Goal: Task Accomplishment & Management: Manage account settings

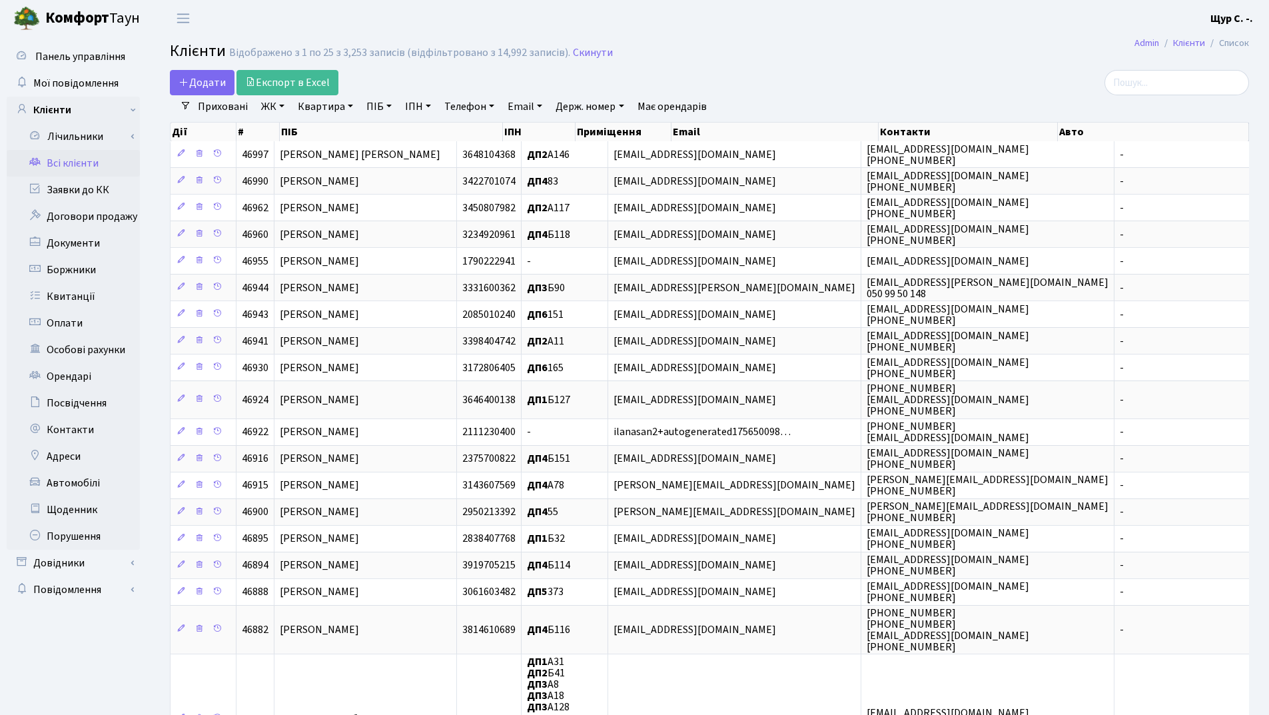
select select "25"
click at [367, 106] on link "ПІБ" at bounding box center [379, 106] width 36 height 23
type input "кузьма"
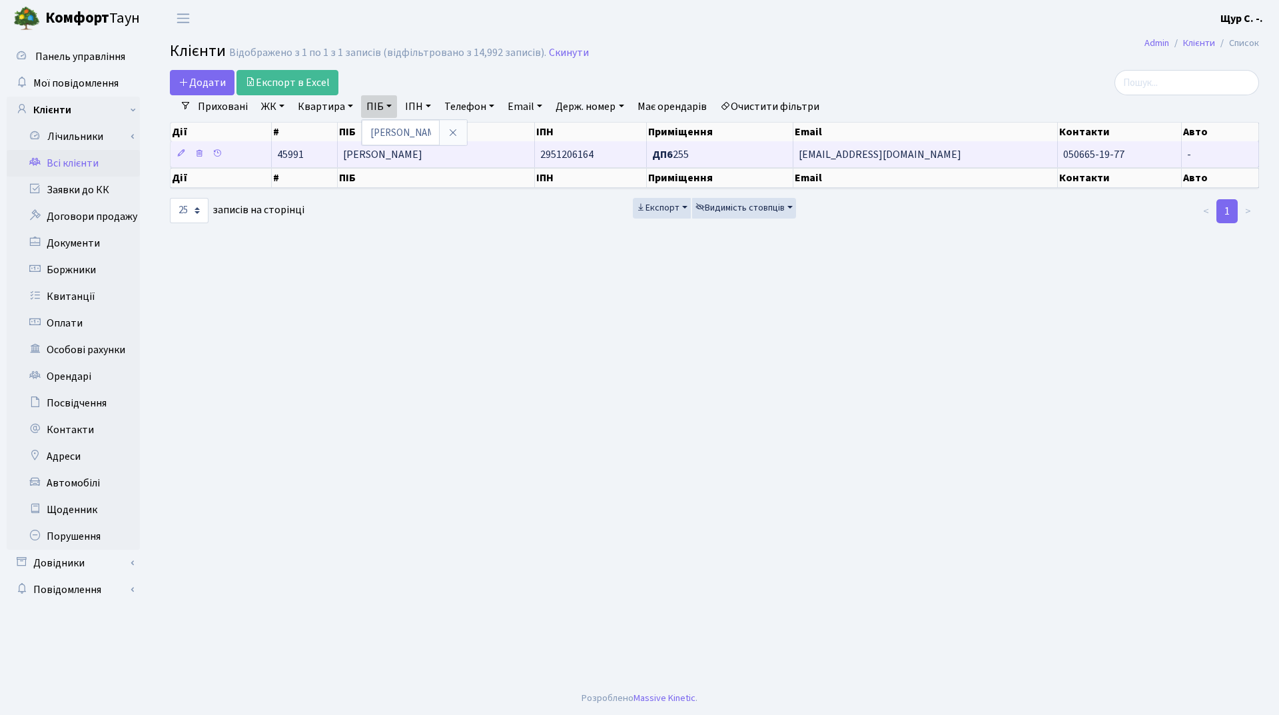
click at [418, 157] on span "Кузьма Аліна Іванівна" at bounding box center [382, 154] width 79 height 15
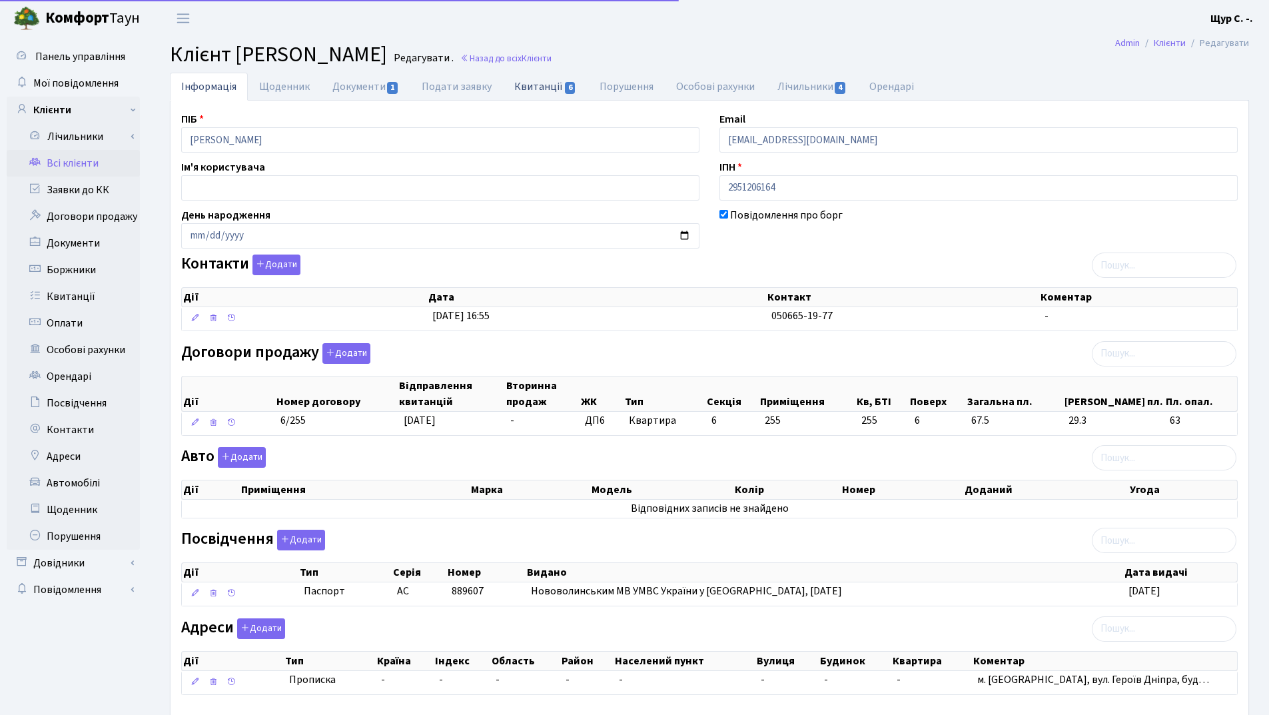
click at [530, 85] on link "Квитанції 6" at bounding box center [545, 86] width 85 height 27
select select "25"
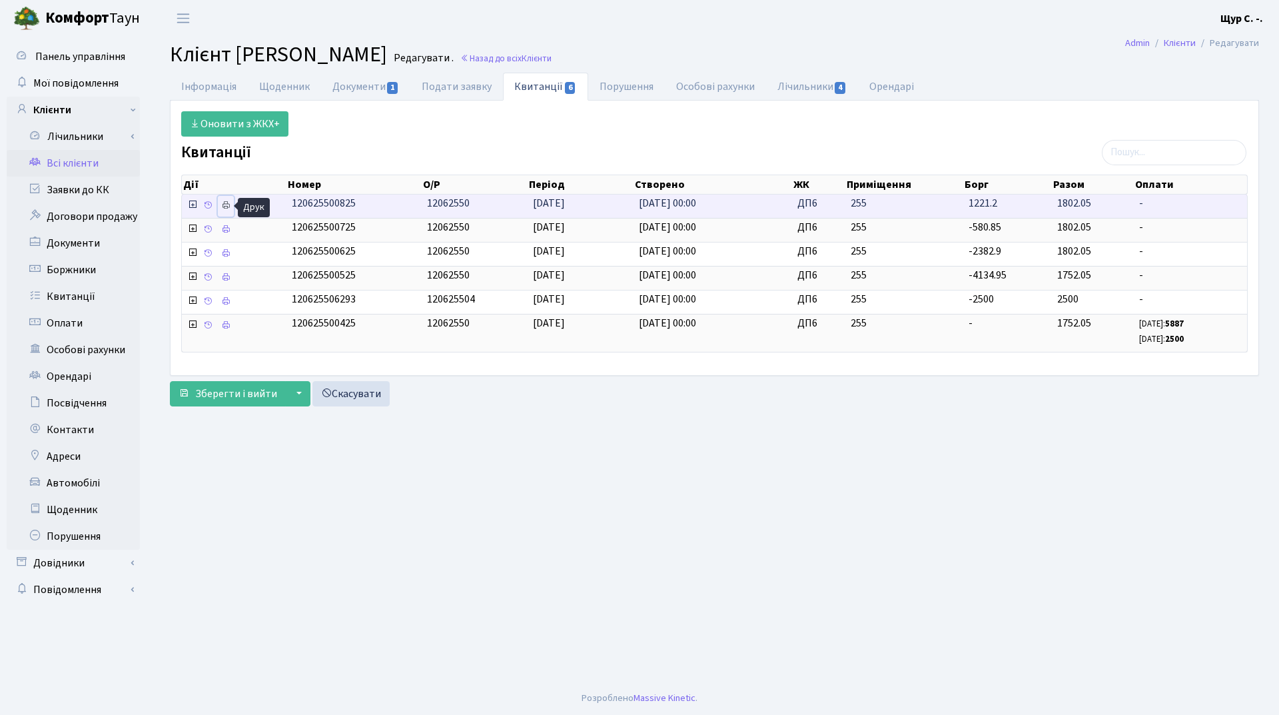
click at [225, 203] on icon at bounding box center [225, 205] width 9 height 9
click at [98, 157] on link "Всі клієнти" at bounding box center [73, 163] width 133 height 27
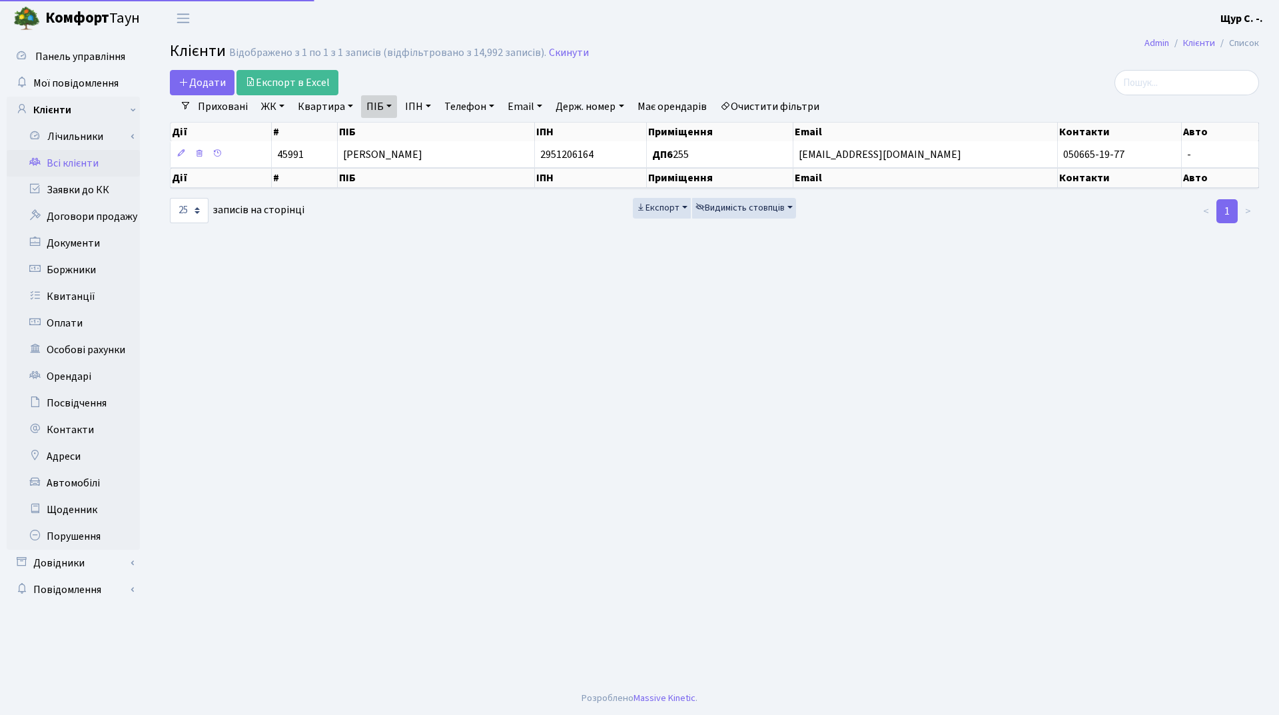
select select "25"
click at [390, 105] on link "ПІБ" at bounding box center [379, 106] width 36 height 23
click at [405, 135] on input "кузьма" at bounding box center [401, 132] width 78 height 25
type input "к"
type input "соловей"
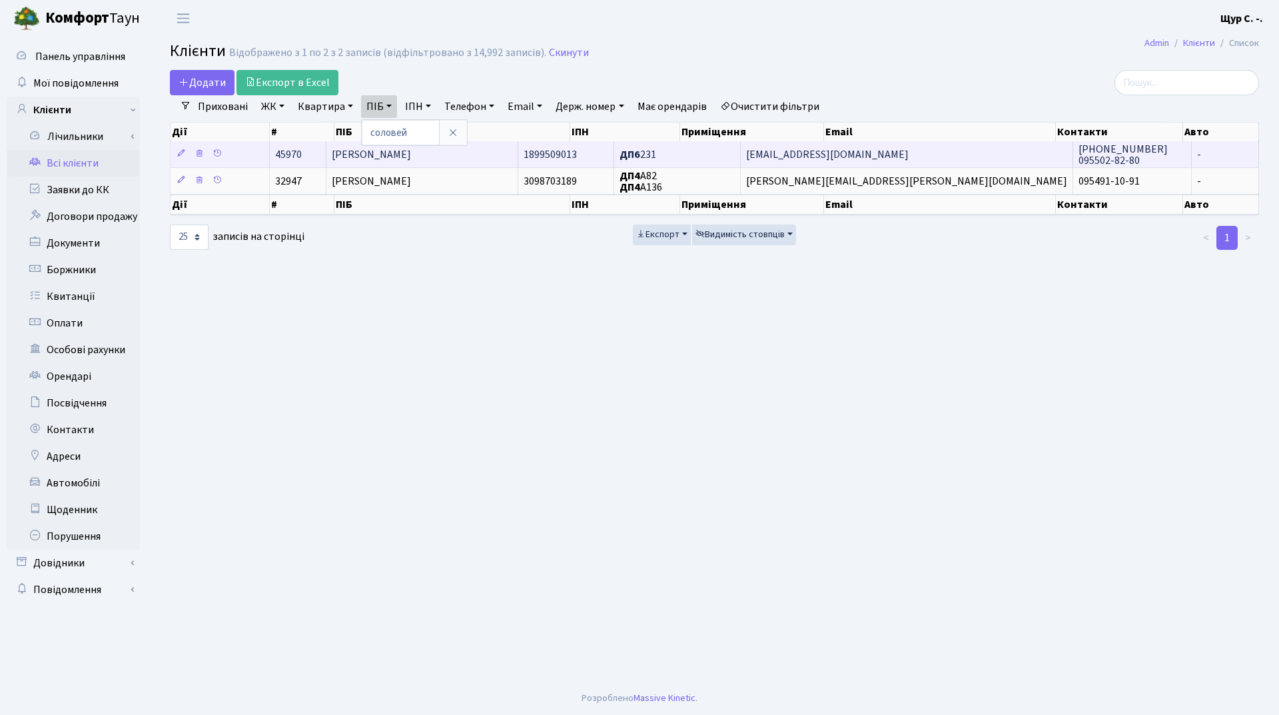
click at [411, 158] on span "Соловей Іван Демидович" at bounding box center [371, 154] width 79 height 15
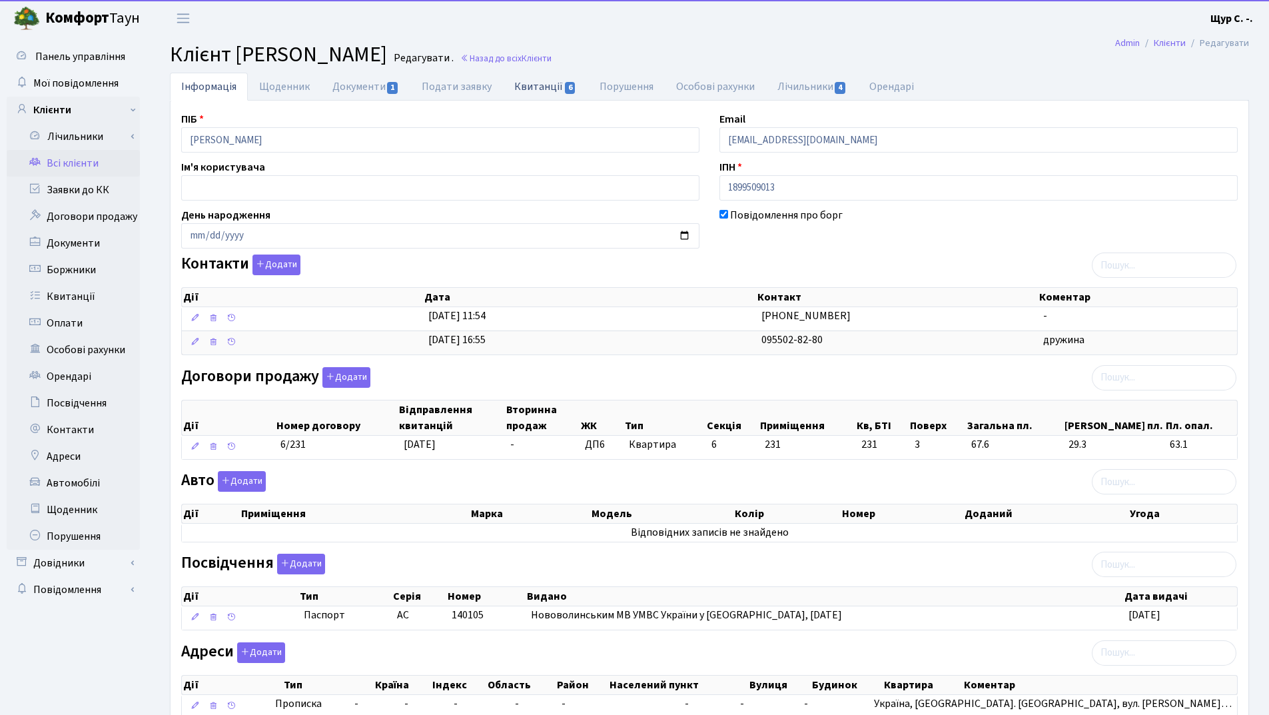
click at [511, 88] on link "Квитанції 6" at bounding box center [545, 86] width 85 height 27
select select "25"
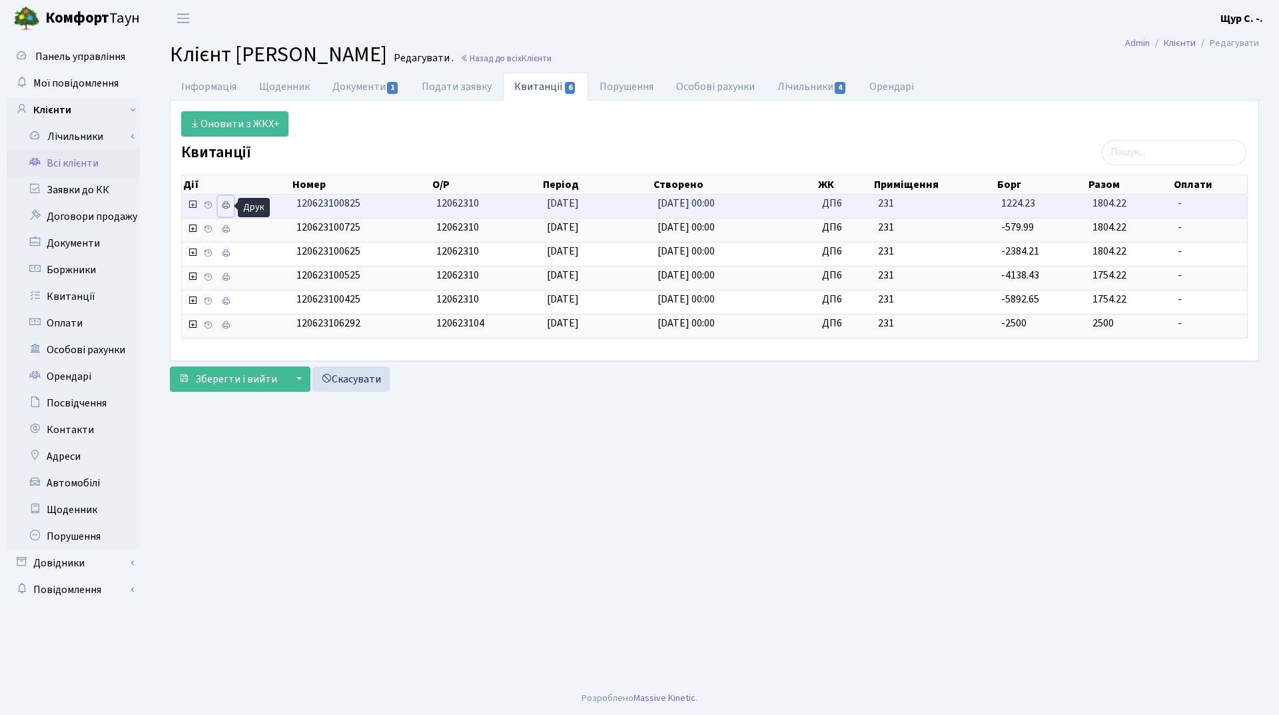
click at [227, 203] on icon at bounding box center [225, 205] width 9 height 9
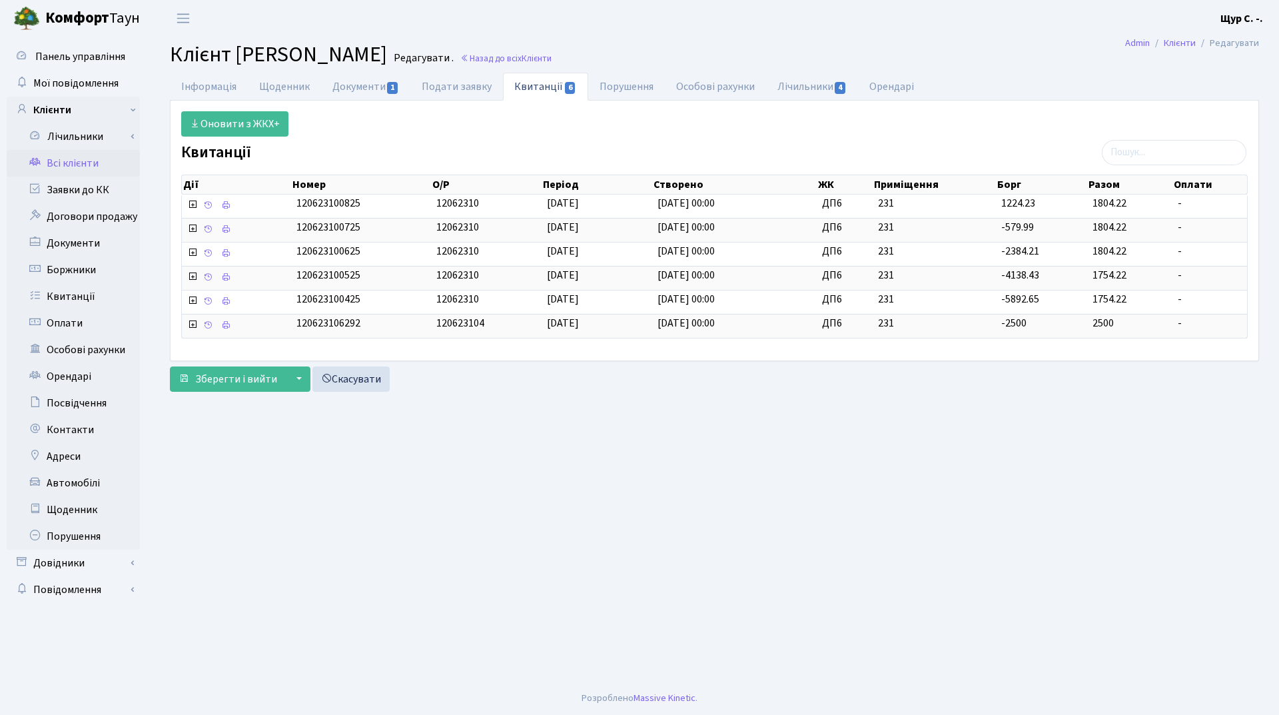
click at [94, 163] on link "Всі клієнти" at bounding box center [73, 163] width 133 height 27
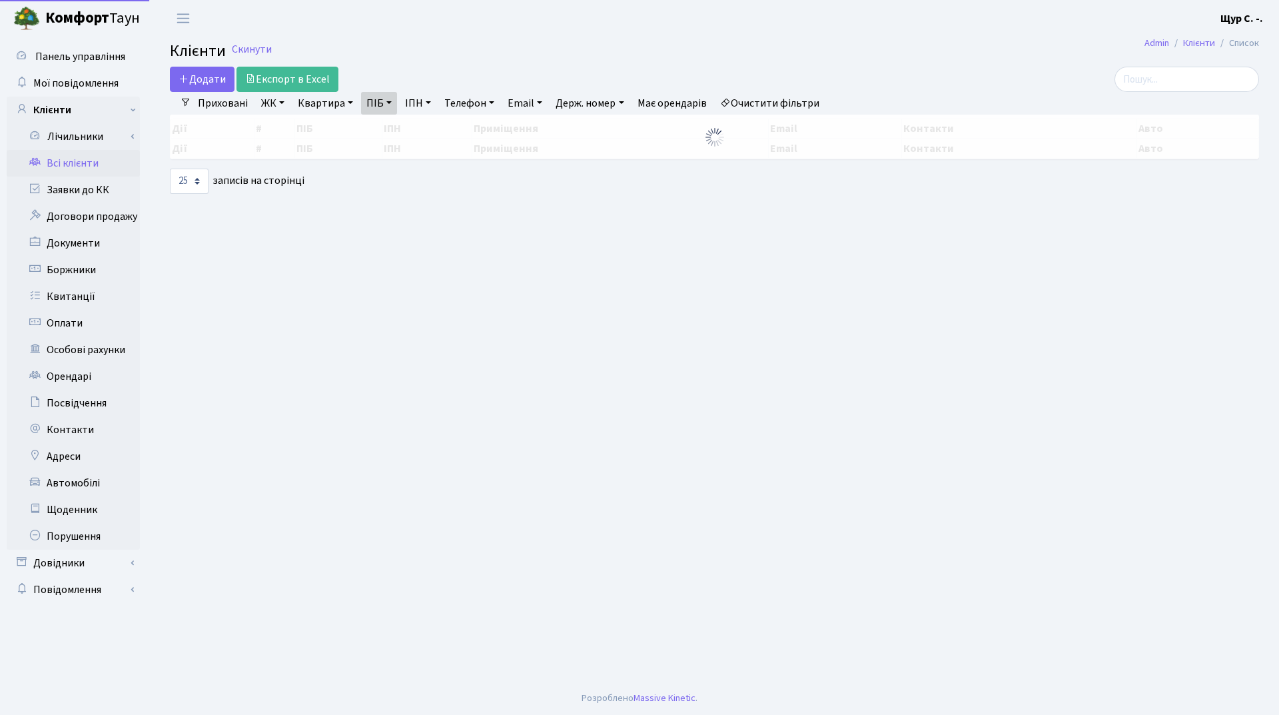
select select "25"
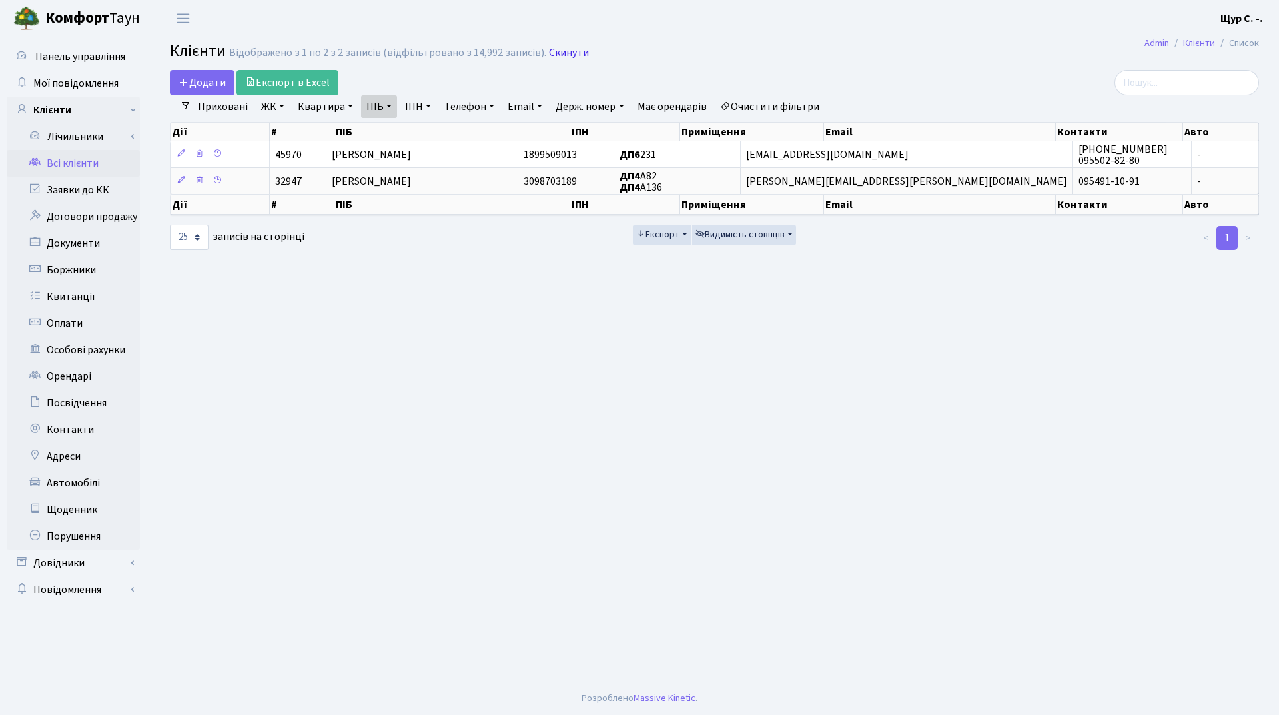
click at [566, 49] on link "Скинути" at bounding box center [569, 53] width 40 height 13
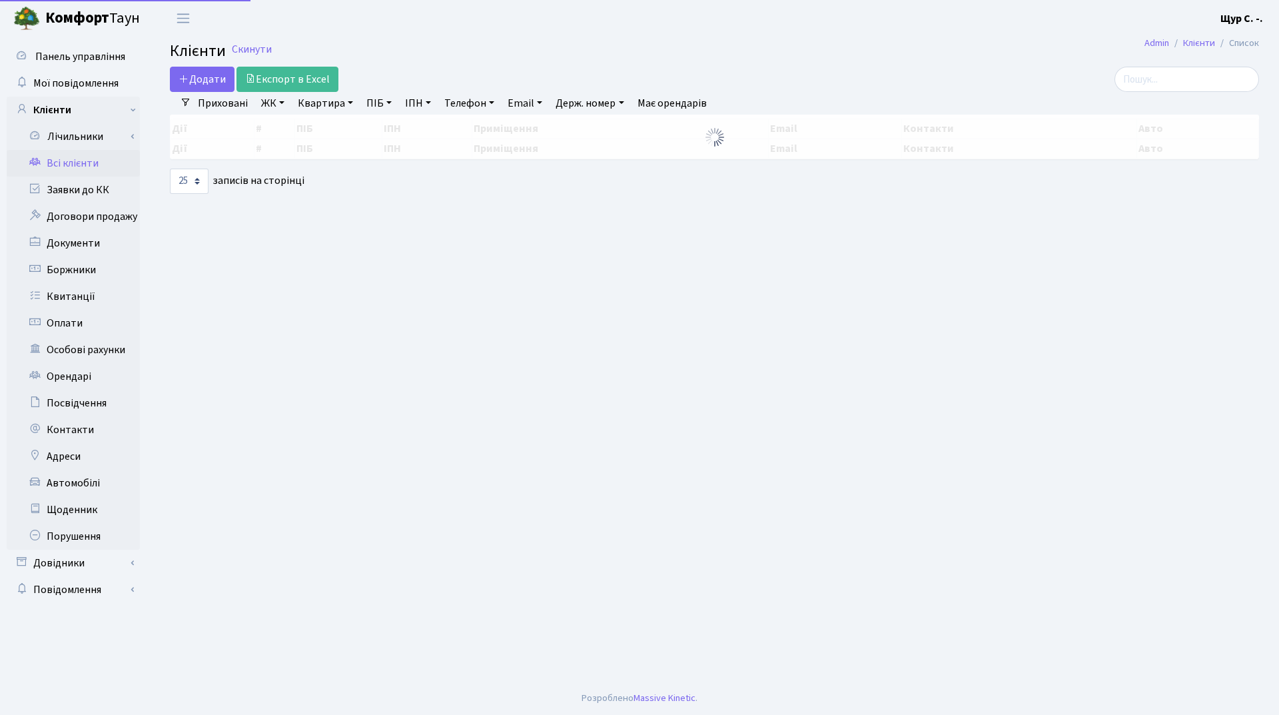
select select "25"
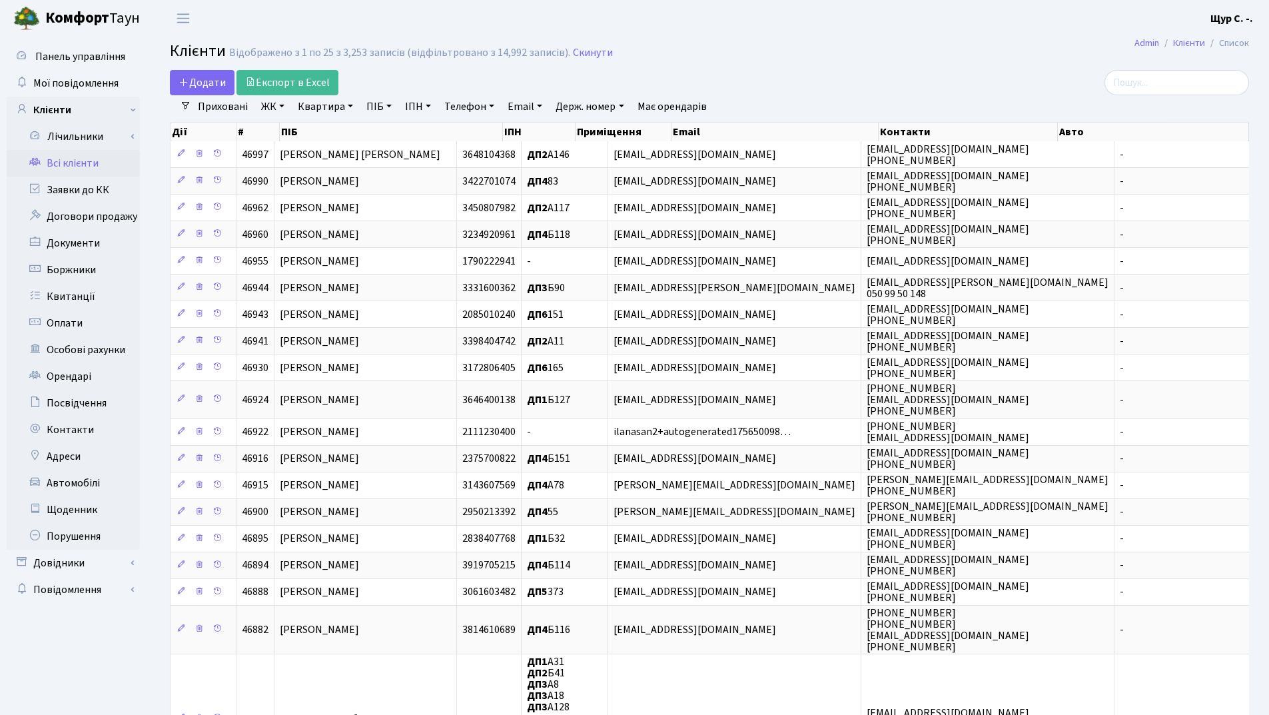
click at [328, 108] on link "Квартира" at bounding box center [325, 106] width 66 height 23
type input "261"
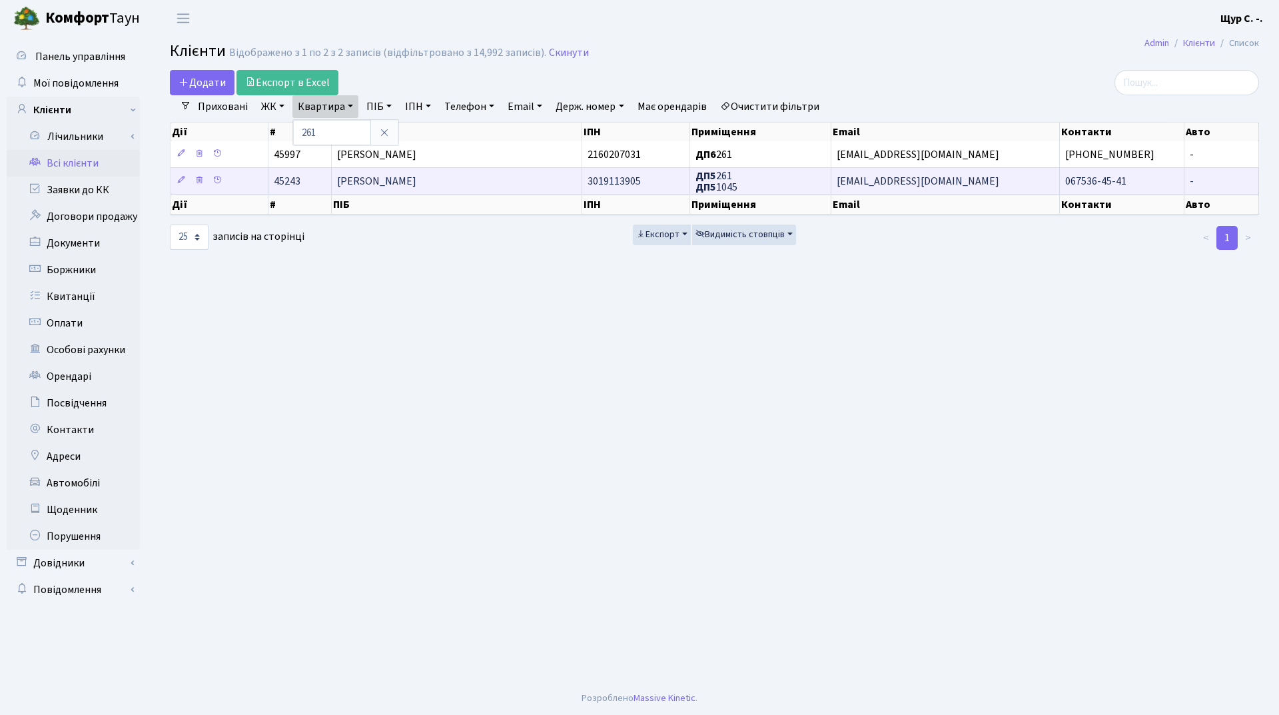
click at [416, 183] on span "[PERSON_NAME]" at bounding box center [376, 181] width 79 height 15
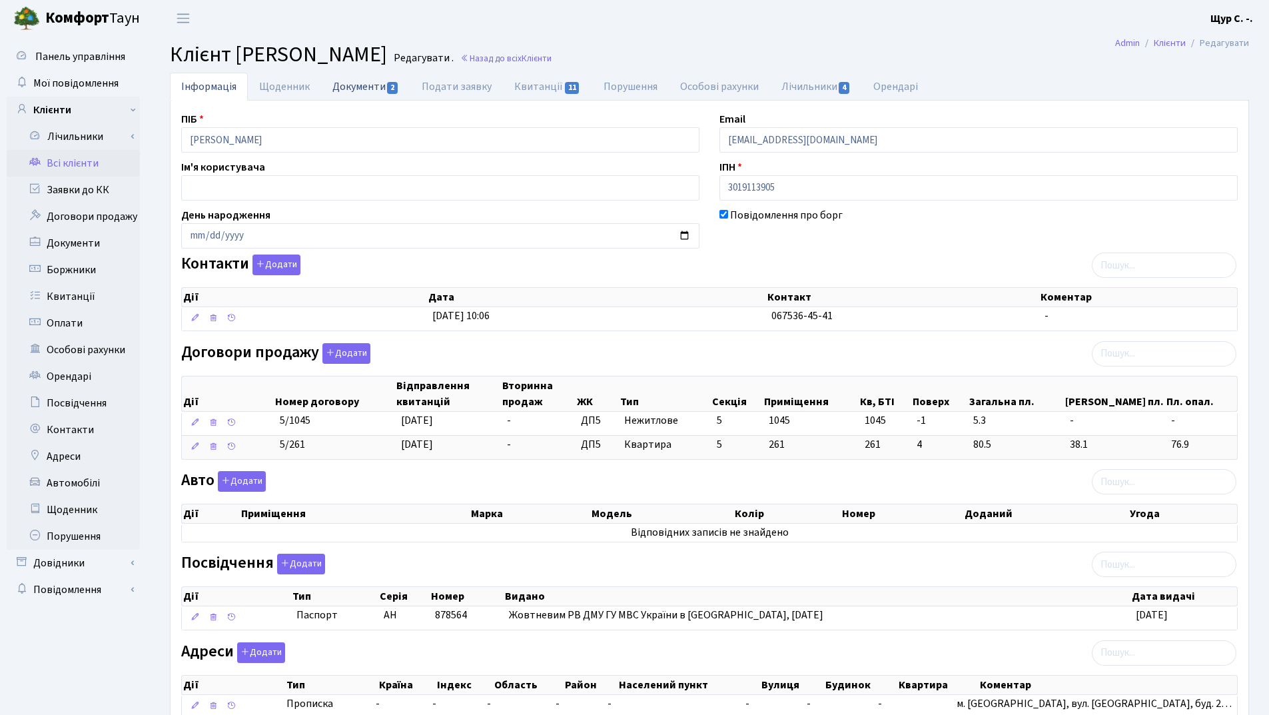
click at [360, 92] on link "Документи 2" at bounding box center [365, 86] width 89 height 27
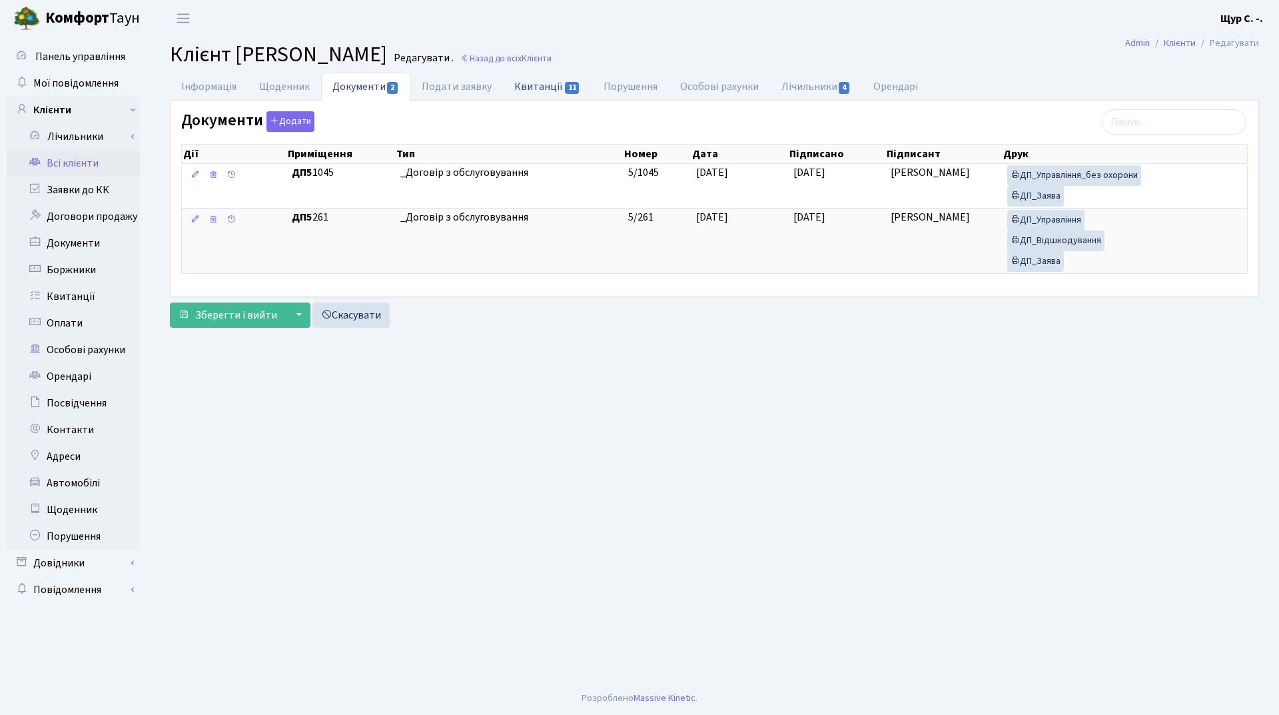
click at [544, 83] on link "Квитанції 11" at bounding box center [547, 86] width 89 height 27
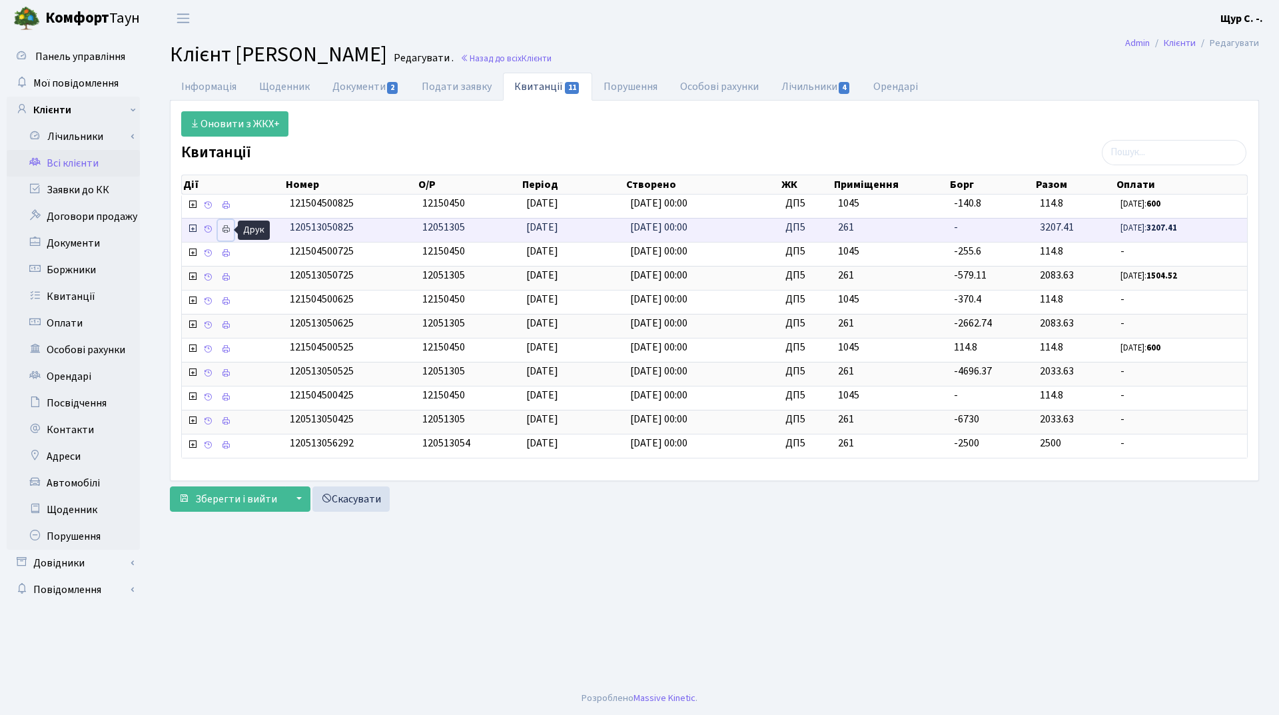
click at [220, 232] on link at bounding box center [226, 230] width 16 height 21
click at [208, 87] on link "Інформація" at bounding box center [209, 86] width 78 height 27
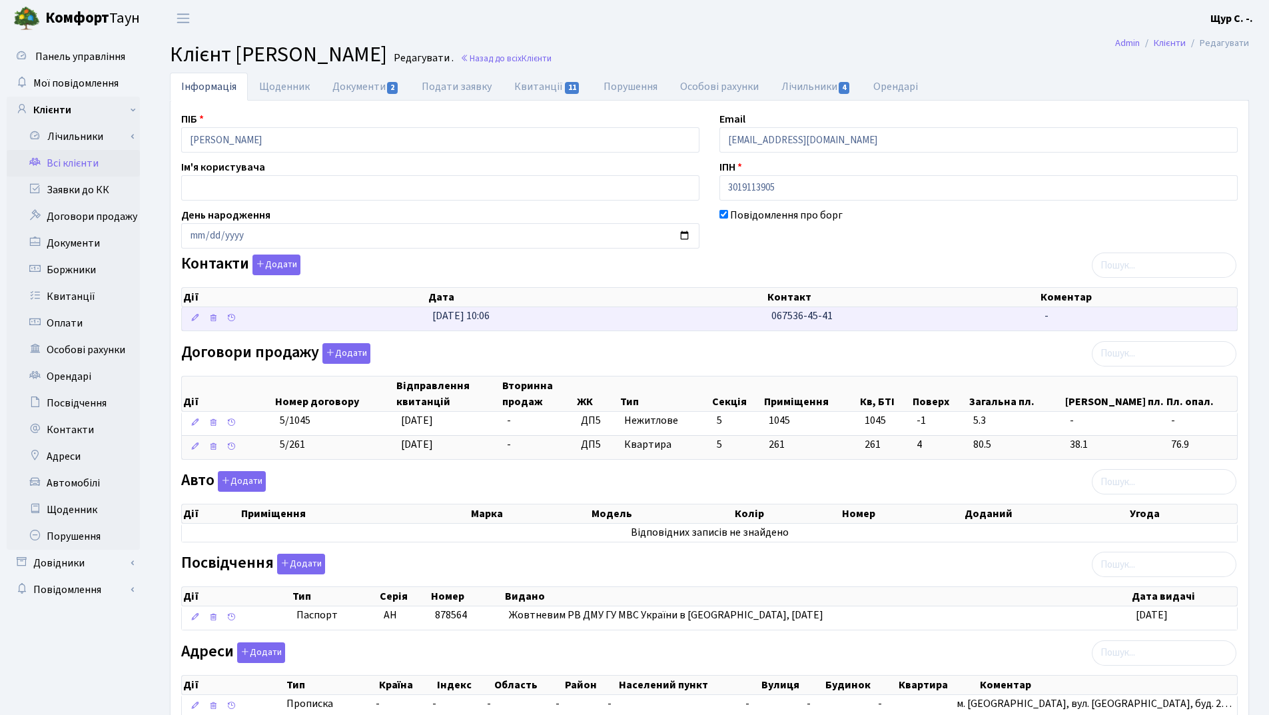
click at [684, 325] on td "24.01.2025, 10:06" at bounding box center [596, 318] width 339 height 23
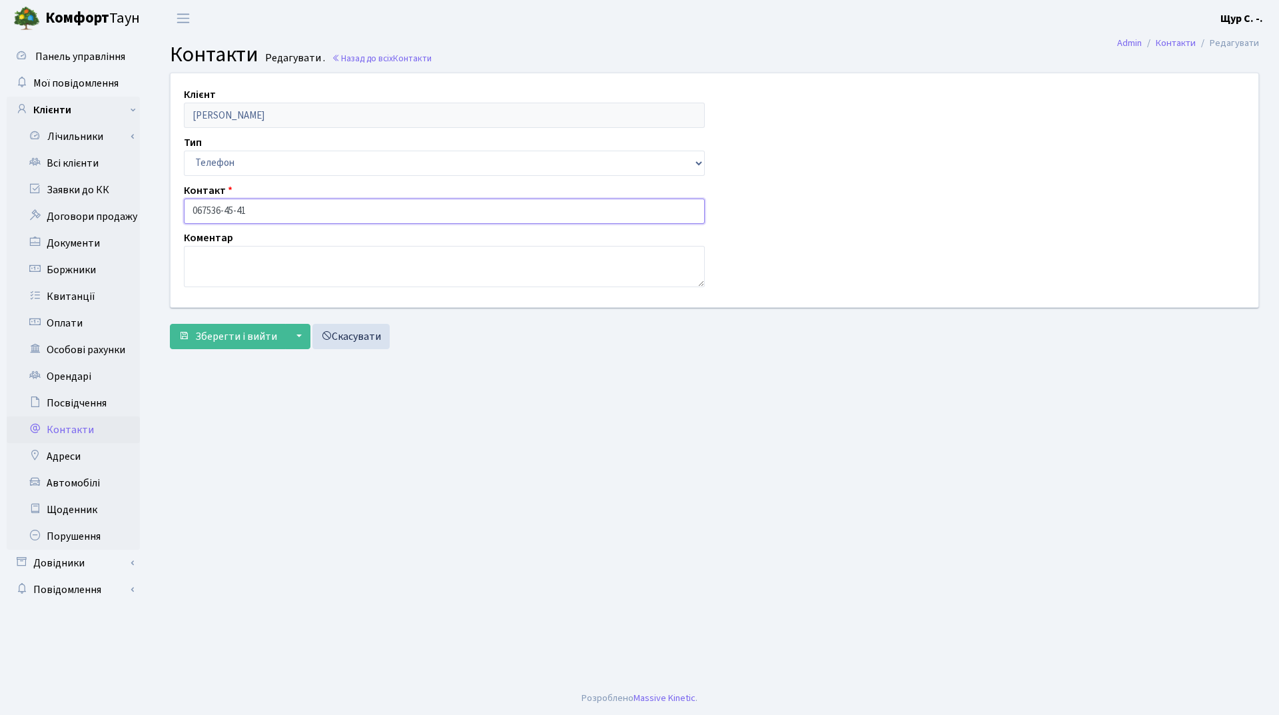
click at [209, 208] on input "067536-45-41" at bounding box center [444, 211] width 521 height 25
type input "[PHONE_NUMBER]"
click at [221, 334] on span "Зберегти і вийти" at bounding box center [236, 336] width 82 height 15
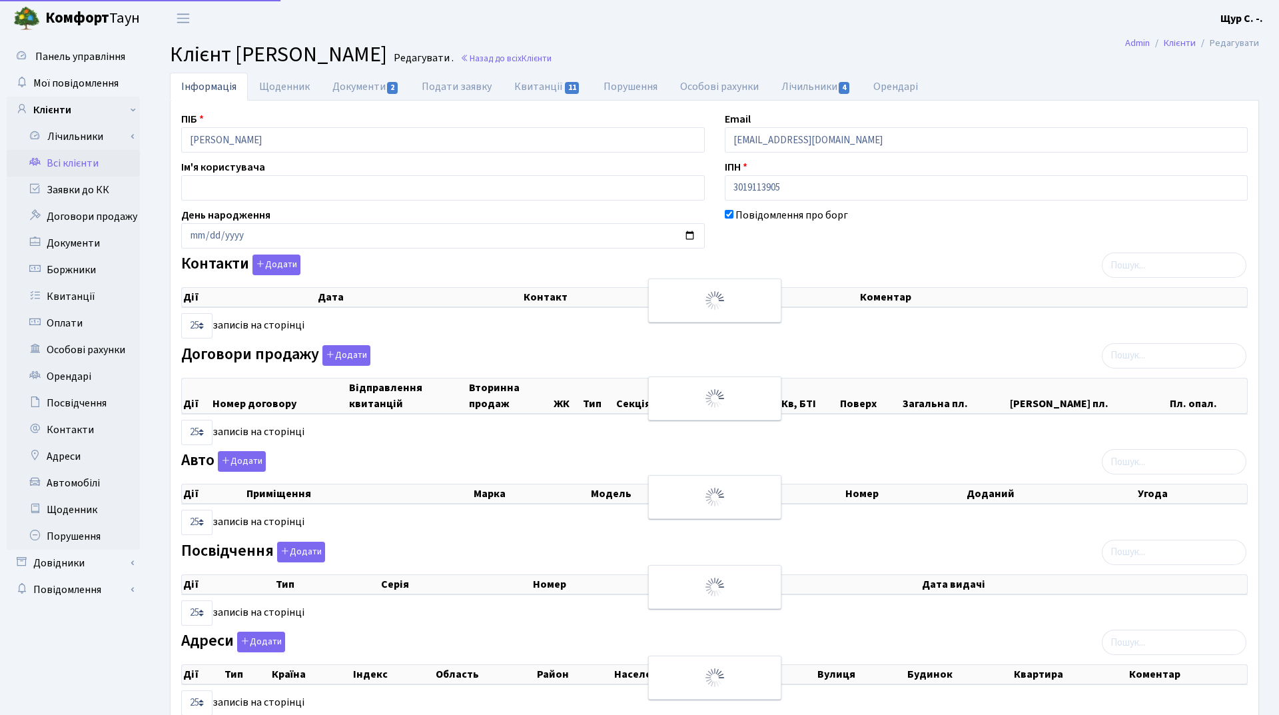
select select "25"
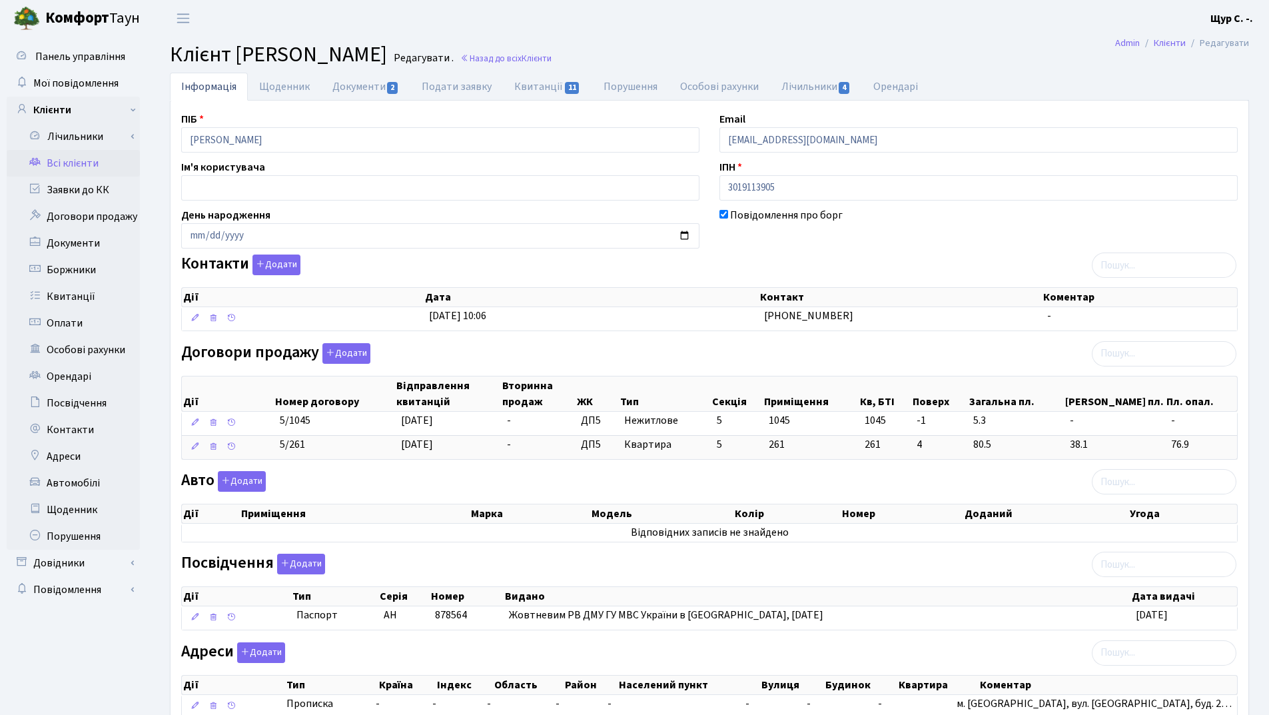
click at [103, 161] on link "Всі клієнти" at bounding box center [73, 163] width 133 height 27
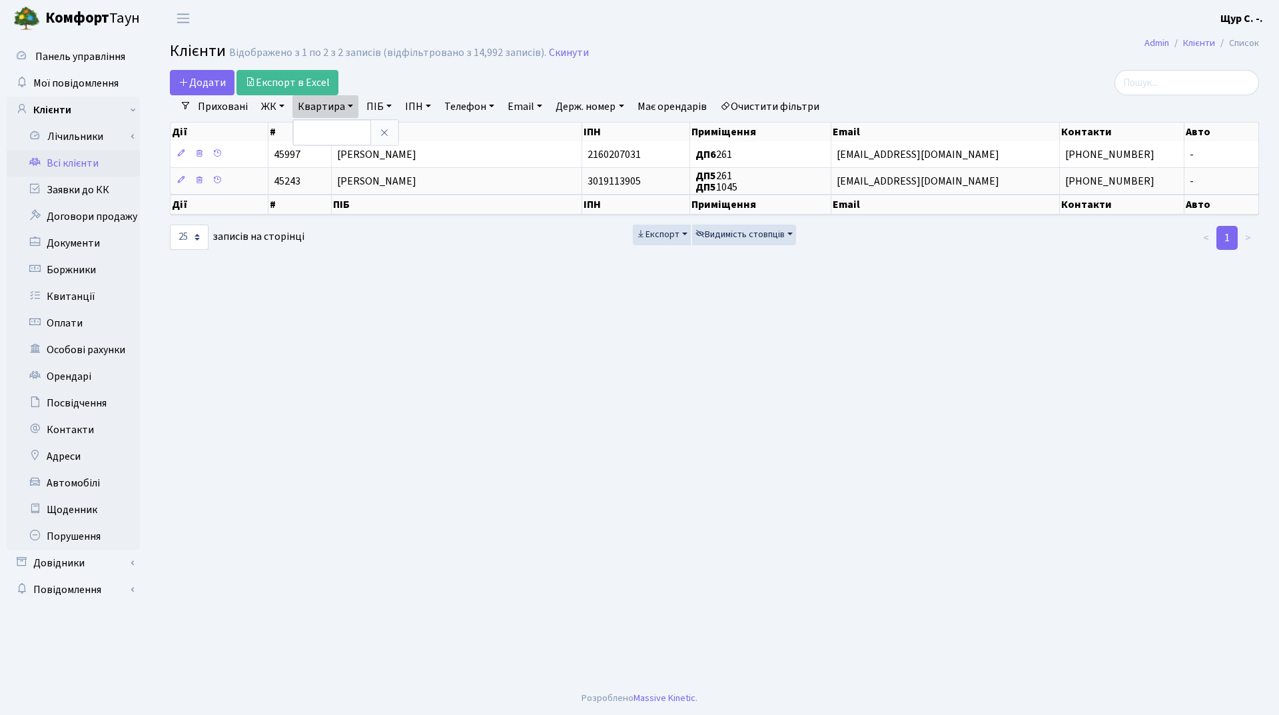
select select "25"
type input "а82"
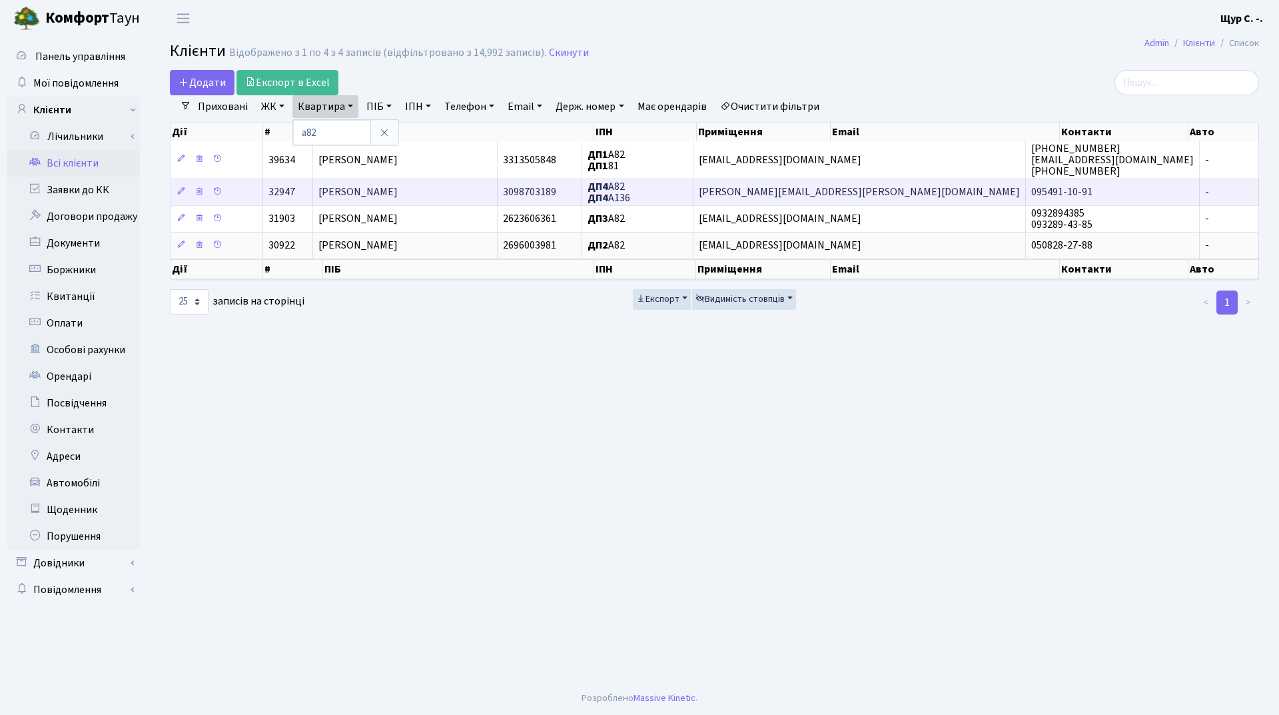
click at [383, 193] on span "Соловей Ольга Миколаївна" at bounding box center [357, 192] width 79 height 15
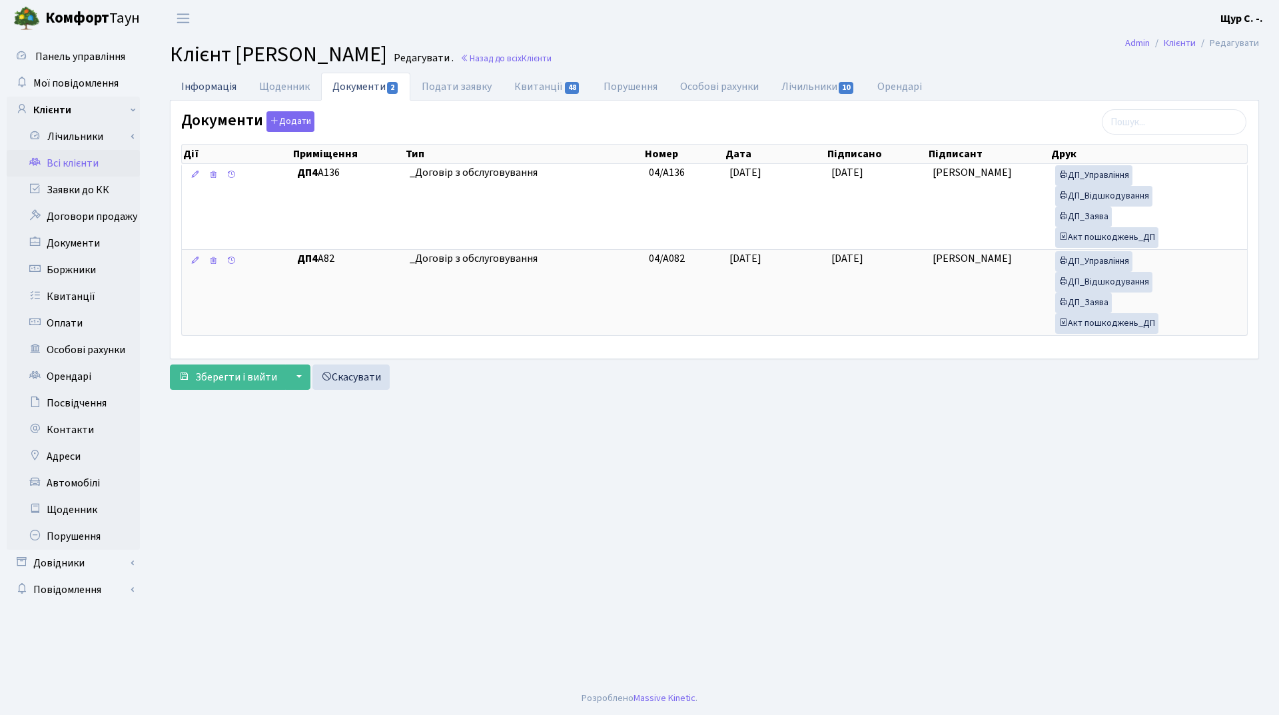
click at [212, 84] on link "Інформація" at bounding box center [209, 86] width 78 height 27
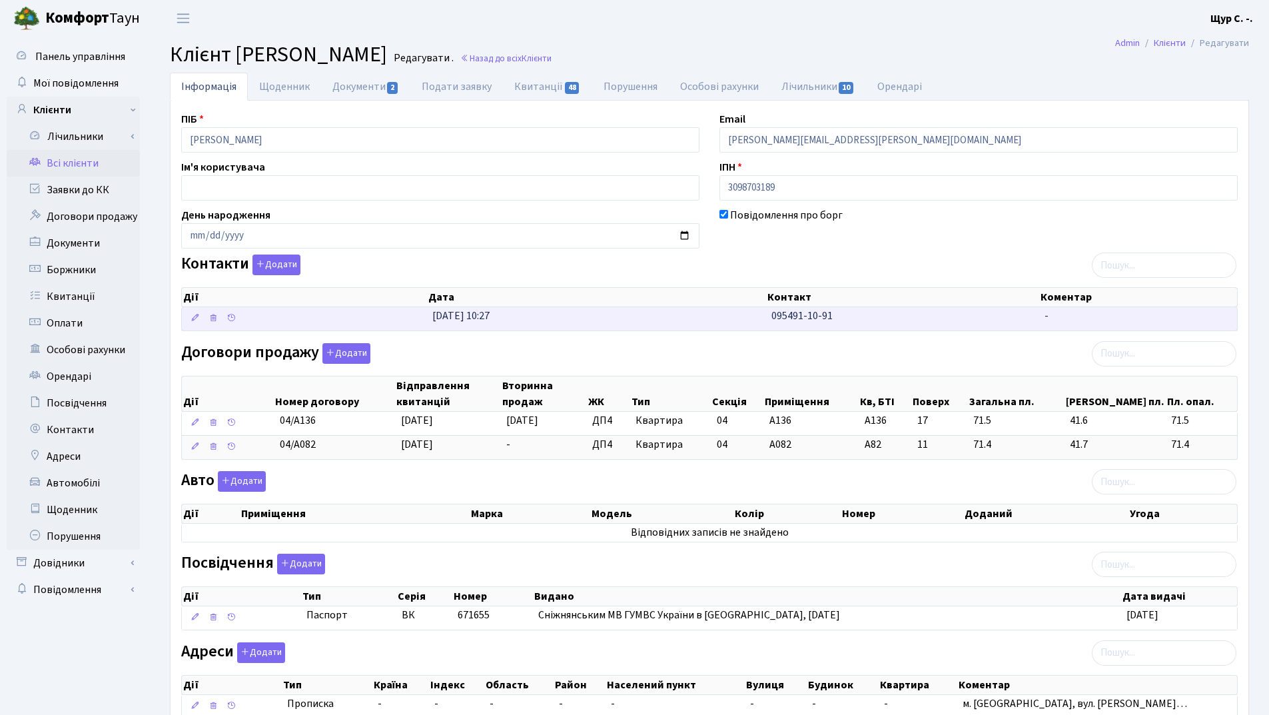
click at [714, 325] on td "05.09.2023, 10:27" at bounding box center [596, 318] width 339 height 23
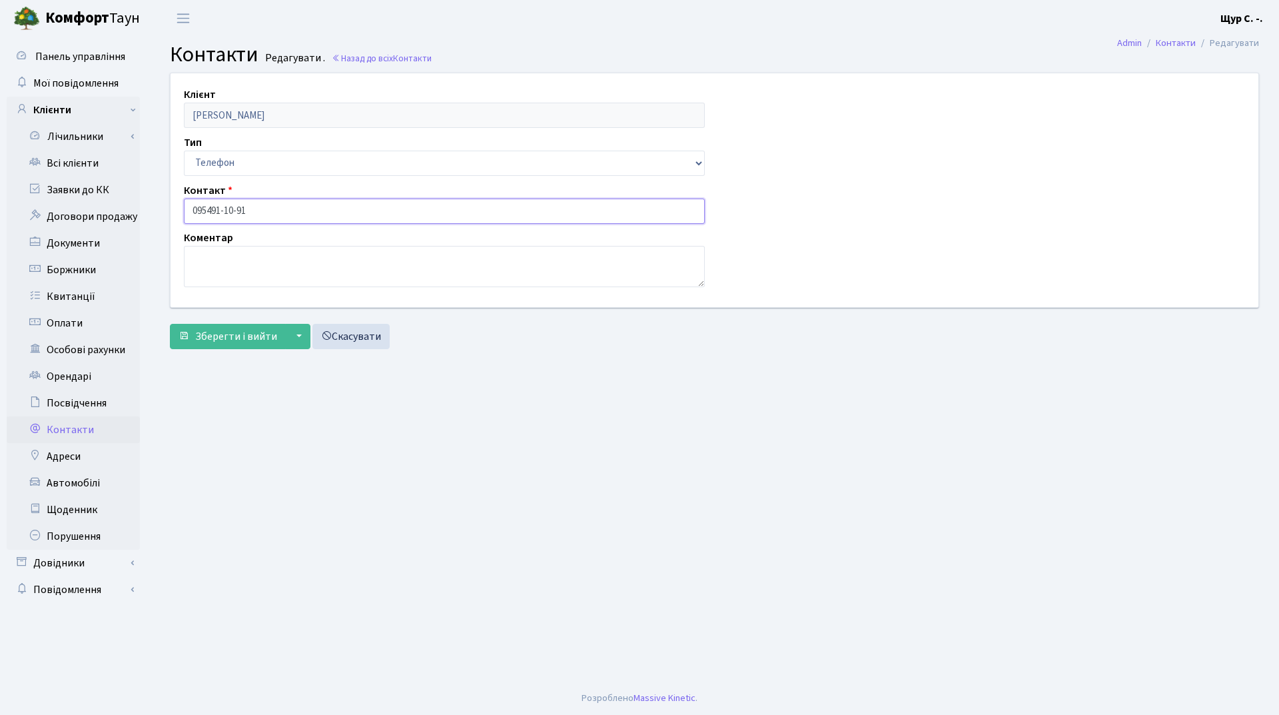
click at [208, 206] on input "095491-10-91" at bounding box center [444, 211] width 521 height 25
type input "[PHONE_NUMBER]"
click at [218, 338] on span "Зберегти і вийти" at bounding box center [236, 336] width 82 height 15
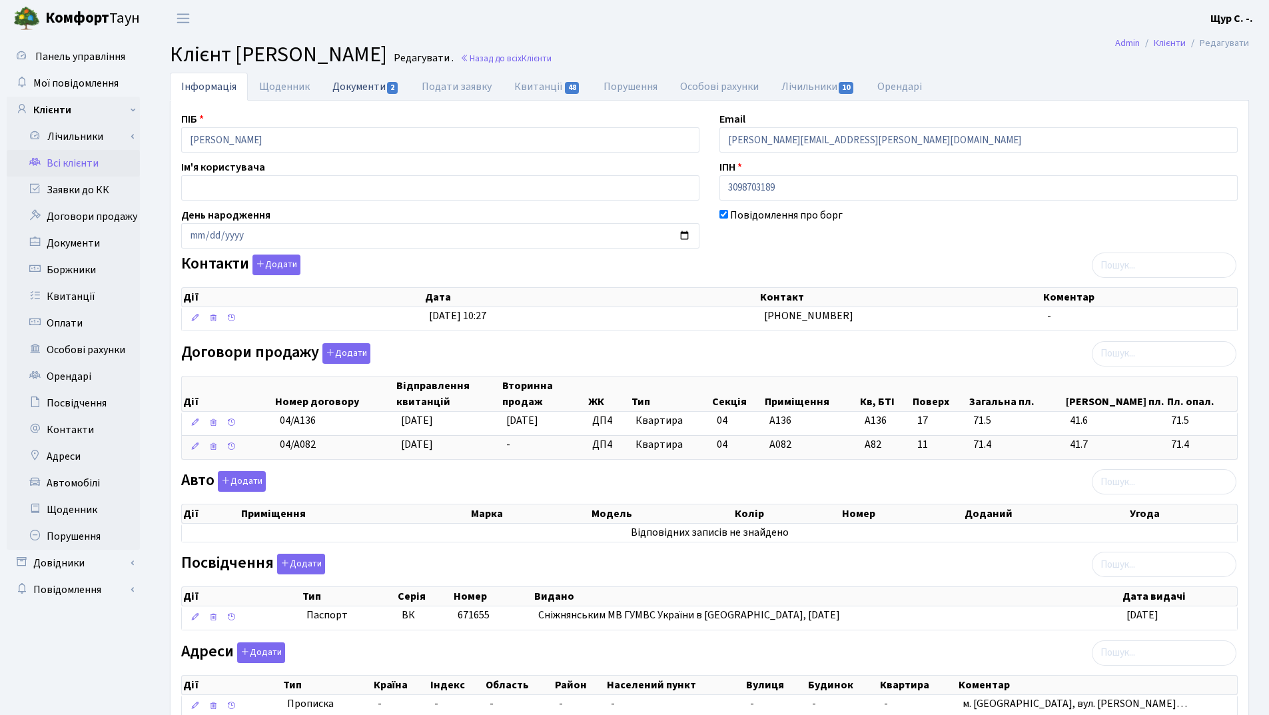
click at [366, 91] on link "Документи 2" at bounding box center [365, 86] width 89 height 27
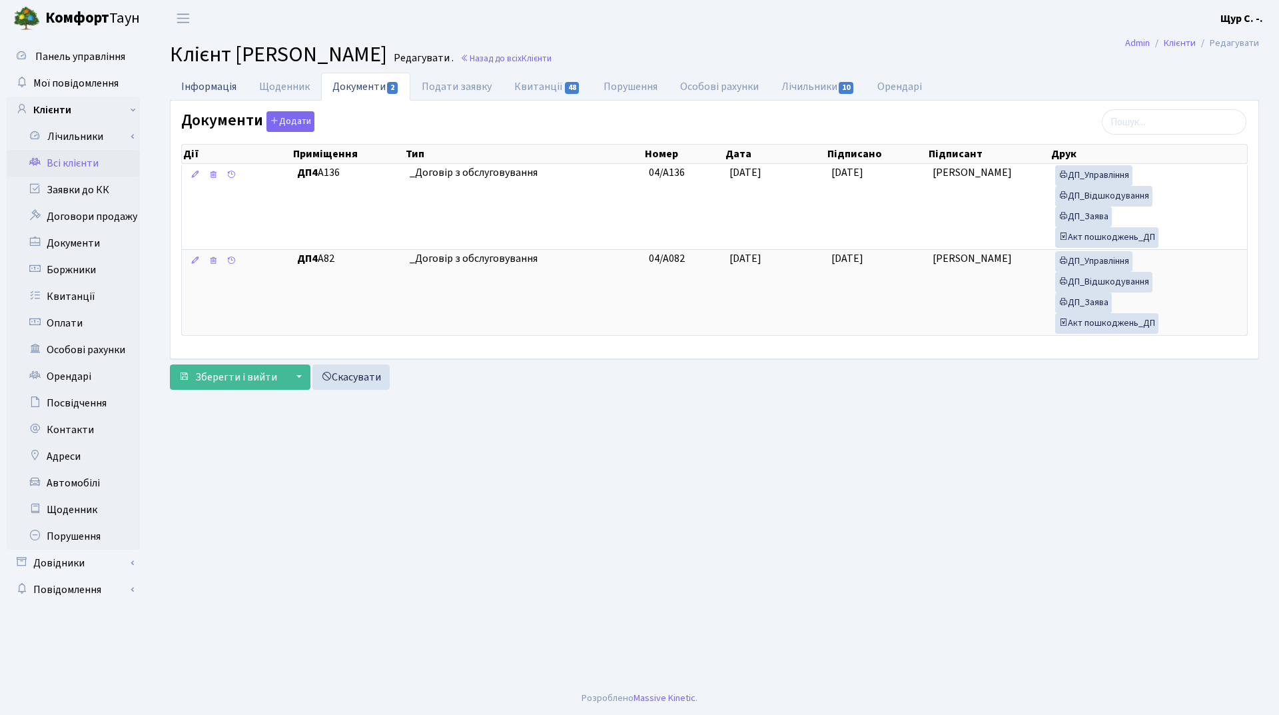
click at [208, 87] on link "Інформація" at bounding box center [209, 86] width 78 height 27
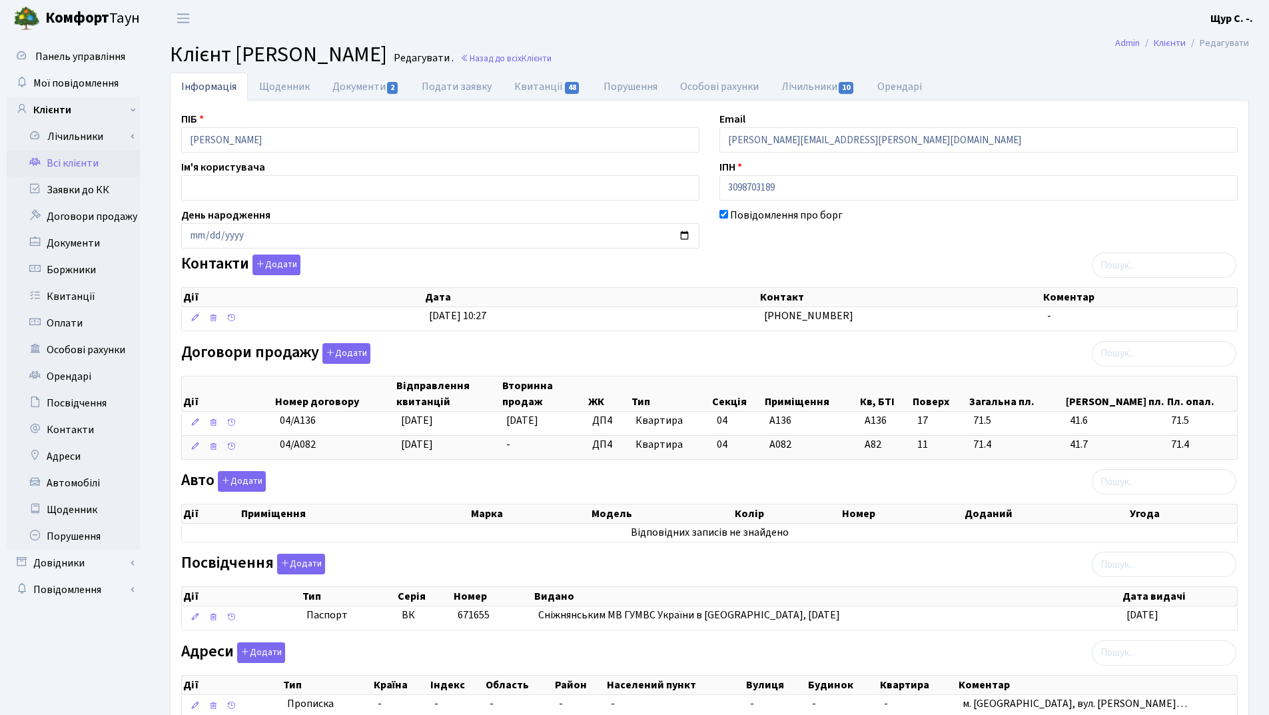
click at [79, 164] on link "Всі клієнти" at bounding box center [73, 163] width 133 height 27
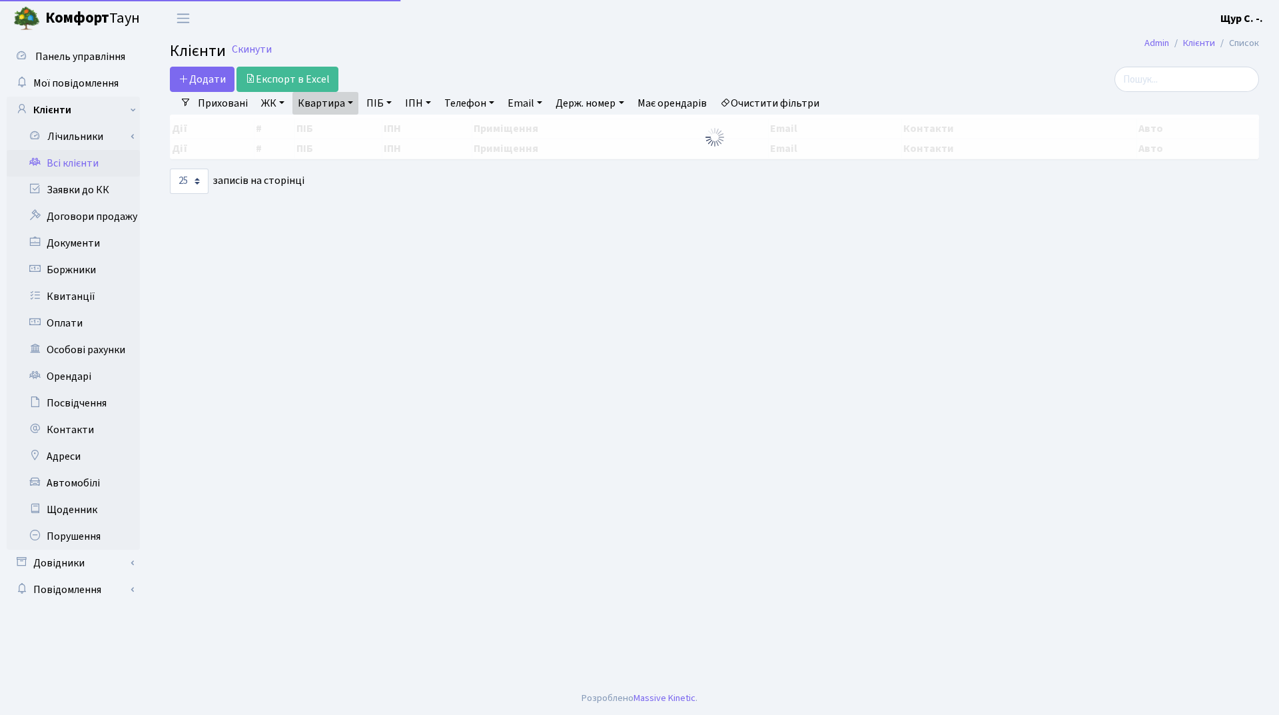
select select "25"
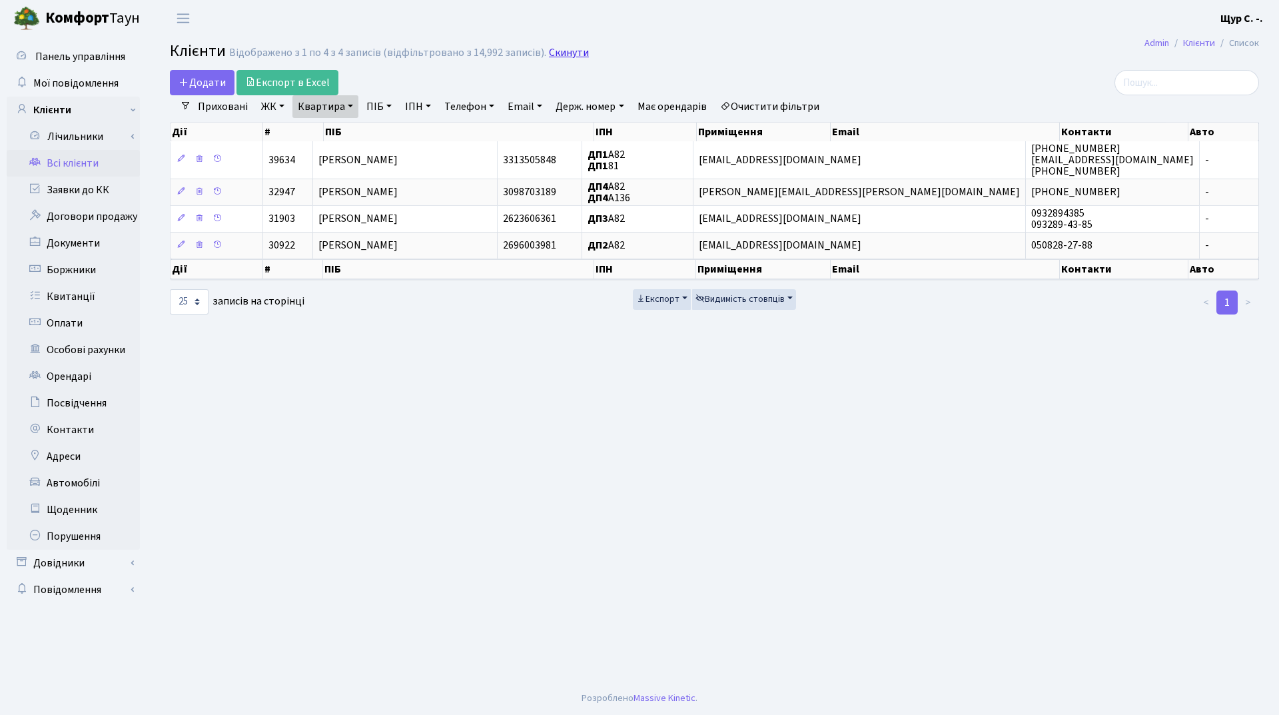
click at [549, 50] on link "Скинути" at bounding box center [569, 53] width 40 height 13
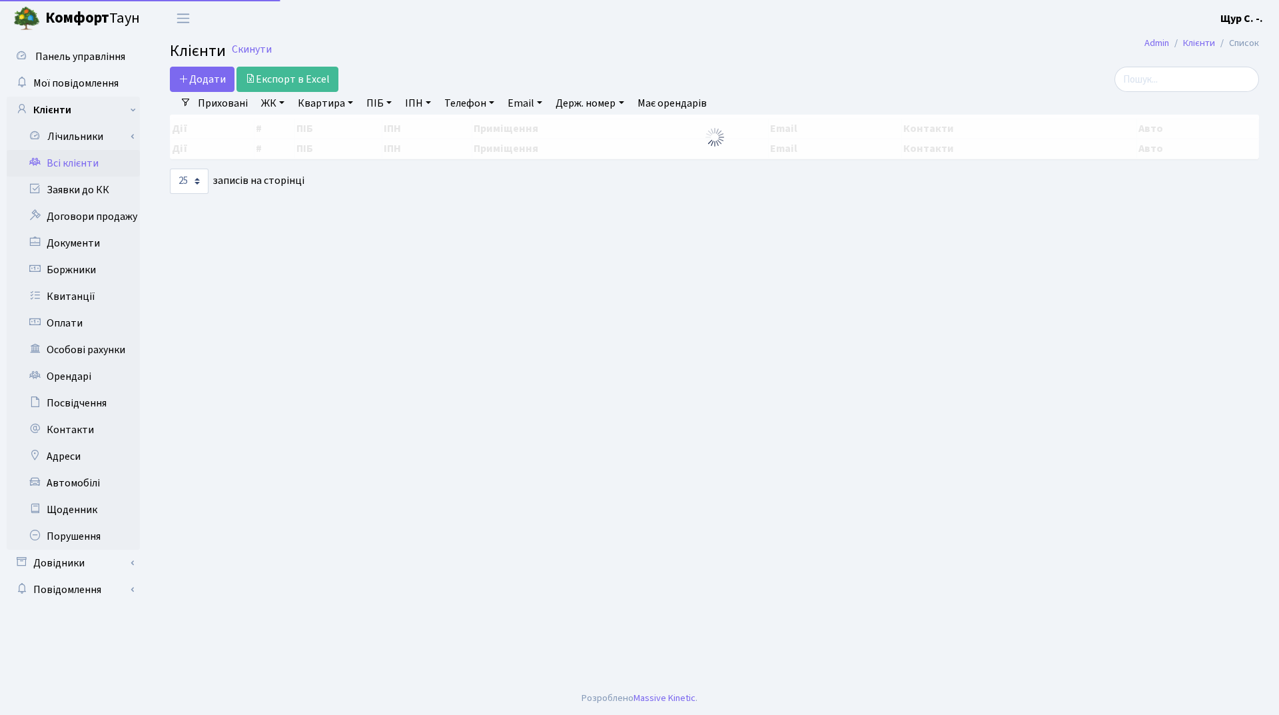
select select "25"
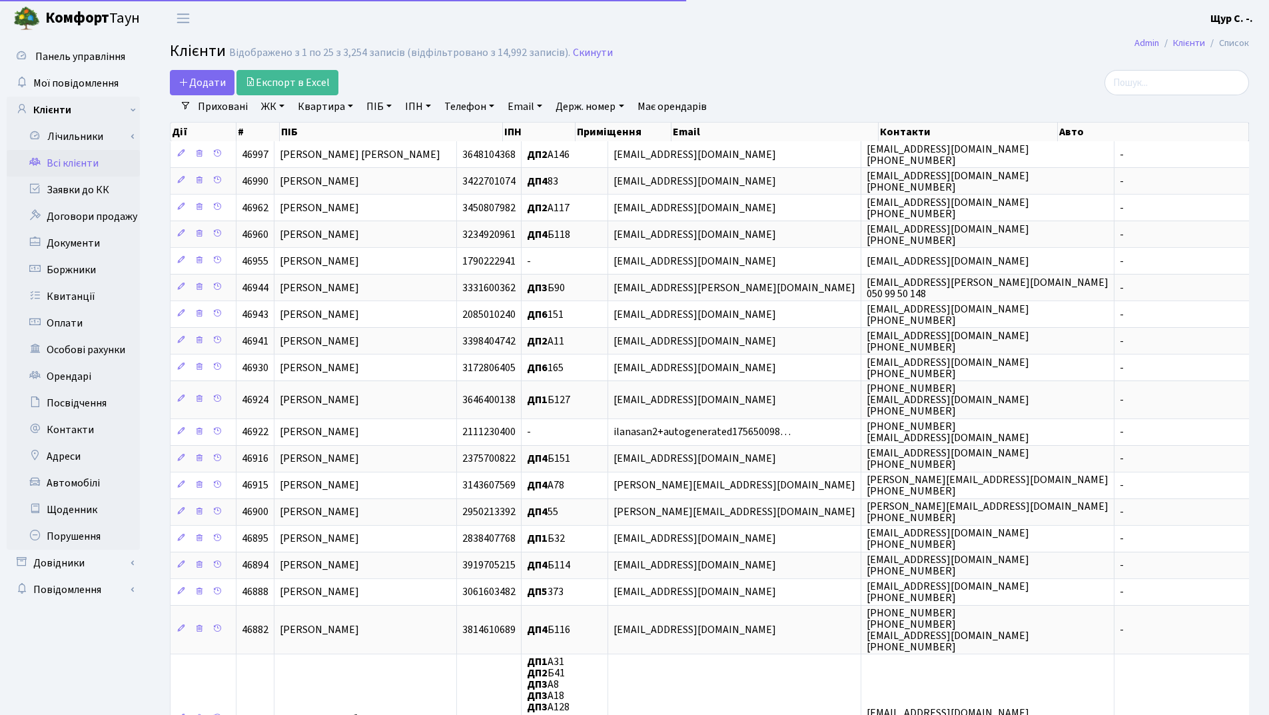
click at [470, 103] on link "Телефон" at bounding box center [469, 106] width 61 height 23
type input "0639453445"
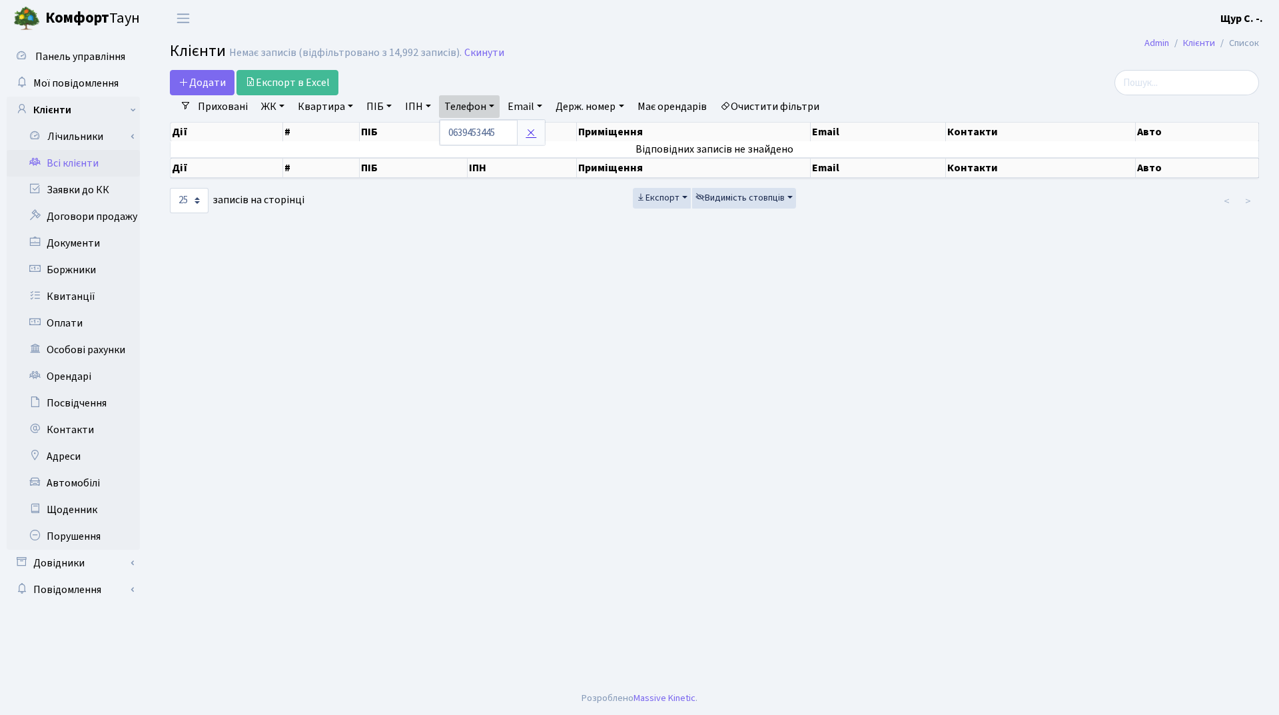
click at [534, 127] on link at bounding box center [531, 132] width 28 height 25
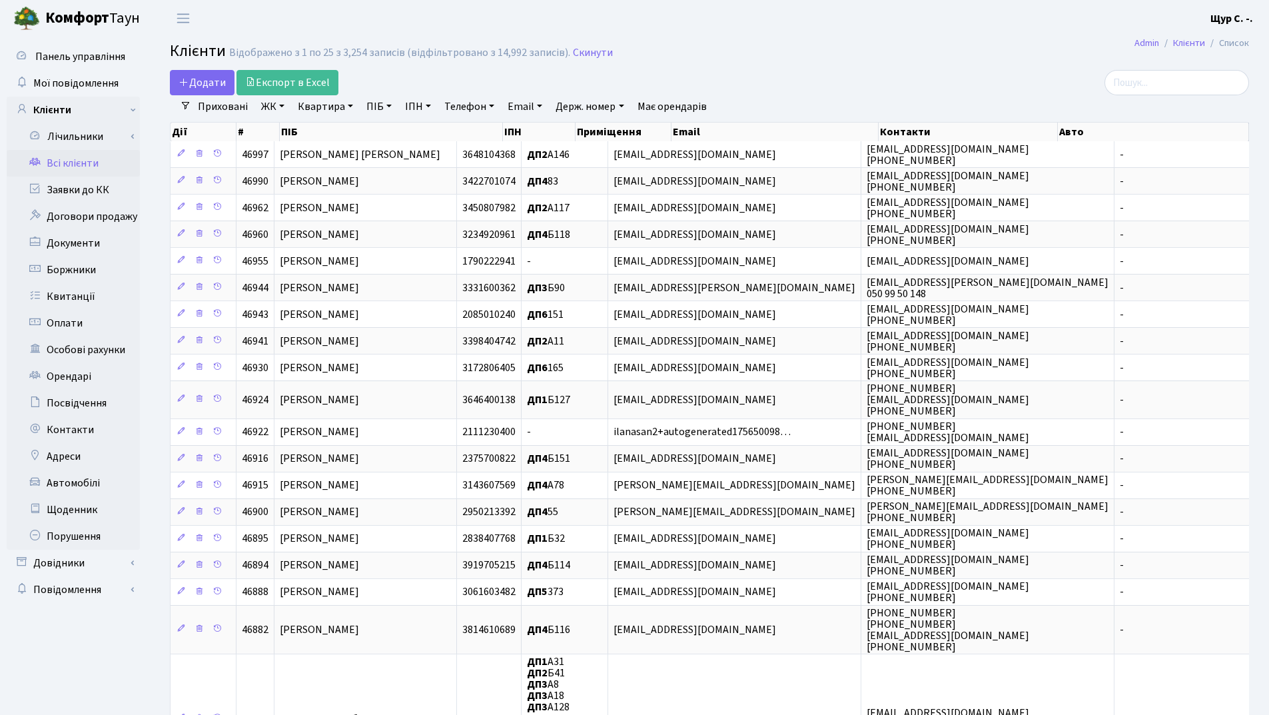
click at [318, 108] on link "Квартира" at bounding box center [325, 106] width 66 height 23
type input "а82"
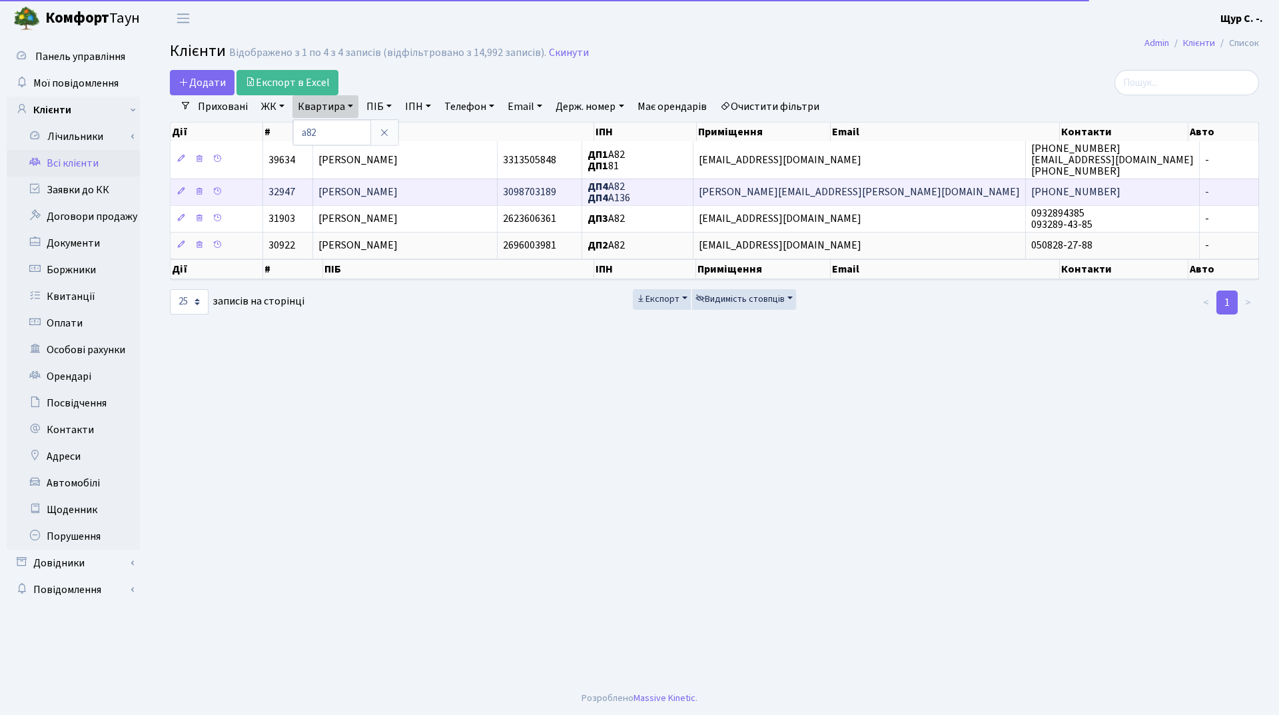
click at [382, 187] on span "[PERSON_NAME]" at bounding box center [357, 192] width 79 height 15
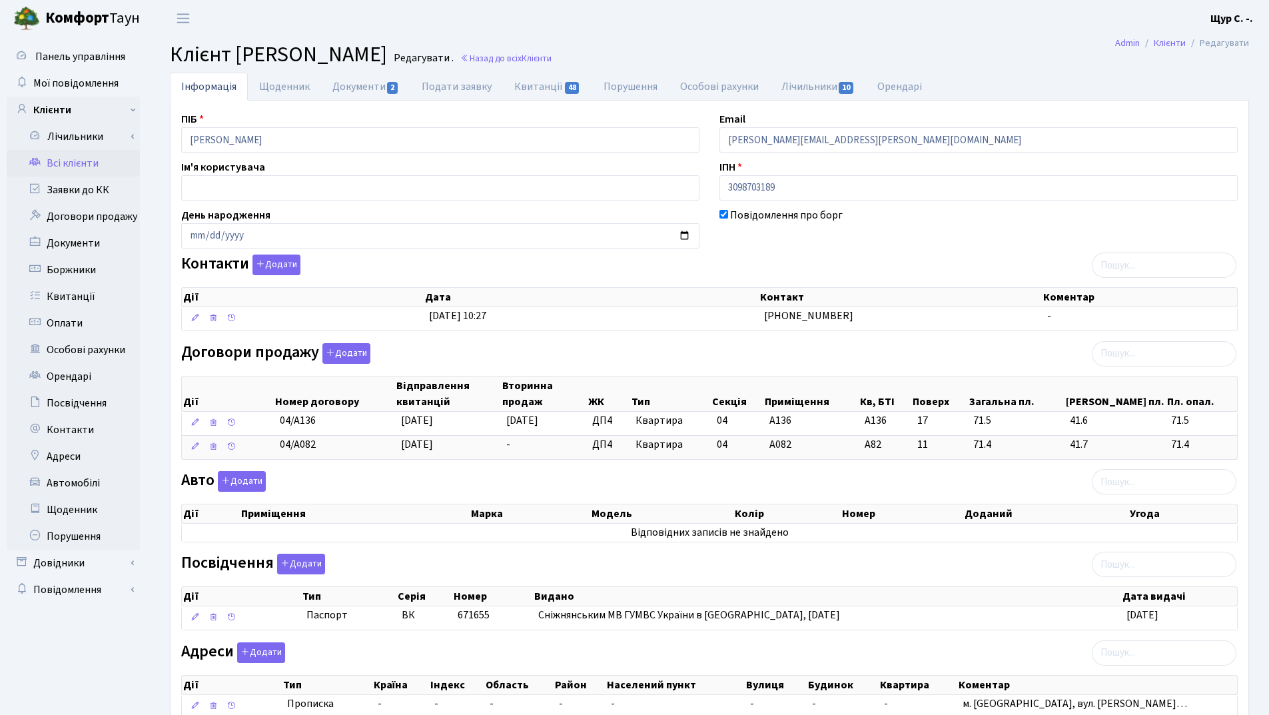
click at [79, 164] on link "Всі клієнти" at bounding box center [73, 163] width 133 height 27
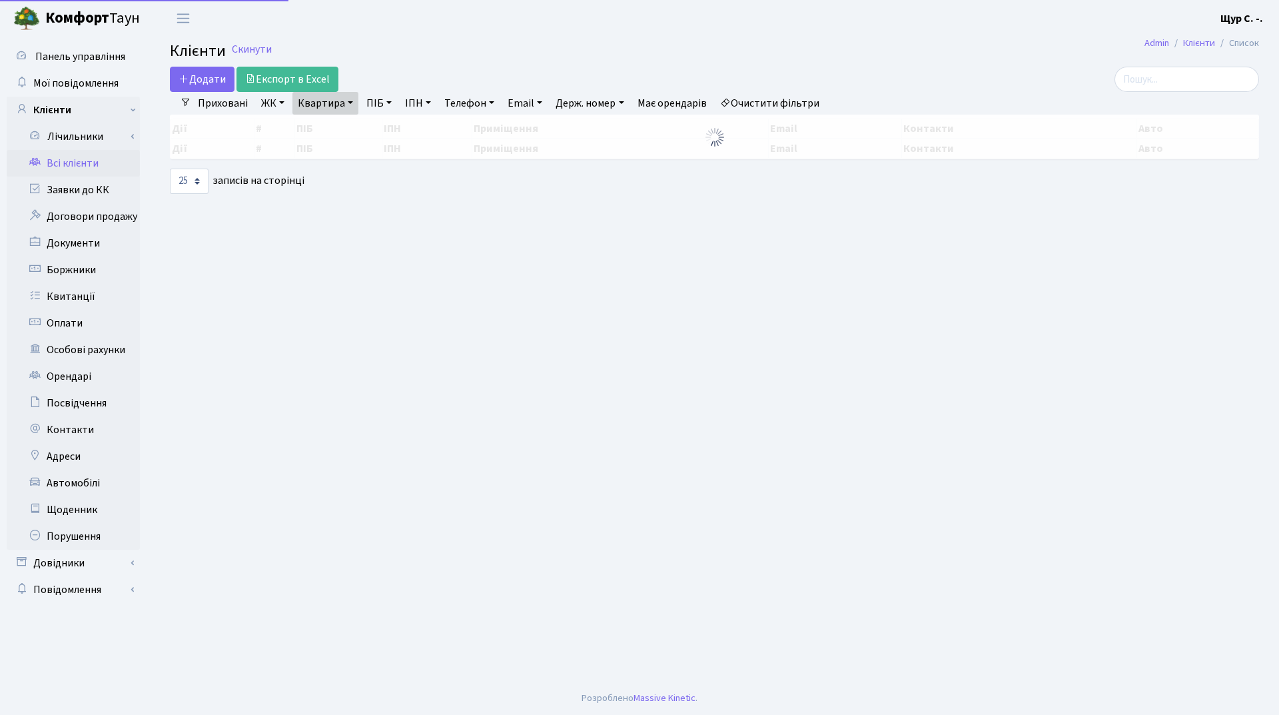
select select "25"
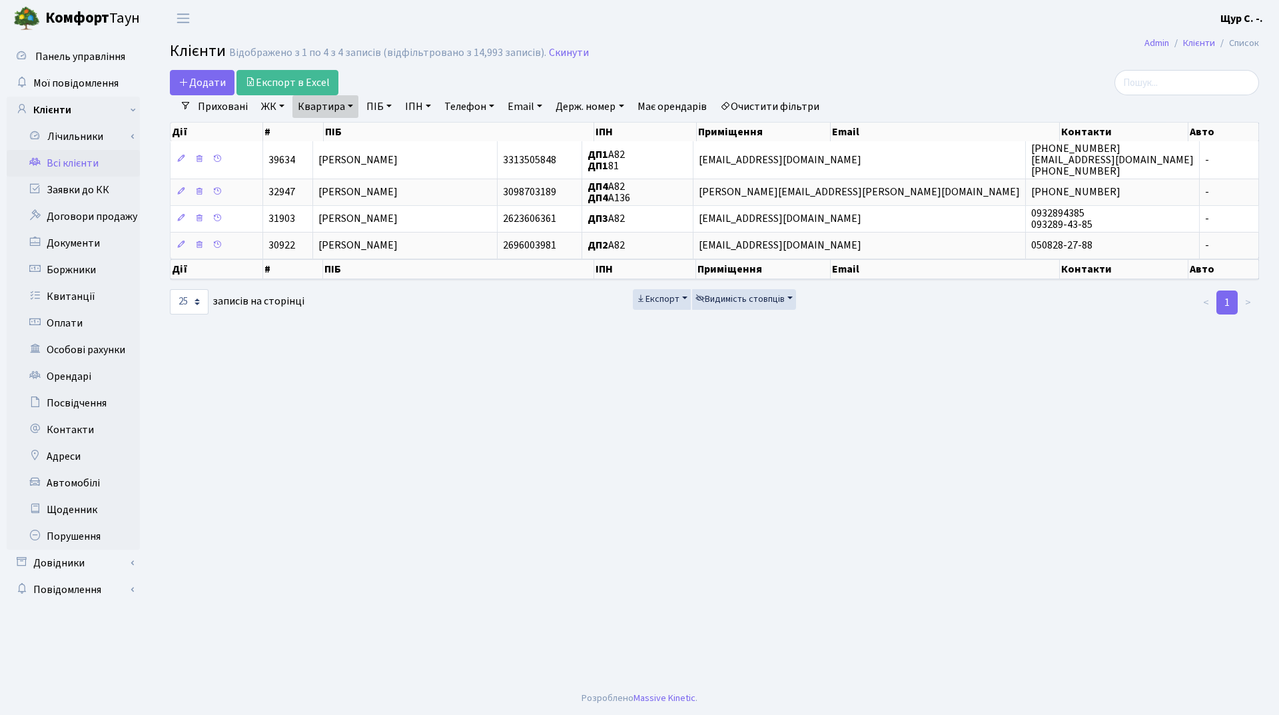
click at [356, 107] on link "Квартира" at bounding box center [325, 106] width 66 height 23
click at [337, 145] on input "а82" at bounding box center [332, 132] width 78 height 25
type input "[PERSON_NAME]"
type input "207"
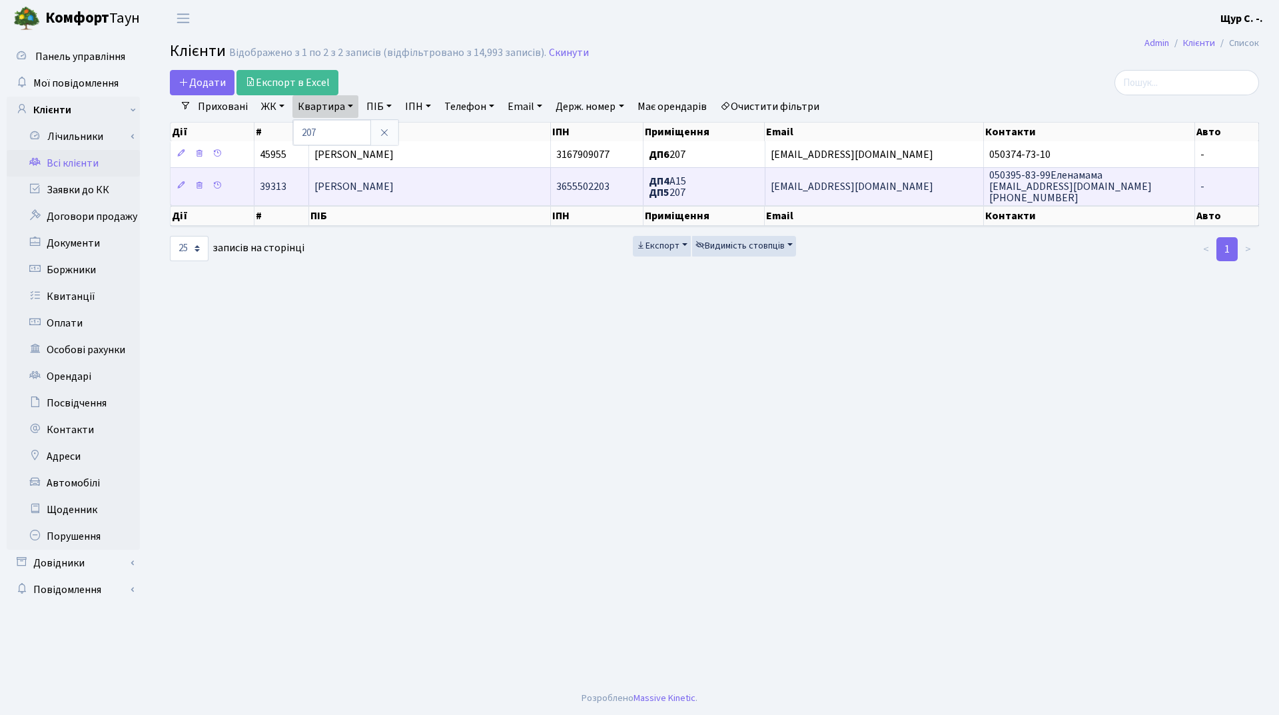
click at [394, 182] on span "[PERSON_NAME]" at bounding box center [353, 186] width 79 height 15
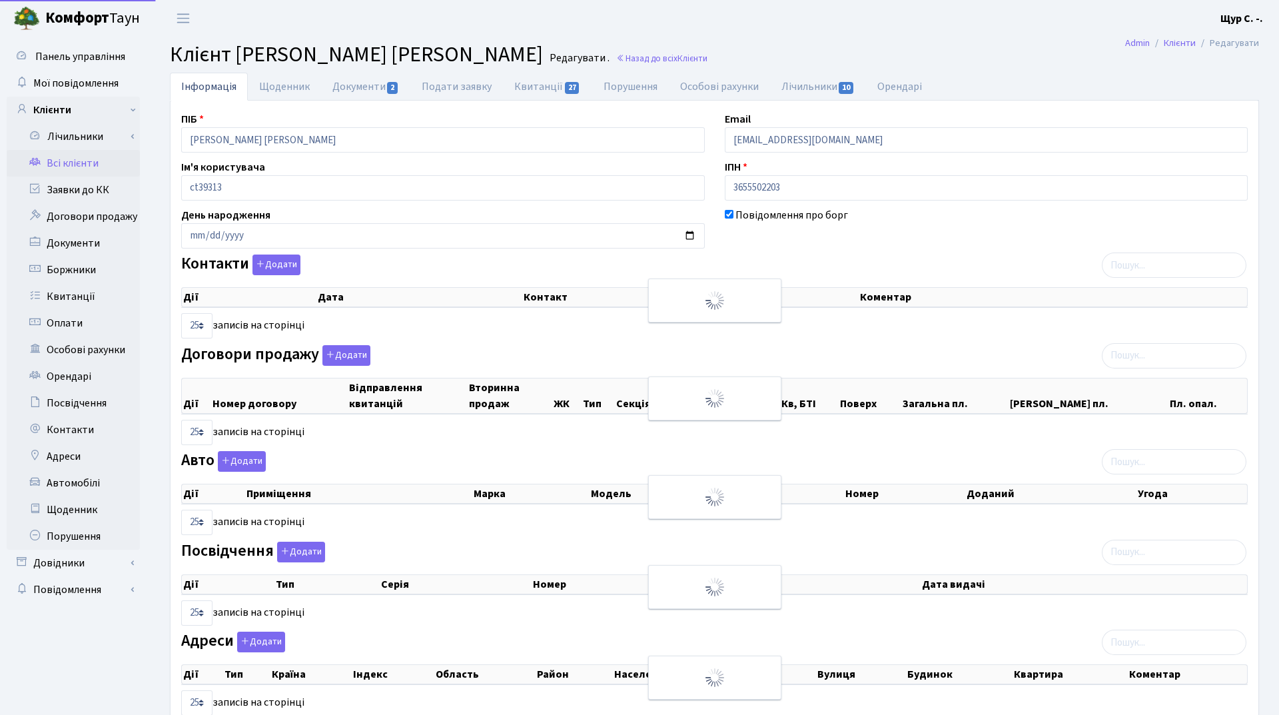
select select "25"
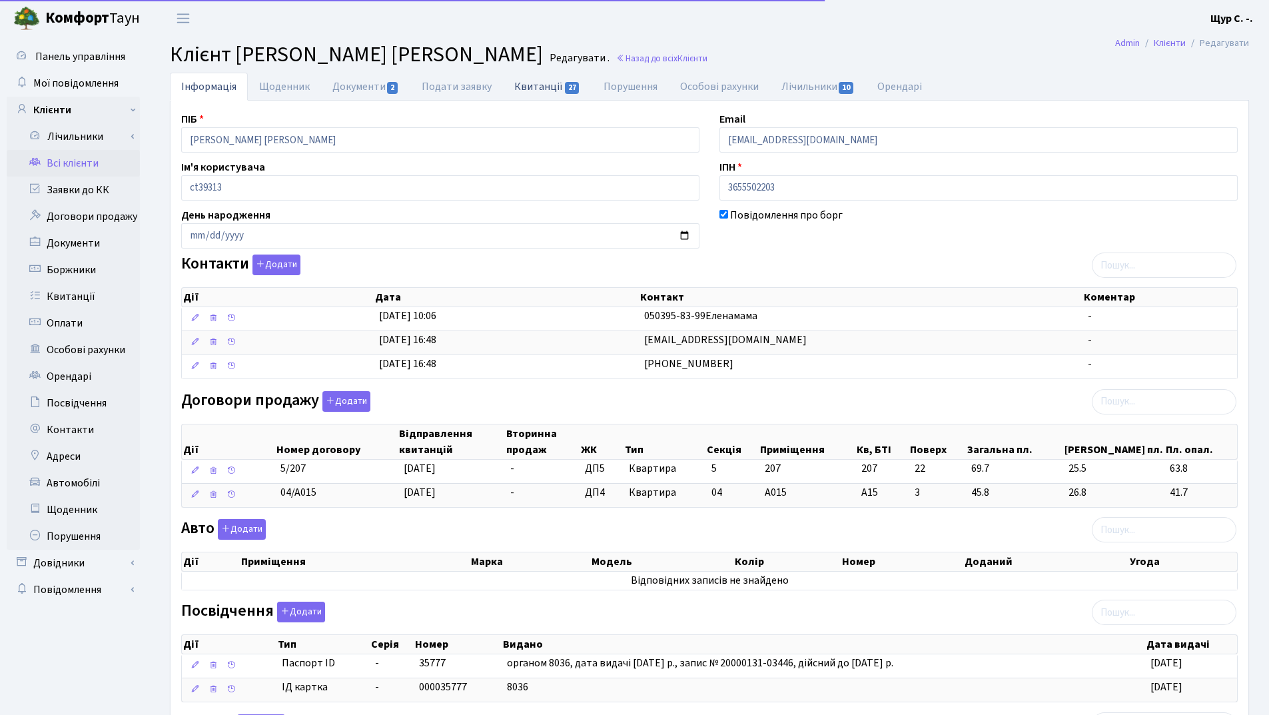
click at [528, 82] on link "Квитанції 27" at bounding box center [547, 86] width 89 height 27
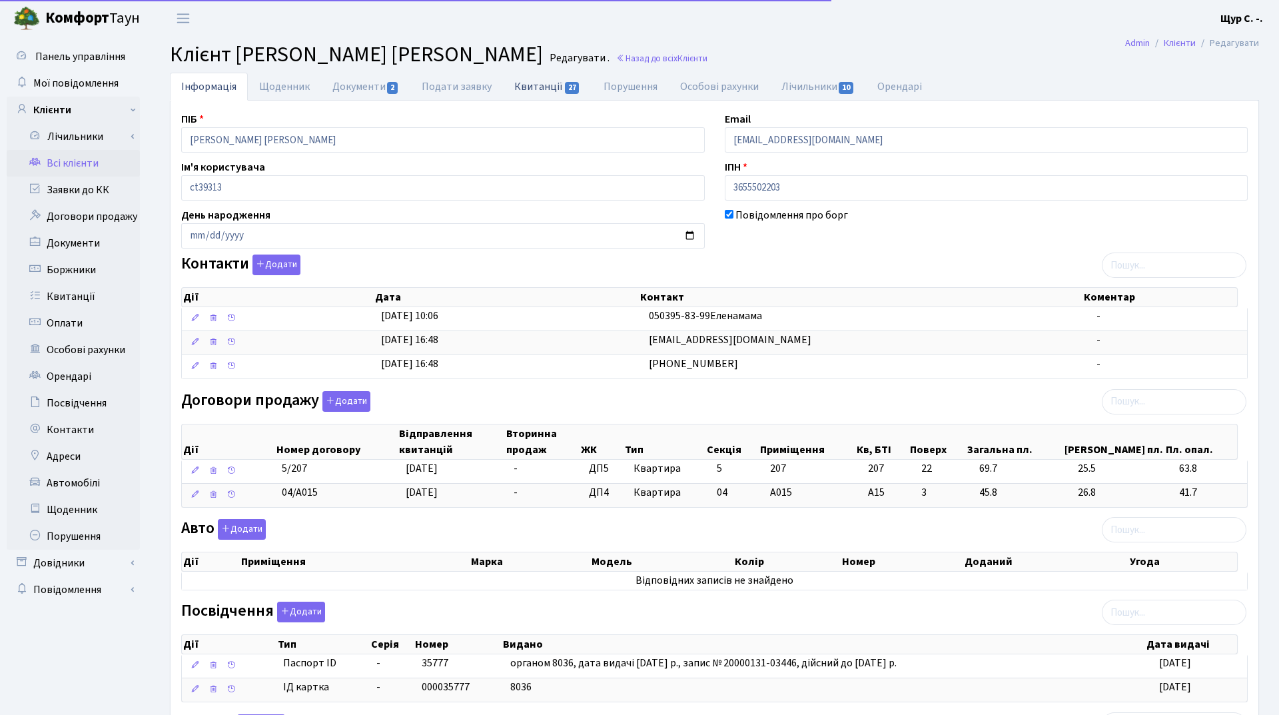
select select "25"
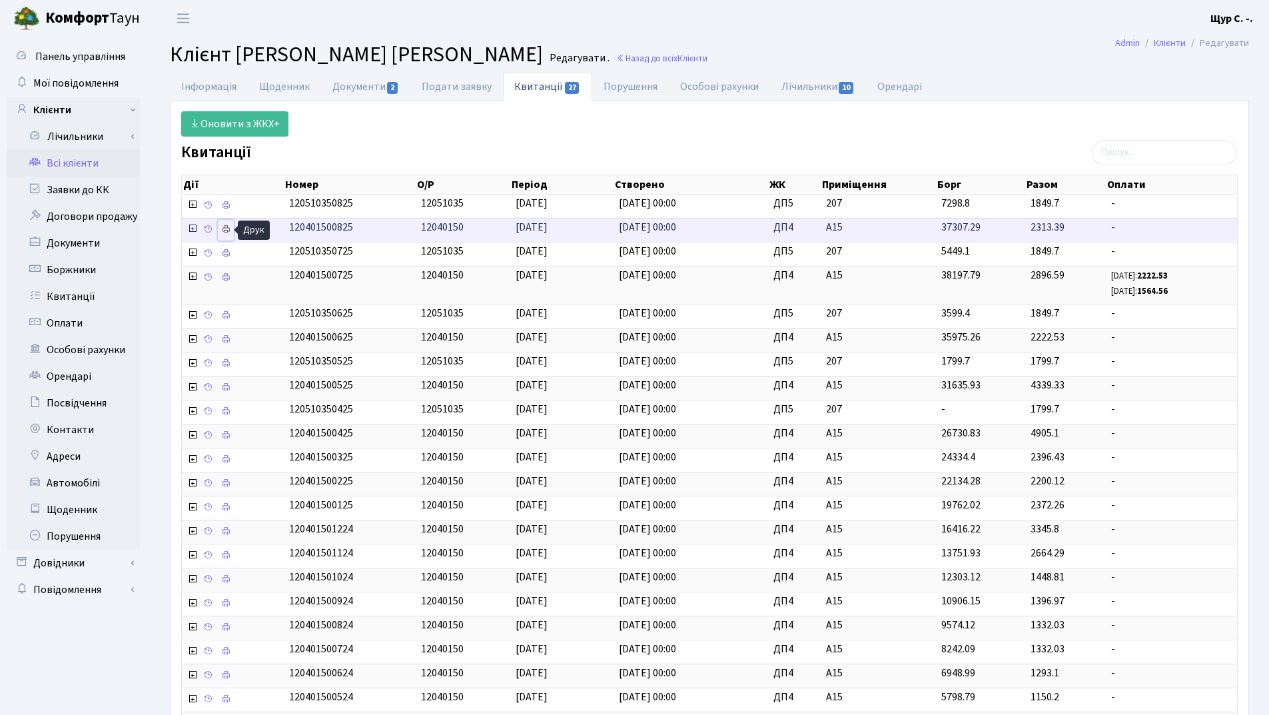
click at [230, 228] on icon at bounding box center [225, 228] width 9 height 9
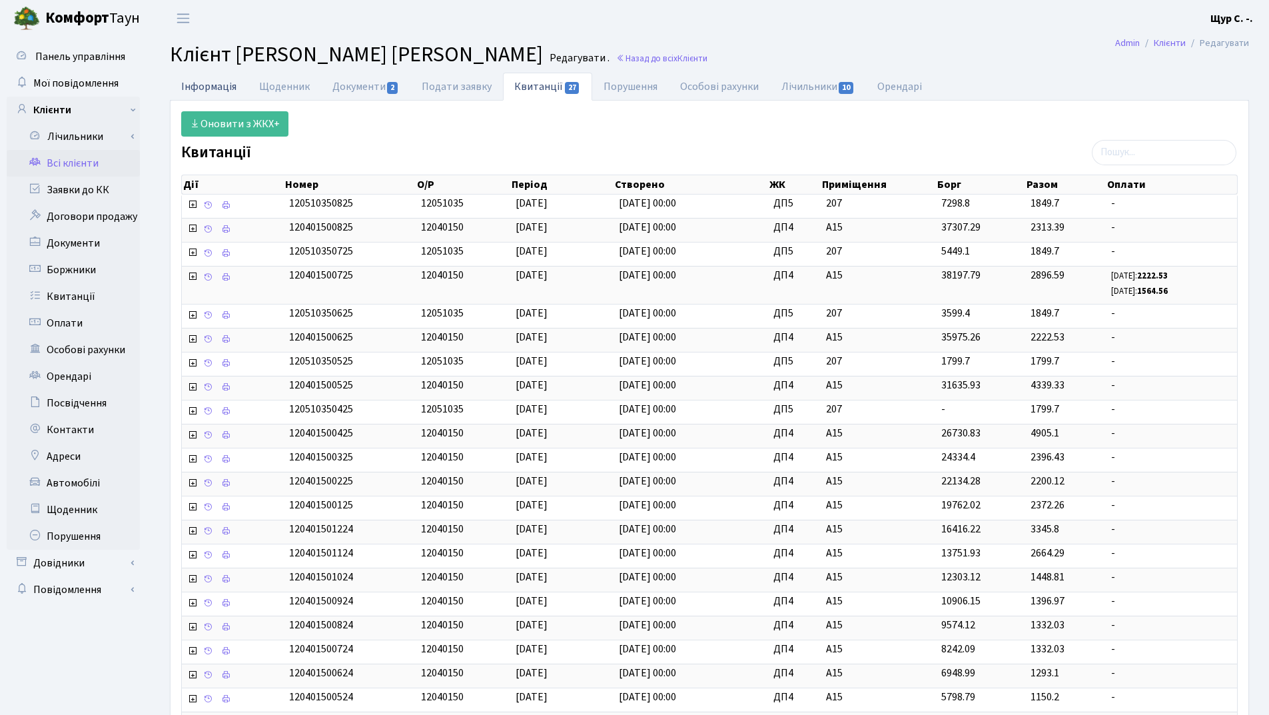
click at [206, 85] on link "Інформація" at bounding box center [209, 86] width 78 height 27
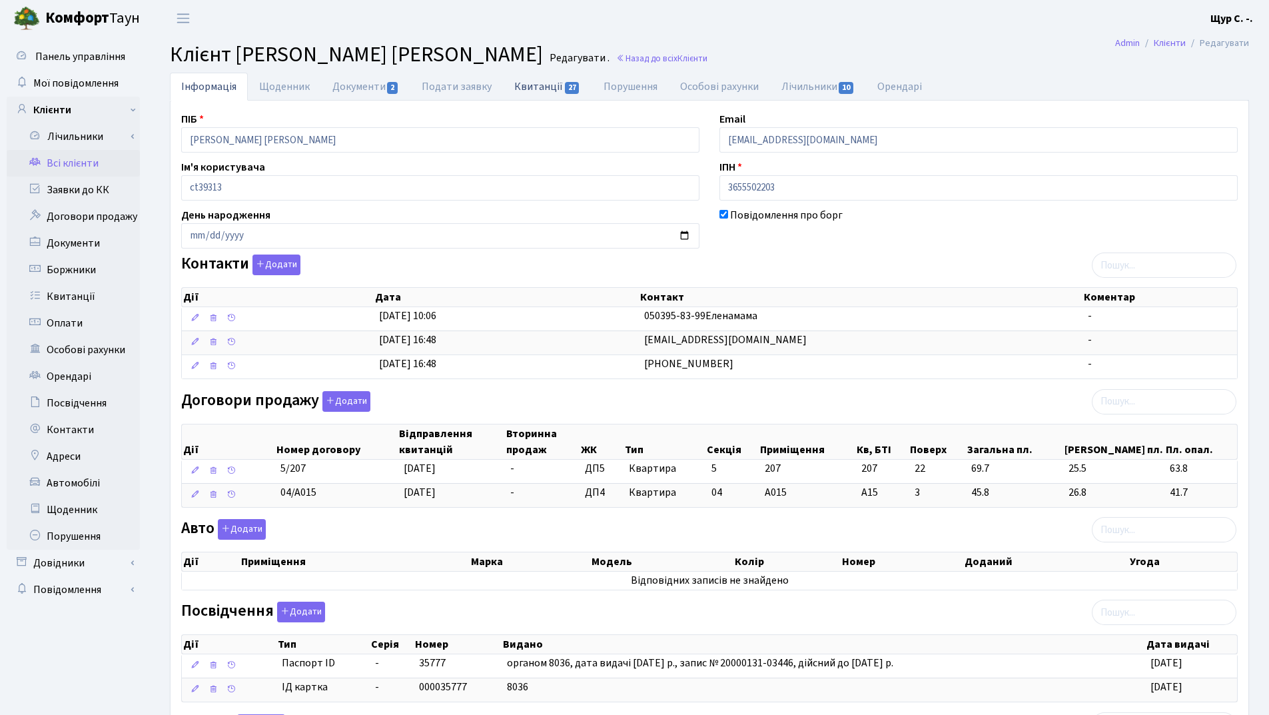
click at [544, 93] on link "Квитанції 27" at bounding box center [547, 86] width 89 height 27
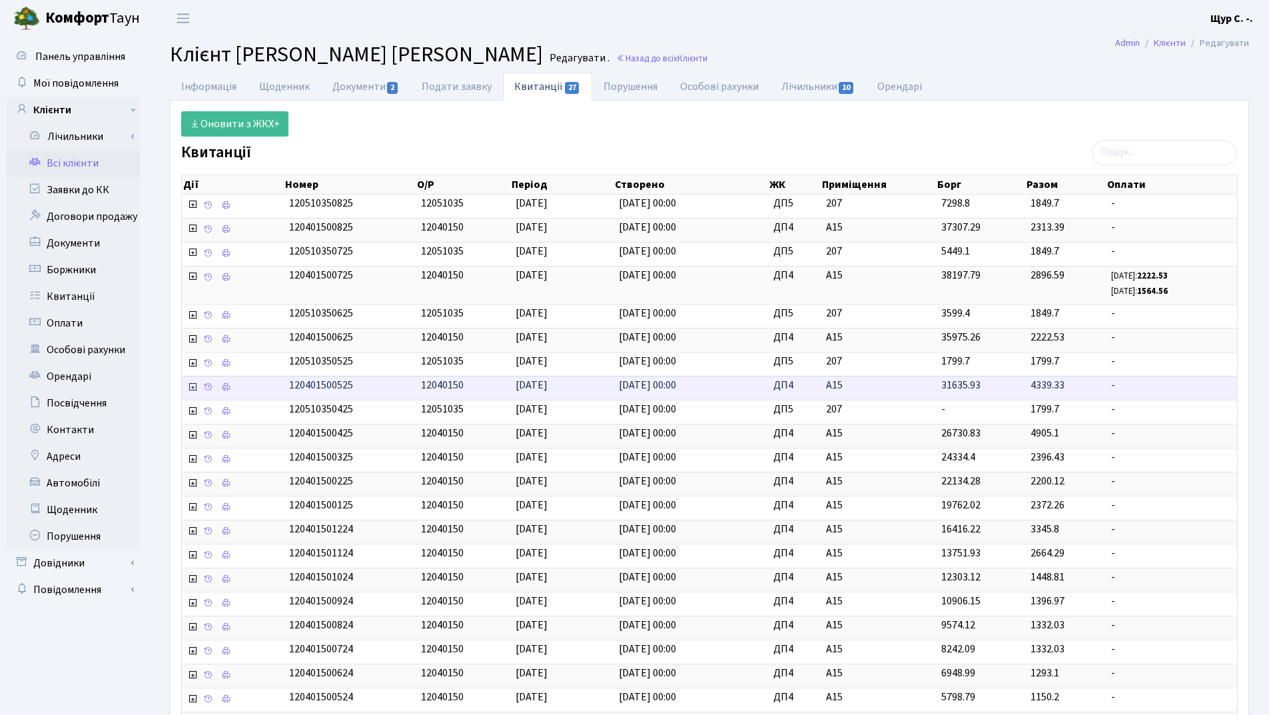
scroll to position [213, 0]
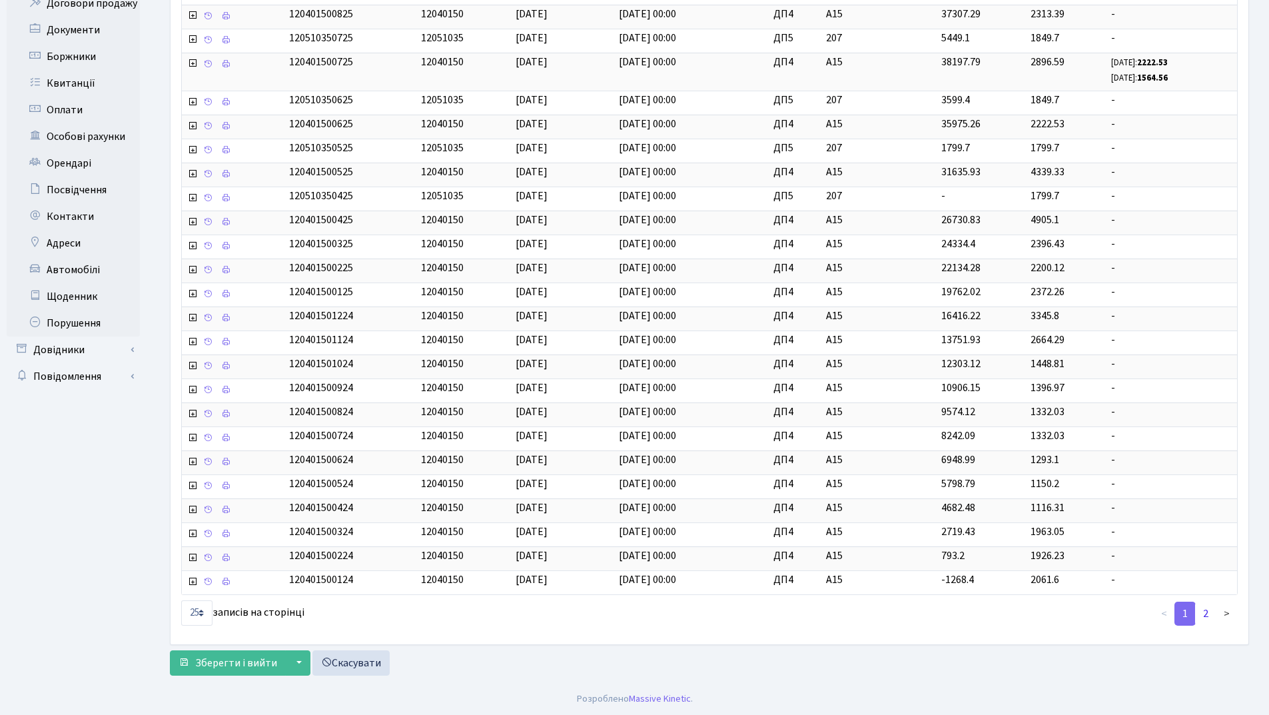
click at [1209, 611] on link "2" at bounding box center [1205, 614] width 21 height 24
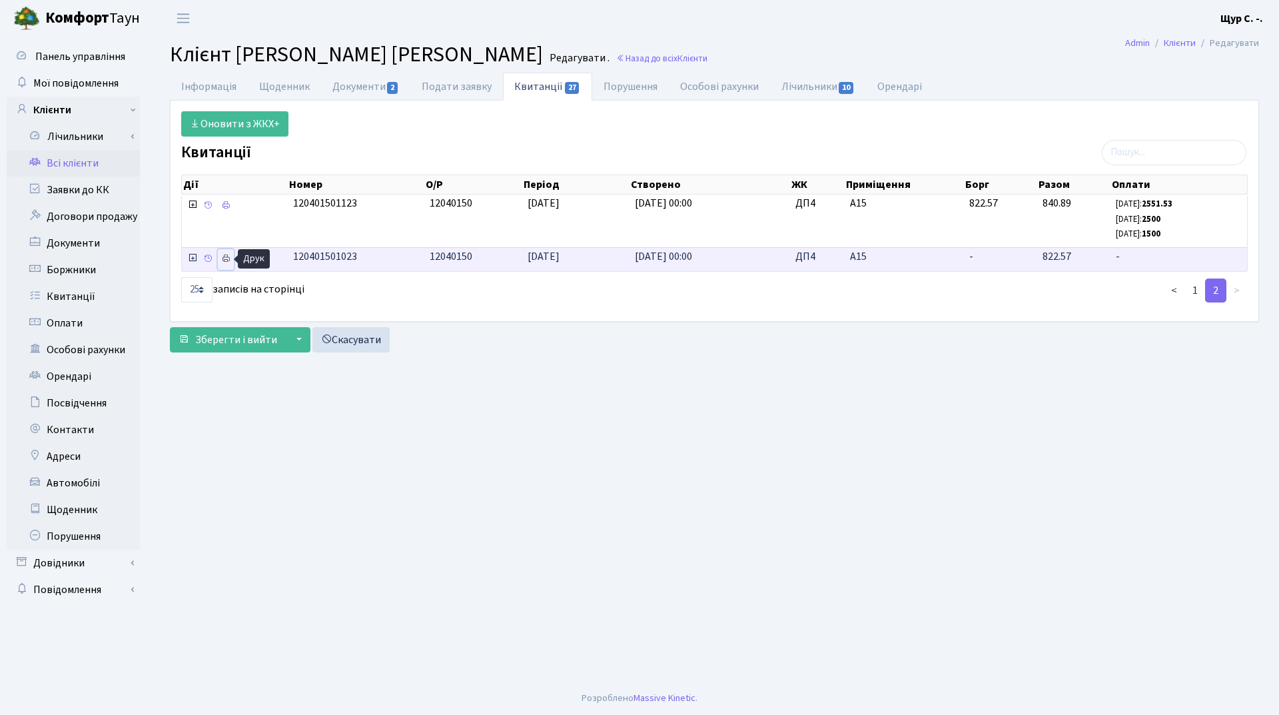
click at [226, 258] on icon at bounding box center [225, 258] width 9 height 9
click at [1194, 283] on link "1" at bounding box center [1194, 290] width 21 height 24
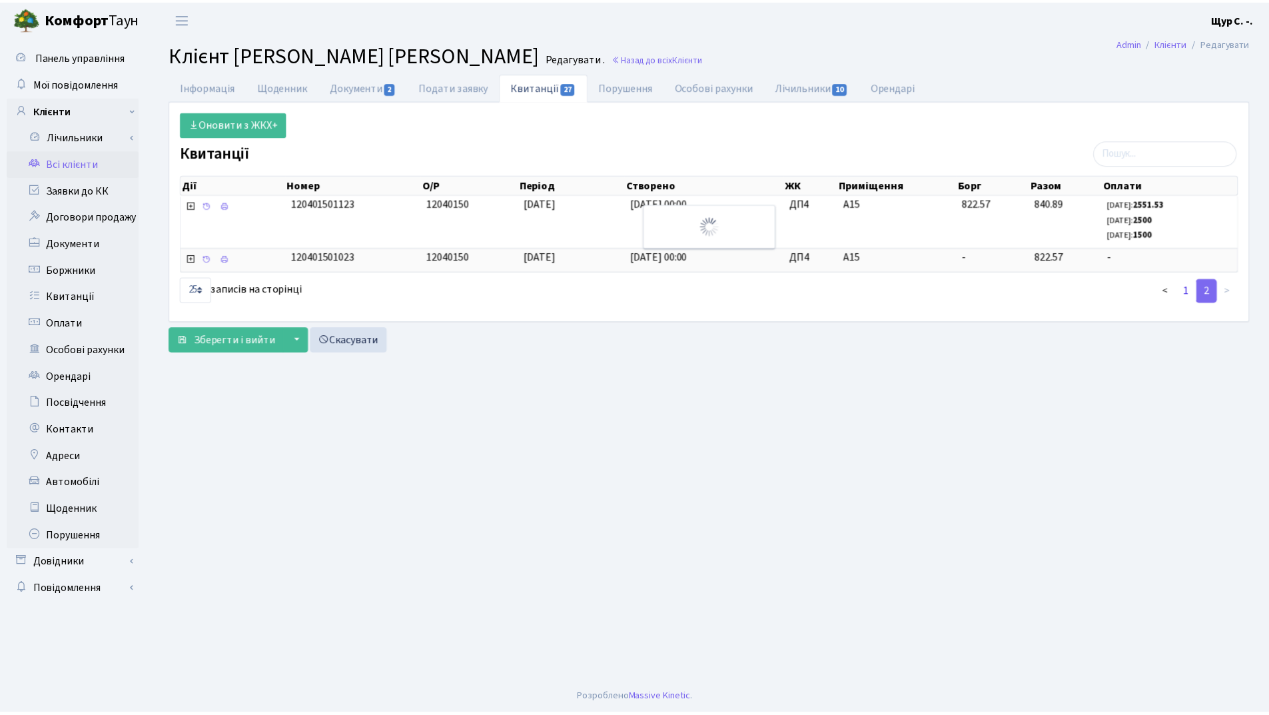
scroll to position [213, 0]
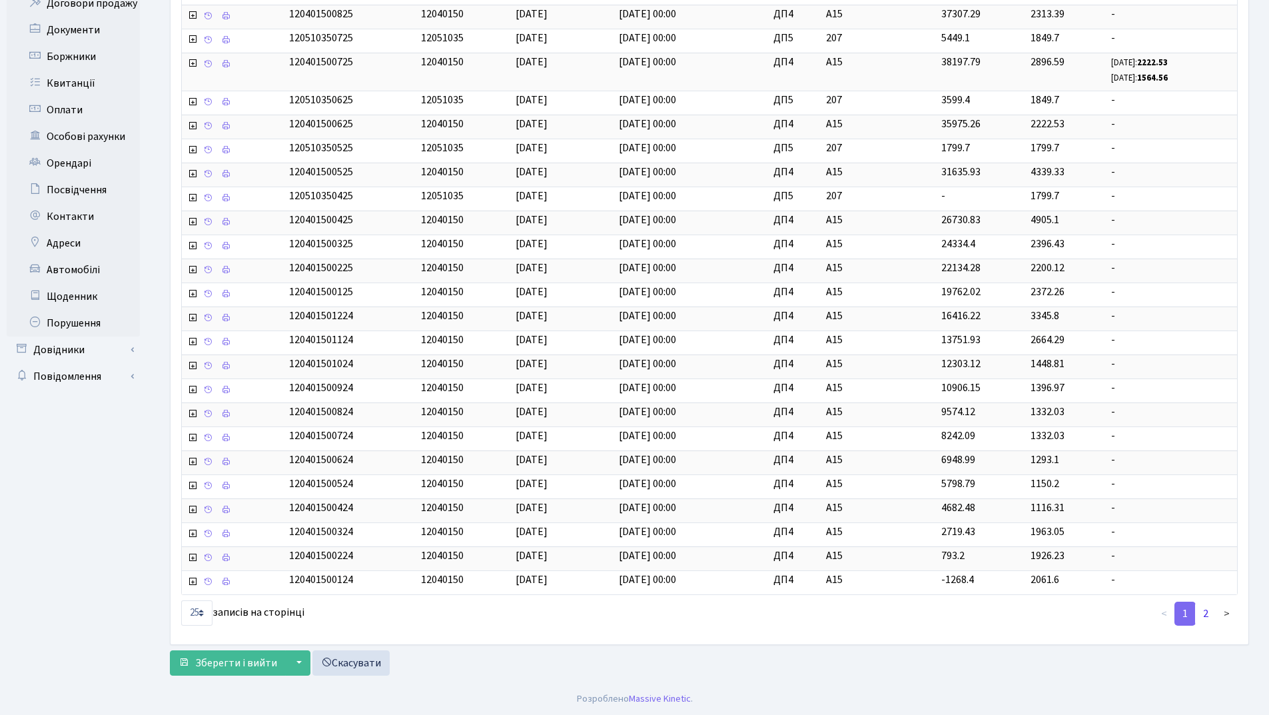
click at [1204, 616] on link "2" at bounding box center [1205, 614] width 21 height 24
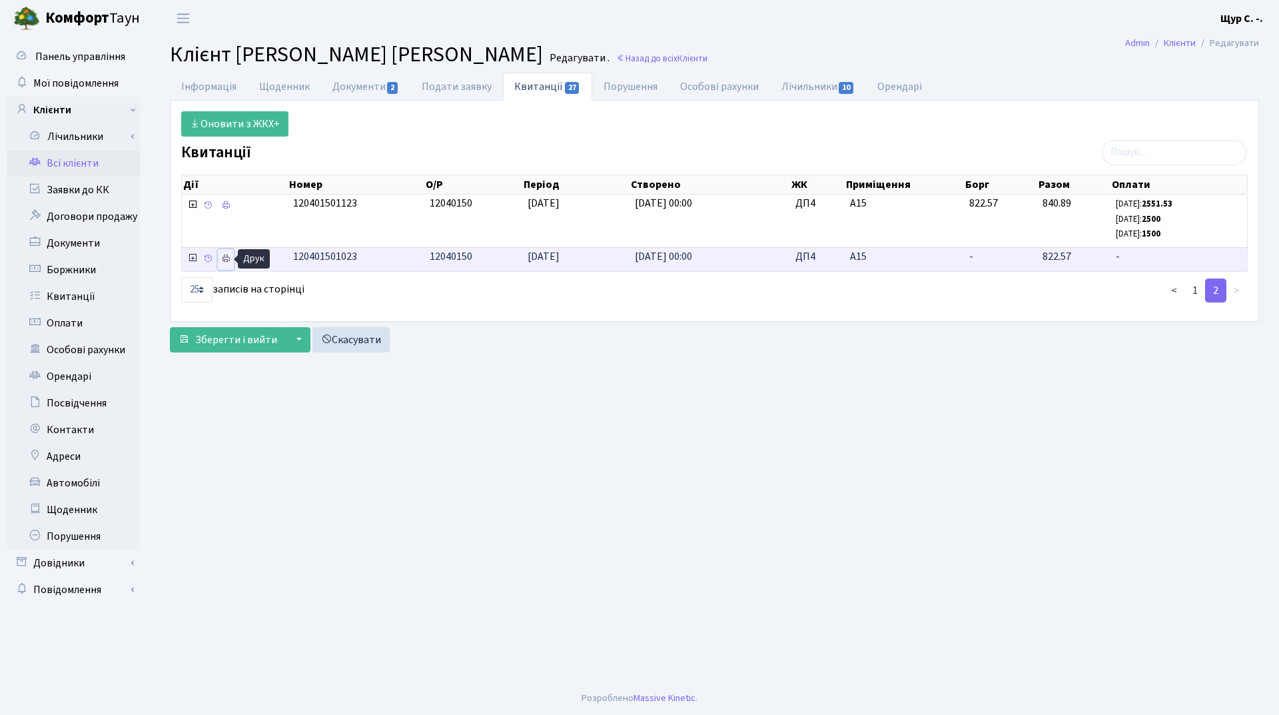
click at [225, 260] on icon at bounding box center [225, 258] width 9 height 9
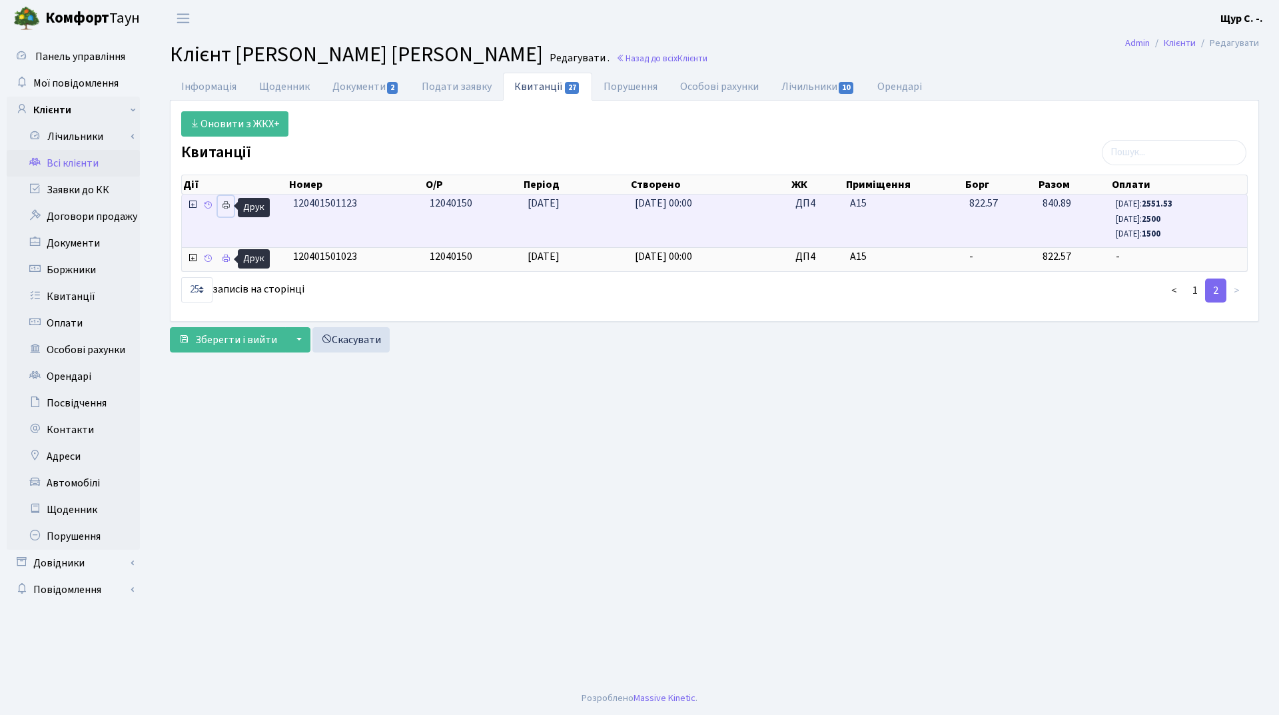
click at [226, 206] on icon at bounding box center [225, 205] width 9 height 9
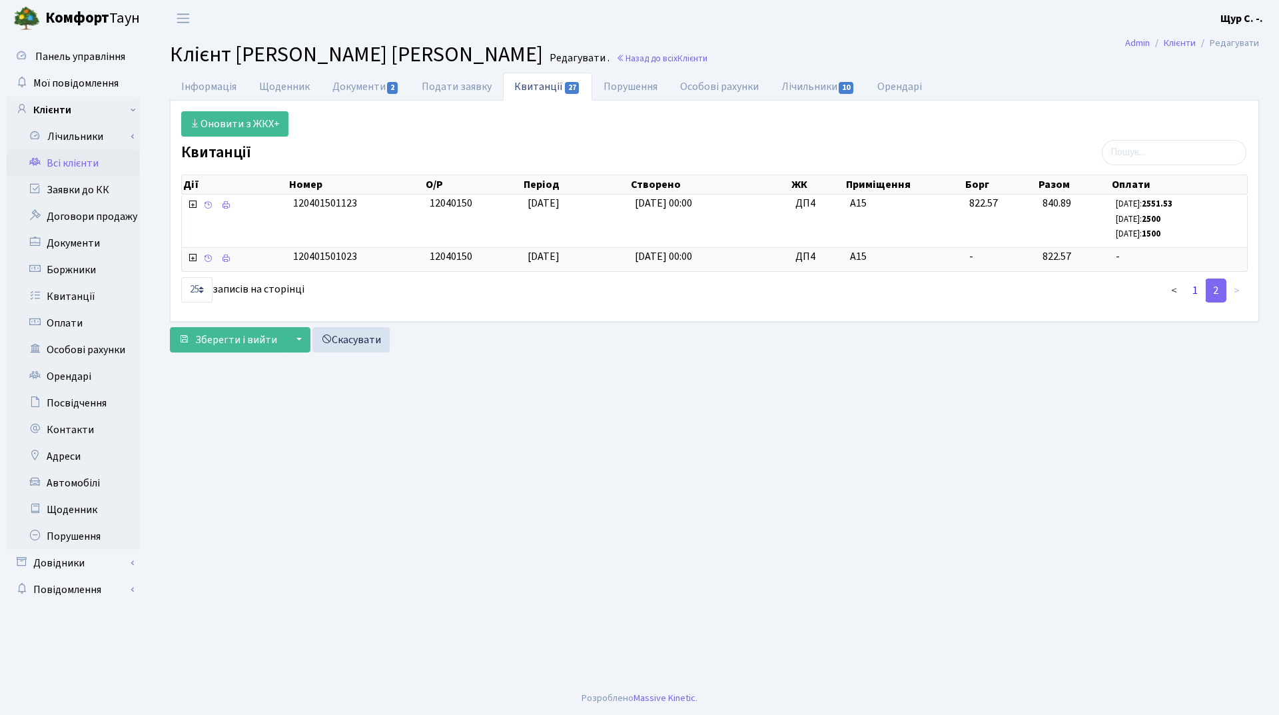
click at [1194, 293] on link "1" at bounding box center [1194, 290] width 21 height 24
click at [1194, 285] on link "1" at bounding box center [1194, 290] width 21 height 24
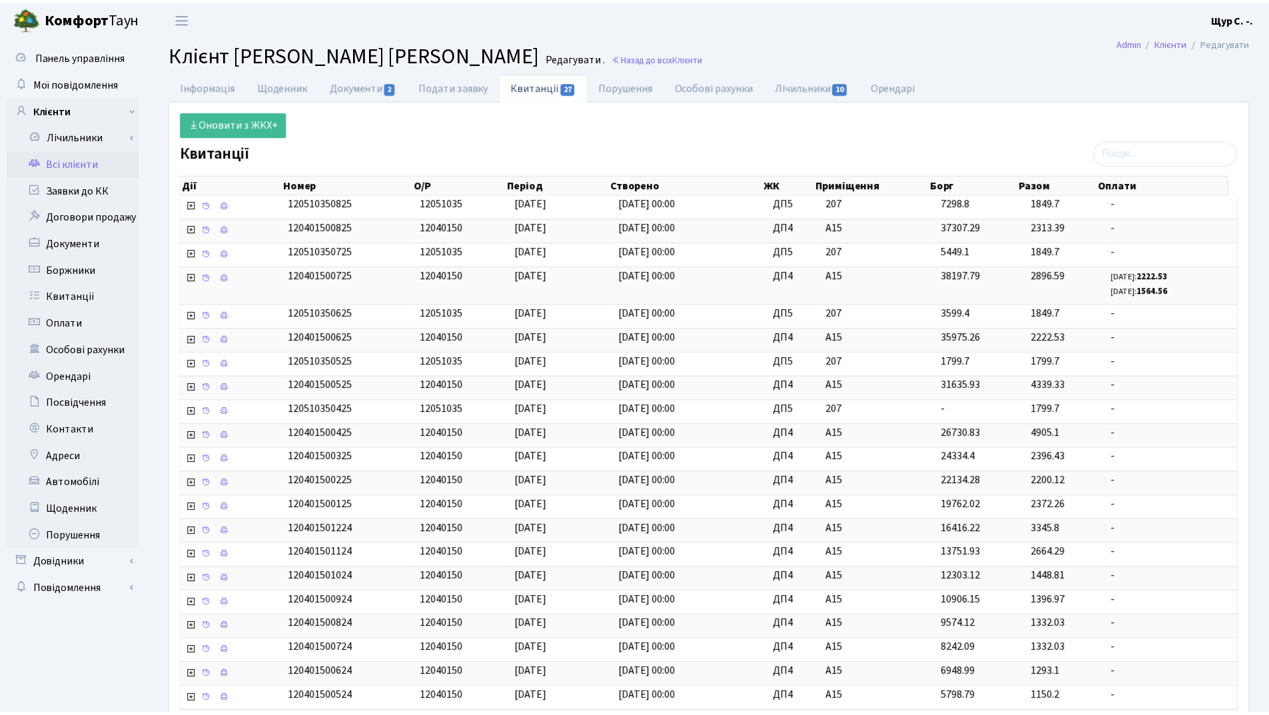
scroll to position [213, 0]
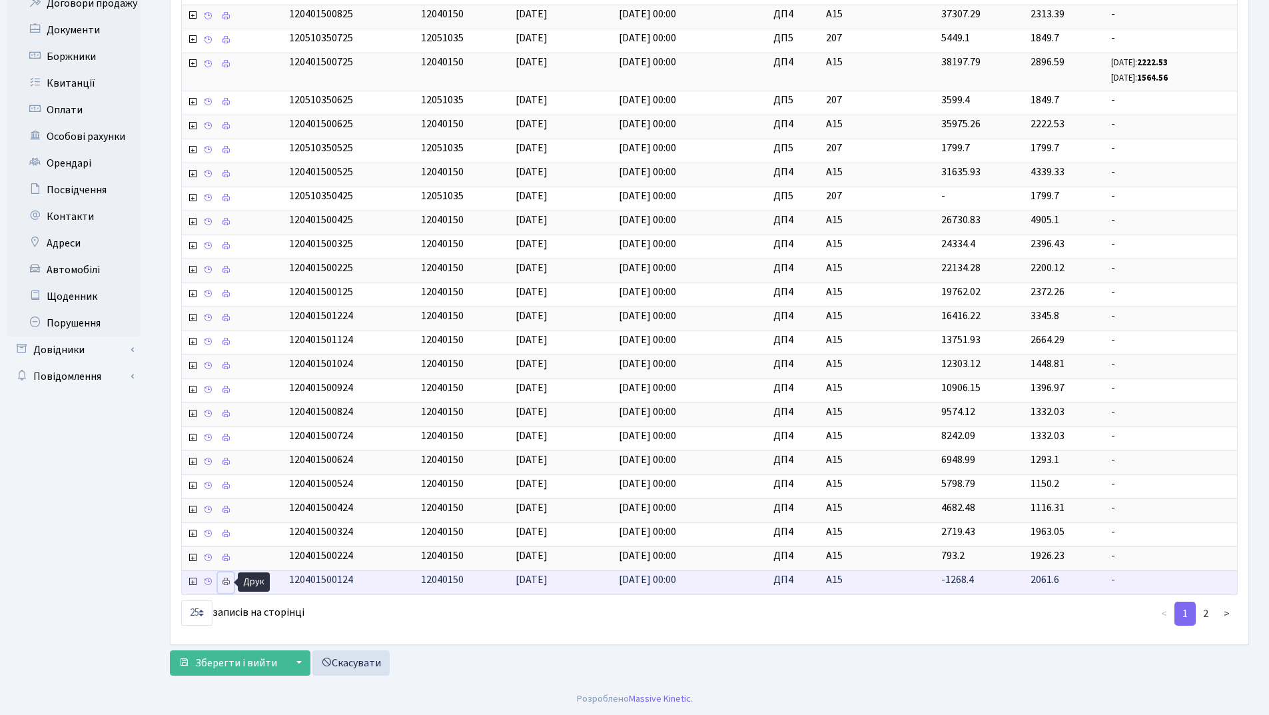
click at [226, 581] on icon at bounding box center [225, 581] width 9 height 9
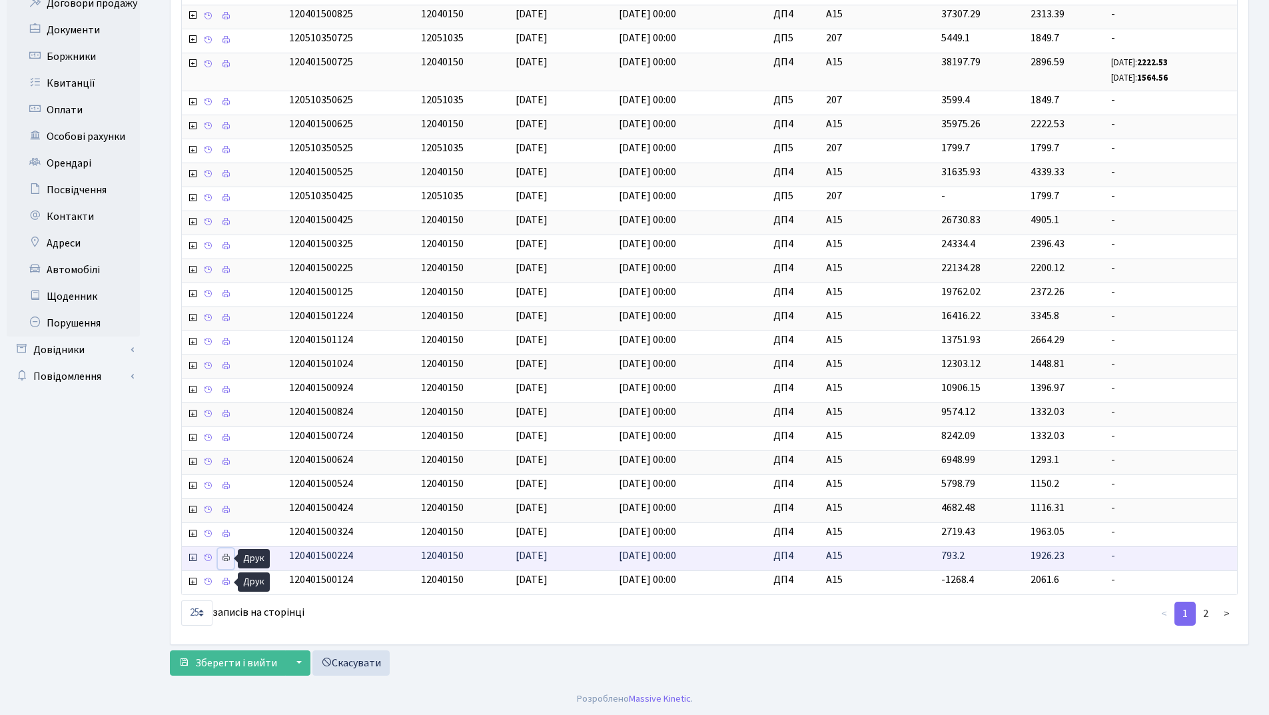
click at [221, 557] on icon at bounding box center [225, 557] width 9 height 9
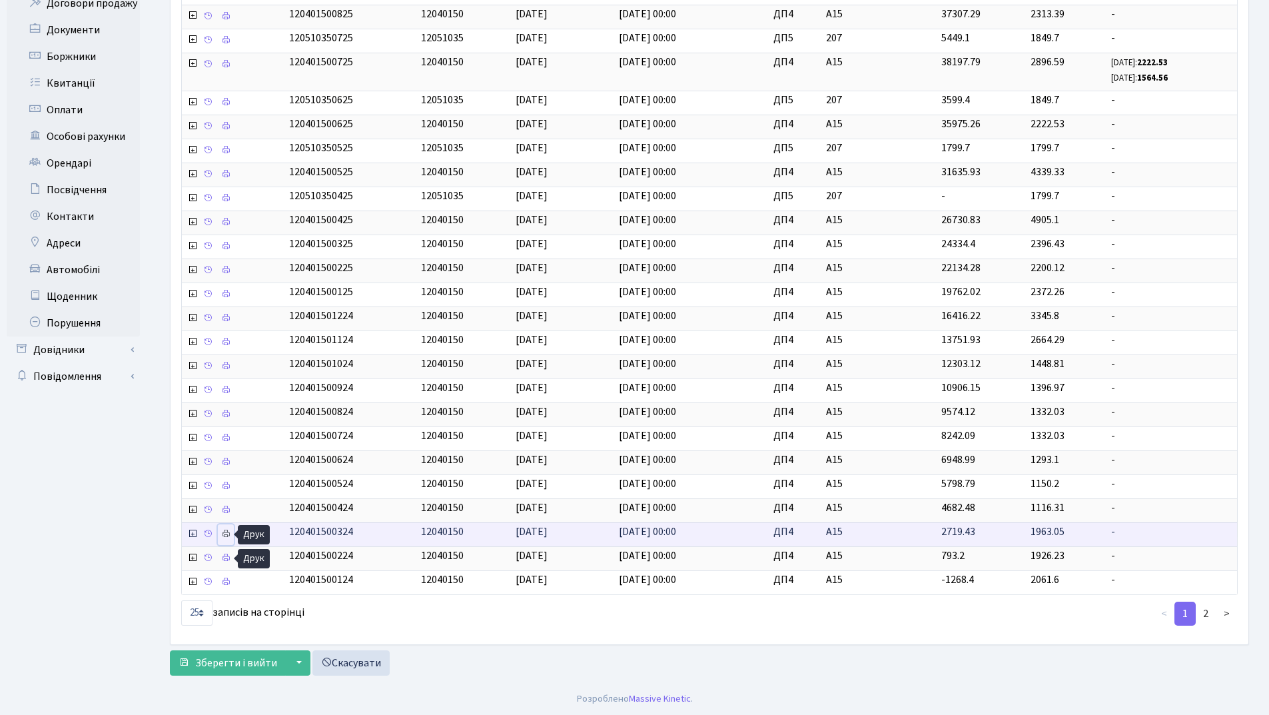
click at [225, 530] on icon at bounding box center [225, 533] width 9 height 9
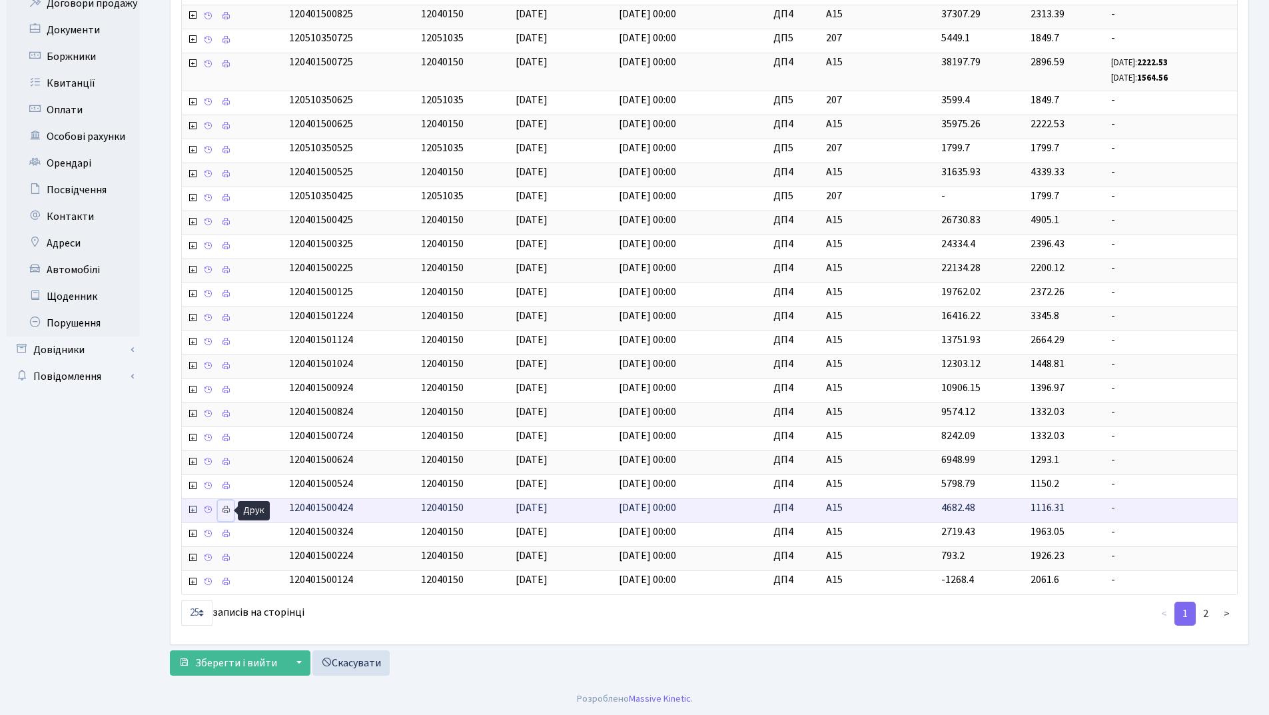
click at [227, 508] on icon at bounding box center [225, 509] width 9 height 9
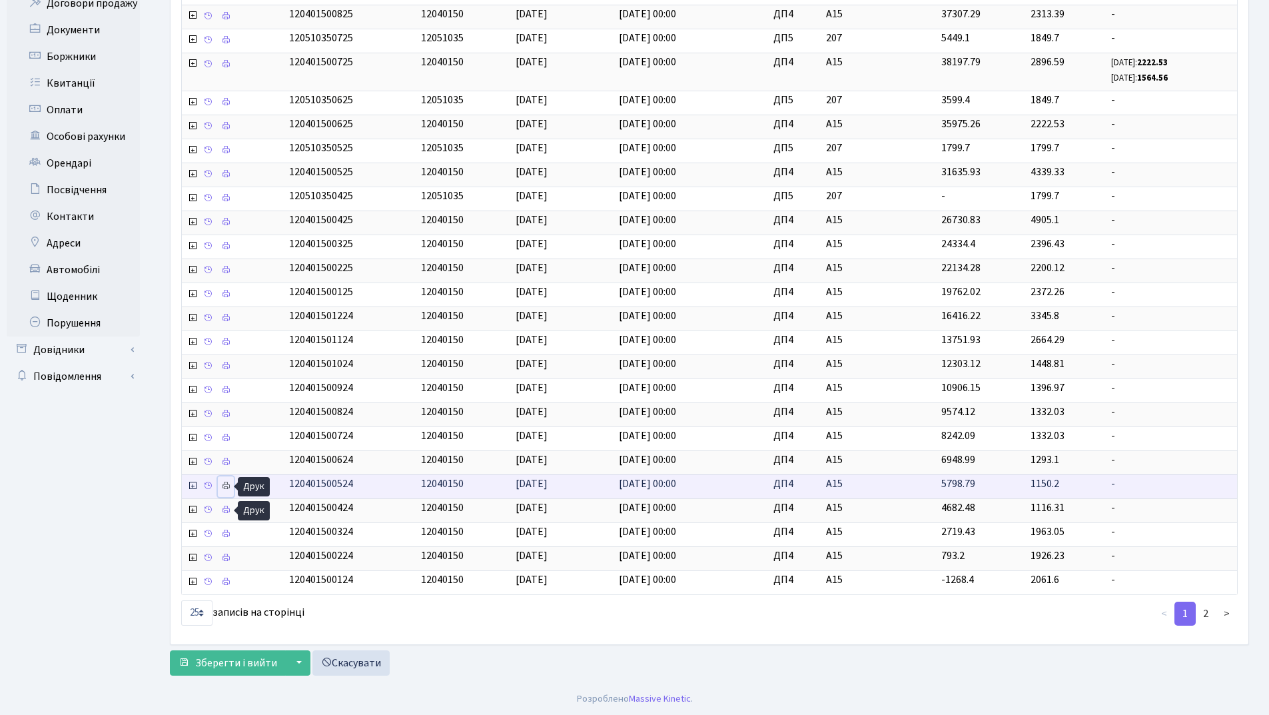
click at [224, 486] on icon at bounding box center [225, 485] width 9 height 9
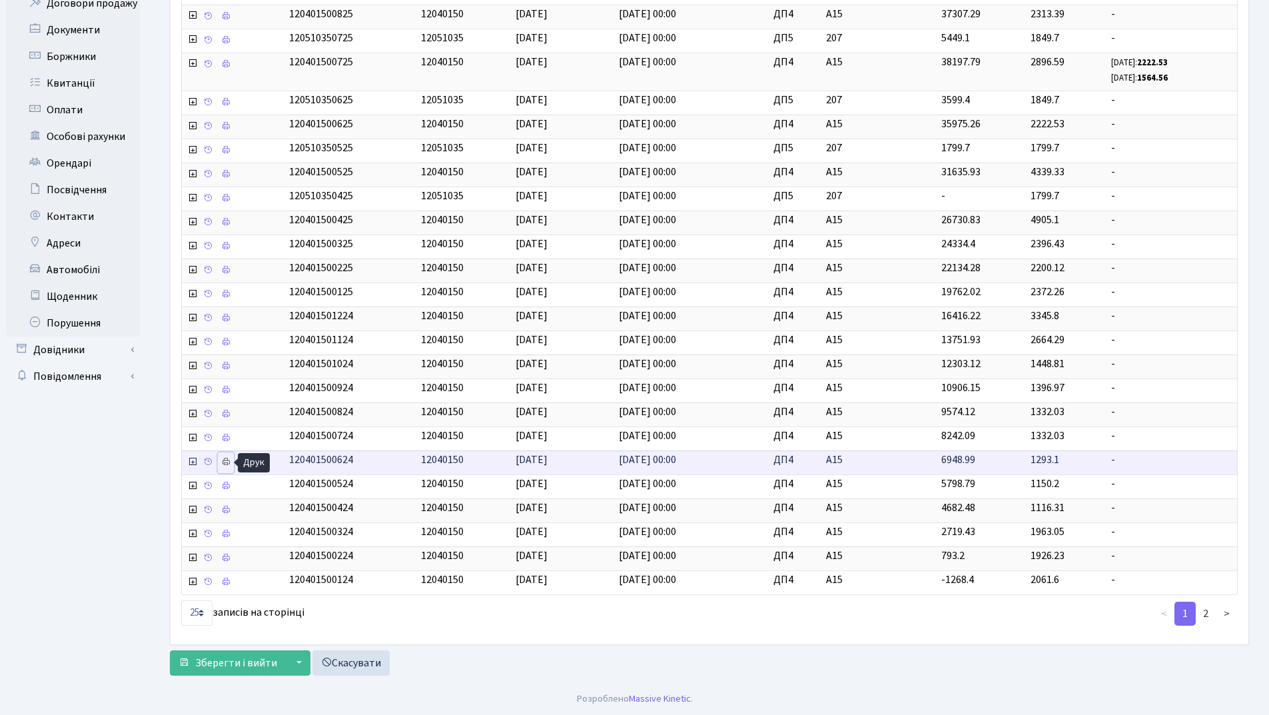
click at [227, 458] on icon at bounding box center [225, 461] width 9 height 9
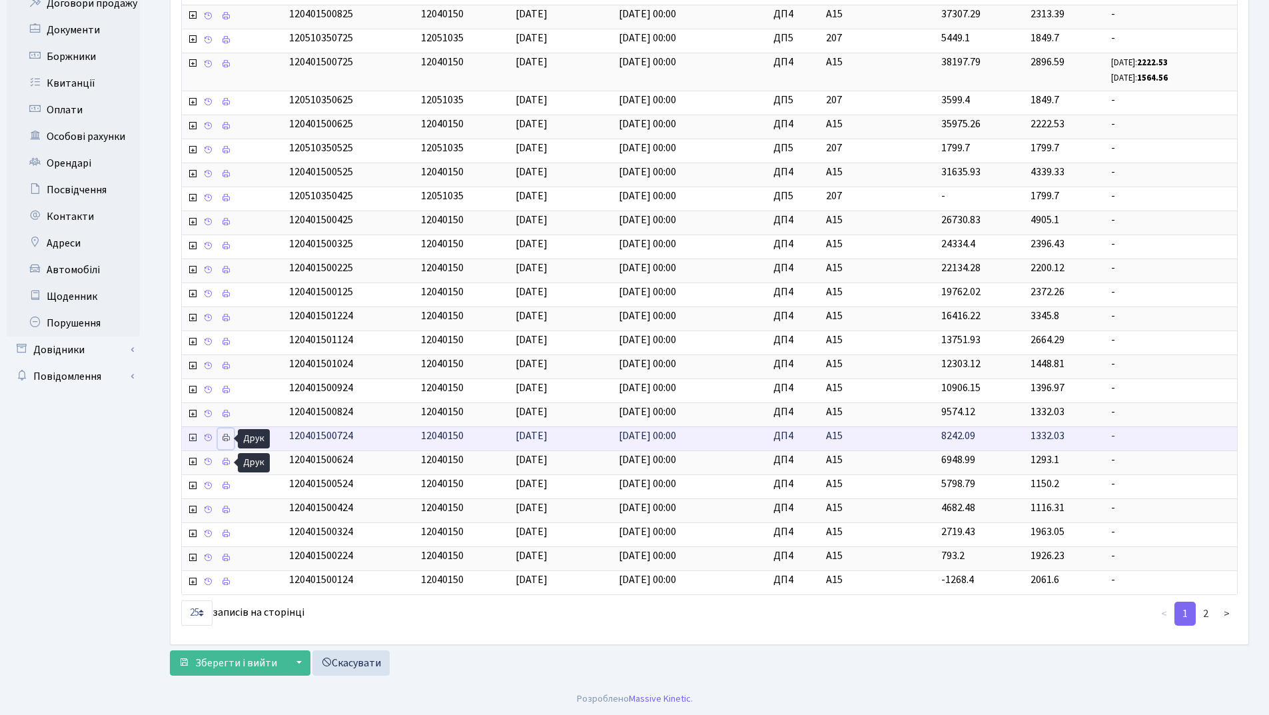
click at [222, 441] on icon at bounding box center [225, 437] width 9 height 9
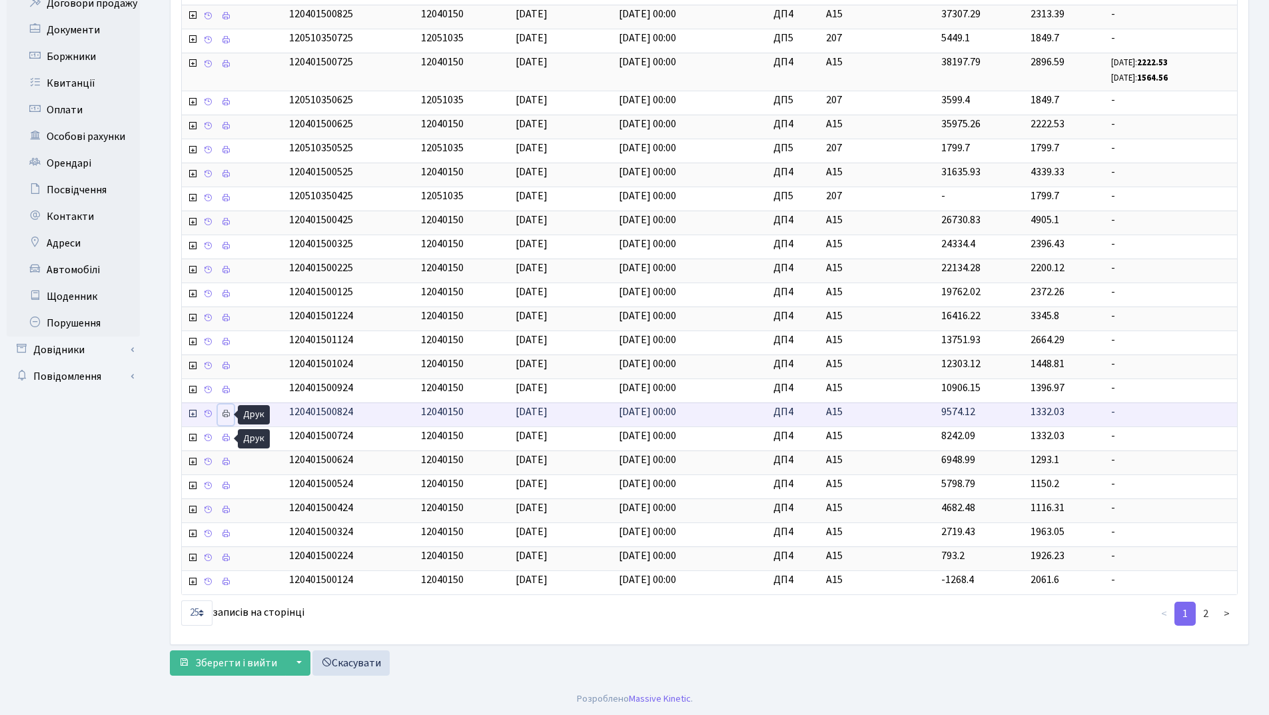
click at [228, 409] on icon at bounding box center [225, 413] width 9 height 9
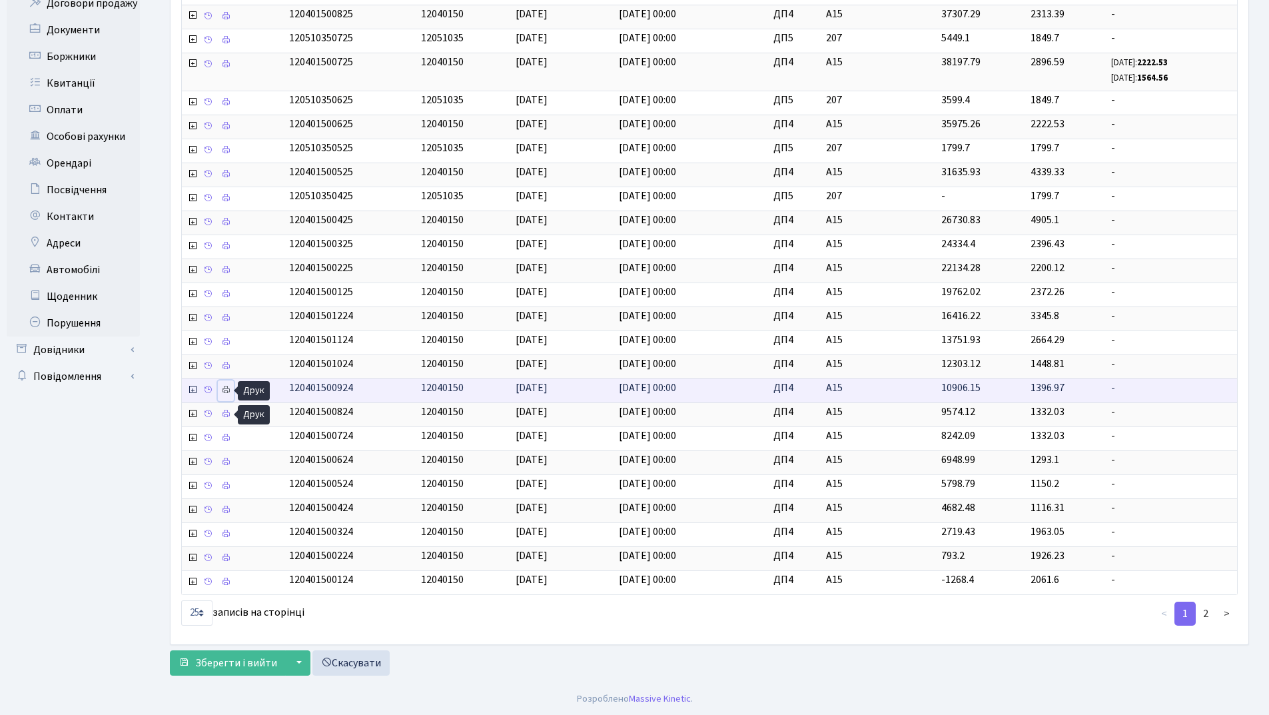
click at [229, 393] on icon at bounding box center [225, 389] width 9 height 9
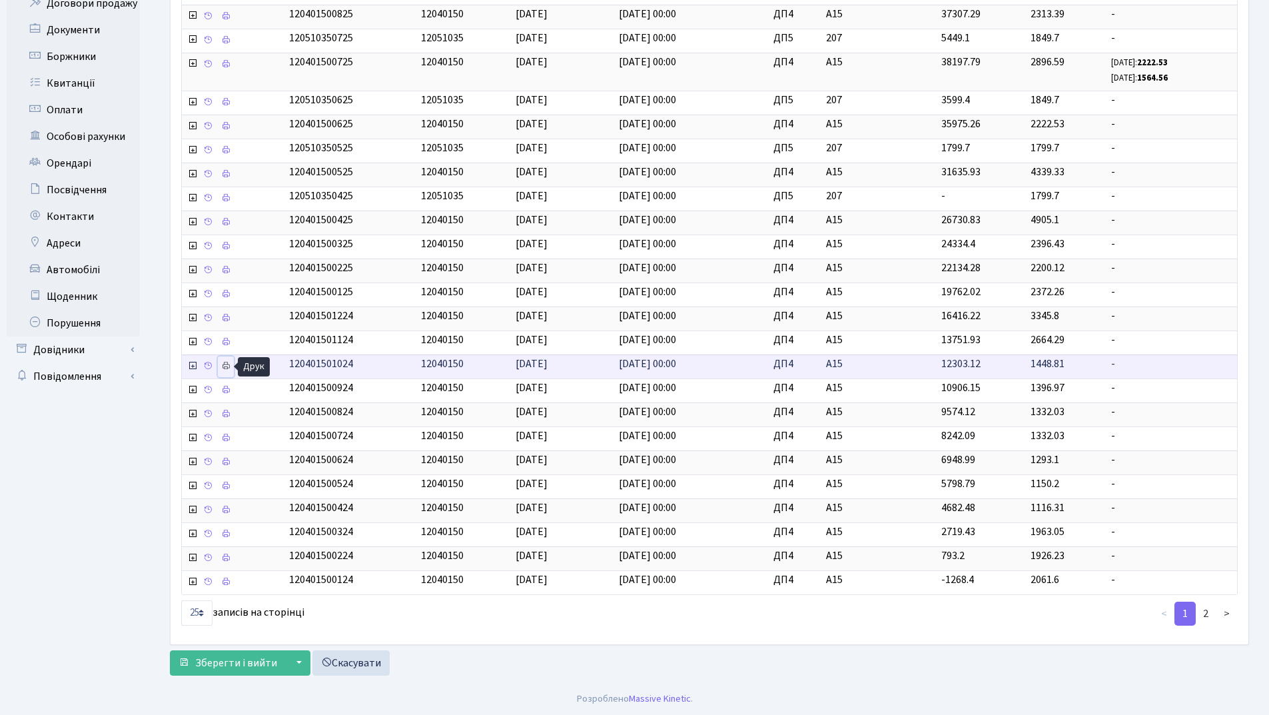
click at [228, 364] on icon at bounding box center [225, 365] width 9 height 9
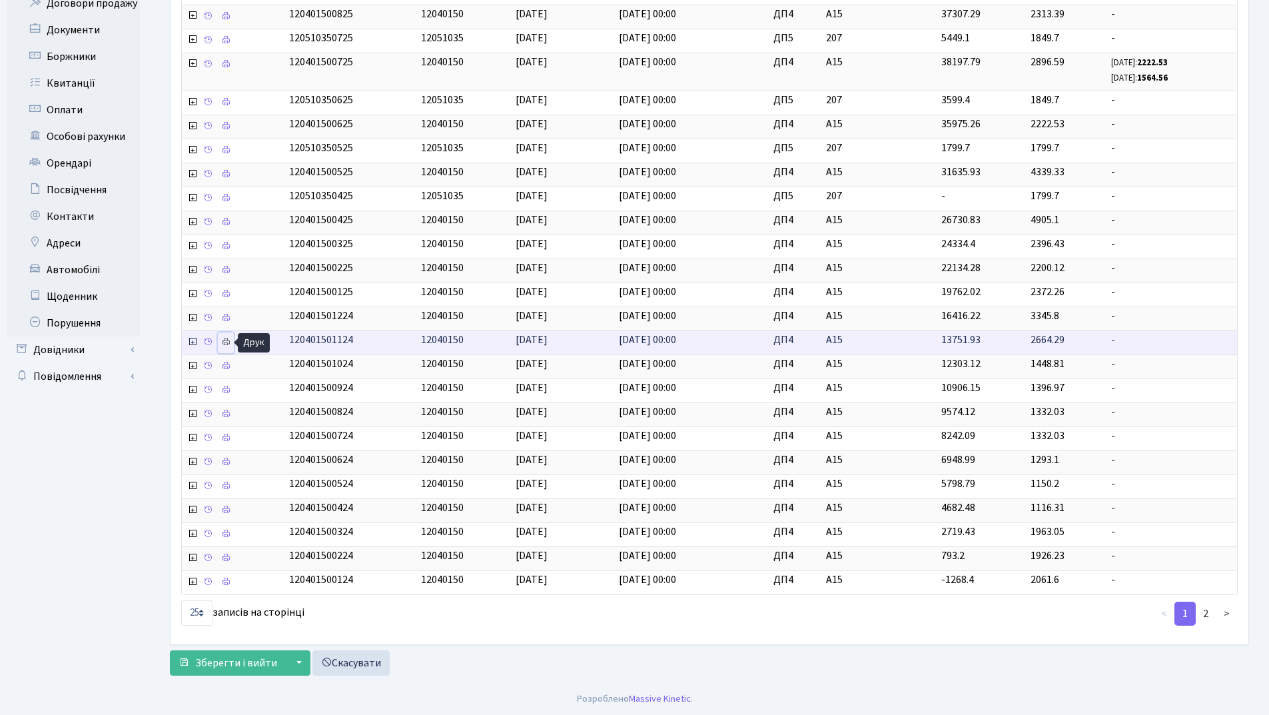
click at [220, 345] on link at bounding box center [226, 342] width 16 height 21
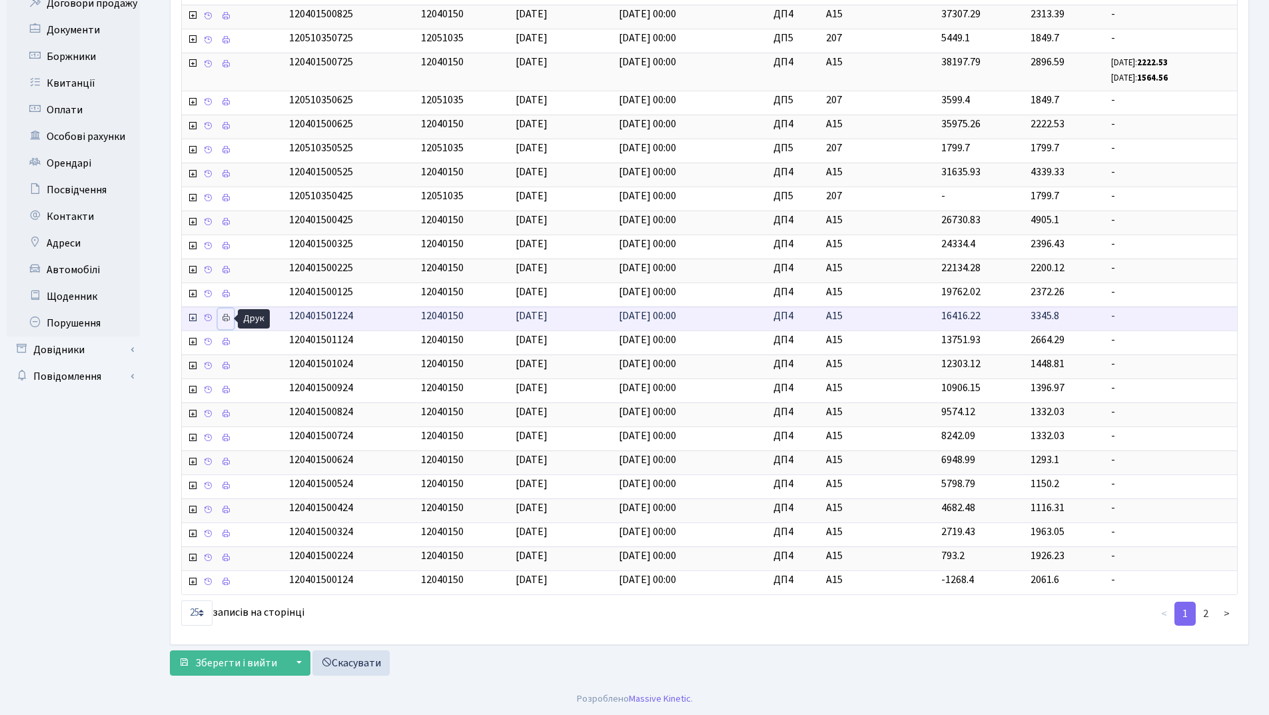
click at [228, 316] on icon at bounding box center [225, 317] width 9 height 9
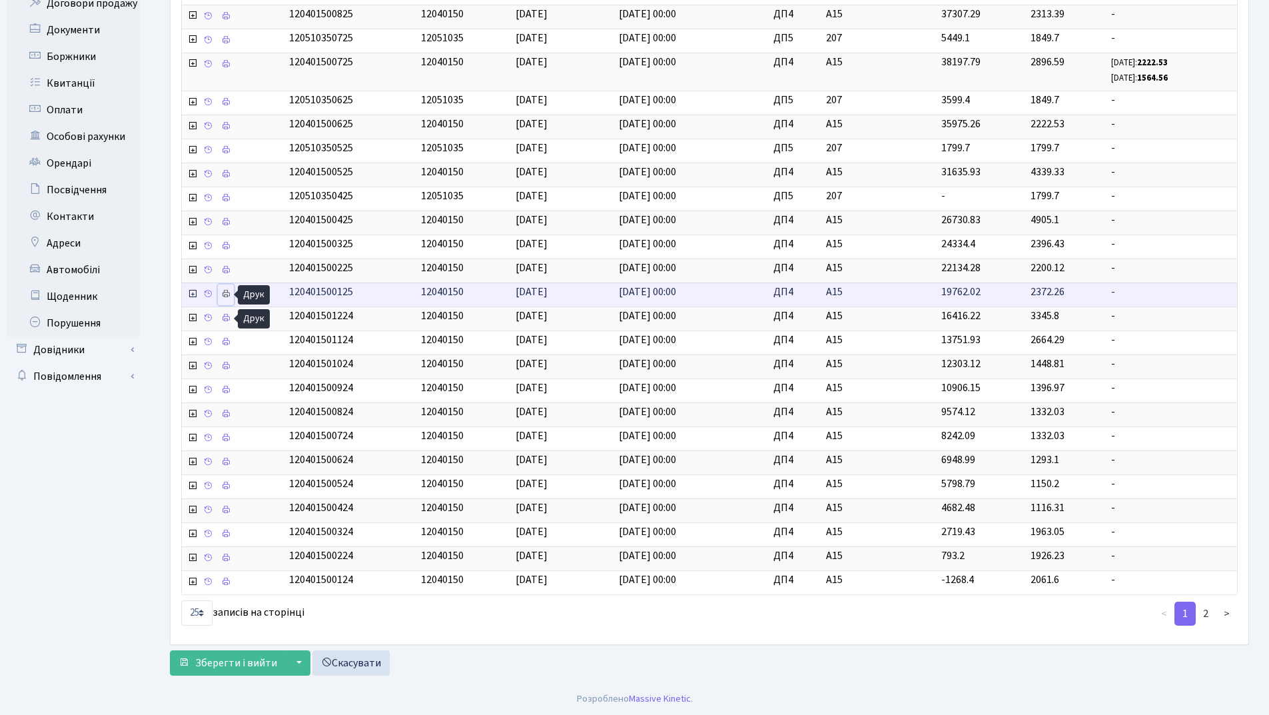
click at [224, 292] on icon at bounding box center [225, 293] width 9 height 9
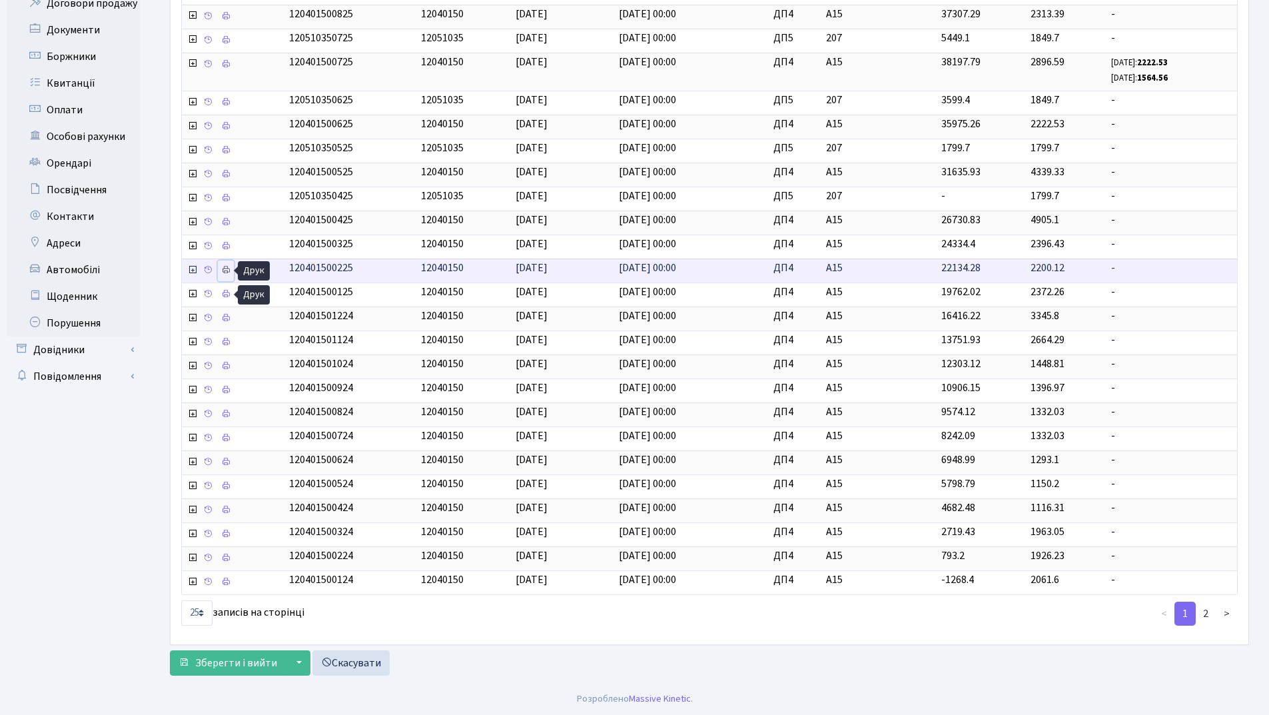
click at [222, 266] on icon at bounding box center [225, 269] width 9 height 9
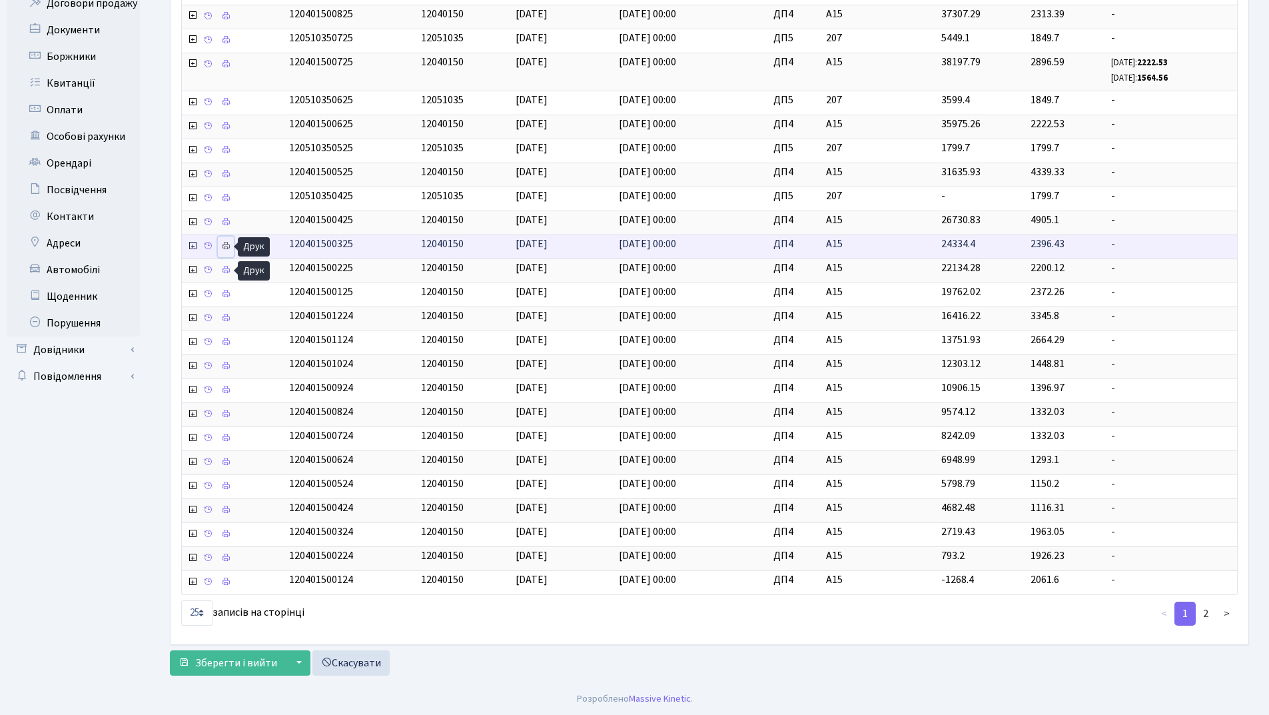
click at [224, 247] on icon at bounding box center [225, 245] width 9 height 9
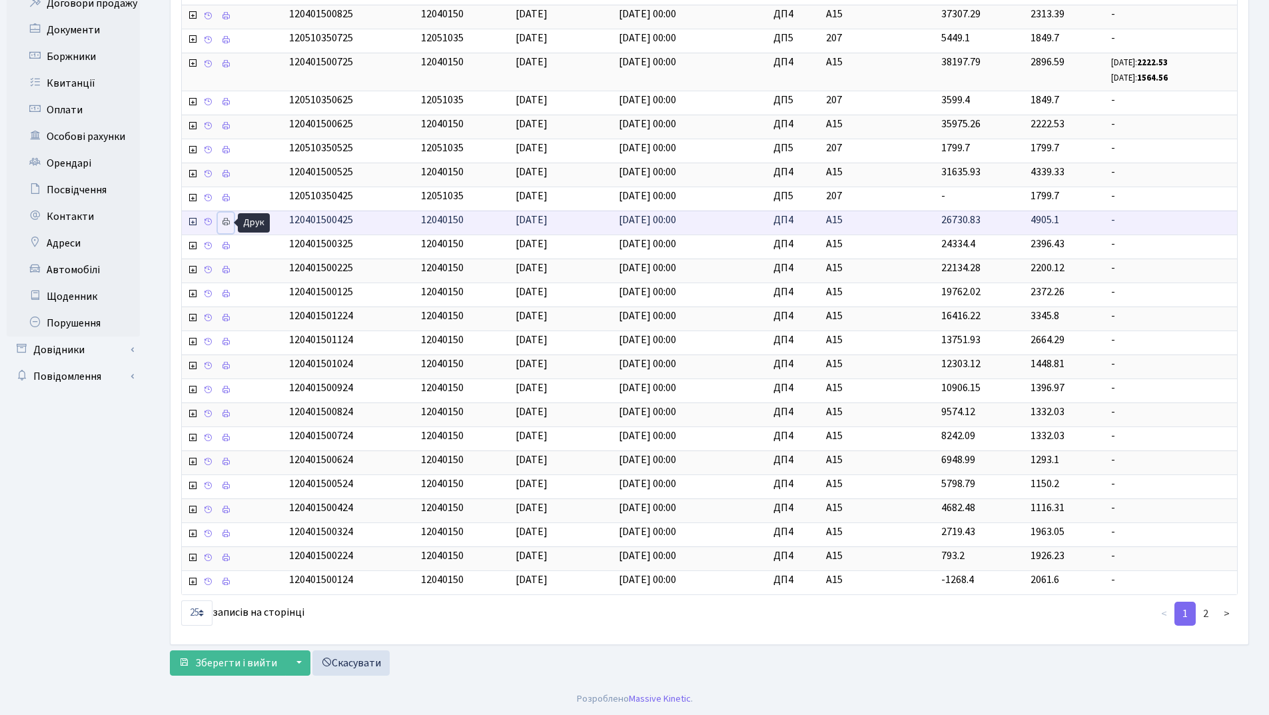
click at [224, 222] on icon at bounding box center [225, 221] width 9 height 9
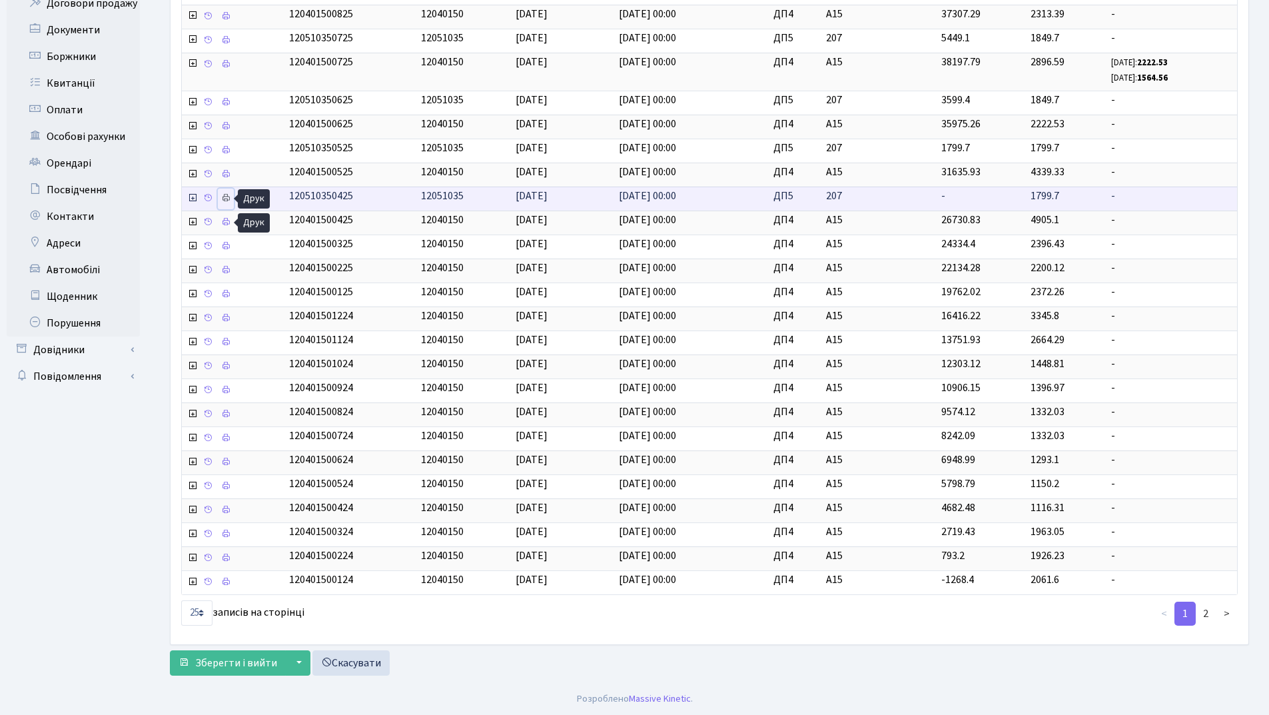
click at [224, 191] on link at bounding box center [226, 199] width 16 height 21
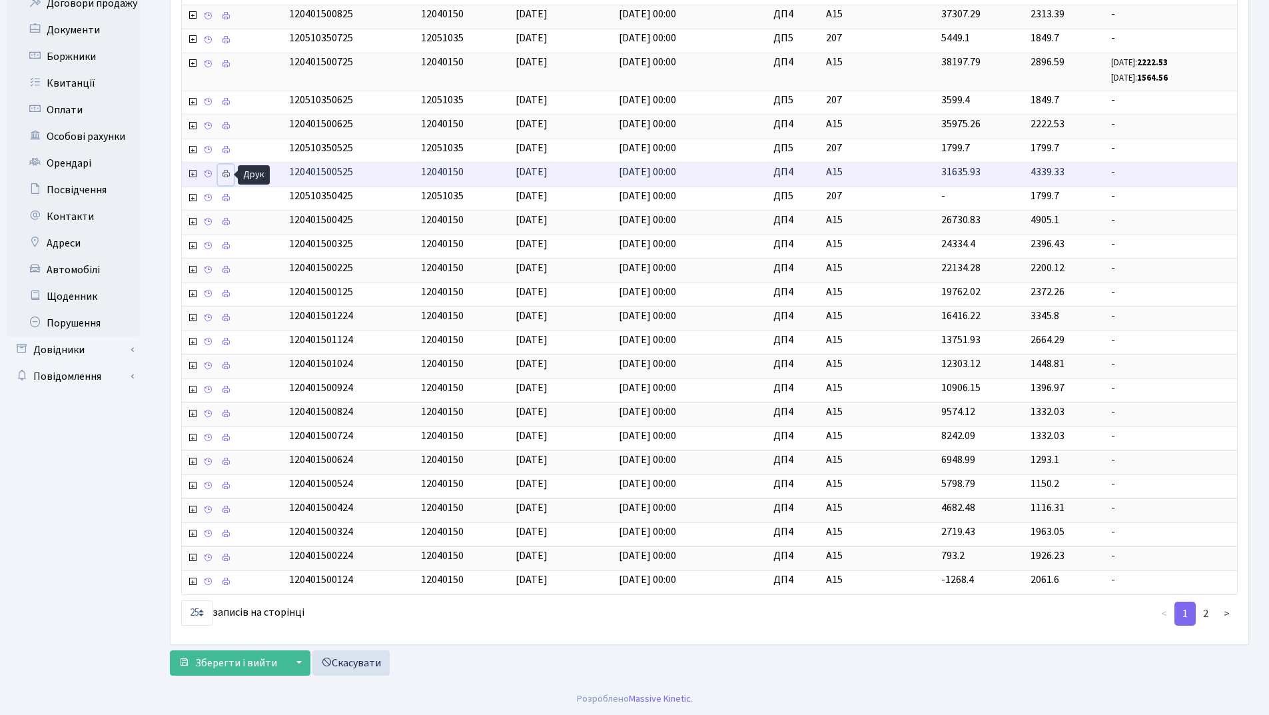
click at [222, 173] on icon at bounding box center [225, 173] width 9 height 9
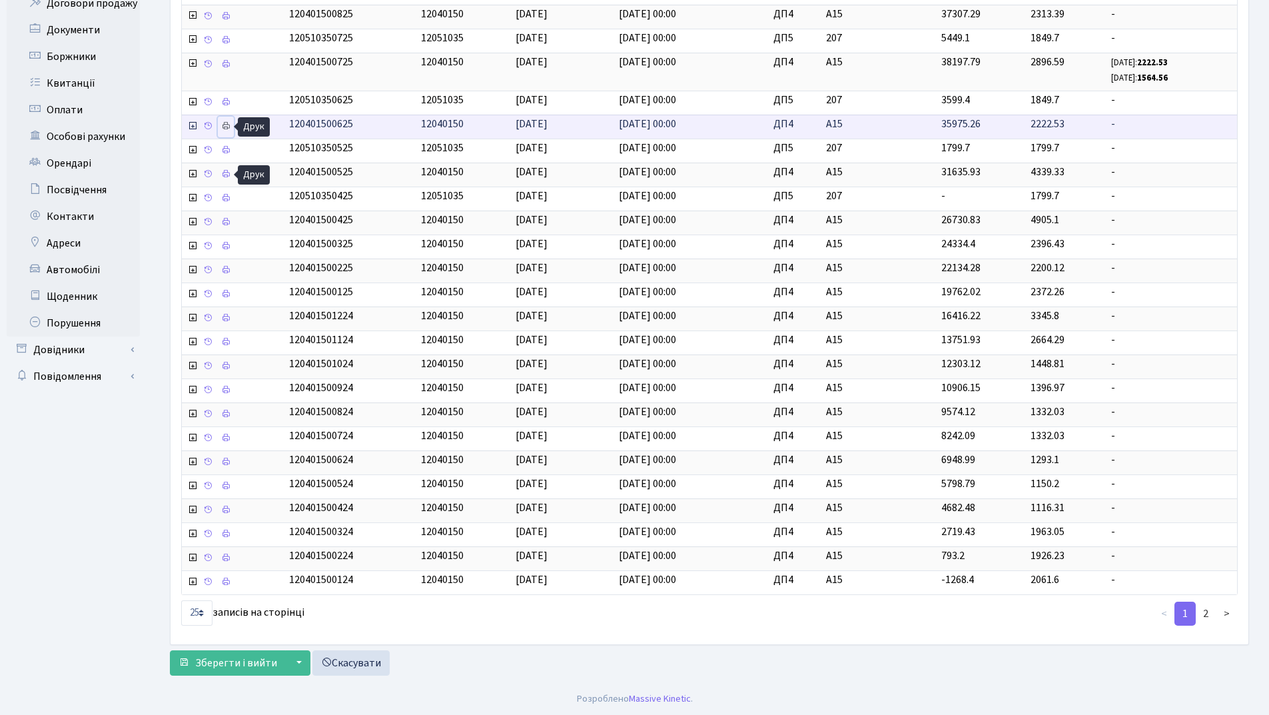
click at [225, 127] on icon at bounding box center [225, 125] width 9 height 9
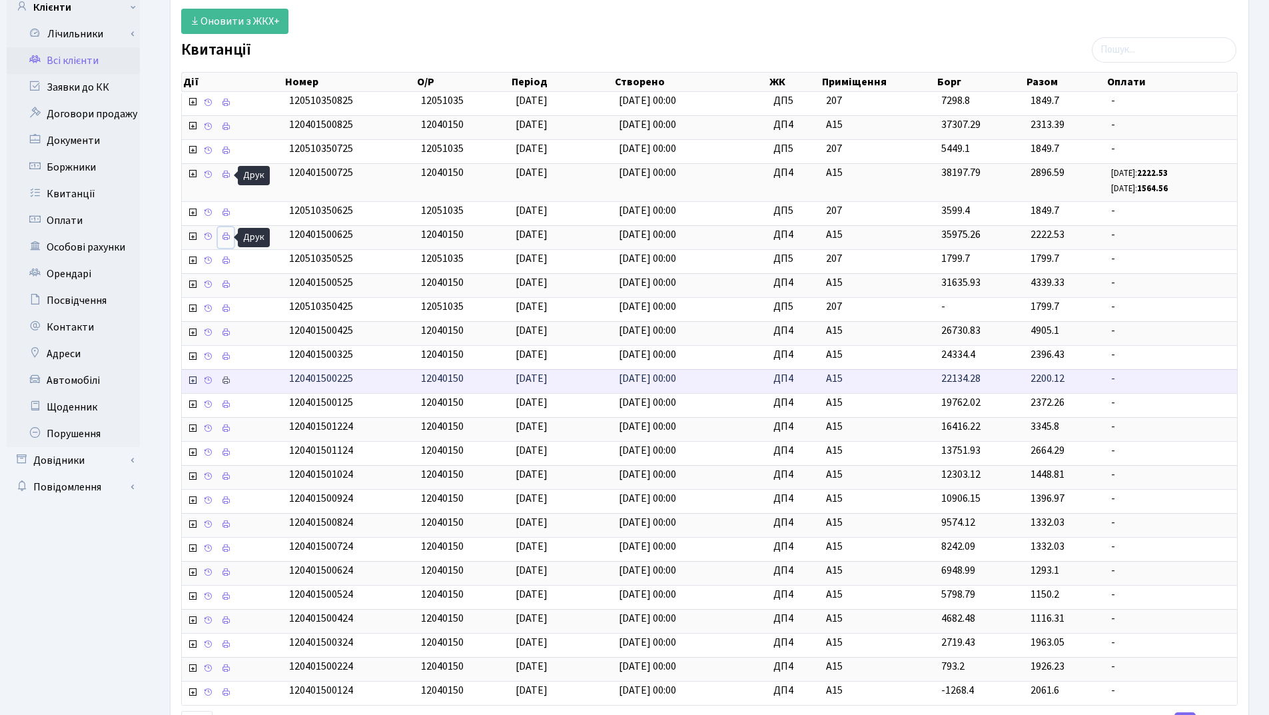
scroll to position [0, 0]
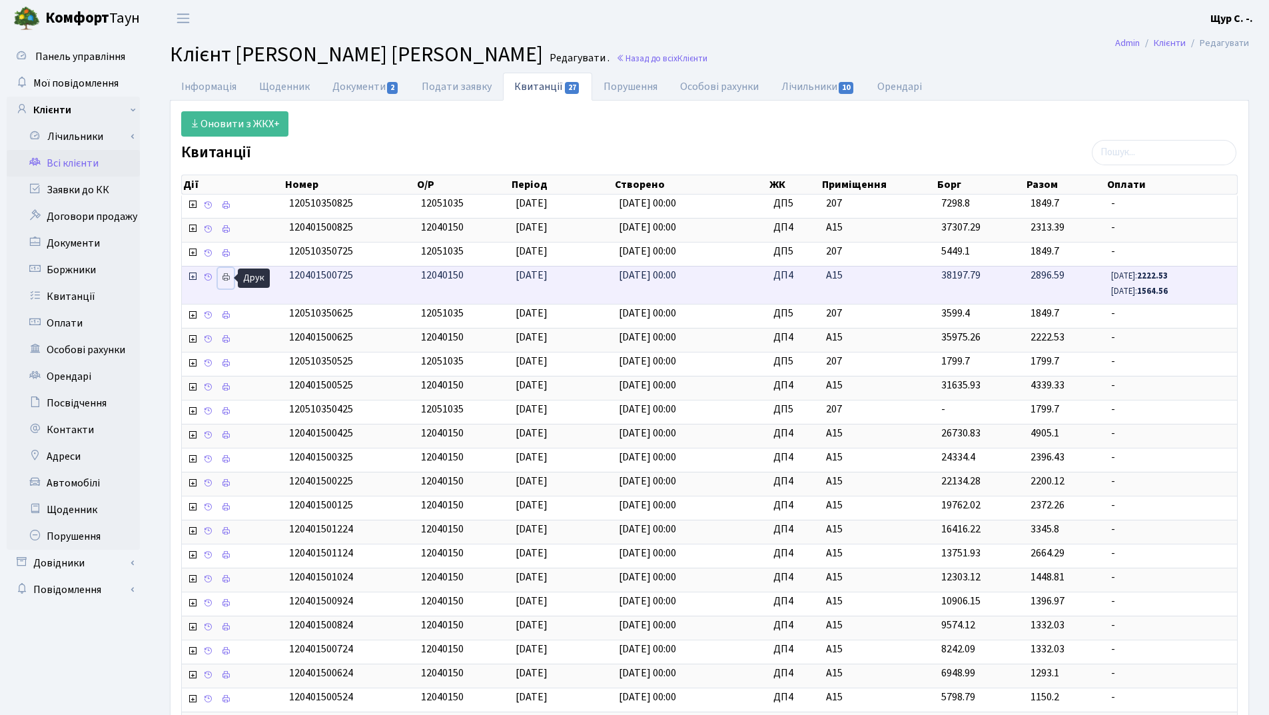
click at [221, 279] on icon at bounding box center [225, 276] width 9 height 9
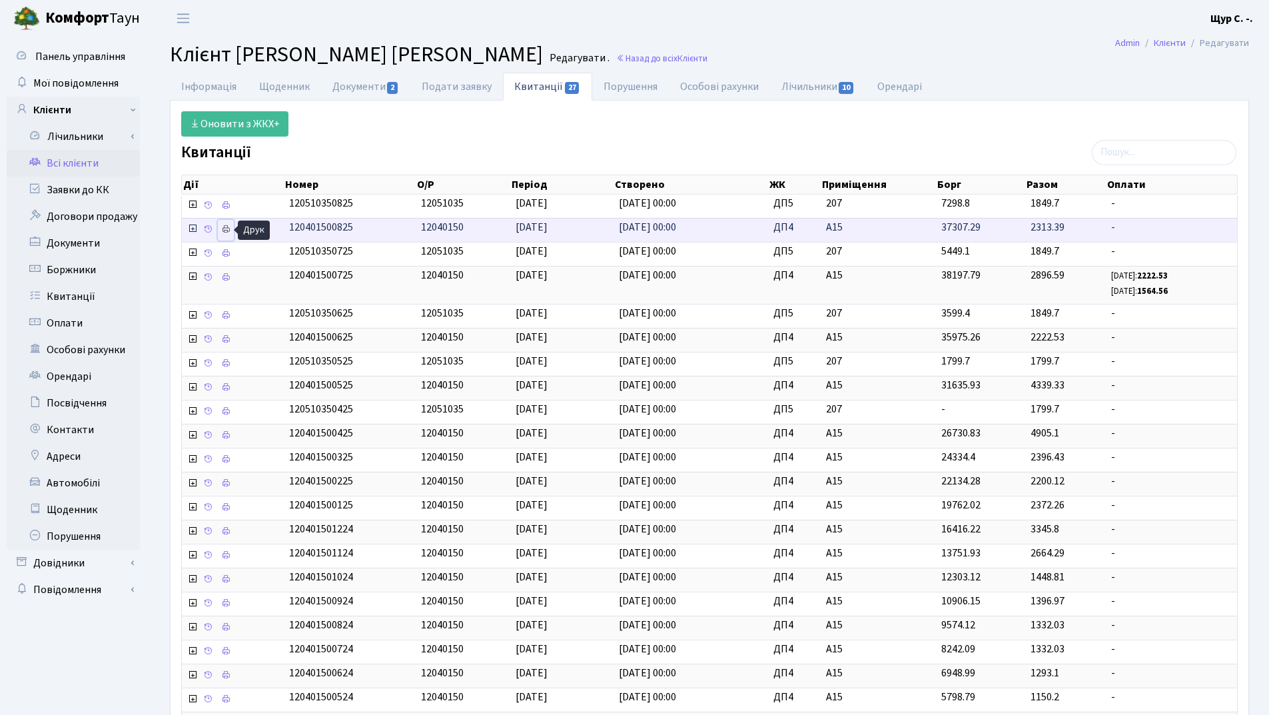
click at [225, 230] on icon at bounding box center [225, 228] width 9 height 9
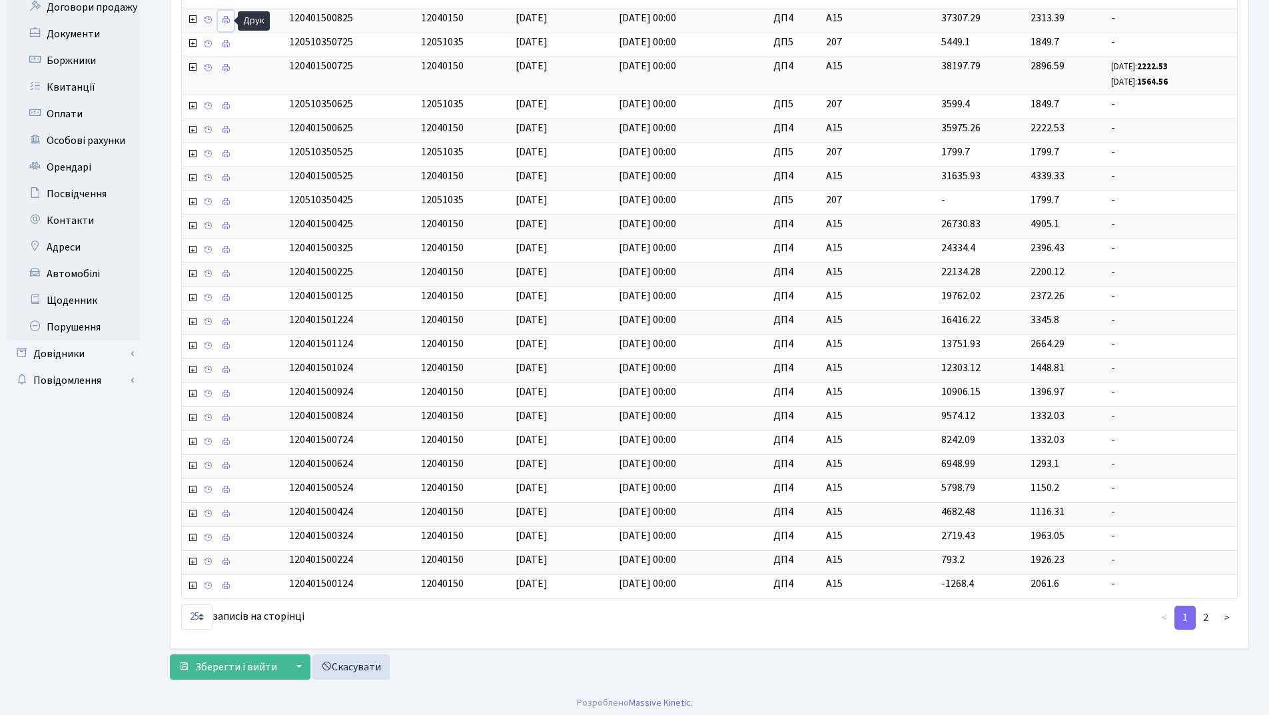
scroll to position [213, 0]
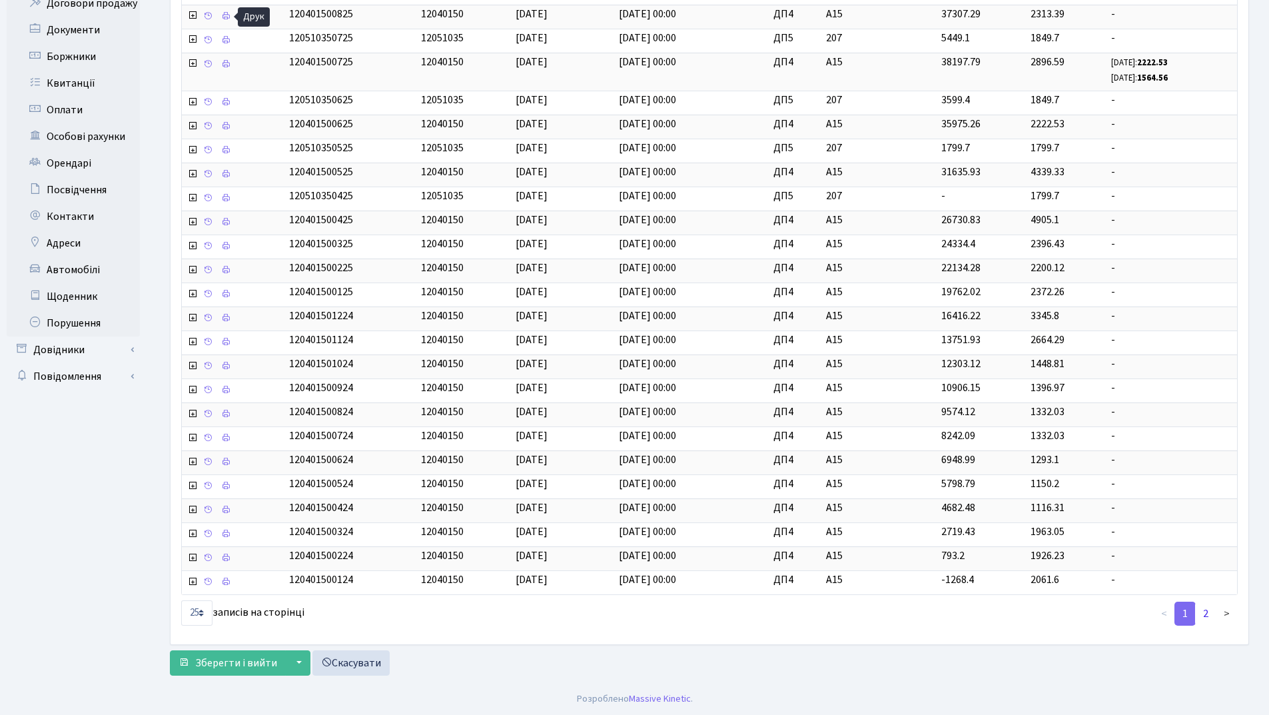
click at [1206, 611] on link "2" at bounding box center [1205, 614] width 21 height 24
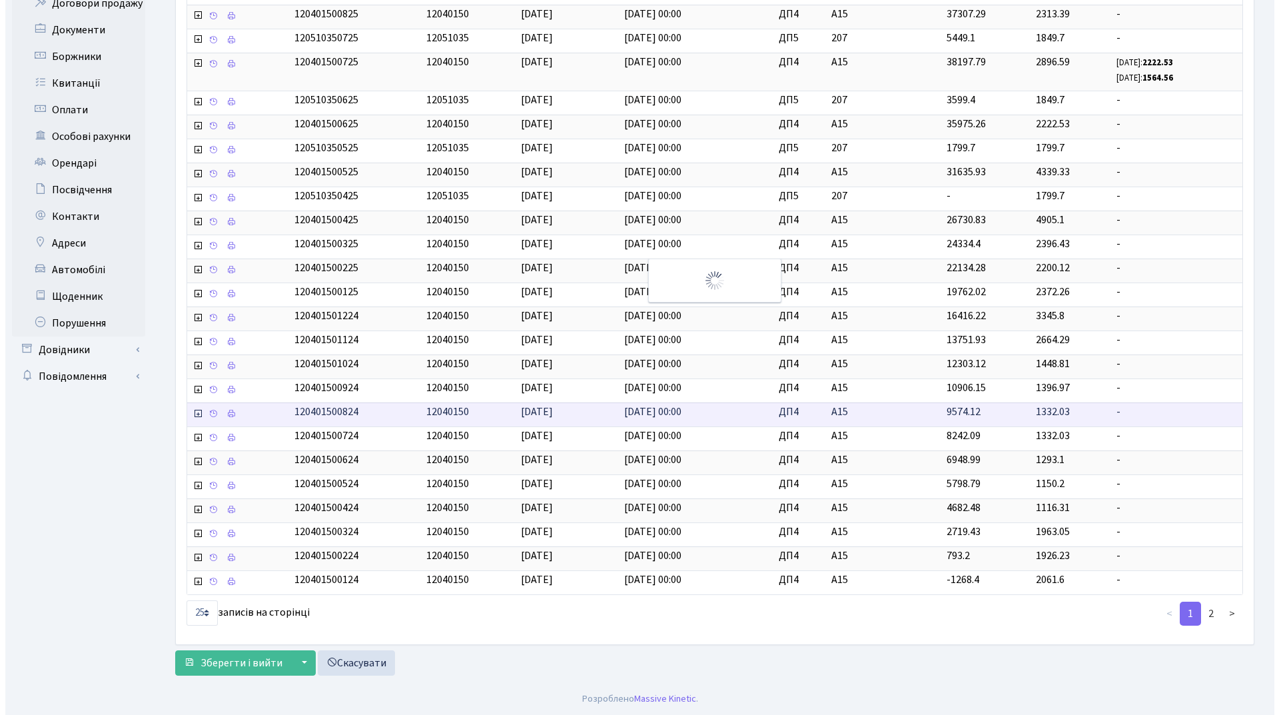
scroll to position [0, 0]
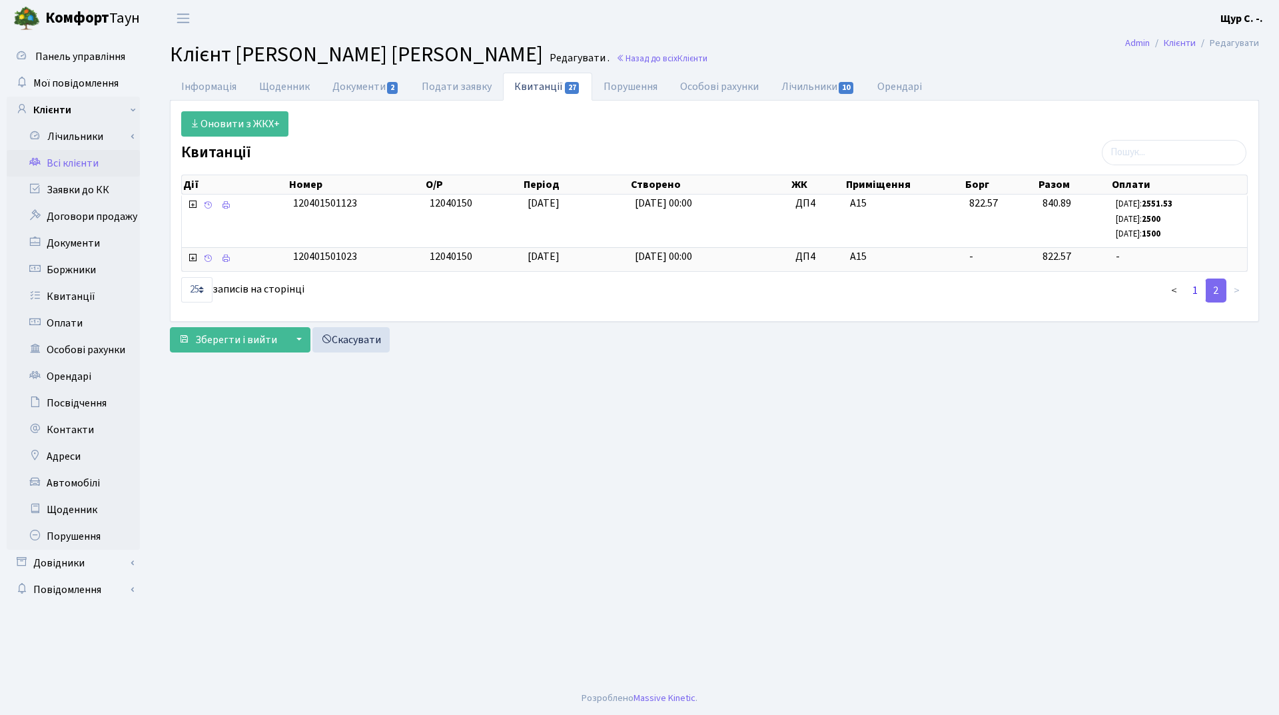
click at [1194, 292] on link "1" at bounding box center [1194, 290] width 21 height 24
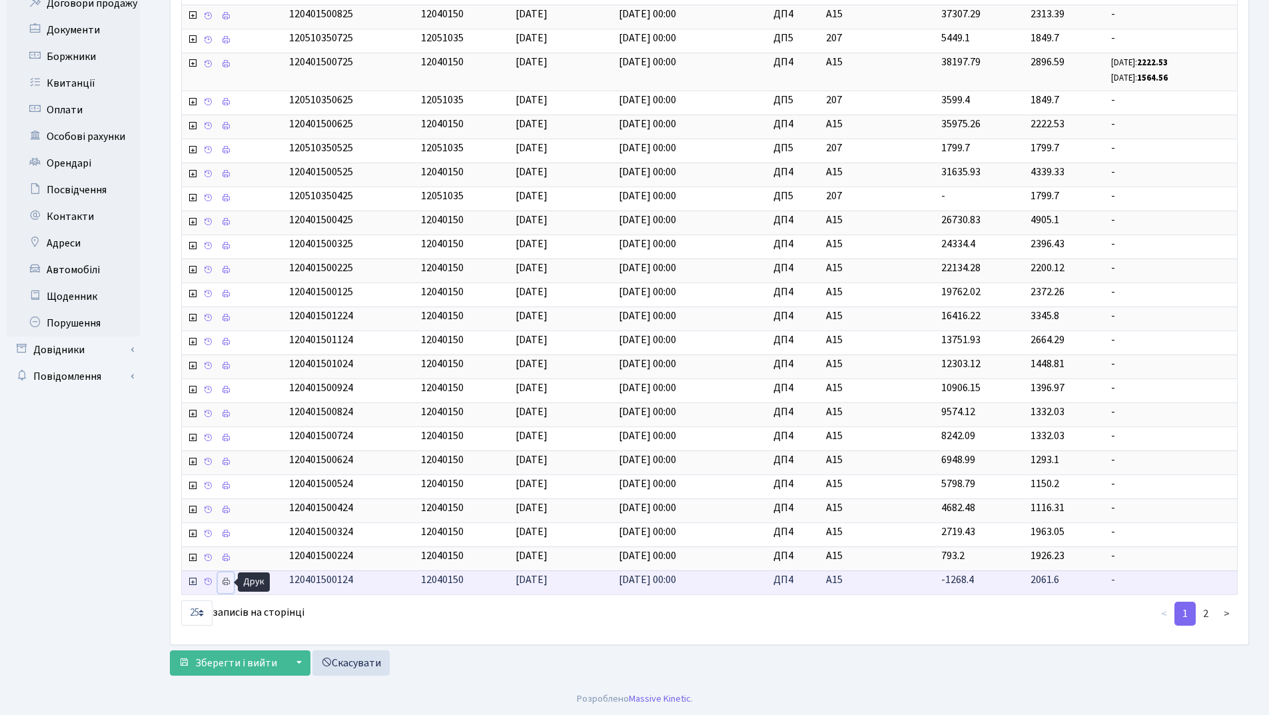
click at [224, 584] on icon at bounding box center [225, 581] width 9 height 9
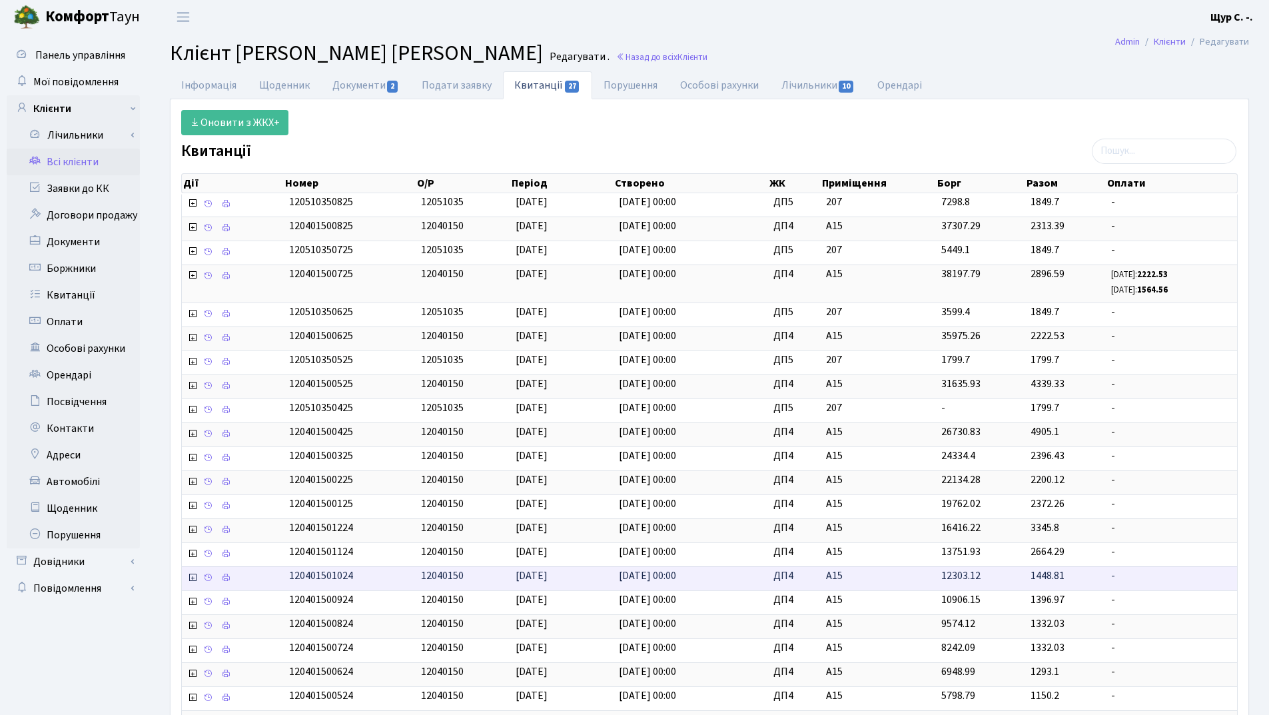
scroll to position [0, 0]
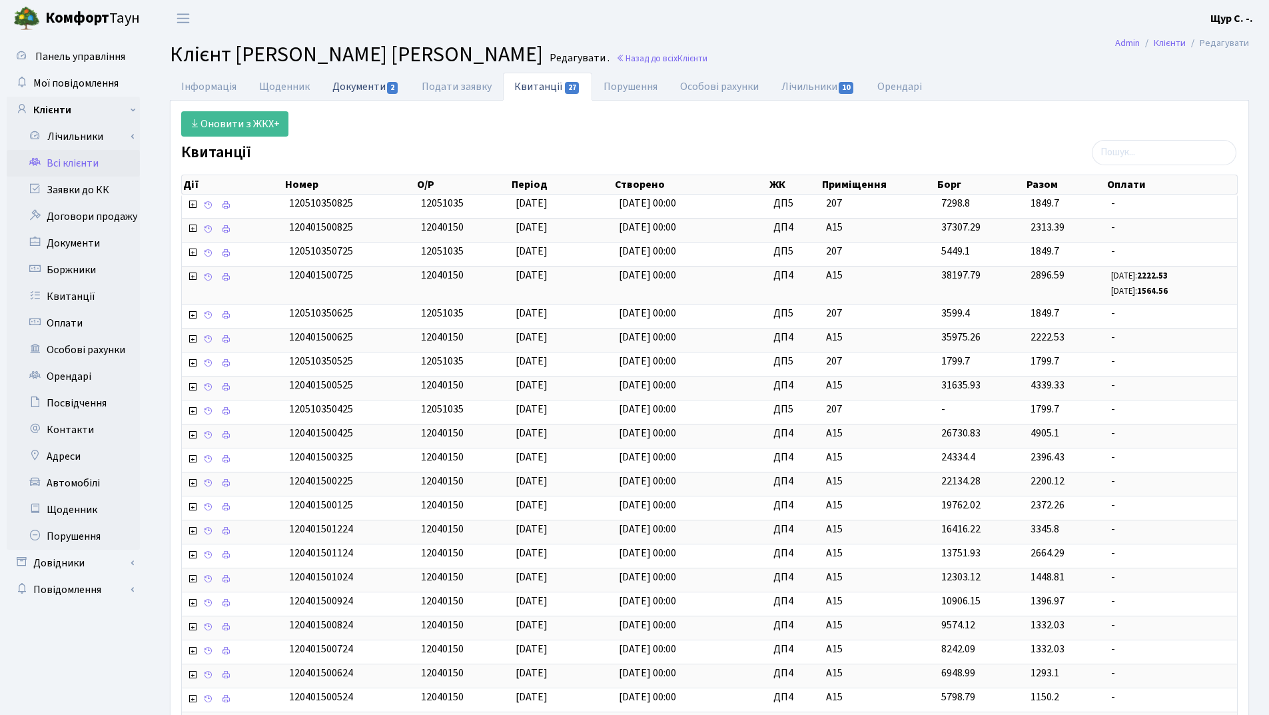
click at [367, 86] on link "Документи 2" at bounding box center [365, 86] width 89 height 27
select select "25"
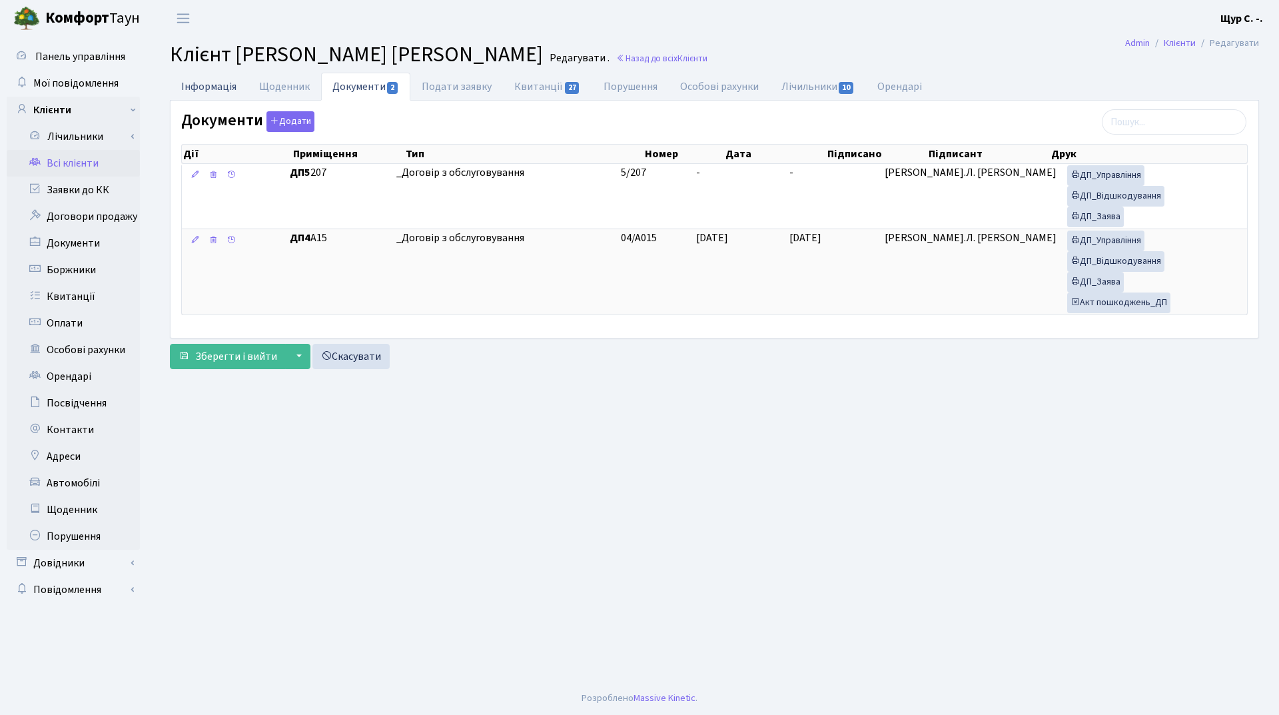
click at [206, 83] on link "Інформація" at bounding box center [209, 86] width 78 height 27
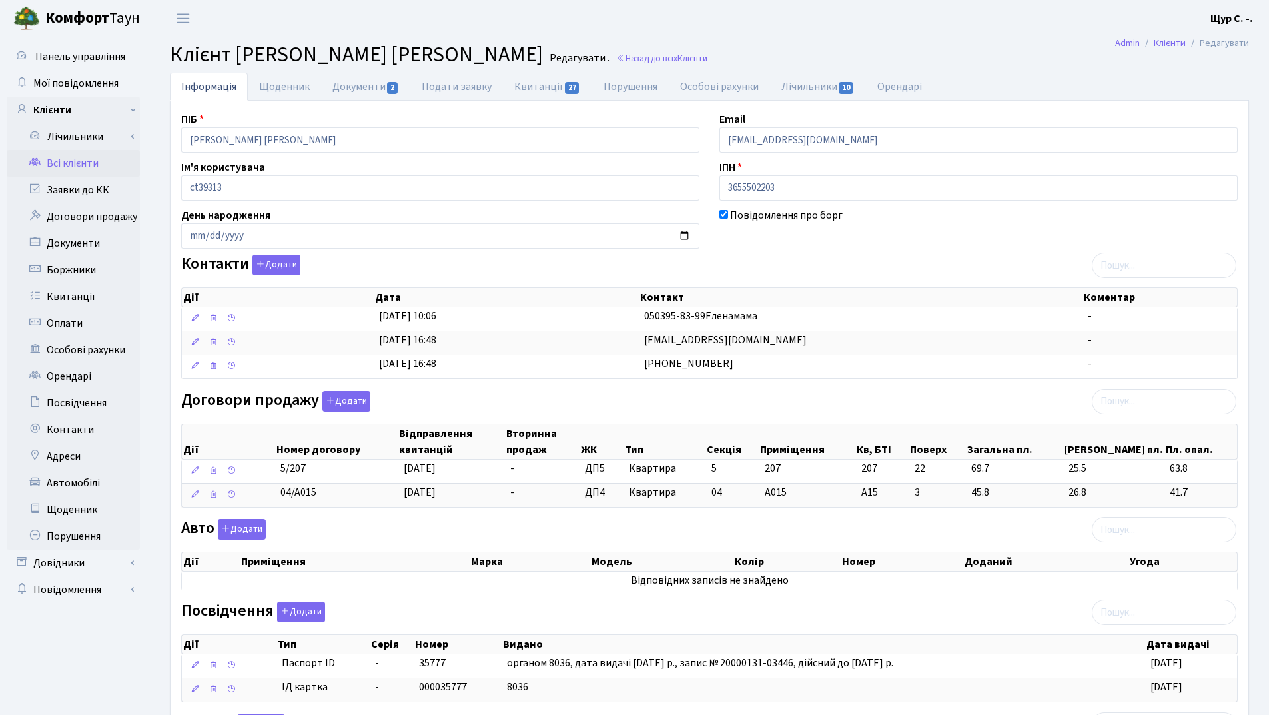
click at [54, 165] on link "Всі клієнти" at bounding box center [73, 163] width 133 height 27
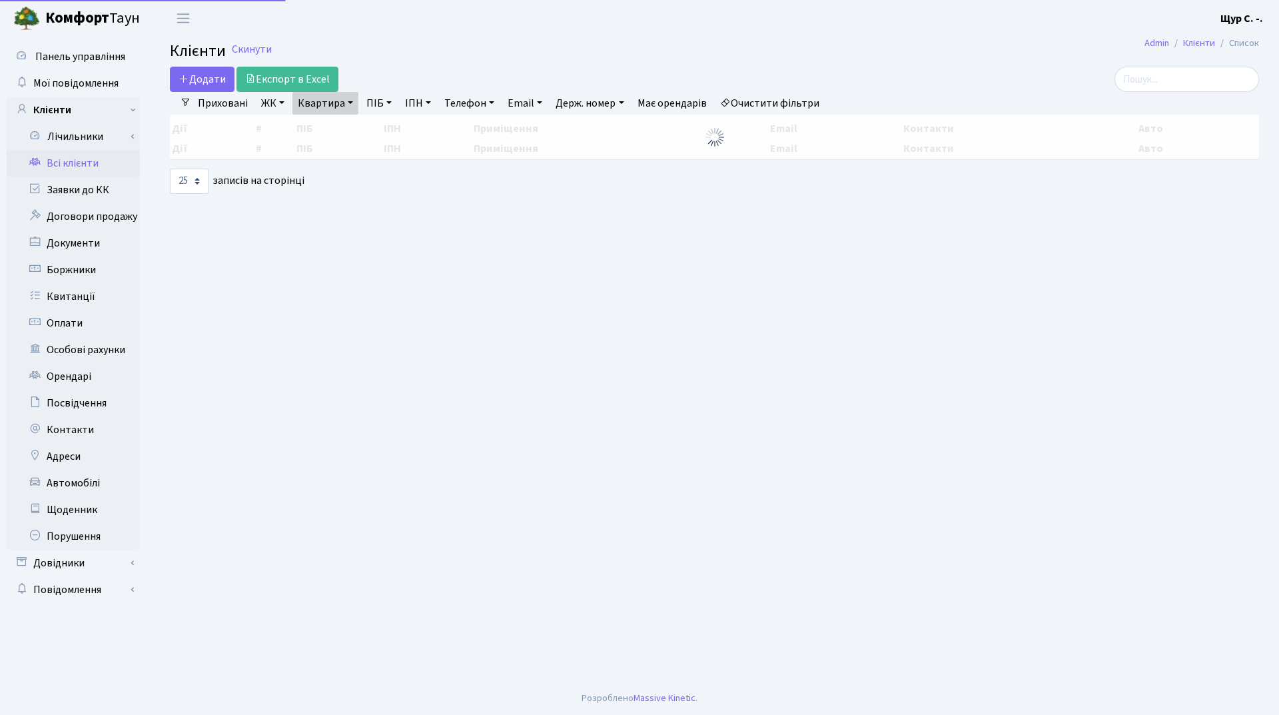
select select "25"
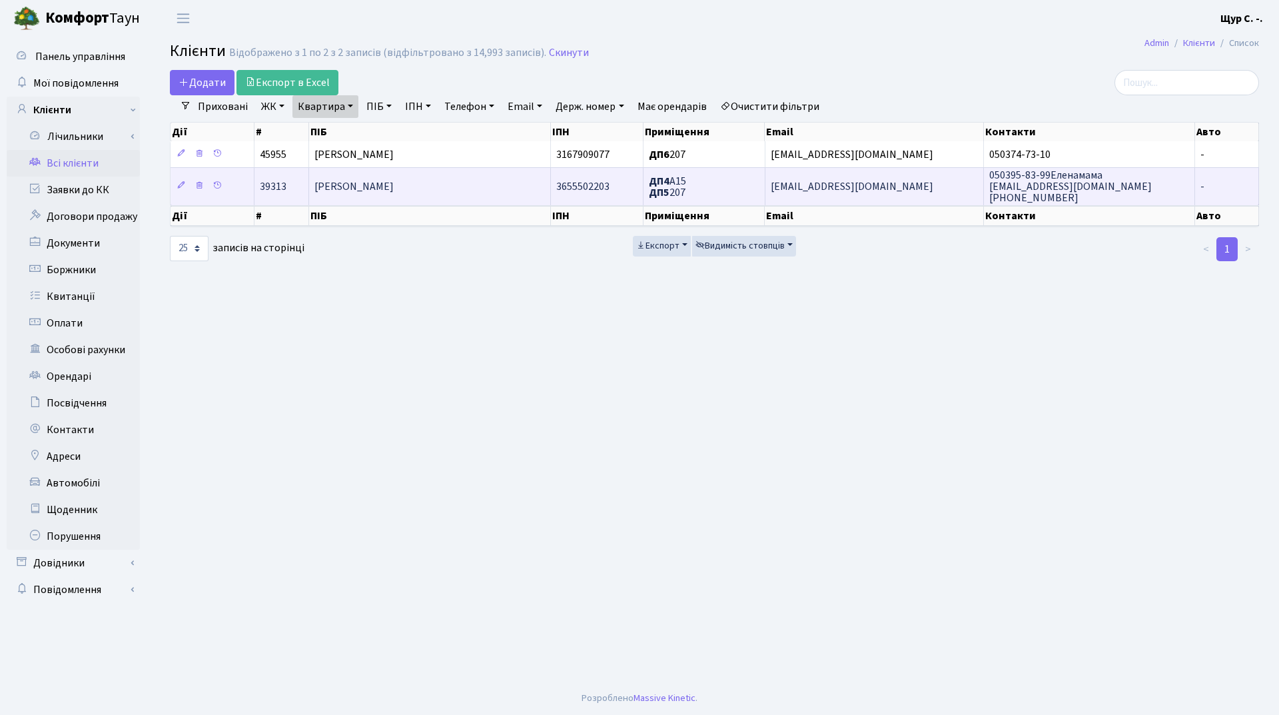
click at [426, 175] on td "[PERSON_NAME]" at bounding box center [430, 185] width 242 height 37
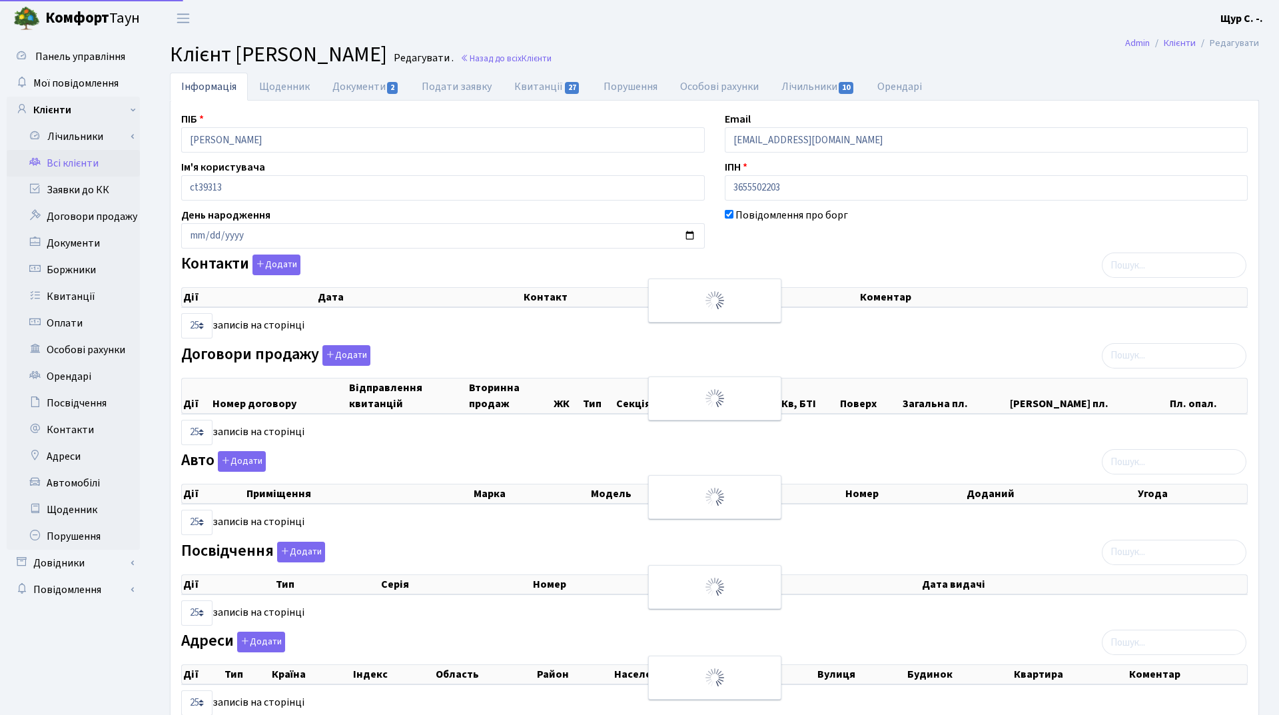
select select "25"
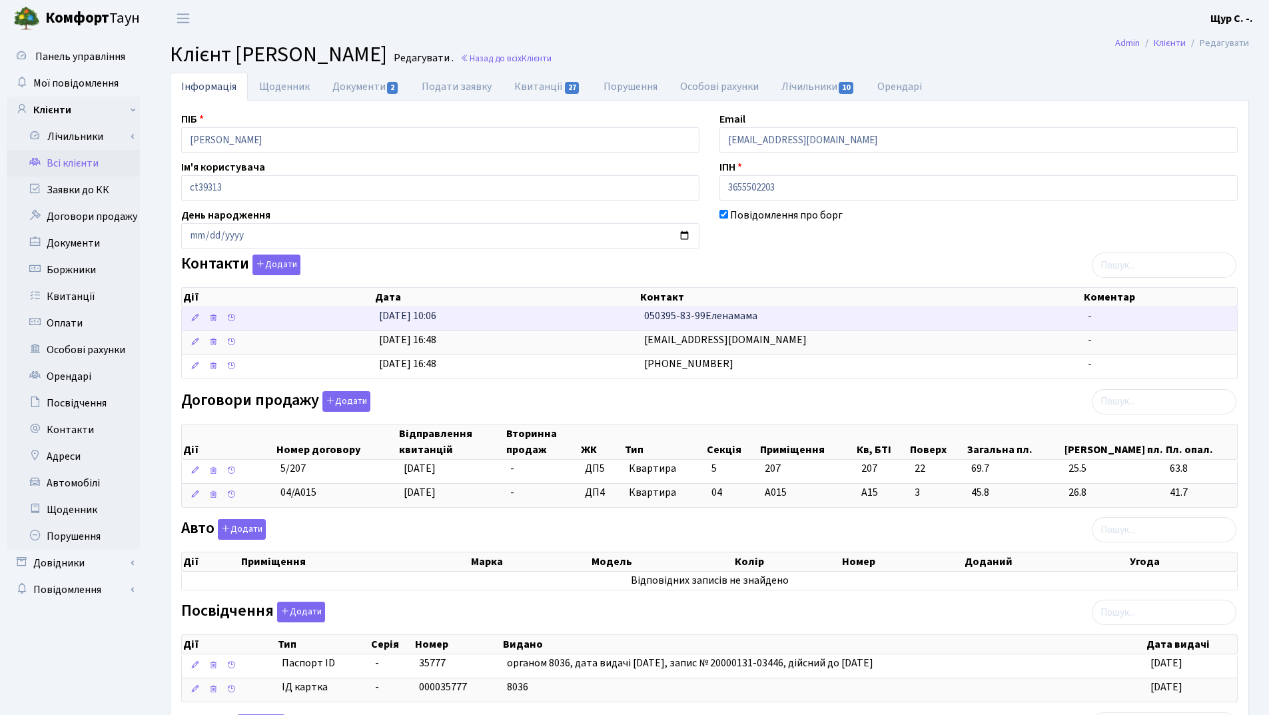
click at [559, 321] on td "24.01.2025, 10:06" at bounding box center [506, 318] width 265 height 23
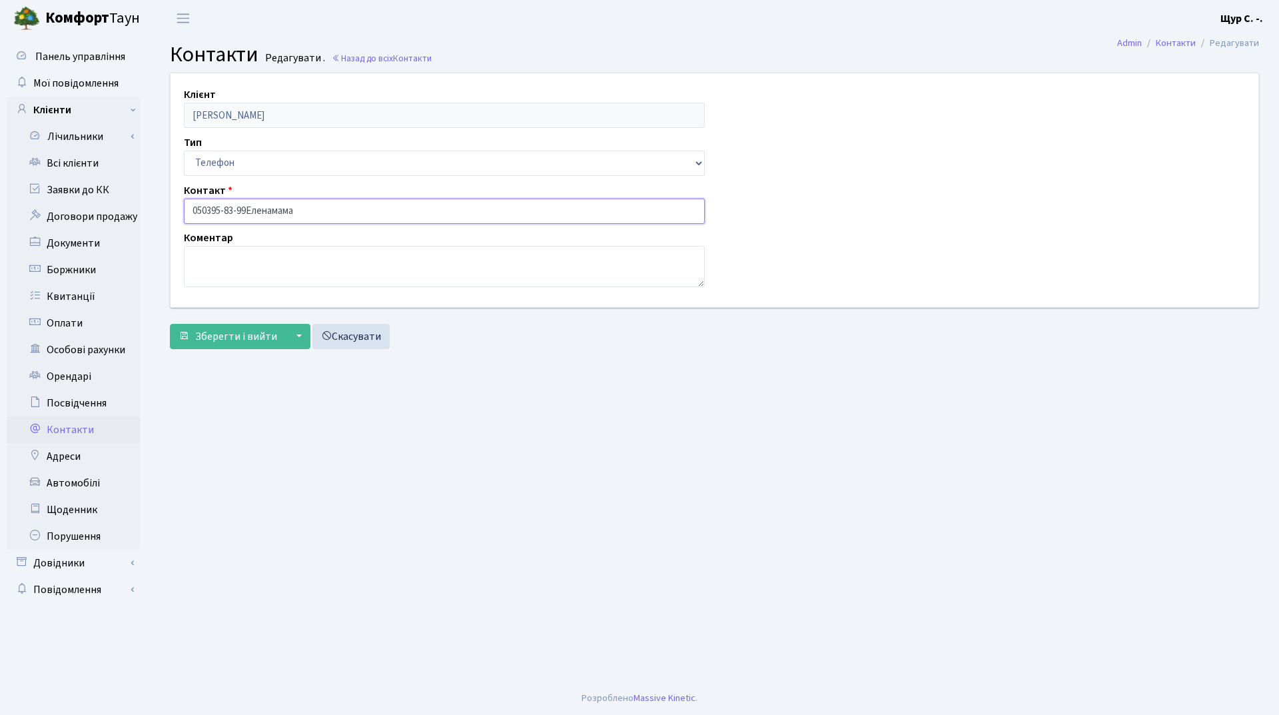
drag, startPoint x: 324, startPoint y: 206, endPoint x: 246, endPoint y: 206, distance: 77.3
click at [246, 206] on input "050395-83-99Еленамама" at bounding box center [444, 211] width 521 height 25
click at [208, 208] on input "050395-83-99" at bounding box center [444, 211] width 521 height 25
type input "[PHONE_NUMBER]"
click at [205, 259] on textarea at bounding box center [444, 266] width 521 height 41
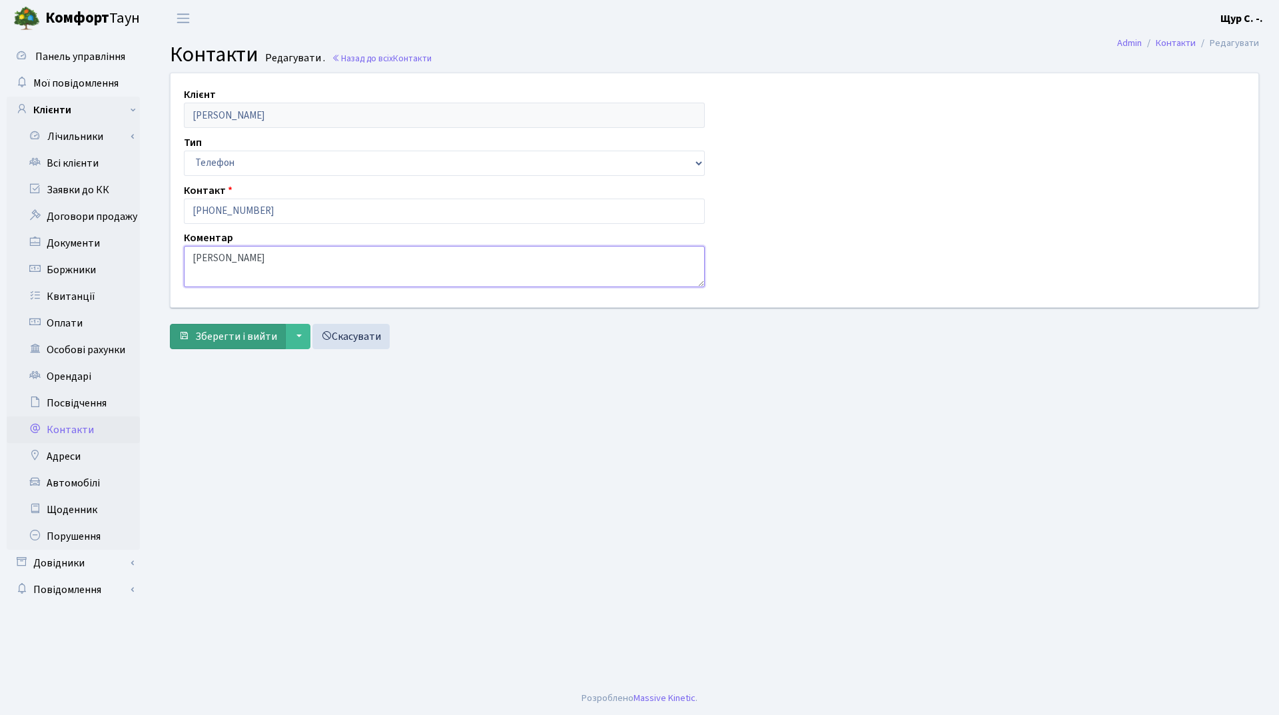
type textarea "[PERSON_NAME]"
click at [215, 332] on span "Зберегти і вийти" at bounding box center [236, 336] width 82 height 15
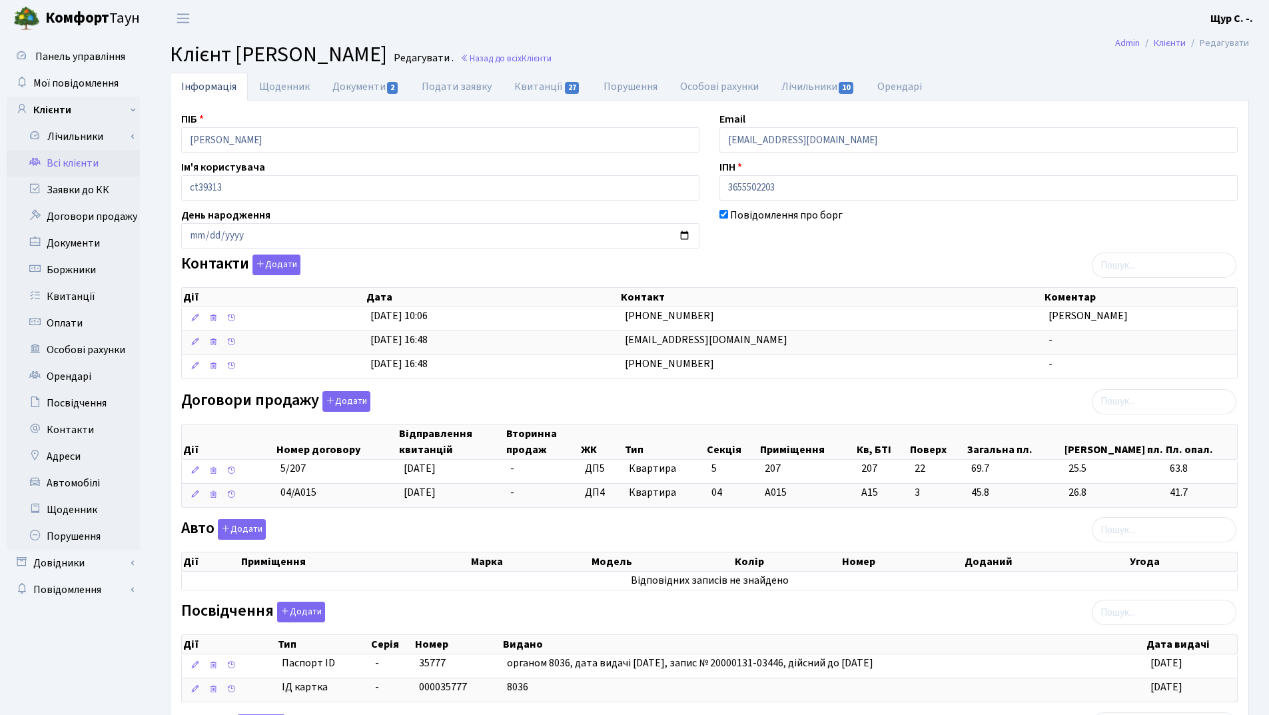
click at [92, 161] on link "Всі клієнти" at bounding box center [73, 163] width 133 height 27
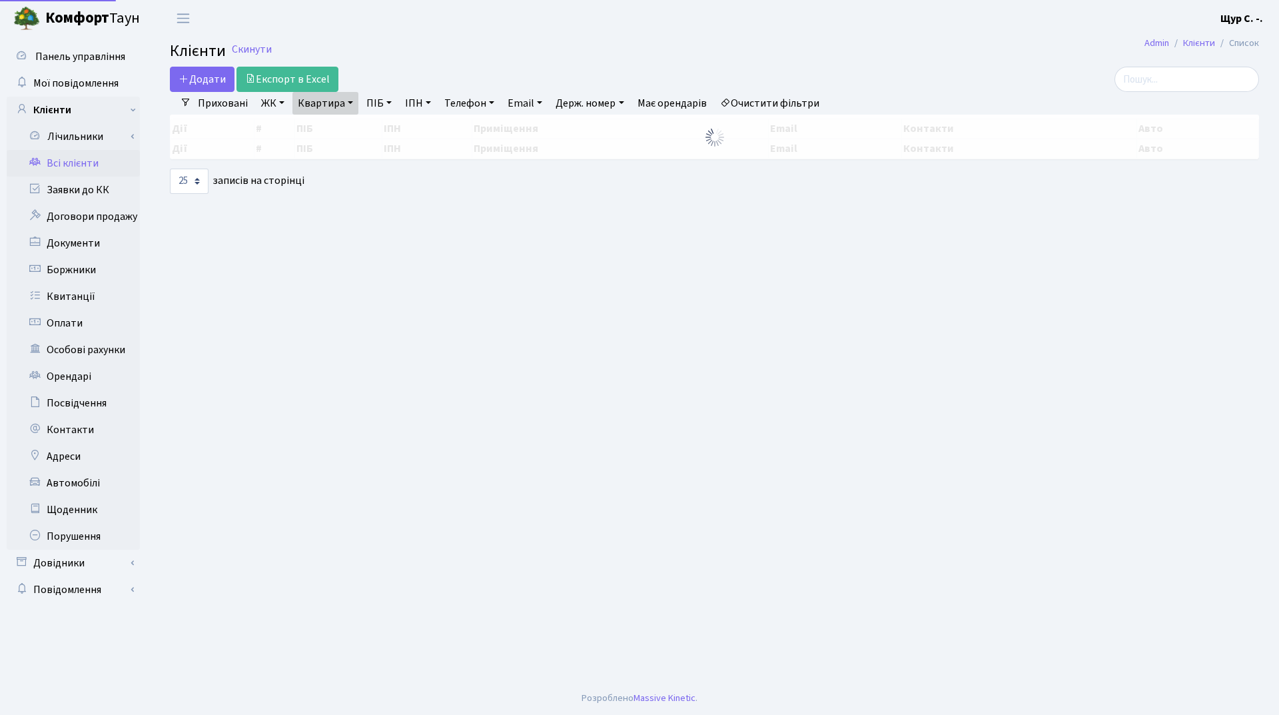
select select "25"
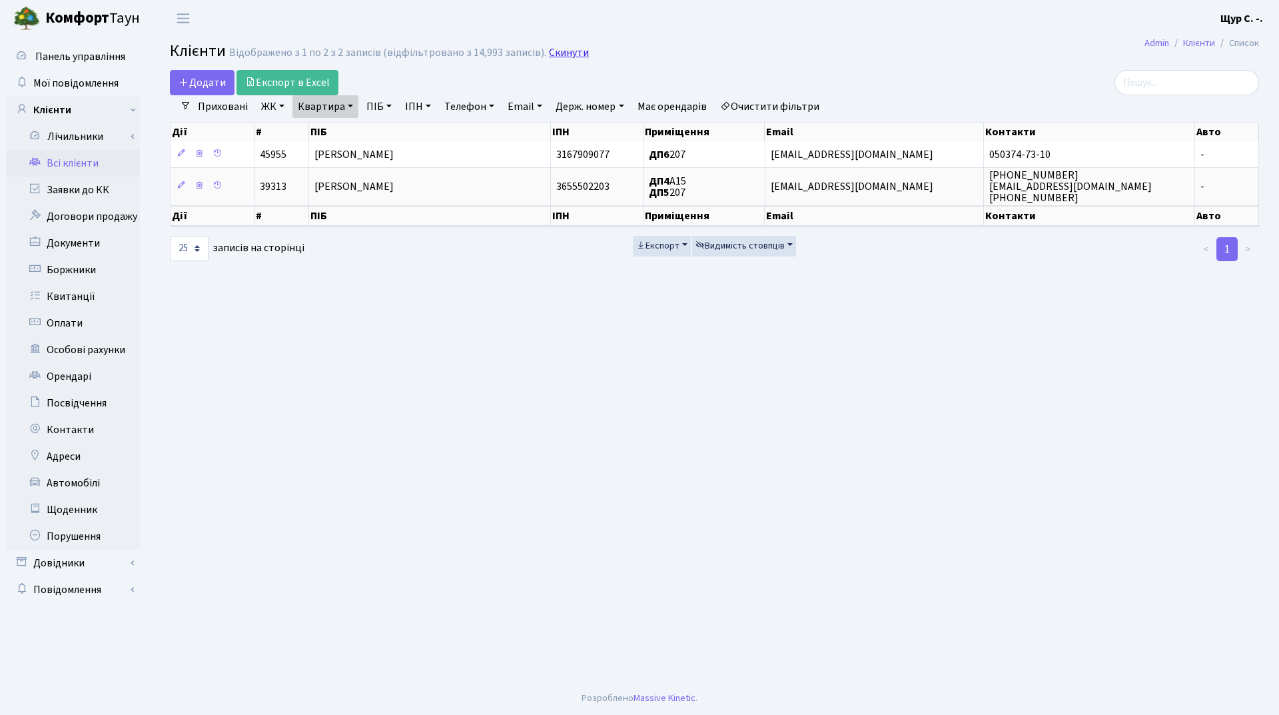
click at [560, 57] on link "Скинути" at bounding box center [569, 53] width 40 height 13
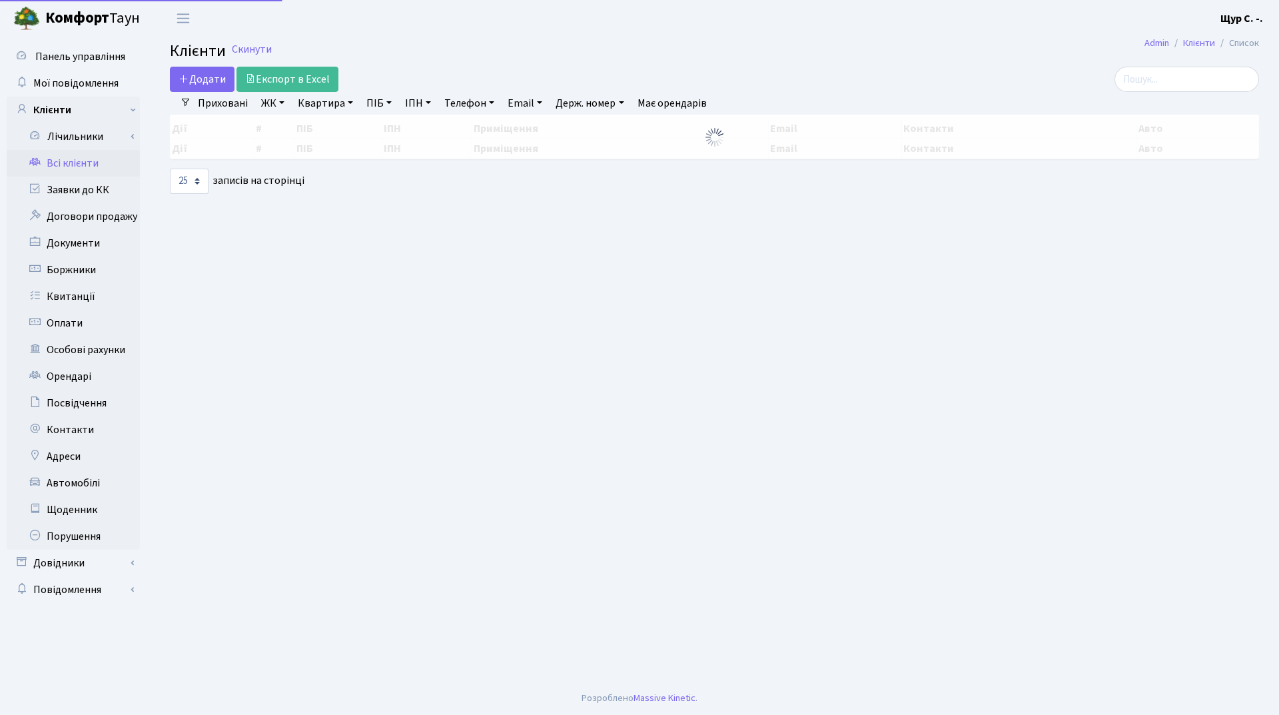
select select "25"
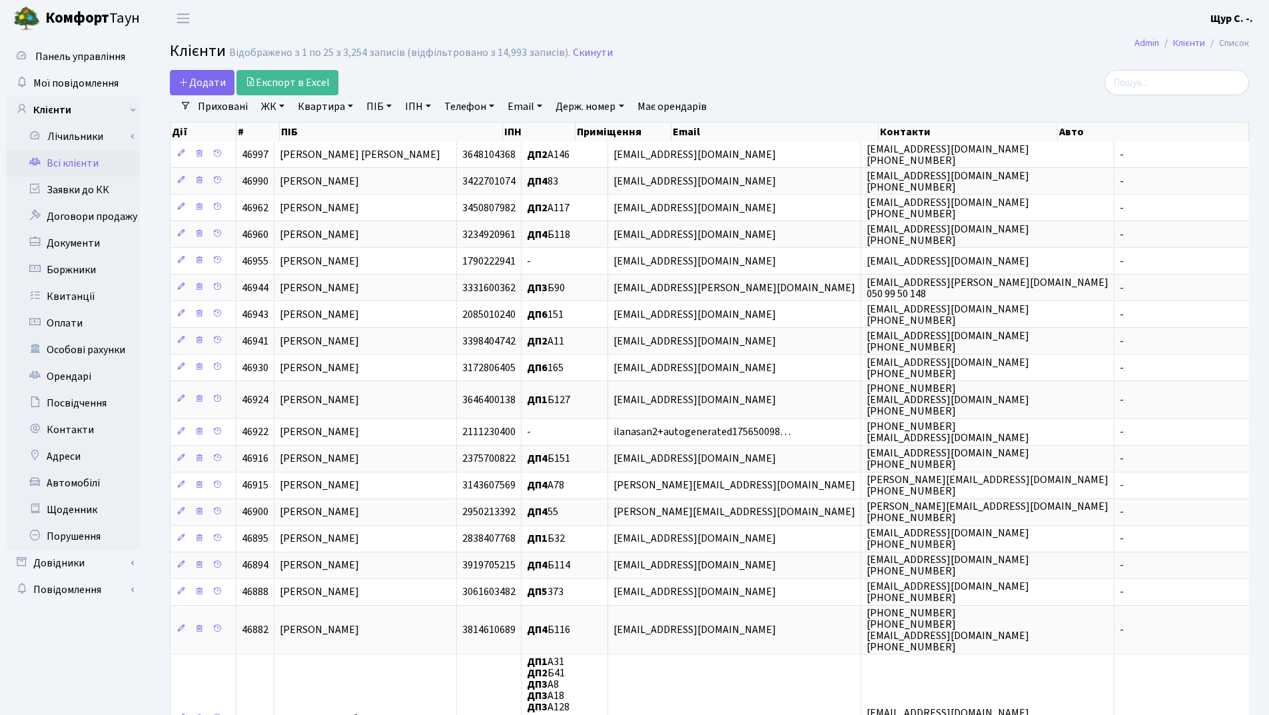
click at [325, 107] on link "Квартира" at bounding box center [325, 106] width 66 height 23
type input "296"
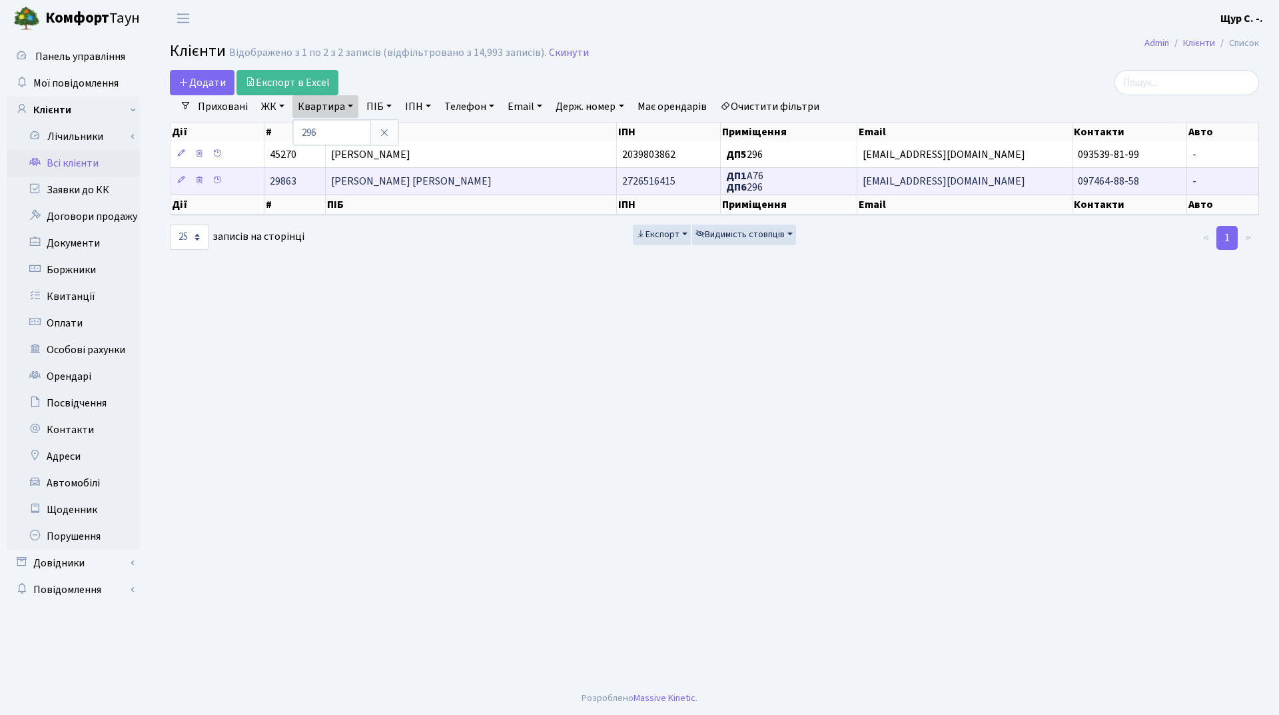
click at [432, 175] on span "Коськовецький Василь Олексійович" at bounding box center [411, 181] width 161 height 15
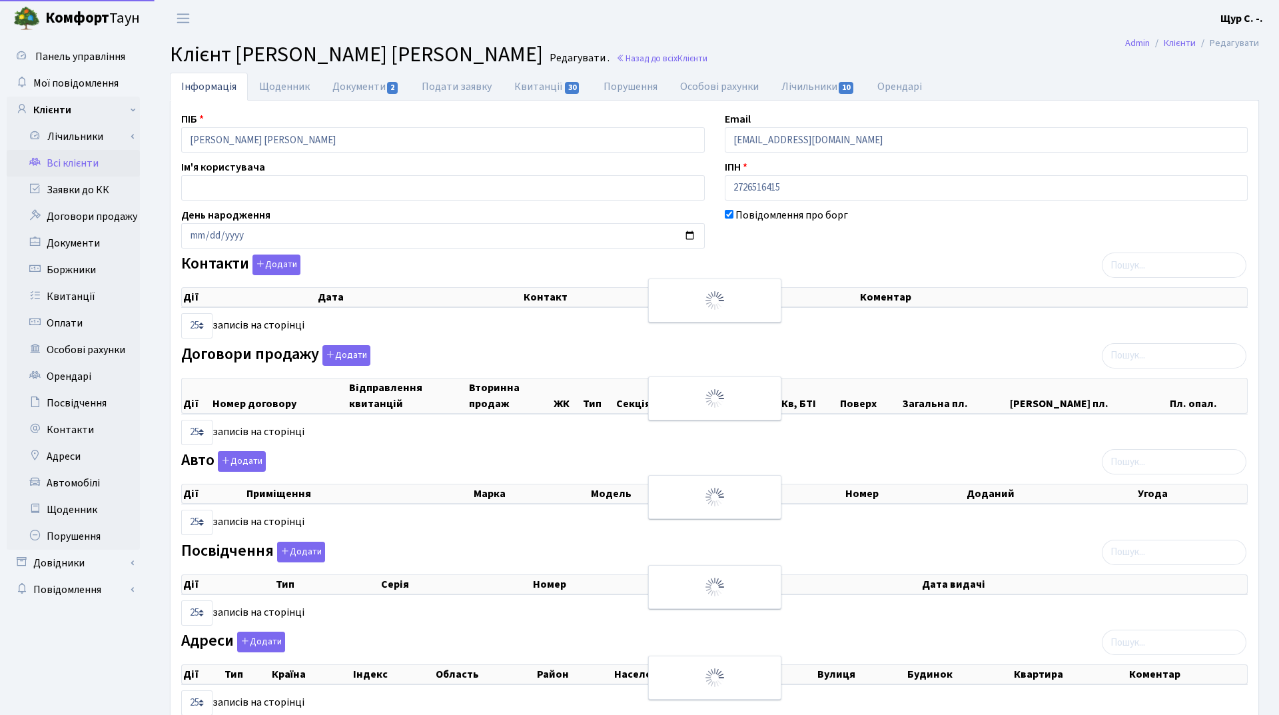
select select "25"
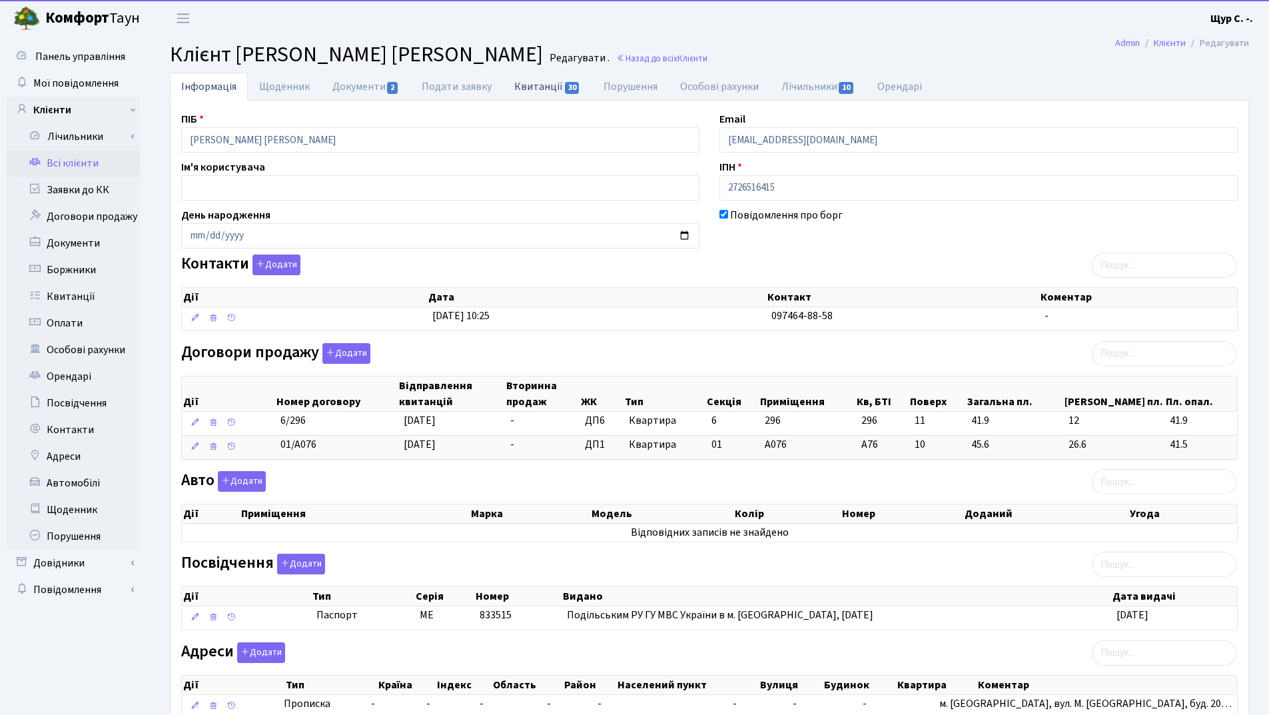
click at [517, 87] on link "Квитанції 30" at bounding box center [547, 86] width 89 height 27
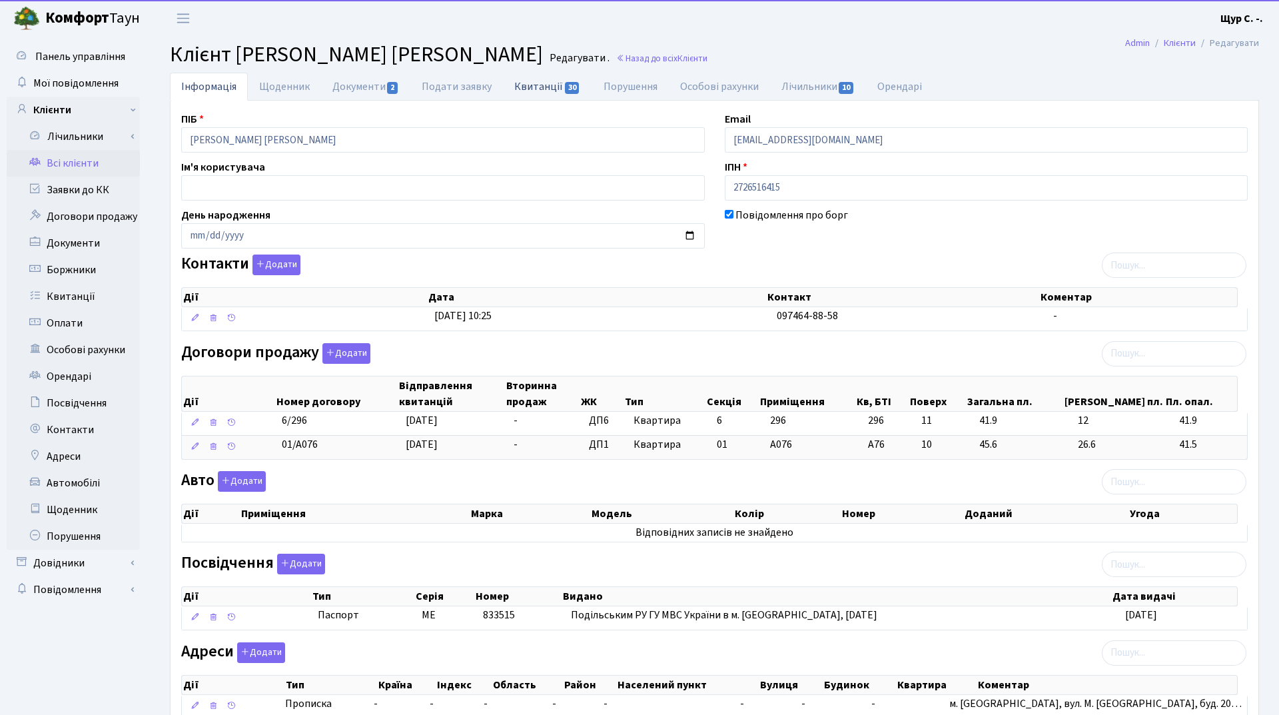
select select "25"
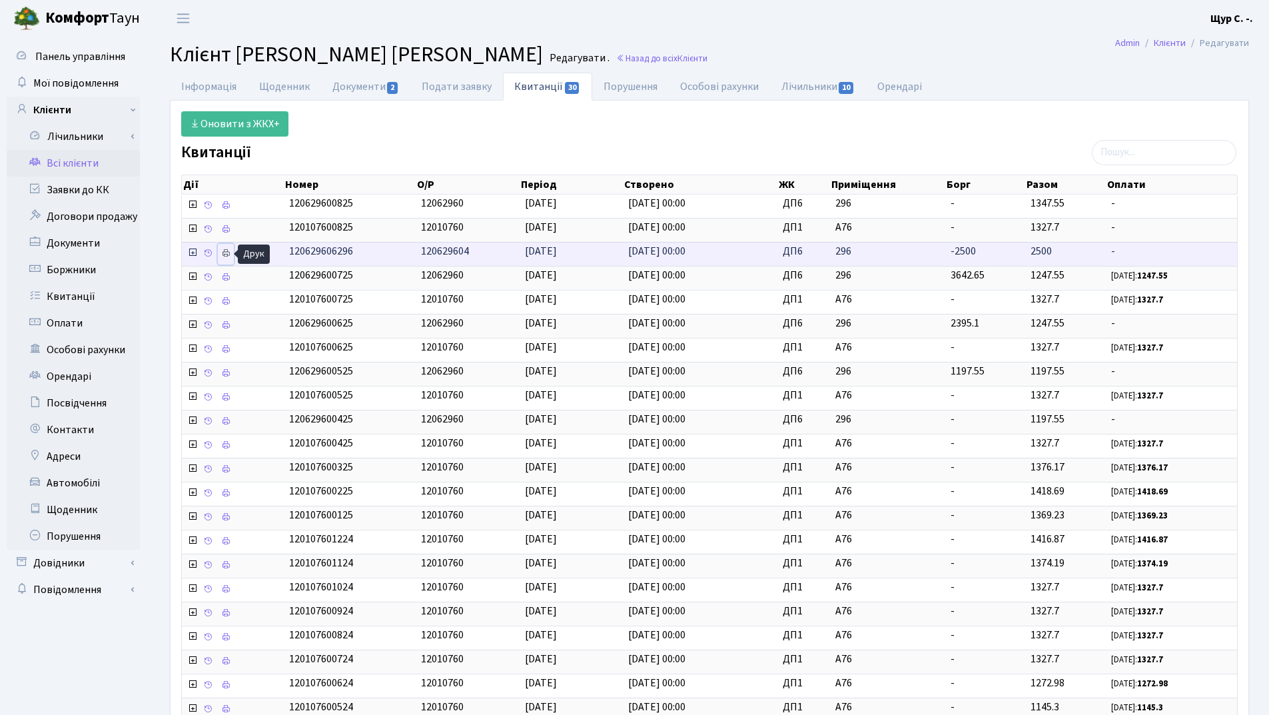
click at [230, 254] on icon at bounding box center [225, 252] width 9 height 9
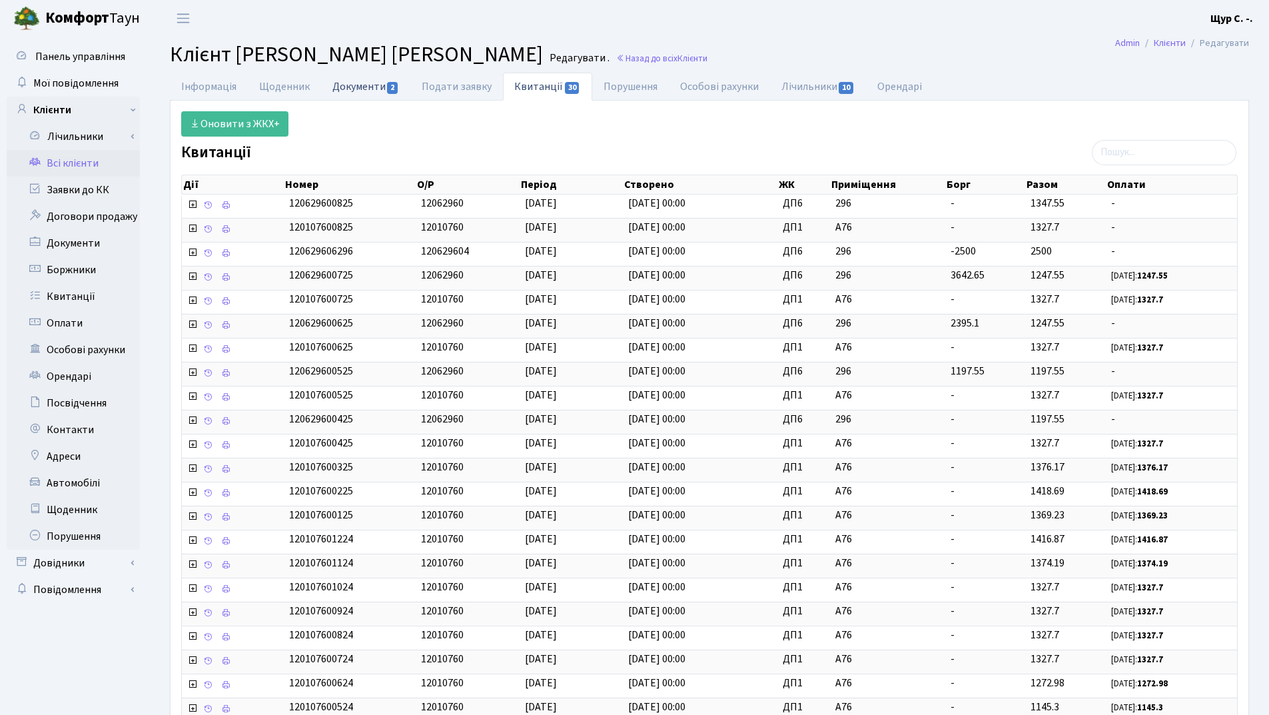
click at [354, 90] on link "Документи 2" at bounding box center [365, 86] width 89 height 27
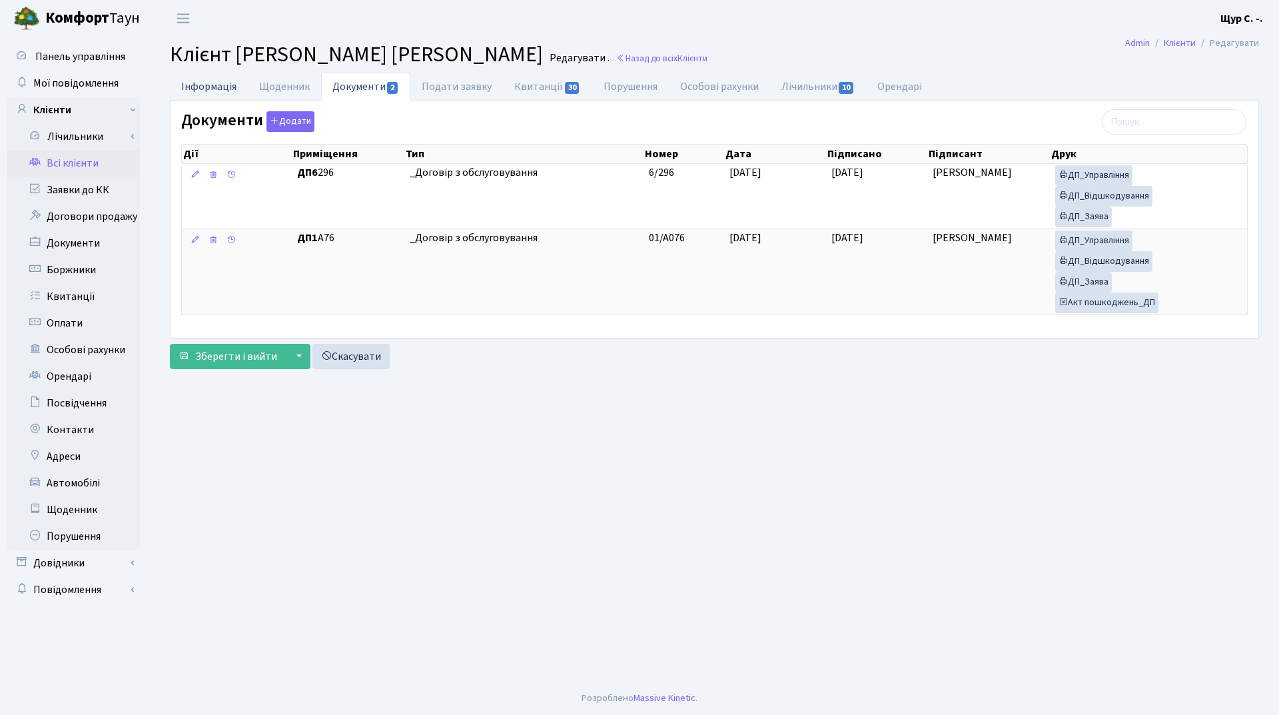
click at [210, 89] on link "Інформація" at bounding box center [209, 86] width 78 height 27
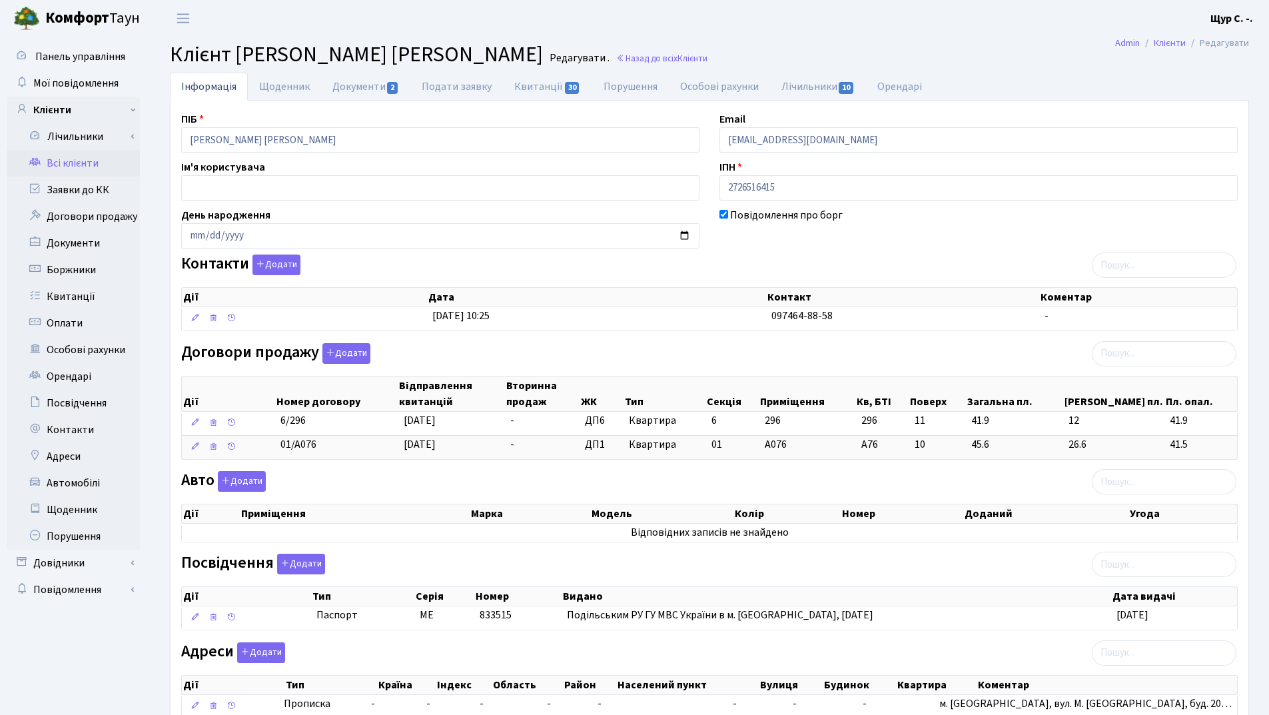
click at [48, 165] on link "Всі клієнти" at bounding box center [73, 163] width 133 height 27
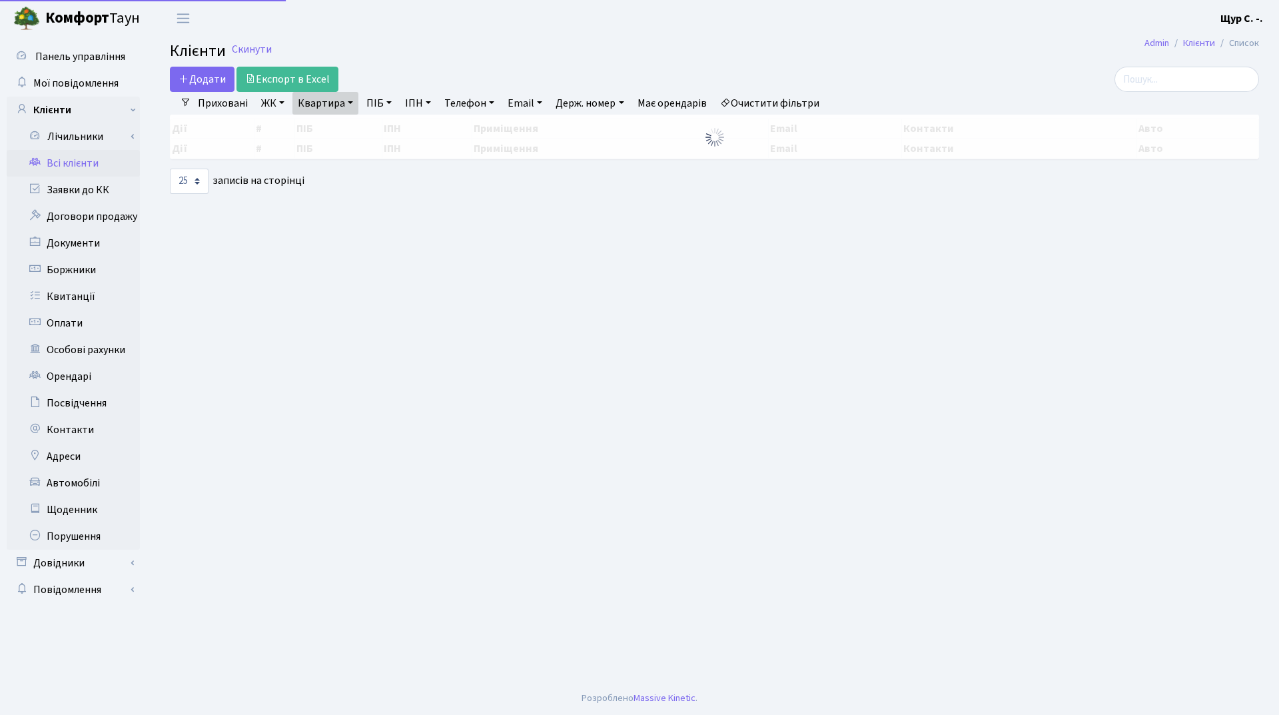
select select "25"
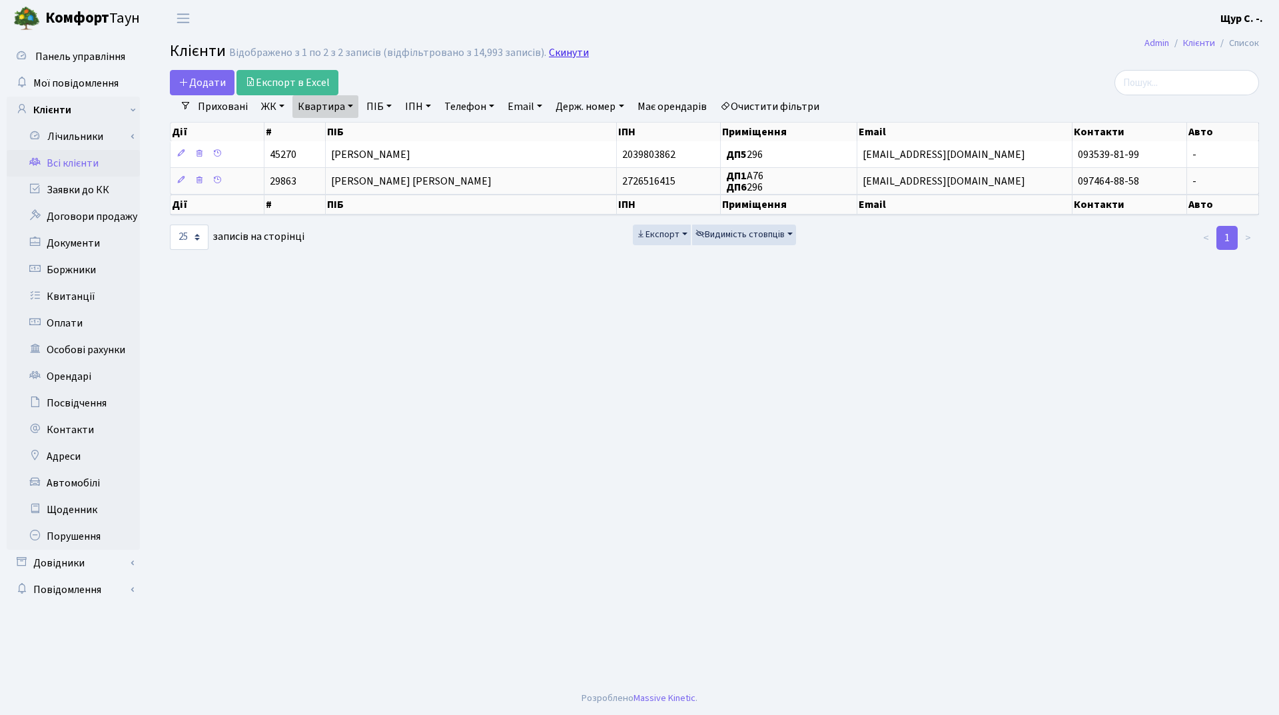
click at [564, 51] on link "Скинути" at bounding box center [569, 53] width 40 height 13
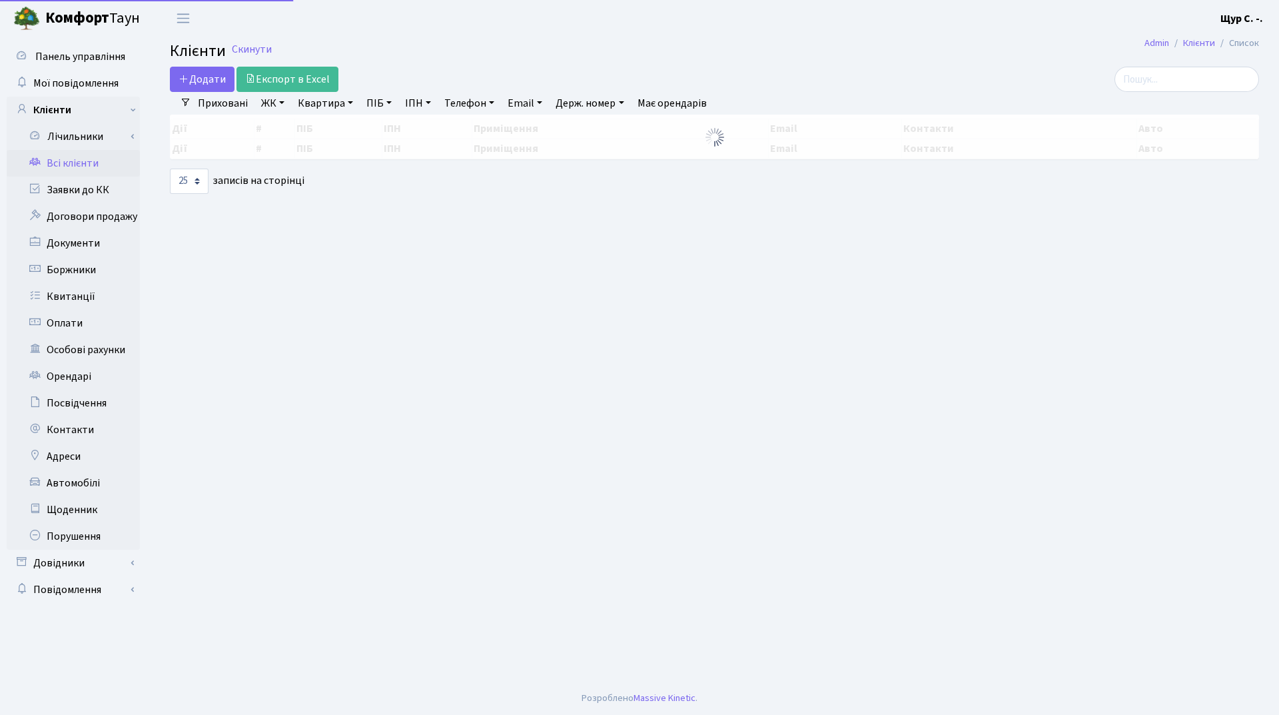
select select "25"
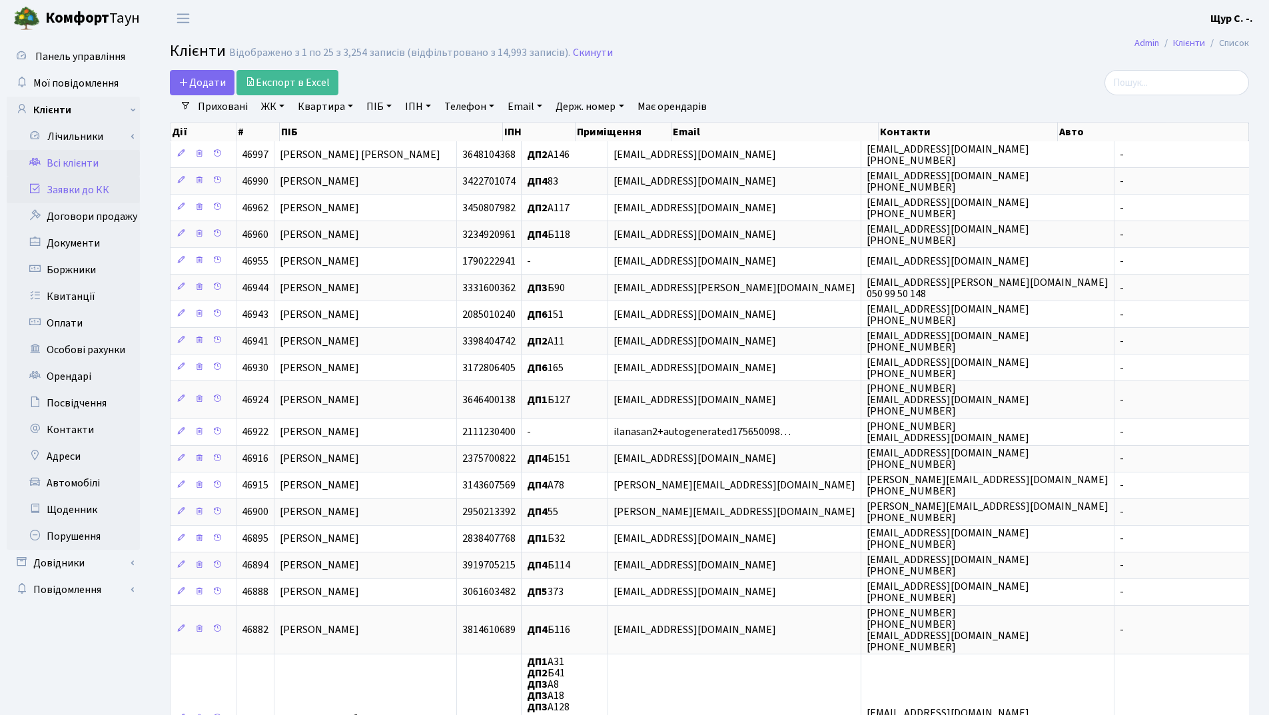
click at [113, 190] on link "Заявки до КК" at bounding box center [73, 190] width 133 height 27
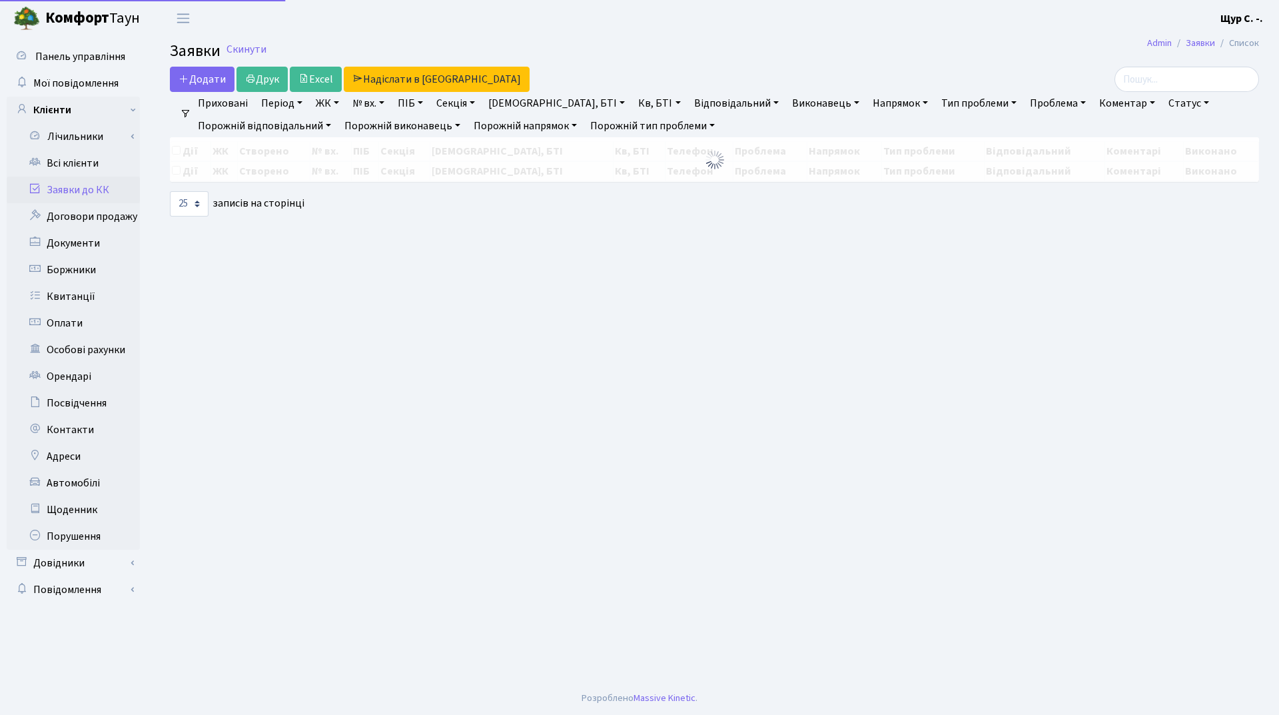
select select "25"
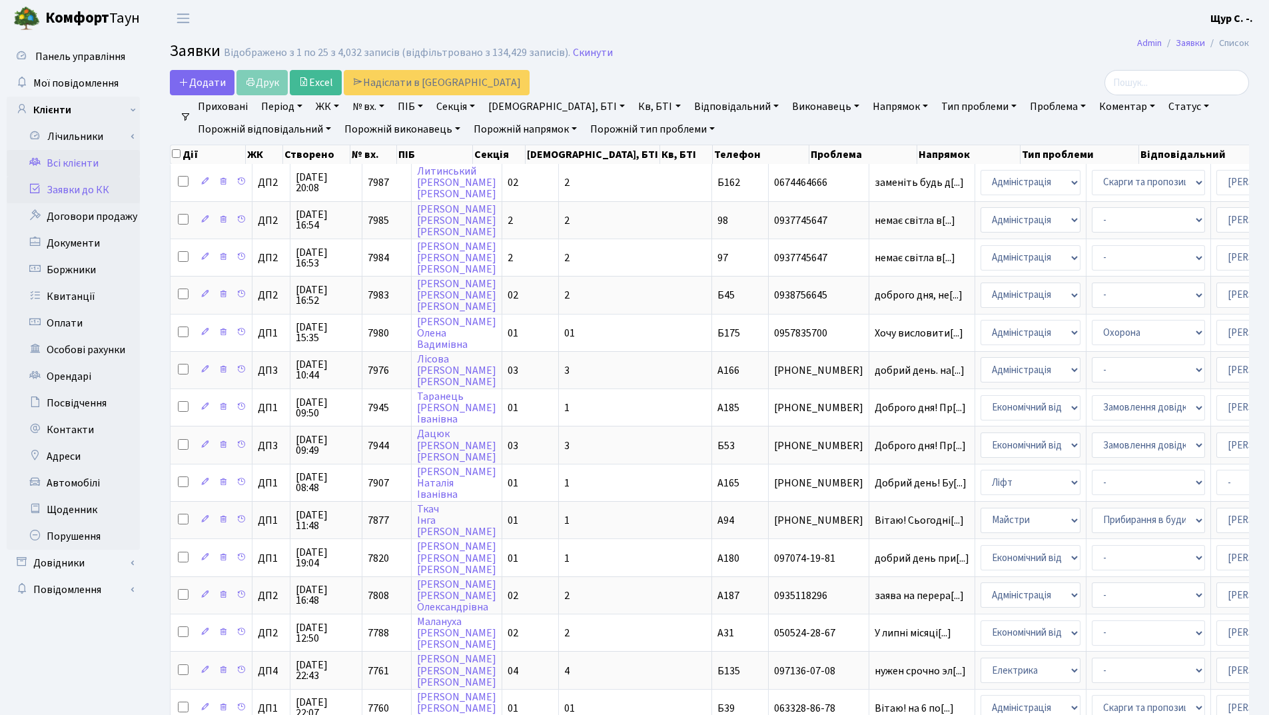
click at [89, 166] on link "Всі клієнти" at bounding box center [73, 163] width 133 height 27
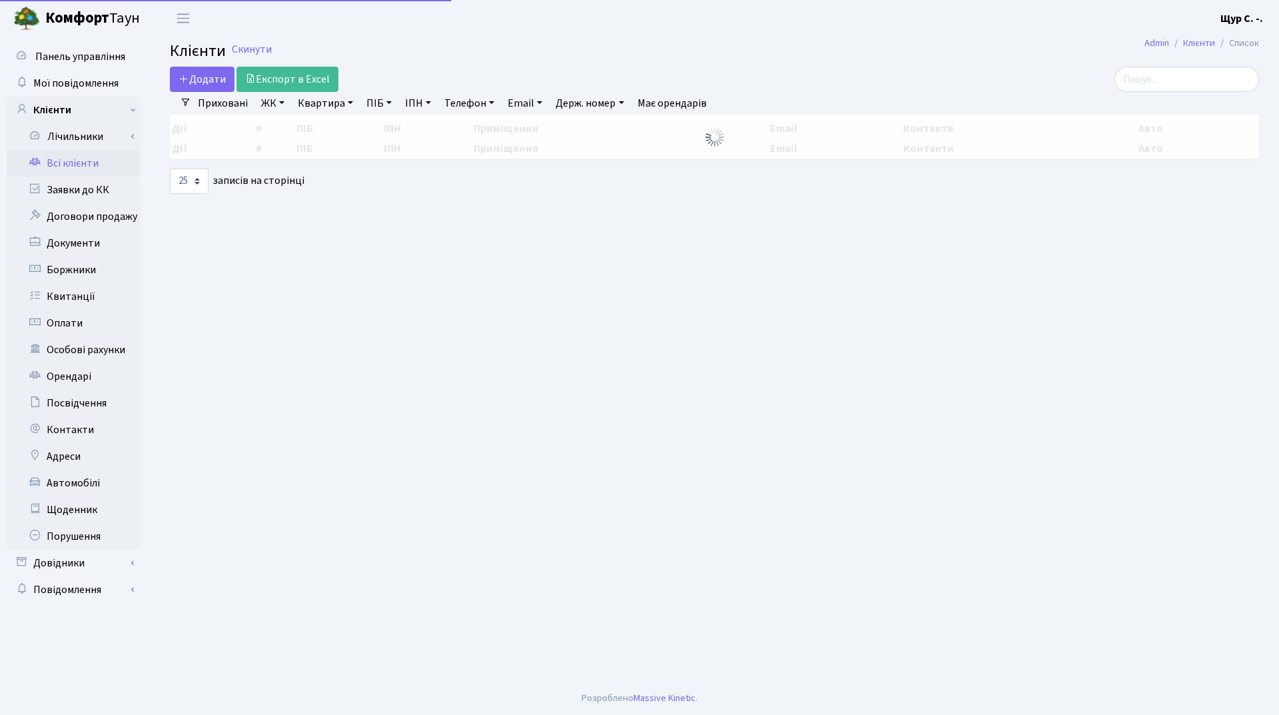
select select "25"
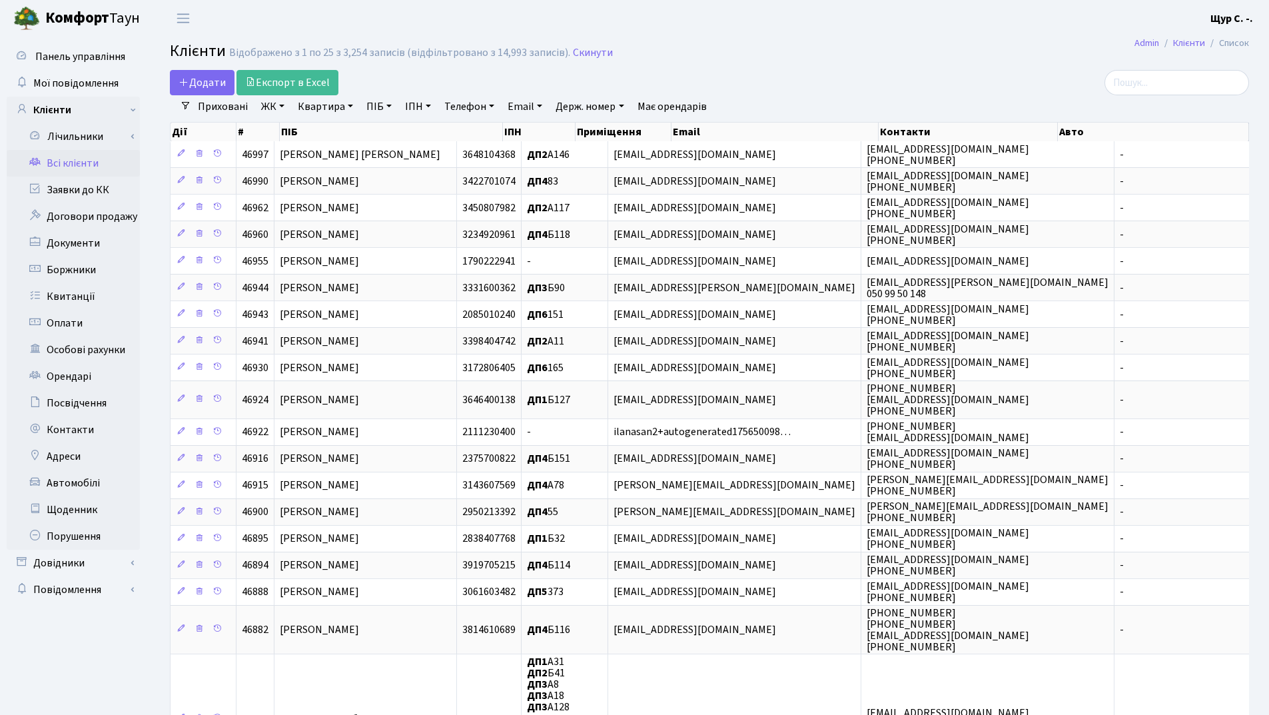
click at [328, 103] on link "Квартира" at bounding box center [325, 106] width 66 height 23
type input "283"
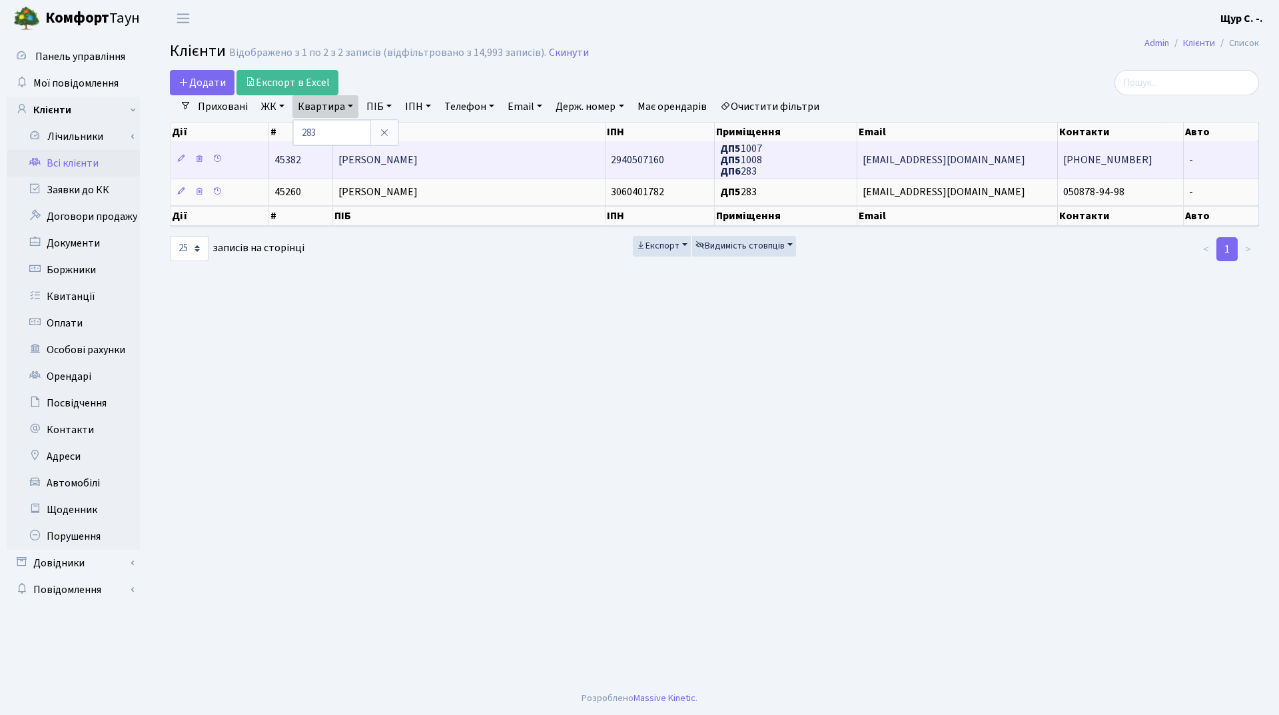
click at [496, 161] on td "[PERSON_NAME]" at bounding box center [469, 159] width 272 height 37
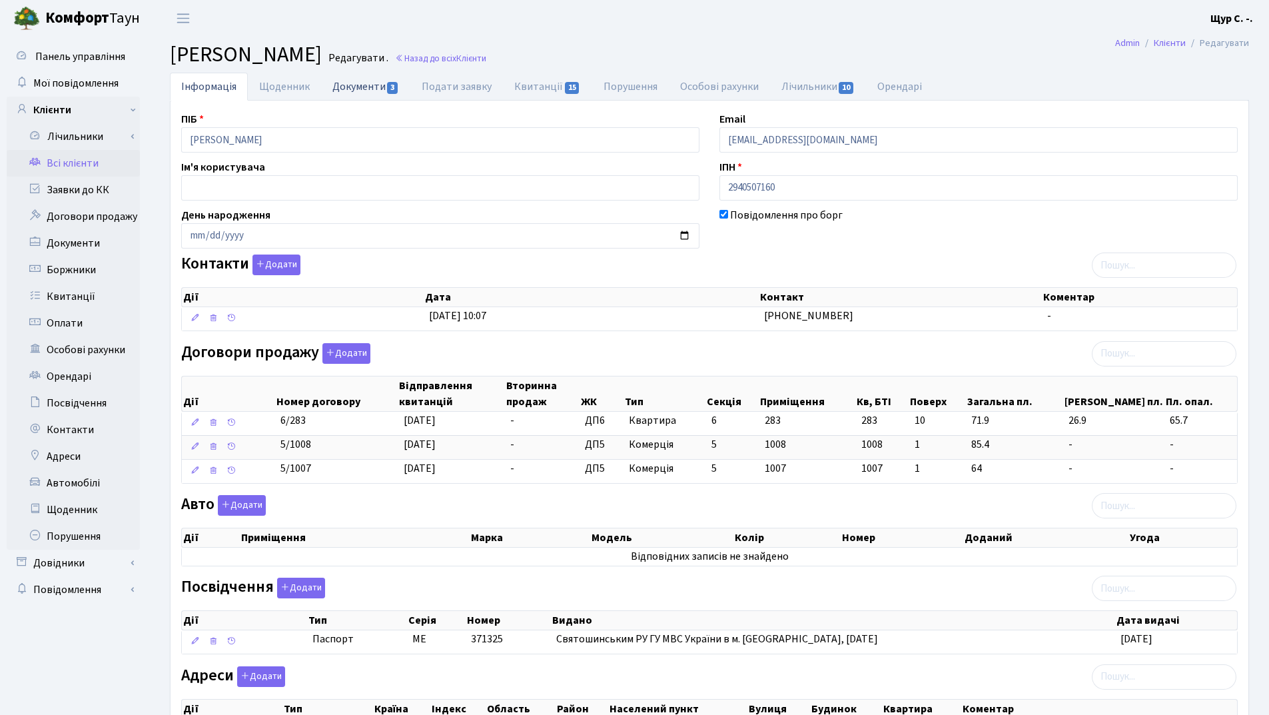
click at [376, 85] on link "Документи 3" at bounding box center [365, 86] width 89 height 27
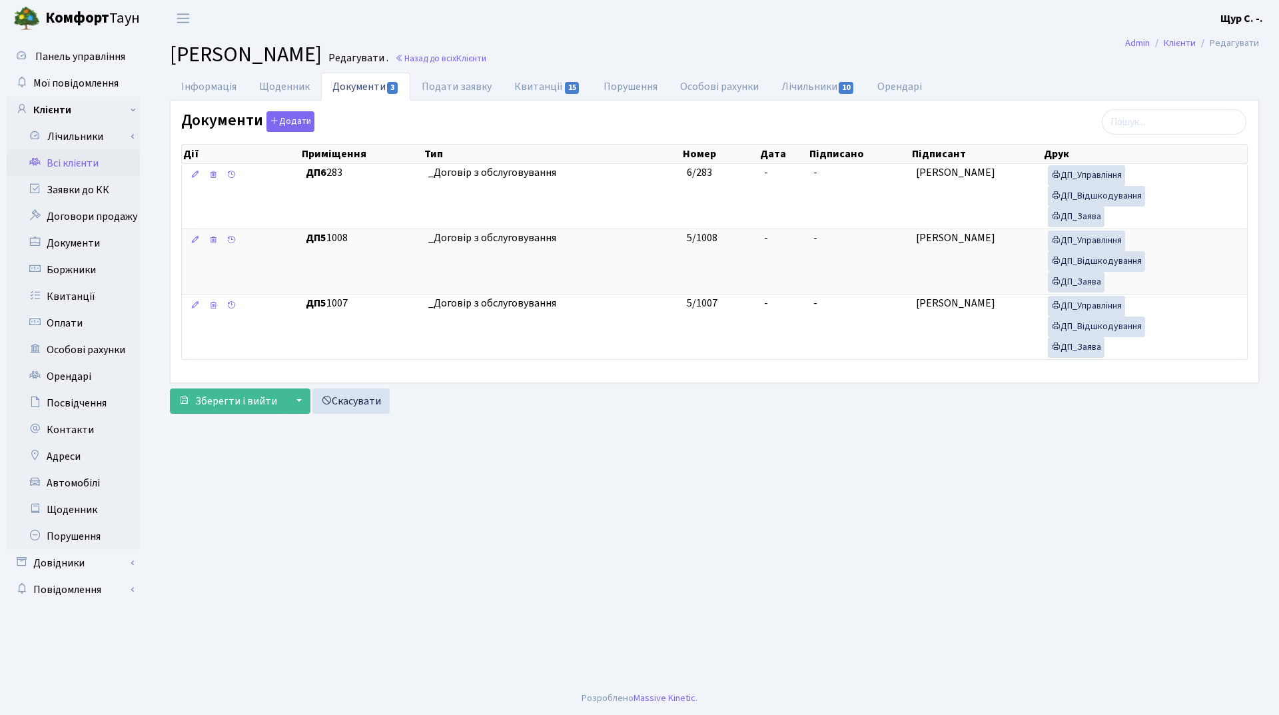
click at [103, 164] on link "Всі клієнти" at bounding box center [73, 163] width 133 height 27
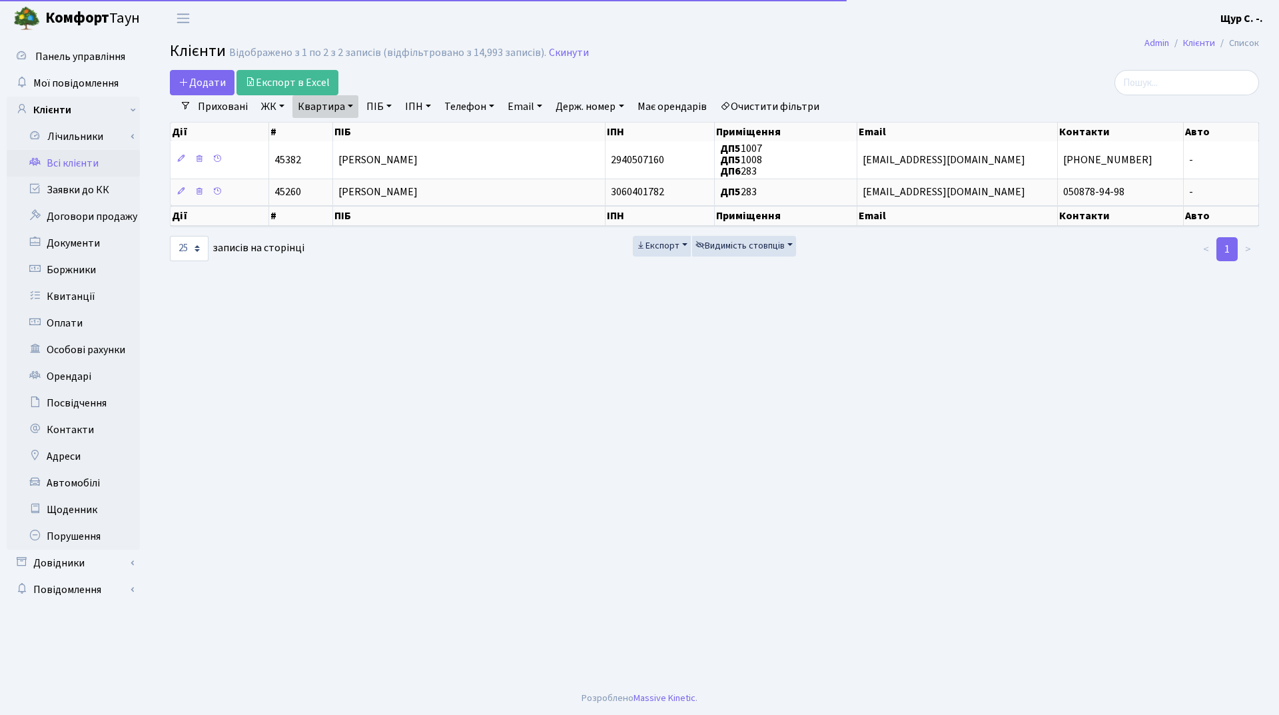
select select "25"
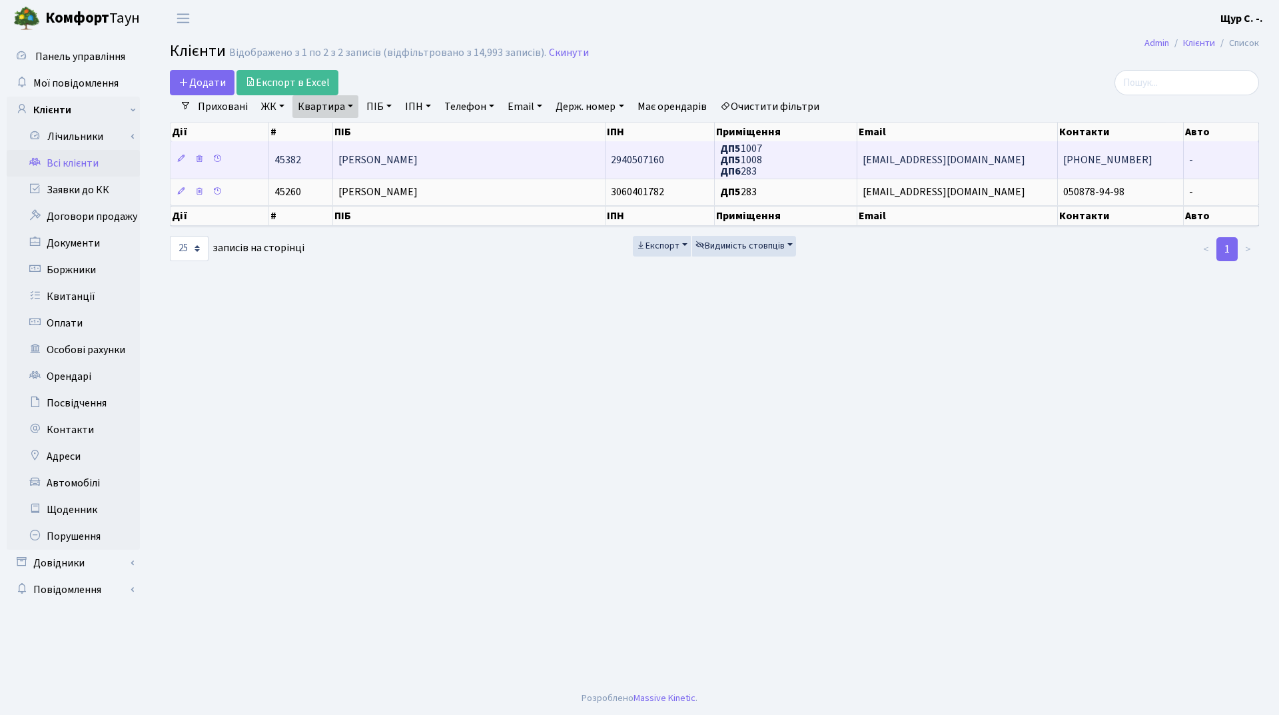
click at [372, 157] on span "Волинько Ірина Володимирівна" at bounding box center [377, 160] width 79 height 15
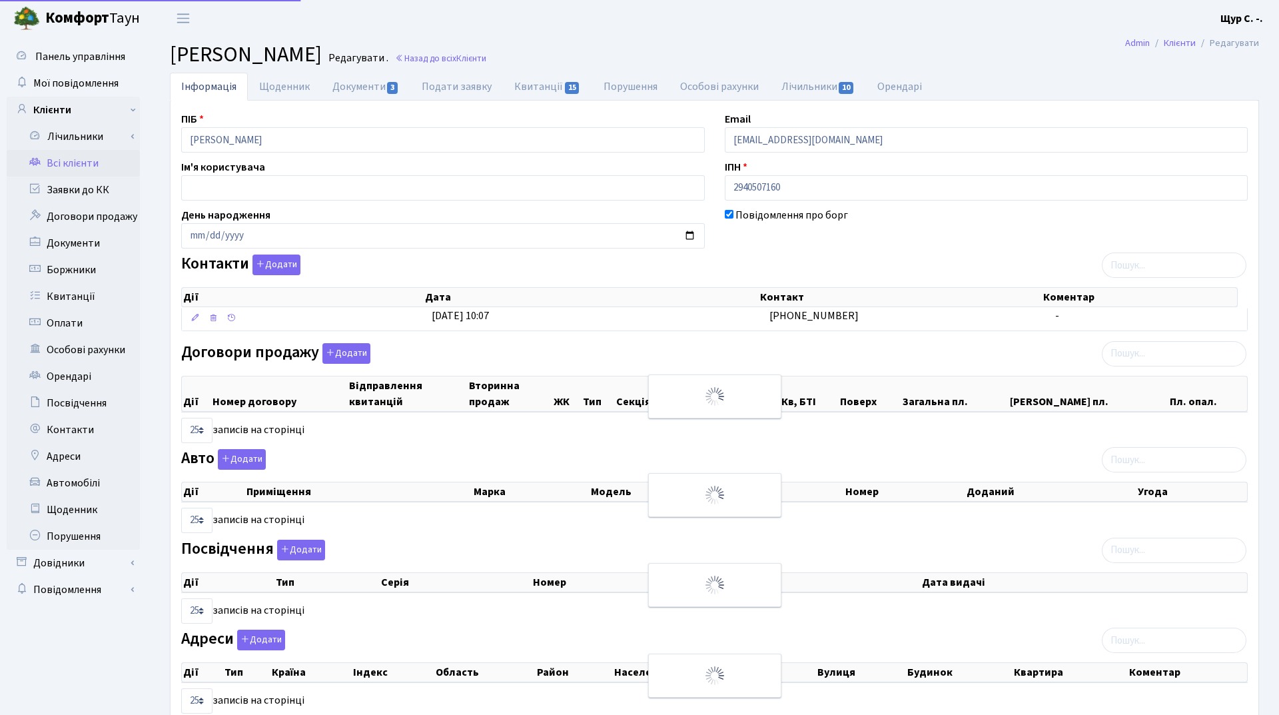
select select "25"
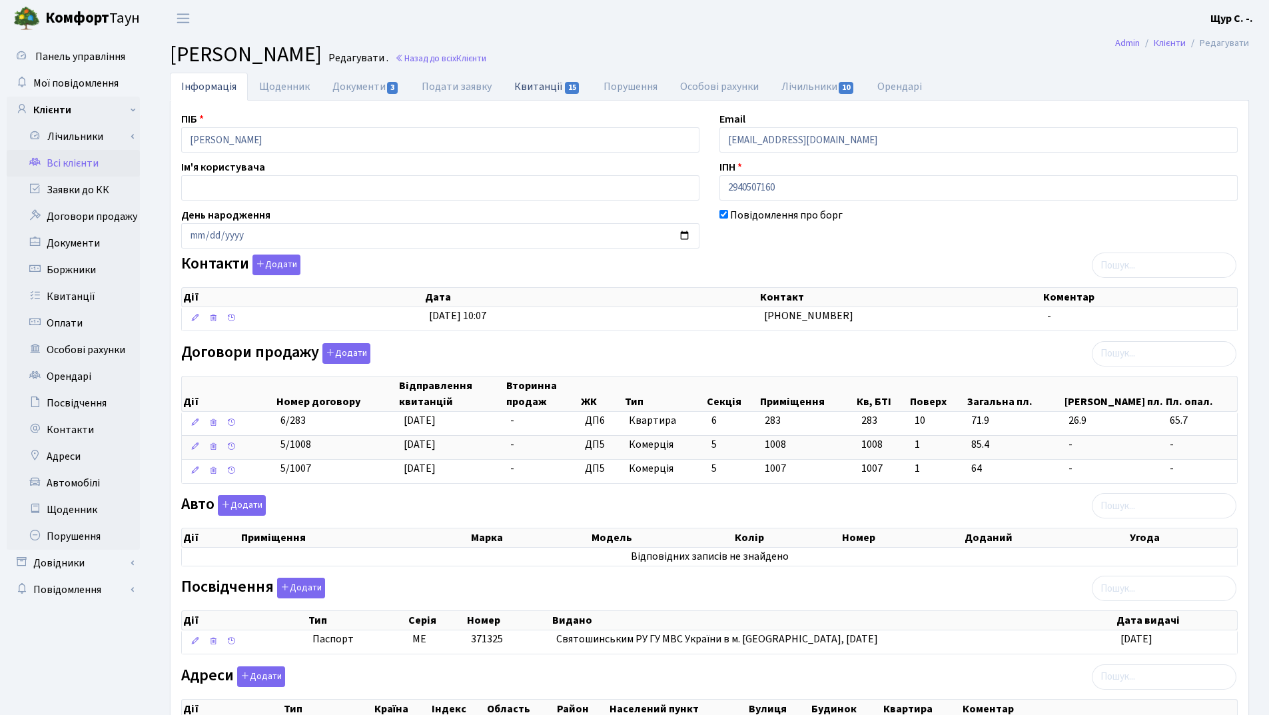
click at [538, 88] on link "Квитанції 15" at bounding box center [547, 86] width 89 height 27
select select "25"
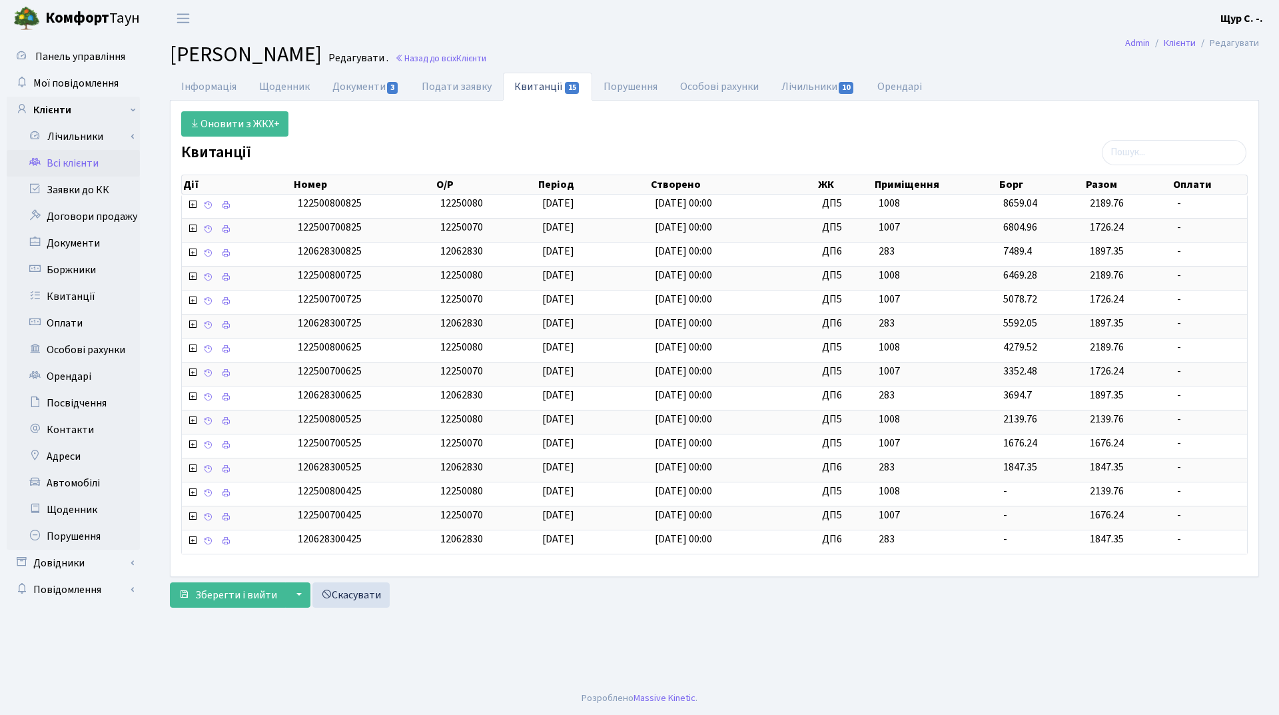
click at [99, 175] on link "Всі клієнти" at bounding box center [73, 163] width 133 height 27
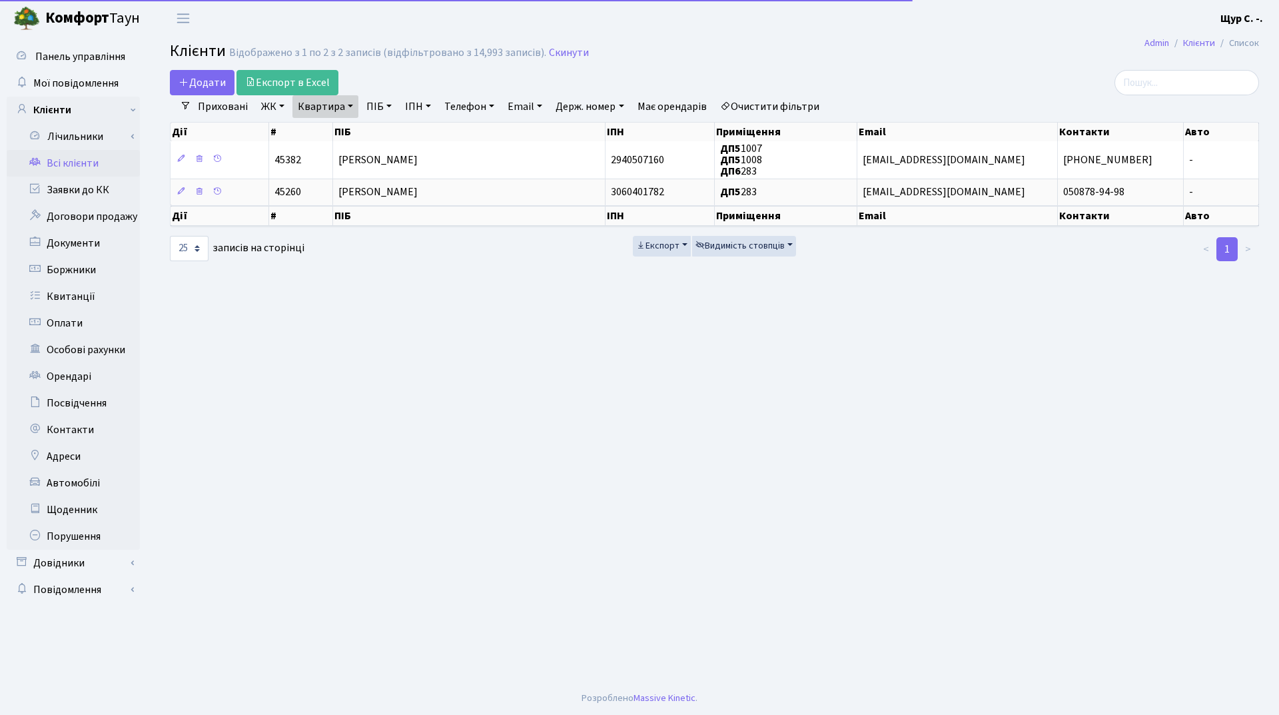
select select "25"
click at [574, 49] on link "Скинути" at bounding box center [569, 53] width 40 height 13
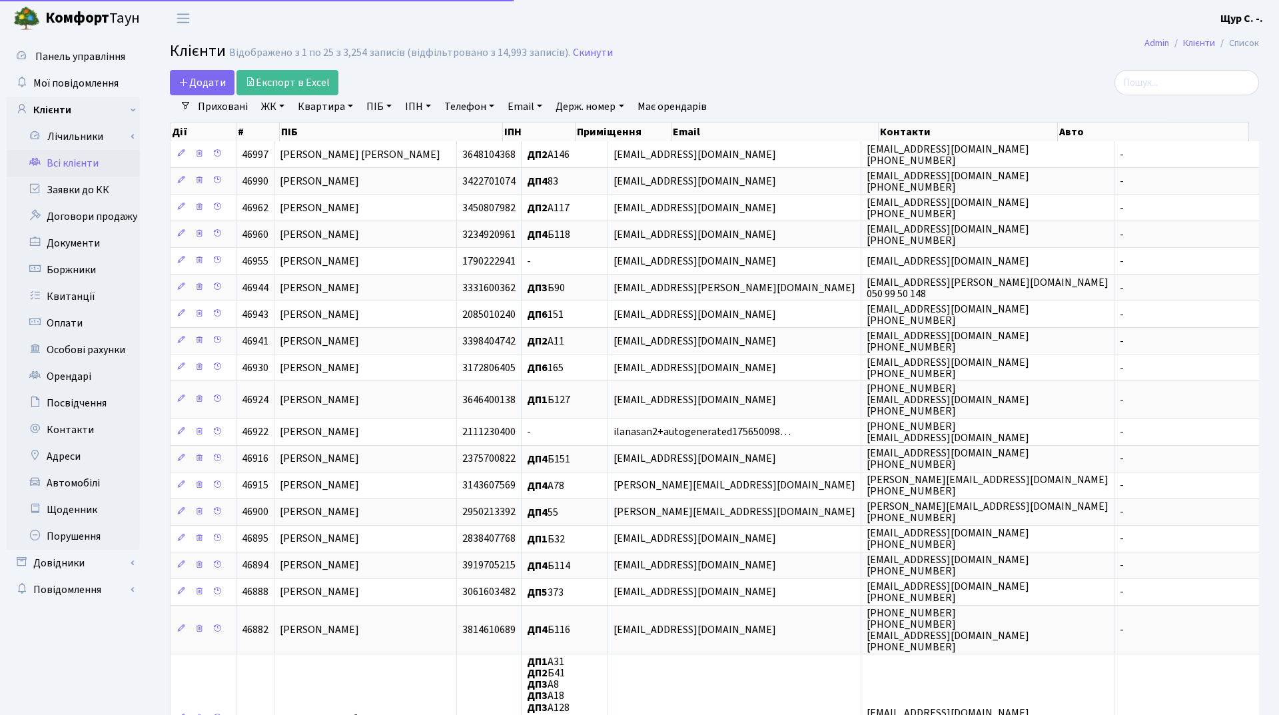
select select "25"
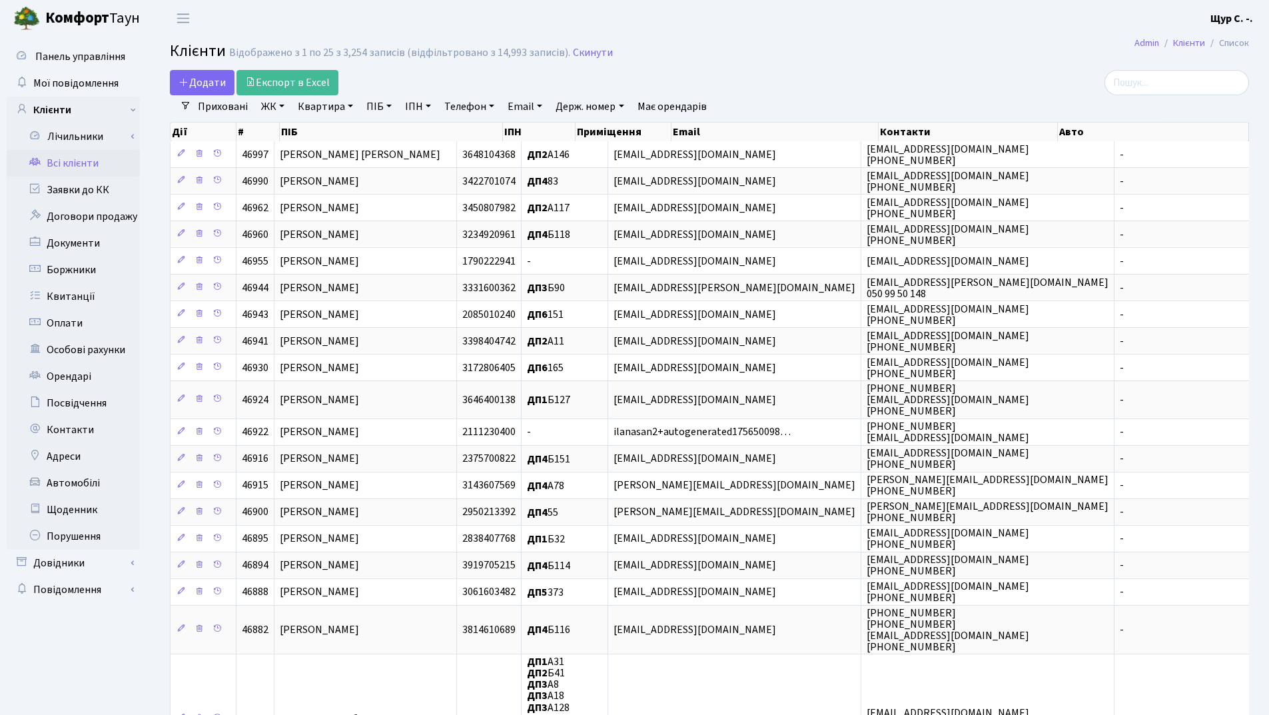
click at [335, 107] on link "Квартира" at bounding box center [325, 106] width 66 height 23
type input "а198"
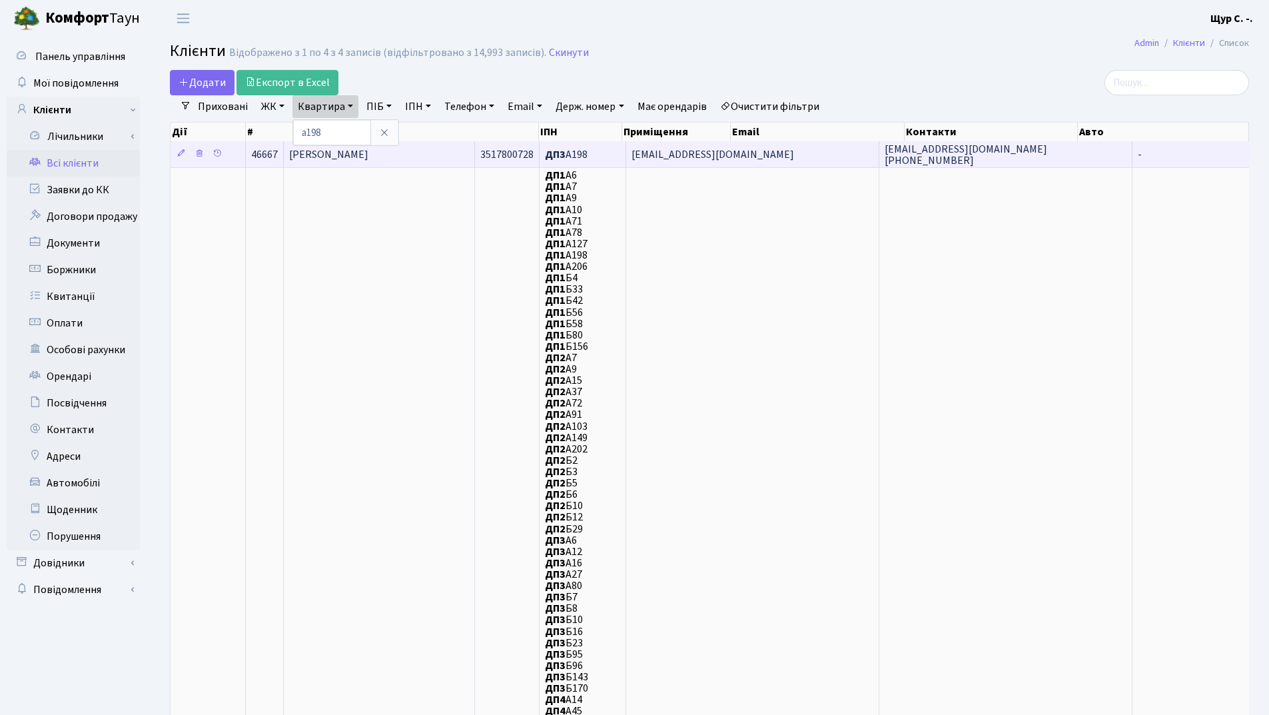
click at [450, 162] on td "[PERSON_NAME]" at bounding box center [379, 154] width 191 height 26
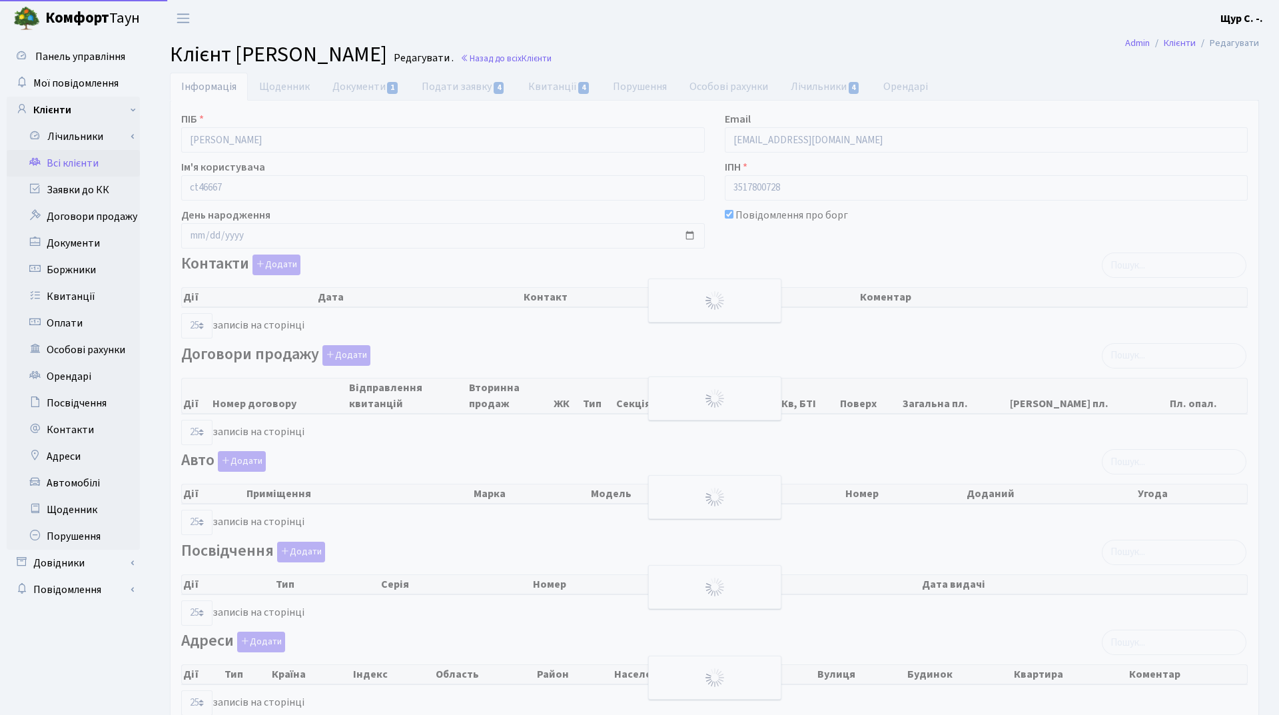
select select "25"
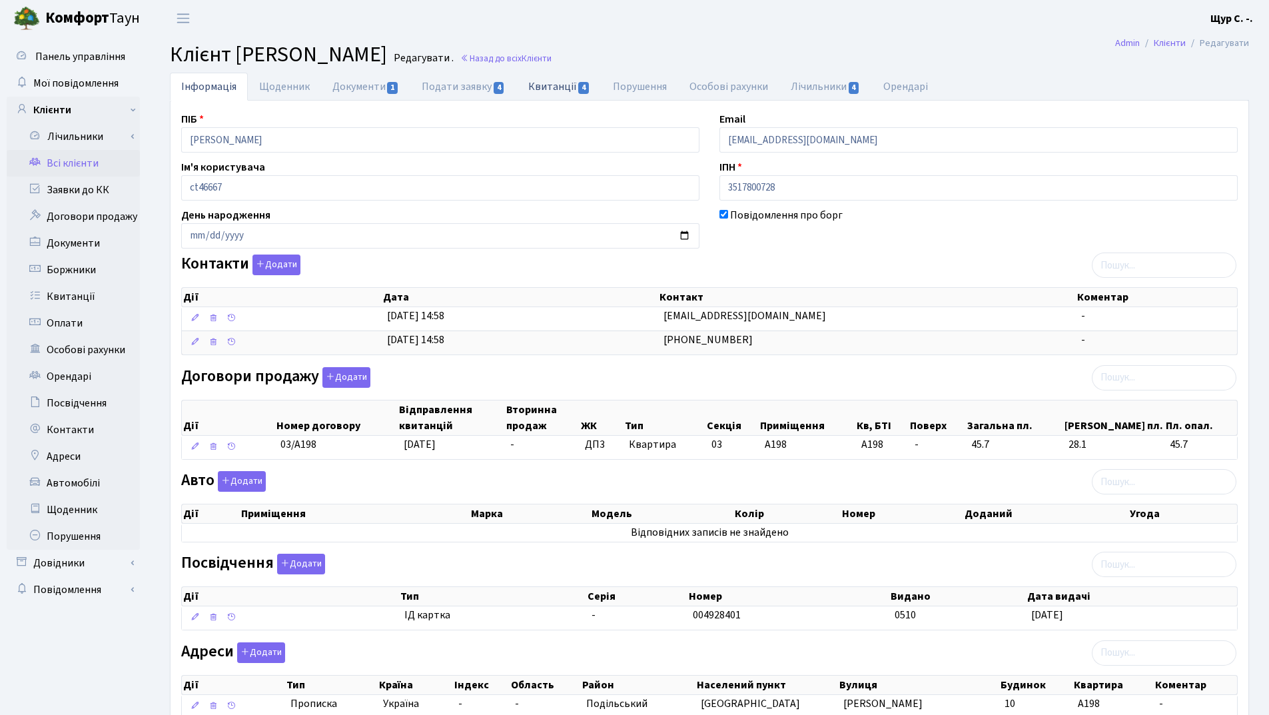
click at [571, 91] on link "Квитанції 4" at bounding box center [559, 86] width 85 height 27
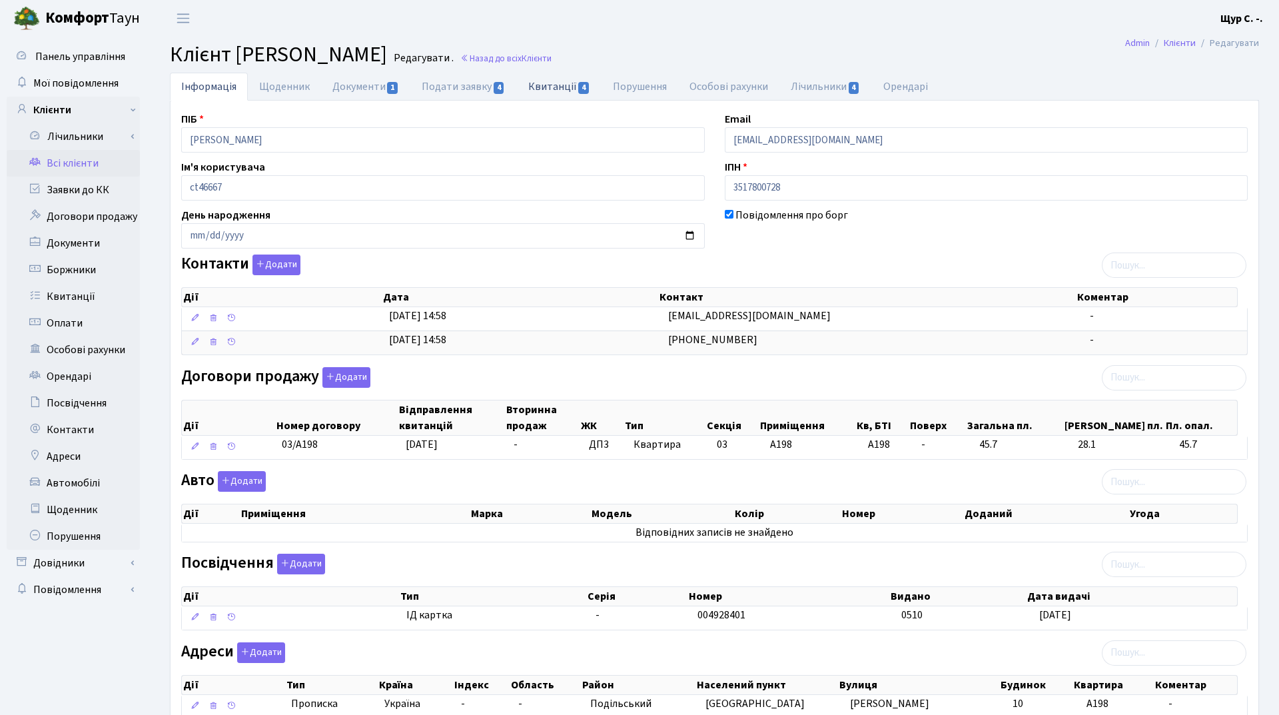
select select "25"
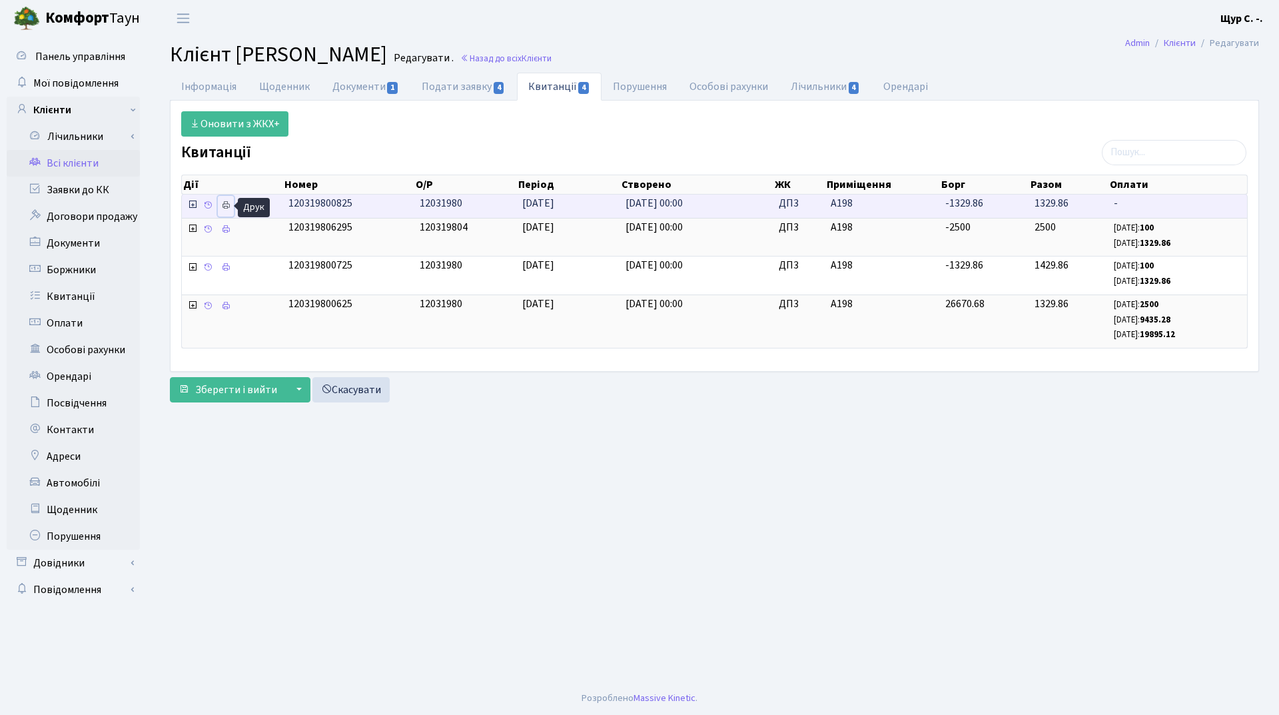
click at [222, 206] on icon at bounding box center [225, 205] width 9 height 9
click at [105, 160] on link "Всі клієнти" at bounding box center [73, 163] width 133 height 27
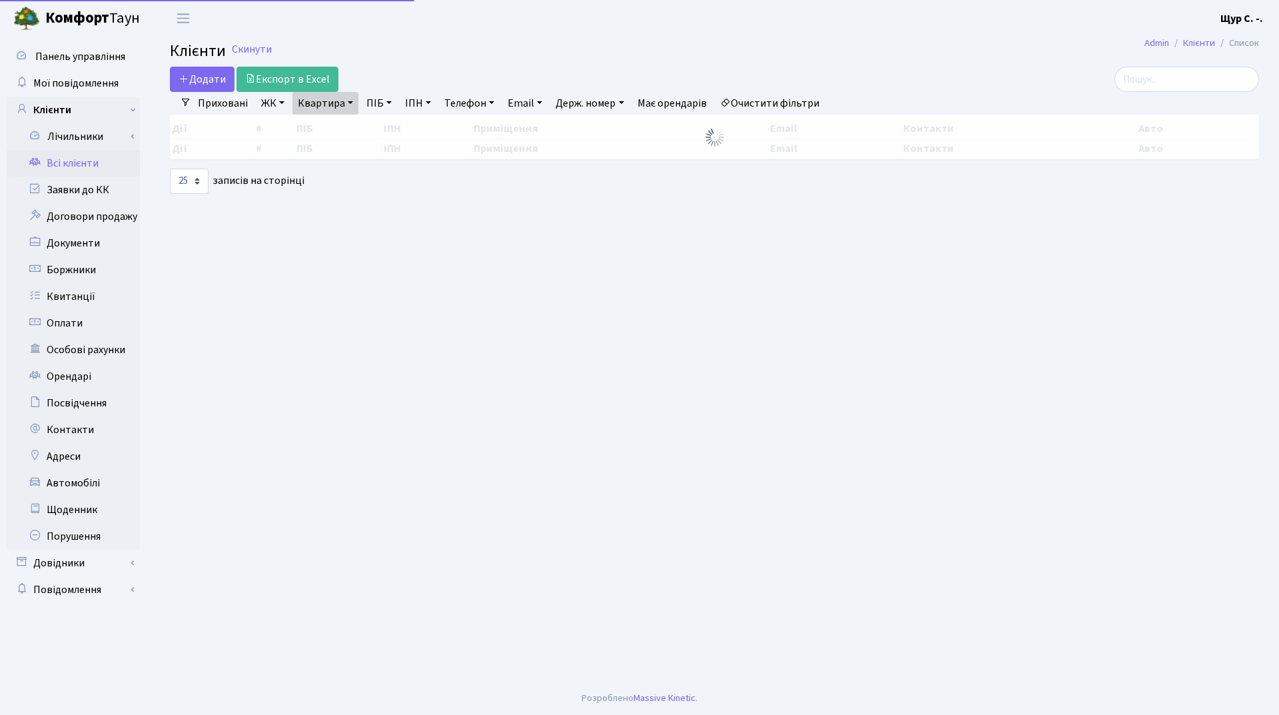
select select "25"
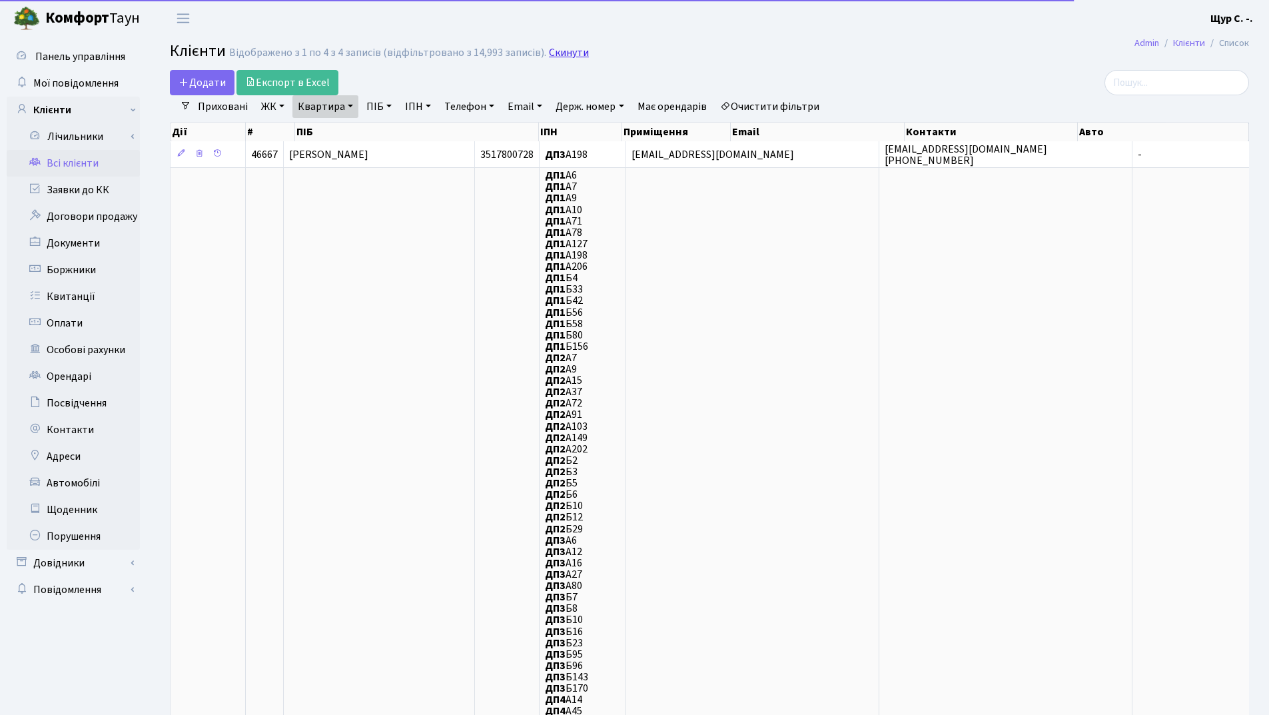
click at [552, 57] on link "Скинути" at bounding box center [569, 53] width 40 height 13
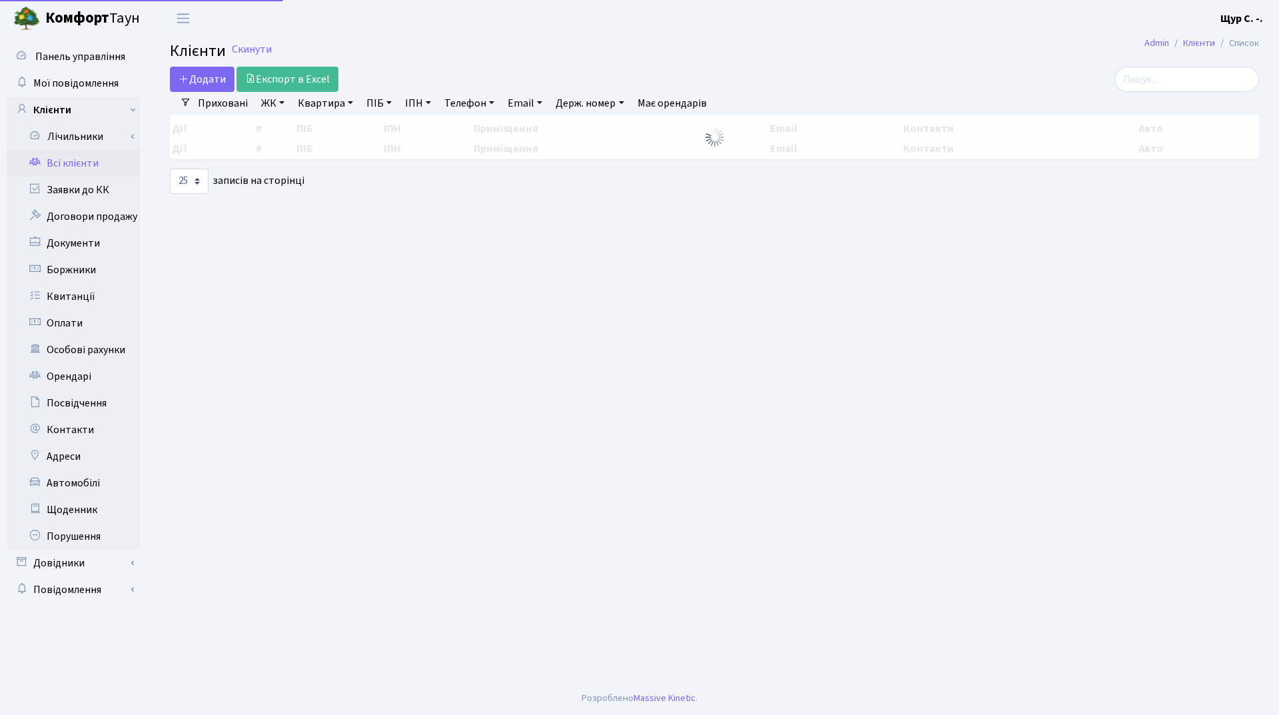
select select "25"
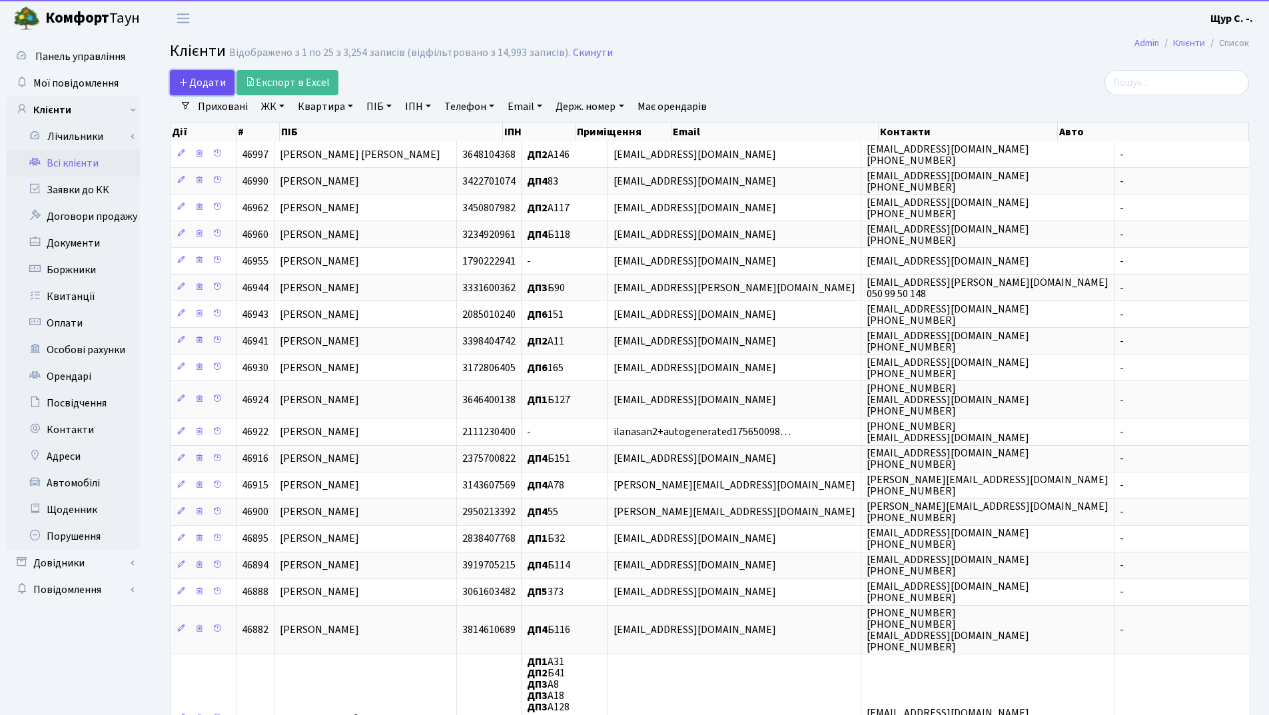
click at [208, 85] on span "Додати" at bounding box center [202, 82] width 47 height 15
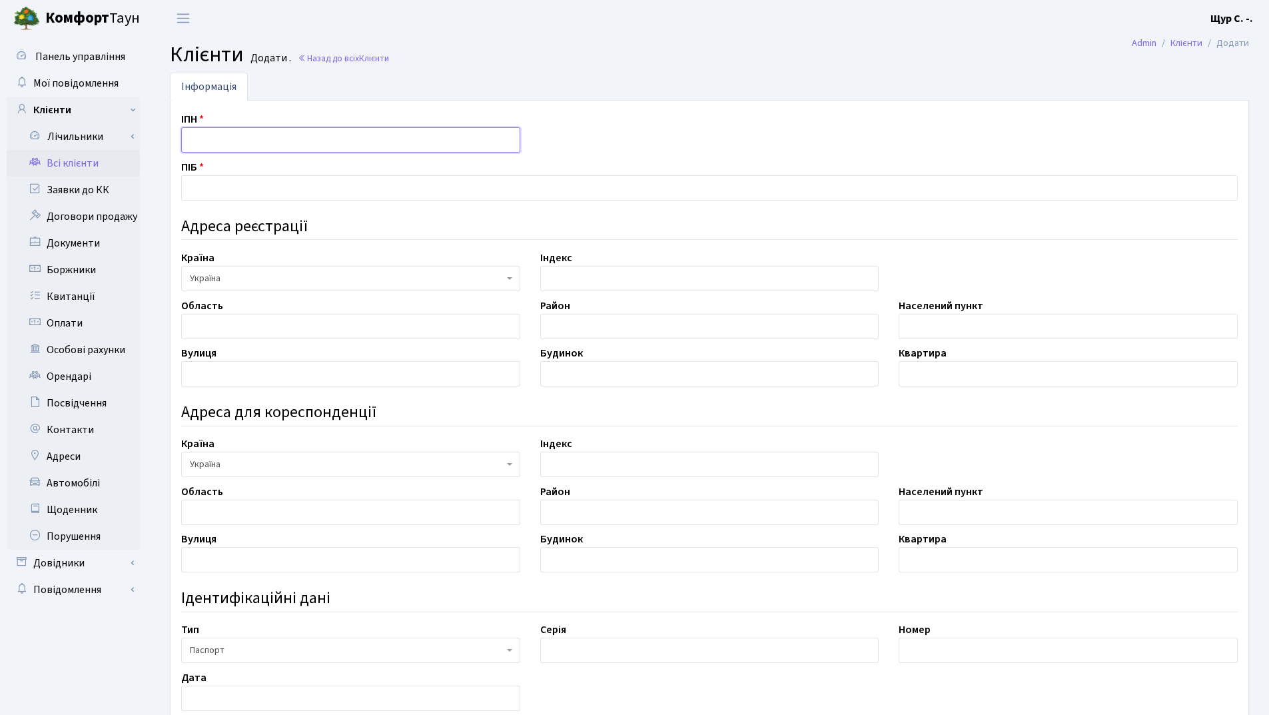
click at [245, 147] on input "text" at bounding box center [350, 139] width 339 height 25
type input "2617115249"
click at [224, 194] on input "text" at bounding box center [709, 187] width 1056 height 25
type input "[PERSON_NAME]"
click at [975, 332] on input "text" at bounding box center [1068, 326] width 339 height 25
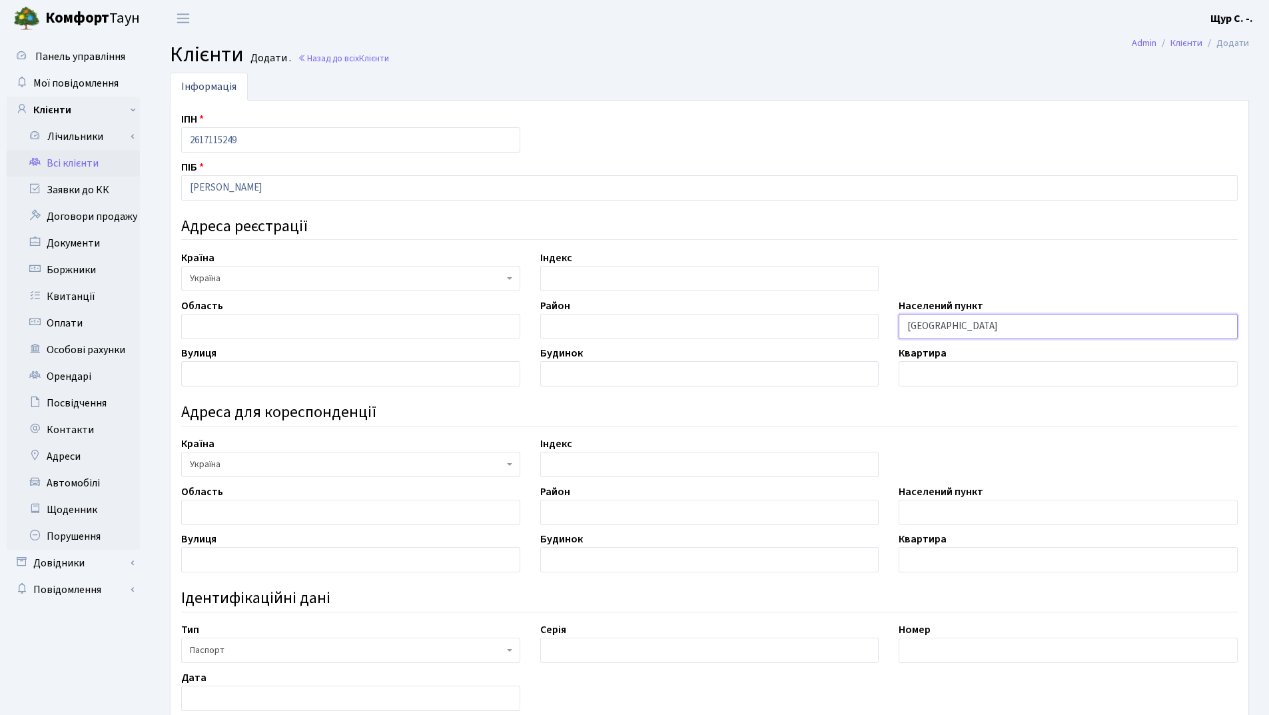
type input "Київ"
click at [260, 374] on input "text" at bounding box center [350, 373] width 339 height 25
type input "Івана Виговського"
click at [556, 375] on input "text" at bounding box center [709, 373] width 339 height 25
type input "12-Д"
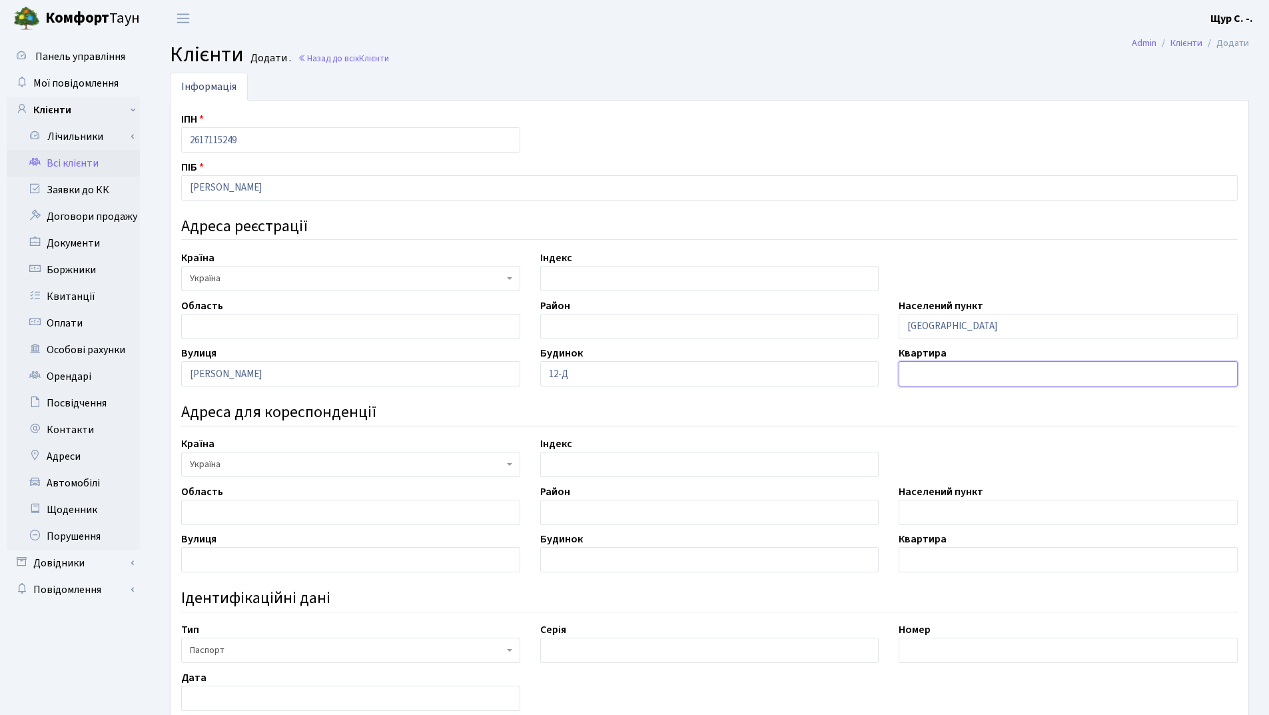
click at [969, 370] on input "text" at bounding box center [1068, 373] width 339 height 25
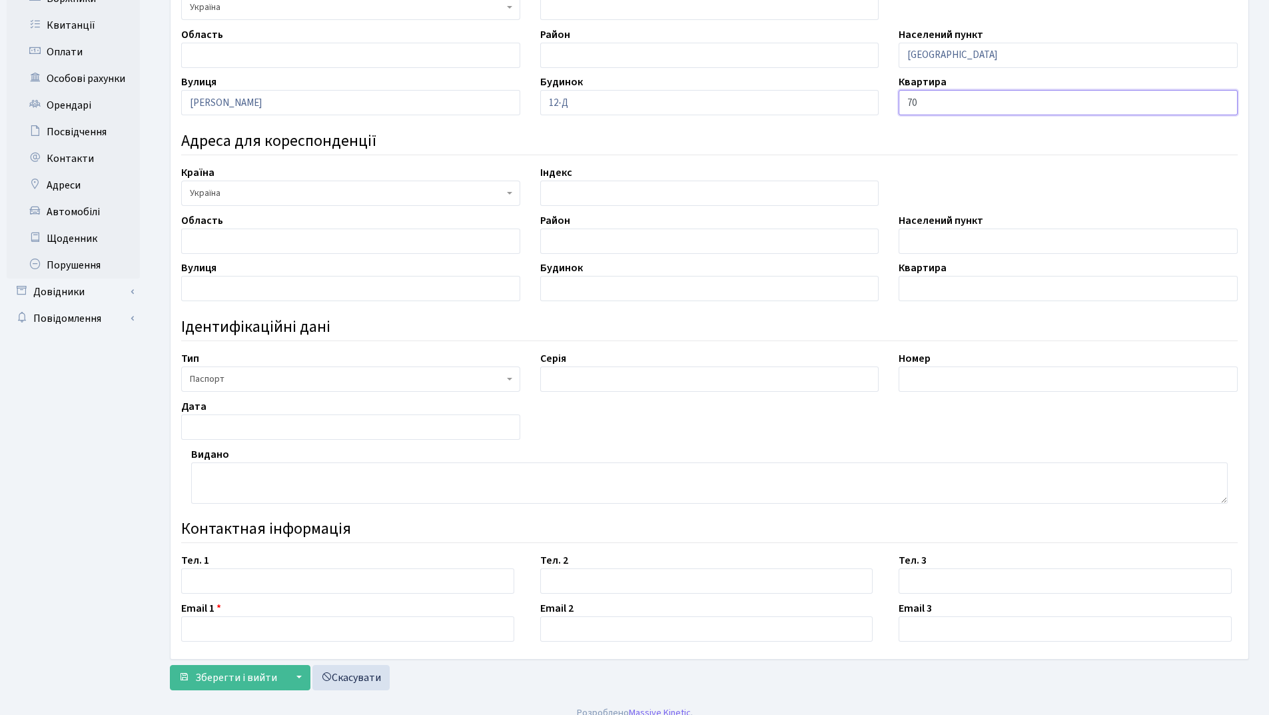
scroll to position [286, 0]
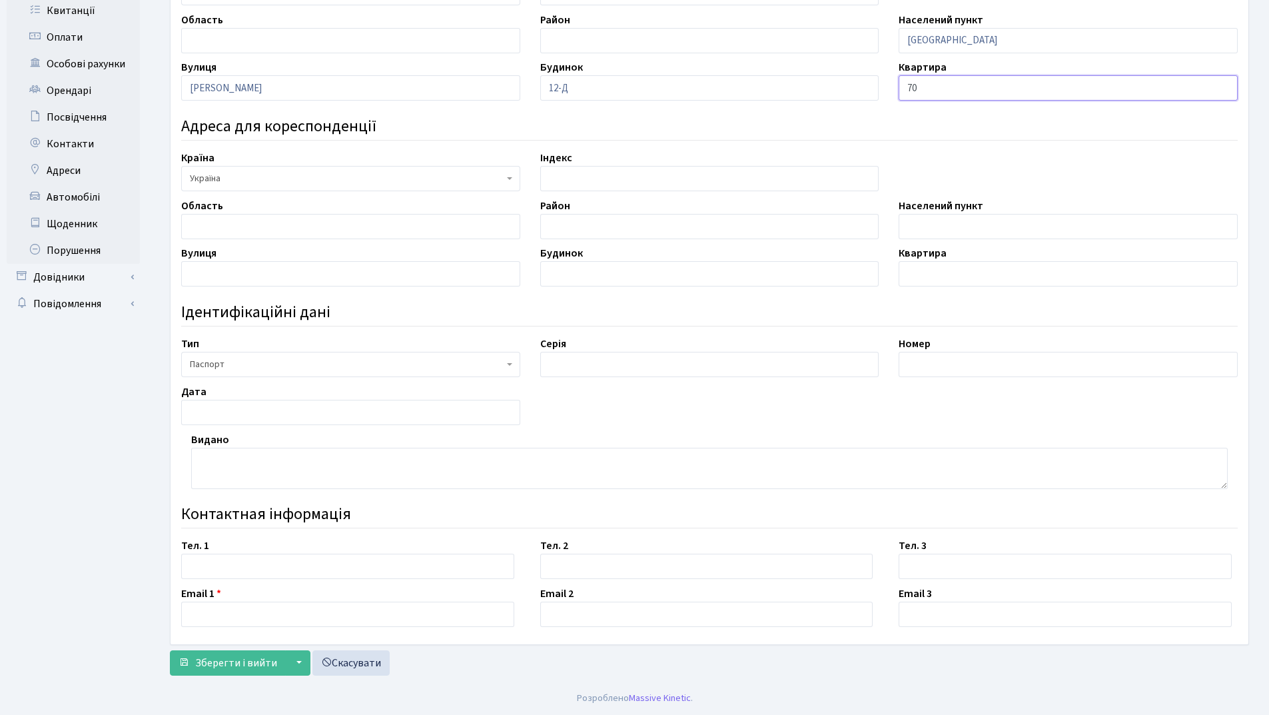
type input "70"
click at [625, 361] on input "text" at bounding box center [709, 364] width 339 height 25
type input "КМ"
click at [976, 362] on input "text" at bounding box center [1068, 364] width 339 height 25
type input "394751"
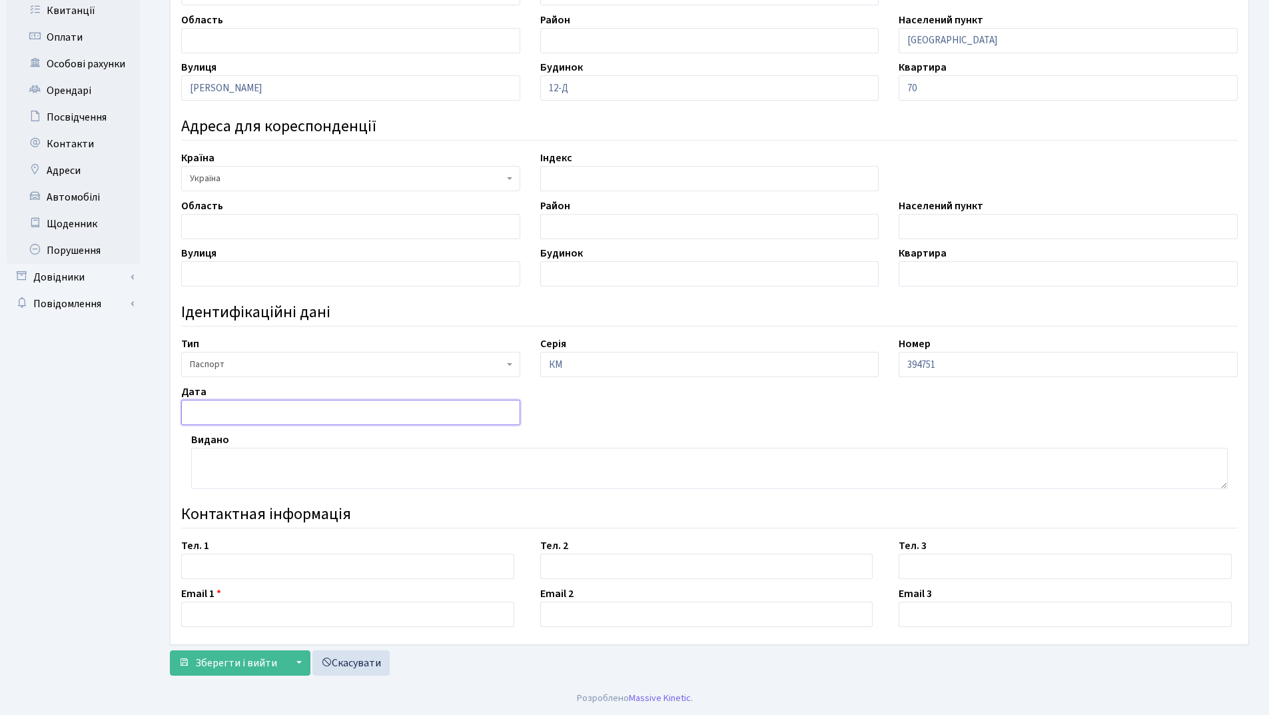
click at [303, 411] on input "text" at bounding box center [350, 412] width 339 height 25
type input "27.06.2006"
click at [224, 458] on textarea at bounding box center [709, 468] width 1036 height 41
type textarea "Білгород-Дністровським РВ УМВС України в Одеській області"
click at [228, 569] on input "text" at bounding box center [347, 566] width 333 height 25
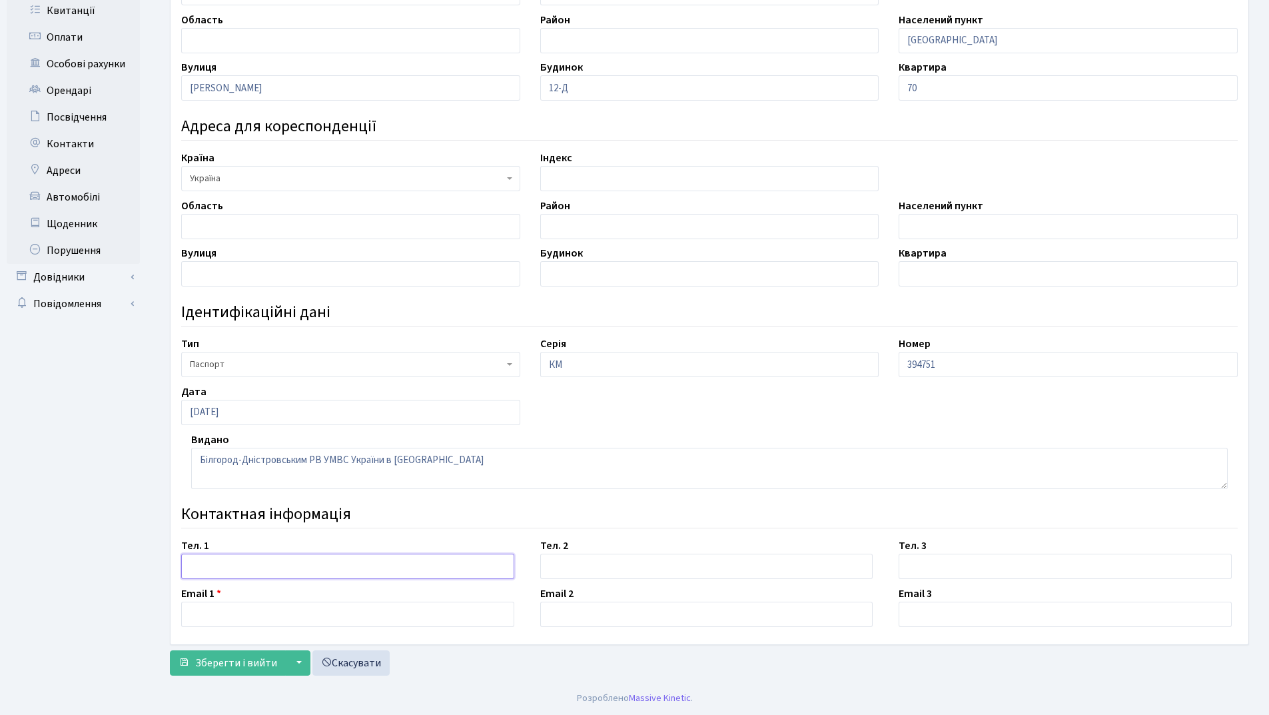
click at [216, 564] on input "text" at bounding box center [347, 566] width 333 height 25
type input "093-191-78-95"
click at [578, 565] on input "text" at bounding box center [706, 566] width 333 height 25
type input "093-395-52-34"
click at [204, 613] on input "text" at bounding box center [347, 614] width 333 height 25
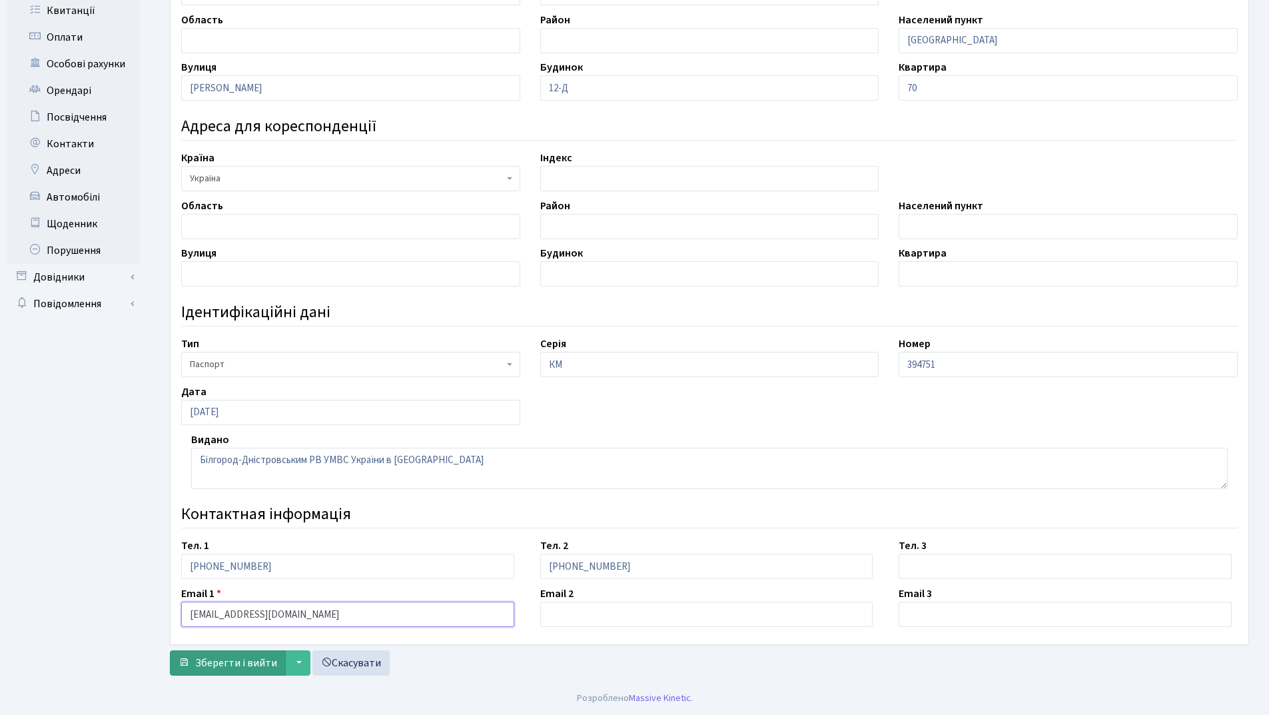
type input "[EMAIL_ADDRESS][DOMAIN_NAME]"
click at [235, 665] on span "Зберегти і вийти" at bounding box center [236, 662] width 82 height 15
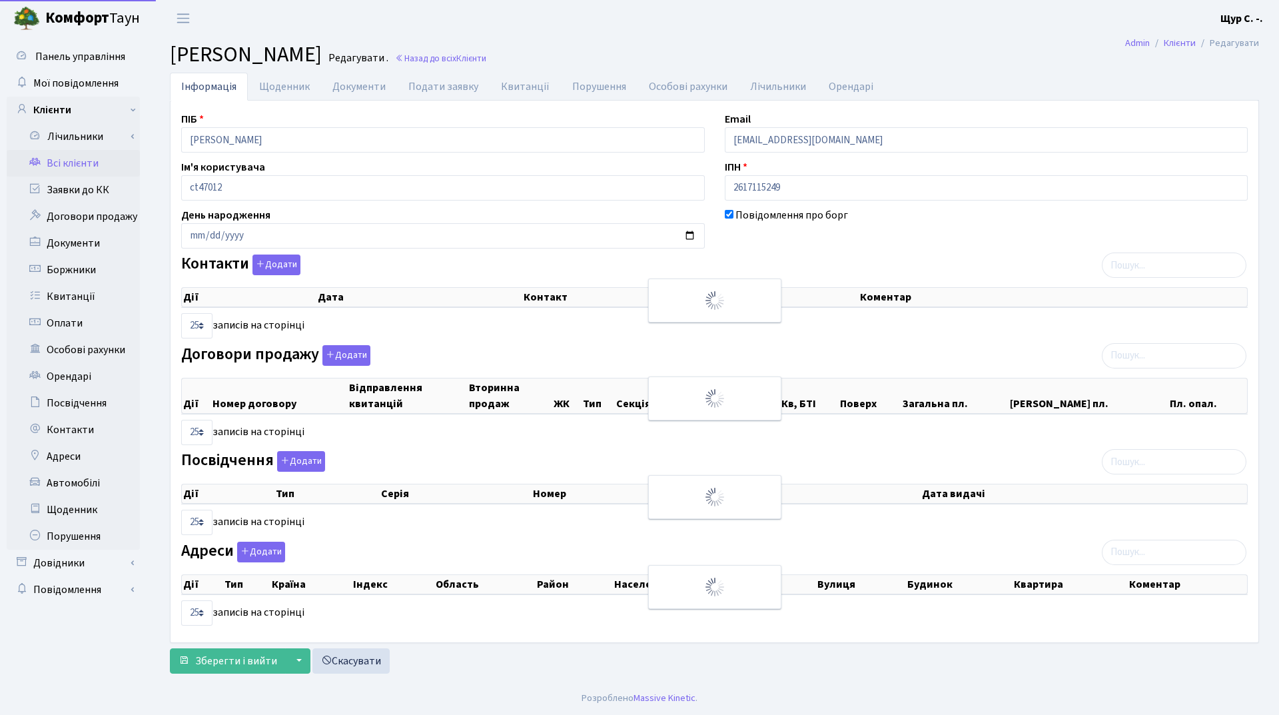
select select "25"
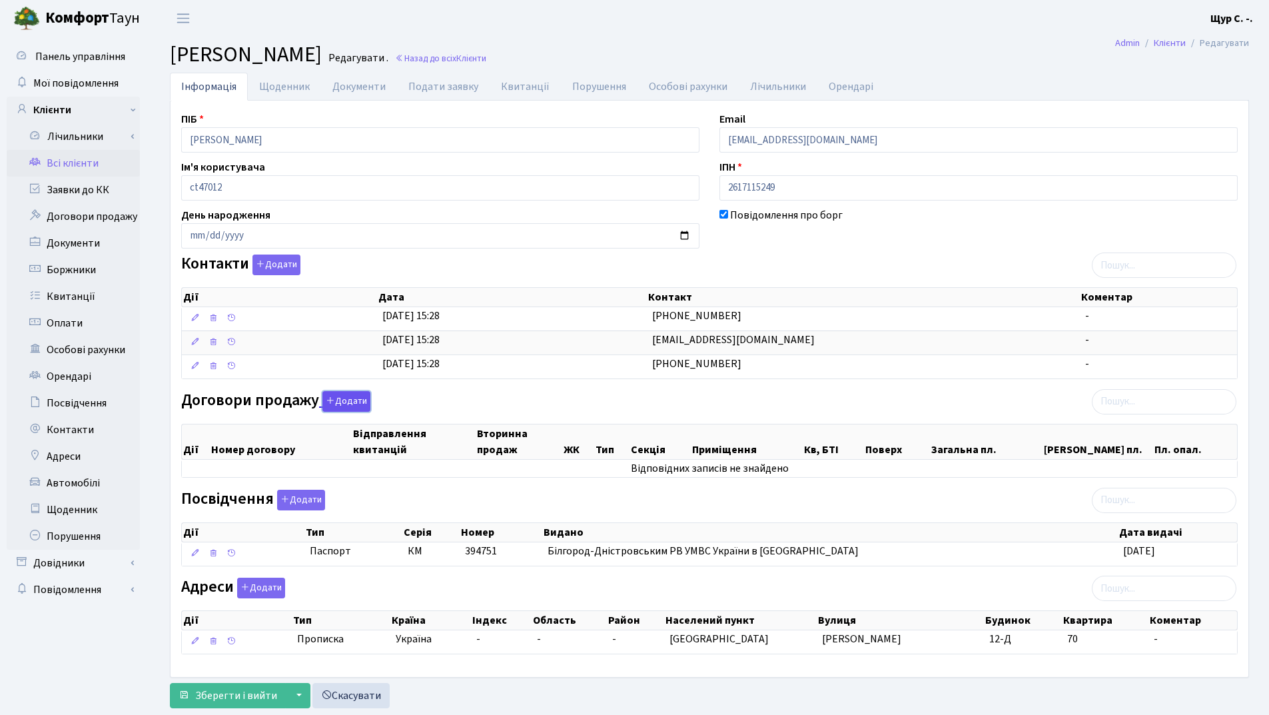
click at [343, 400] on button "Додати" at bounding box center [346, 401] width 48 height 21
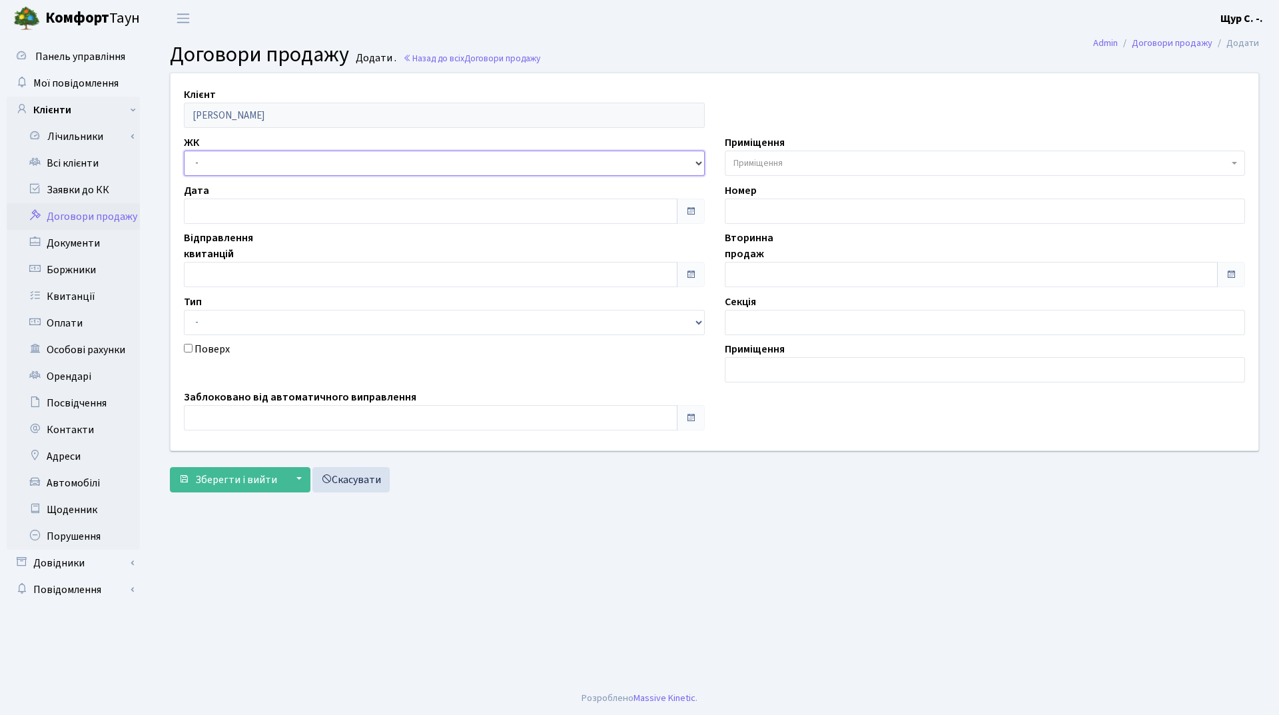
click at [230, 163] on select "- ДП1, вул. [PERSON_NAME][STREET_ADDRESS]. [PERSON_NAME][STREET_ADDRESS]. [PERS…" at bounding box center [444, 163] width 521 height 25
select select "312"
click at [184, 151] on select "- ДП1, вул. [PERSON_NAME][STREET_ADDRESS]. [PERSON_NAME][STREET_ADDRESS]. [PERS…" at bounding box center [444, 163] width 521 height 25
select select
click at [229, 270] on input "text" at bounding box center [431, 274] width 494 height 25
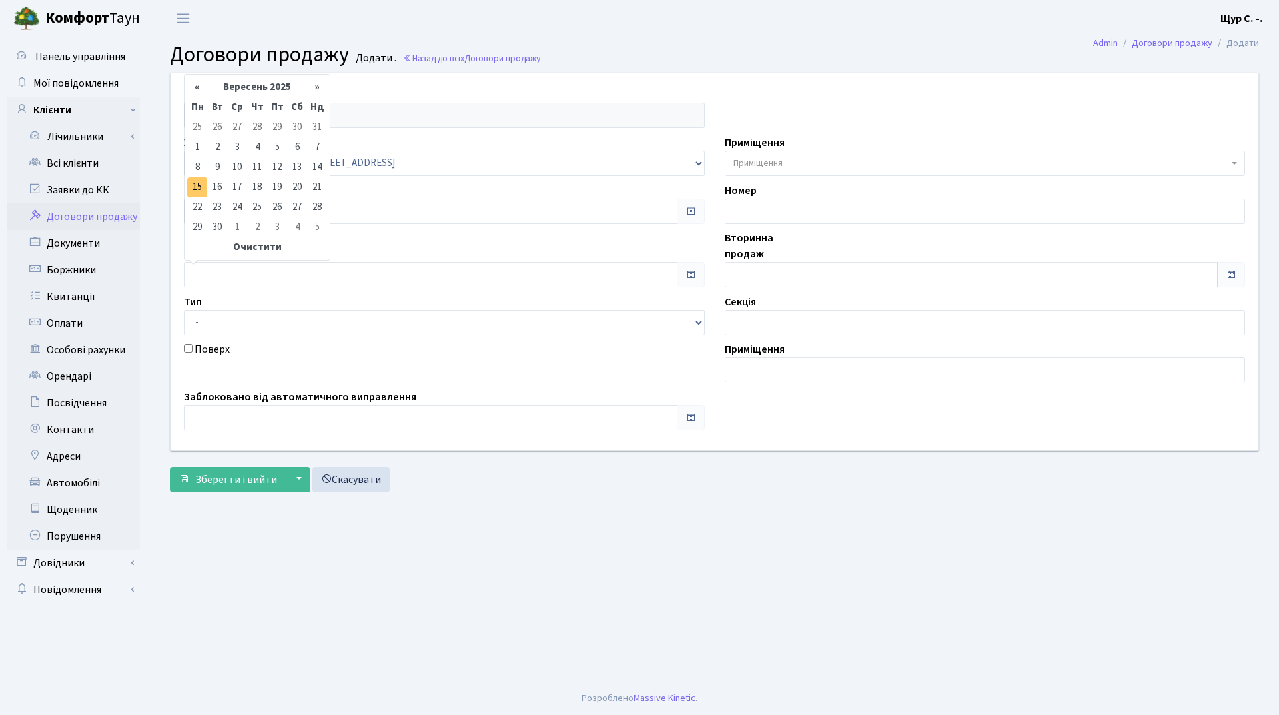
click at [199, 181] on td "15" at bounding box center [197, 187] width 20 height 20
type input "[DATE]"
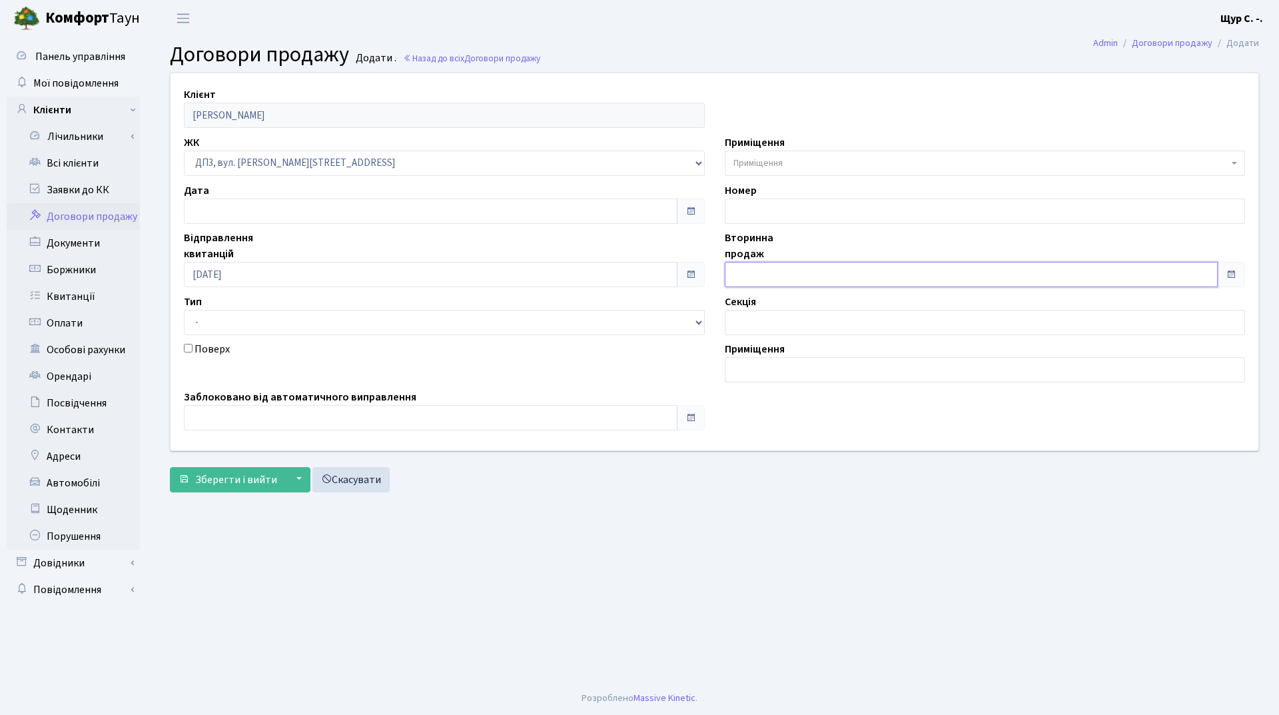
click at [779, 278] on input "text" at bounding box center [972, 274] width 494 height 25
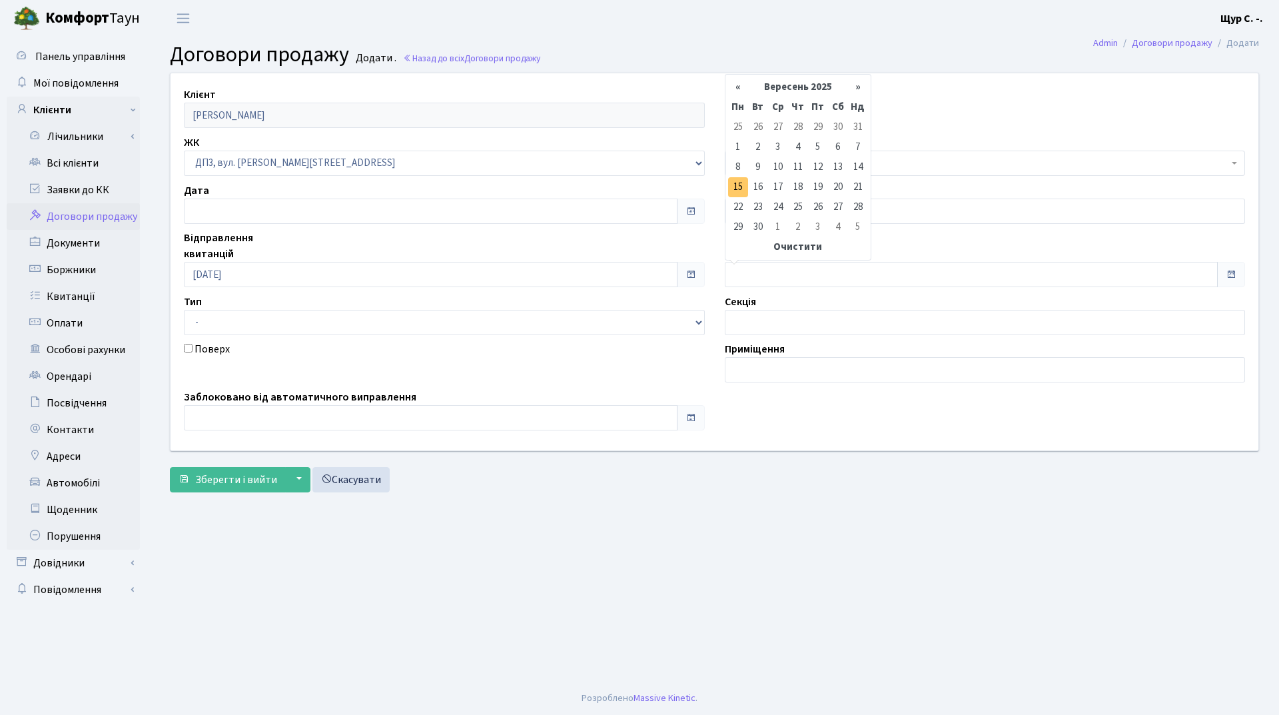
click at [733, 188] on td "15" at bounding box center [738, 187] width 20 height 20
type input "[DATE]"
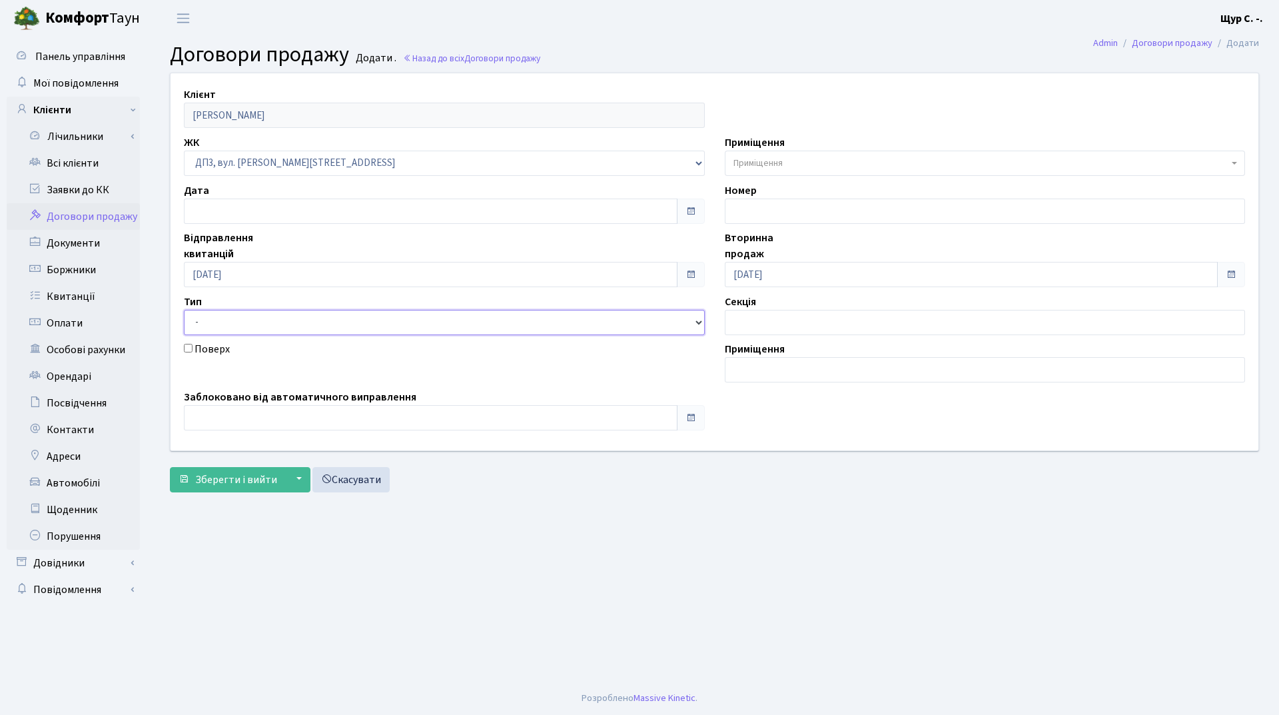
click at [263, 329] on select "- Квартира Комерція Нежитлове Паркінг П1001" at bounding box center [444, 322] width 521 height 25
select select "269"
click at [184, 310] on select "- Квартира Комерція Нежитлове Паркінг П1001" at bounding box center [444, 322] width 521 height 25
click at [793, 159] on span "Приміщення" at bounding box center [981, 163] width 496 height 13
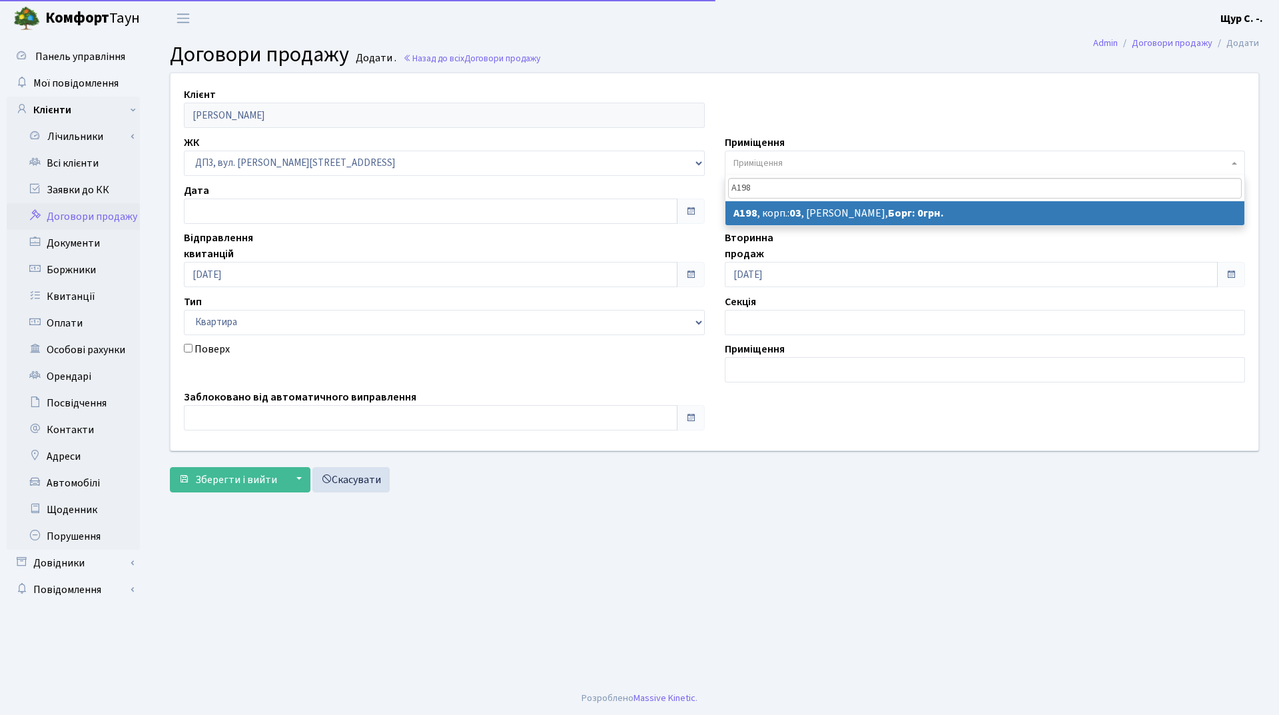
type input "А198"
select select "34102"
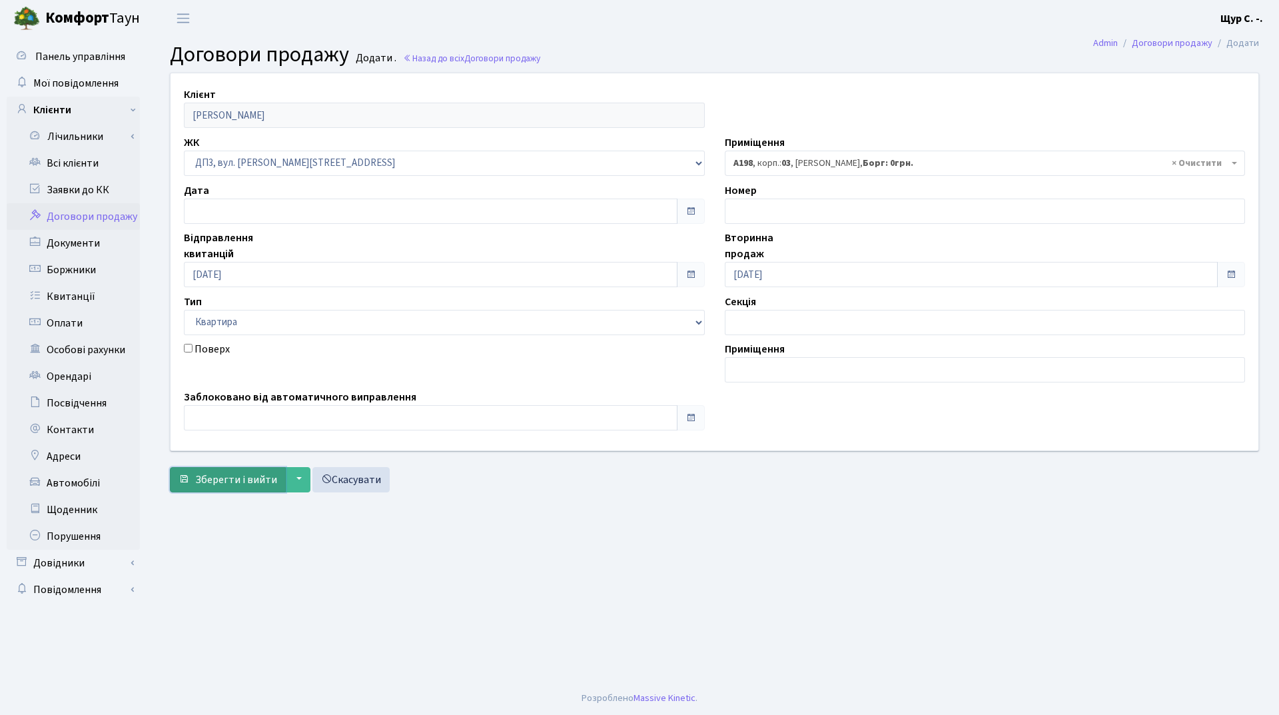
click at [211, 485] on span "Зберегти і вийти" at bounding box center [236, 479] width 82 height 15
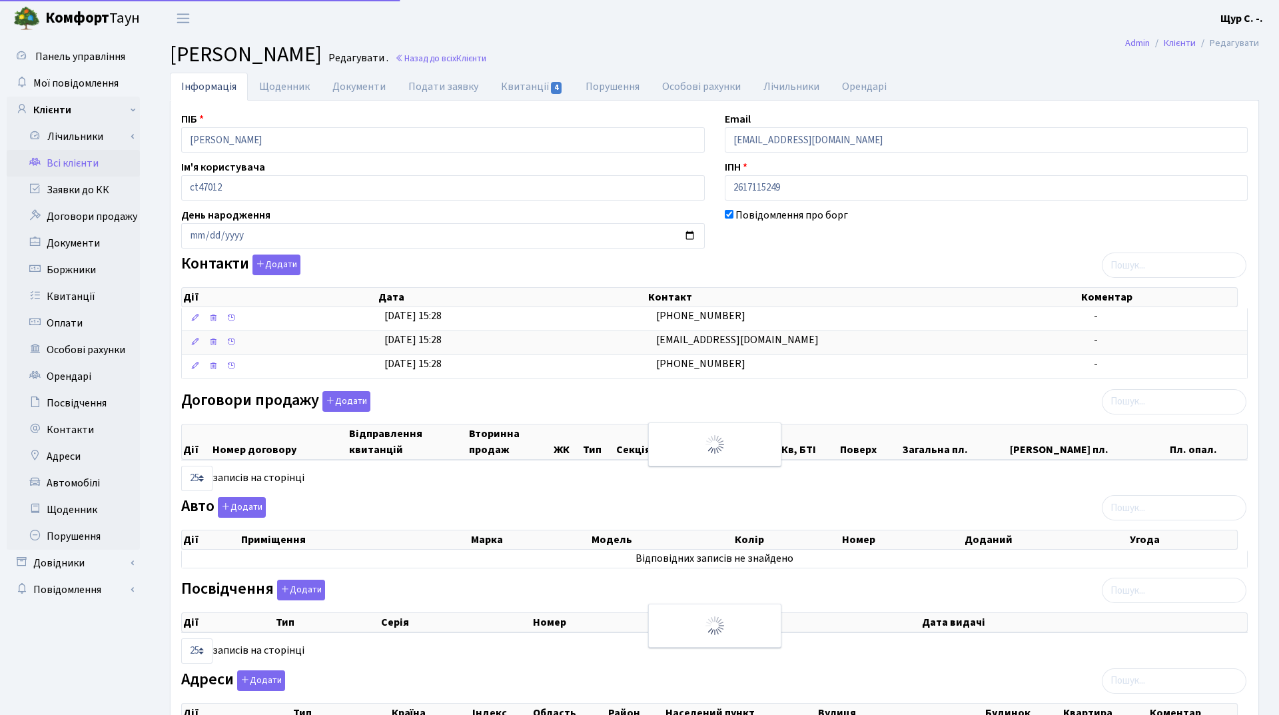
select select "25"
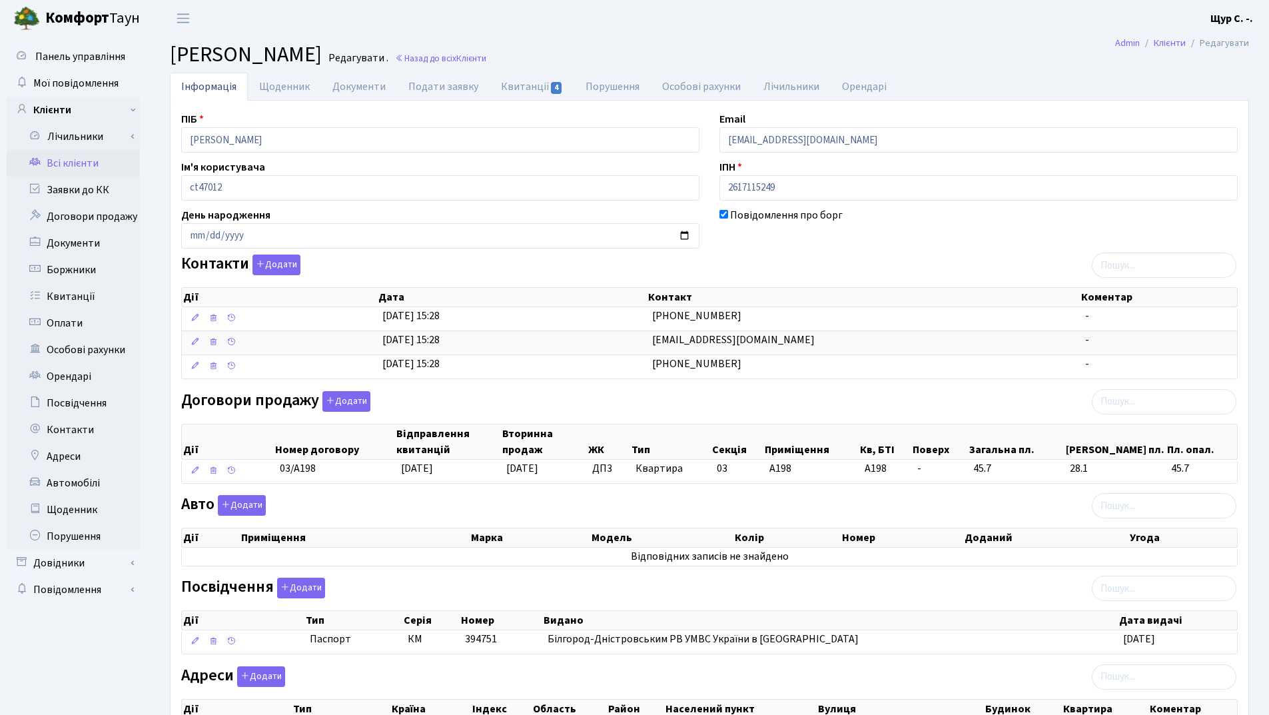
click at [65, 167] on link "Всі клієнти" at bounding box center [73, 163] width 133 height 27
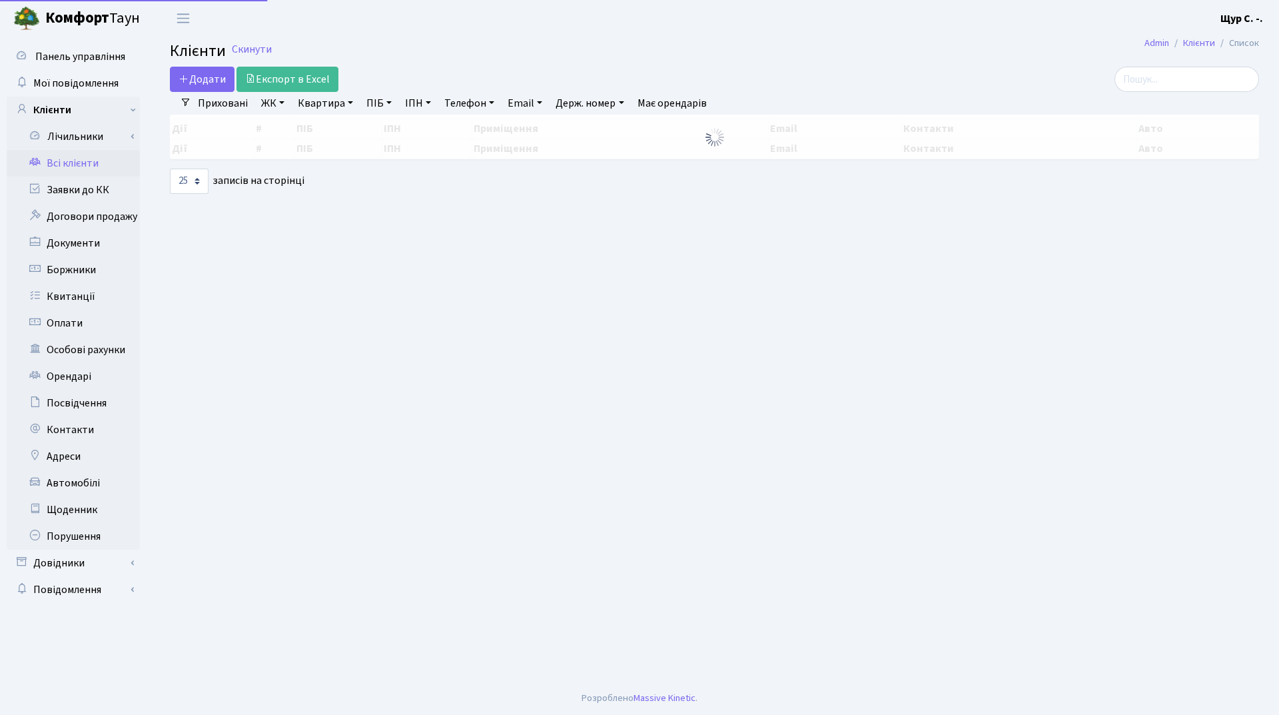
select select "25"
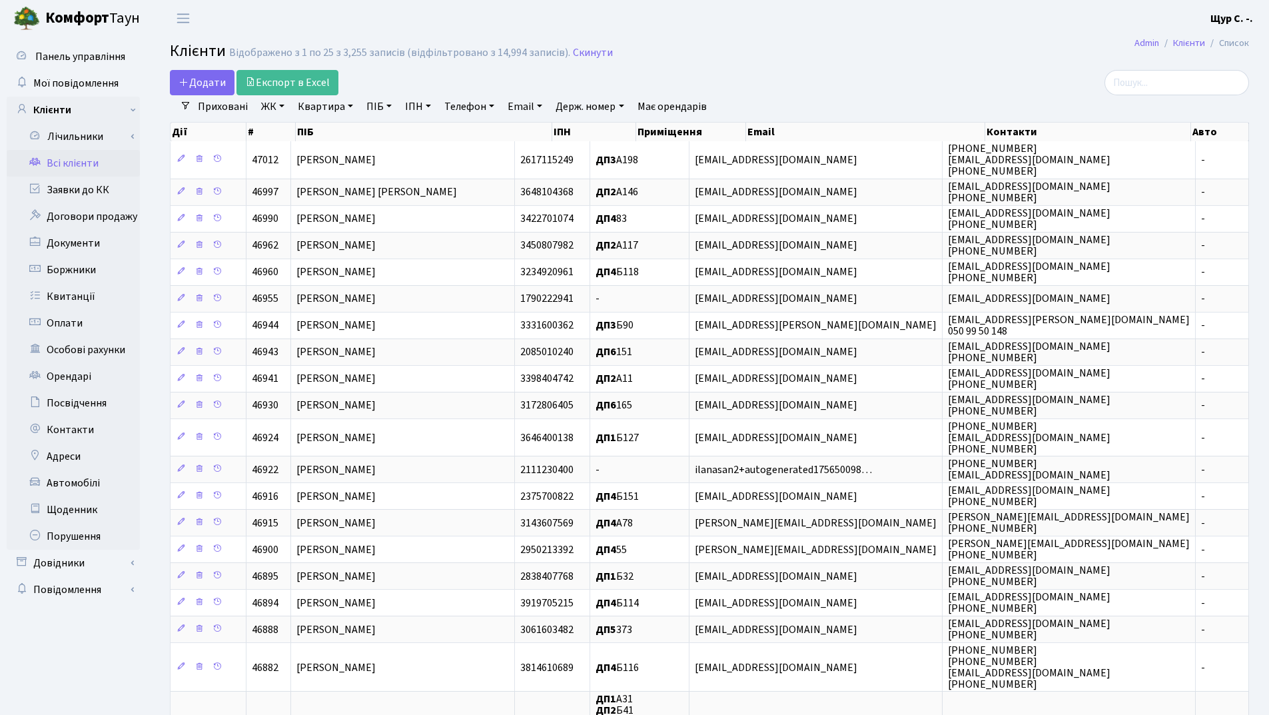
click at [325, 105] on link "Квартира" at bounding box center [325, 106] width 66 height 23
type input "а198"
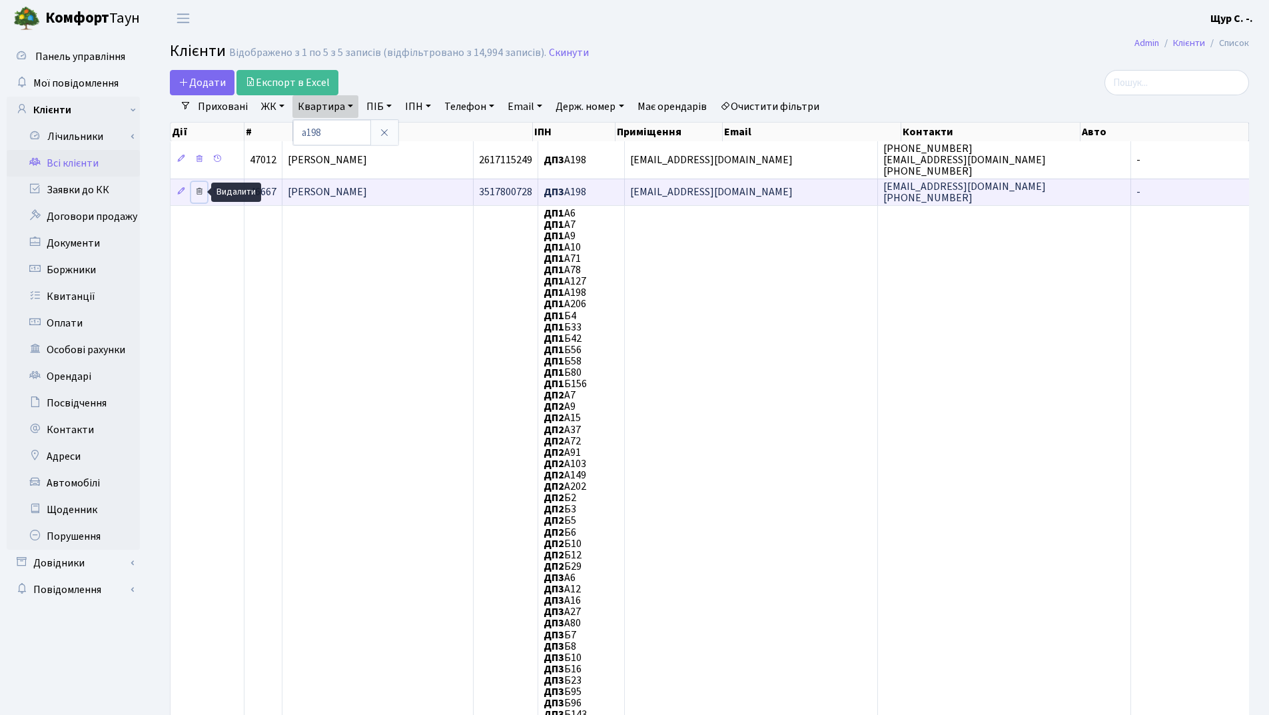
click at [202, 191] on icon at bounding box center [199, 191] width 9 height 9
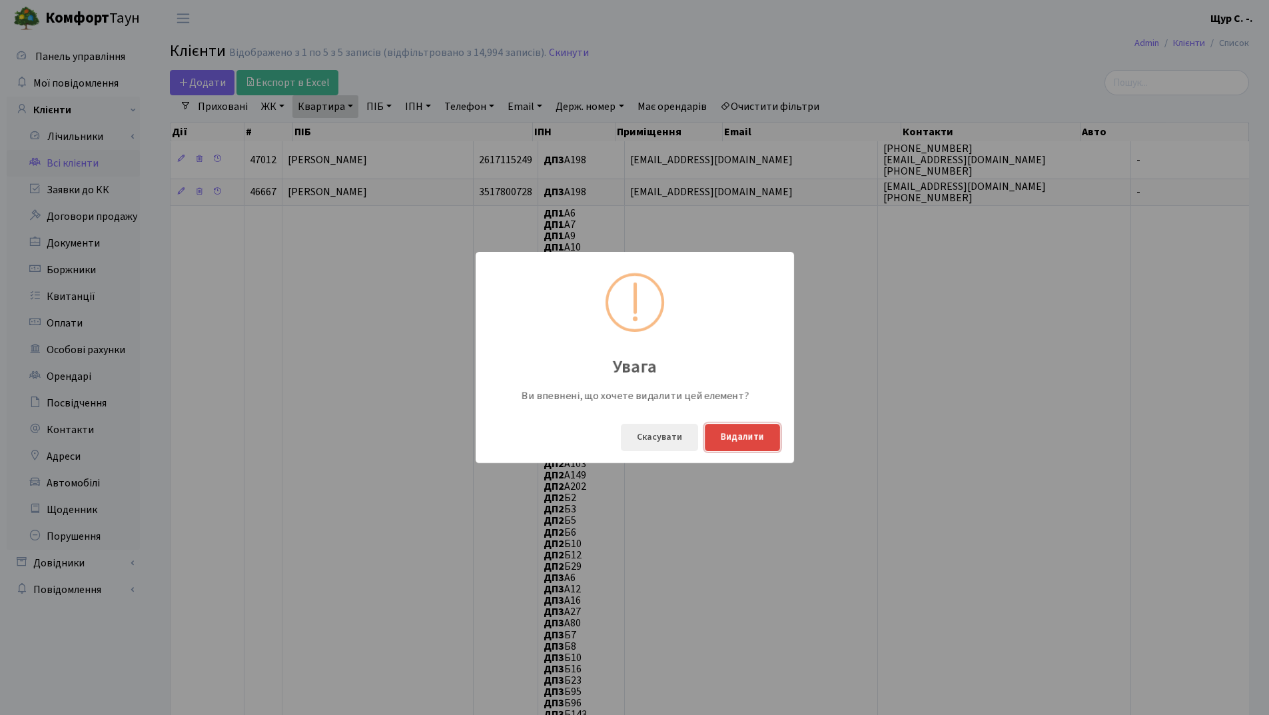
click at [731, 439] on button "Видалити" at bounding box center [742, 437] width 75 height 27
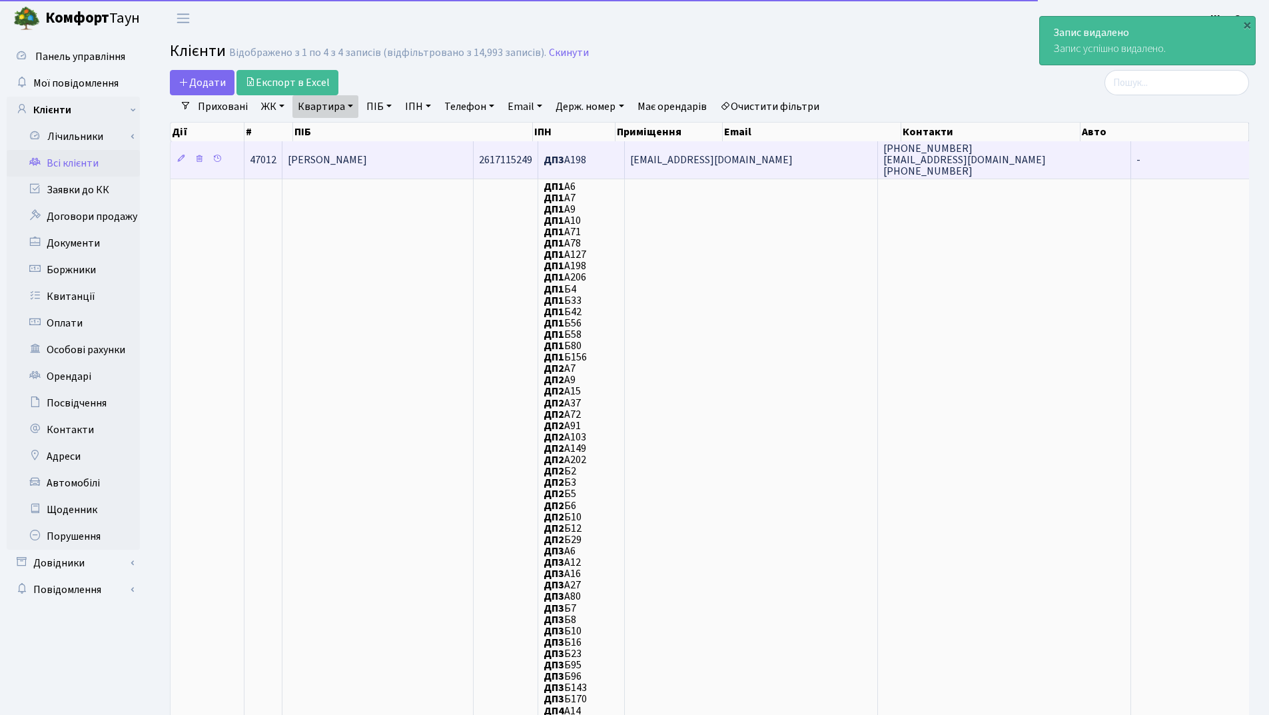
click at [367, 159] on span "[PERSON_NAME]" at bounding box center [327, 160] width 79 height 15
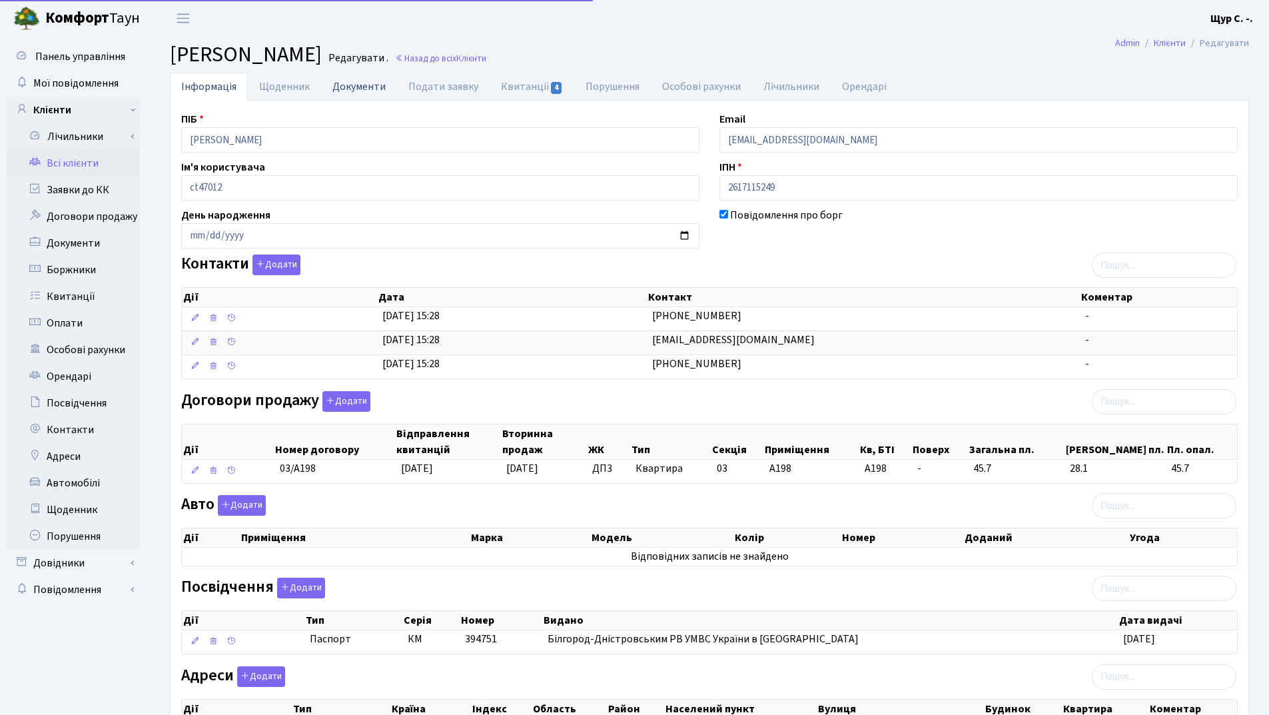
click at [354, 83] on link "Документи" at bounding box center [359, 86] width 76 height 27
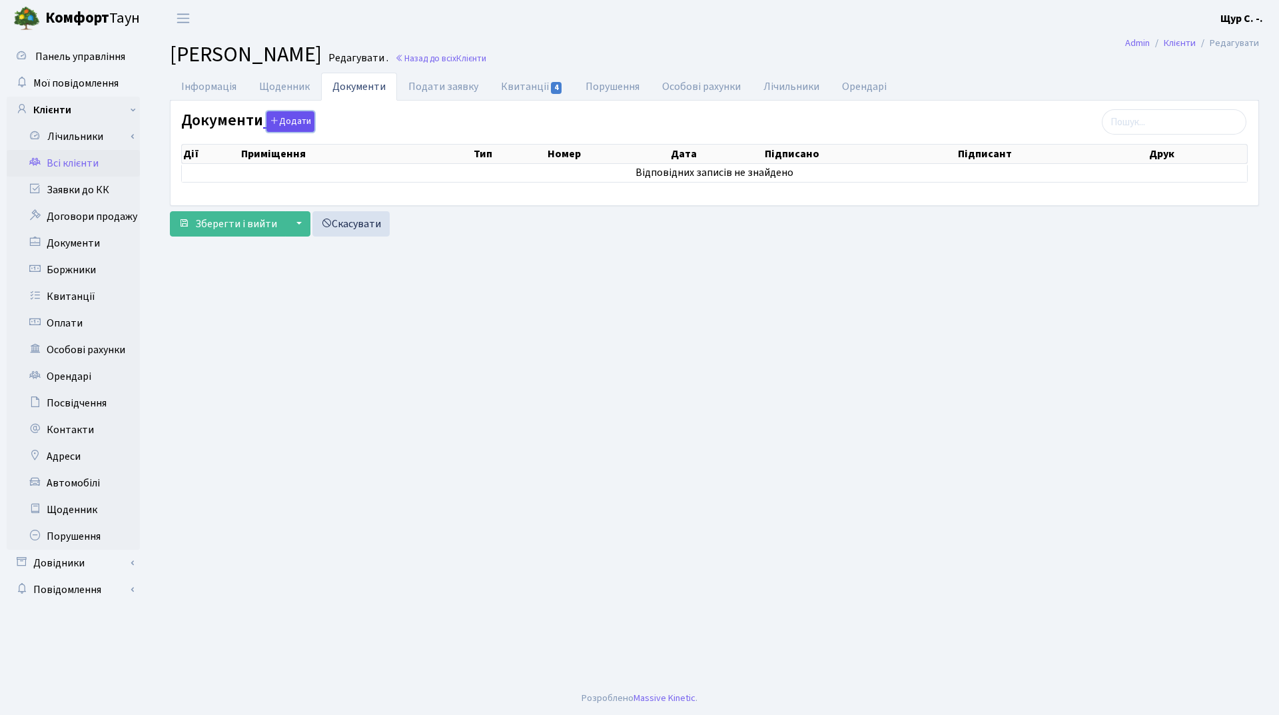
click at [304, 118] on button "Додати" at bounding box center [290, 121] width 48 height 21
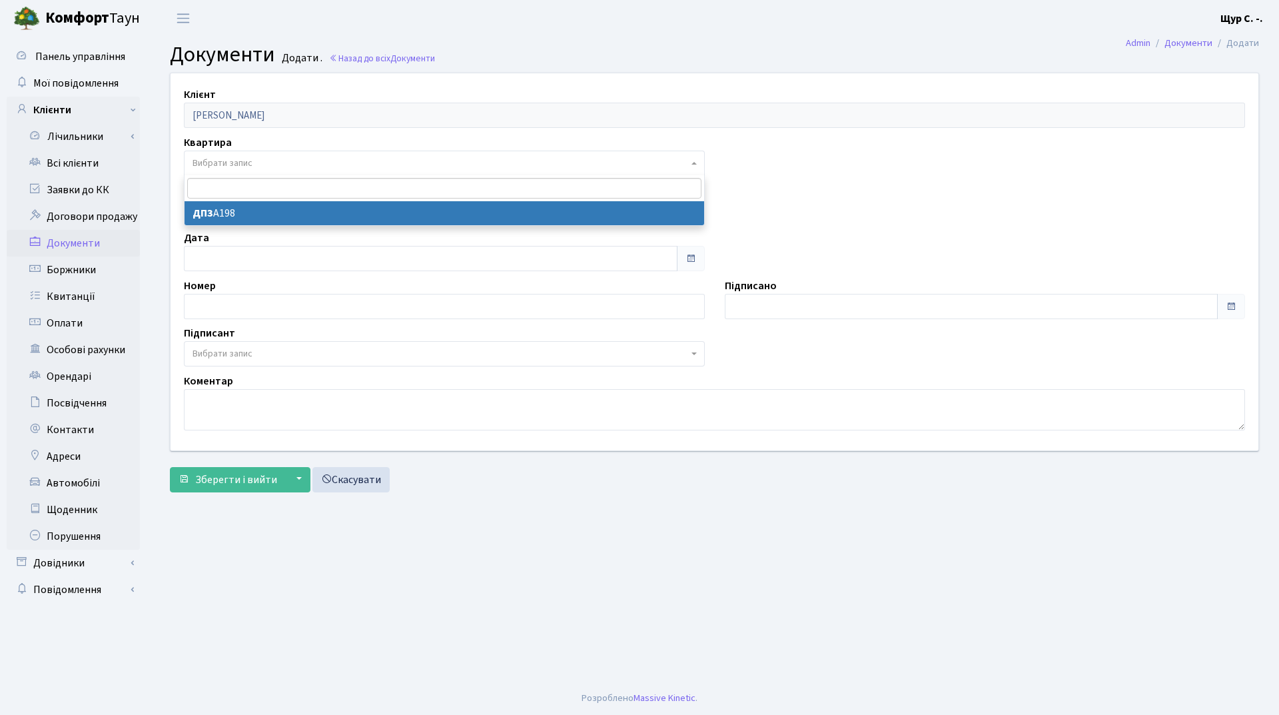
click at [263, 159] on span "Вибрати запис" at bounding box center [441, 163] width 496 height 13
select select "178677"
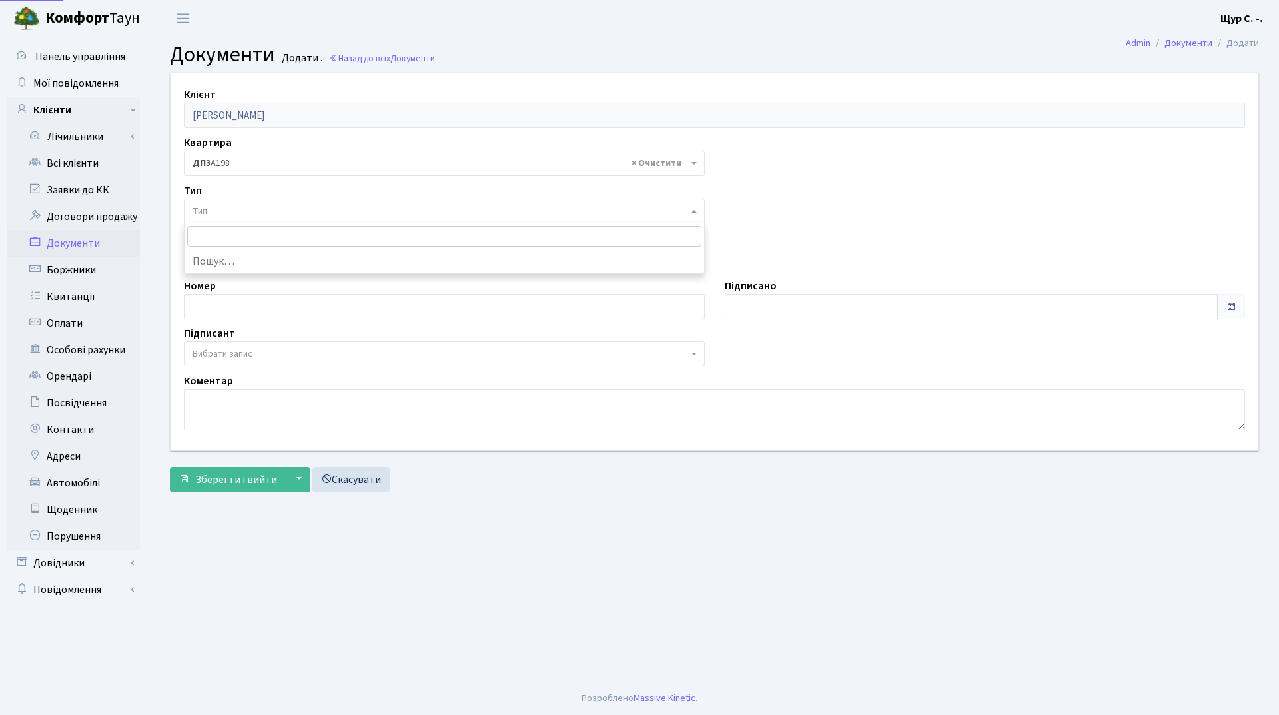
click at [255, 208] on span "Тип" at bounding box center [441, 210] width 496 height 13
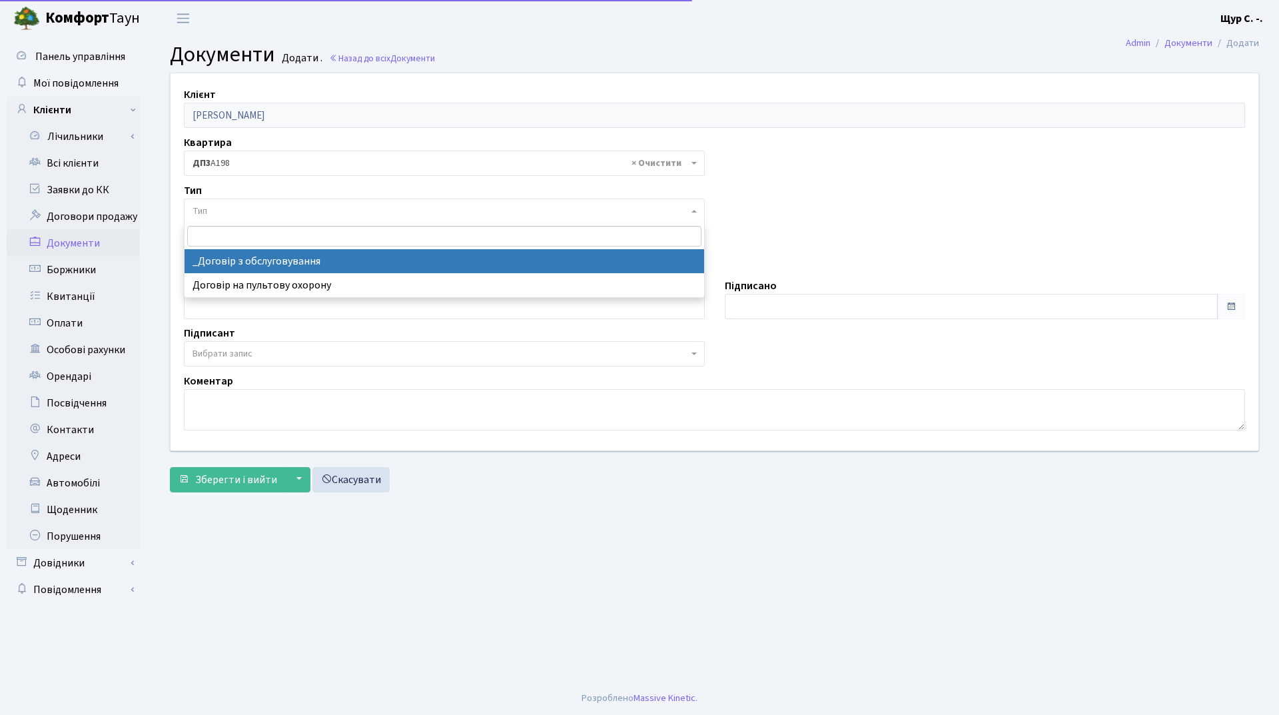
select select "289"
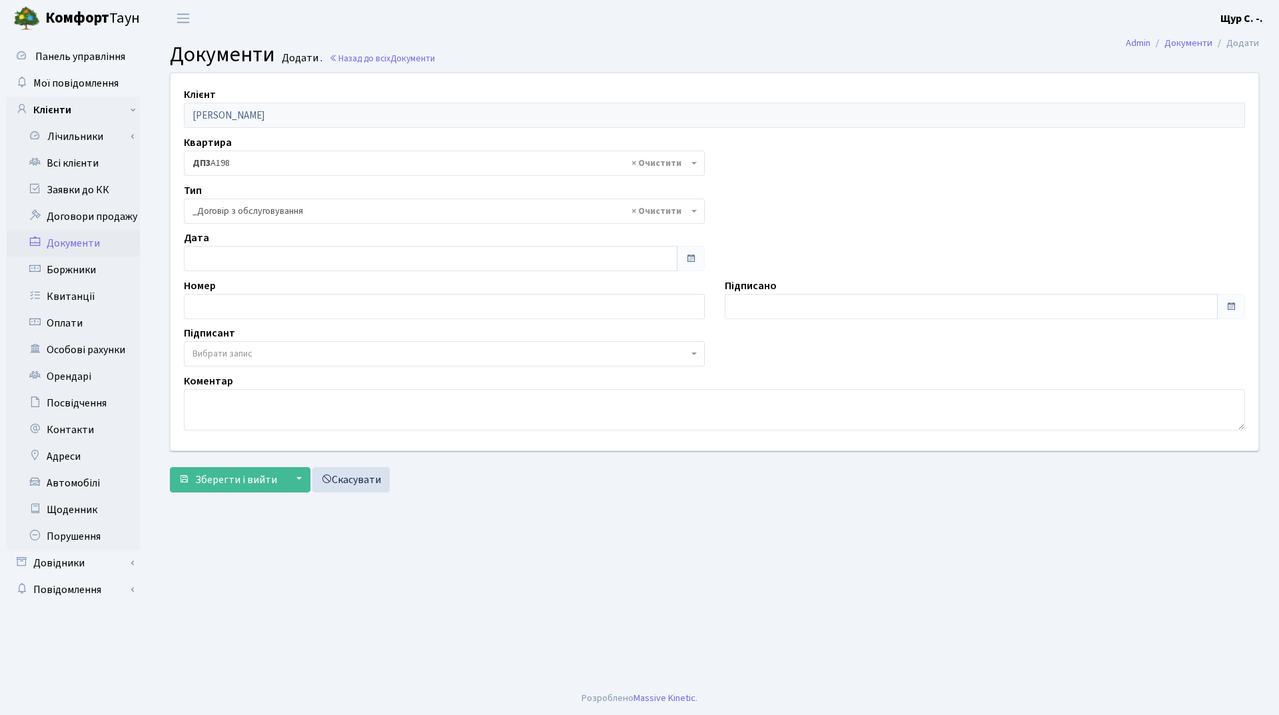
click at [242, 349] on span "Вибрати запис" at bounding box center [223, 353] width 60 height 13
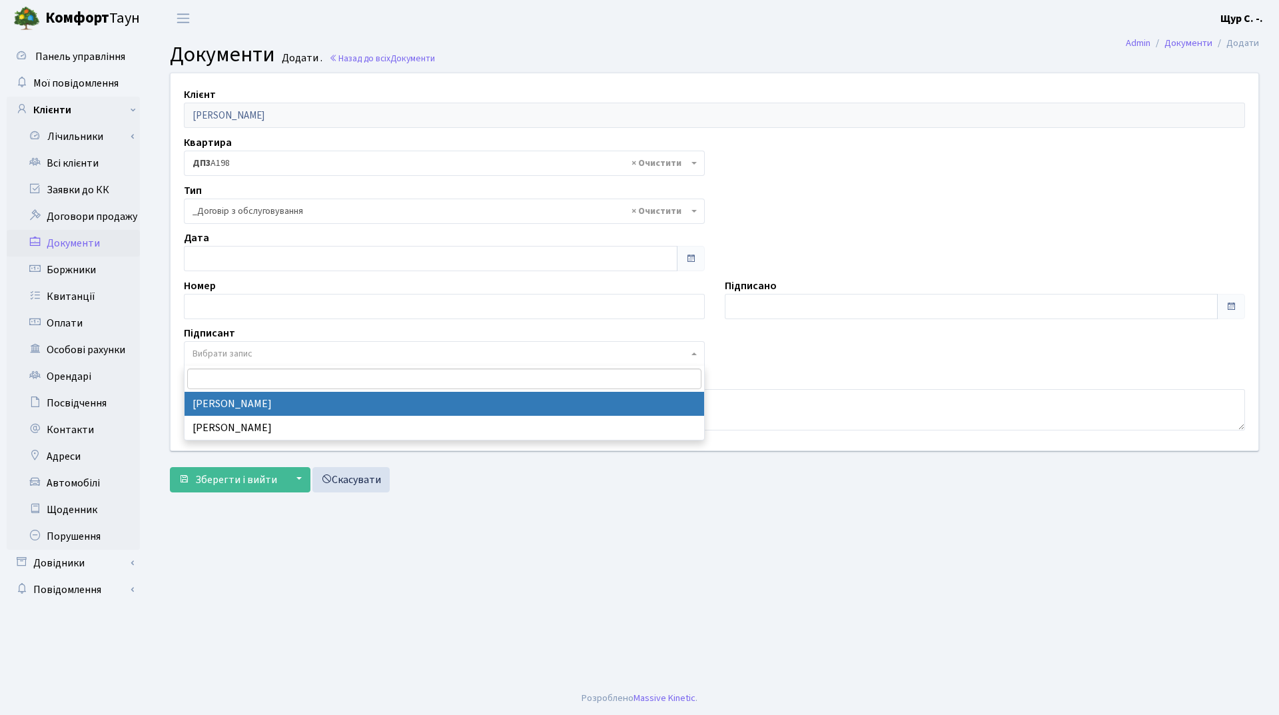
select select "74"
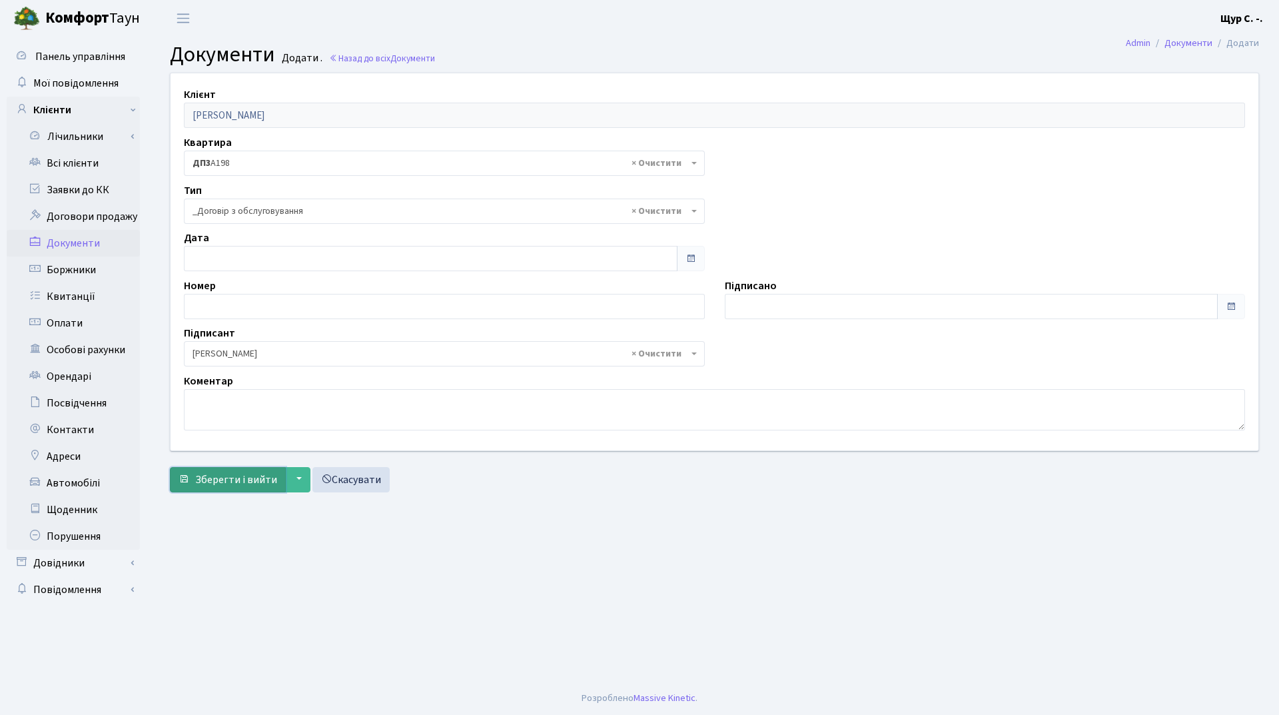
click at [221, 479] on span "Зберегти і вийти" at bounding box center [236, 479] width 82 height 15
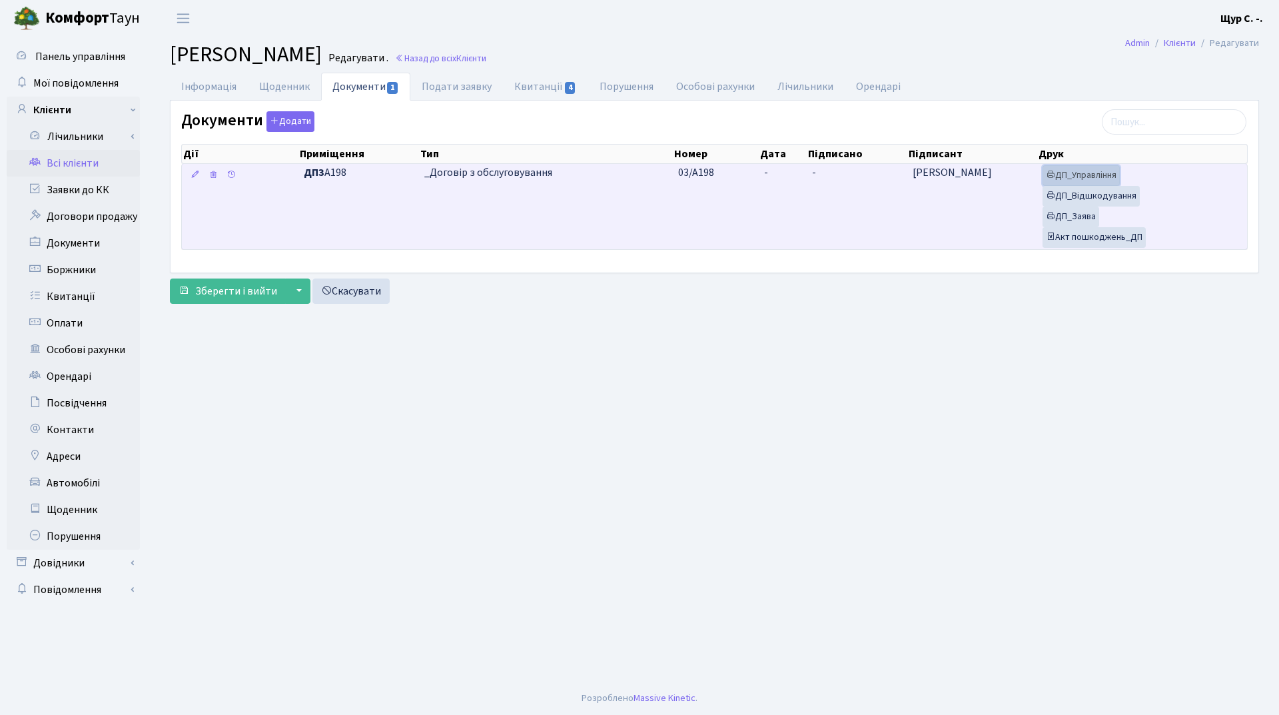
click at [1094, 178] on link "ДП_Управління" at bounding box center [1080, 175] width 77 height 21
click at [1123, 196] on link "ДП_Відшкодування" at bounding box center [1090, 196] width 97 height 21
click at [1079, 210] on link "ДП_Заява" at bounding box center [1070, 216] width 57 height 21
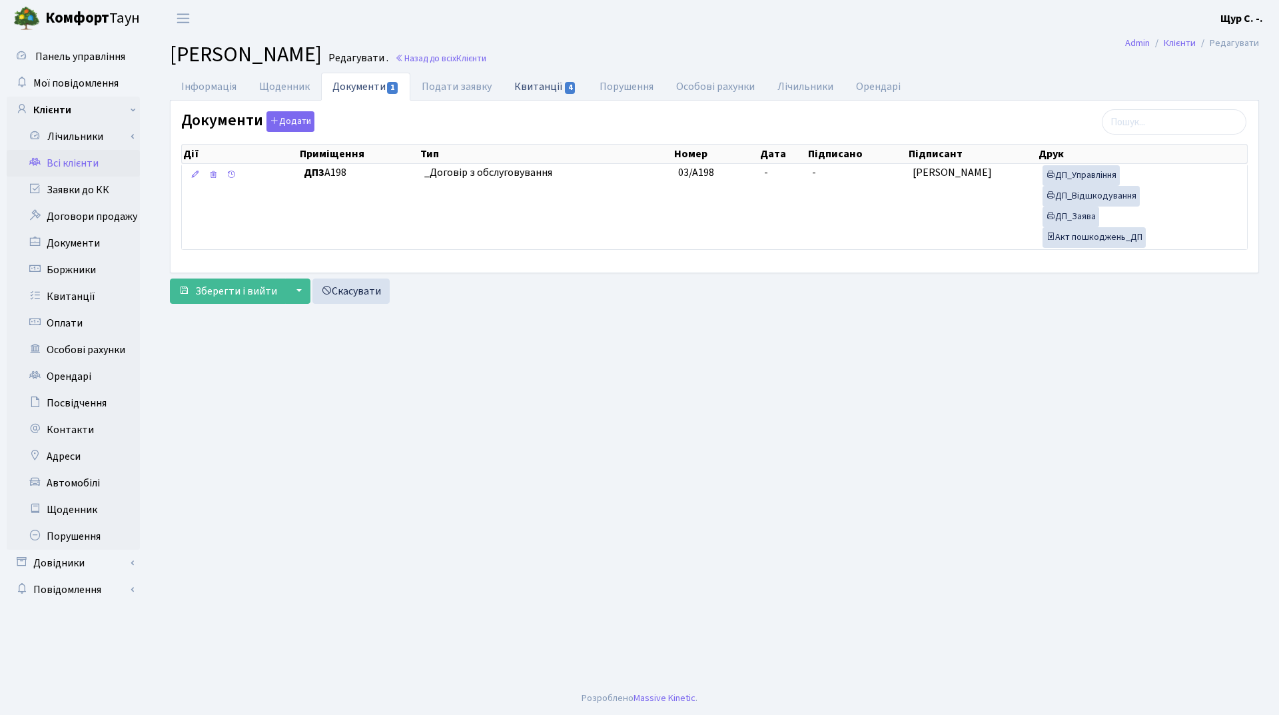
click at [538, 86] on link "Квитанції 4" at bounding box center [545, 86] width 85 height 27
select select "25"
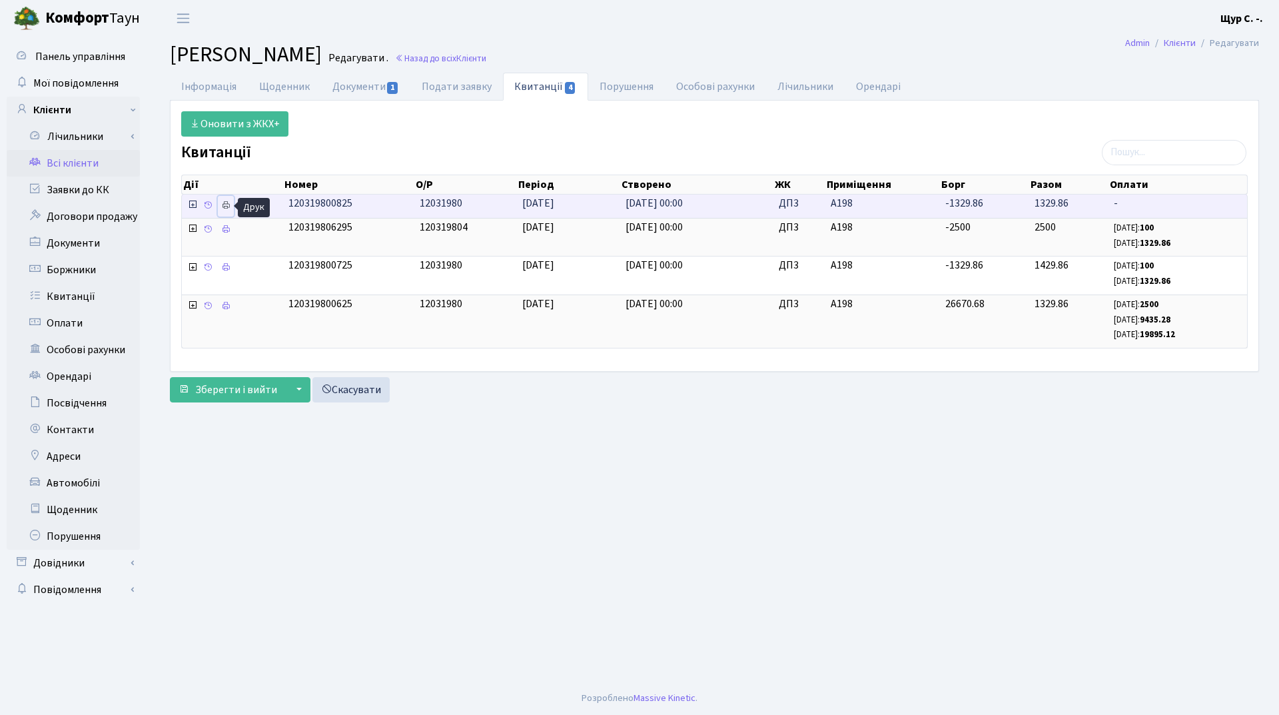
click at [224, 213] on link at bounding box center [226, 206] width 16 height 21
click at [370, 89] on link "Документи 1" at bounding box center [365, 86] width 89 height 27
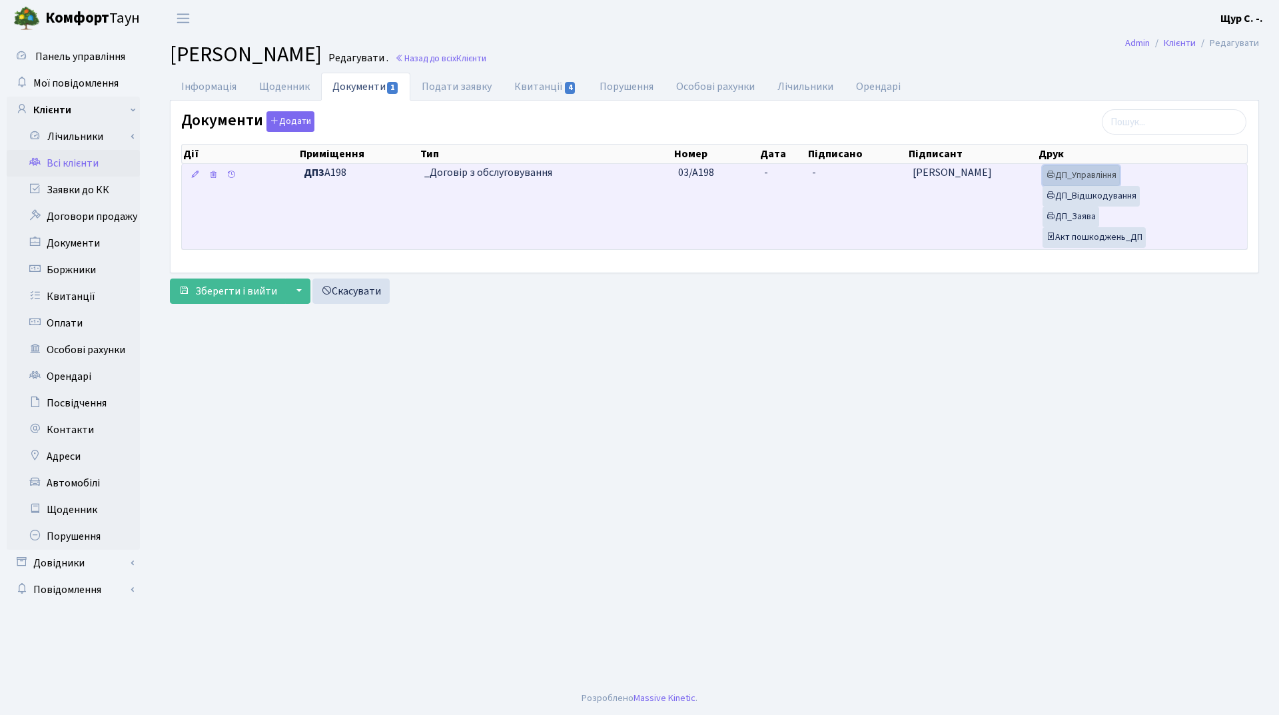
click at [1096, 181] on link "ДП_Управління" at bounding box center [1080, 175] width 77 height 21
click at [1110, 202] on link "ДП_Відшкодування" at bounding box center [1090, 196] width 97 height 21
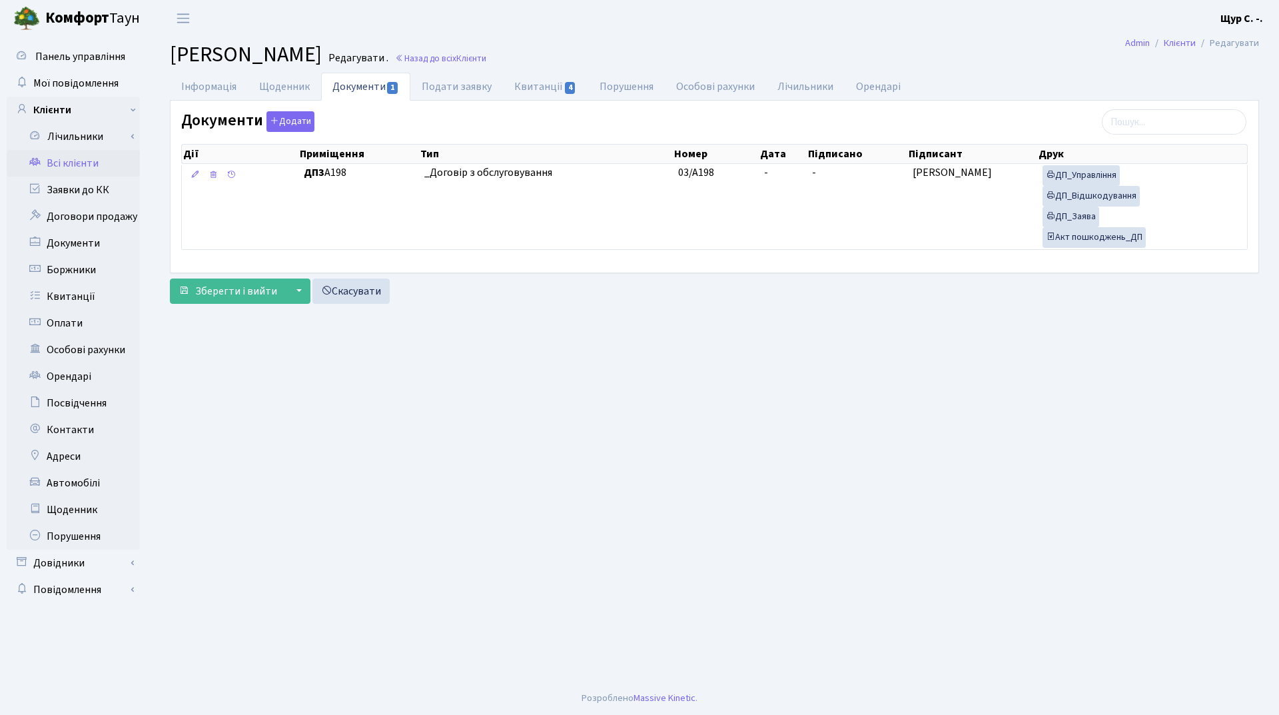
click at [68, 163] on link "Всі клієнти" at bounding box center [73, 163] width 133 height 27
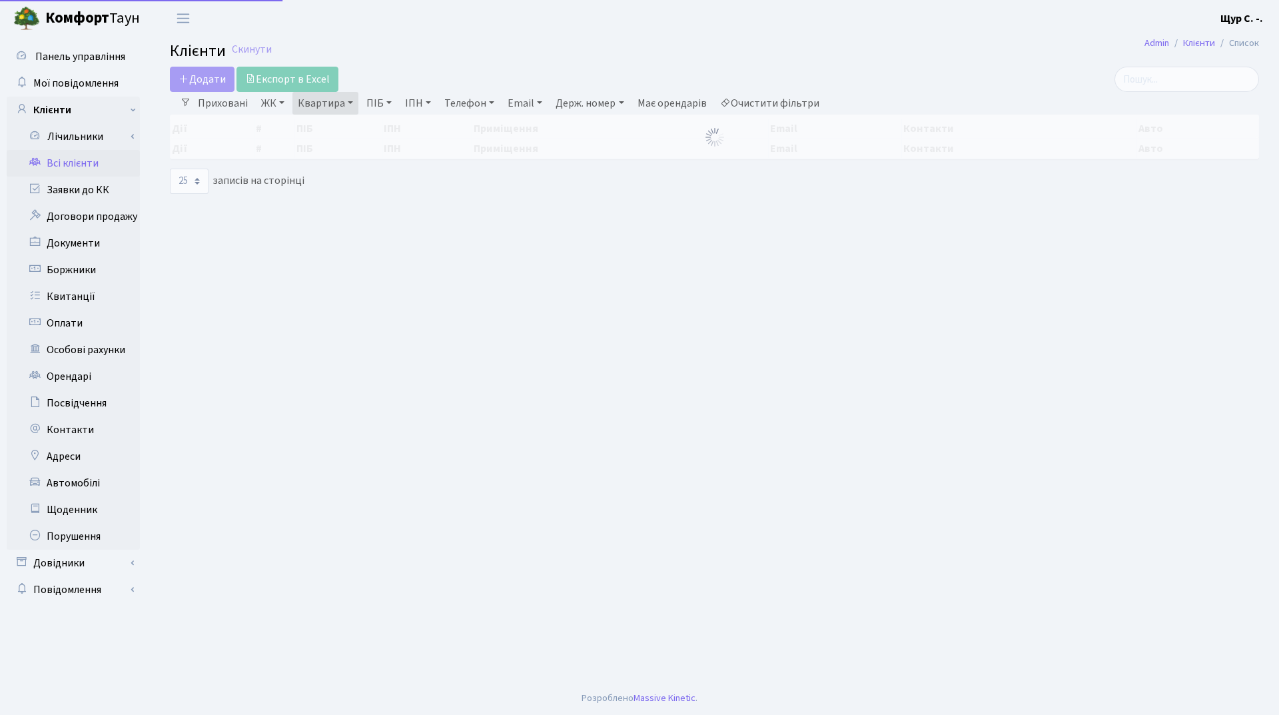
select select "25"
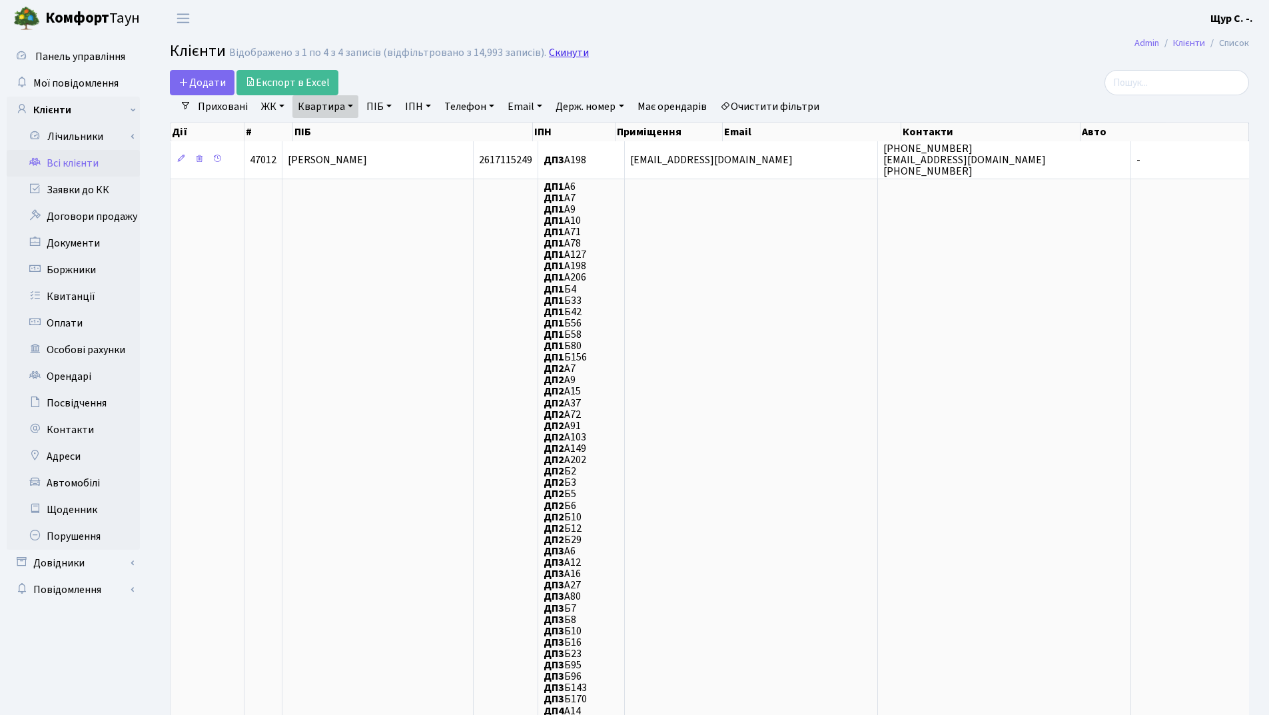
click at [558, 52] on link "Скинути" at bounding box center [569, 53] width 40 height 13
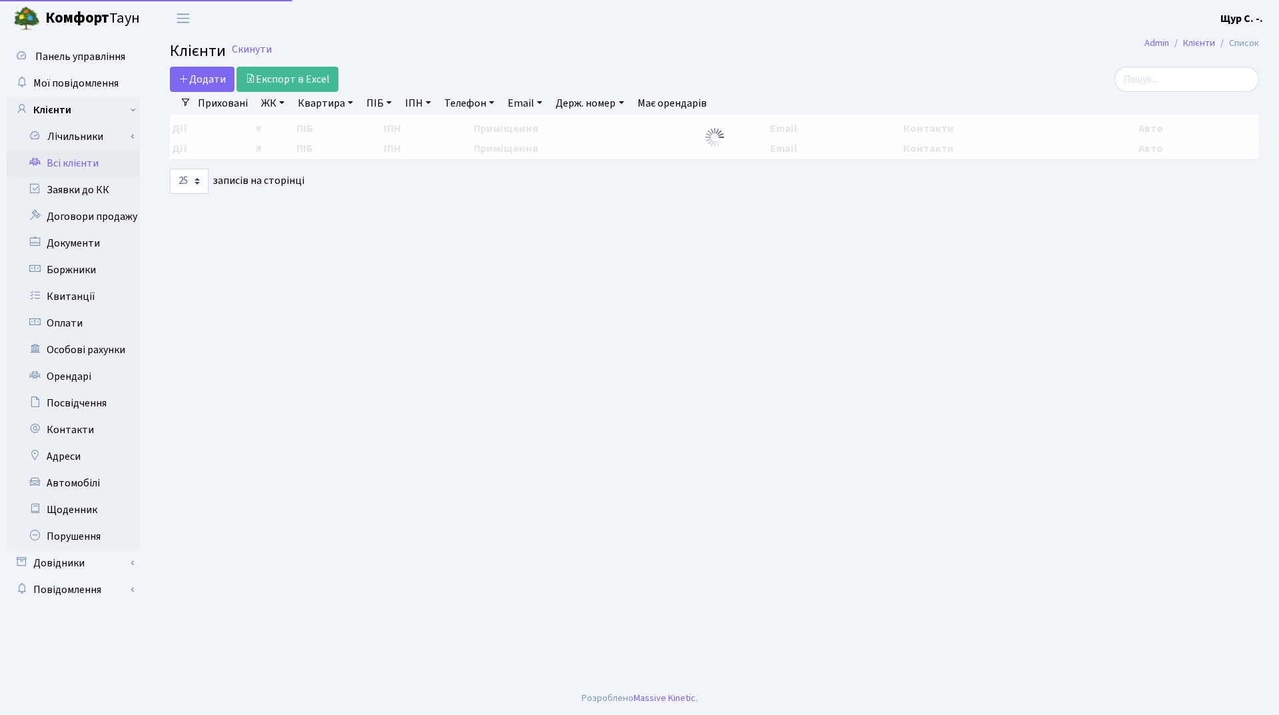
select select "25"
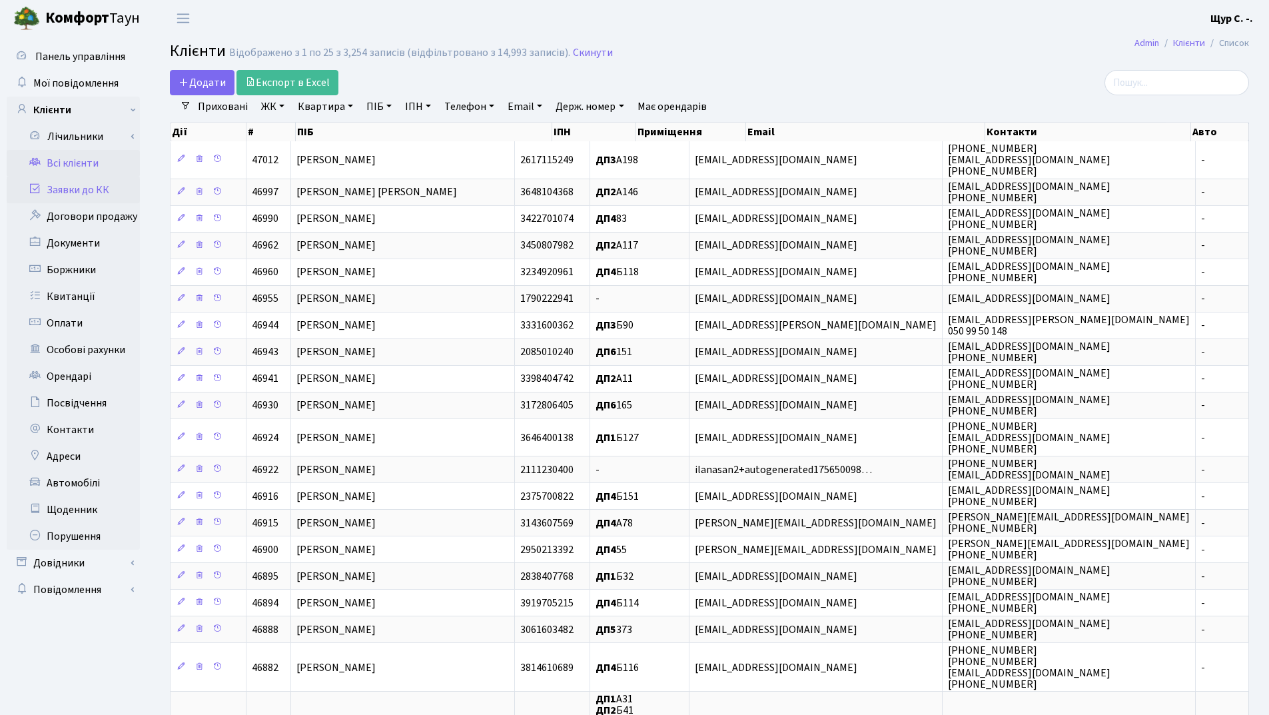
click at [77, 185] on link "Заявки до КК" at bounding box center [73, 190] width 133 height 27
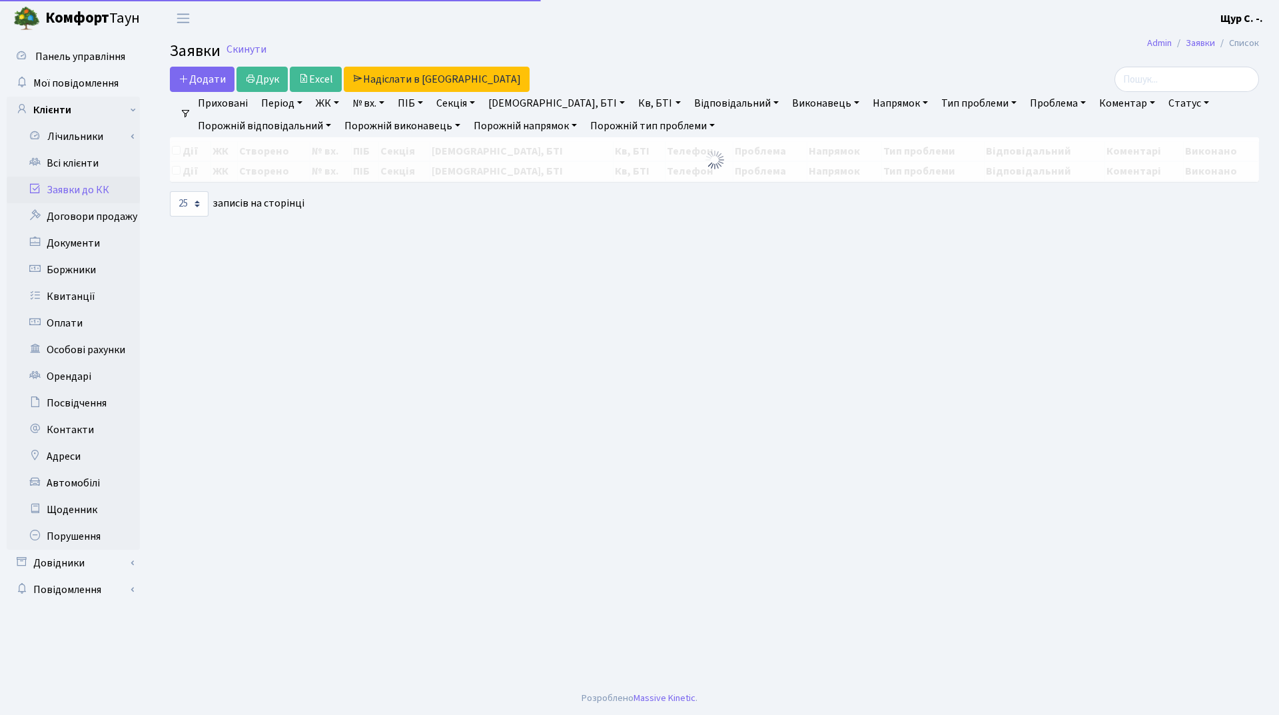
select select "25"
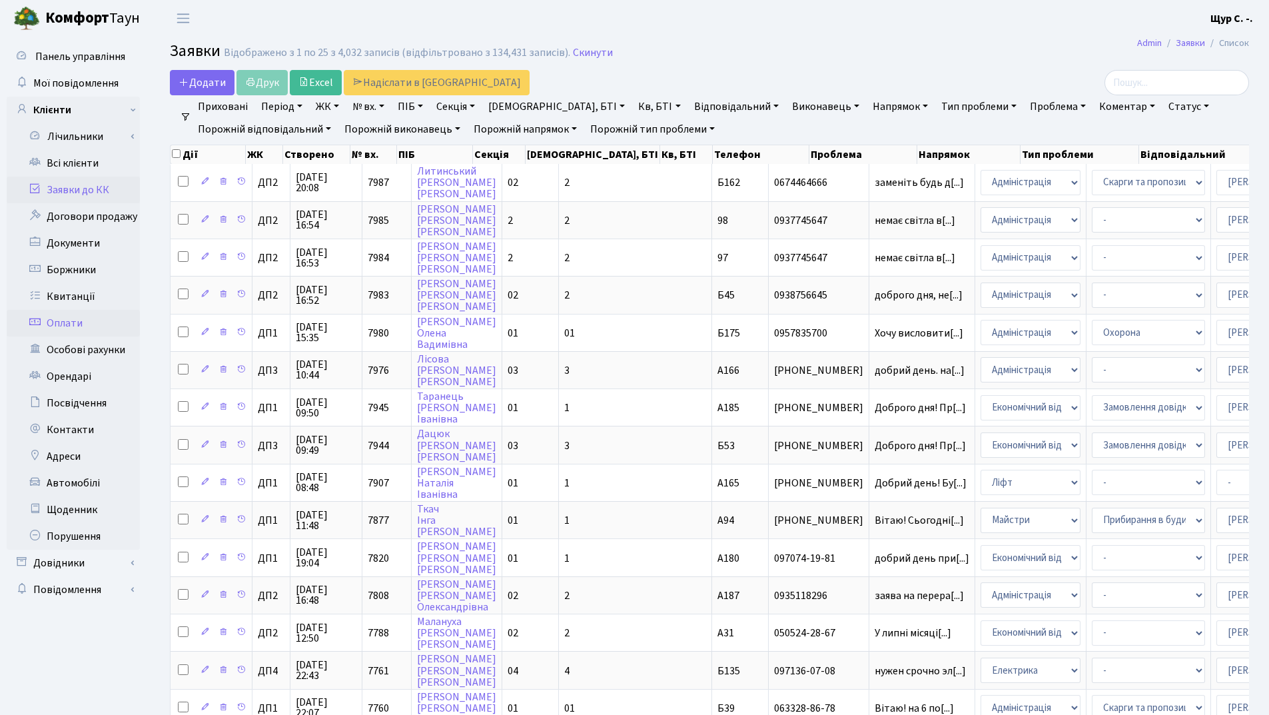
click at [71, 328] on link "Оплати" at bounding box center [73, 323] width 133 height 27
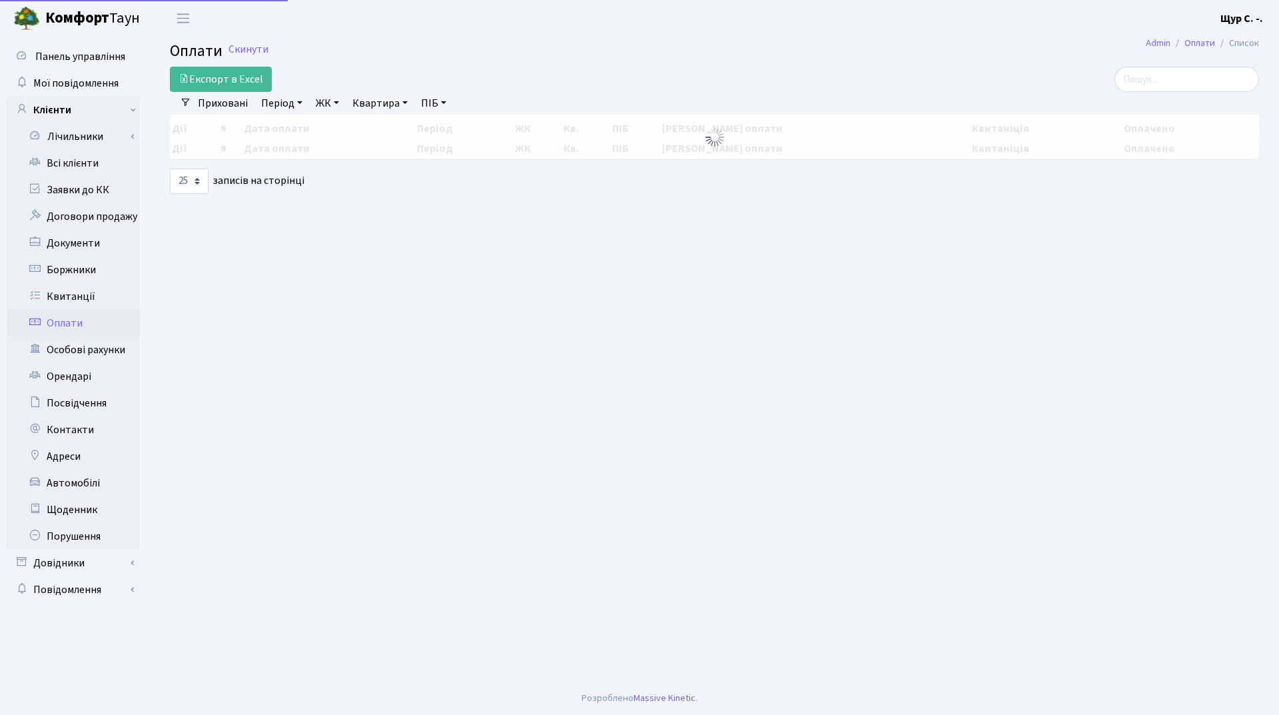
select select "25"
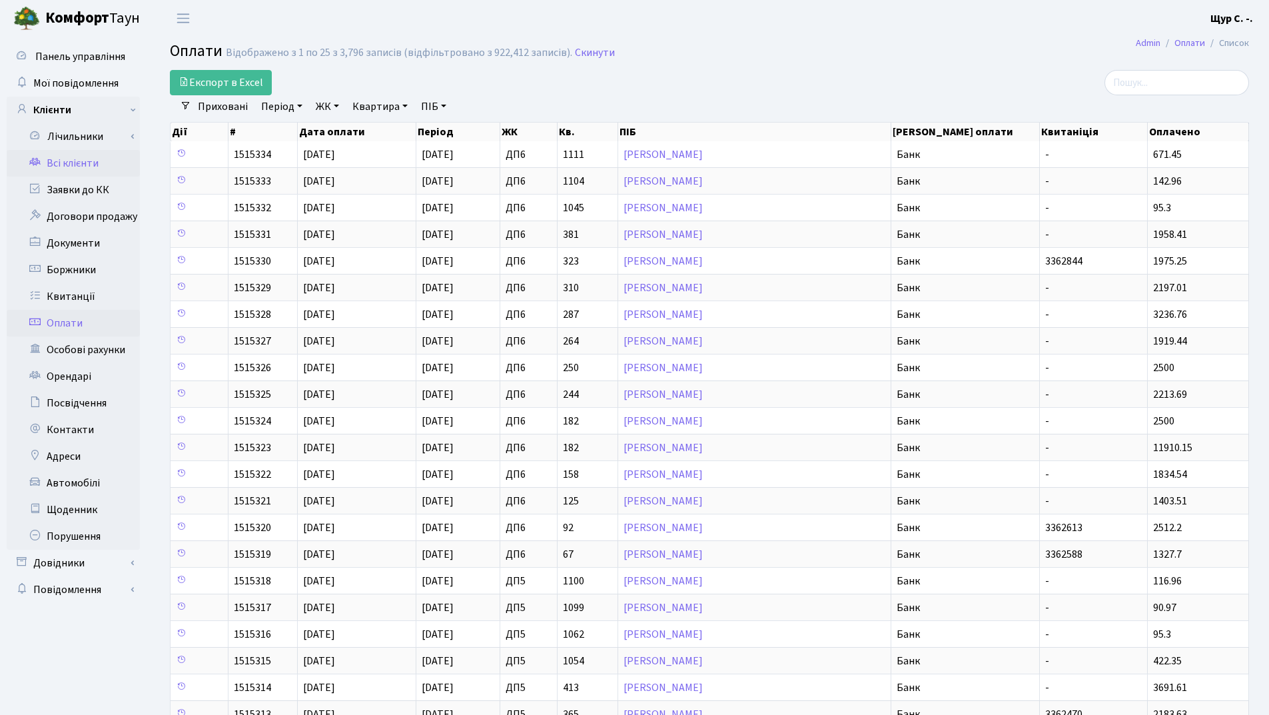
click at [87, 170] on link "Всі клієнти" at bounding box center [73, 163] width 133 height 27
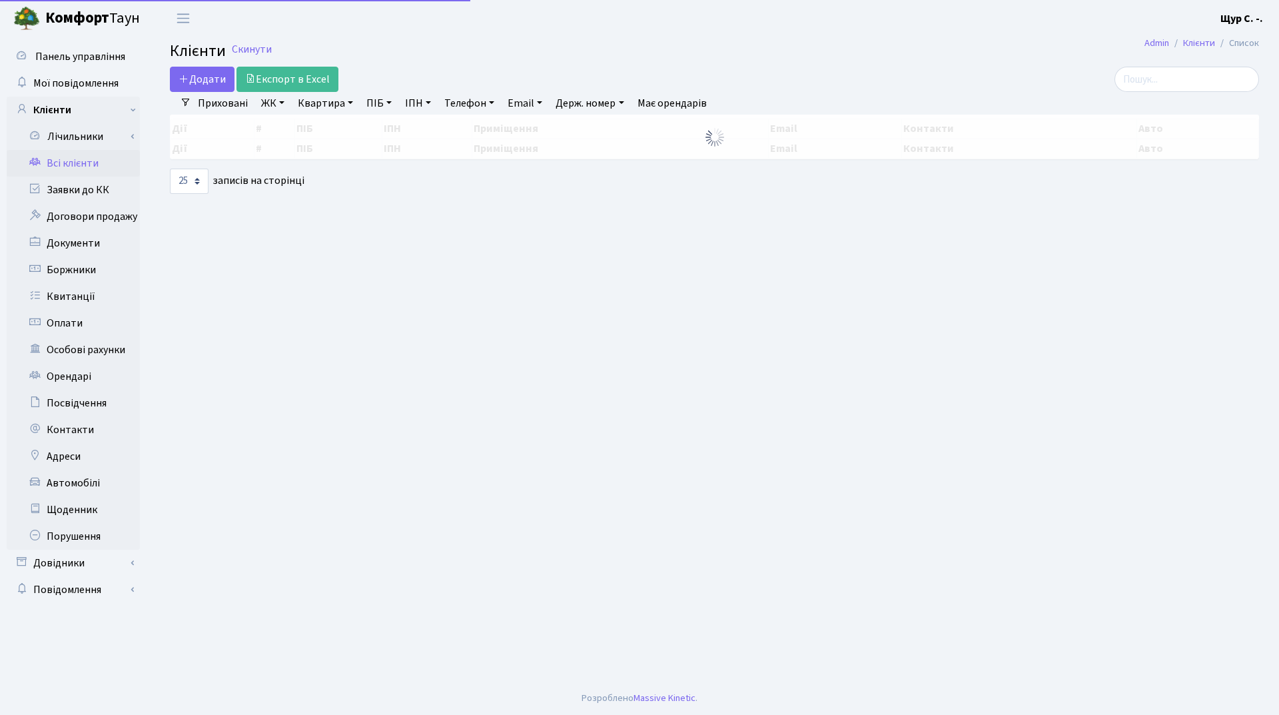
select select "25"
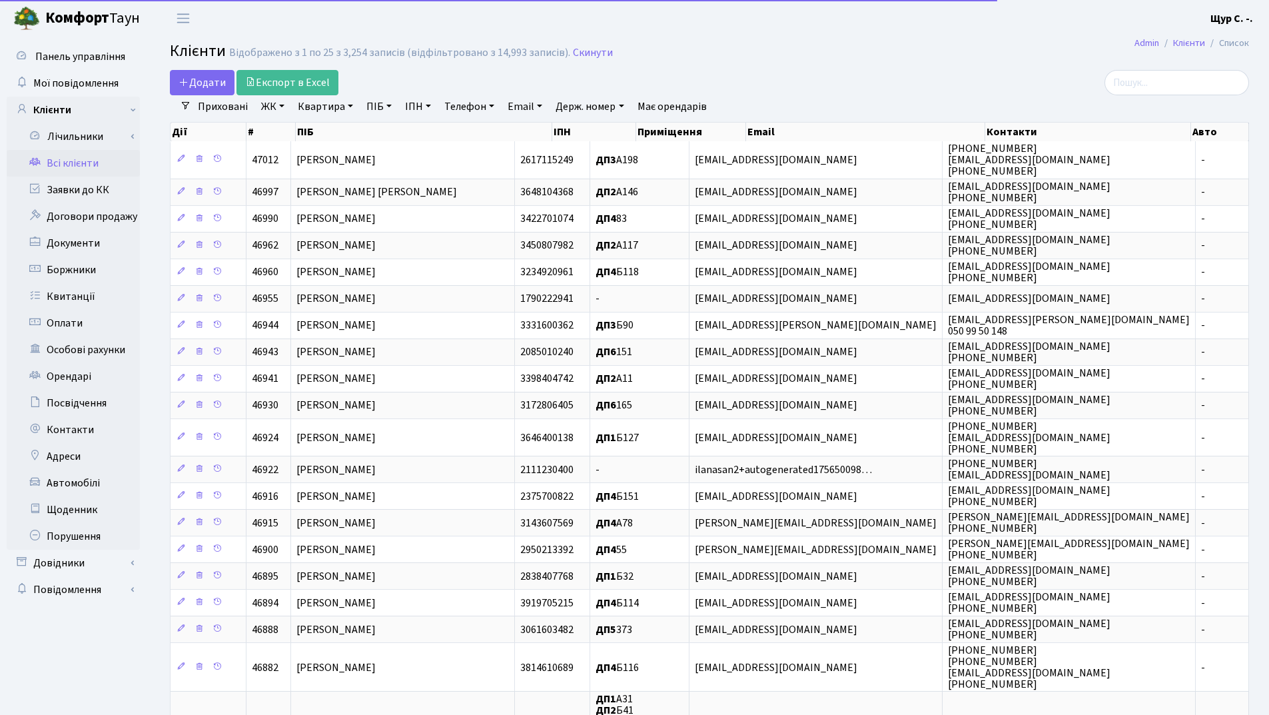
click at [343, 102] on link "Квартира" at bounding box center [325, 106] width 66 height 23
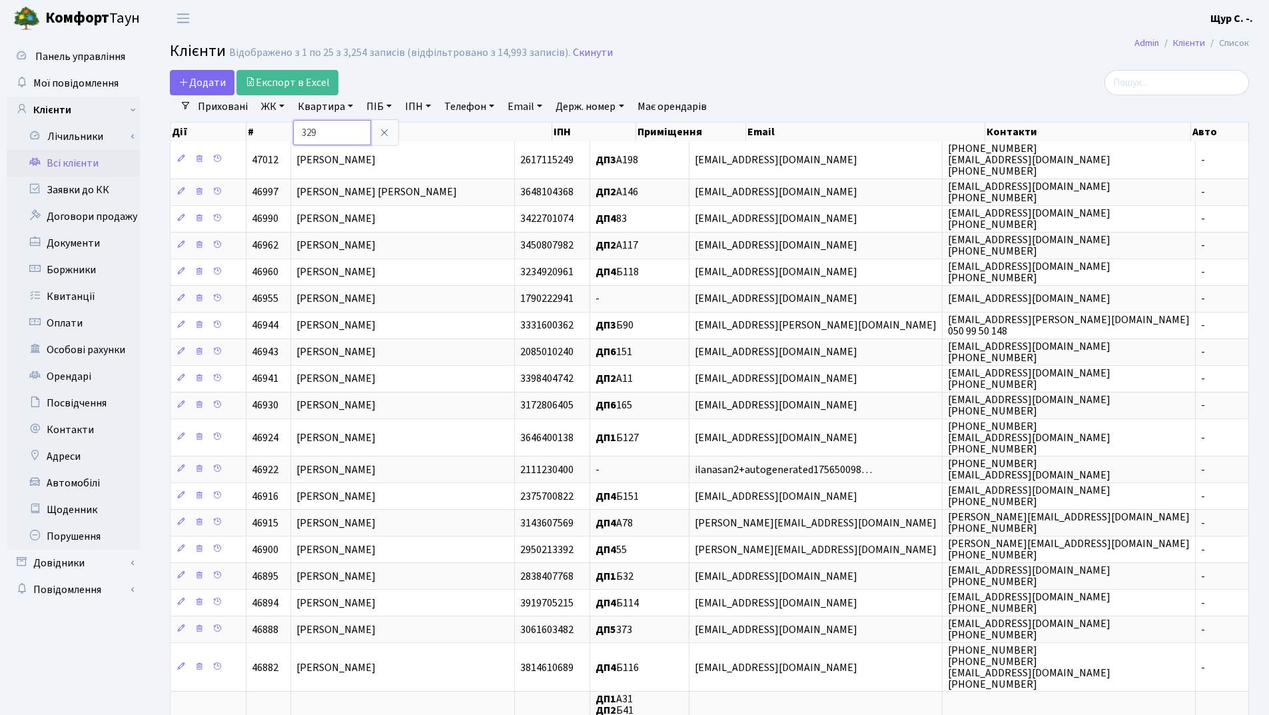
type input "329"
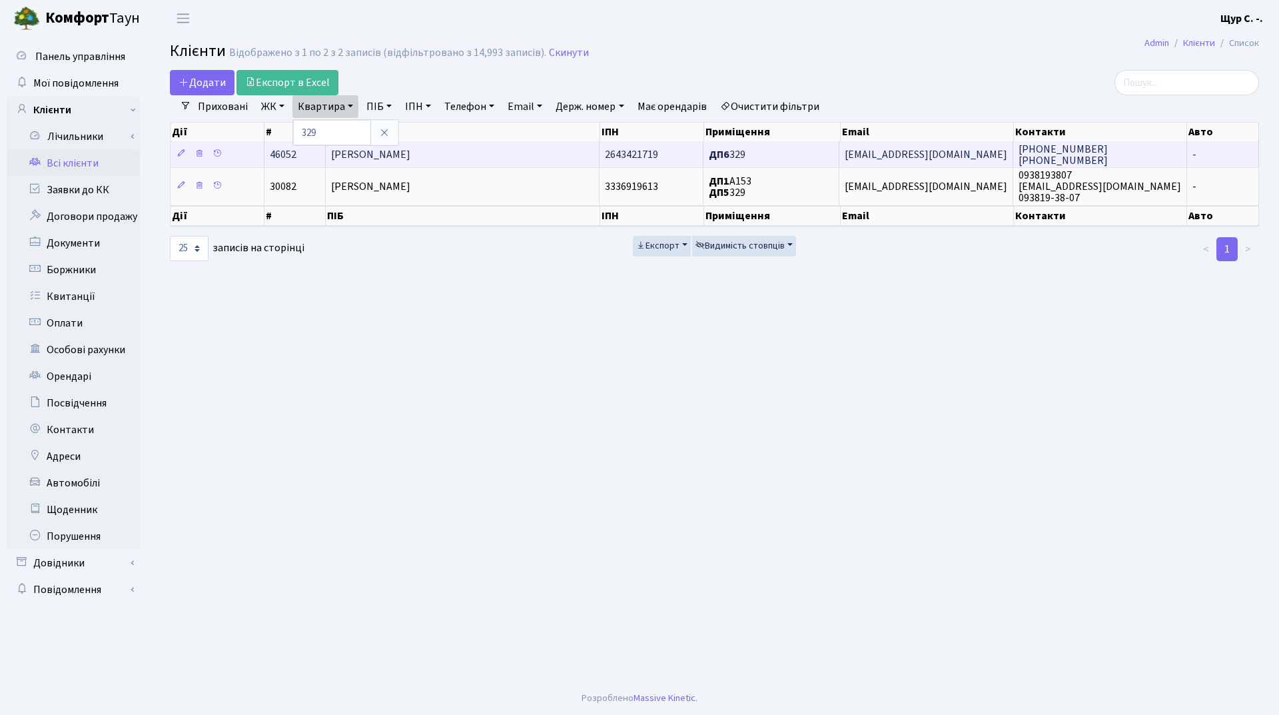
click at [424, 142] on td "Гуменюк Дмитро Павлович" at bounding box center [463, 154] width 274 height 26
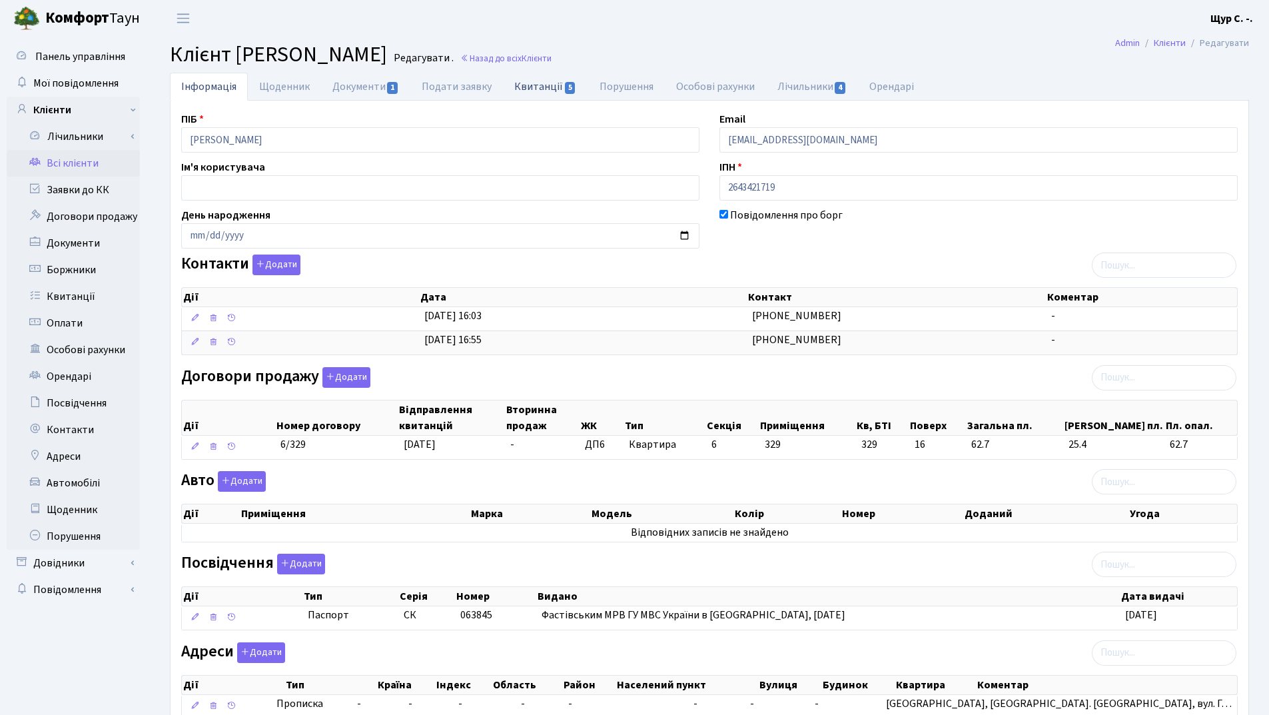
click at [536, 87] on link "Квитанції 5" at bounding box center [545, 86] width 85 height 27
select select "25"
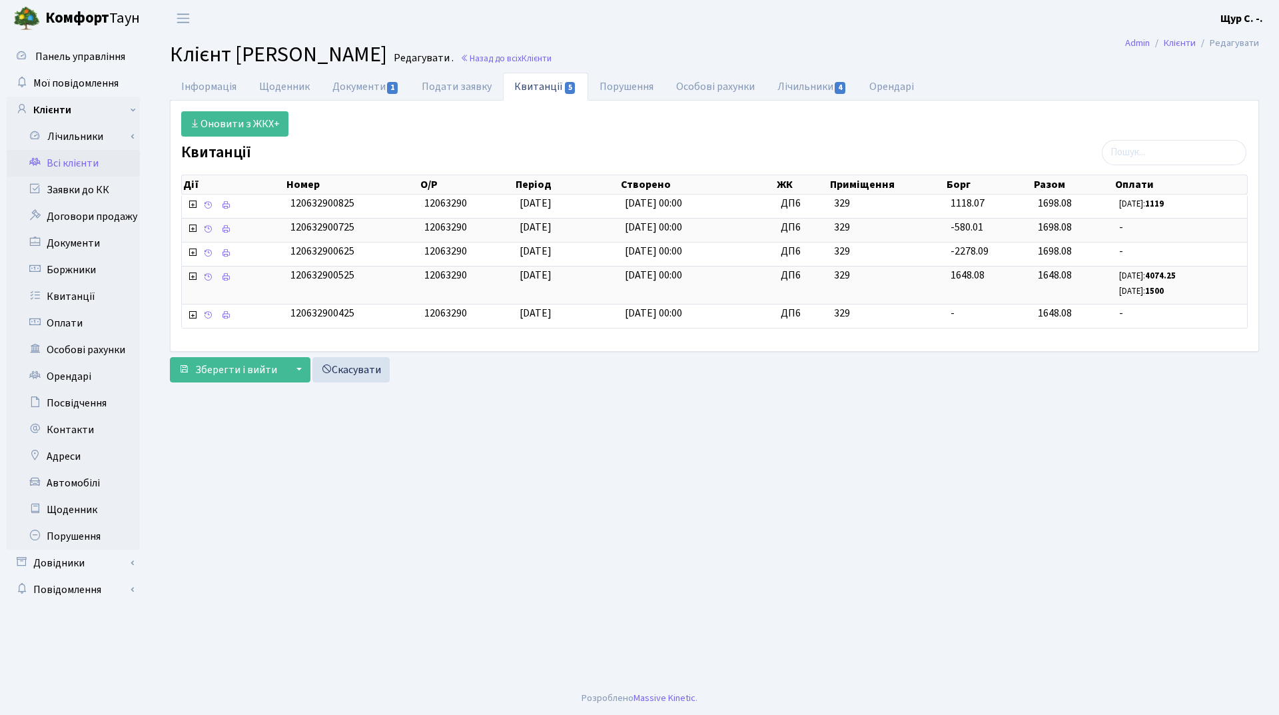
click at [87, 163] on link "Всі клієнти" at bounding box center [73, 163] width 133 height 27
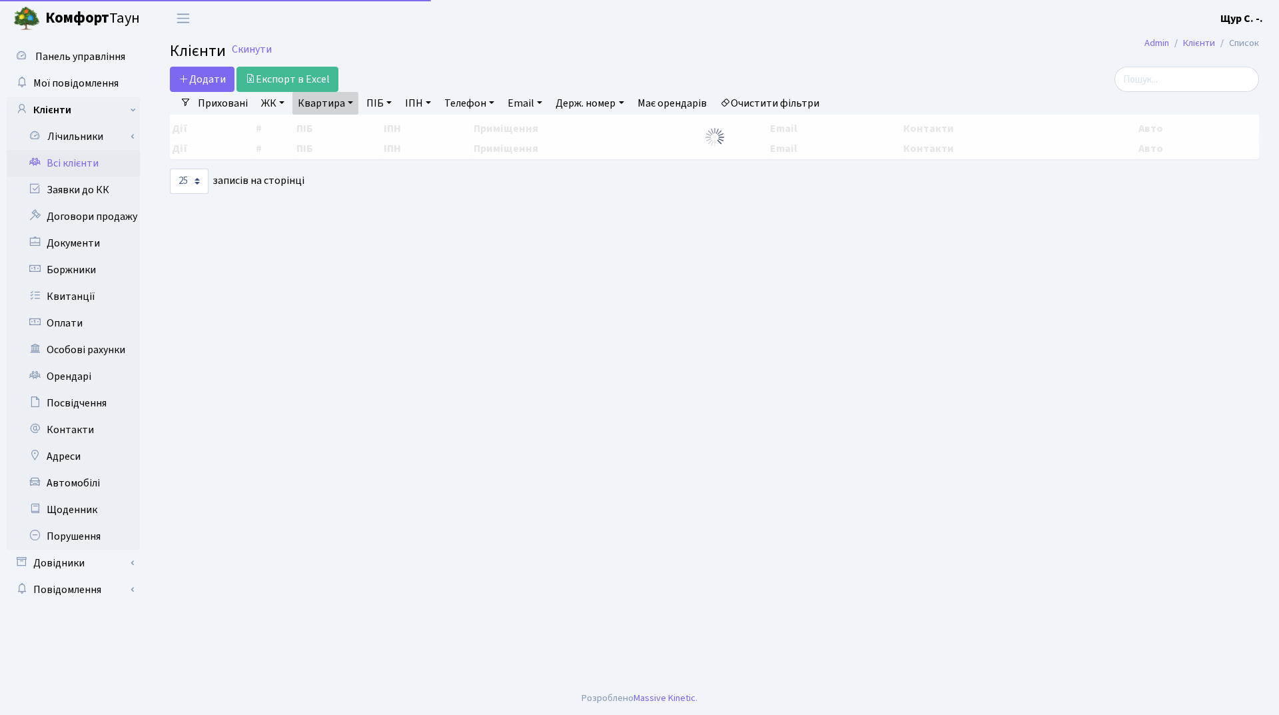
select select "25"
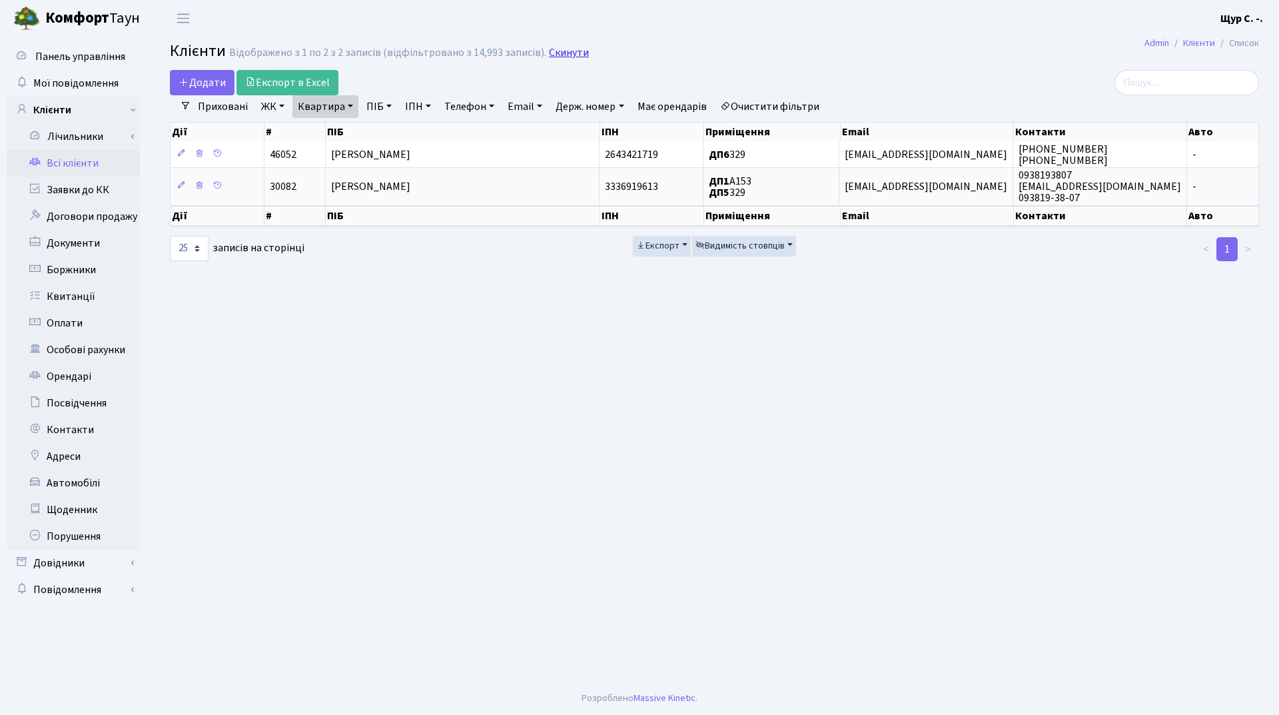
click at [566, 48] on link "Скинути" at bounding box center [569, 53] width 40 height 13
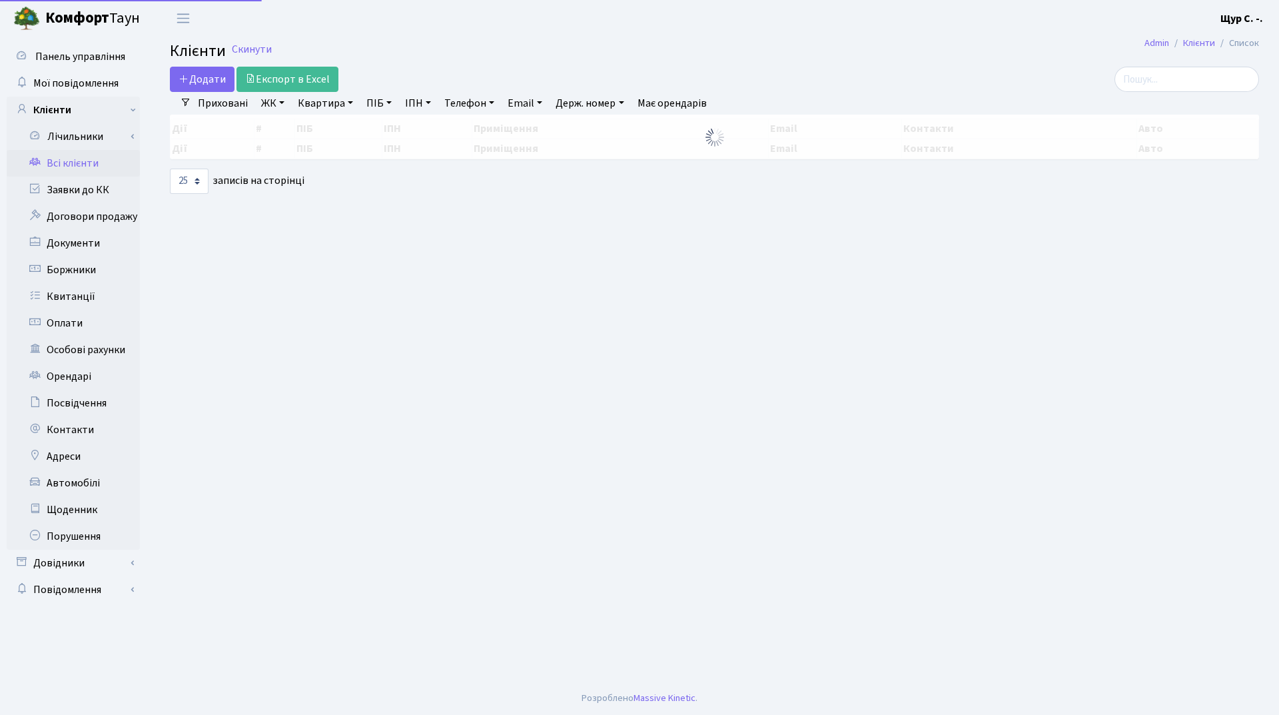
select select "25"
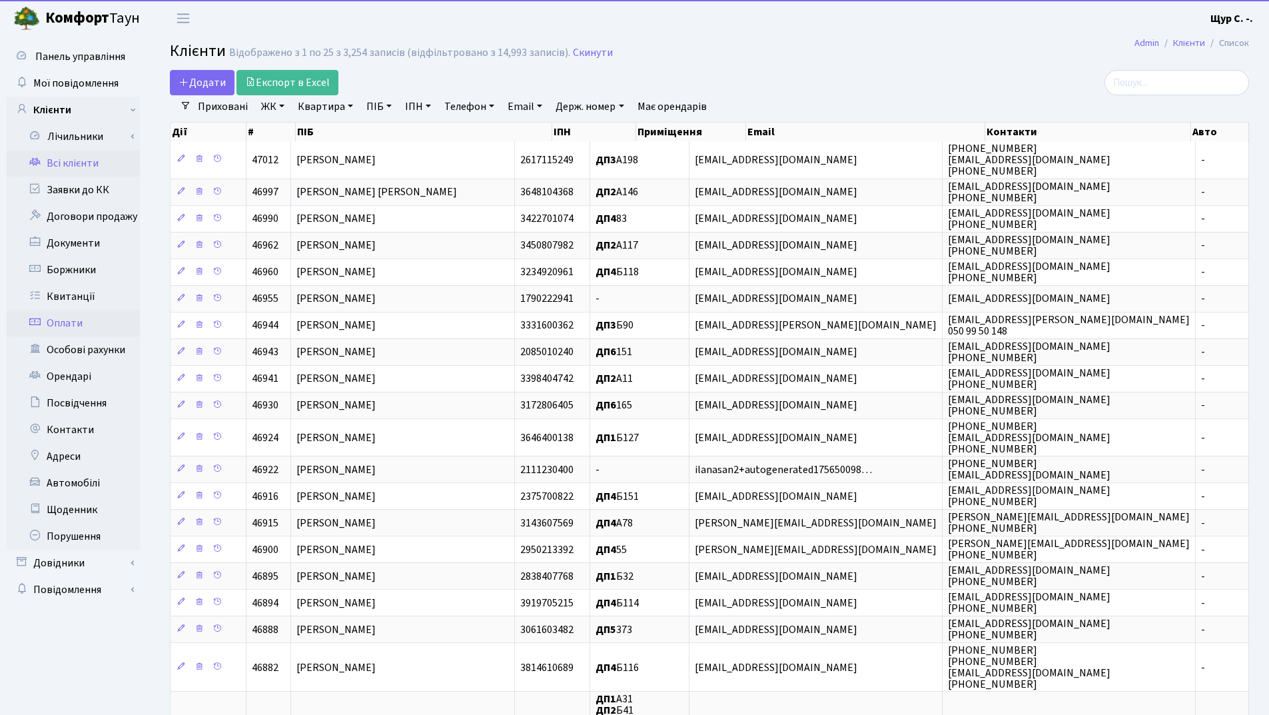
click at [82, 321] on link "Оплати" at bounding box center [73, 323] width 133 height 27
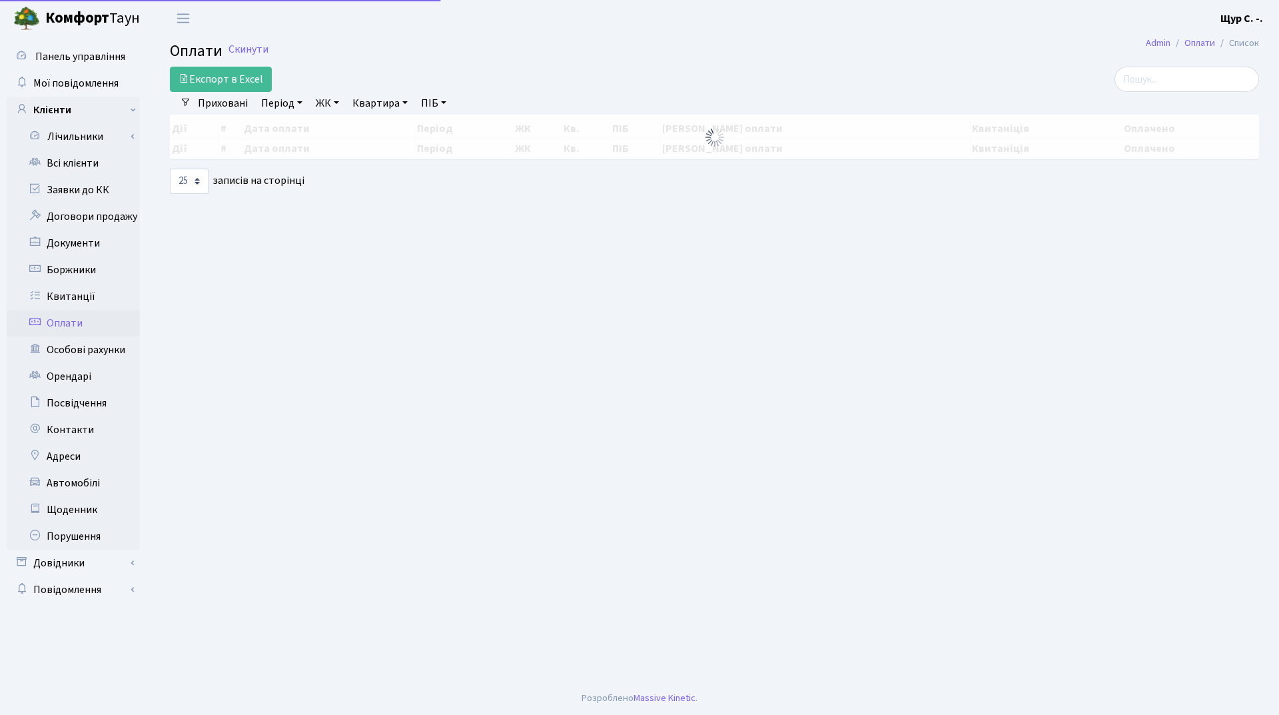
select select "25"
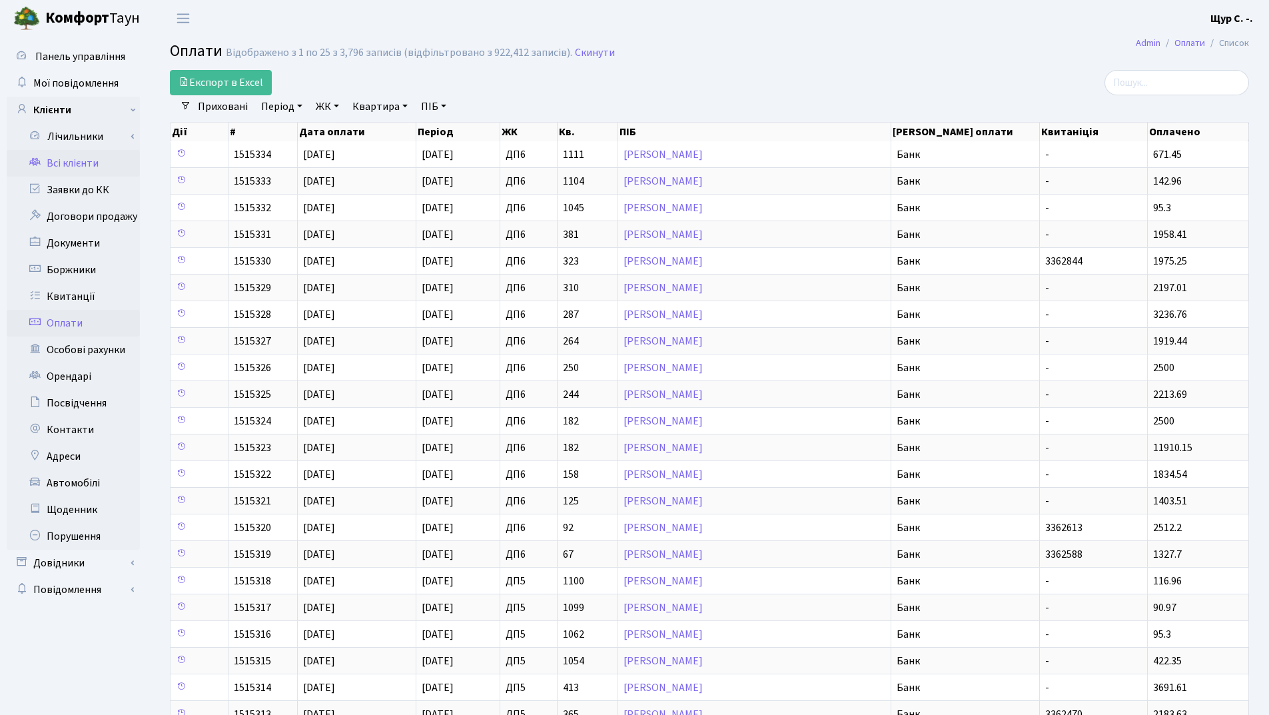
click at [74, 164] on link "Всі клієнти" at bounding box center [73, 163] width 133 height 27
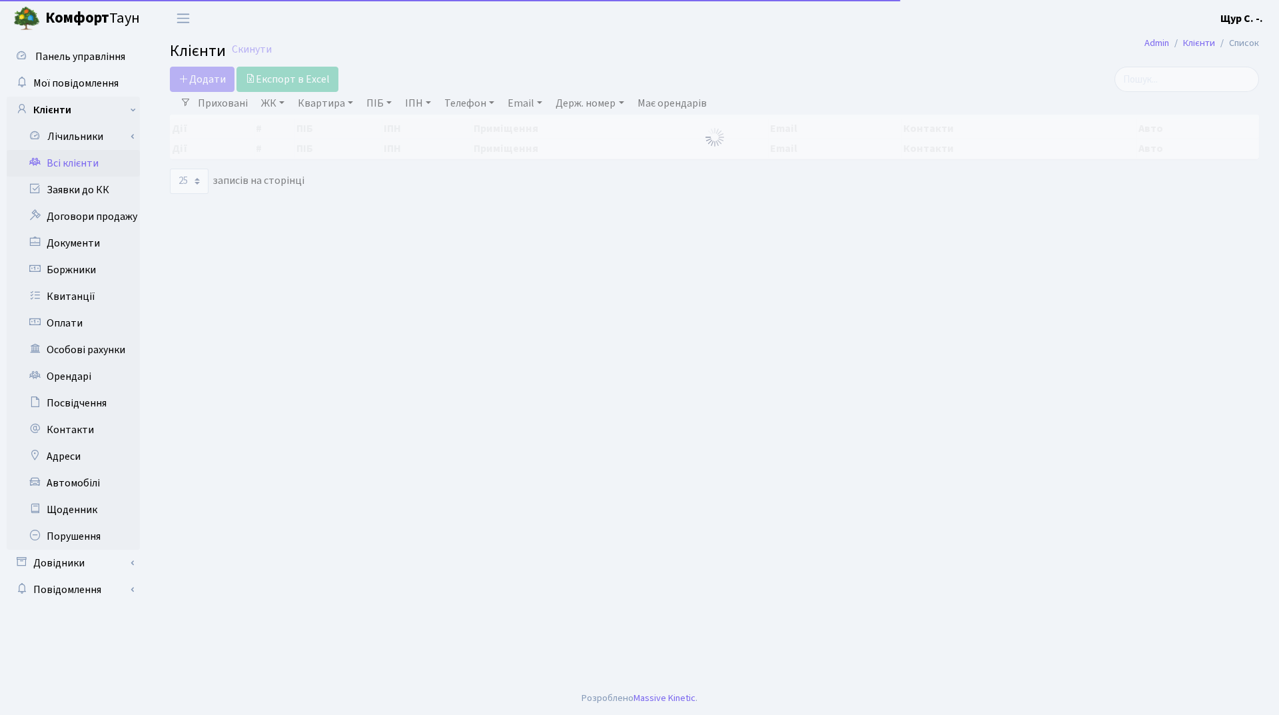
select select "25"
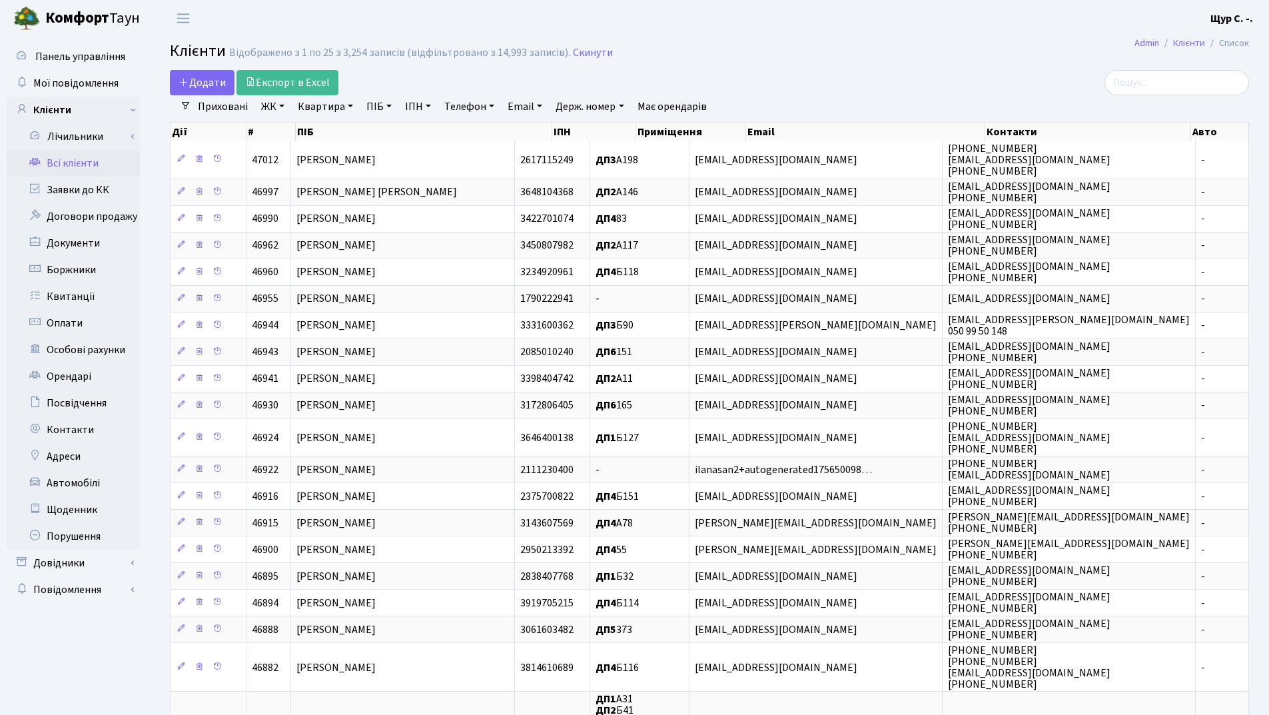
click at [323, 113] on link "Квартира" at bounding box center [325, 106] width 66 height 23
type input "173"
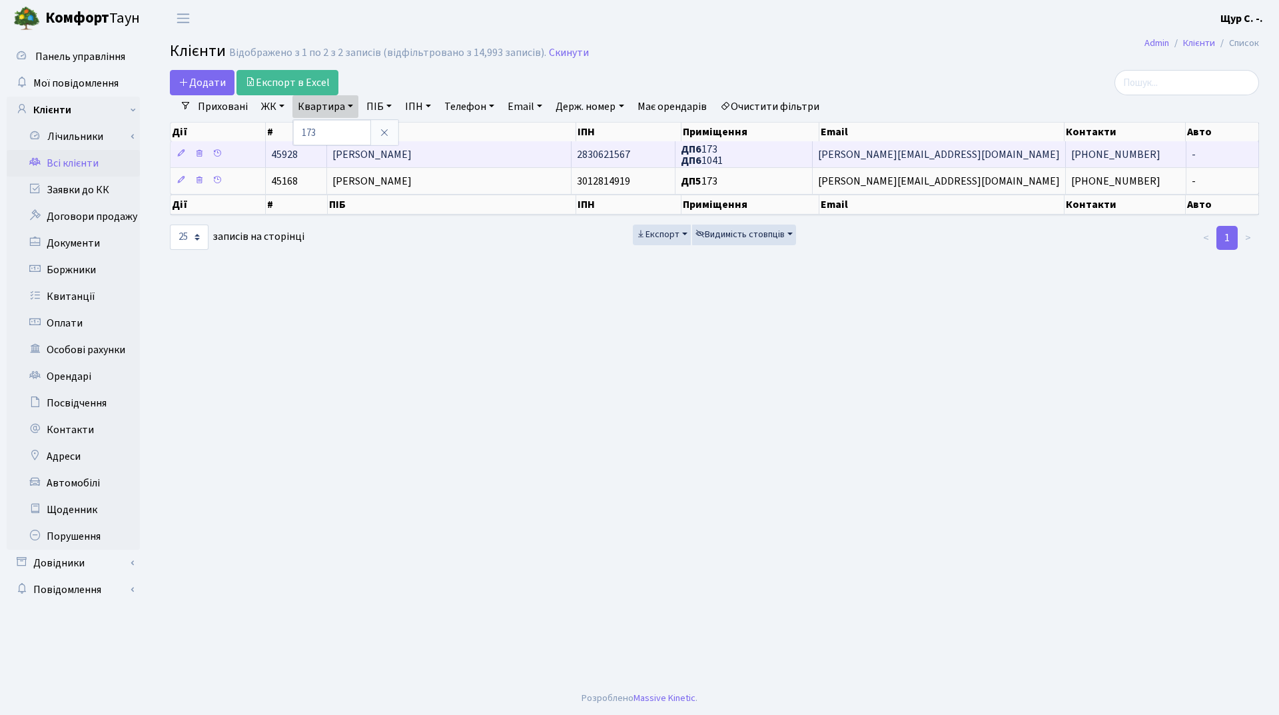
click at [412, 155] on span "[PERSON_NAME]" at bounding box center [371, 154] width 79 height 15
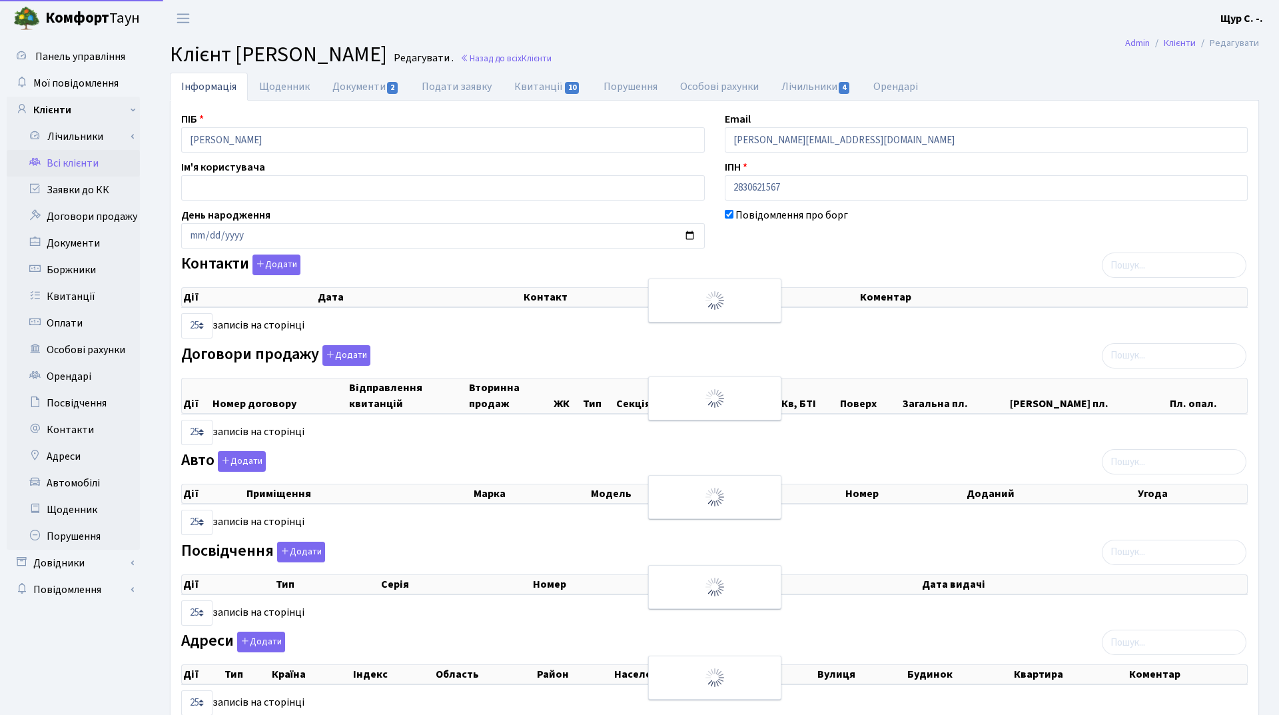
select select "25"
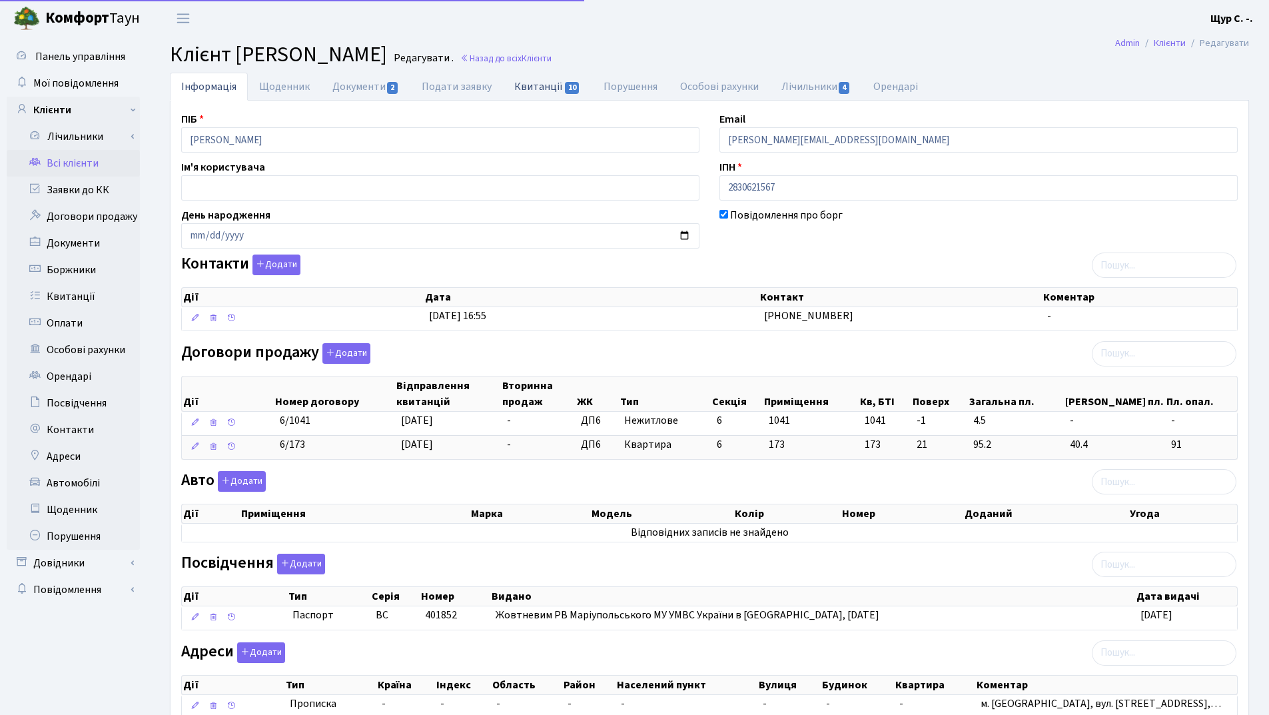
click at [535, 86] on link "Квитанції 10" at bounding box center [547, 86] width 89 height 27
select select "25"
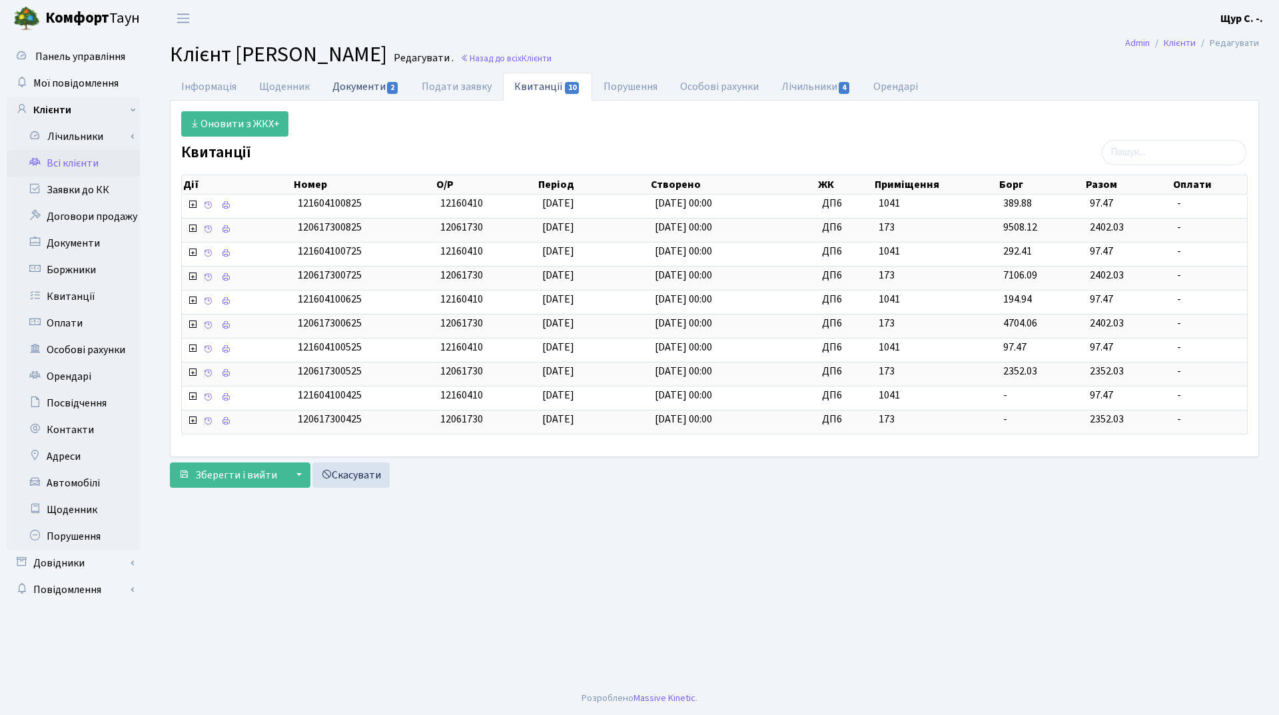
click at [363, 85] on link "Документи 2" at bounding box center [365, 86] width 89 height 27
select select "25"
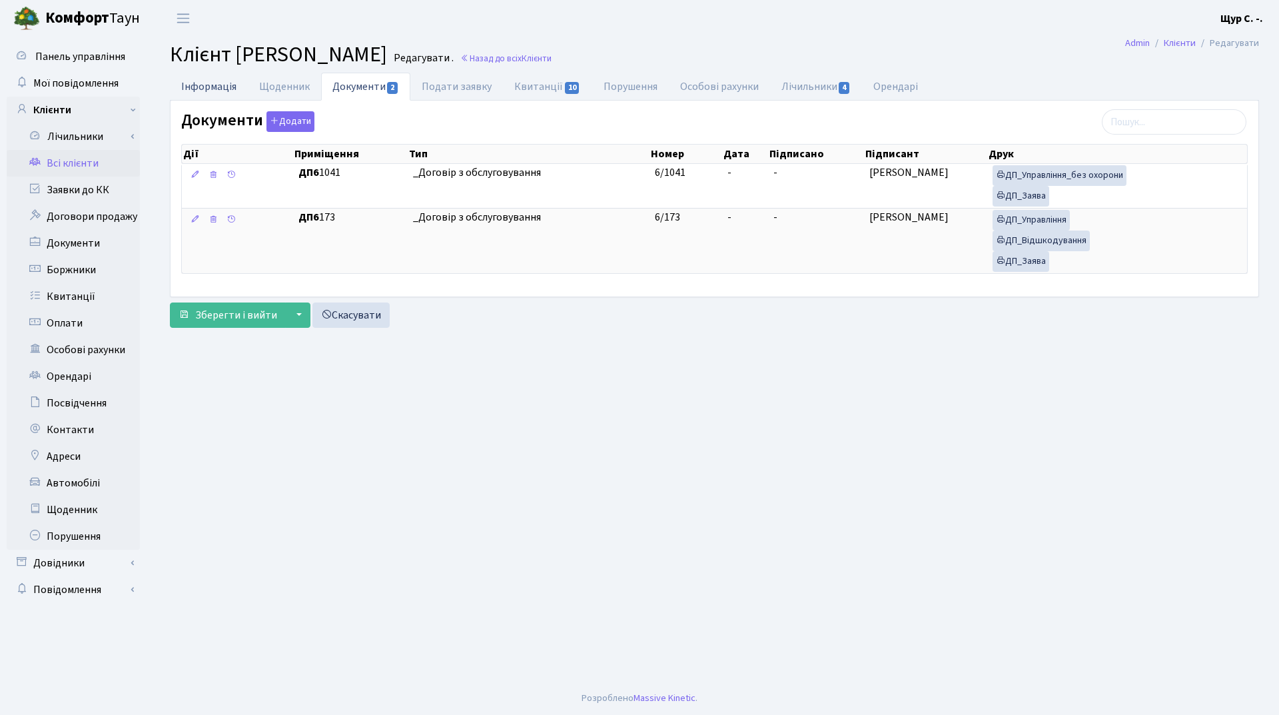
click at [205, 90] on link "Інформація" at bounding box center [209, 86] width 78 height 27
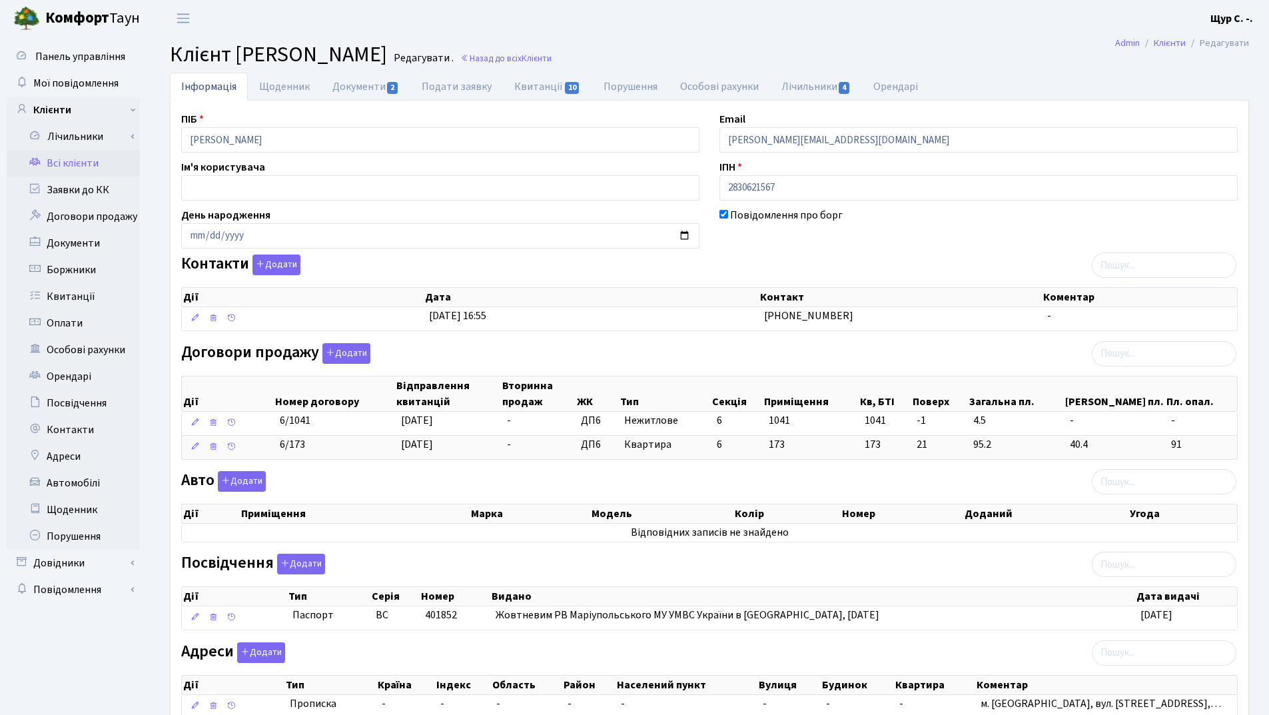
click at [54, 165] on link "Всі клієнти" at bounding box center [73, 163] width 133 height 27
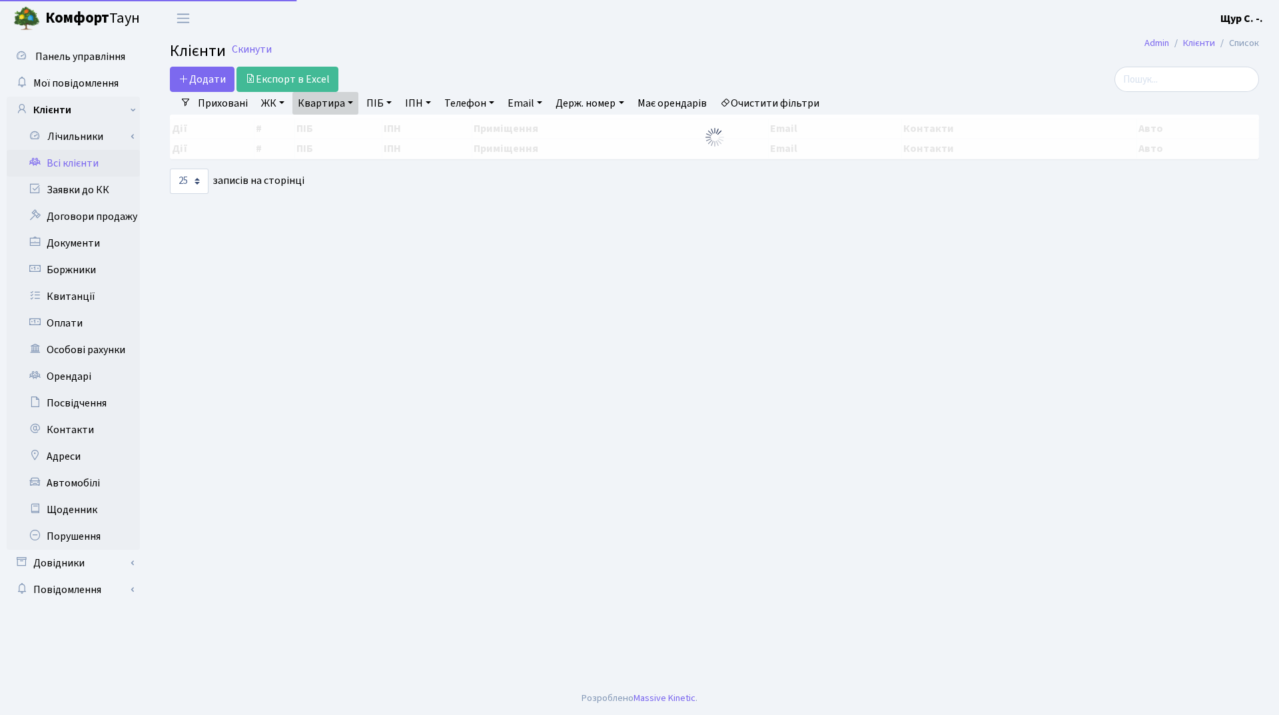
select select "25"
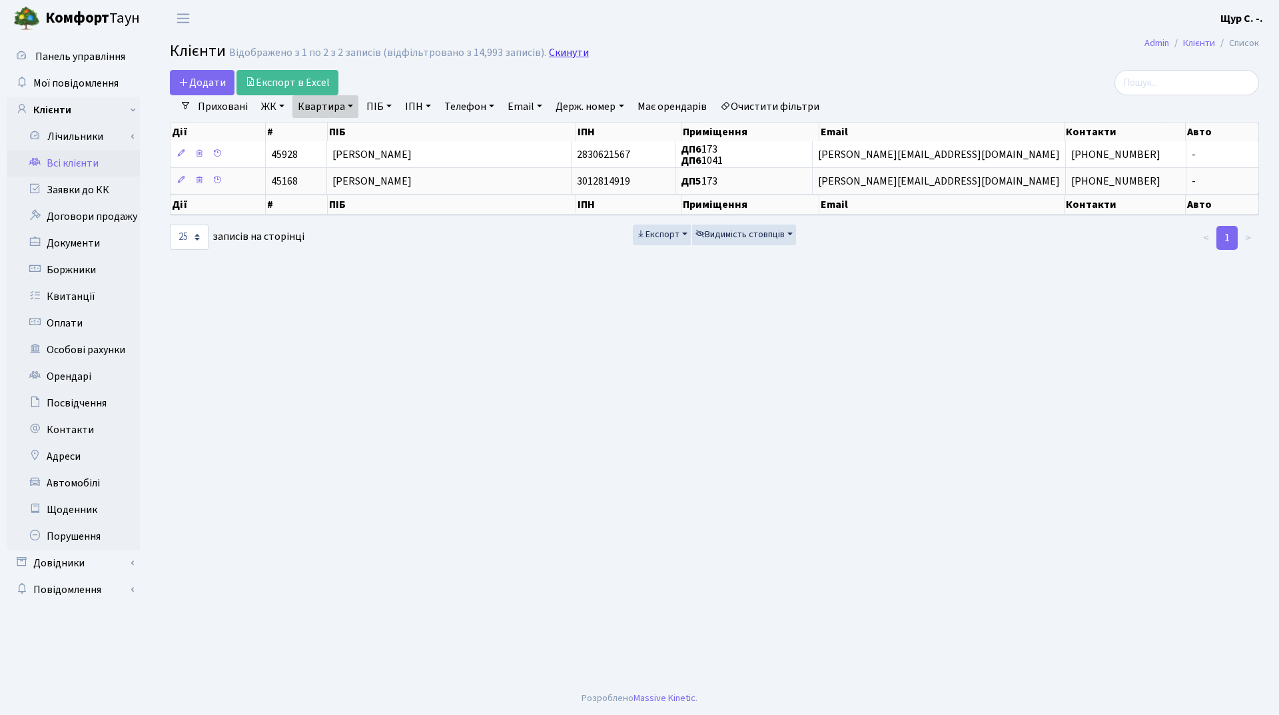
click at [549, 52] on link "Скинути" at bounding box center [569, 53] width 40 height 13
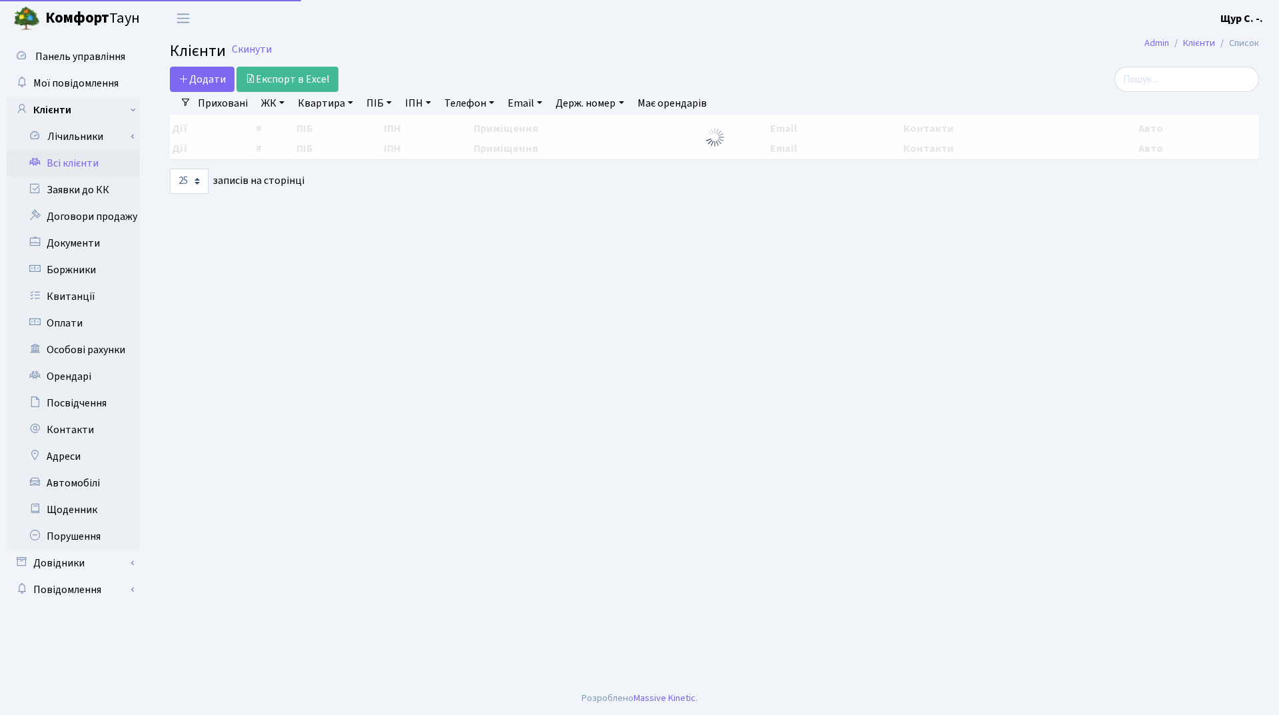
select select "25"
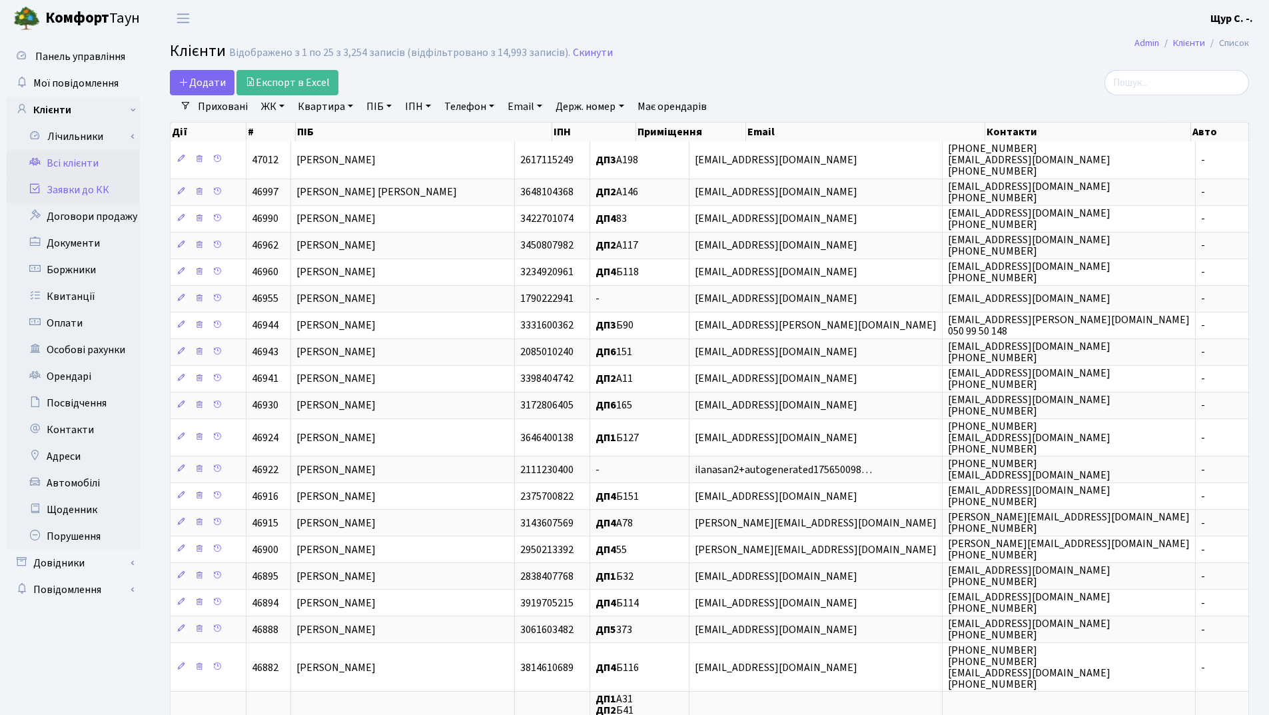
click at [79, 194] on link "Заявки до КК" at bounding box center [73, 190] width 133 height 27
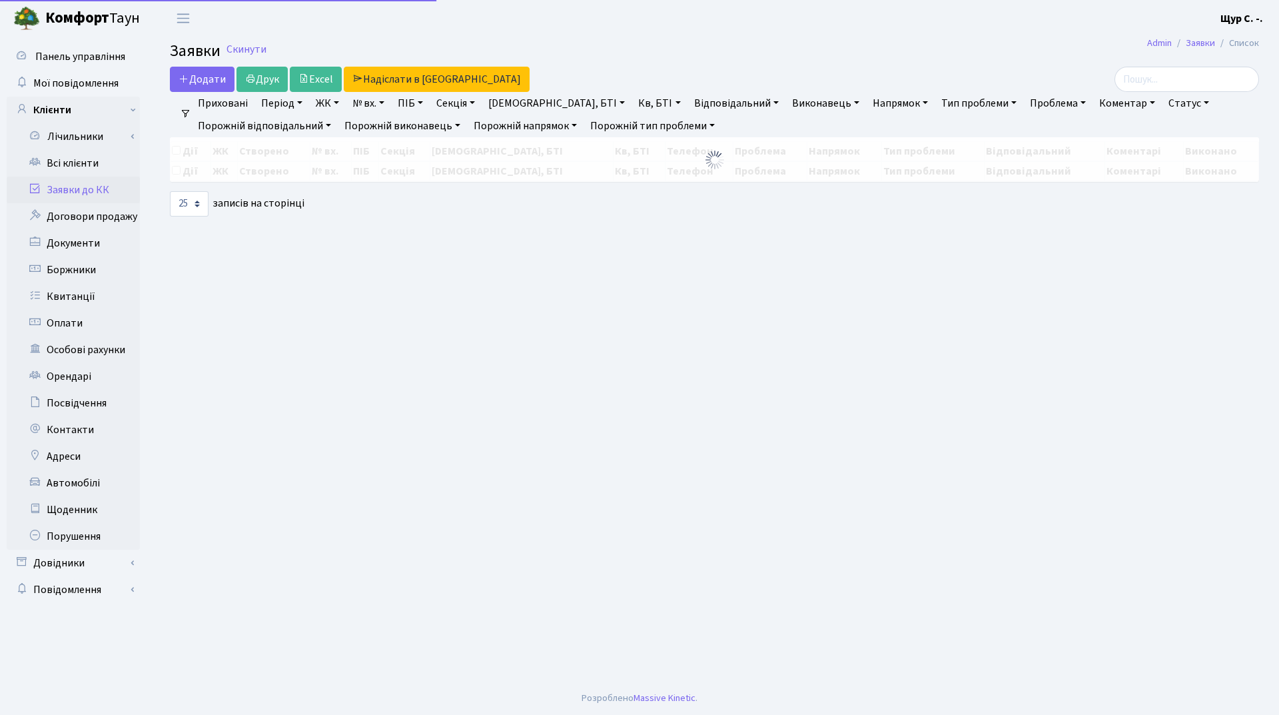
select select "25"
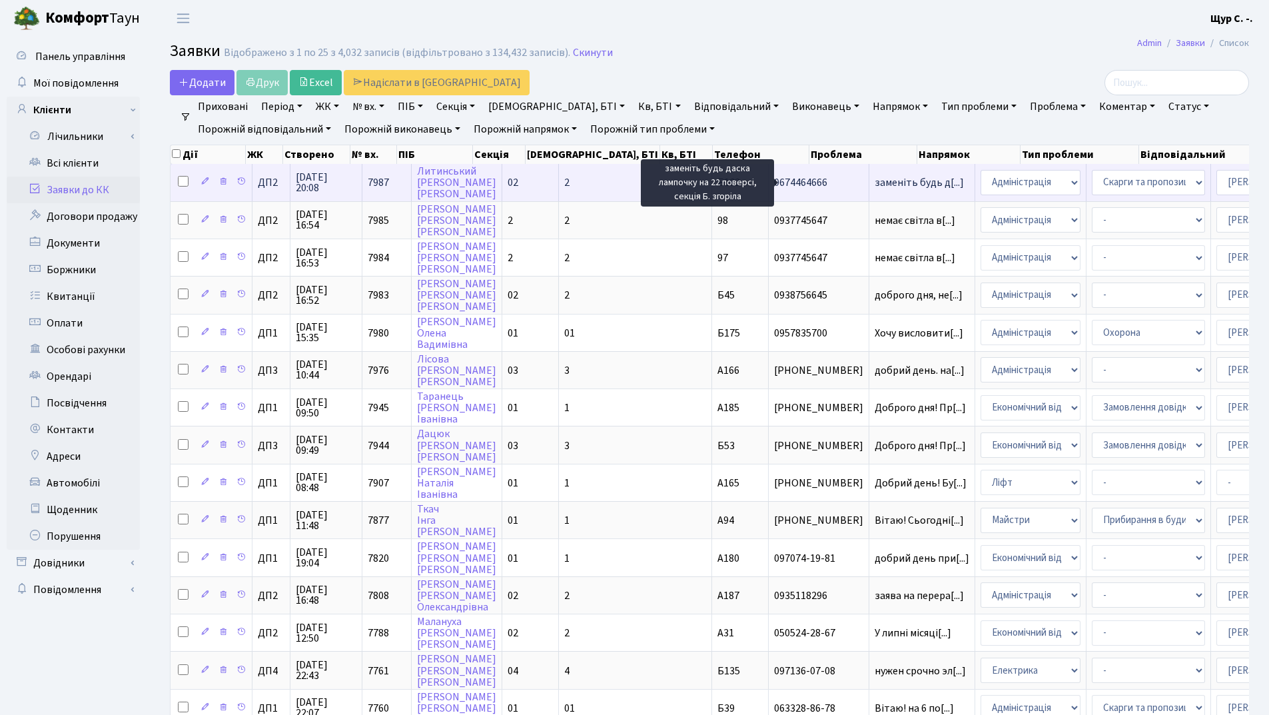
click at [875, 178] on span "заменіть будь д[...]" at bounding box center [919, 182] width 89 height 15
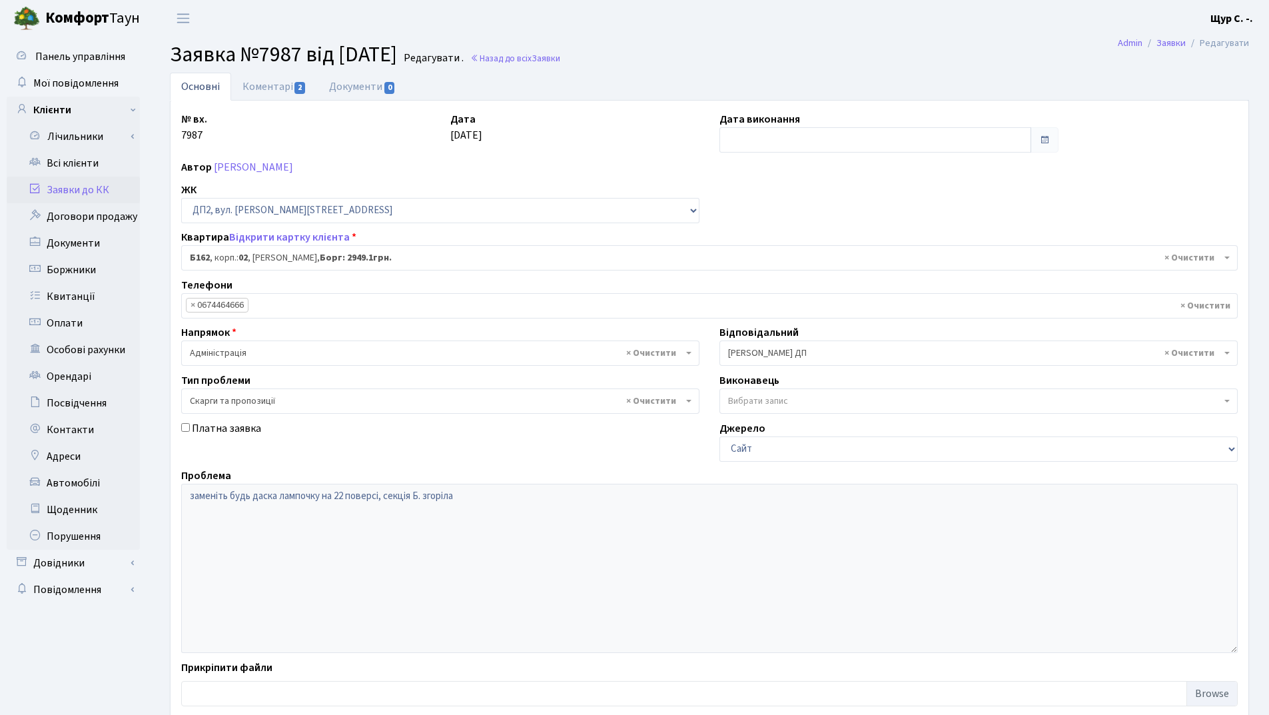
select select "31669"
select select "55"
click at [271, 85] on link "Коментарі 2" at bounding box center [274, 86] width 87 height 27
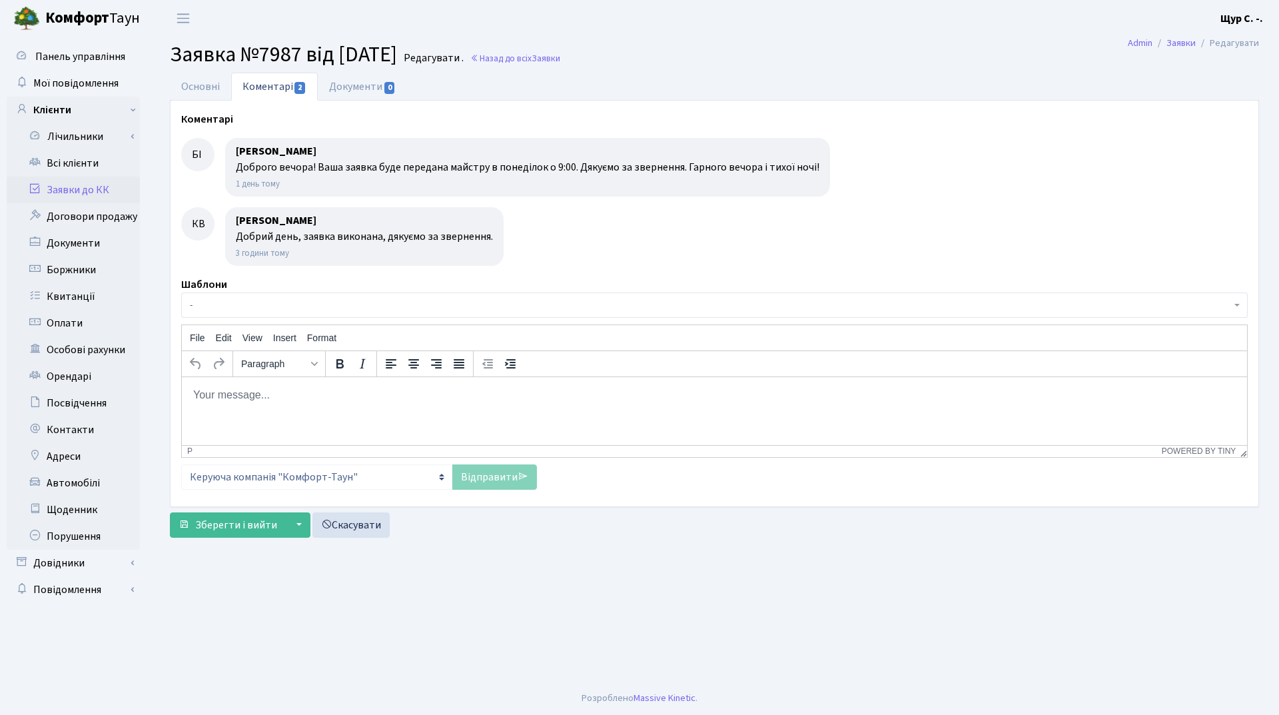
click at [65, 187] on link "Заявки до КК" at bounding box center [73, 190] width 133 height 27
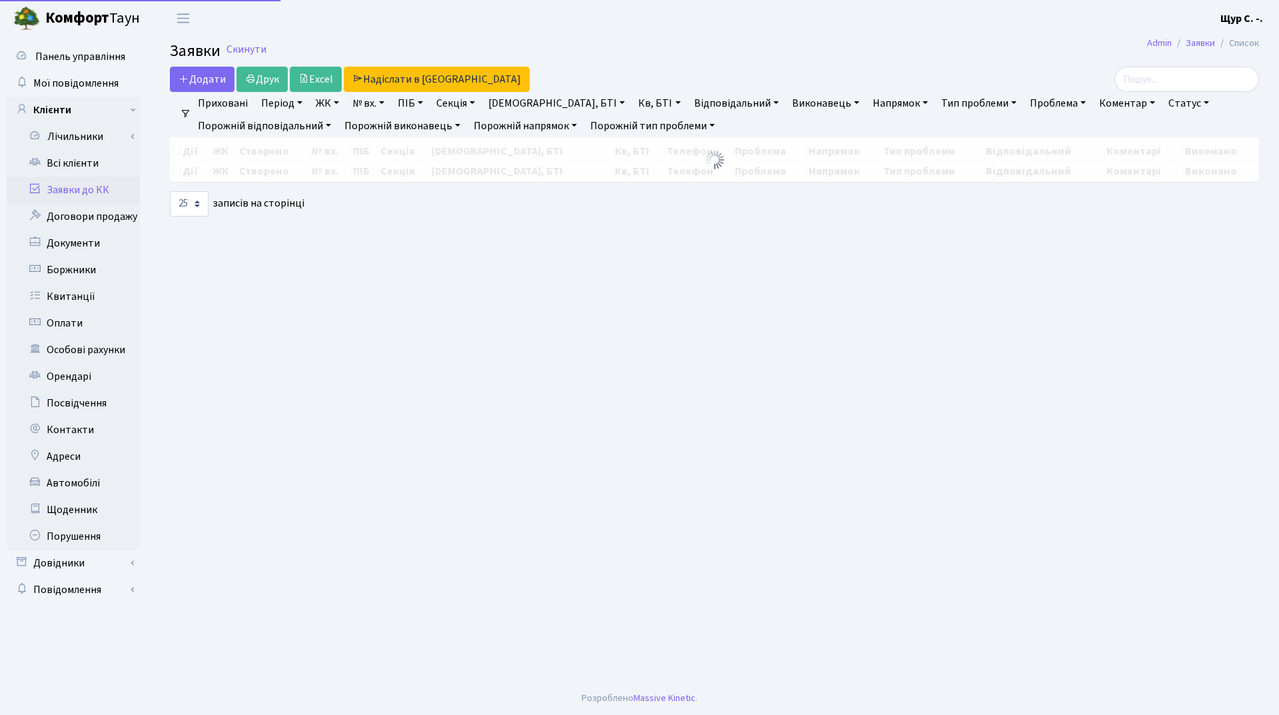
select select "25"
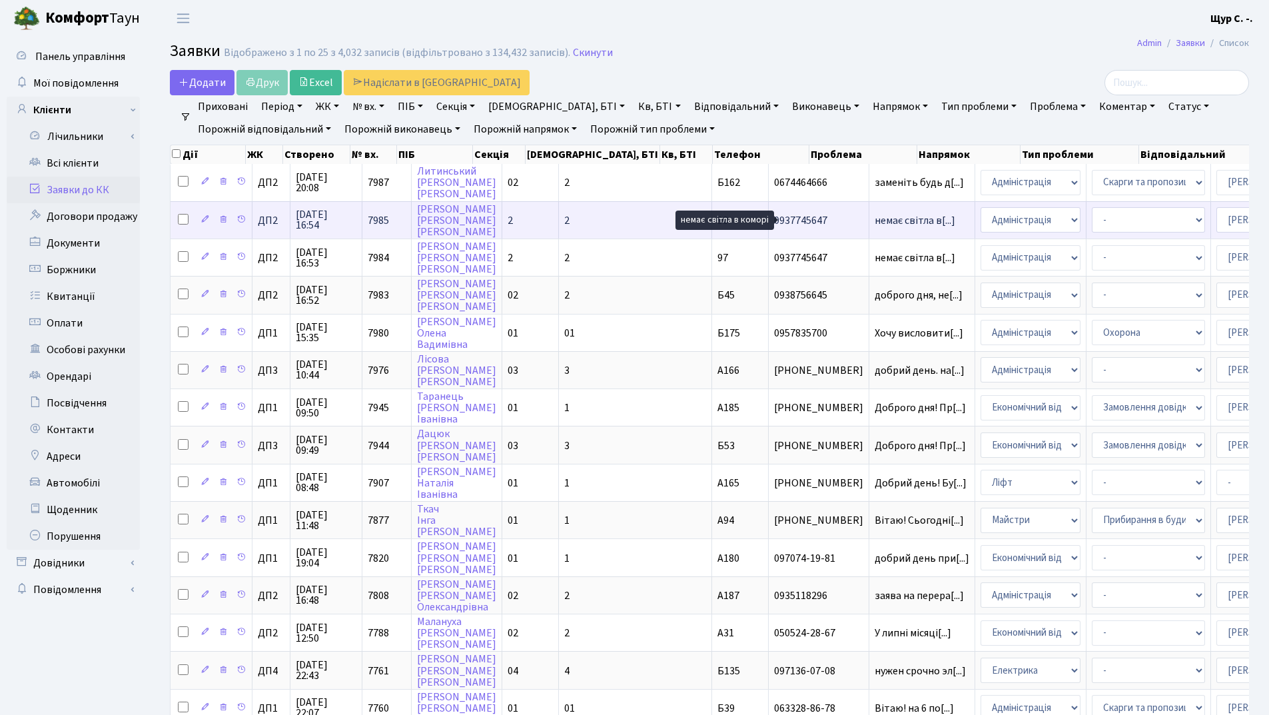
click at [875, 219] on span "немає світла в[...]" at bounding box center [915, 220] width 81 height 15
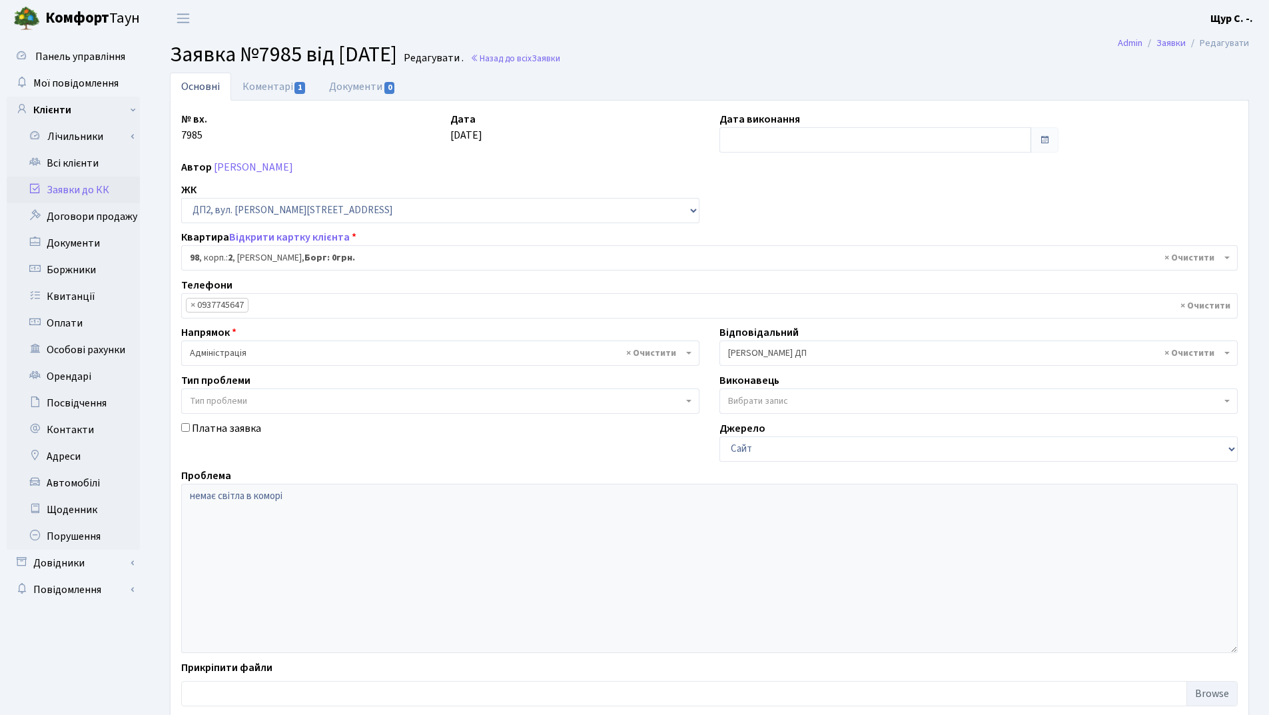
select select "36469"
click at [275, 87] on link "Коментарі 1" at bounding box center [274, 86] width 87 height 27
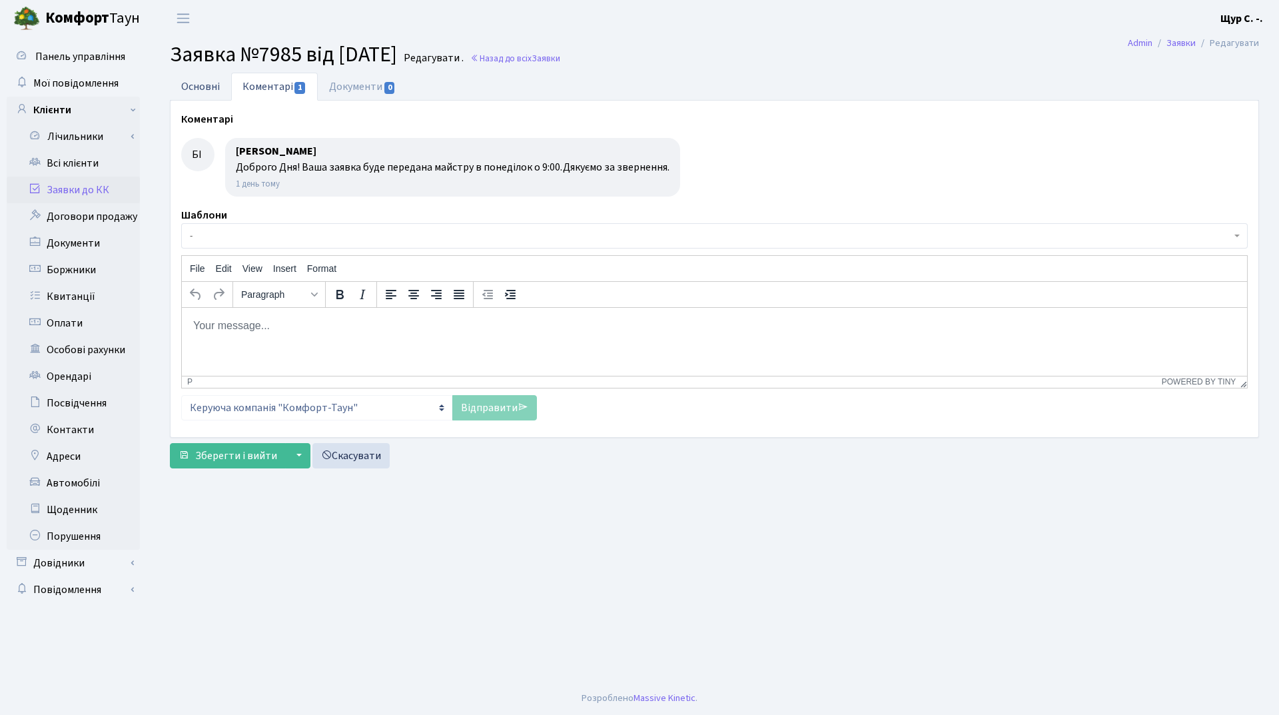
click at [196, 92] on link "Основні" at bounding box center [200, 86] width 61 height 27
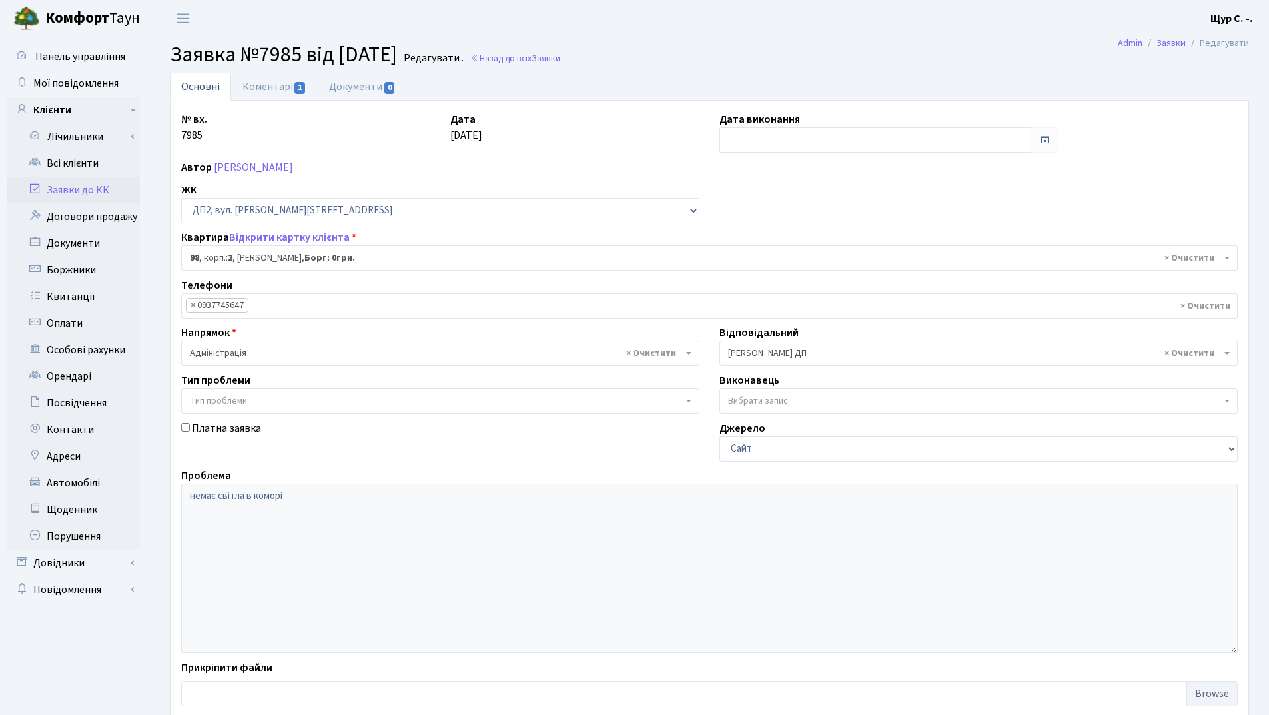
click at [103, 191] on link "Заявки до КК" at bounding box center [73, 190] width 133 height 27
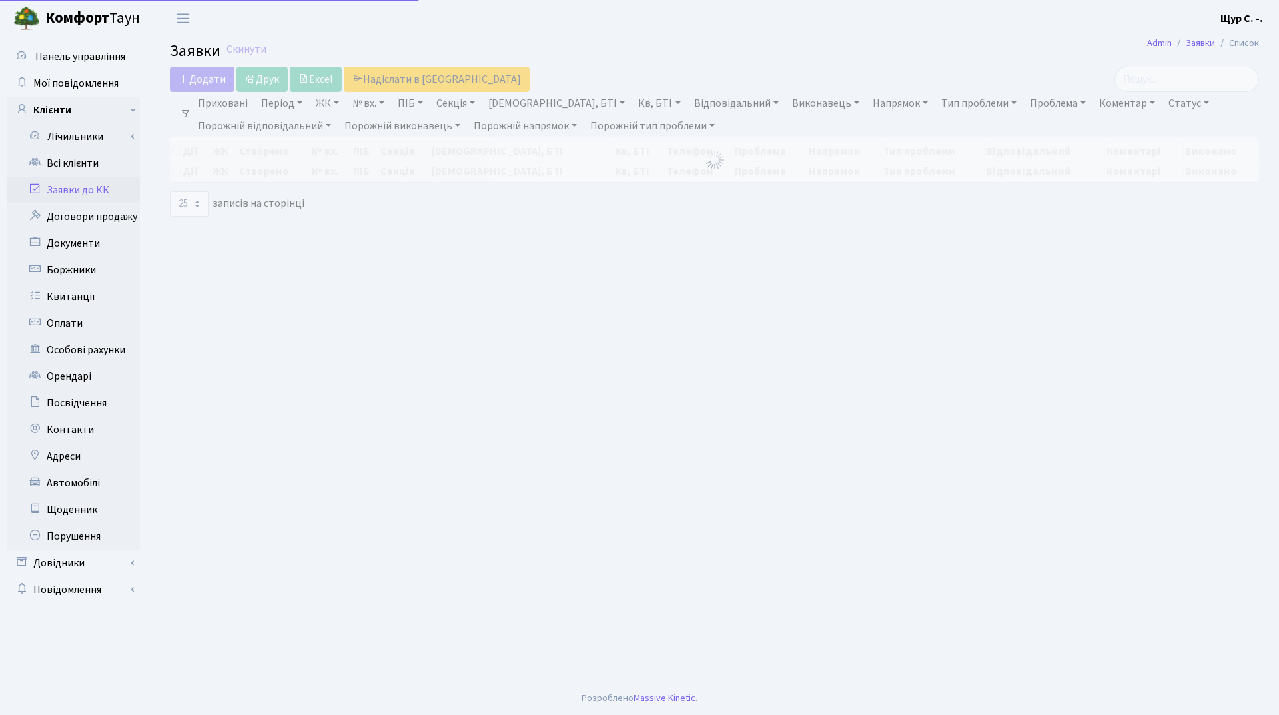
select select "25"
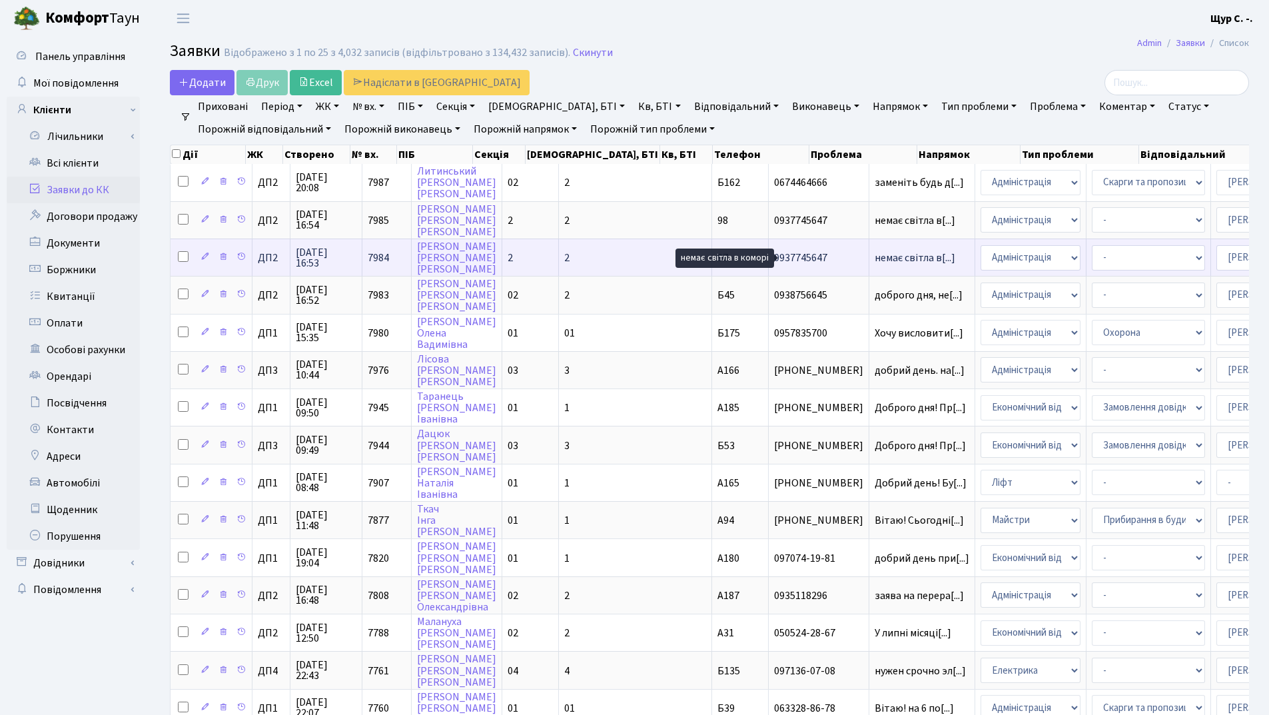
click at [875, 255] on span "немає світла в[...]" at bounding box center [915, 257] width 81 height 15
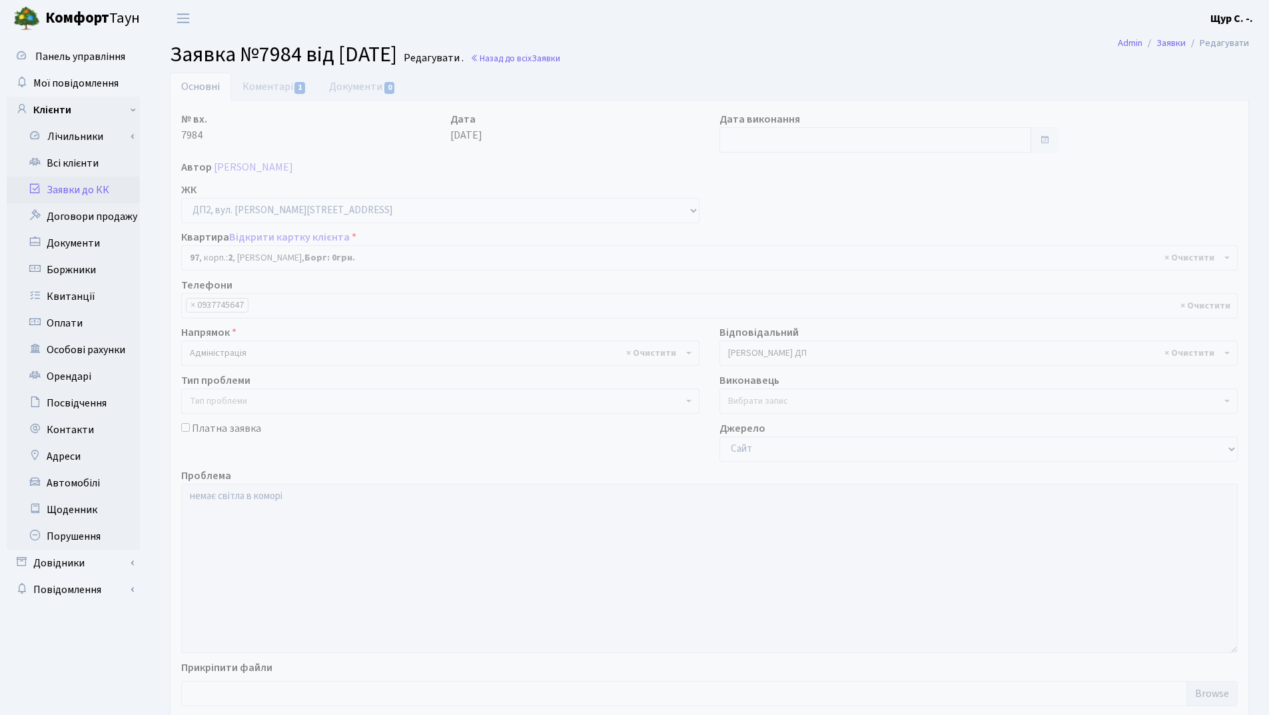
select select "36466"
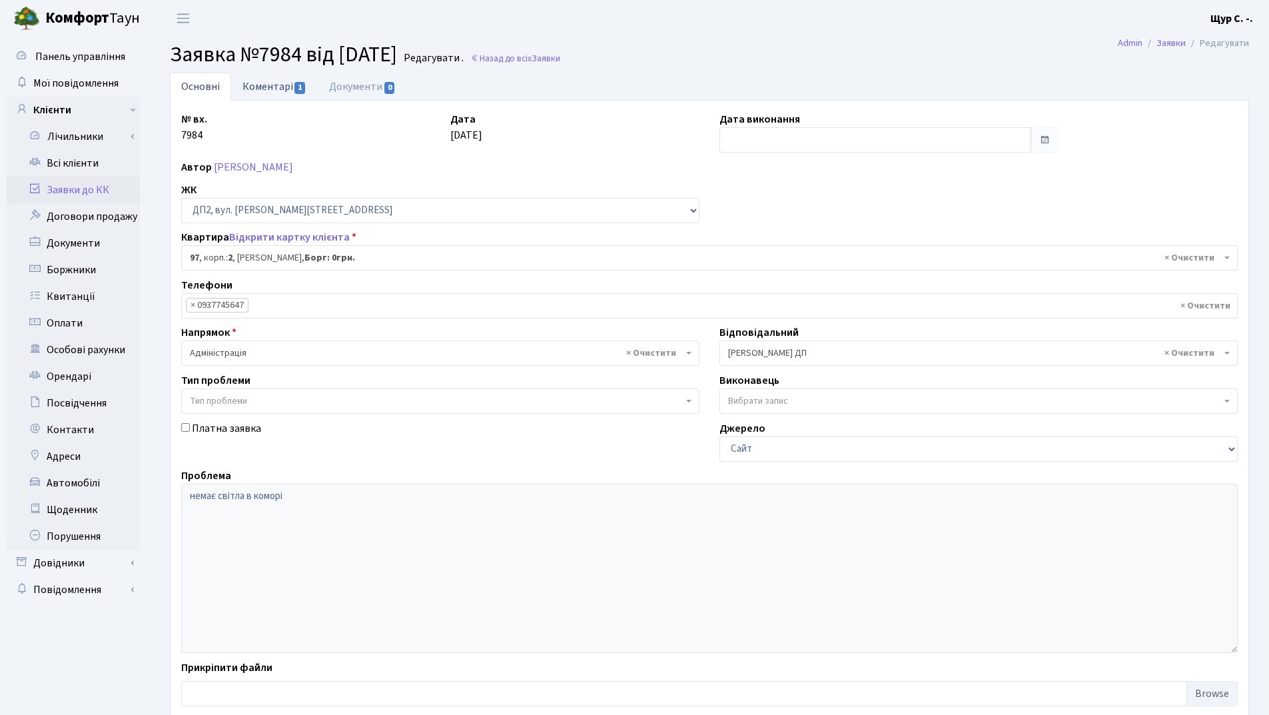
click at [258, 81] on link "Коментарі 1" at bounding box center [274, 86] width 87 height 27
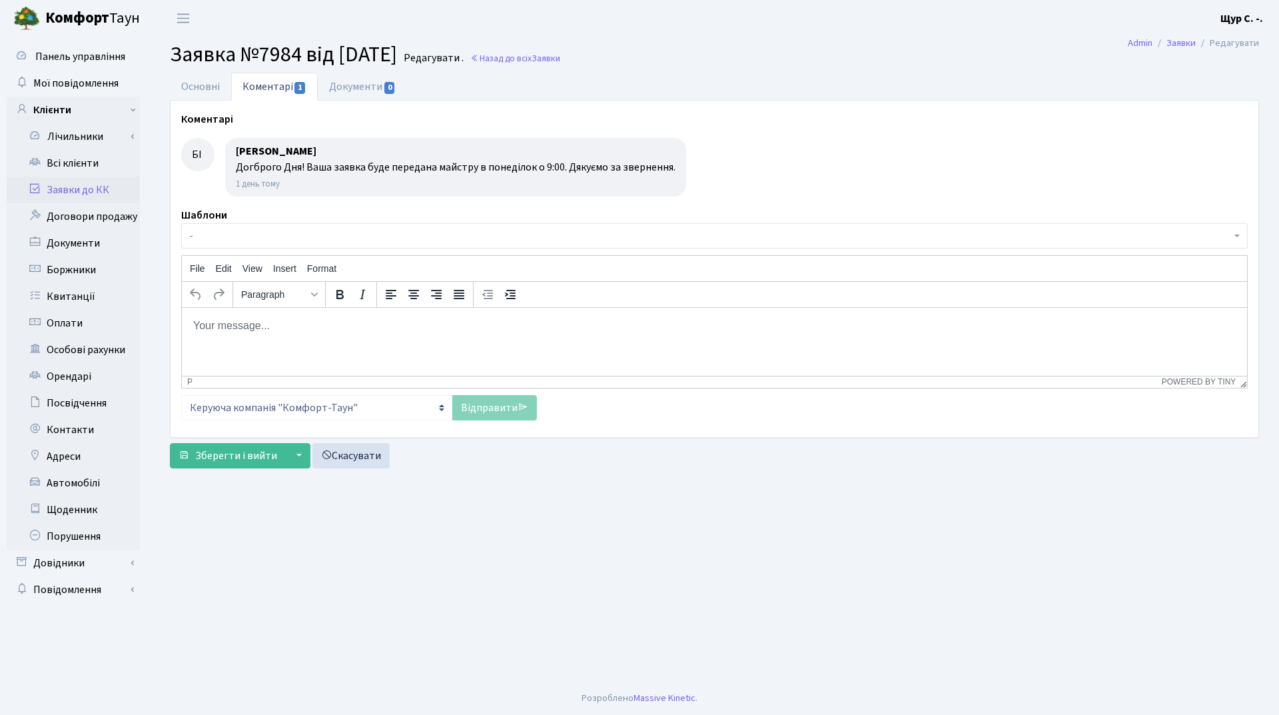
click at [86, 191] on link "Заявки до КК" at bounding box center [73, 190] width 133 height 27
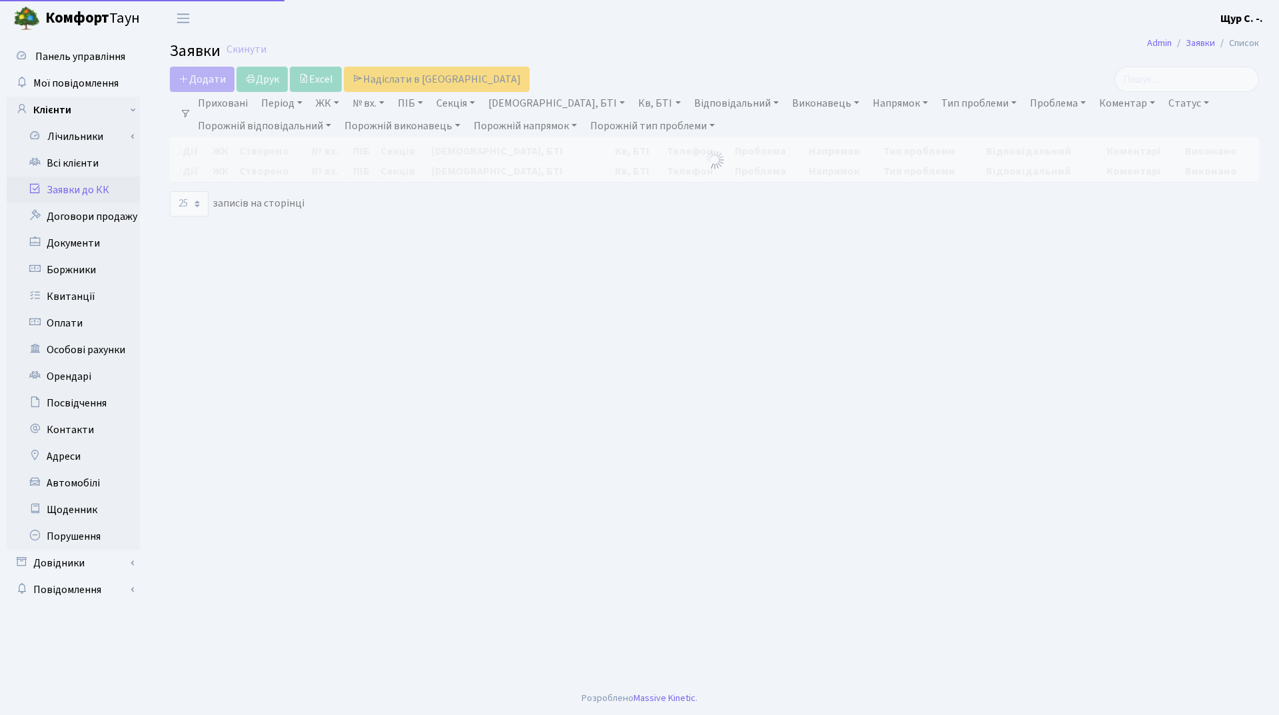
select select "25"
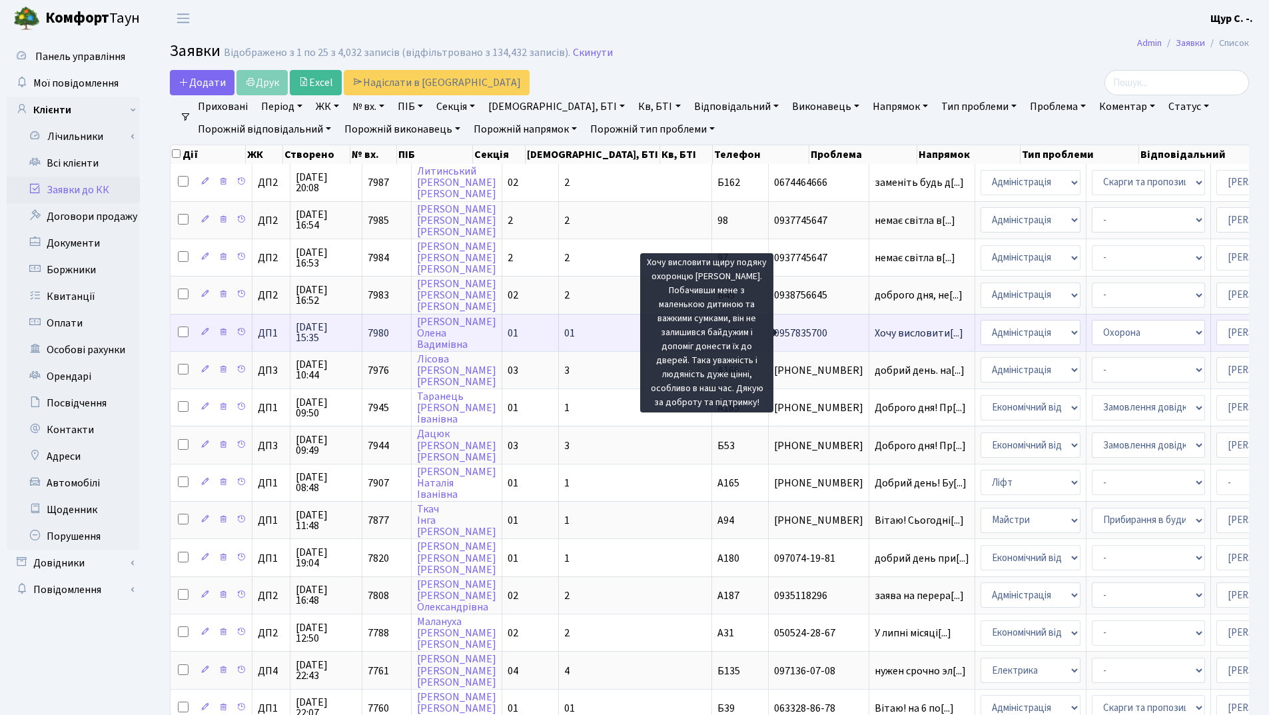
click at [875, 333] on span "Хочу висловити[...]" at bounding box center [919, 333] width 89 height 15
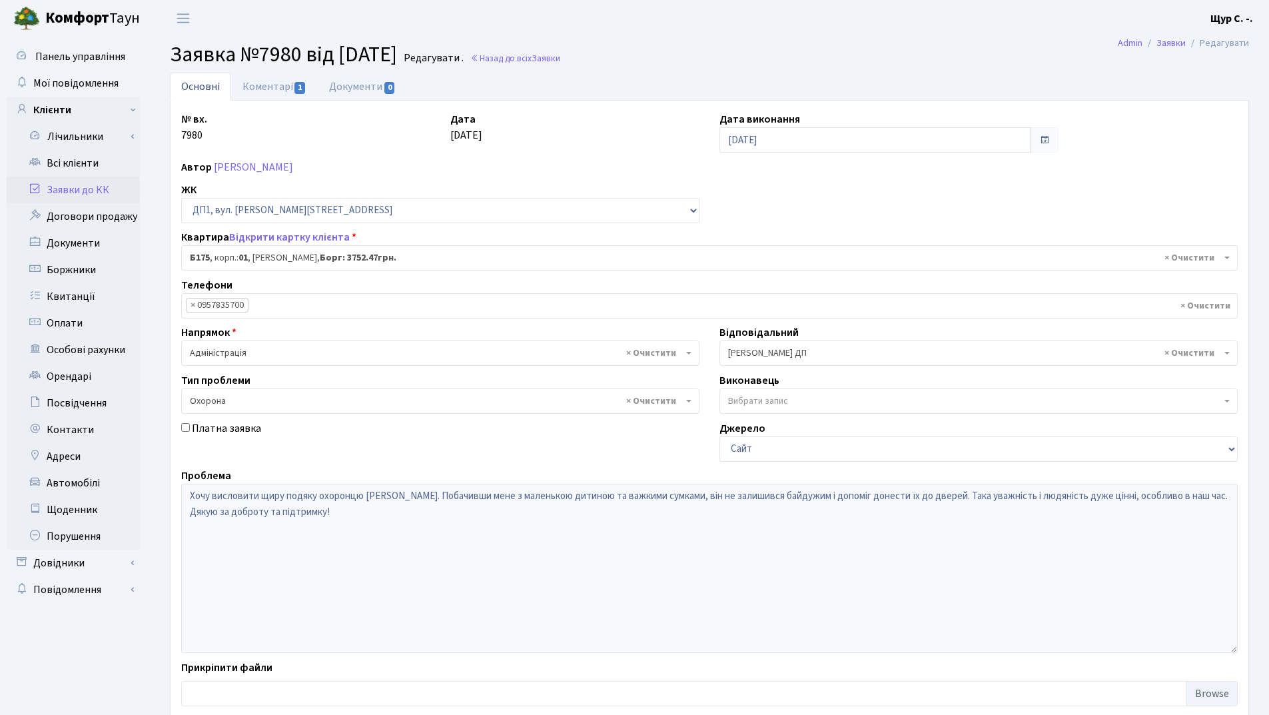
select select "30586"
select select "69"
click at [262, 89] on link "Коментарі 1" at bounding box center [274, 86] width 87 height 27
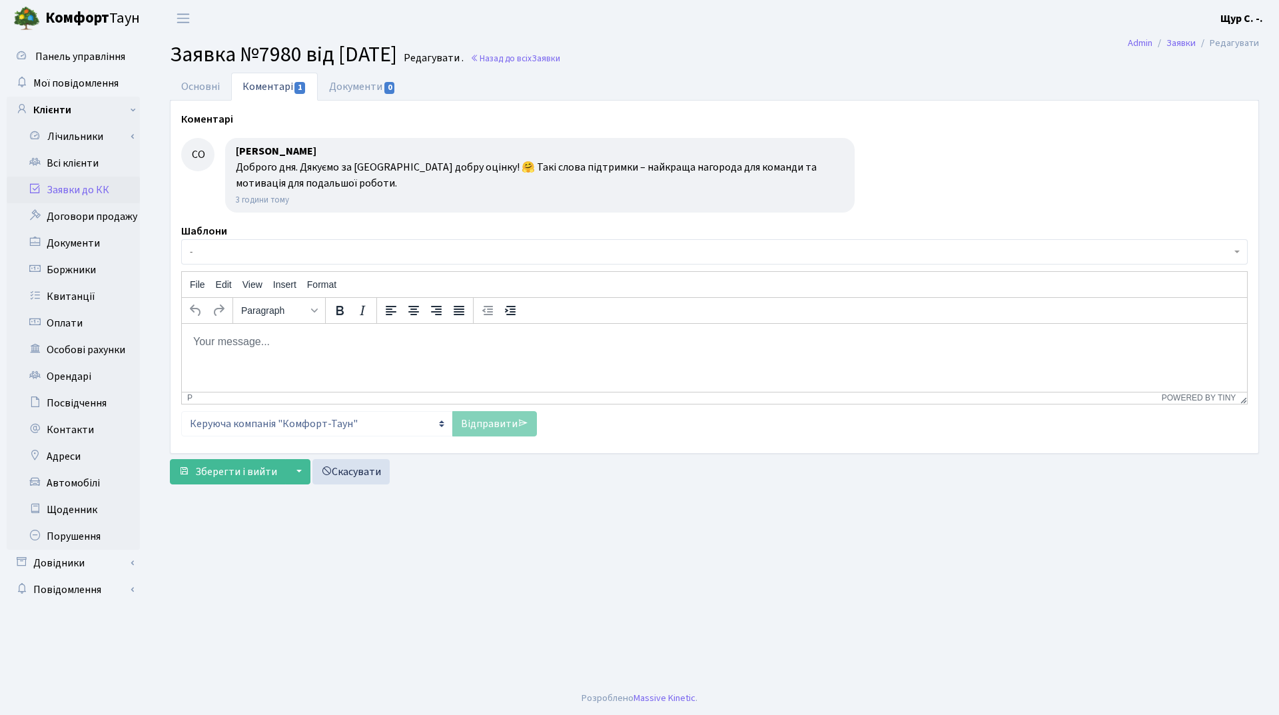
click at [84, 192] on link "Заявки до КК" at bounding box center [73, 190] width 133 height 27
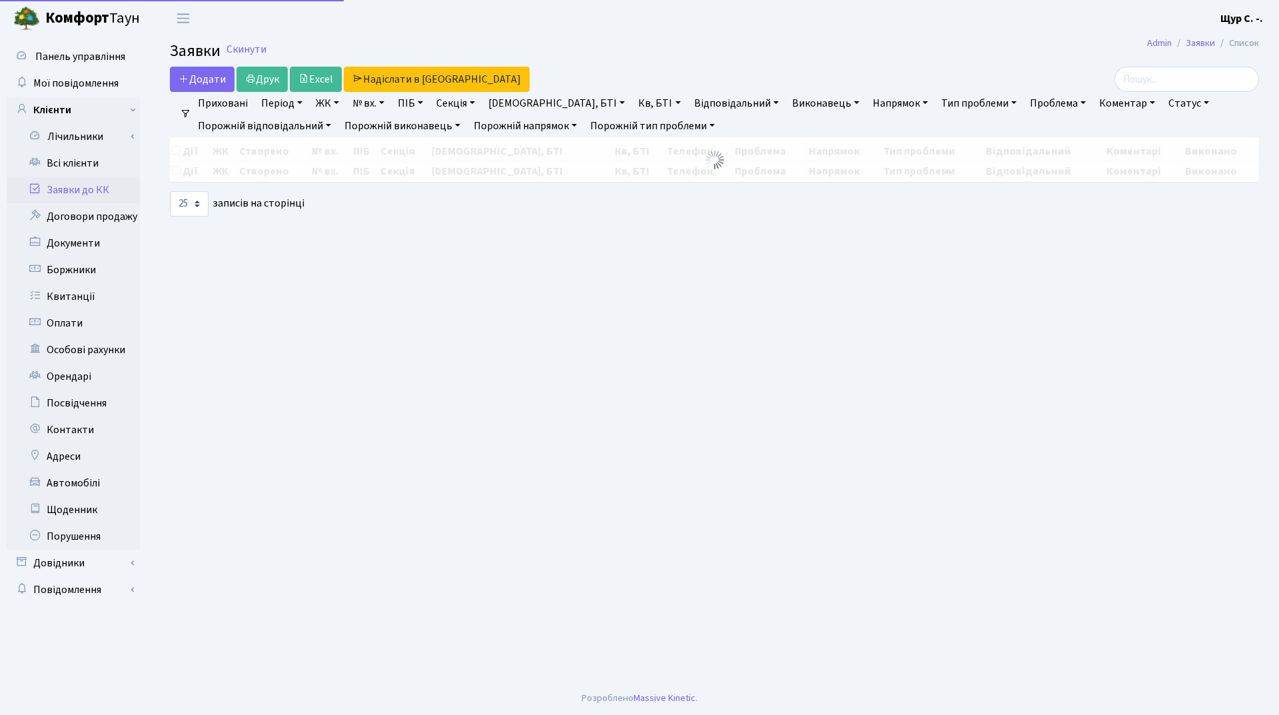
select select "25"
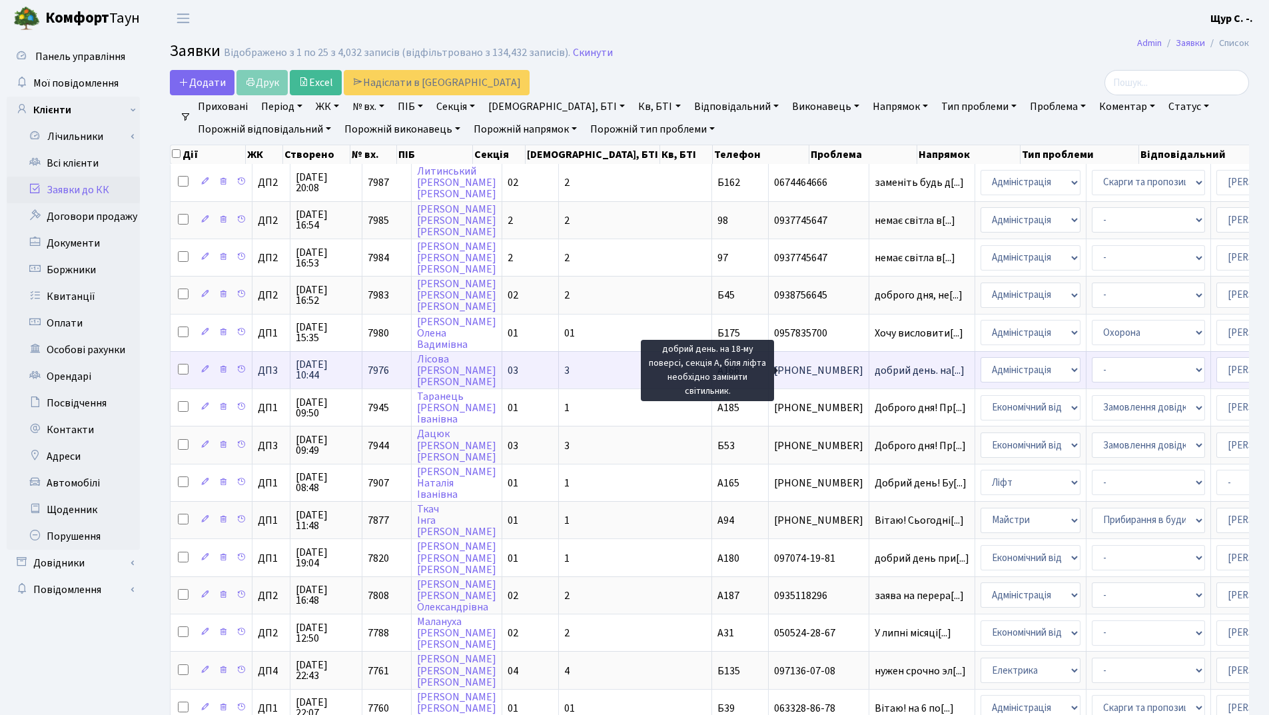
click at [875, 367] on span "добрий день. на[...]" at bounding box center [920, 370] width 90 height 15
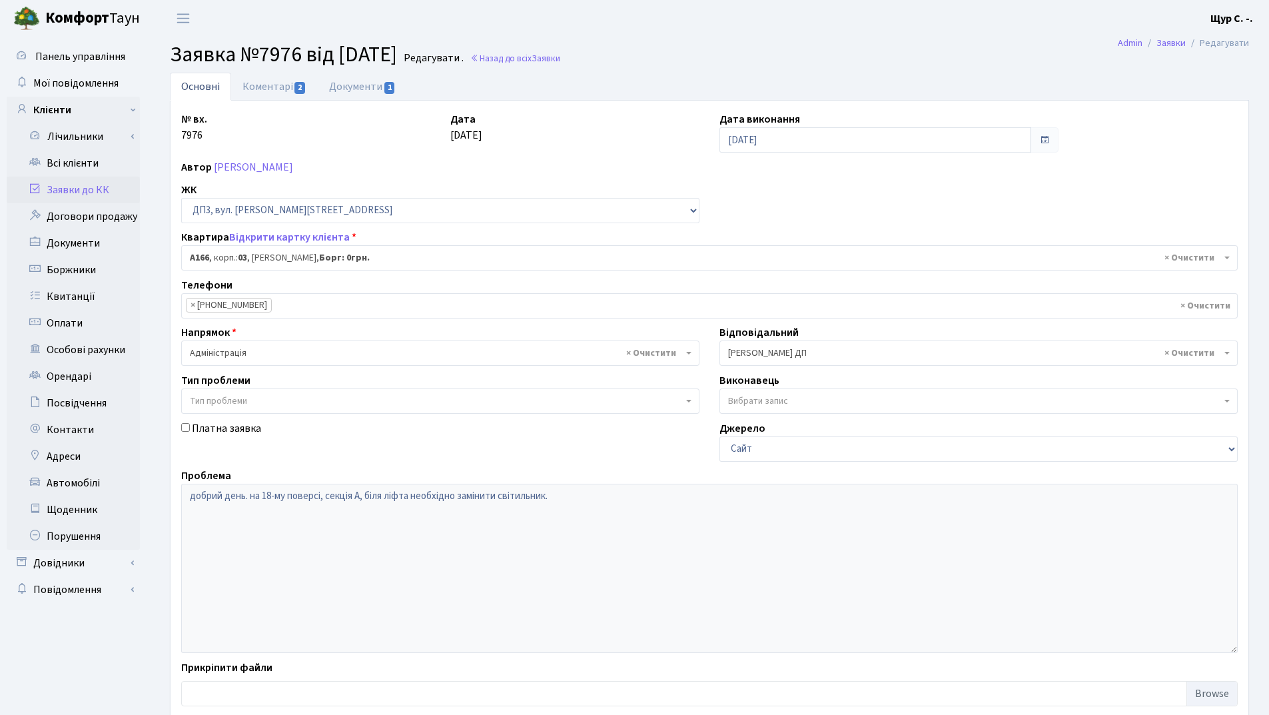
select select "32176"
click at [265, 90] on link "Коментарі 2" at bounding box center [274, 86] width 87 height 27
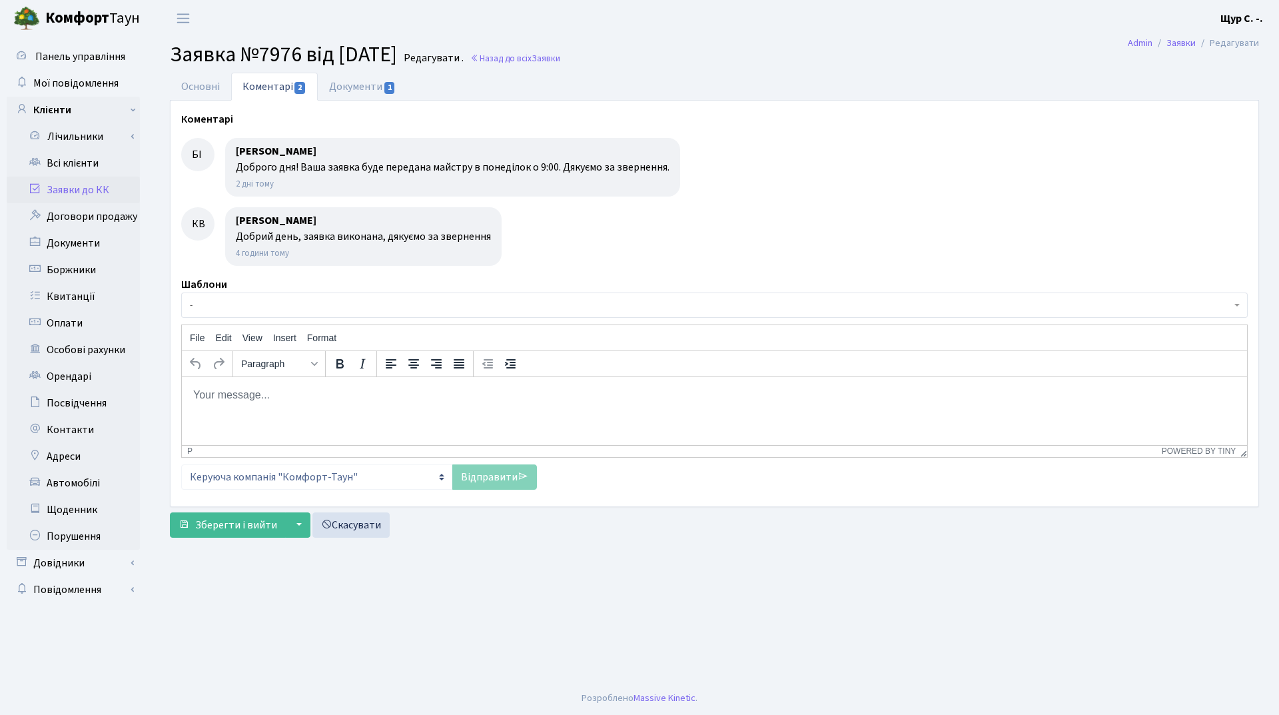
click at [61, 188] on link "Заявки до КК" at bounding box center [73, 190] width 133 height 27
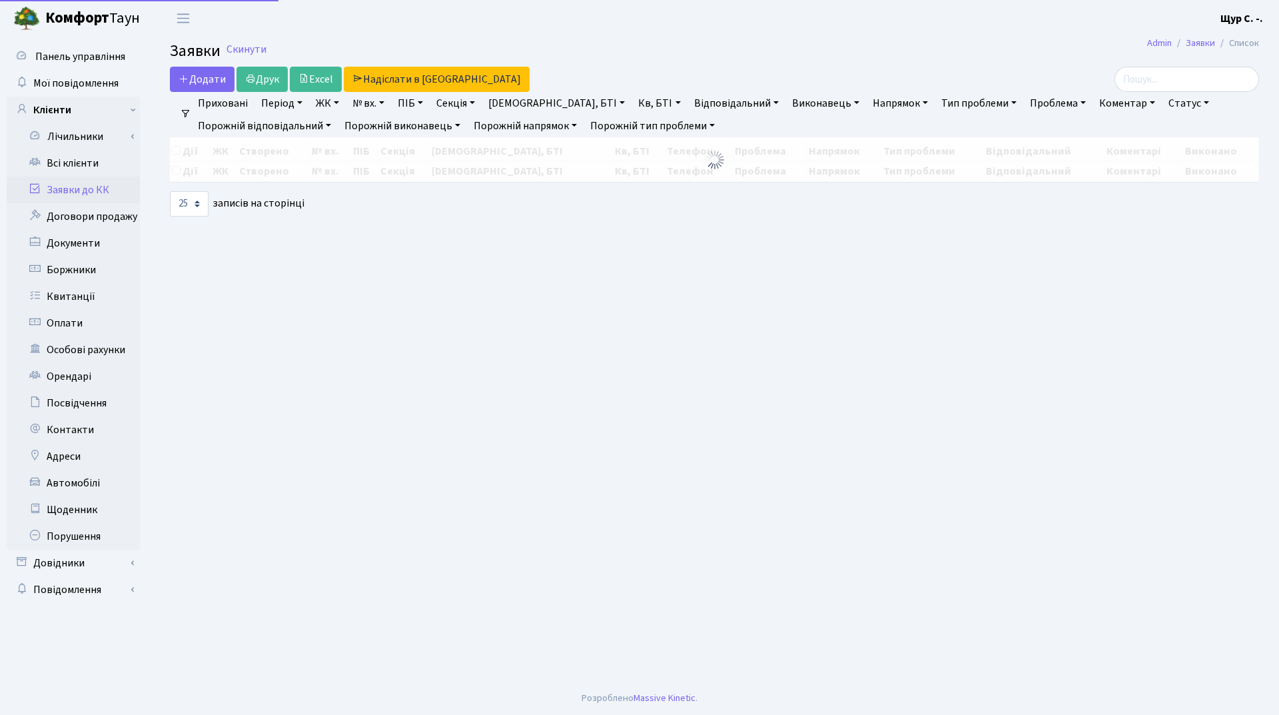
select select "25"
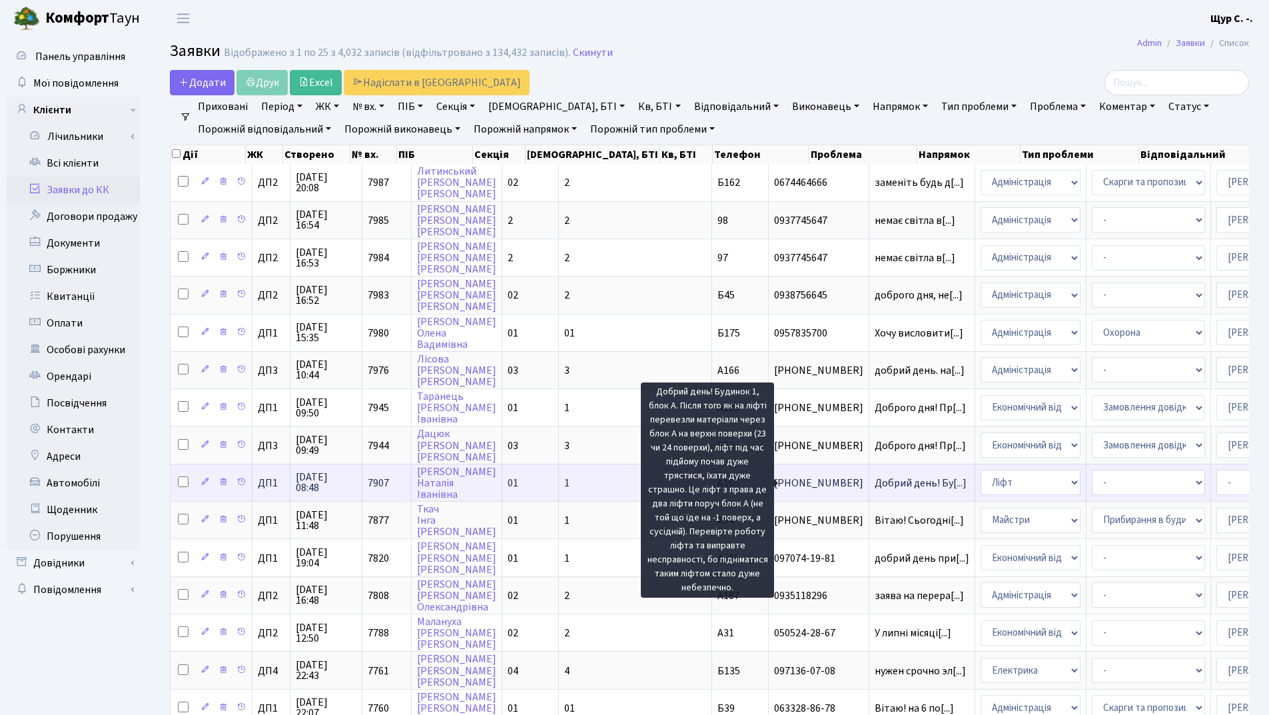
click at [875, 488] on span "Добрий день! Бу[...]" at bounding box center [921, 483] width 92 height 15
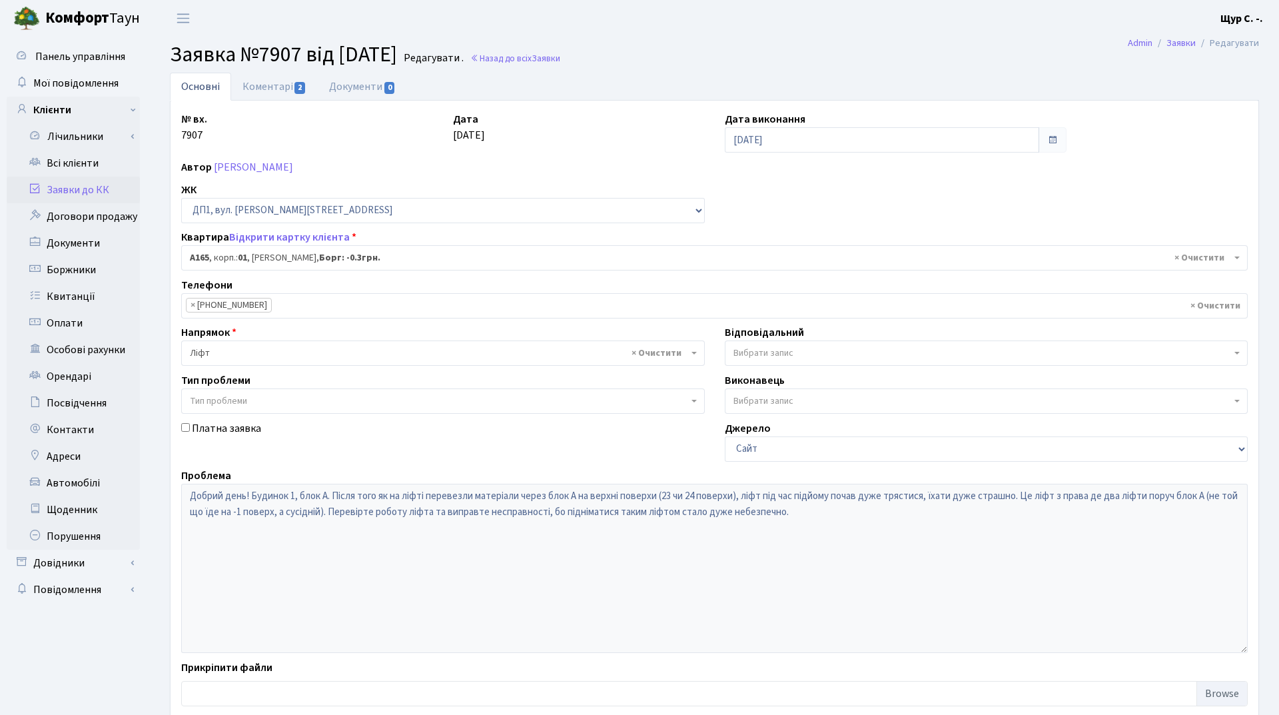
select select "29938"
click at [256, 83] on link "Коментарі 2" at bounding box center [274, 86] width 87 height 27
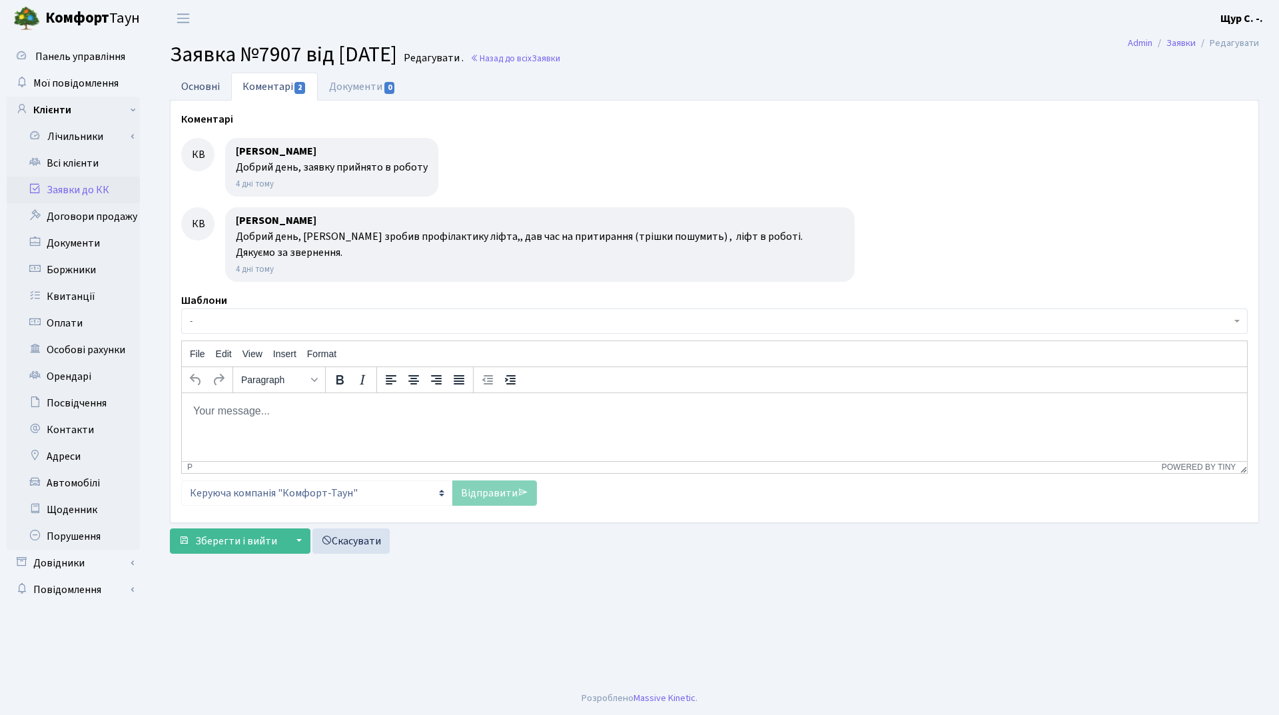
click at [203, 78] on link "Основні" at bounding box center [200, 86] width 61 height 27
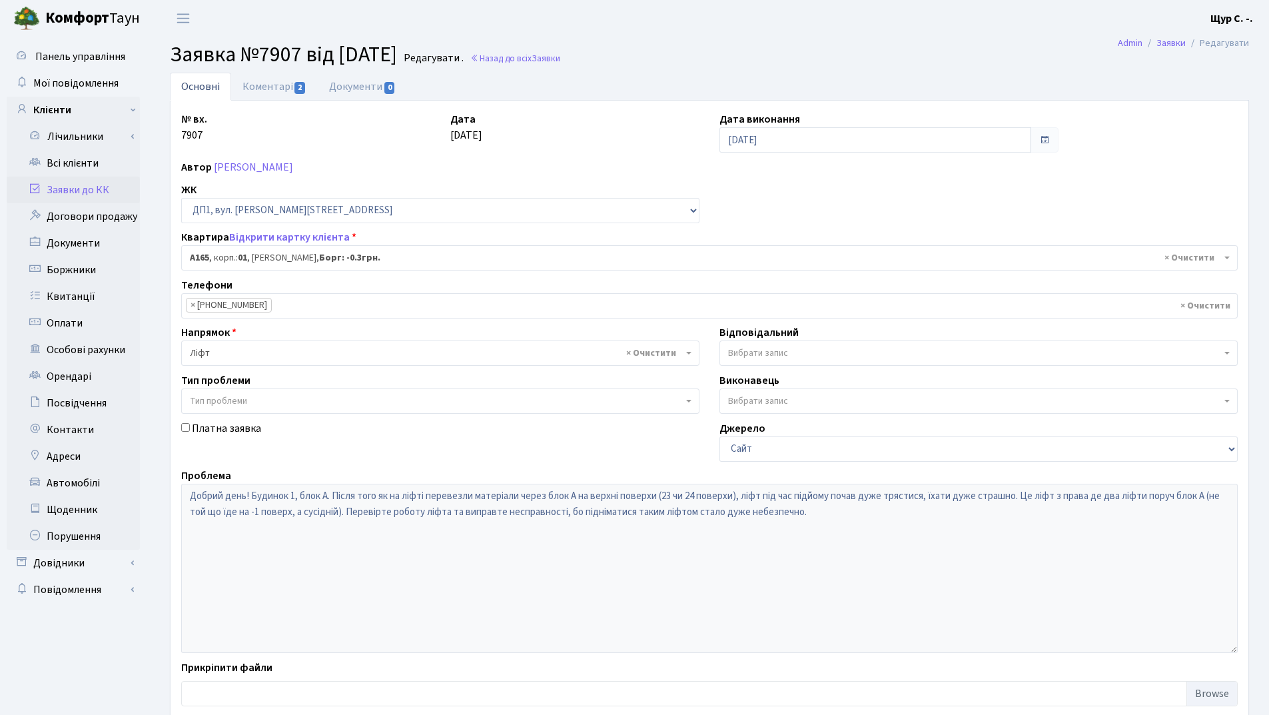
click at [97, 191] on link "Заявки до КК" at bounding box center [73, 190] width 133 height 27
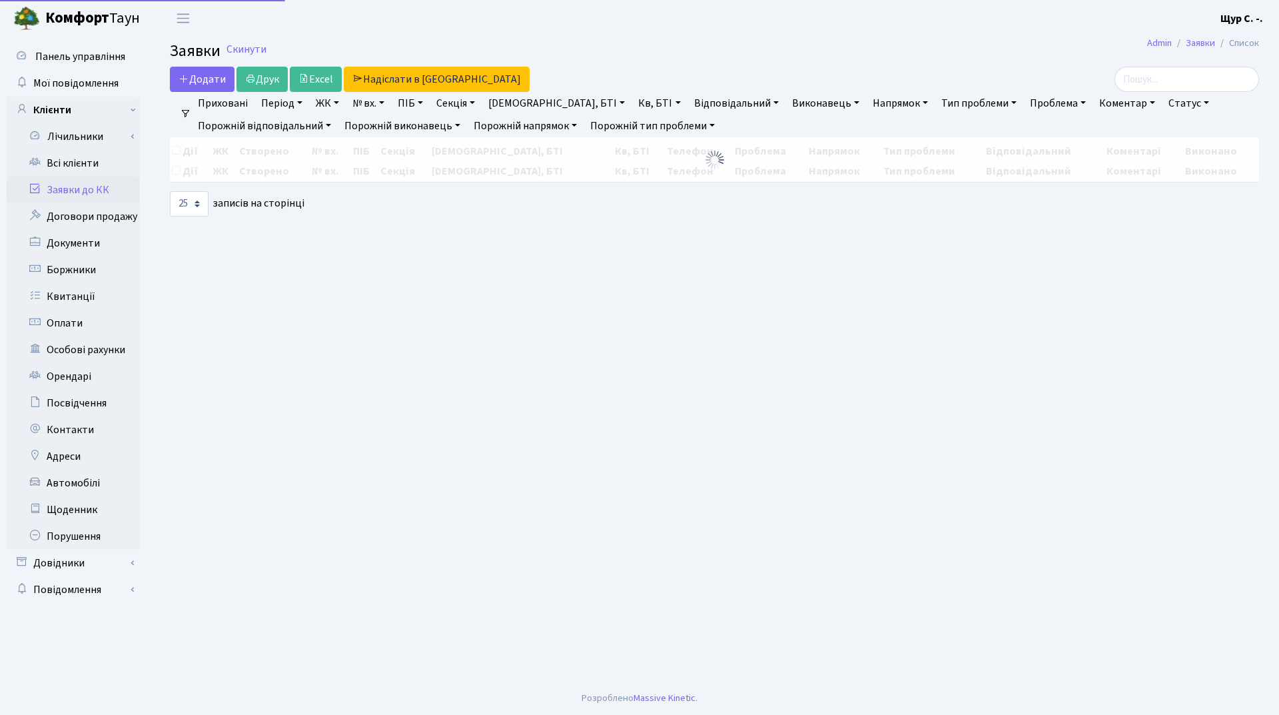
select select "25"
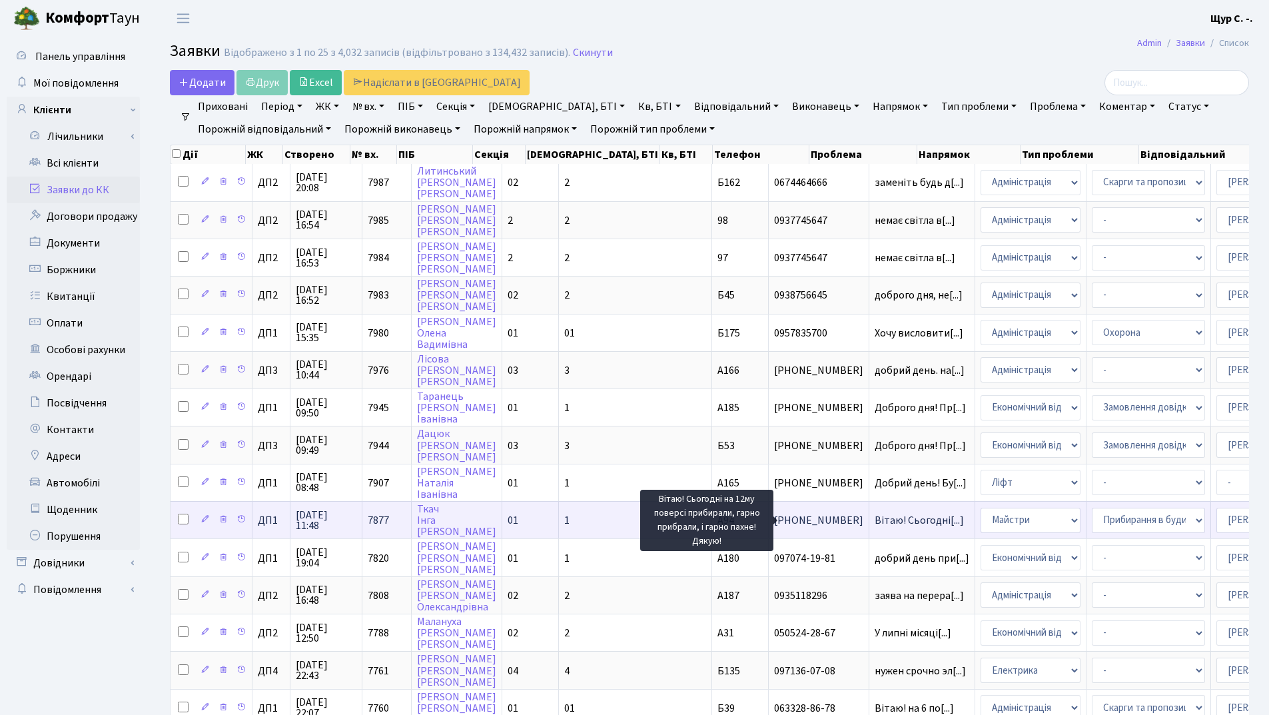
click at [875, 520] on span "Вітаю! Сьогодні[...]" at bounding box center [919, 520] width 89 height 15
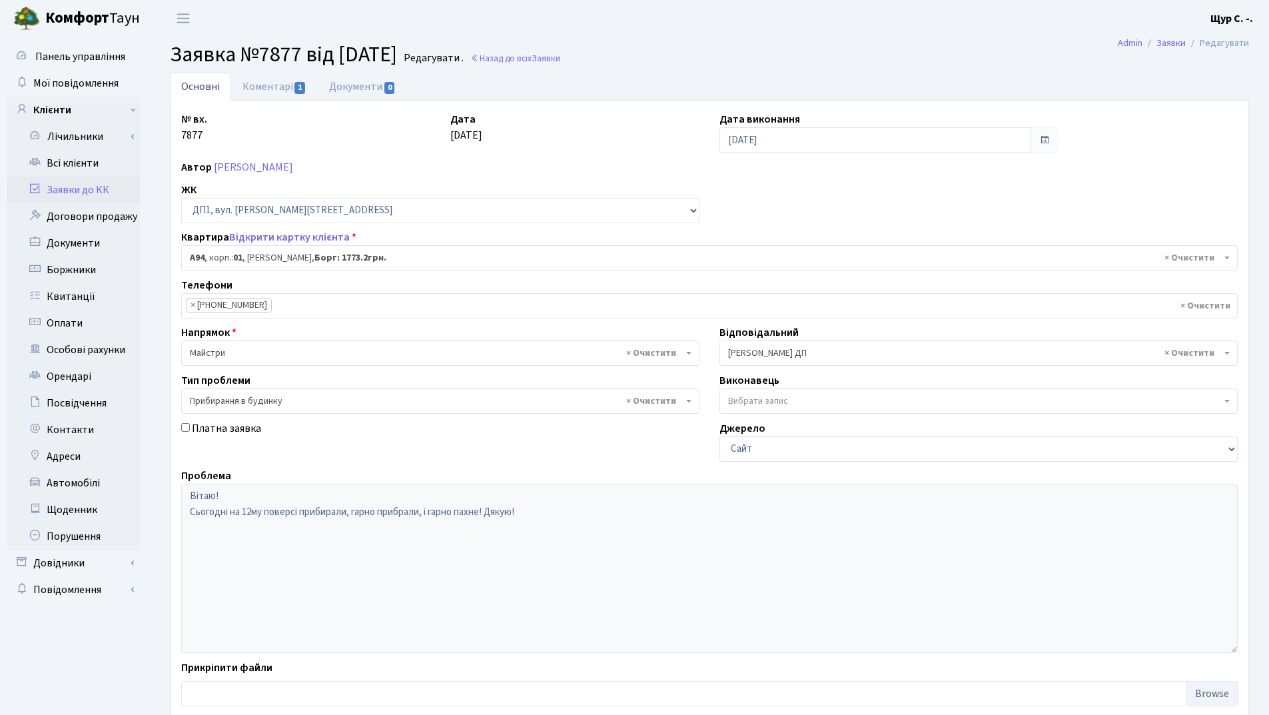
select select "29728"
select select "58"
click at [276, 90] on link "Коментарі 1" at bounding box center [274, 86] width 87 height 27
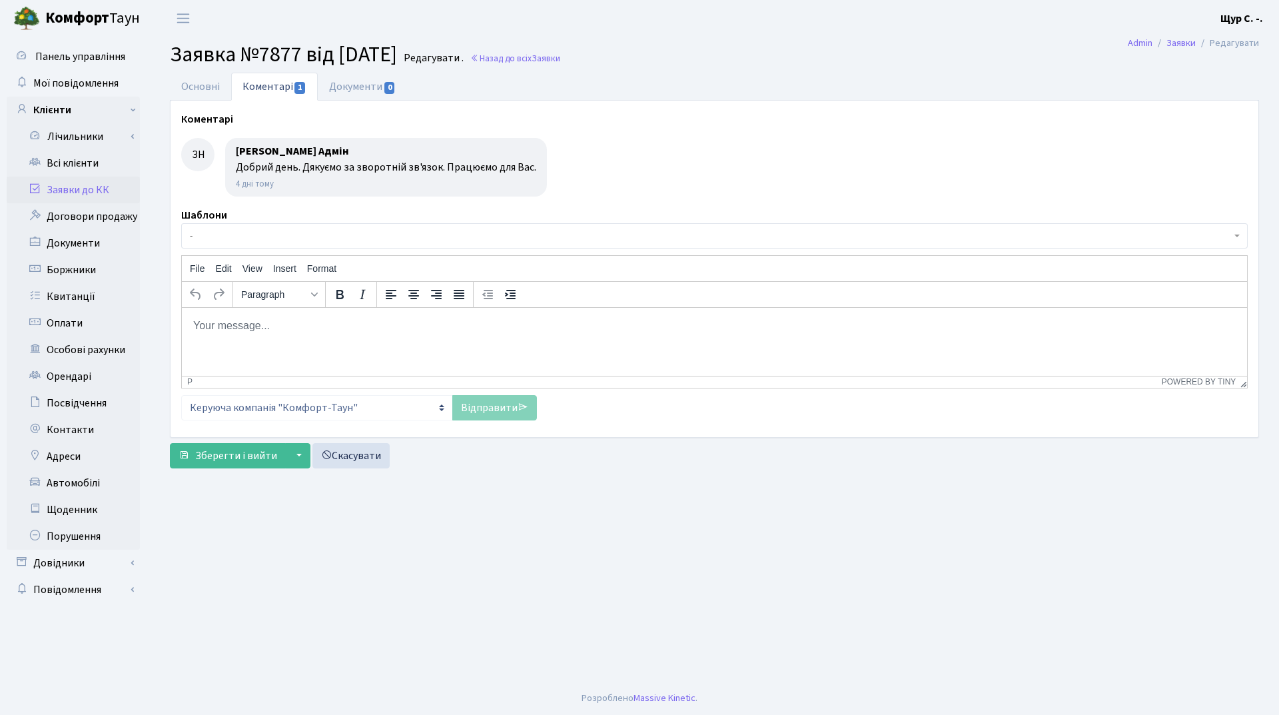
click at [95, 189] on link "Заявки до КК" at bounding box center [73, 190] width 133 height 27
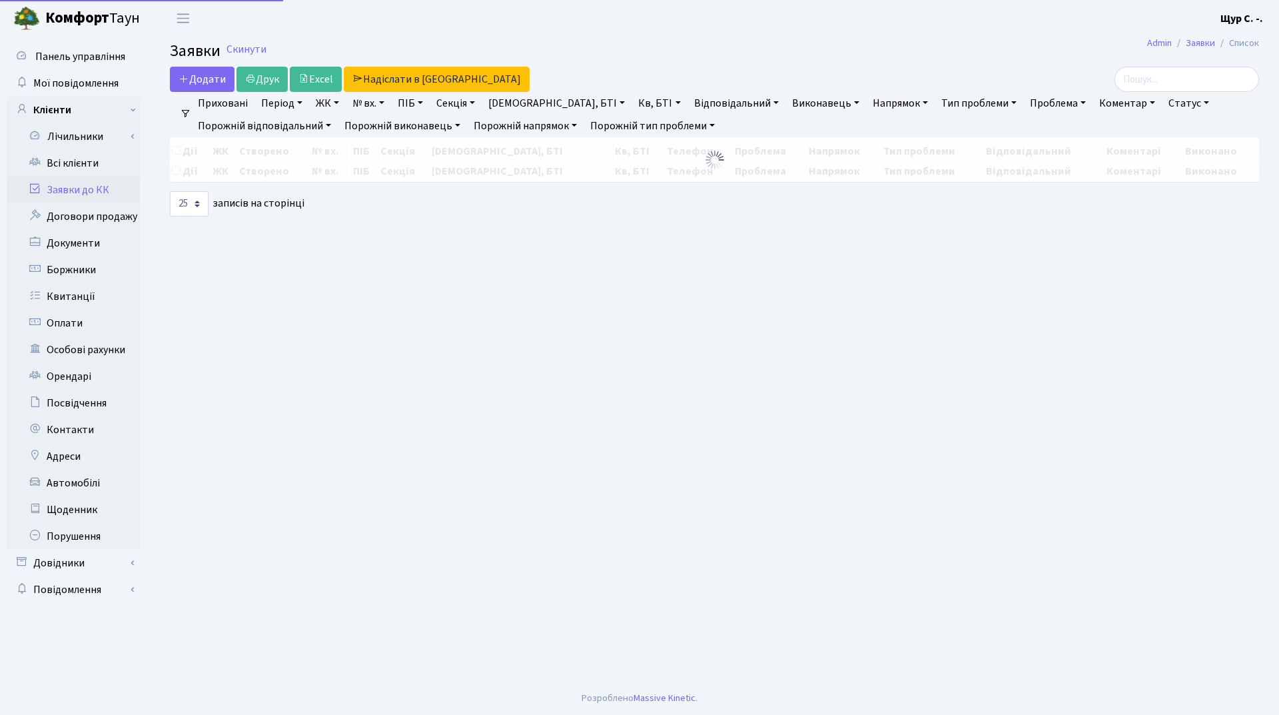
select select "25"
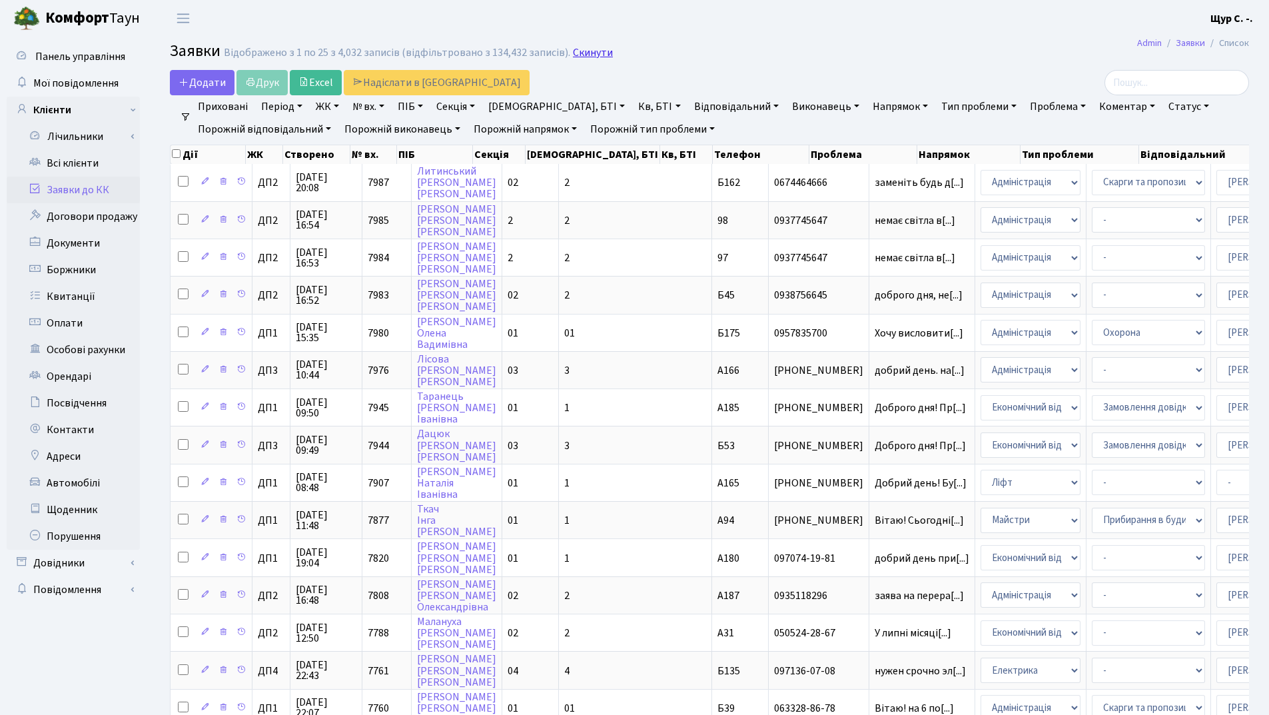
click at [590, 55] on link "Скинути" at bounding box center [593, 53] width 40 height 13
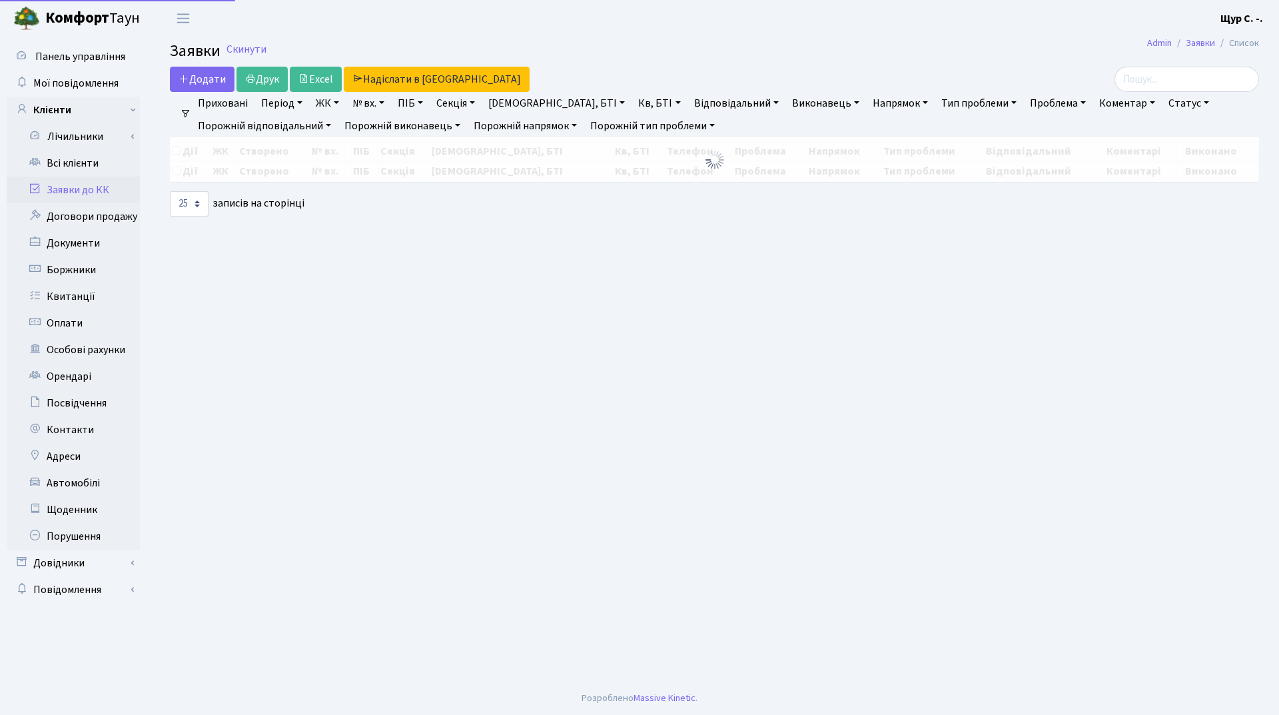
select select "25"
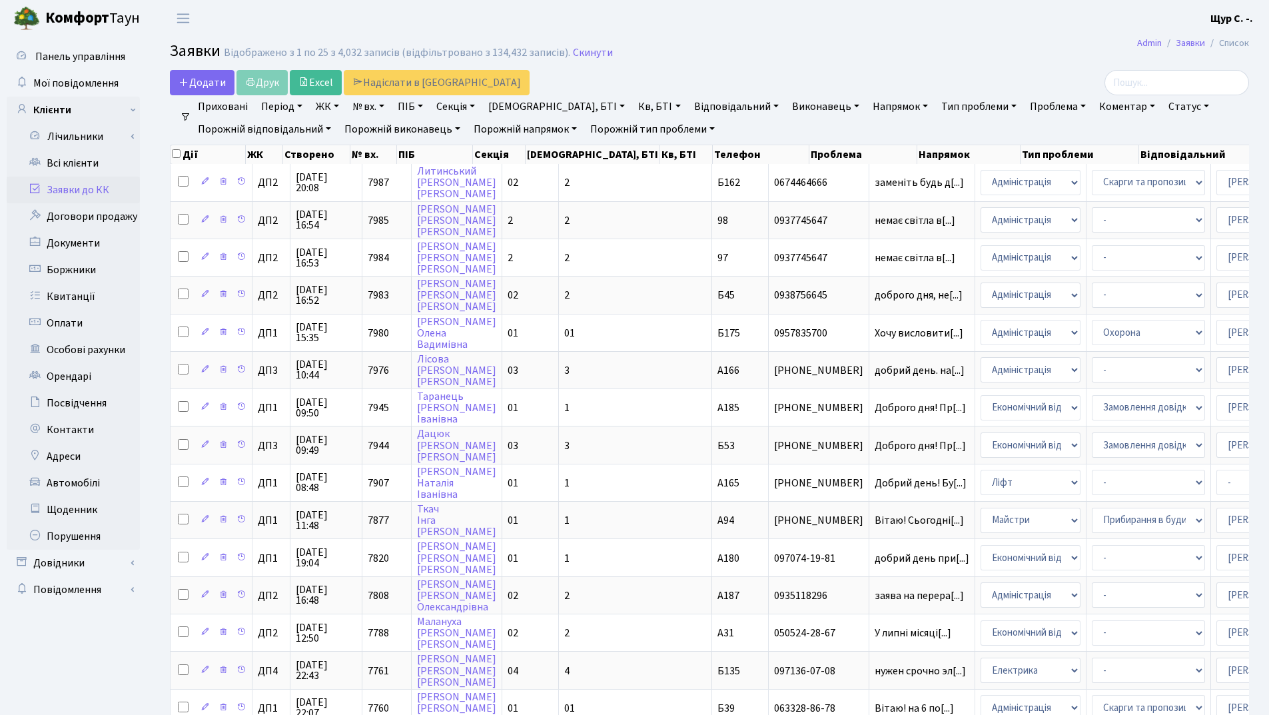
click at [71, 196] on link "Заявки до КК" at bounding box center [73, 190] width 133 height 27
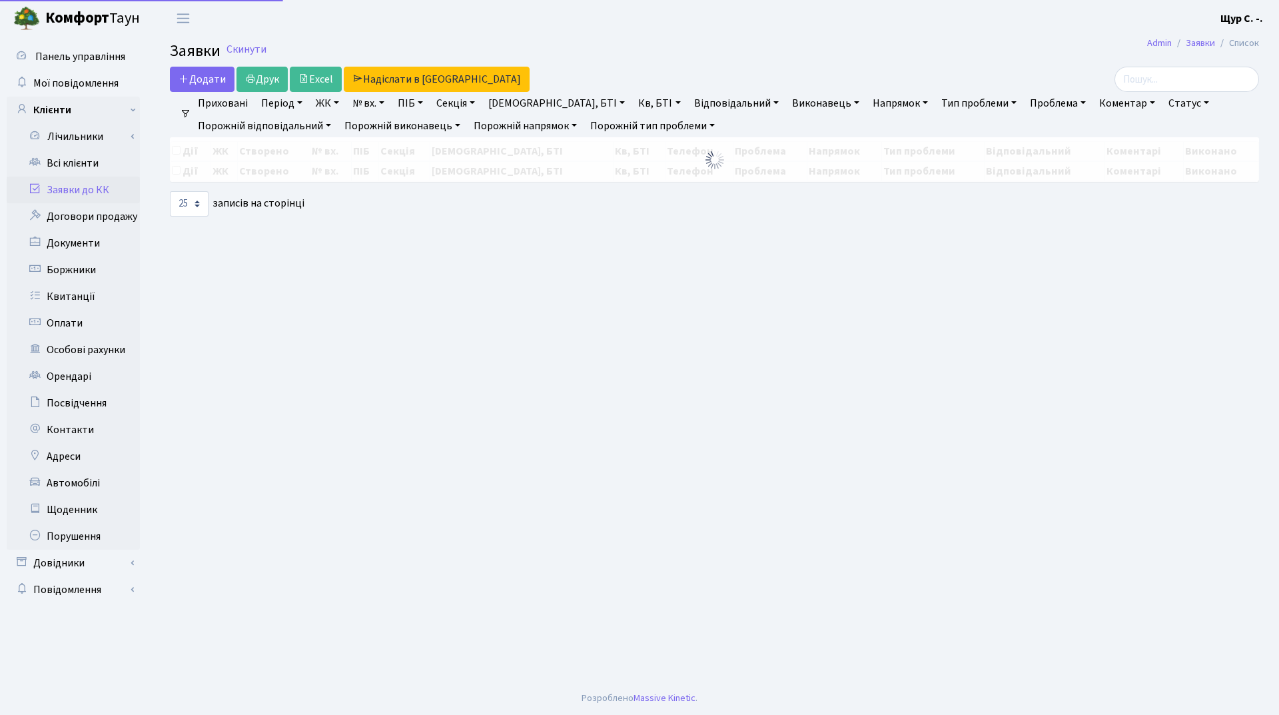
select select "25"
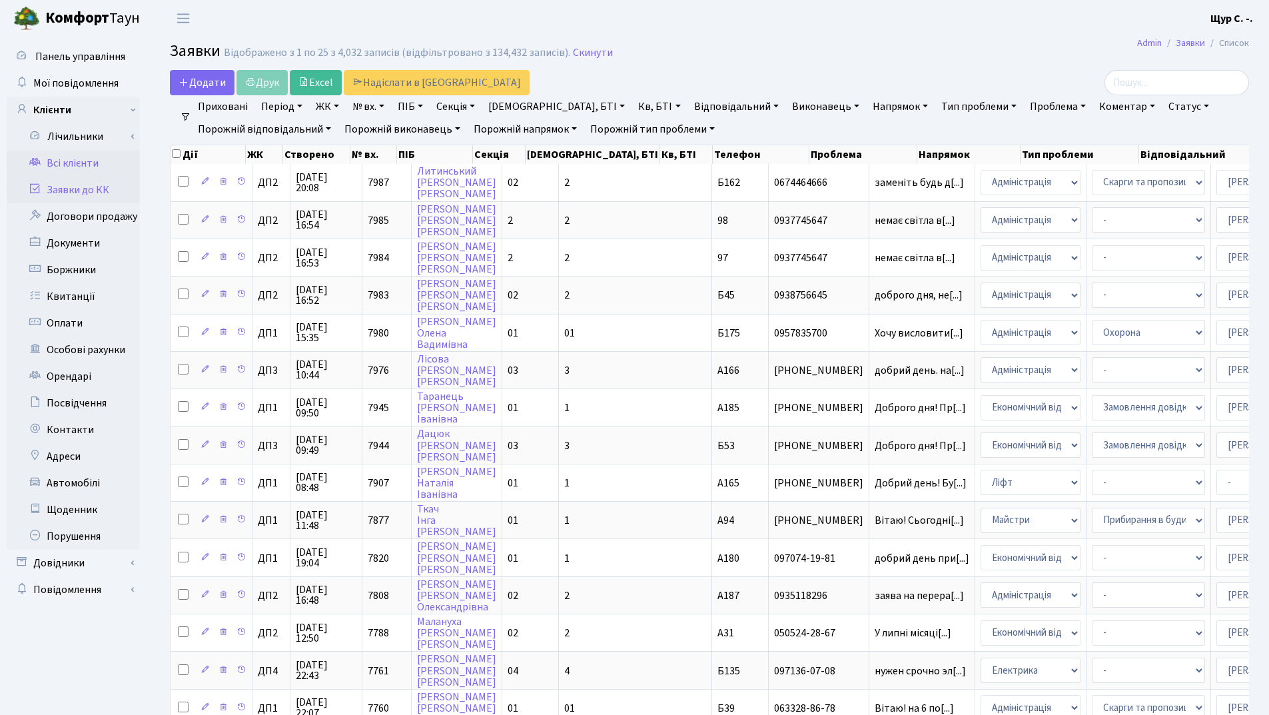
click at [59, 169] on link "Всі клієнти" at bounding box center [73, 163] width 133 height 27
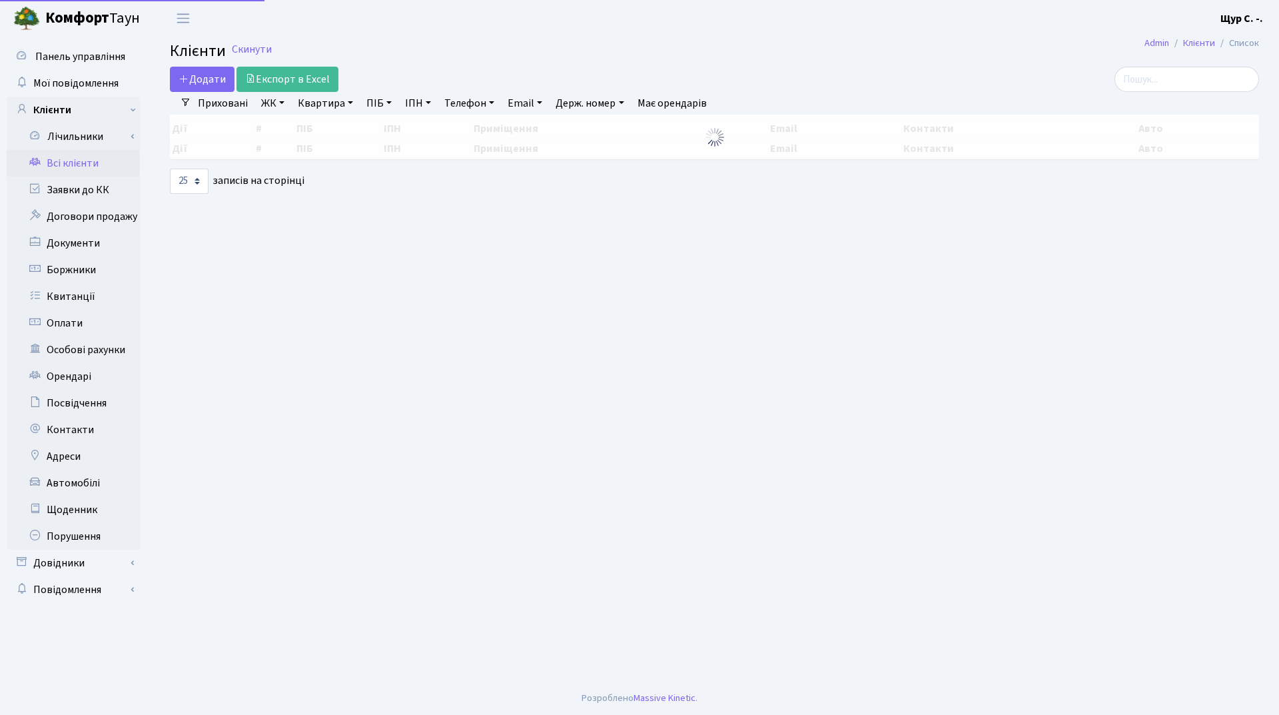
select select "25"
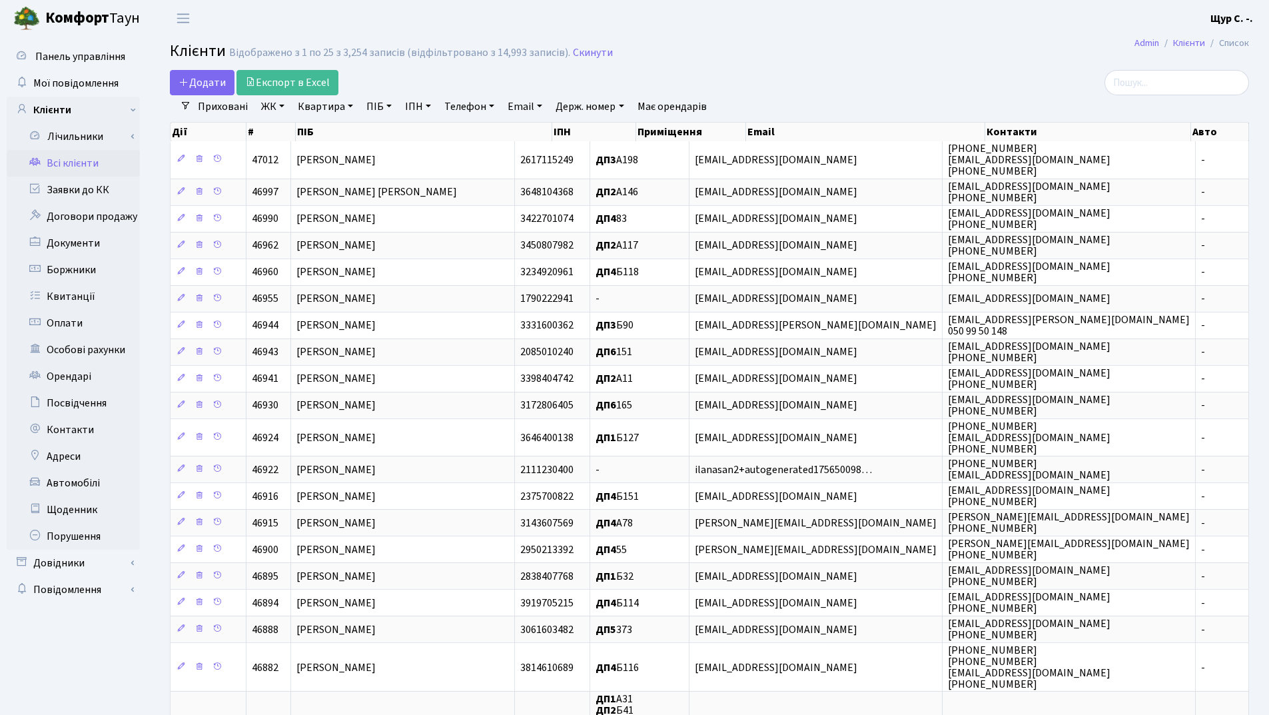
click at [334, 112] on link "Квартира" at bounding box center [325, 106] width 66 height 23
type input "173"
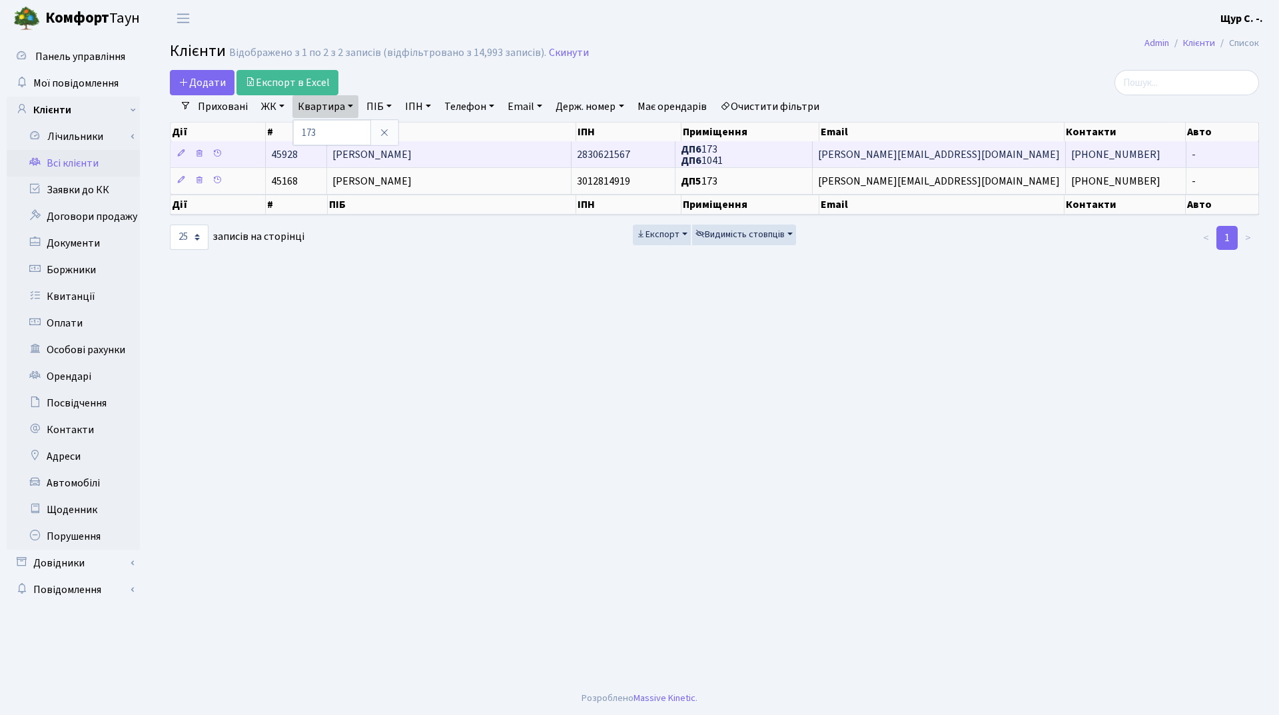
click at [466, 159] on td "[PERSON_NAME]" at bounding box center [449, 154] width 244 height 26
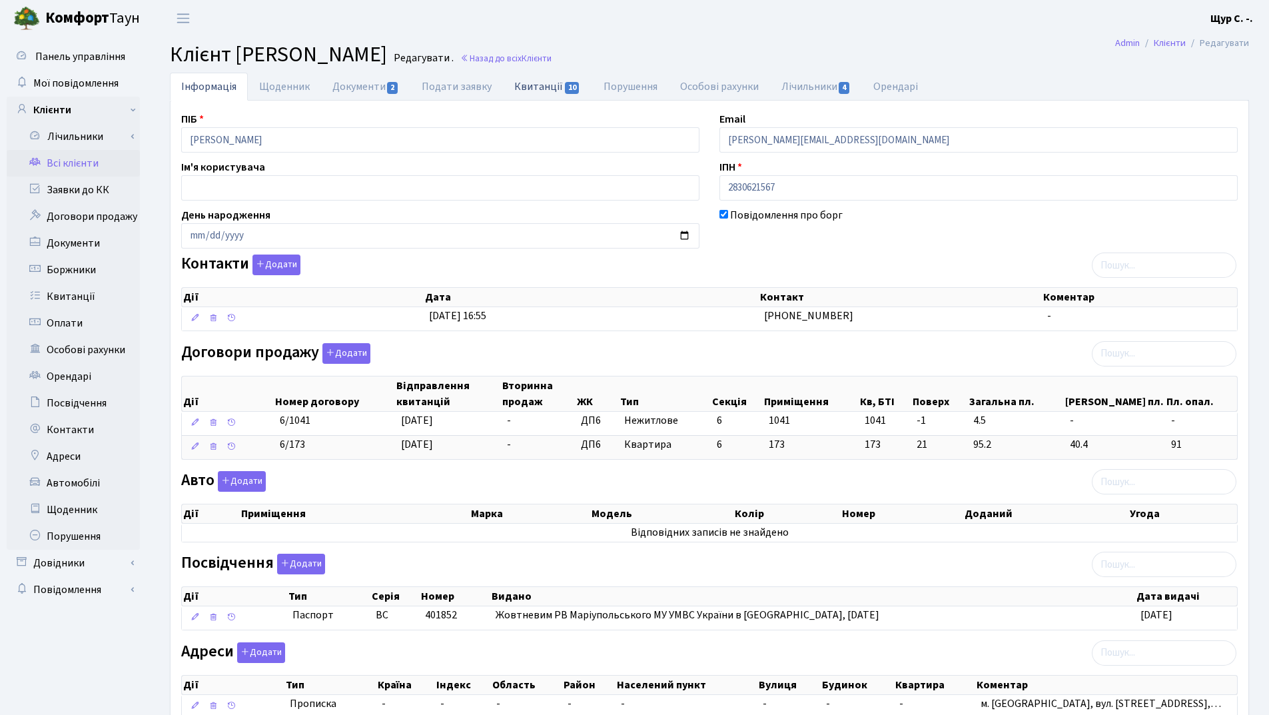
click at [537, 92] on link "Квитанції 10" at bounding box center [547, 86] width 89 height 27
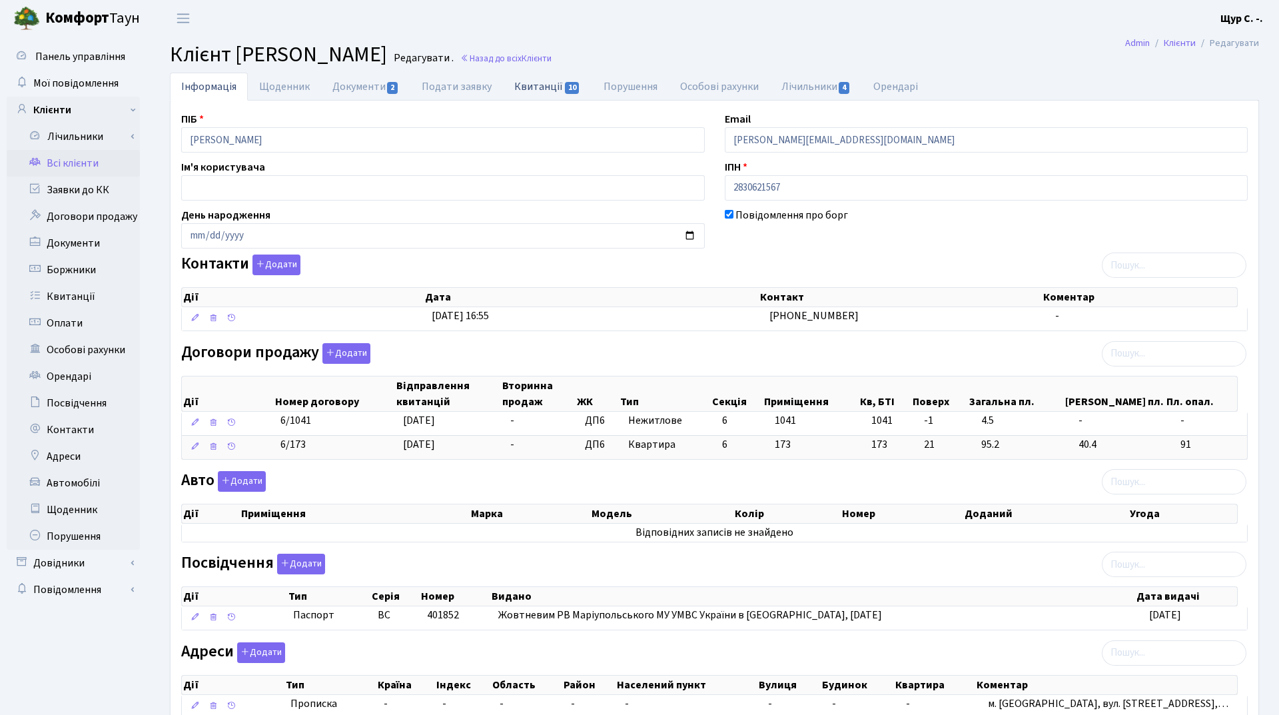
select select "25"
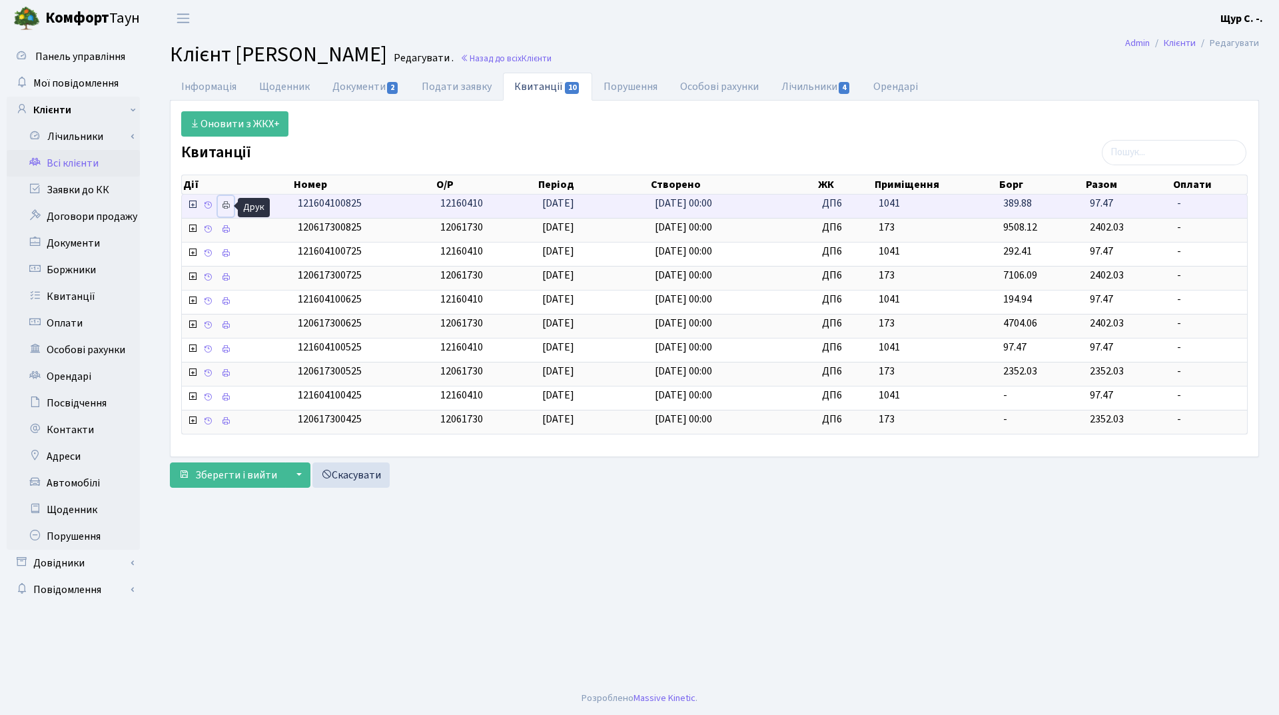
click at [223, 206] on icon at bounding box center [225, 205] width 9 height 9
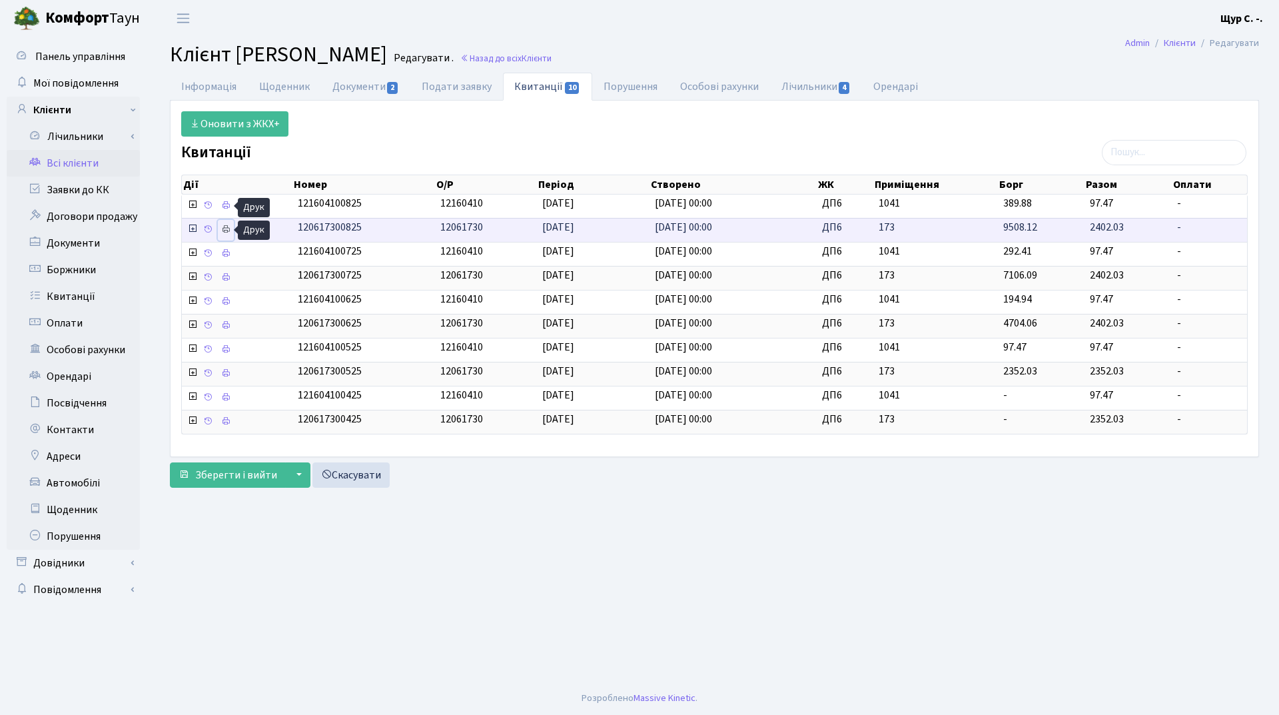
click at [228, 226] on icon at bounding box center [225, 228] width 9 height 9
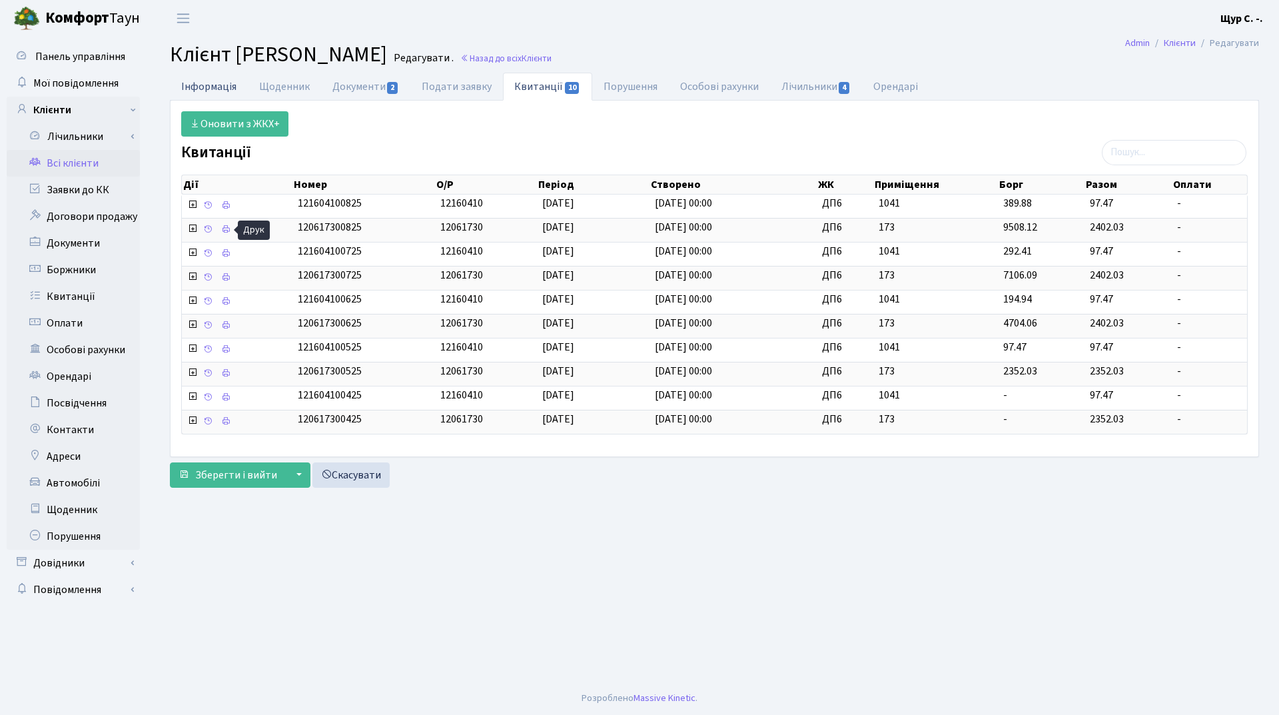
click at [209, 84] on link "Інформація" at bounding box center [209, 86] width 78 height 27
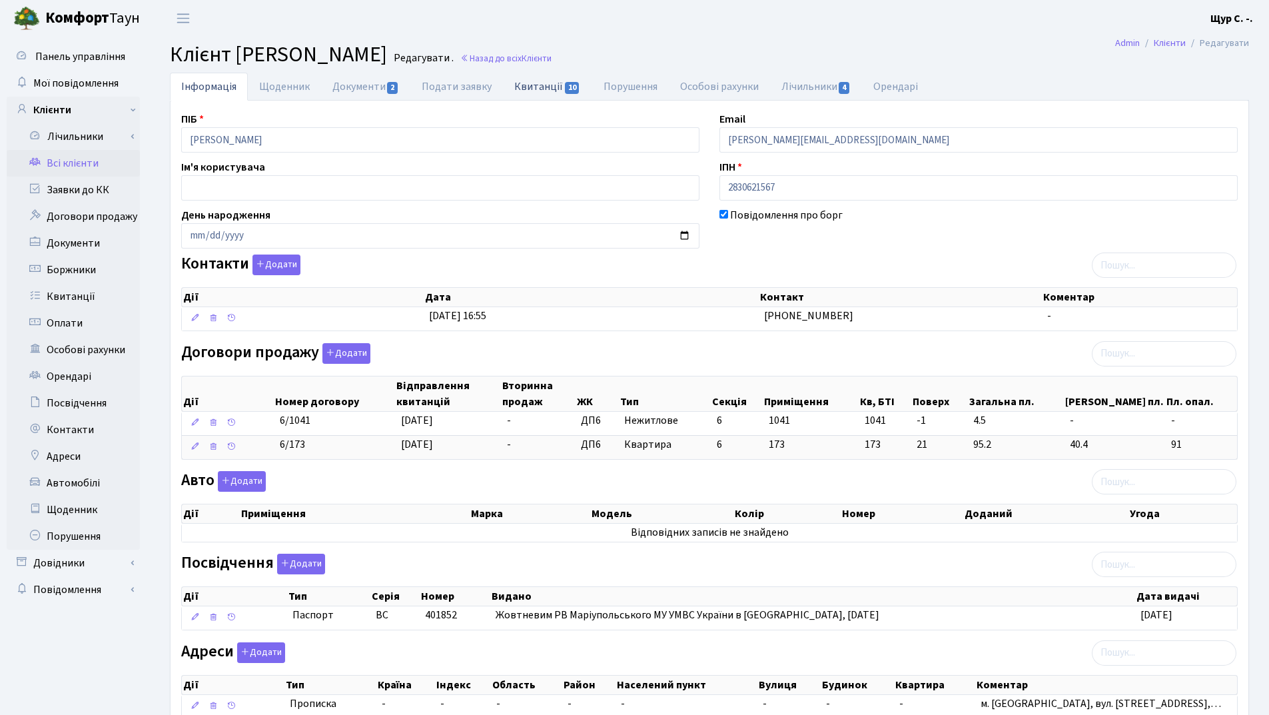
click at [525, 97] on link "Квитанції 10" at bounding box center [547, 86] width 89 height 27
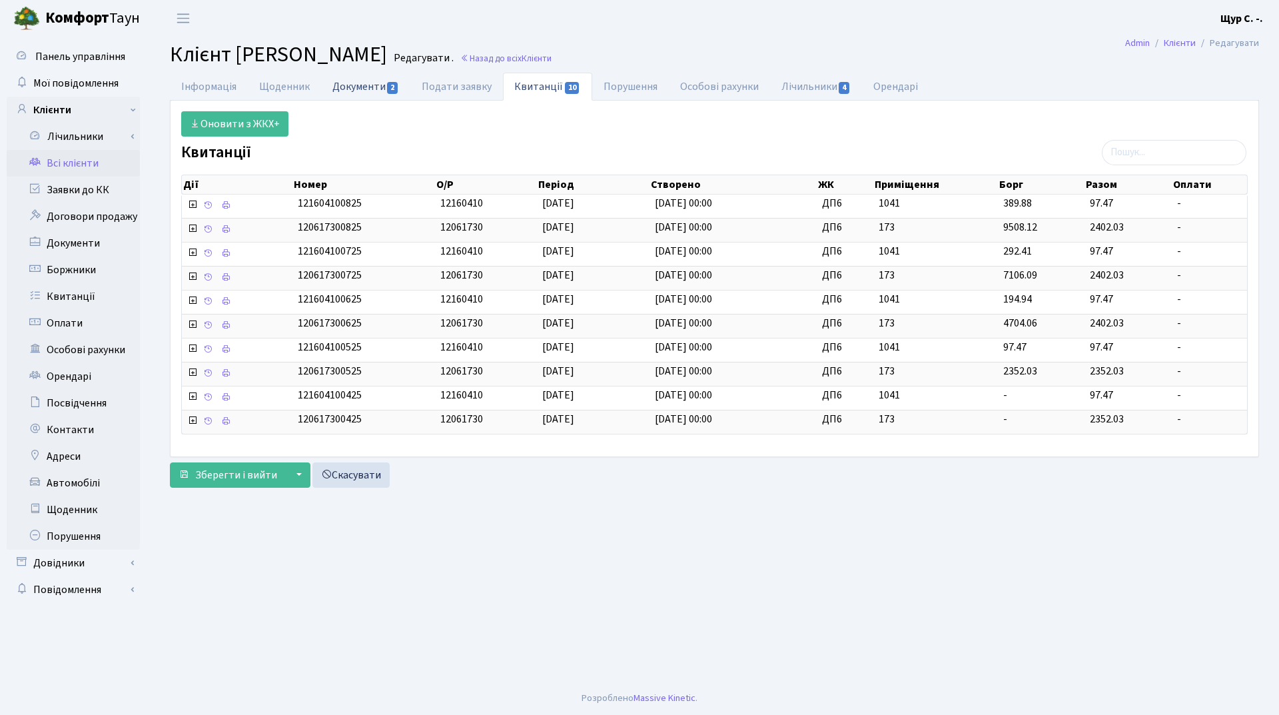
click at [357, 86] on link "Документи 2" at bounding box center [365, 86] width 89 height 27
select select "25"
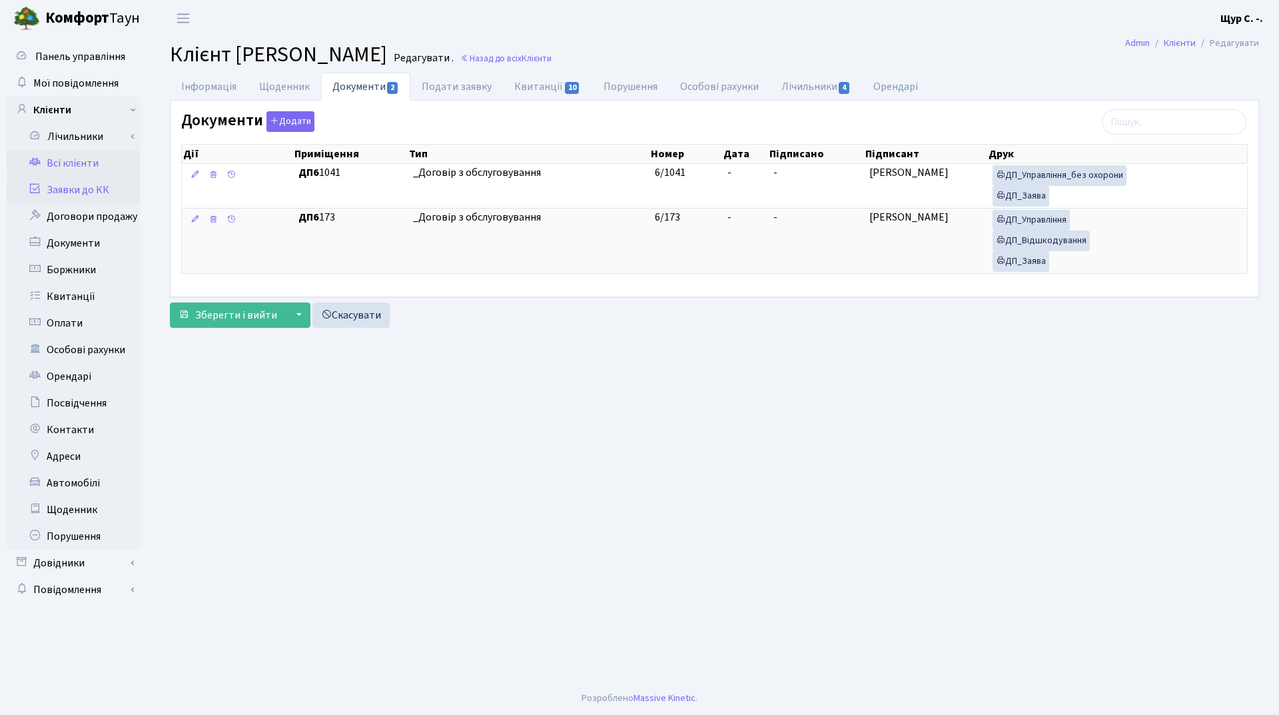
click at [84, 195] on link "Заявки до КК" at bounding box center [73, 190] width 133 height 27
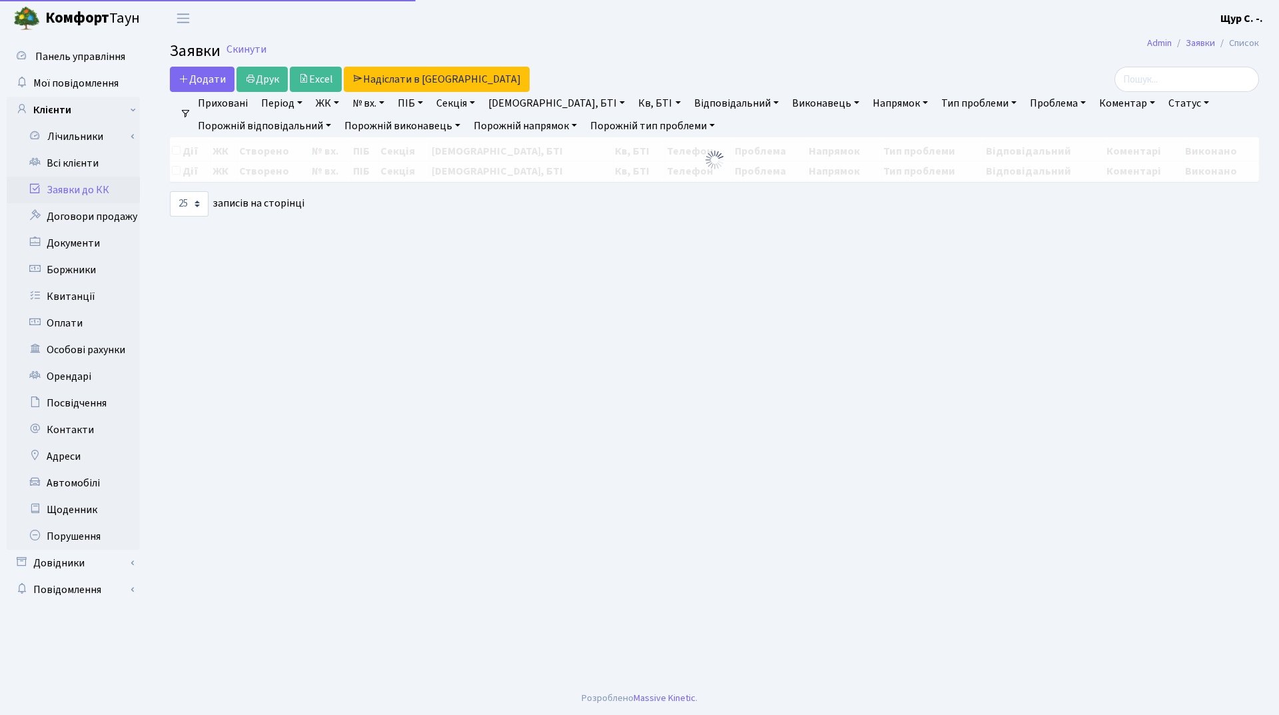
select select "25"
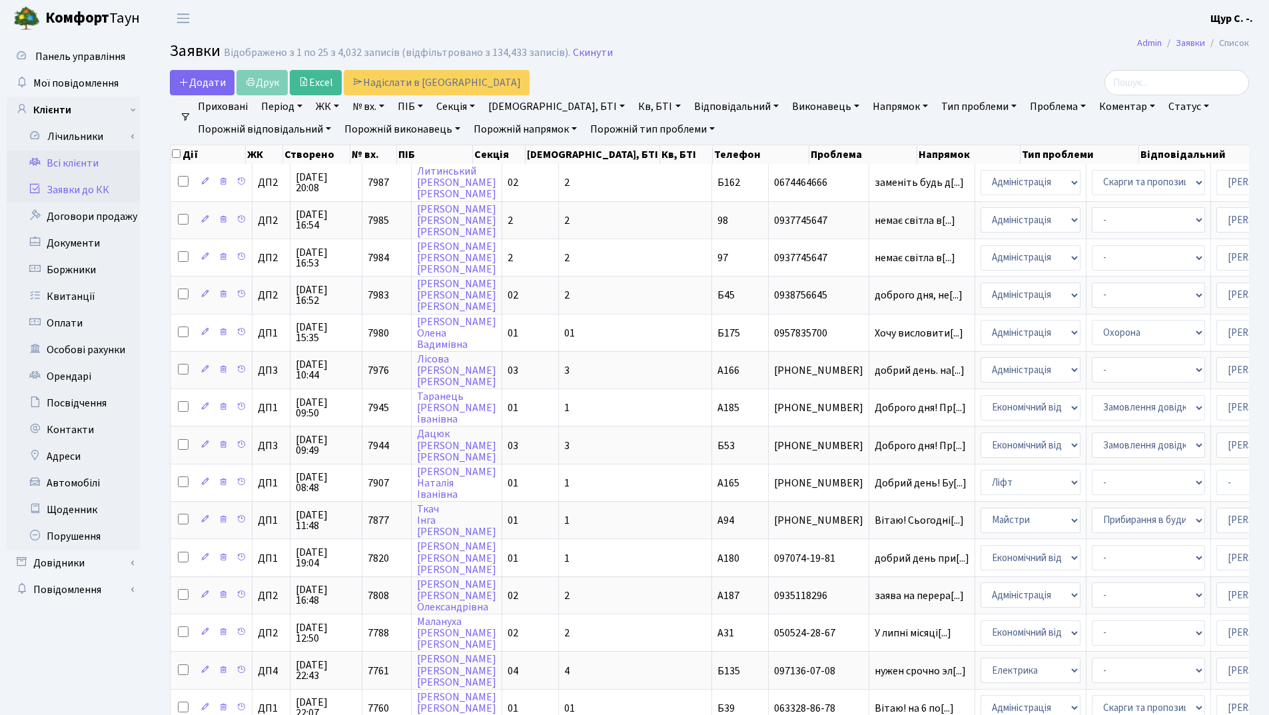
click at [104, 165] on link "Всі клієнти" at bounding box center [73, 163] width 133 height 27
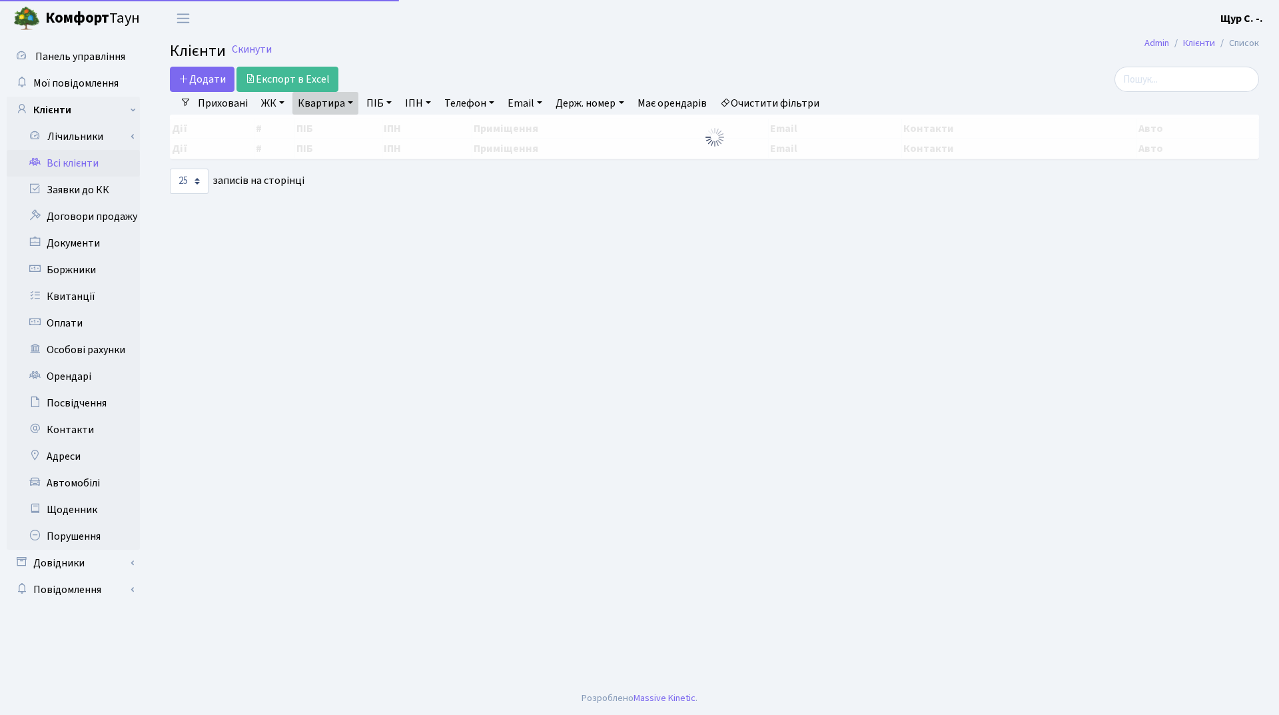
select select "25"
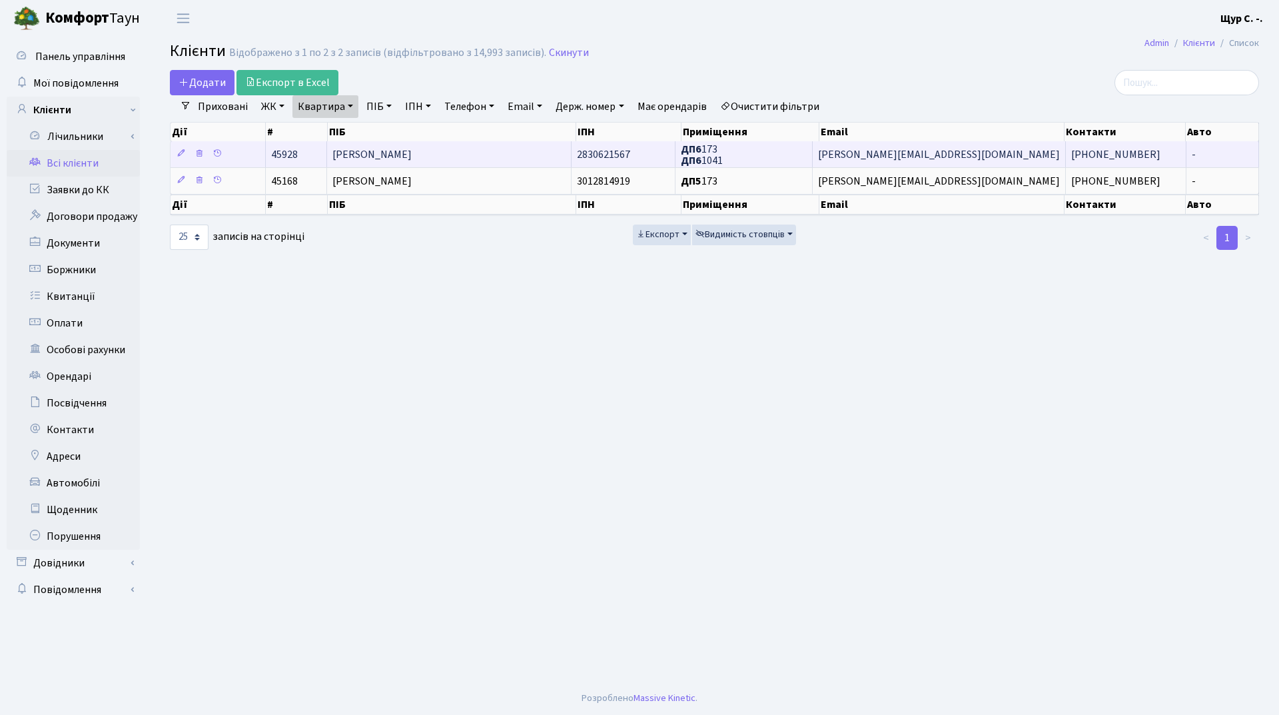
click at [458, 151] on td "[PERSON_NAME]" at bounding box center [449, 154] width 244 height 26
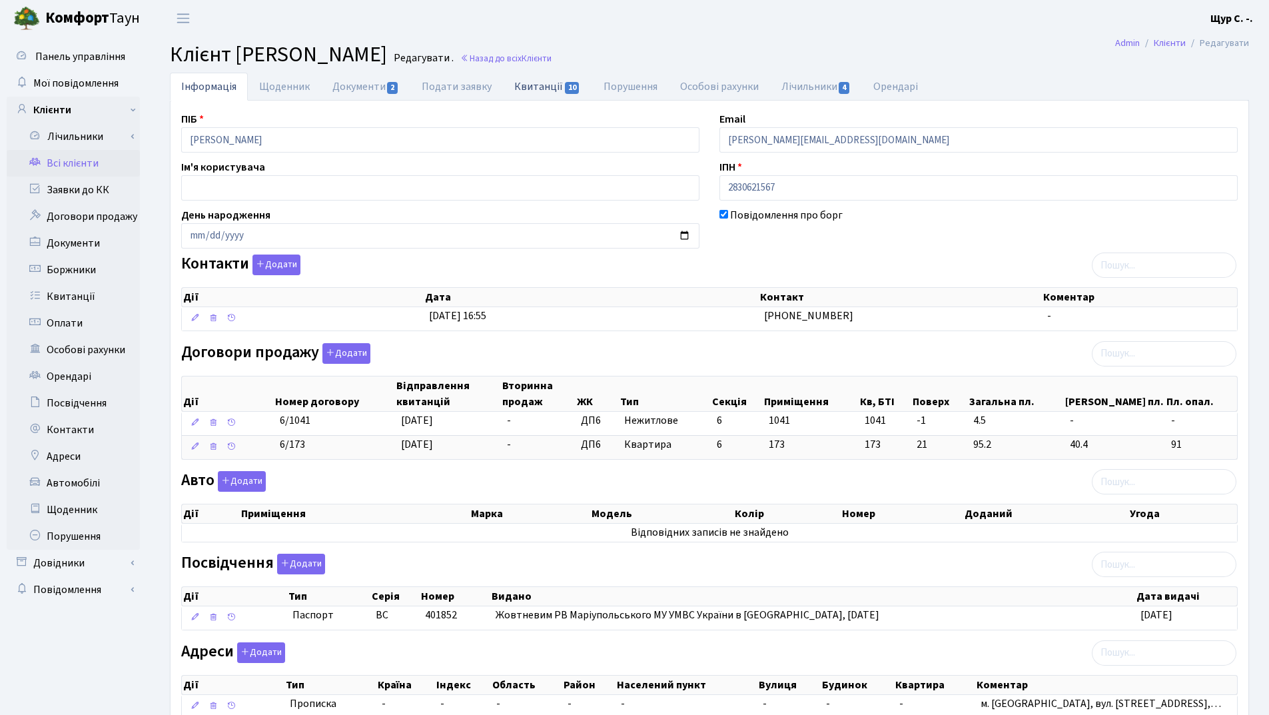
click at [540, 88] on link "Квитанції 10" at bounding box center [547, 86] width 89 height 27
select select "25"
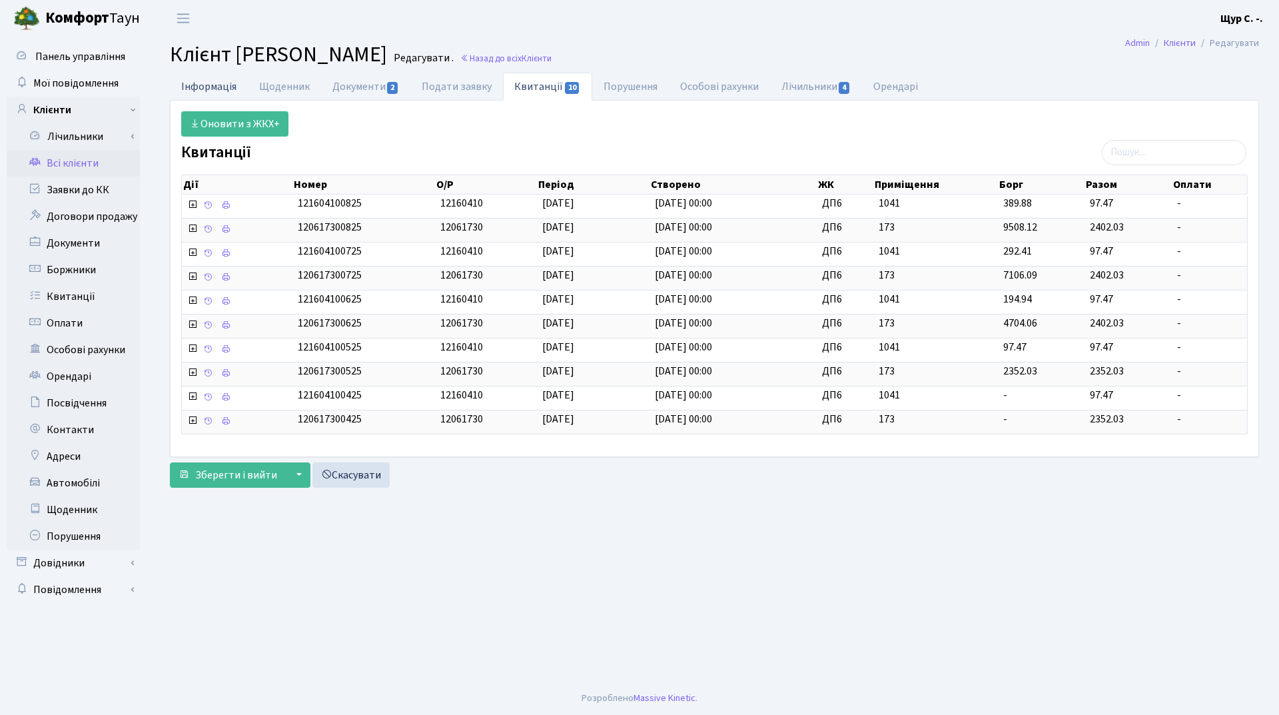
click at [200, 89] on link "Інформація" at bounding box center [209, 86] width 78 height 27
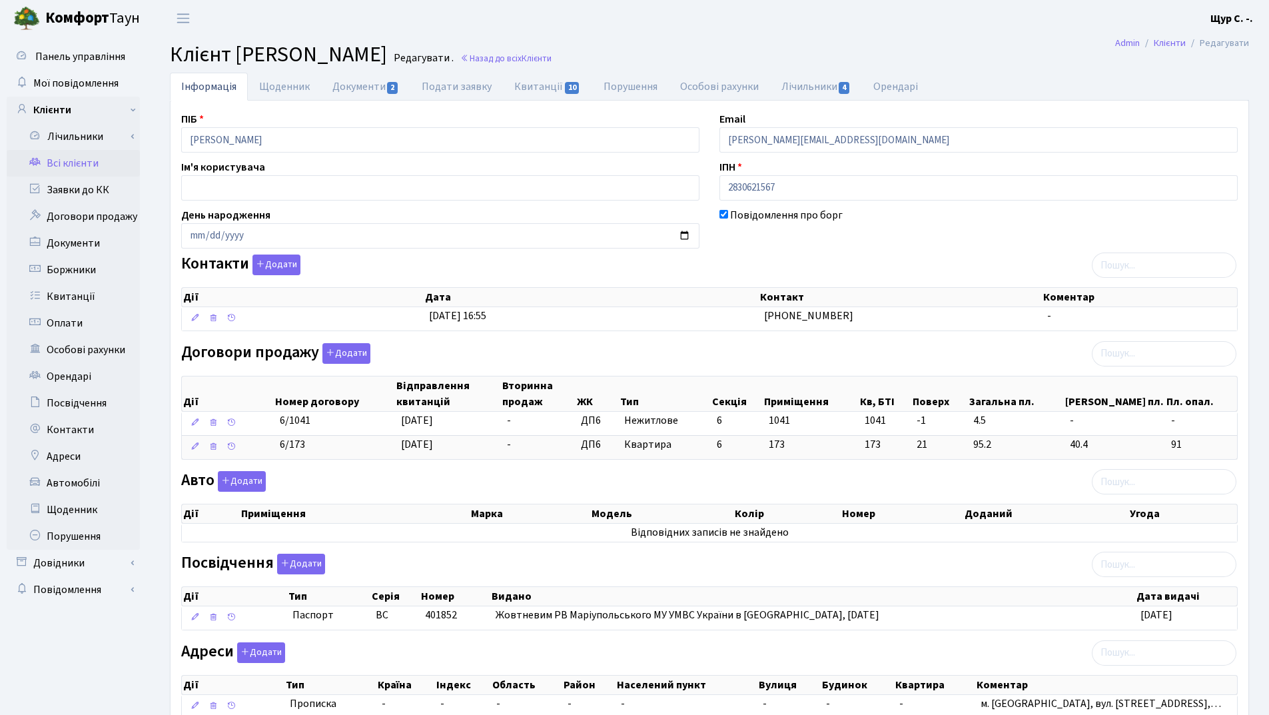
click at [81, 166] on link "Всі клієнти" at bounding box center [73, 163] width 133 height 27
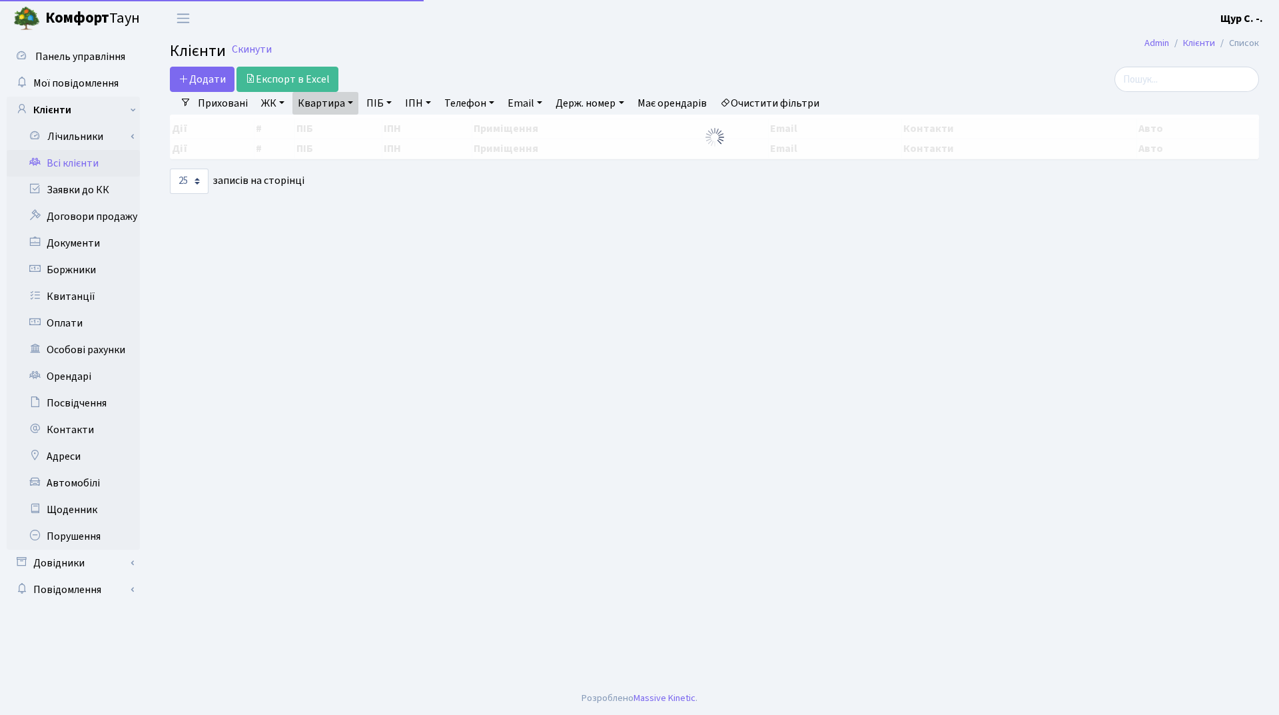
select select "25"
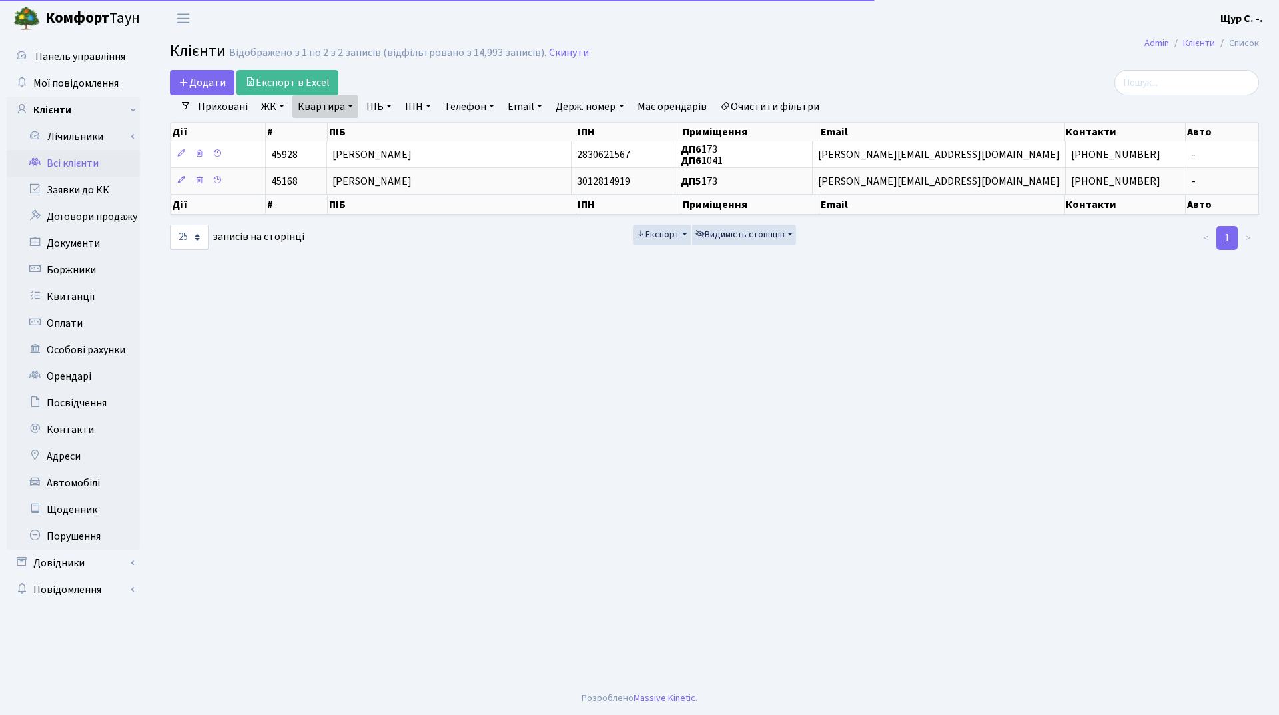
click at [348, 109] on link "Квартира" at bounding box center [325, 106] width 66 height 23
click at [354, 130] on input "173" at bounding box center [332, 132] width 78 height 25
type input "1"
type input "78"
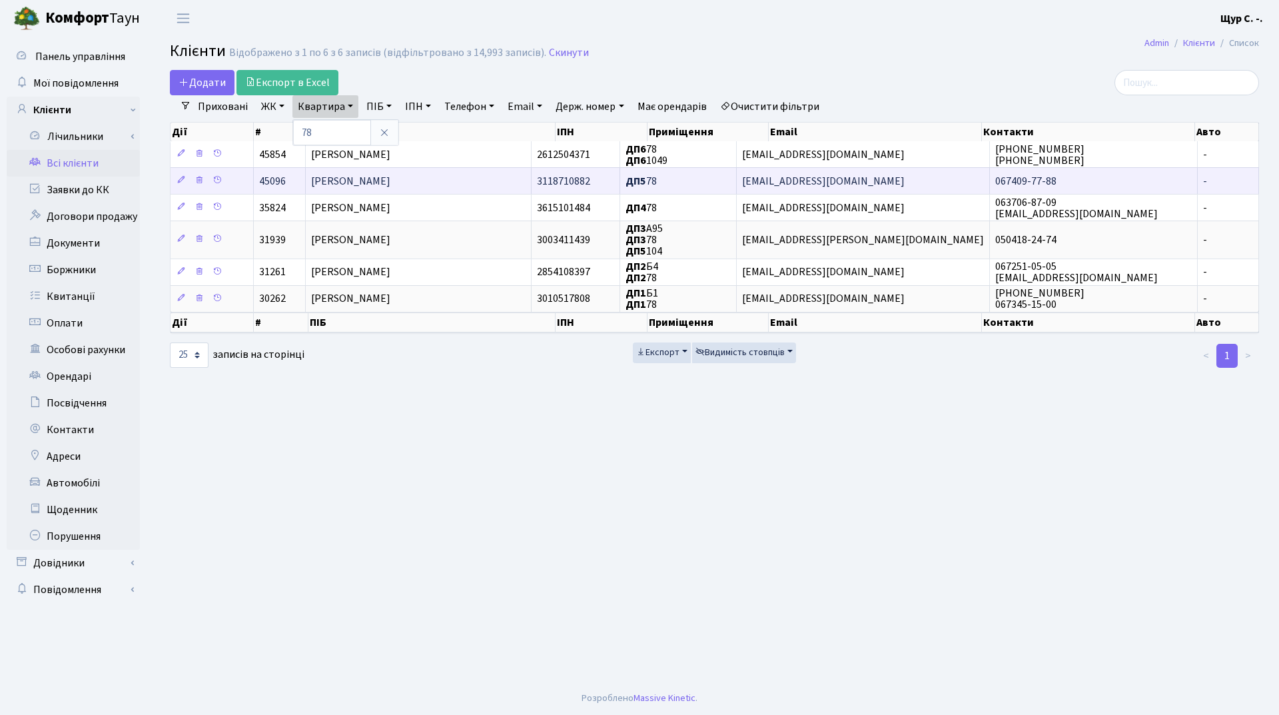
click at [388, 179] on span "[PERSON_NAME]" at bounding box center [350, 181] width 79 height 15
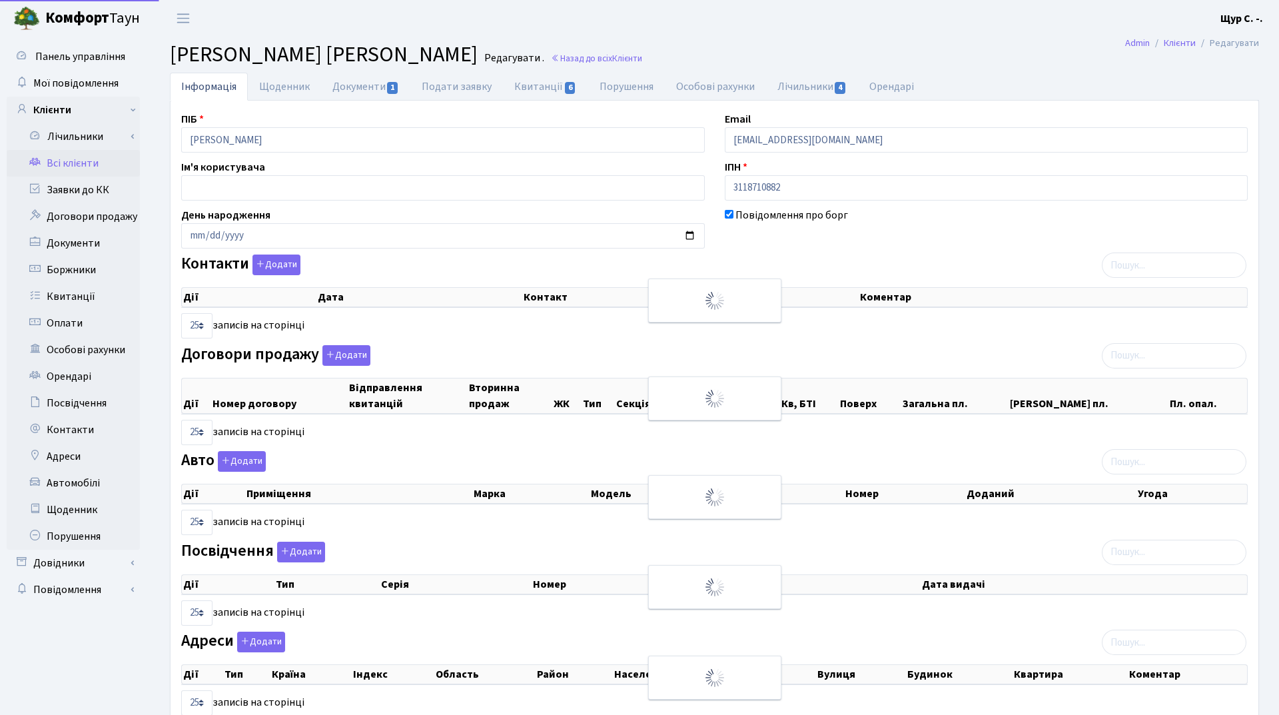
select select "25"
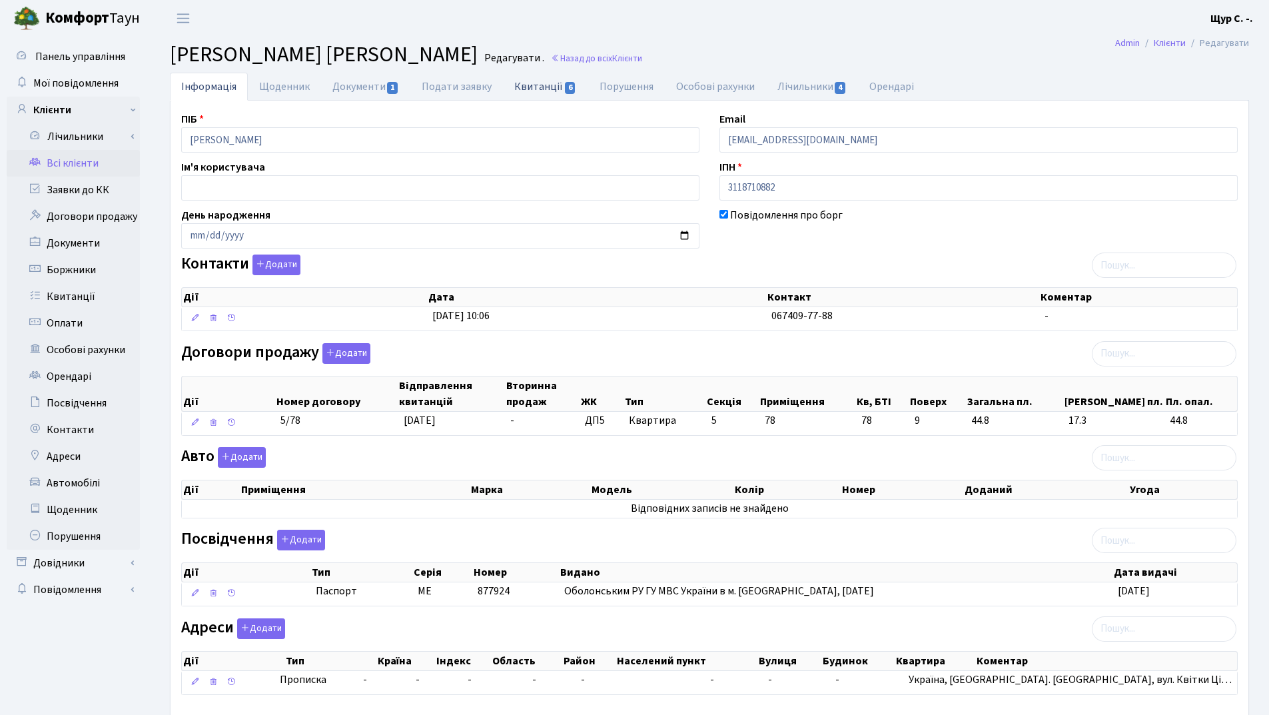
click at [542, 85] on link "Квитанції 6" at bounding box center [545, 86] width 85 height 27
select select "25"
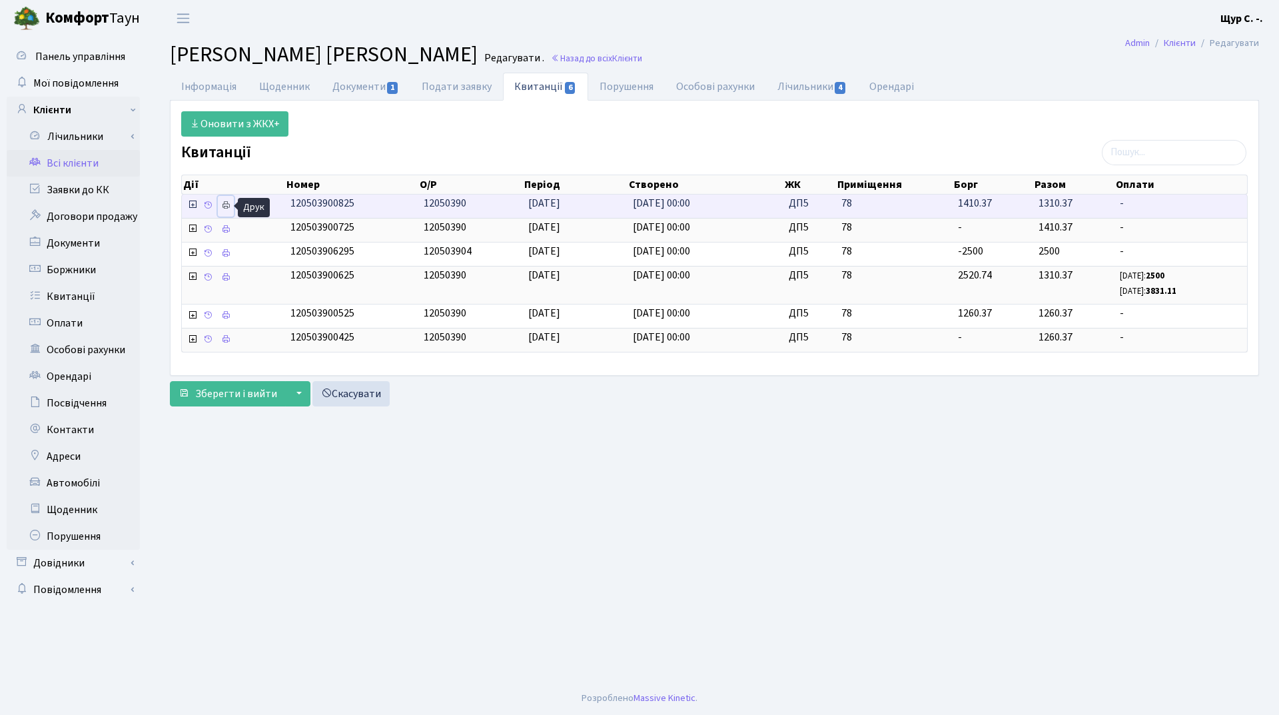
click at [225, 203] on icon at bounding box center [225, 205] width 9 height 9
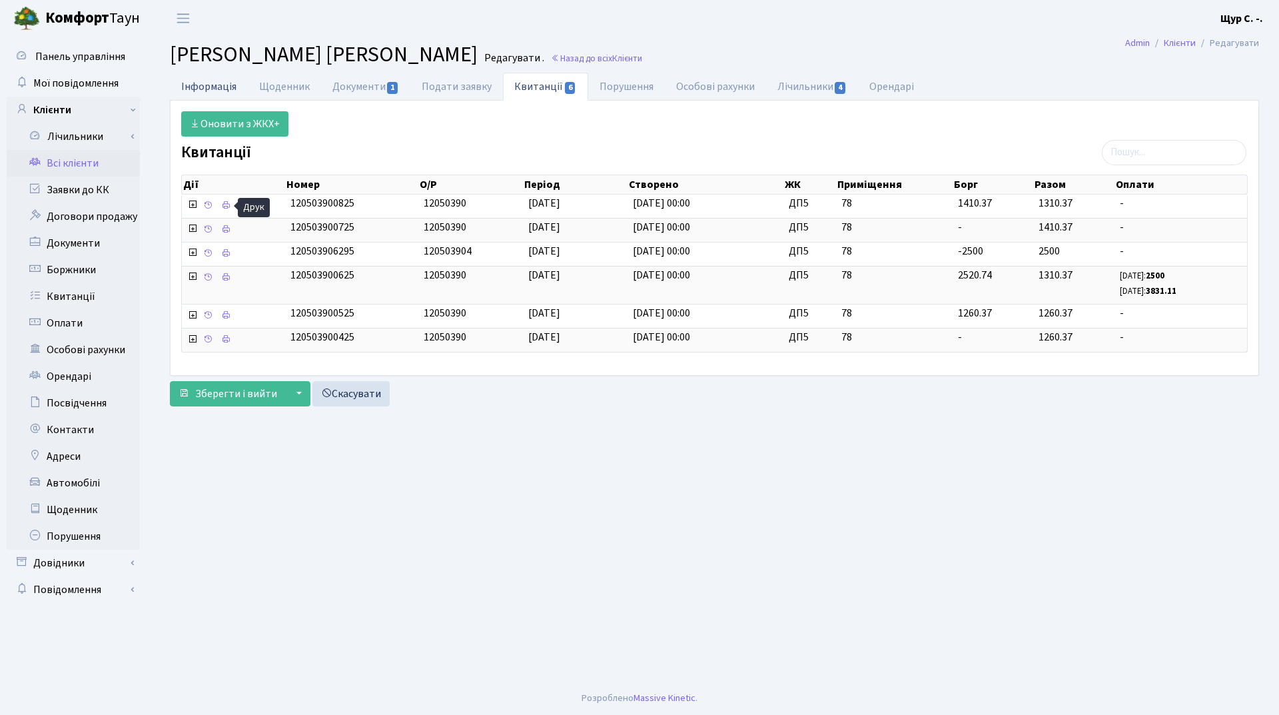
click at [211, 81] on link "Інформація" at bounding box center [209, 86] width 78 height 27
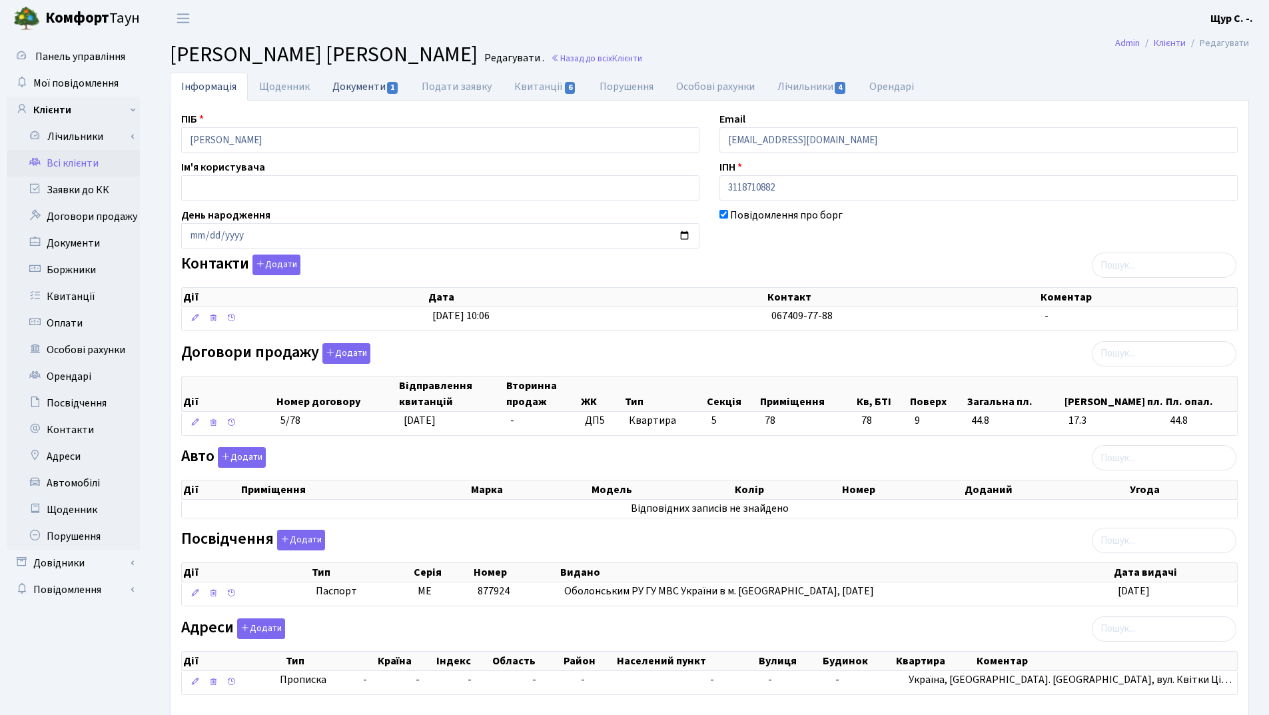
click at [359, 84] on link "Документи 1" at bounding box center [365, 86] width 89 height 27
select select "25"
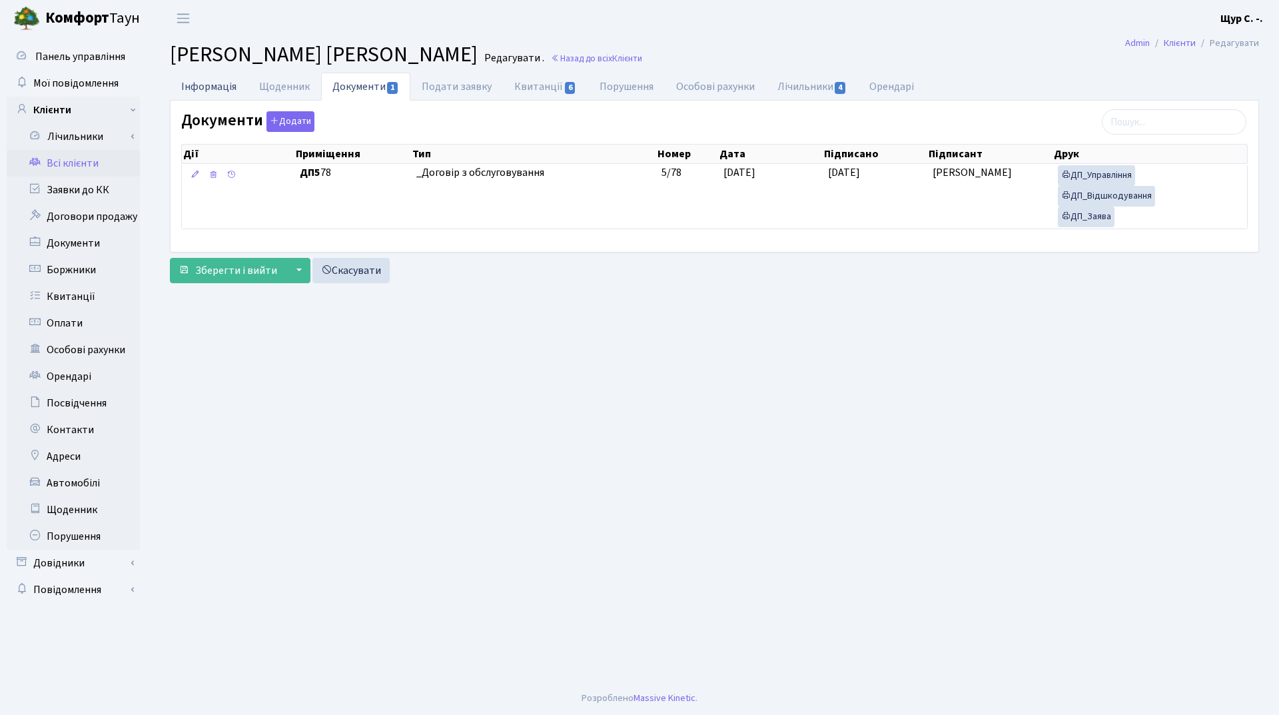
click at [199, 85] on link "Інформація" at bounding box center [209, 86] width 78 height 27
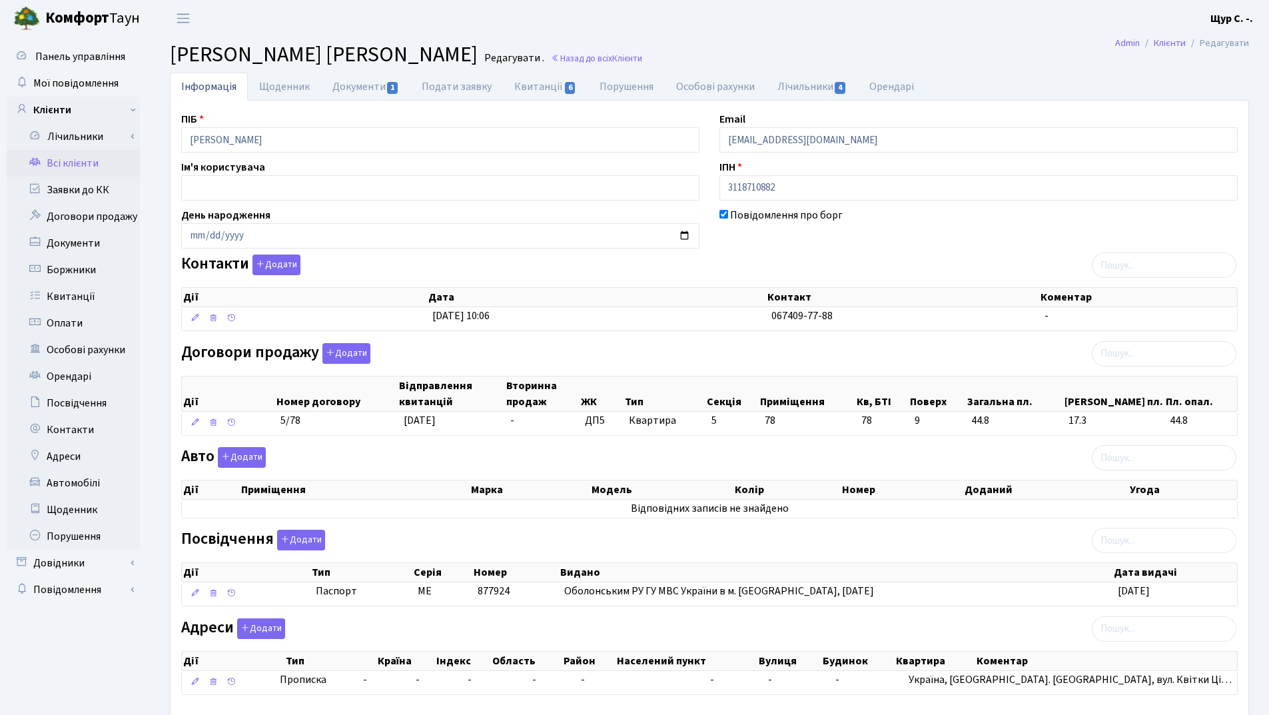
click at [95, 163] on link "Всі клієнти" at bounding box center [73, 163] width 133 height 27
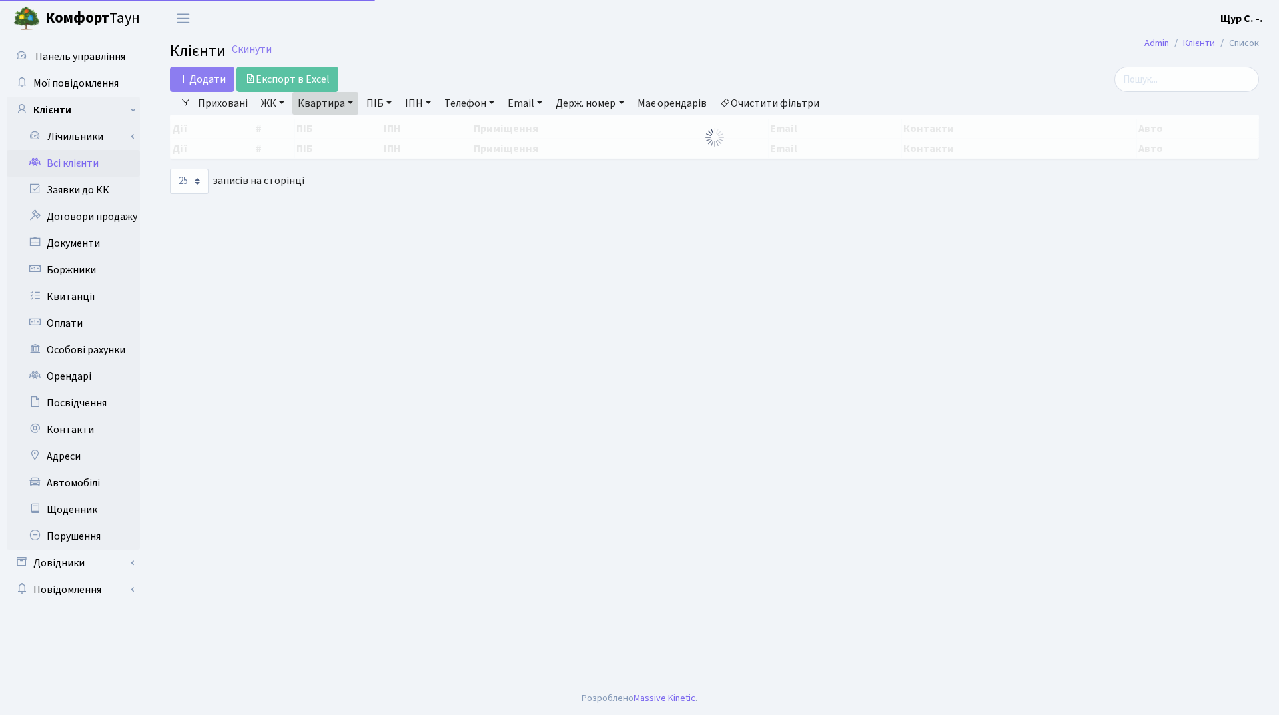
select select "25"
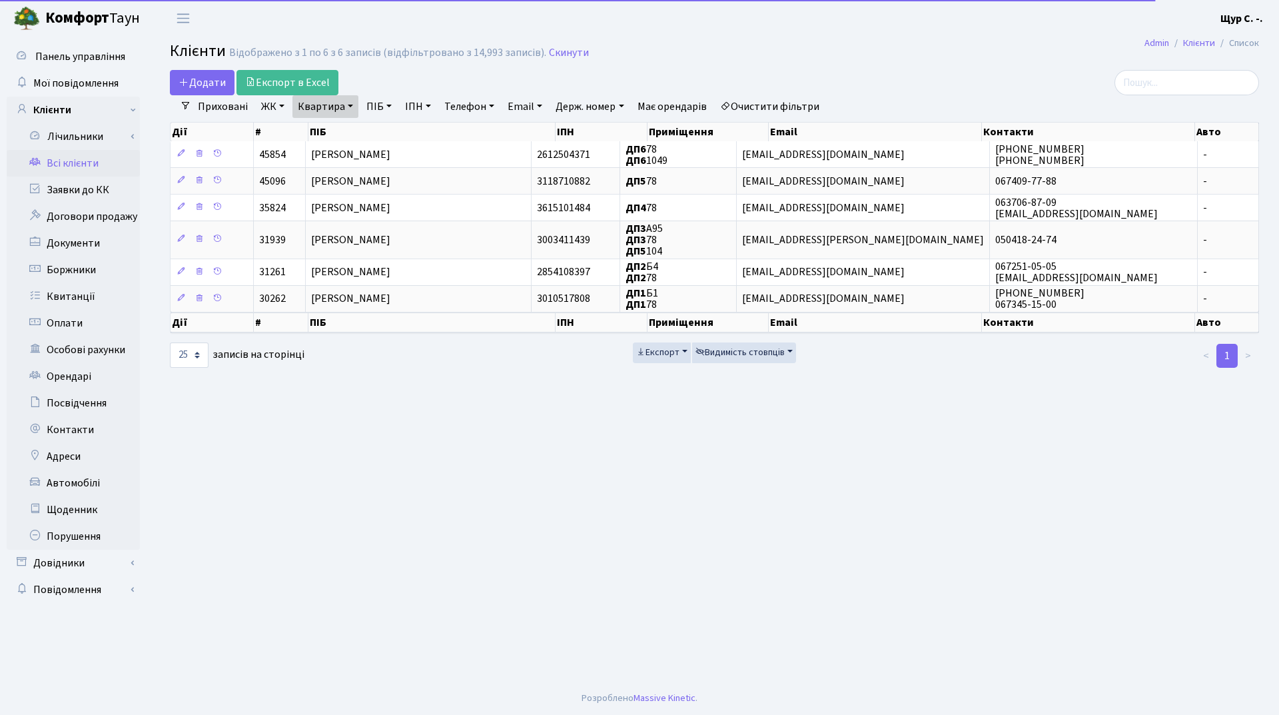
click at [354, 106] on link "Квартира" at bounding box center [325, 106] width 66 height 23
click at [344, 136] on input "78" at bounding box center [332, 132] width 78 height 25
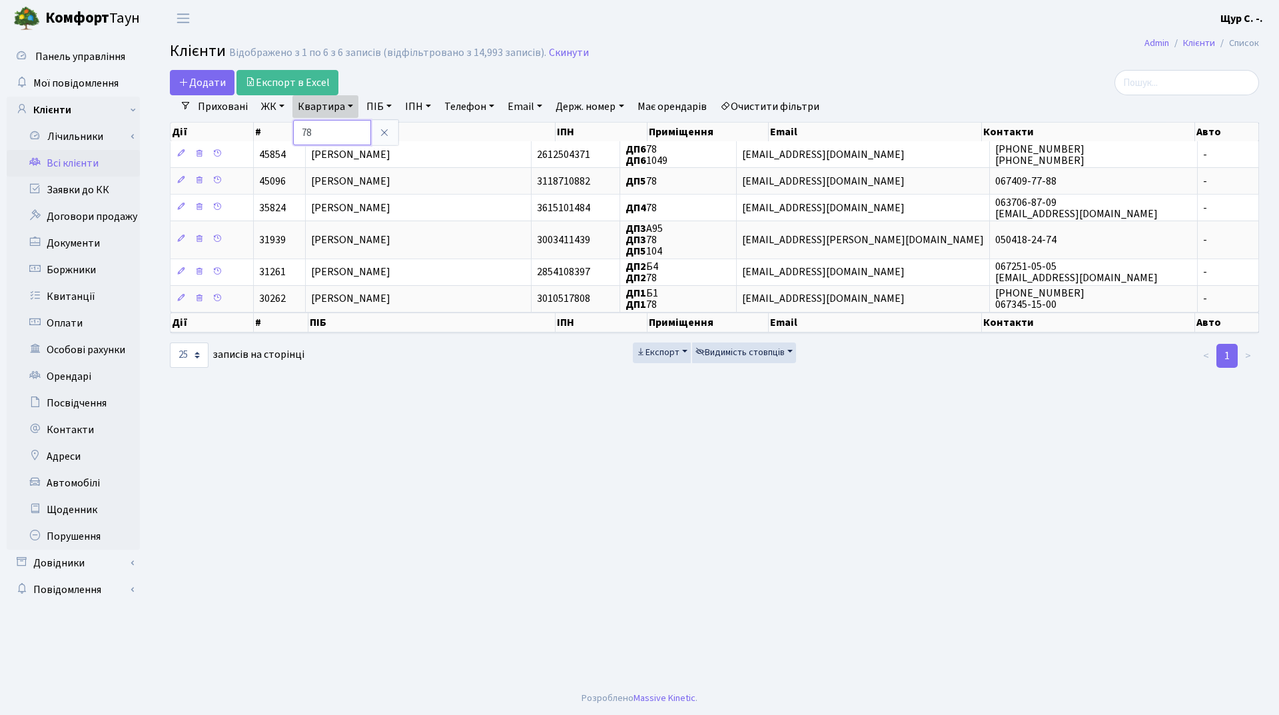
type input "7"
type input "173"
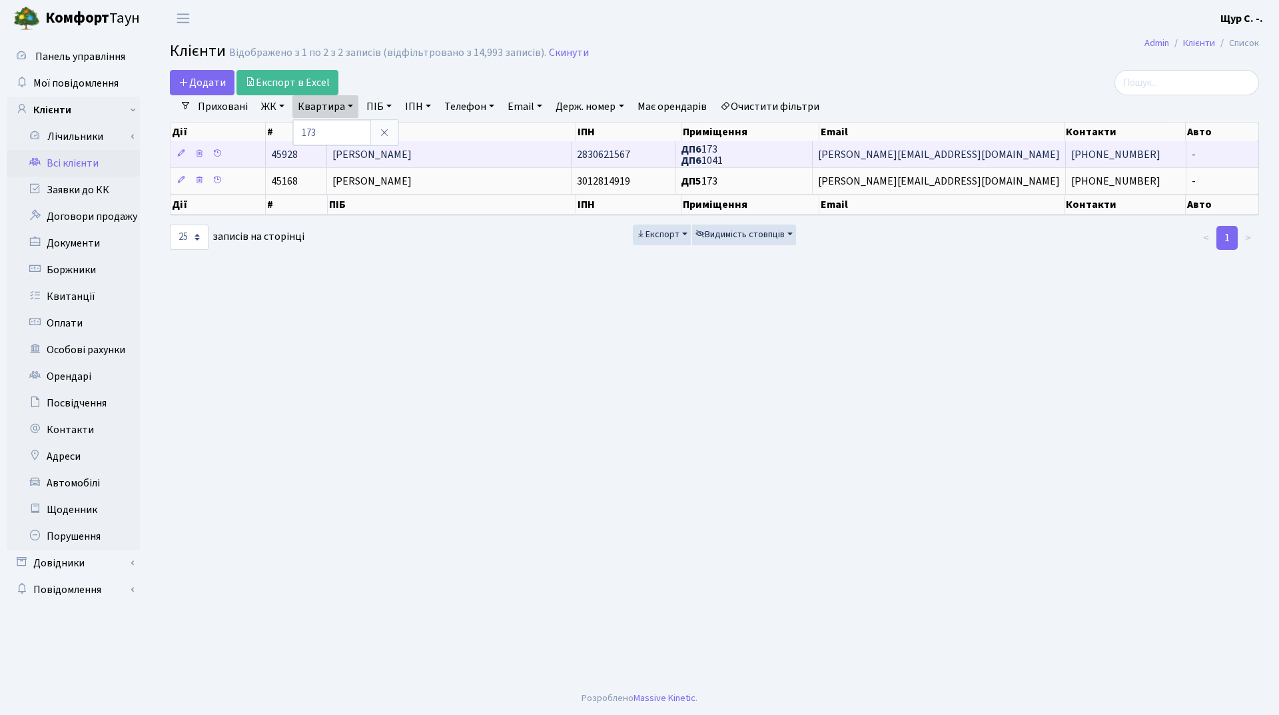
click at [459, 158] on td "[PERSON_NAME]" at bounding box center [449, 154] width 244 height 26
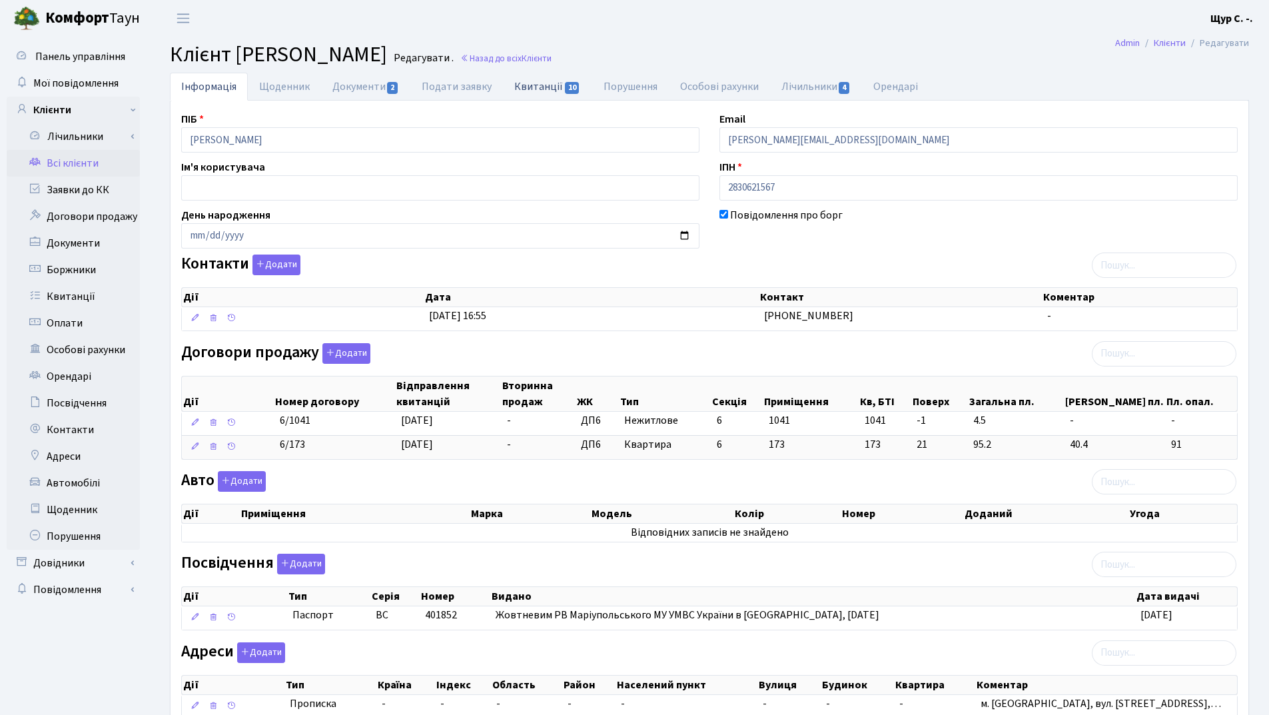
click at [542, 85] on link "Квитанції 10" at bounding box center [547, 86] width 89 height 27
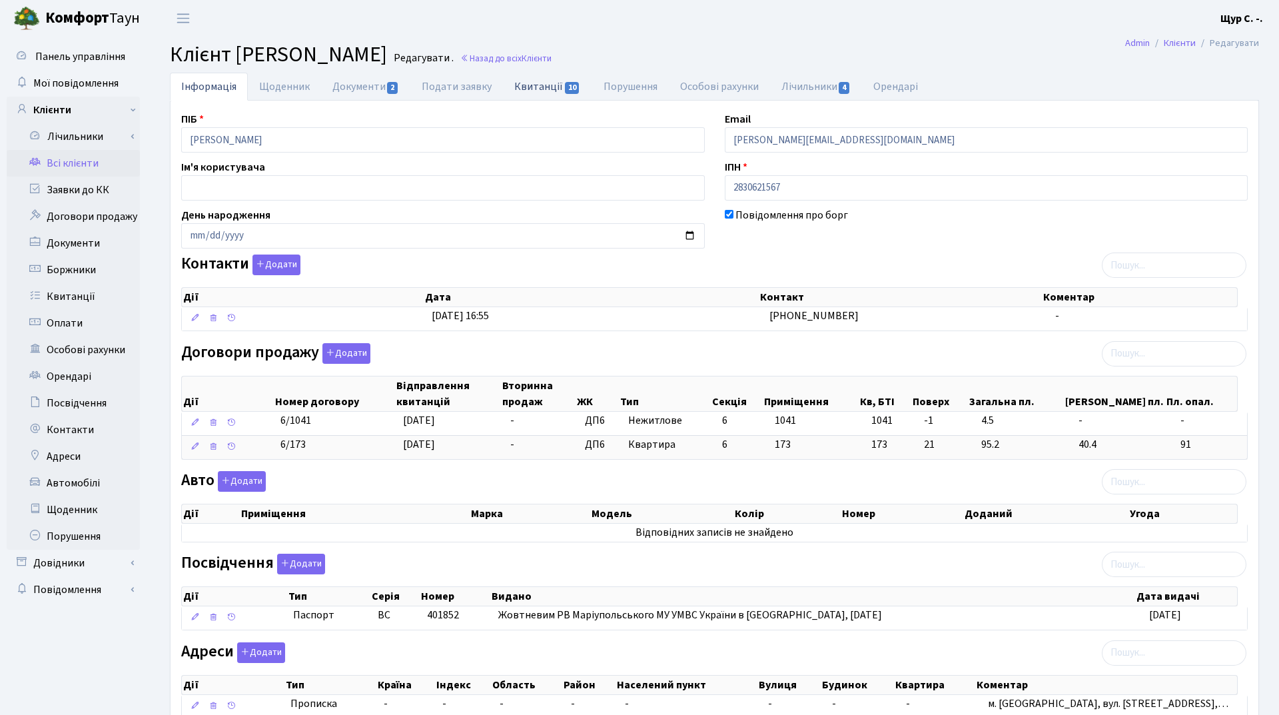
select select "25"
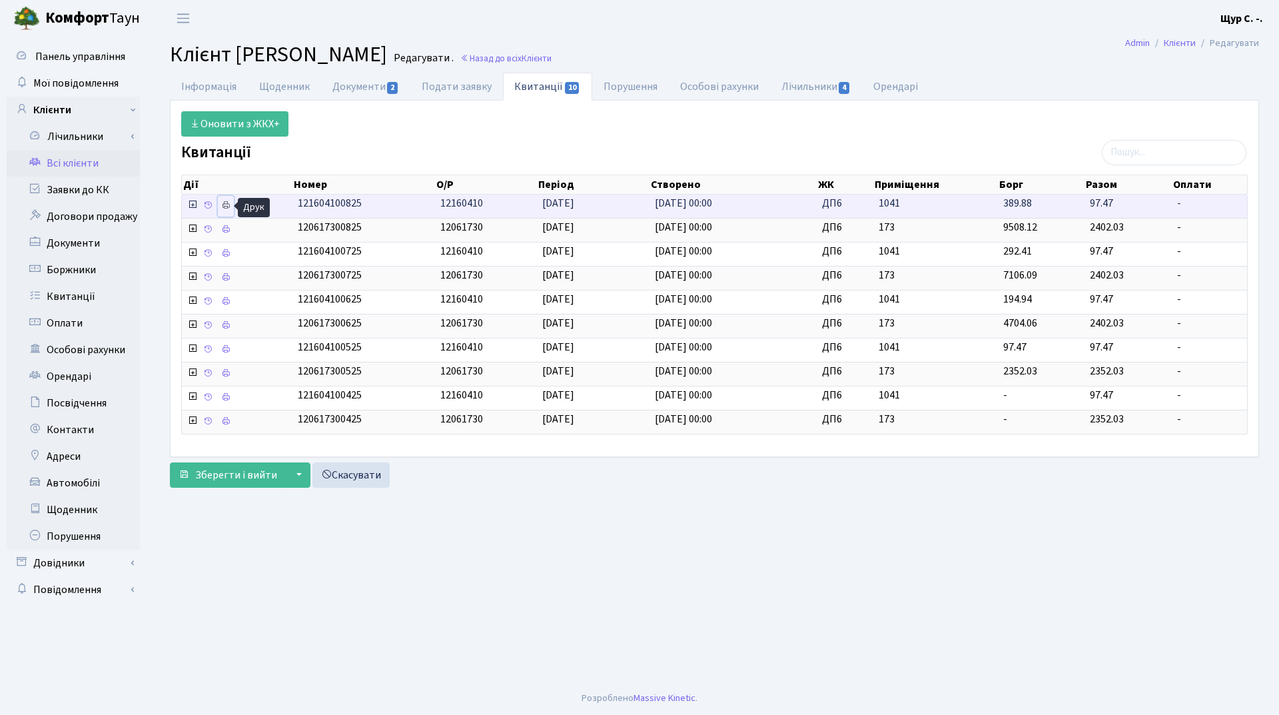
click at [223, 206] on icon at bounding box center [225, 205] width 9 height 9
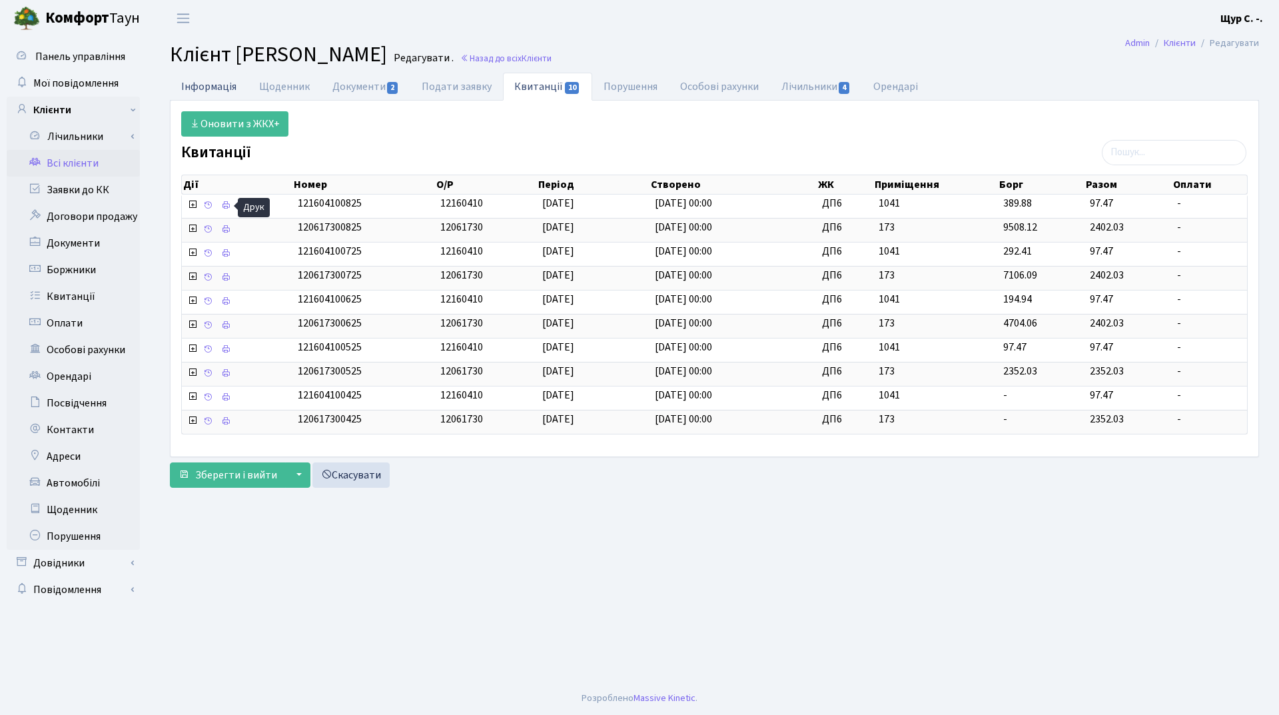
click at [206, 90] on link "Інформація" at bounding box center [209, 86] width 78 height 27
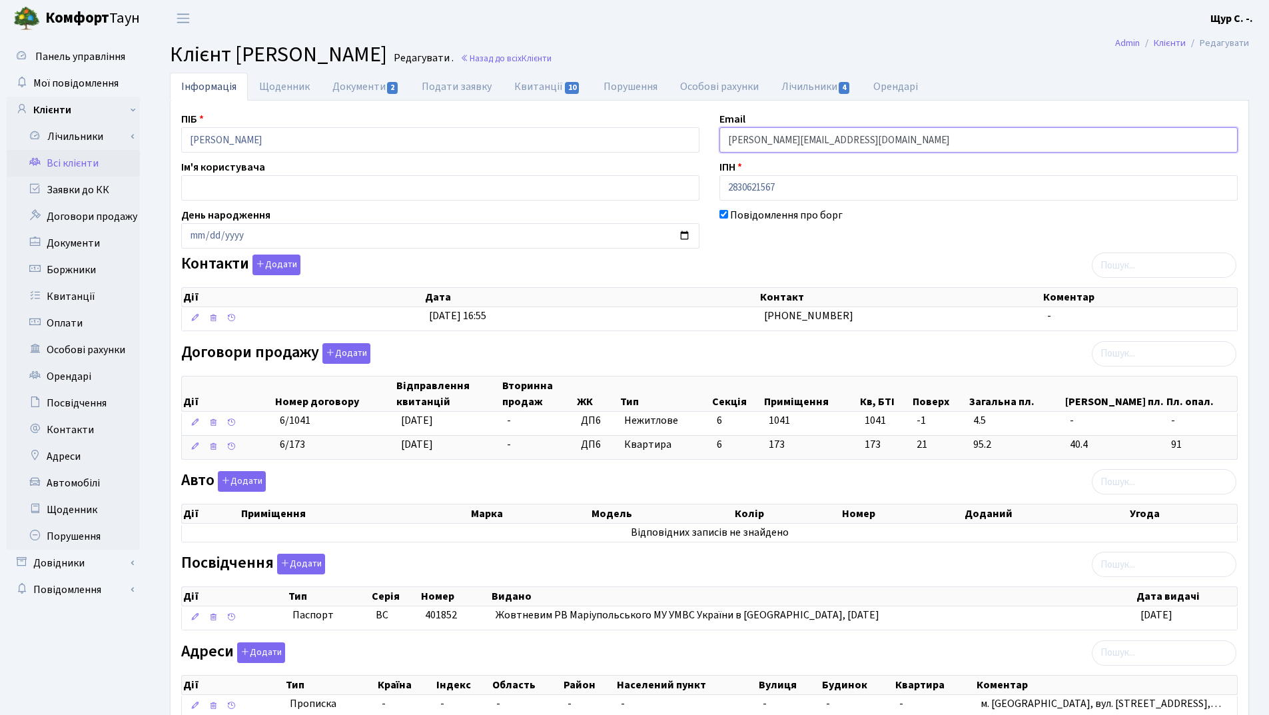
drag, startPoint x: 849, startPoint y: 143, endPoint x: 679, endPoint y: 142, distance: 169.9
click at [679, 142] on div "ПІБ [PERSON_NAME] Email [PERSON_NAME][EMAIL_ADDRESS][DOMAIN_NAME] Ім'я користув…" at bounding box center [709, 420] width 1076 height 619
click at [829, 38] on main "Admin Клієнти Редагувати Клієнт [PERSON_NAME] . Назад до всіх Клієнти Інформаці…" at bounding box center [709, 408] width 1119 height 742
click at [536, 82] on link "Квитанції 10" at bounding box center [547, 86] width 89 height 27
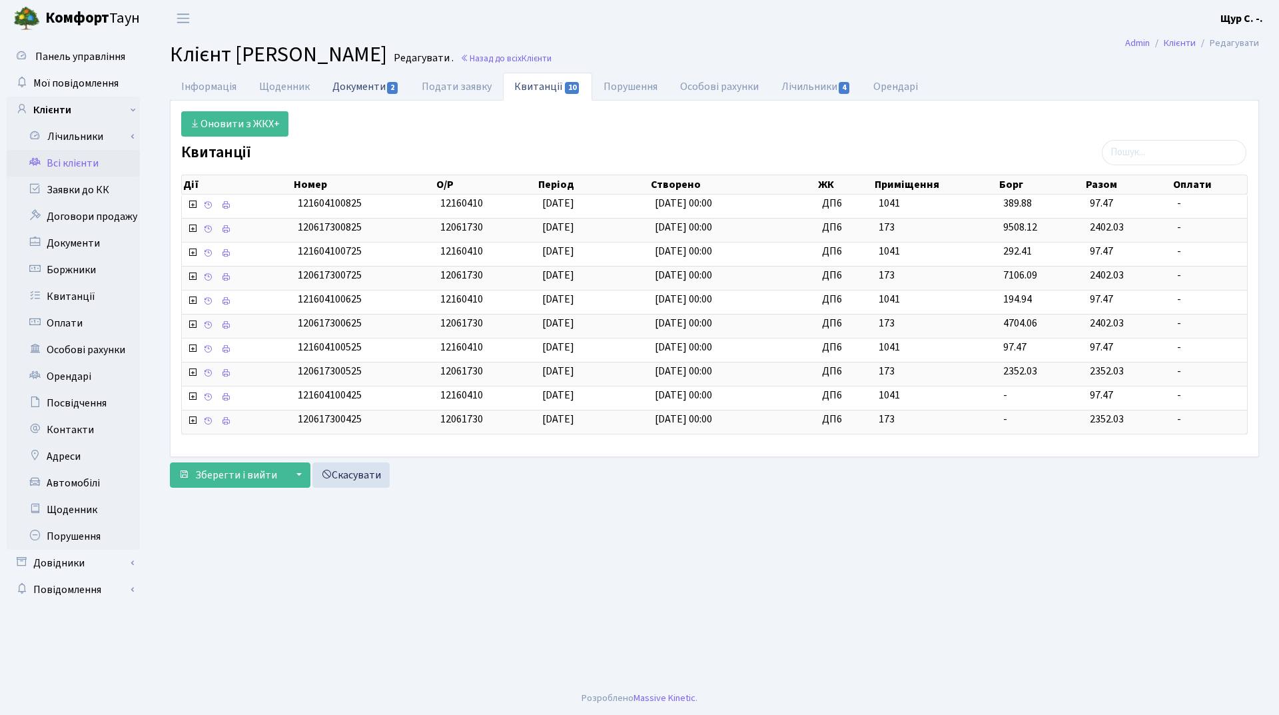
click at [346, 84] on link "Документи 2" at bounding box center [365, 86] width 89 height 27
select select "25"
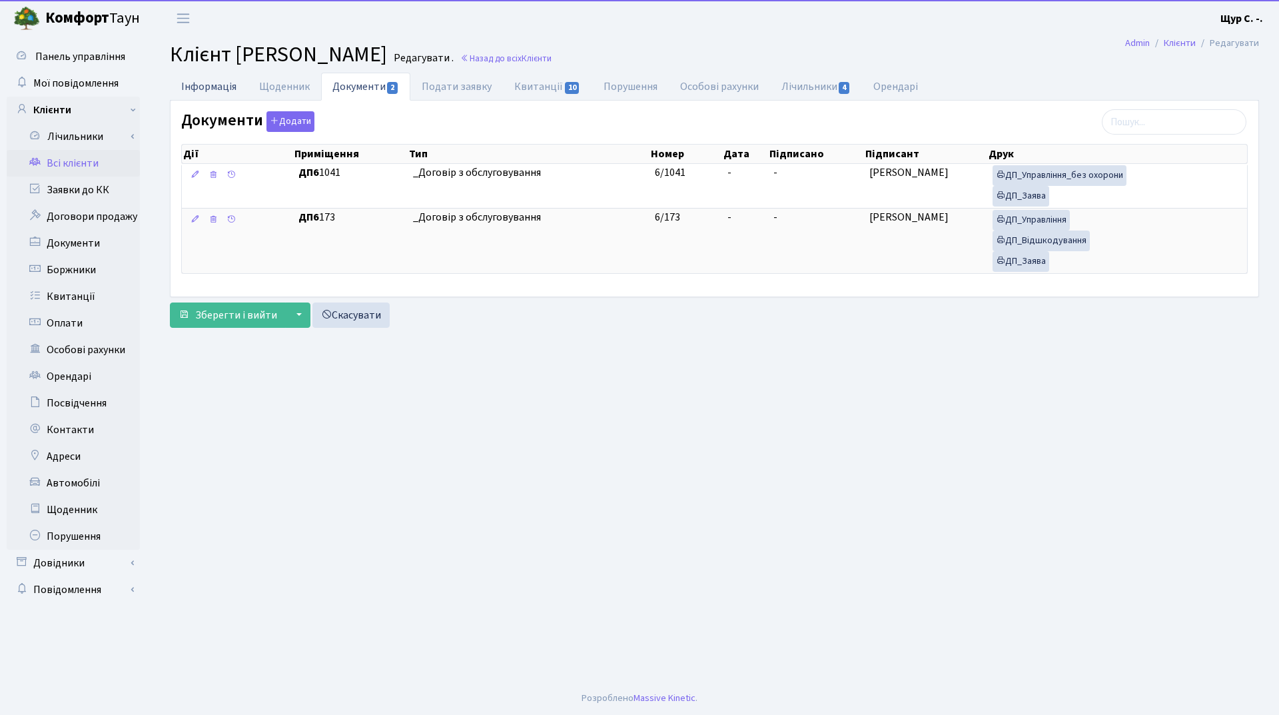
click at [209, 87] on link "Інформація" at bounding box center [209, 86] width 78 height 27
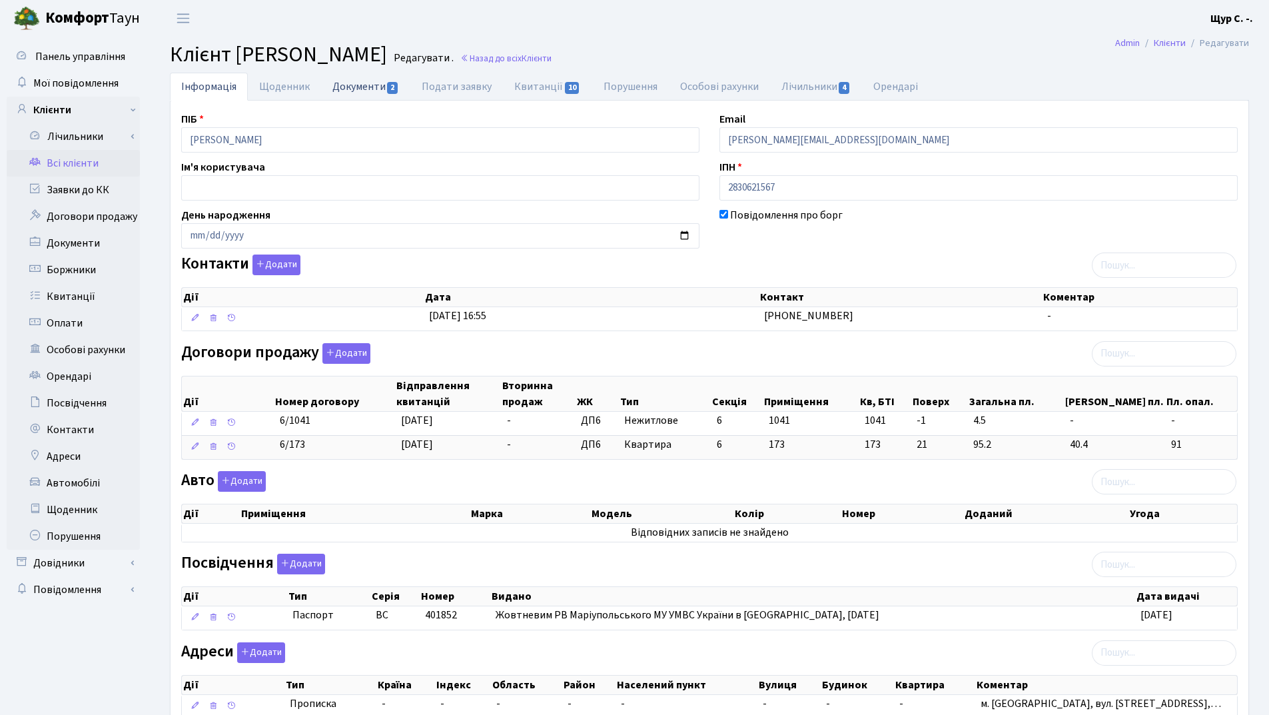
click at [338, 79] on link "Документи 2" at bounding box center [365, 86] width 89 height 27
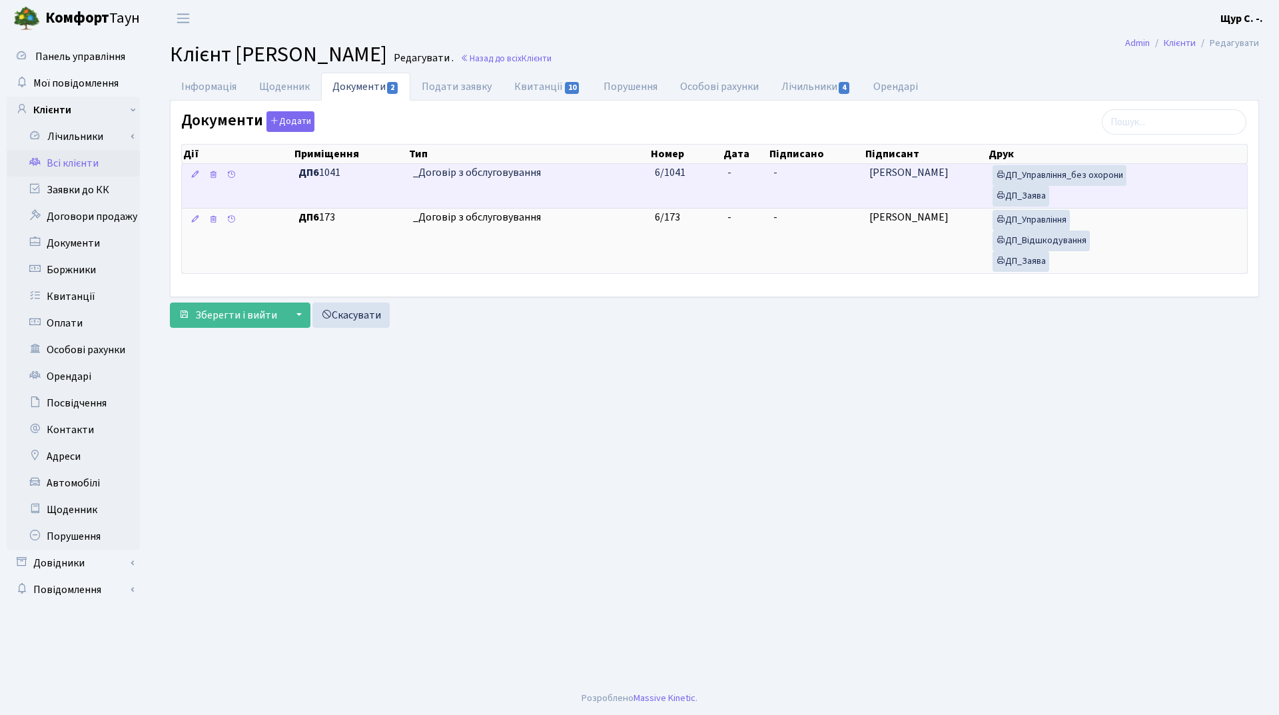
click at [574, 188] on td "_Договір з обслуговування" at bounding box center [529, 186] width 242 height 44
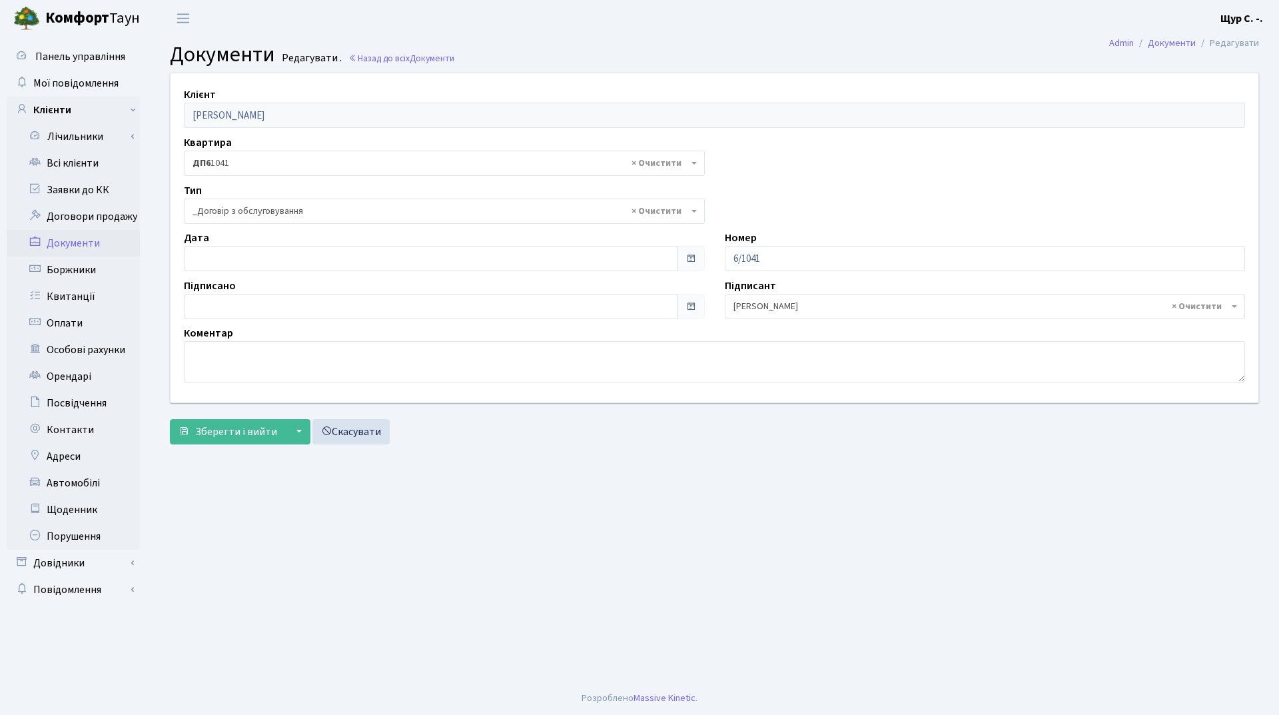
select select "289"
type input "[DATE]"
click at [404, 254] on input "[DATE]" at bounding box center [431, 258] width 494 height 25
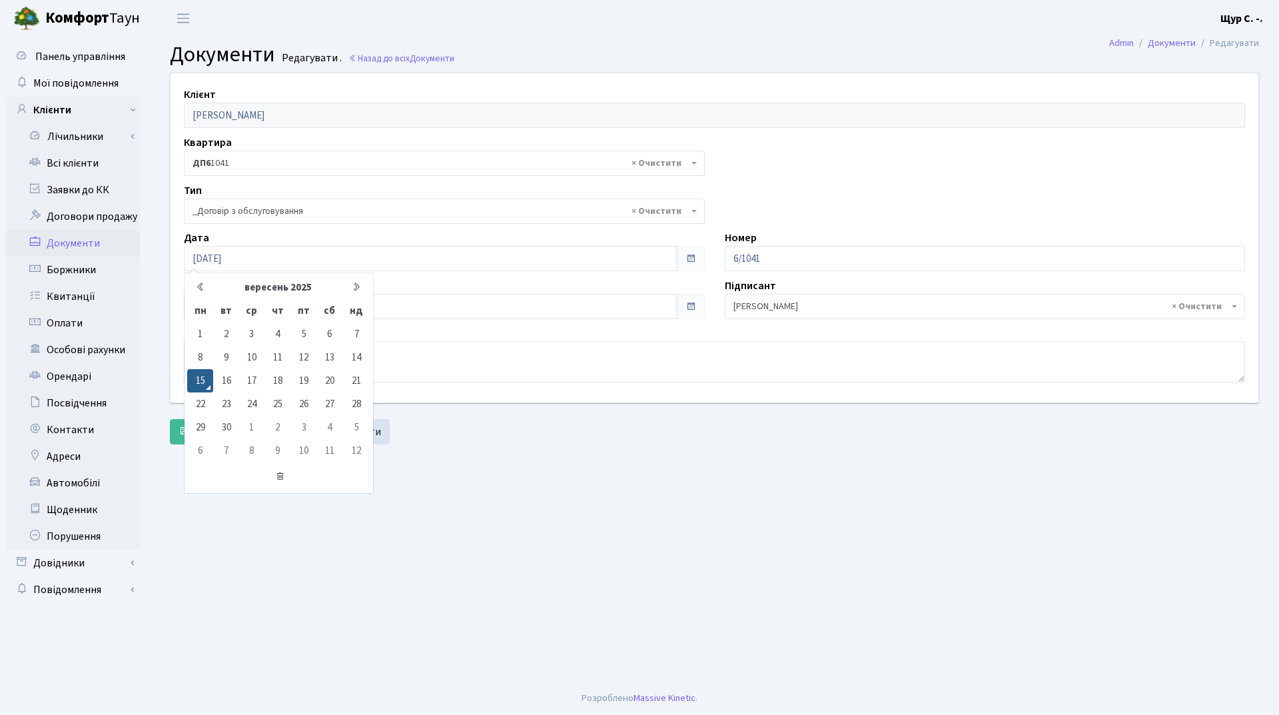
click at [532, 528] on main "Admin Документи Редагувати Документи Редагувати . Назад до всіх Документи Клієн…" at bounding box center [714, 359] width 1129 height 645
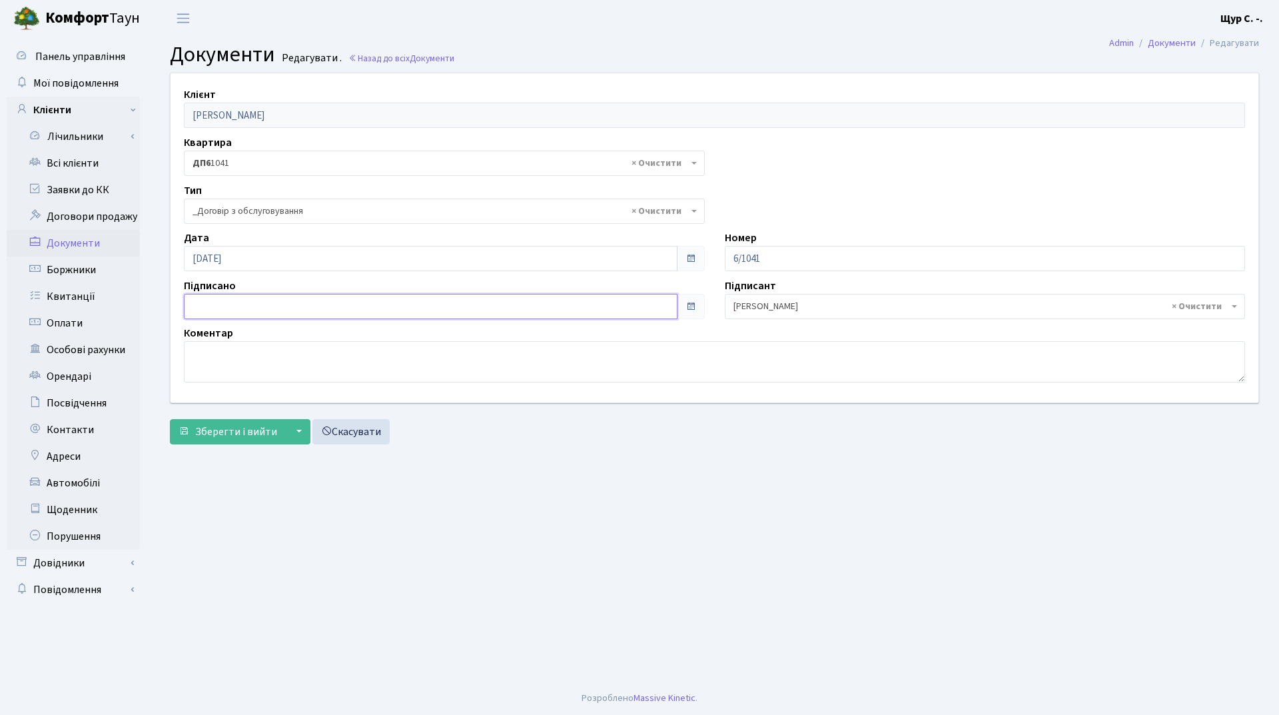
type input "15.09.2025"
click at [407, 306] on input "[DATE]" at bounding box center [431, 306] width 494 height 25
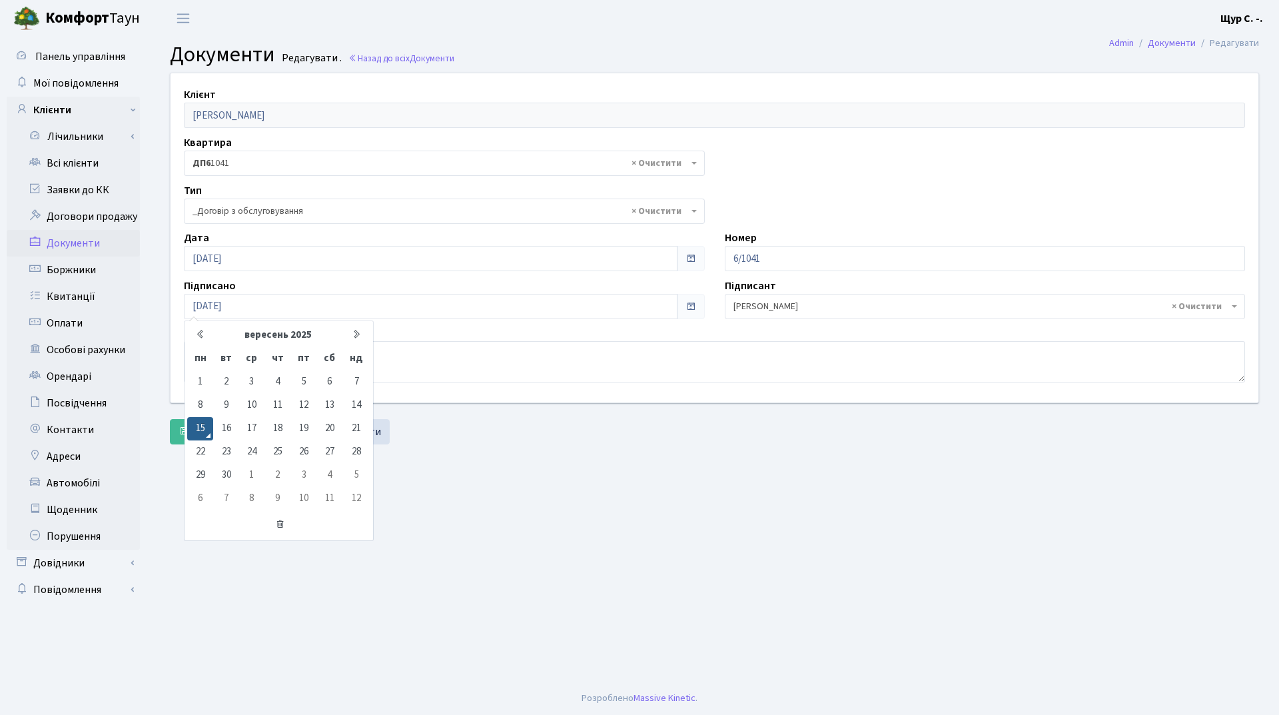
drag, startPoint x: 506, startPoint y: 554, endPoint x: 360, endPoint y: 459, distance: 173.9
click at [507, 545] on main "Admin Документи Редагувати Документи Редагувати . Назад до всіх Документи Клієн…" at bounding box center [714, 359] width 1129 height 645
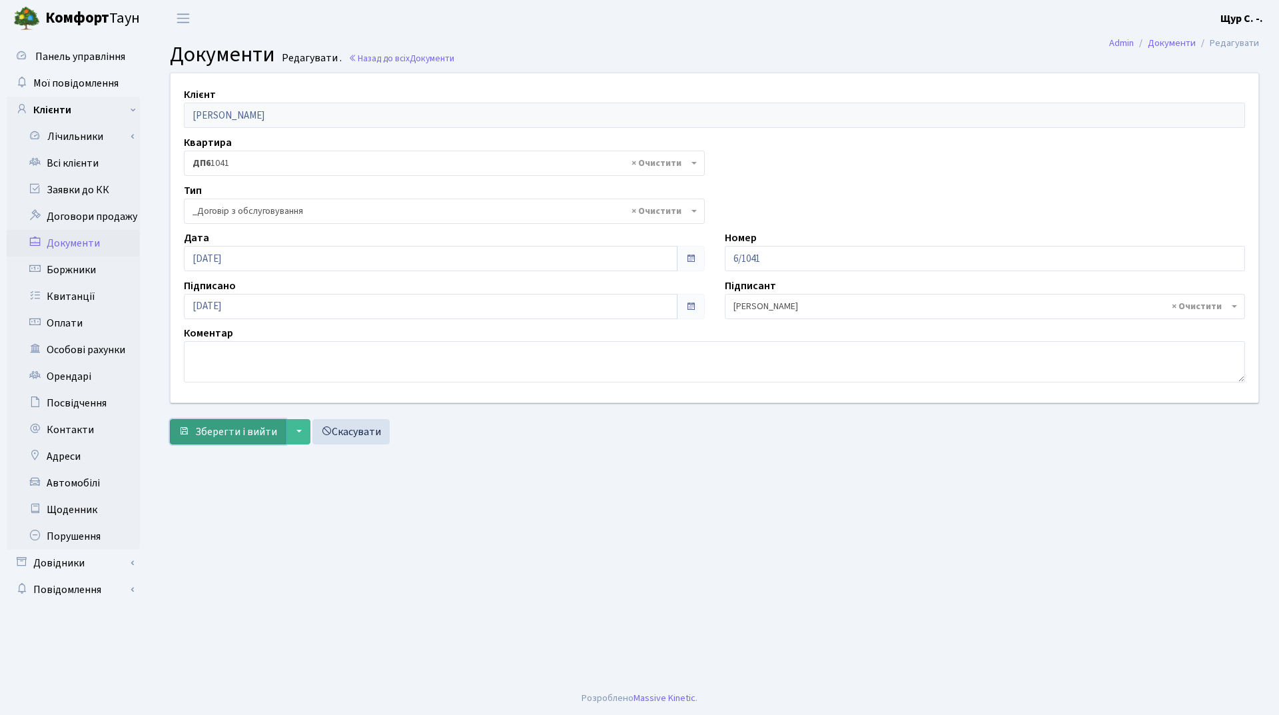
click at [238, 426] on span "Зберегти і вийти" at bounding box center [236, 431] width 82 height 15
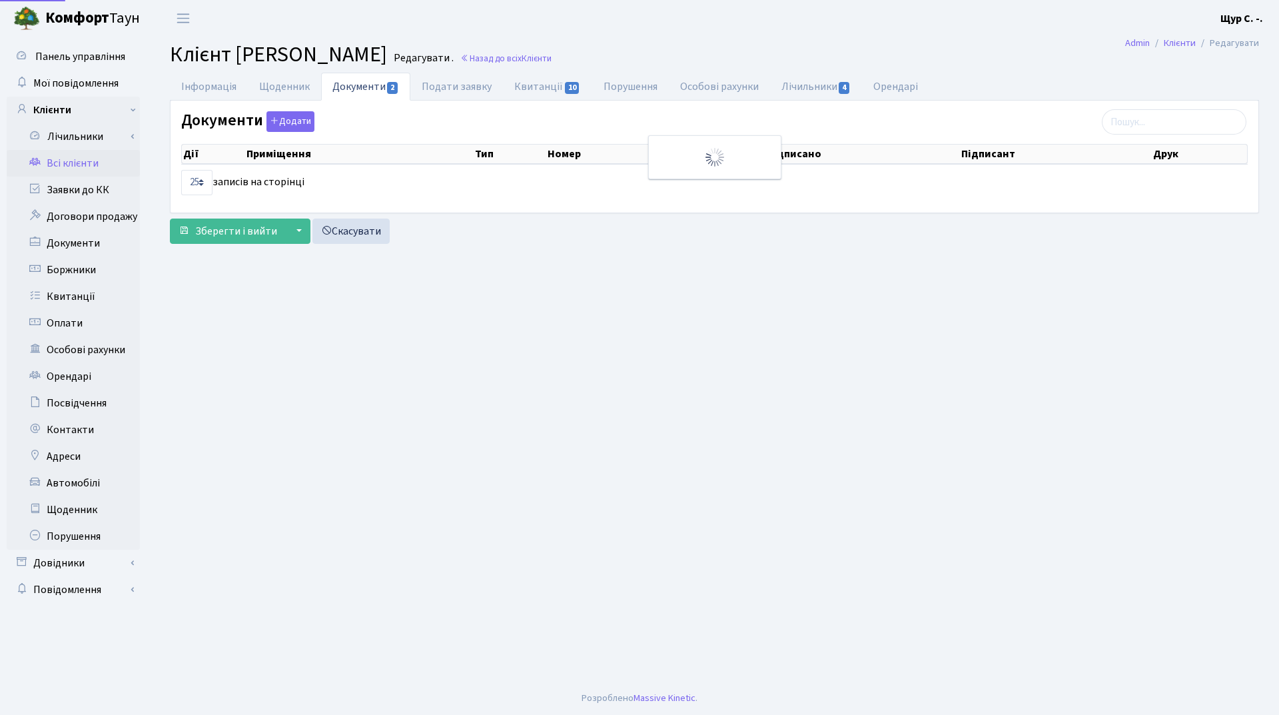
select select "25"
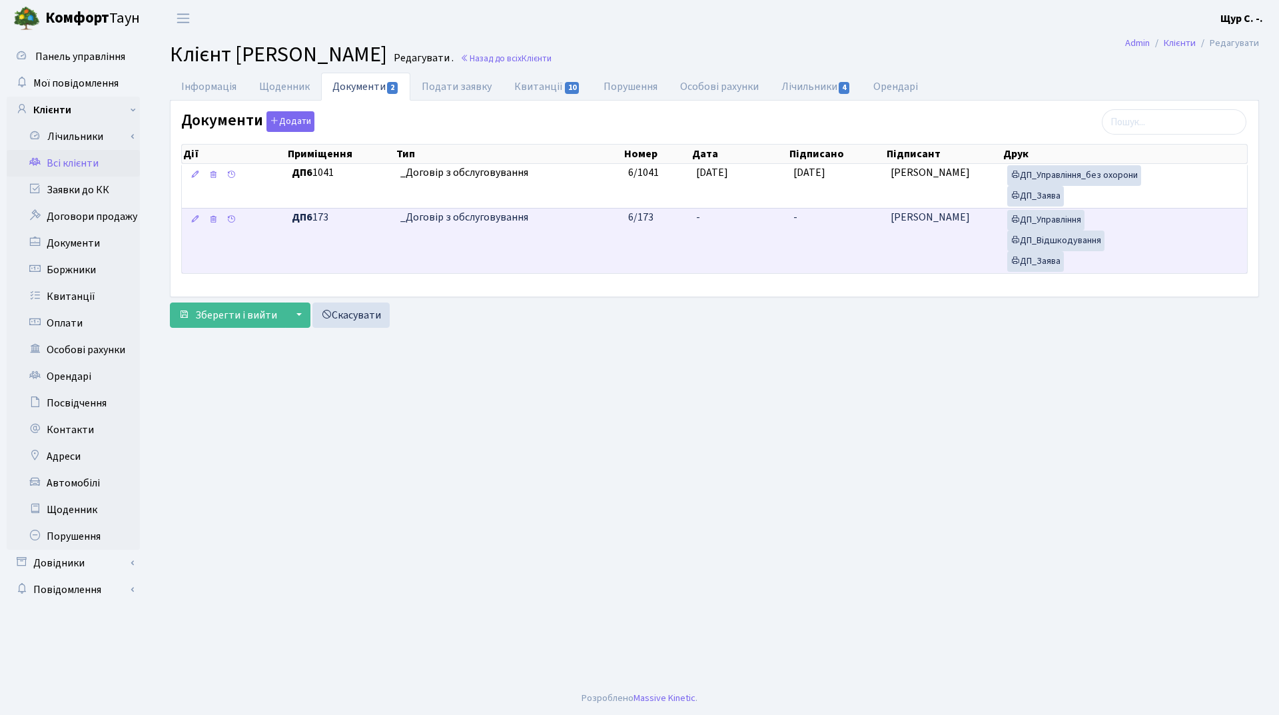
click at [456, 247] on td "_Договір з обслуговування" at bounding box center [509, 240] width 228 height 65
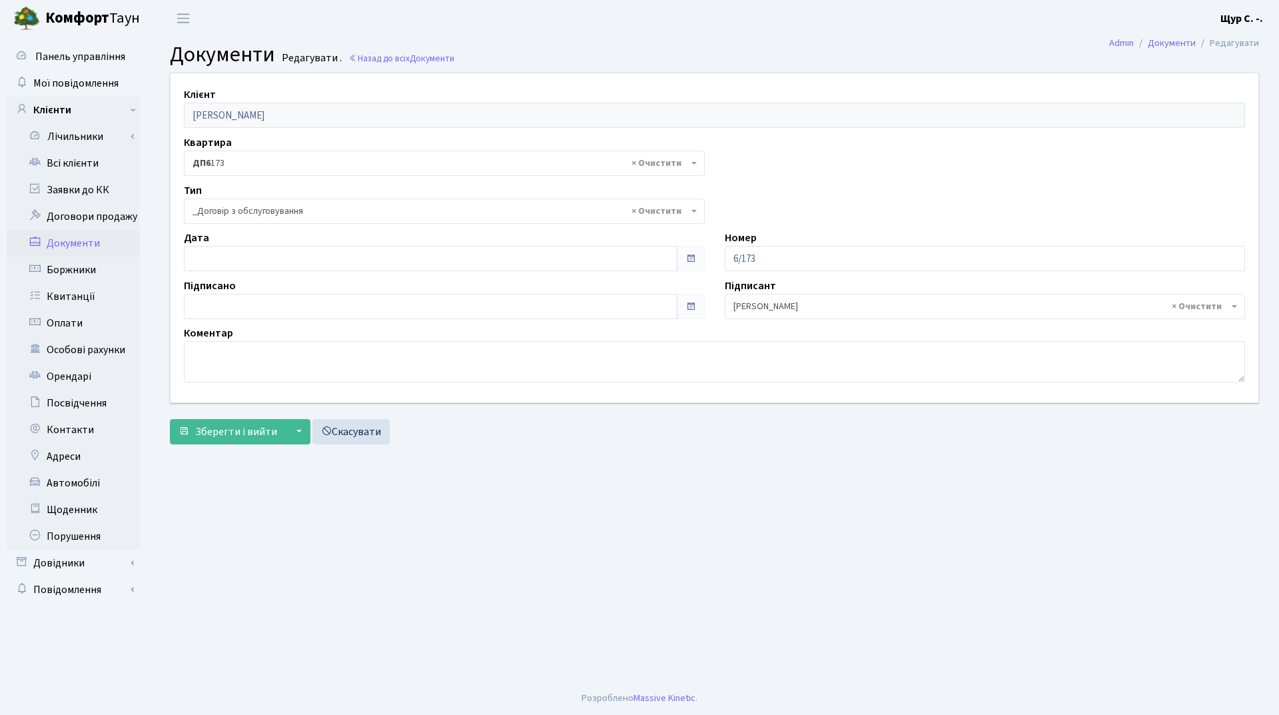
select select "289"
type input "[DATE]"
click at [370, 257] on input "[DATE]" at bounding box center [431, 258] width 494 height 25
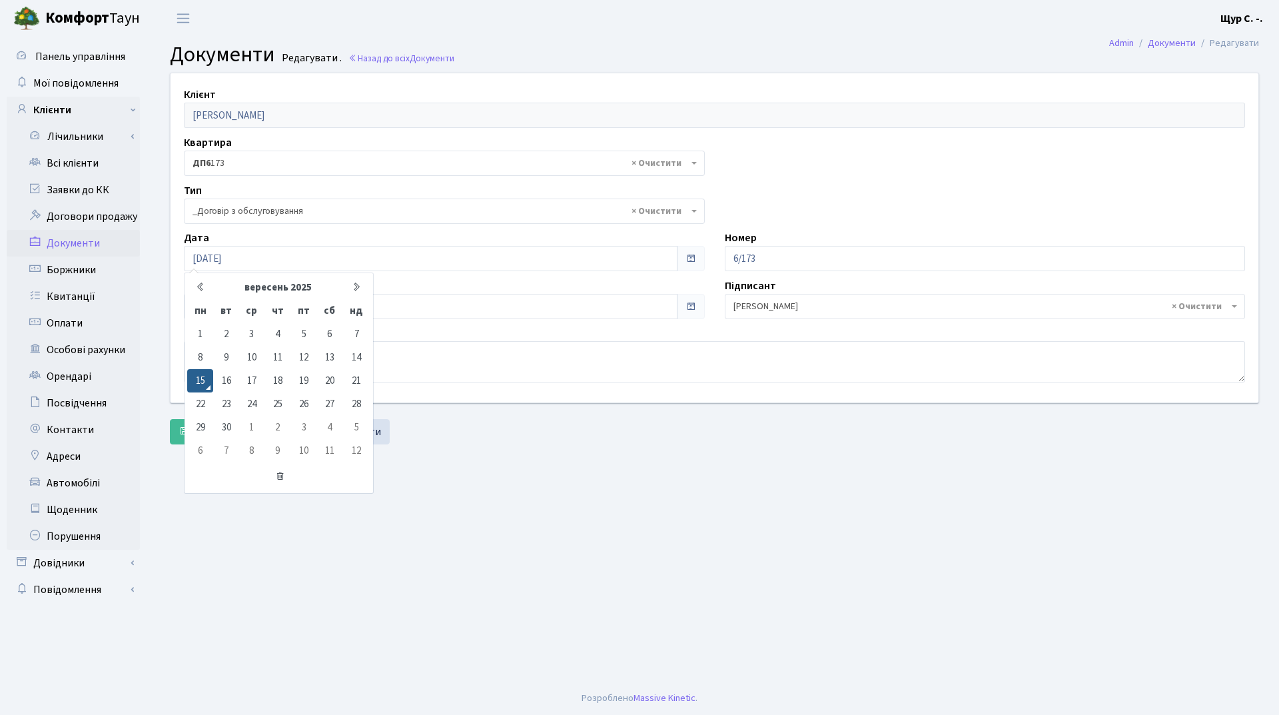
click at [471, 522] on main "Admin Документи Редагувати Документи Редагувати . Назад до всіх Документи Клієн…" at bounding box center [714, 359] width 1129 height 645
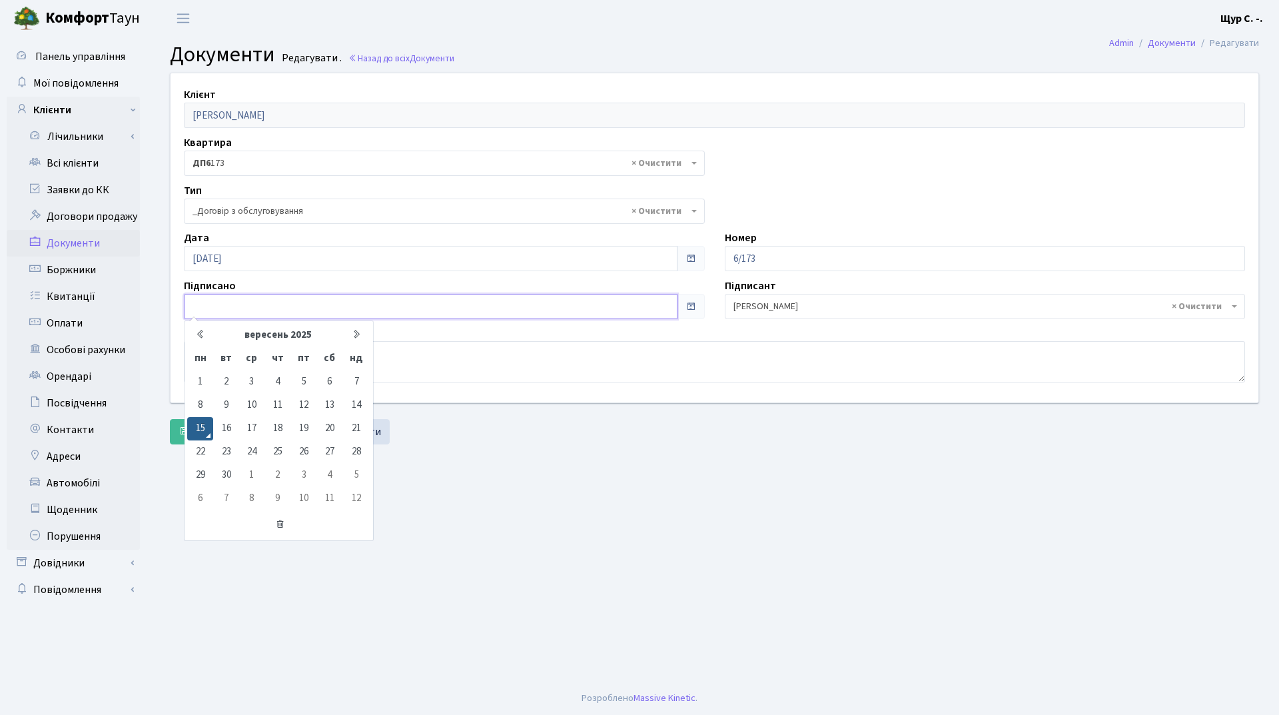
type input "[DATE]"
click at [368, 307] on input "[DATE]" at bounding box center [431, 306] width 494 height 25
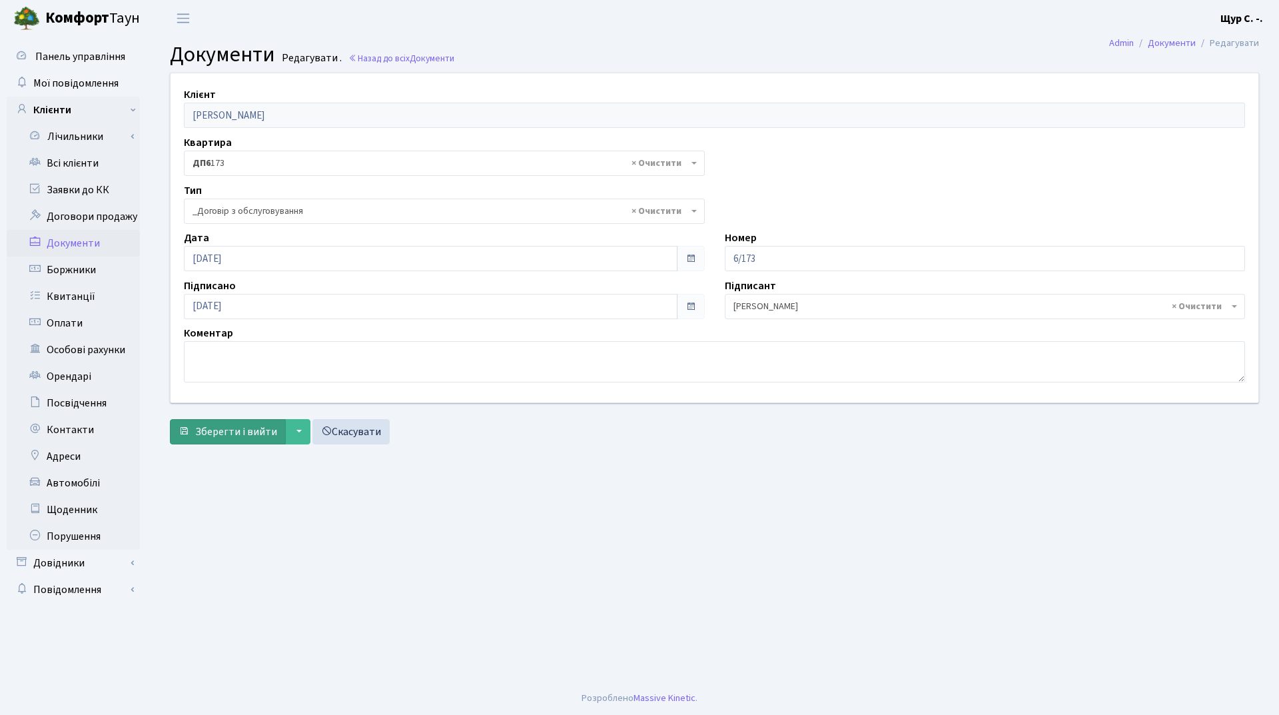
drag, startPoint x: 468, startPoint y: 496, endPoint x: 234, endPoint y: 432, distance: 242.2
click at [463, 492] on main "Admin Документи Редагувати Документи Редагувати . Назад до всіх Документи Клієн…" at bounding box center [714, 359] width 1129 height 645
click at [221, 434] on span "Зберегти і вийти" at bounding box center [236, 431] width 82 height 15
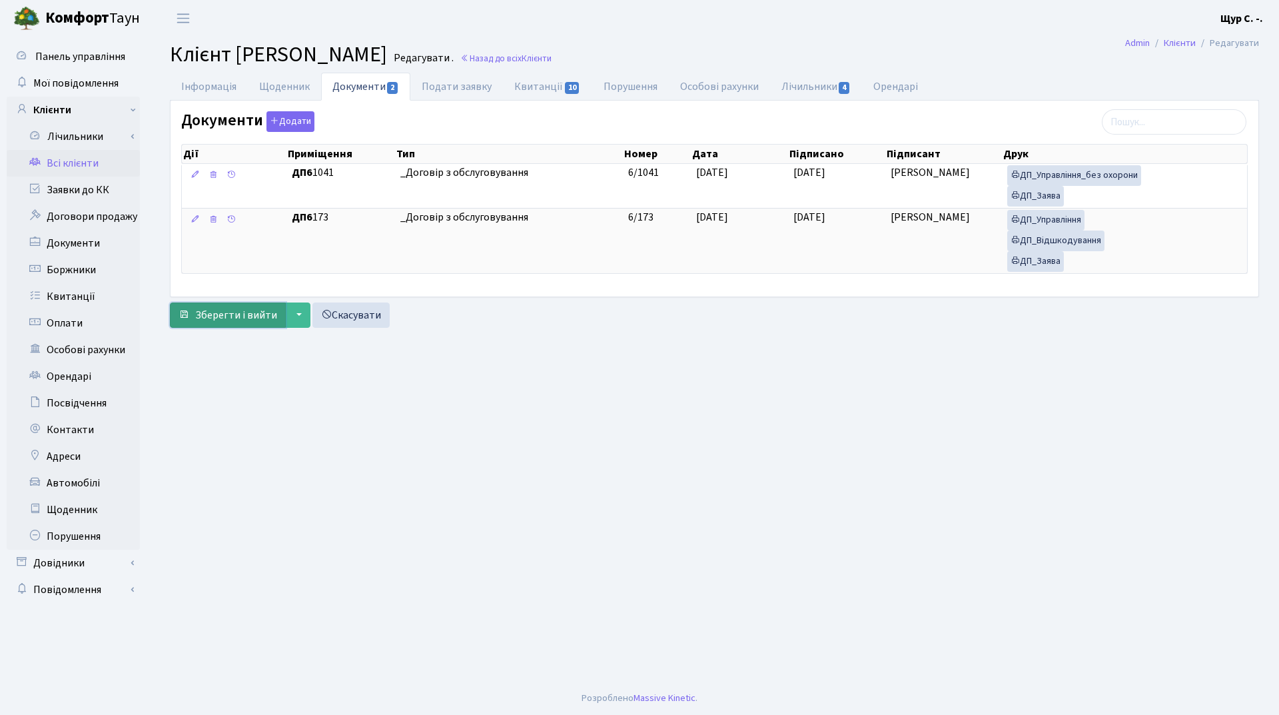
click at [233, 311] on span "Зберегти і вийти" at bounding box center [236, 315] width 82 height 15
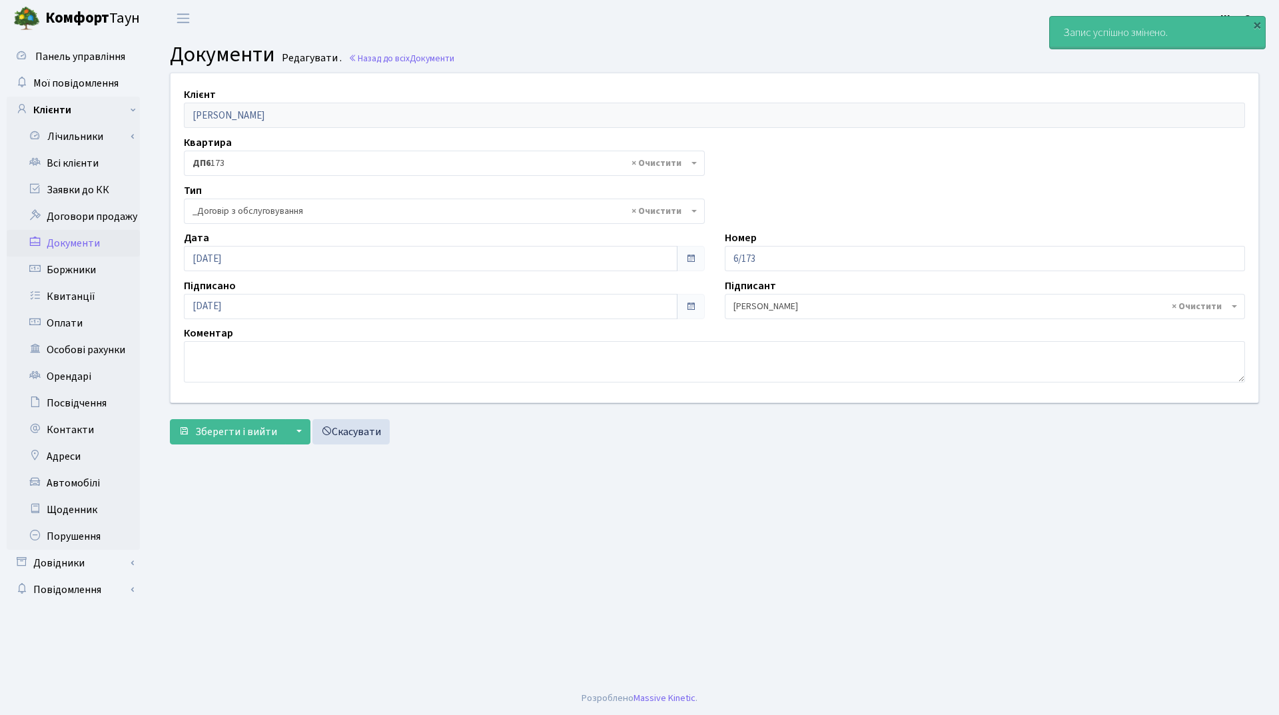
select select "289"
click at [96, 163] on link "Всі клієнти" at bounding box center [73, 163] width 133 height 27
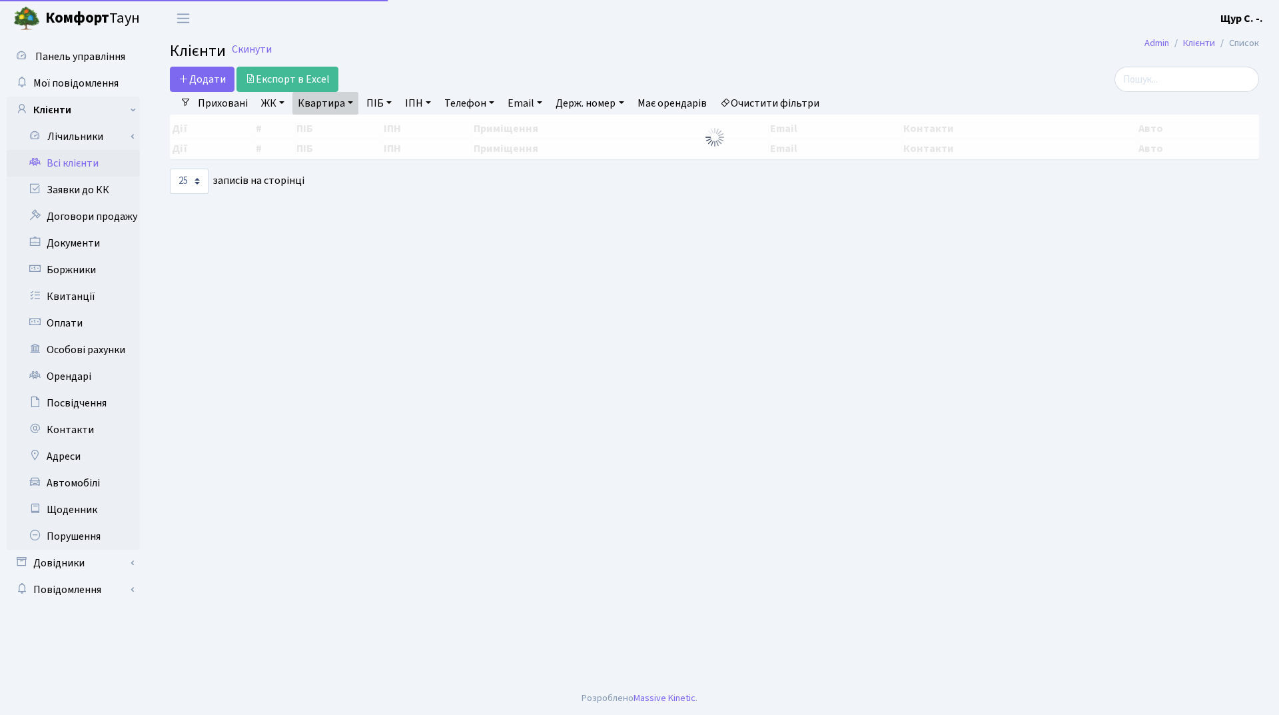
select select "25"
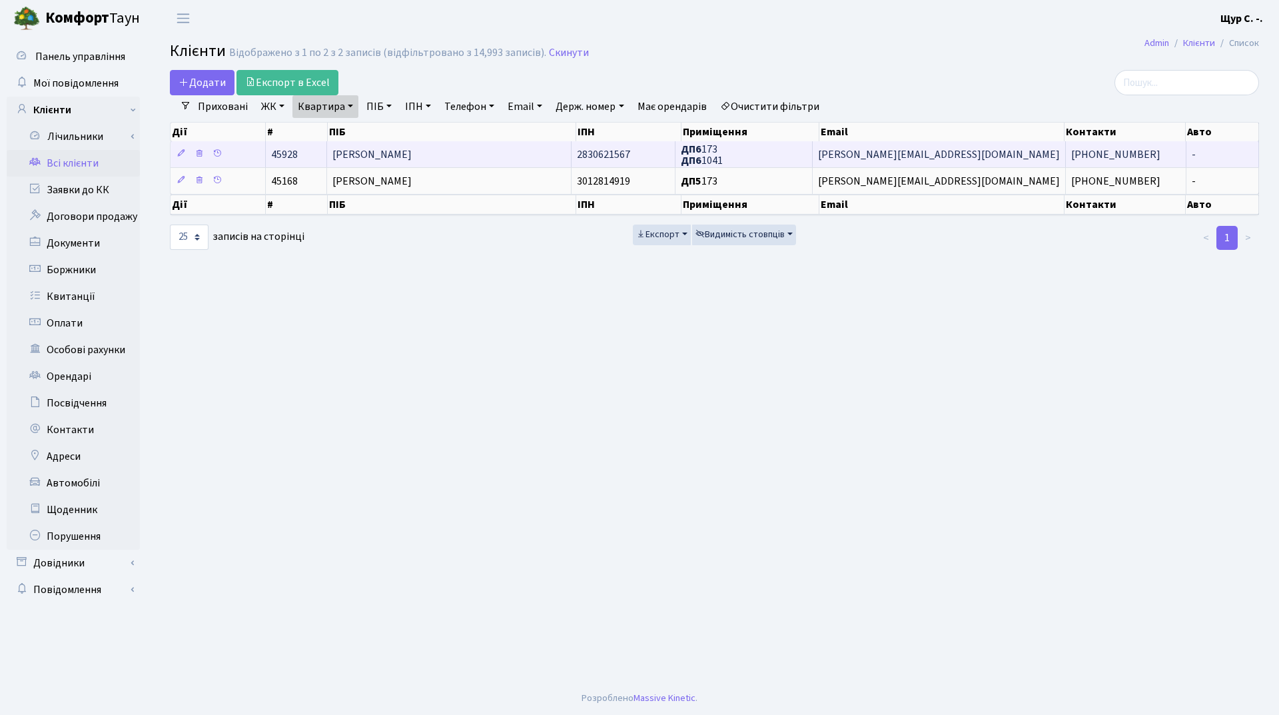
click at [414, 145] on td "[PERSON_NAME]" at bounding box center [449, 154] width 244 height 26
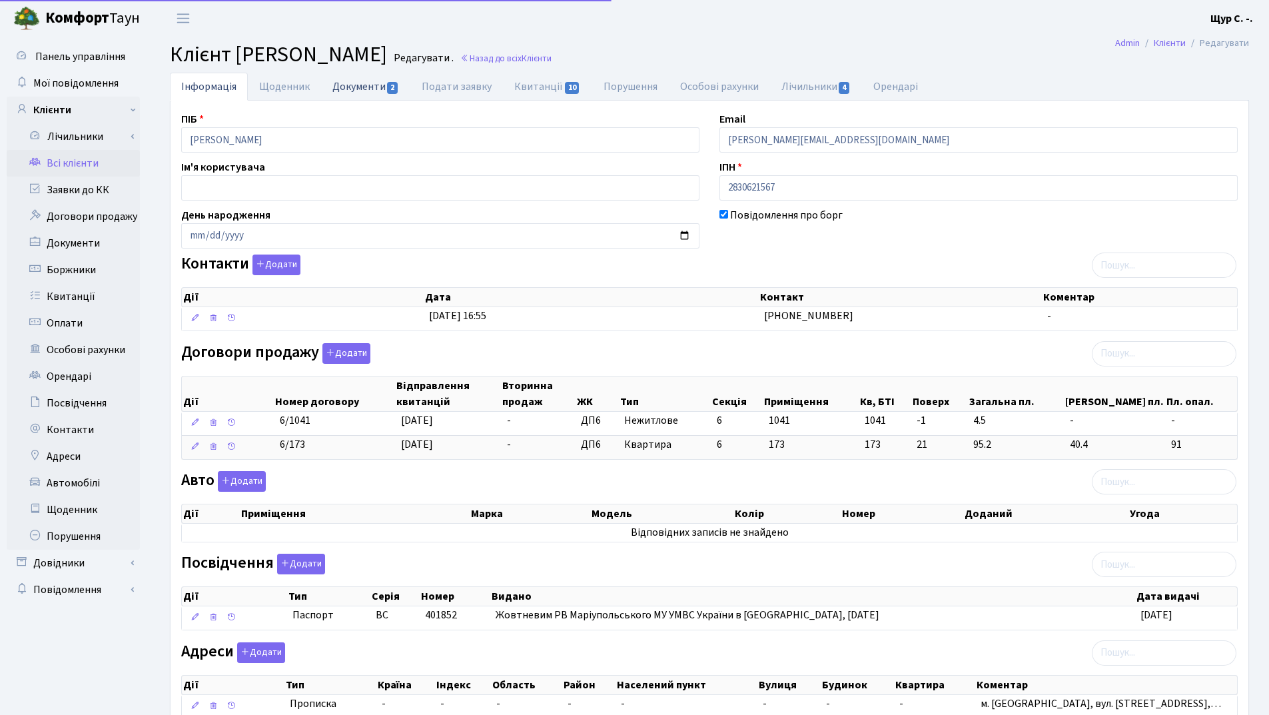
click at [358, 83] on link "Документи 2" at bounding box center [365, 86] width 89 height 27
select select "25"
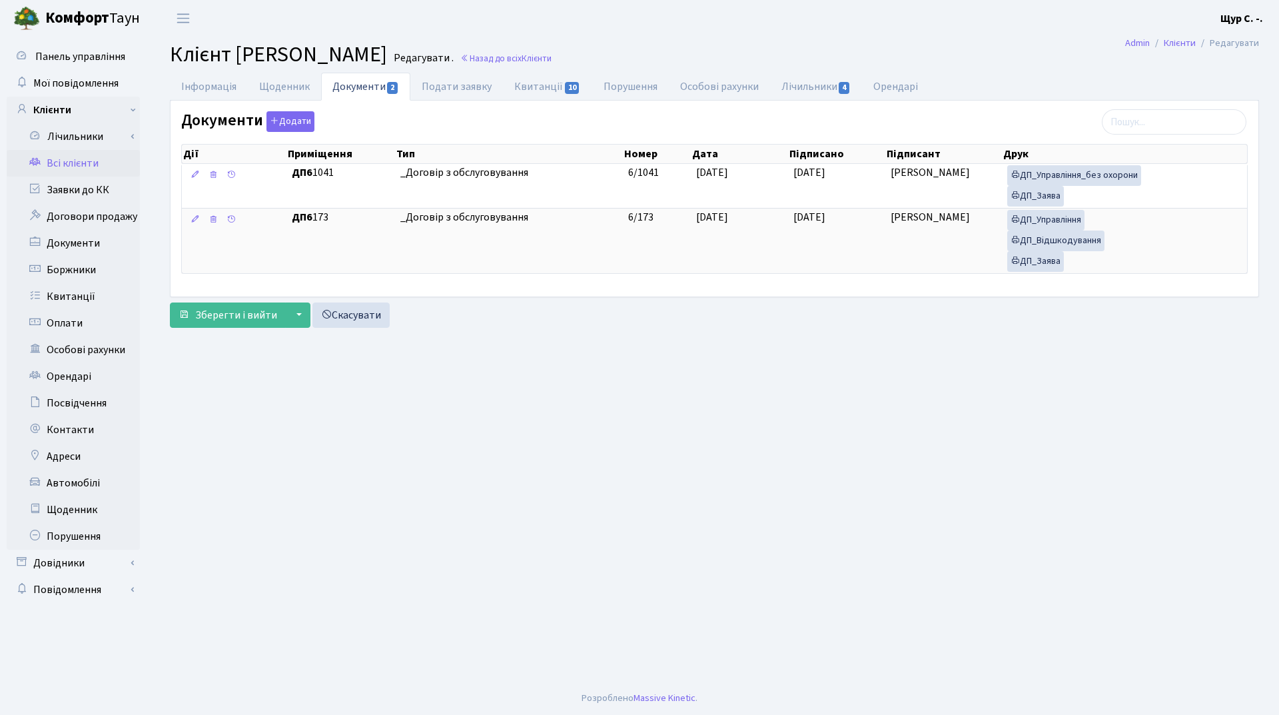
click at [67, 166] on link "Всі клієнти" at bounding box center [73, 163] width 133 height 27
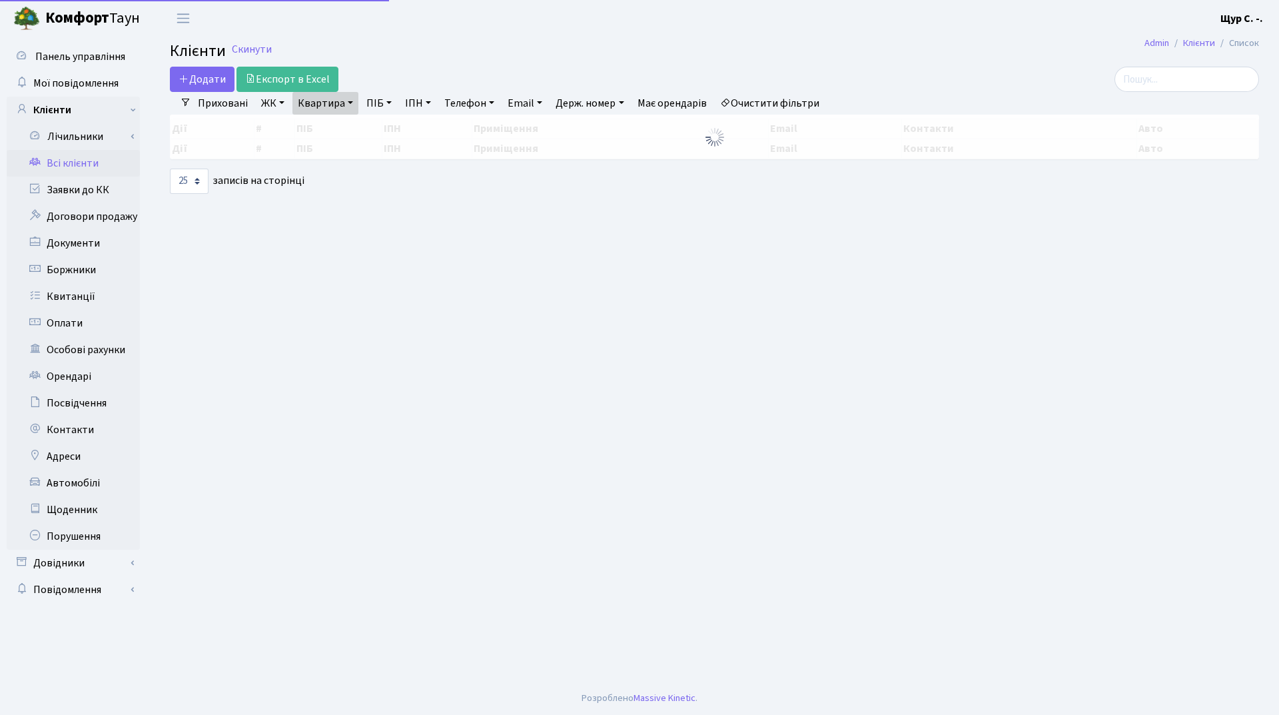
select select "25"
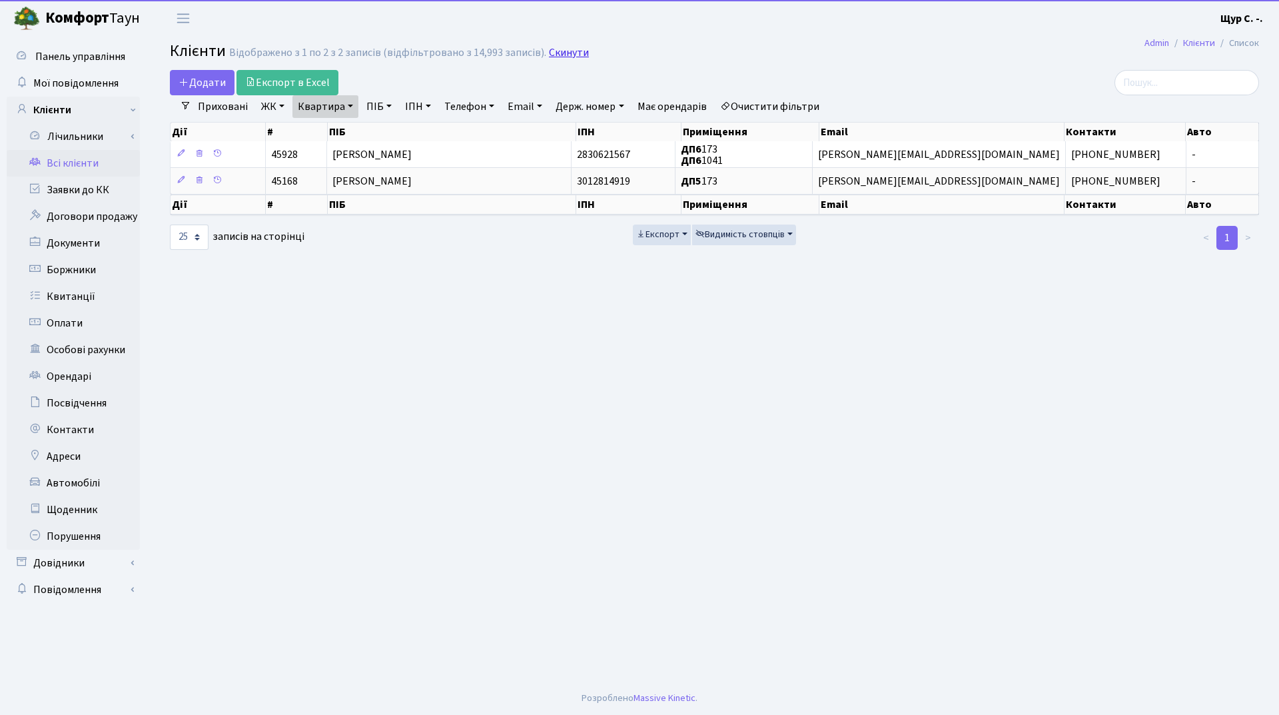
click at [560, 51] on link "Скинути" at bounding box center [569, 53] width 40 height 13
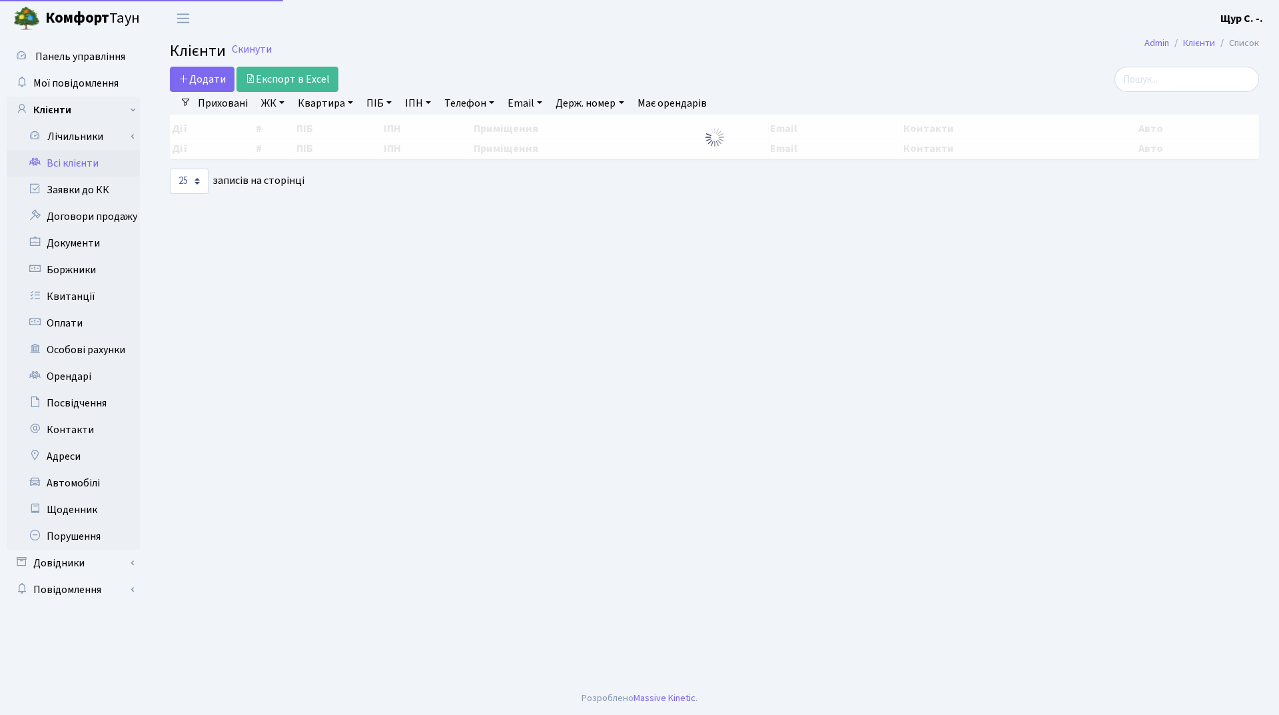
select select "25"
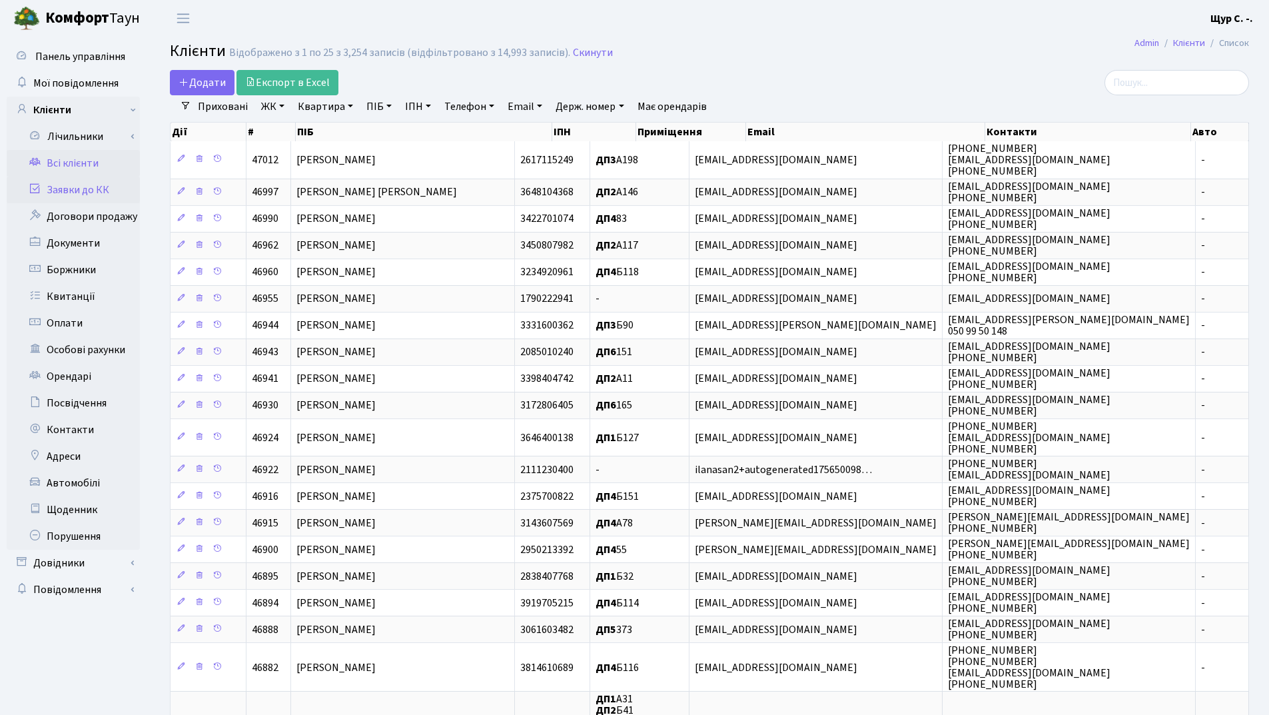
click at [89, 192] on link "Заявки до КК" at bounding box center [73, 190] width 133 height 27
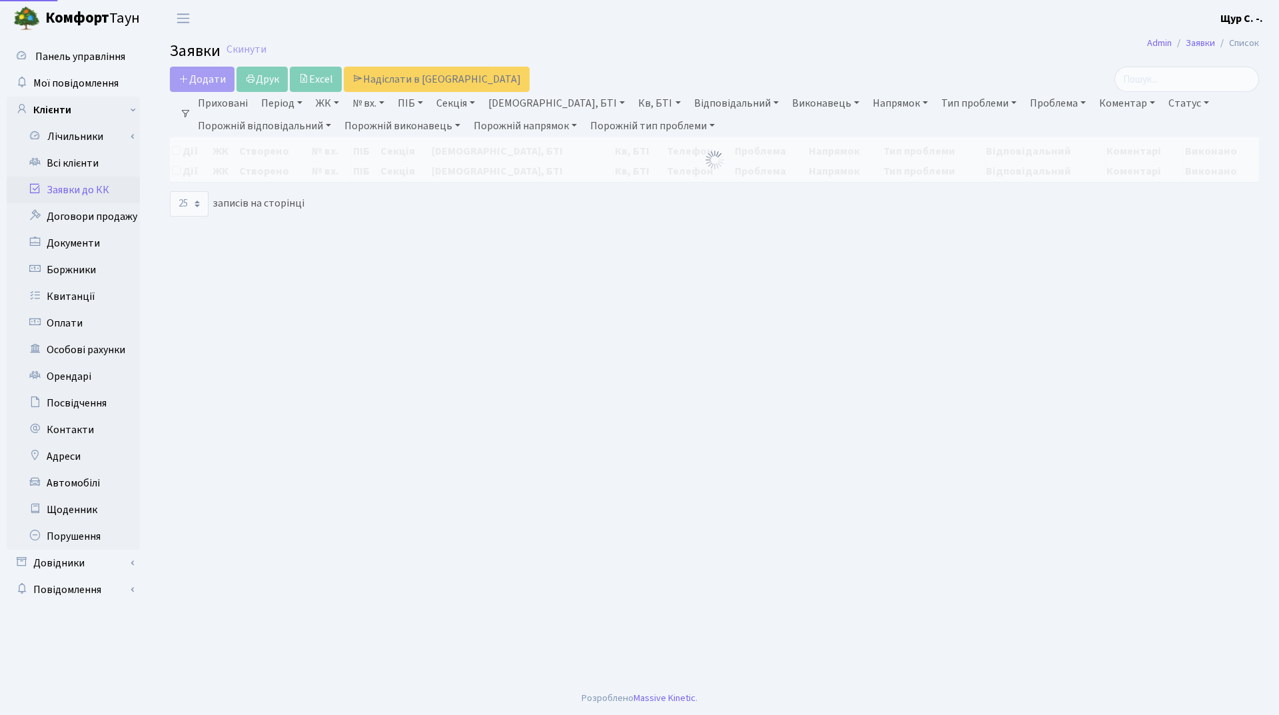
select select "25"
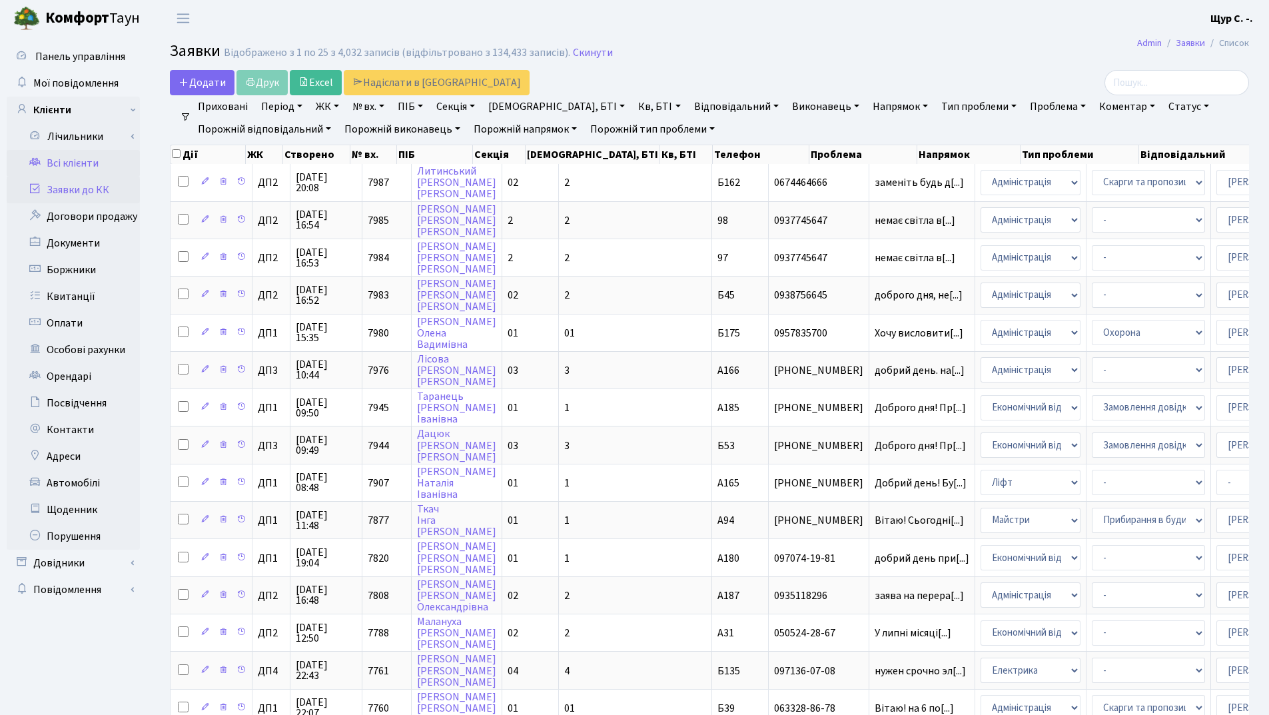
click at [73, 161] on link "Всі клієнти" at bounding box center [73, 163] width 133 height 27
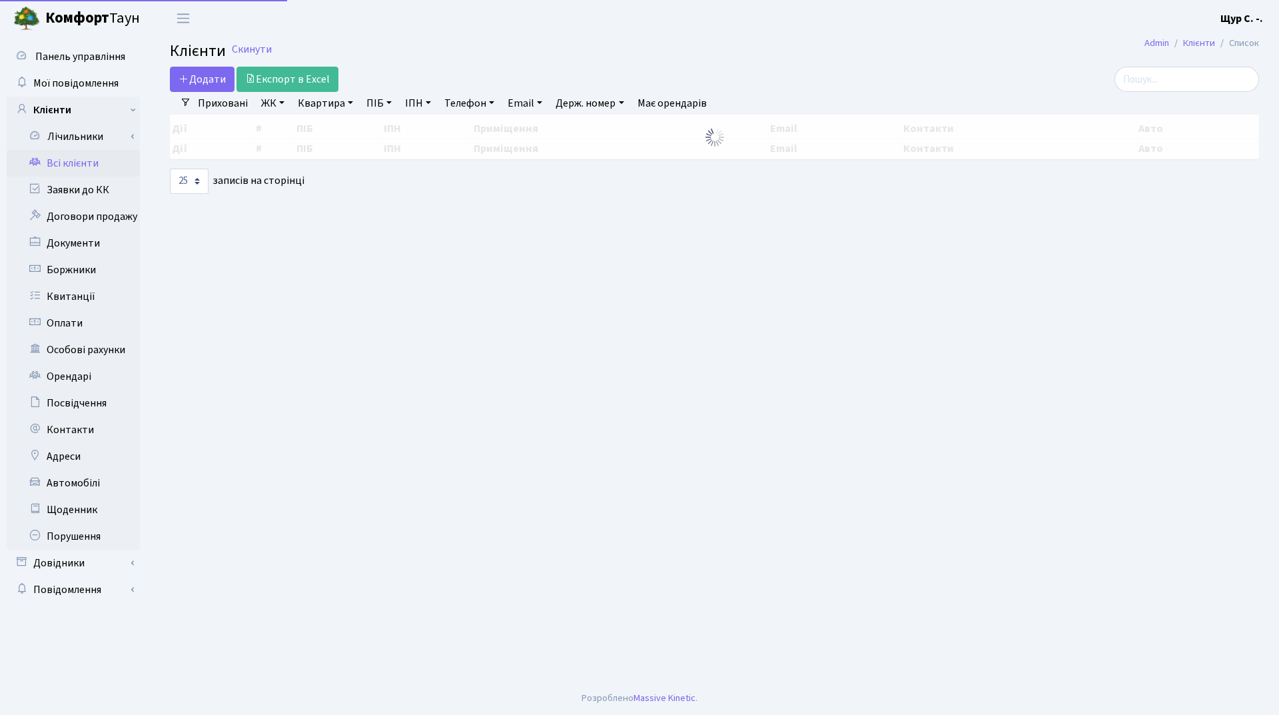
select select "25"
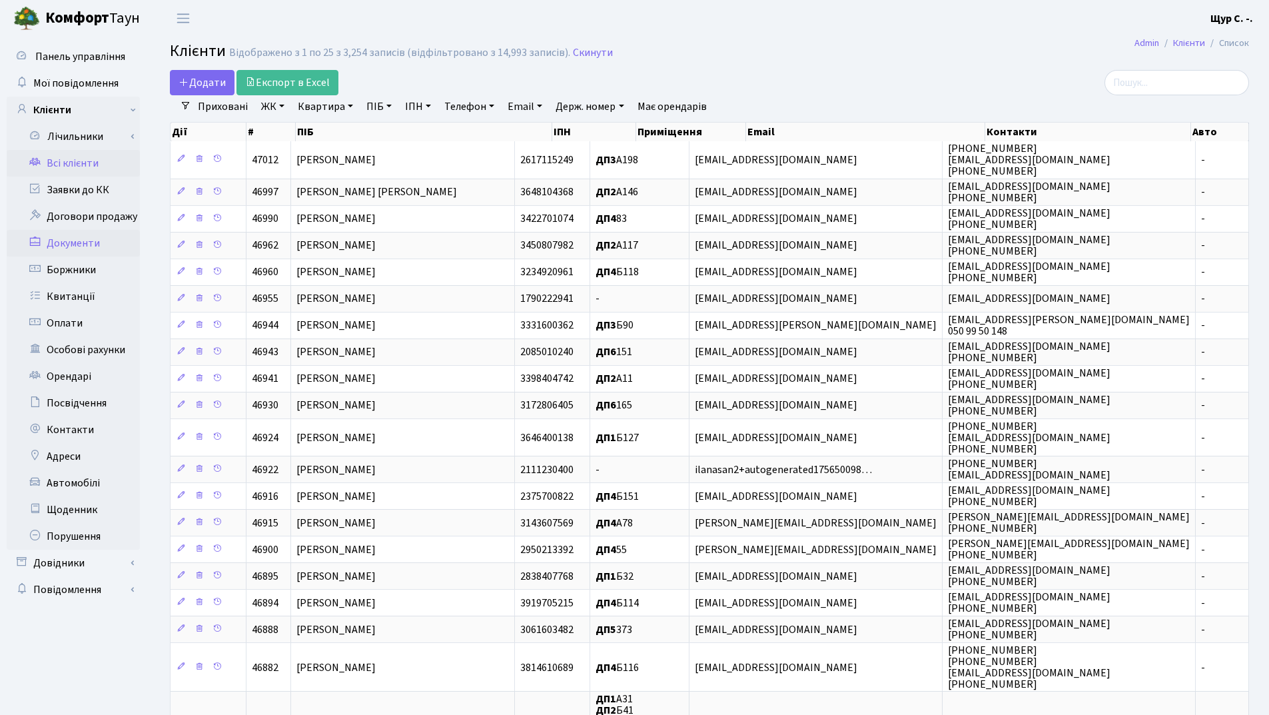
click at [101, 245] on link "Документи" at bounding box center [73, 243] width 133 height 27
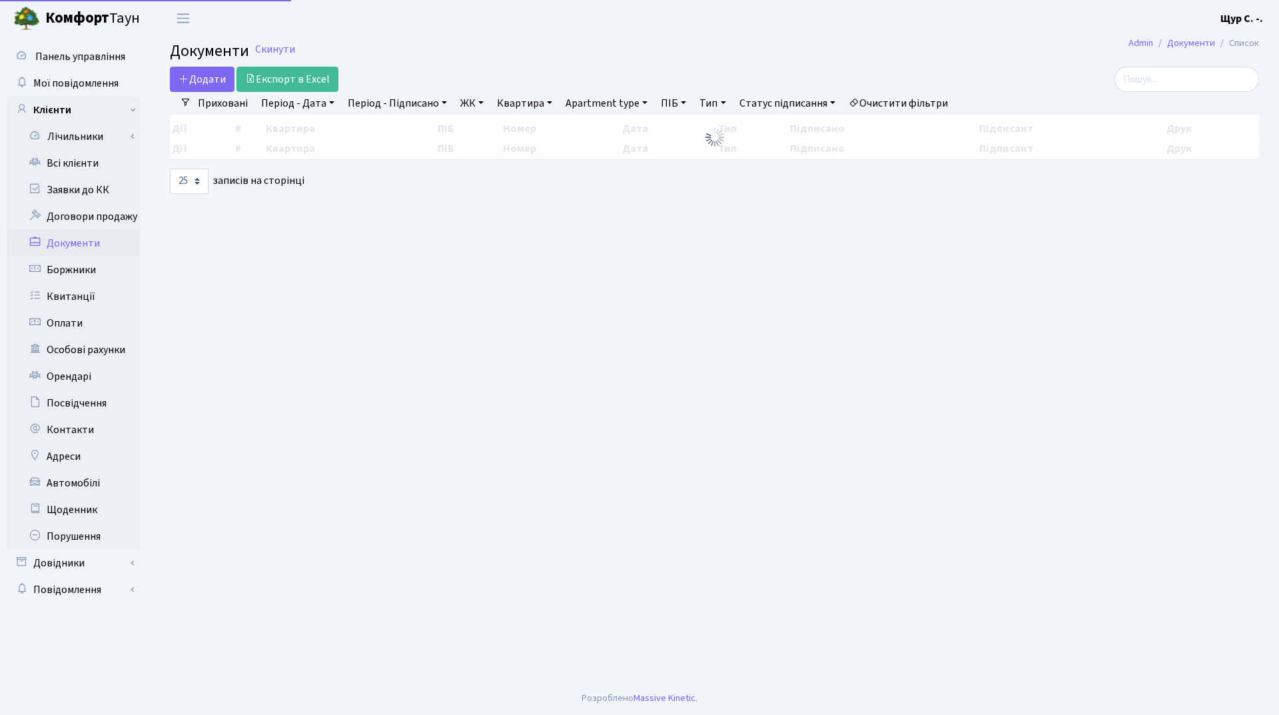
select select "25"
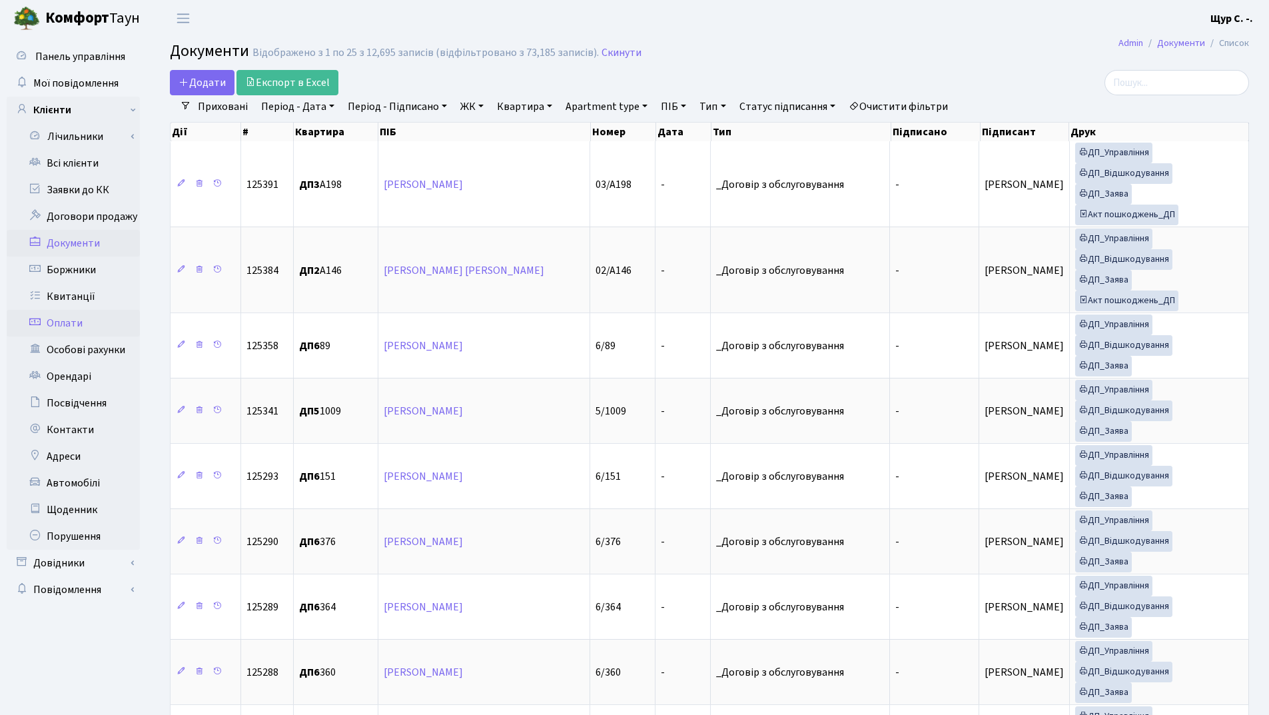
click at [83, 332] on link "Оплати" at bounding box center [73, 323] width 133 height 27
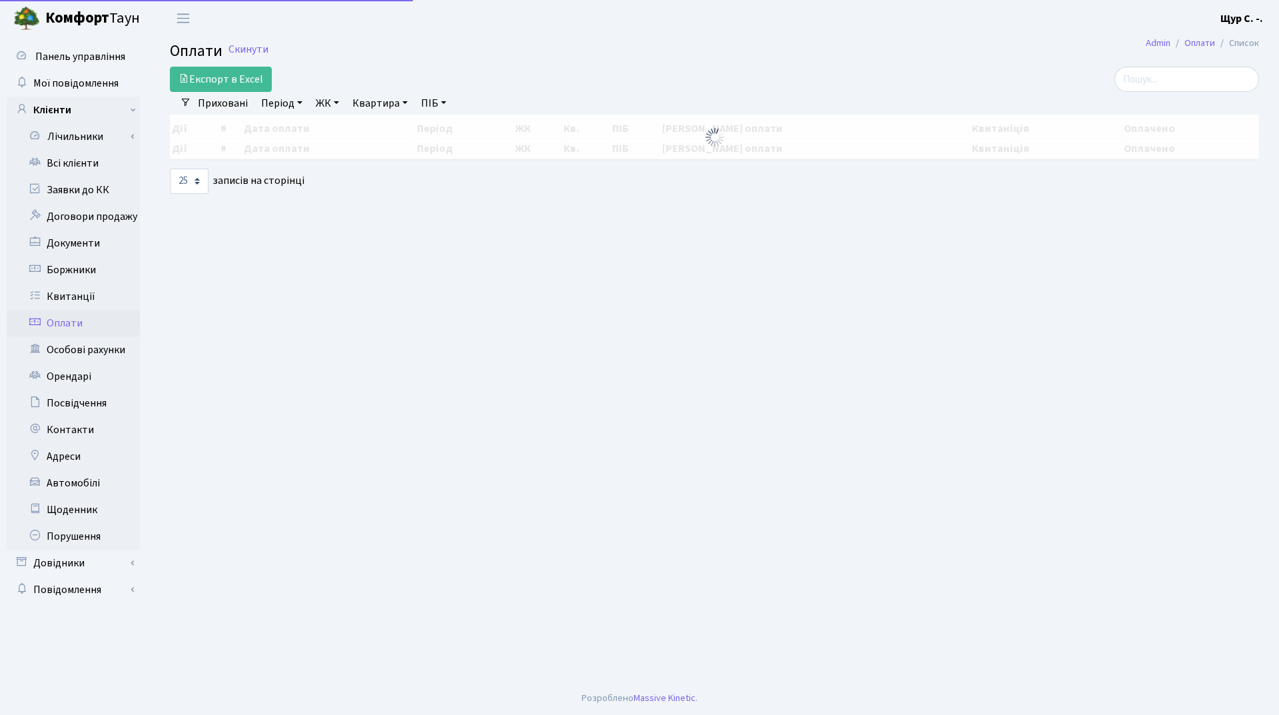
select select "25"
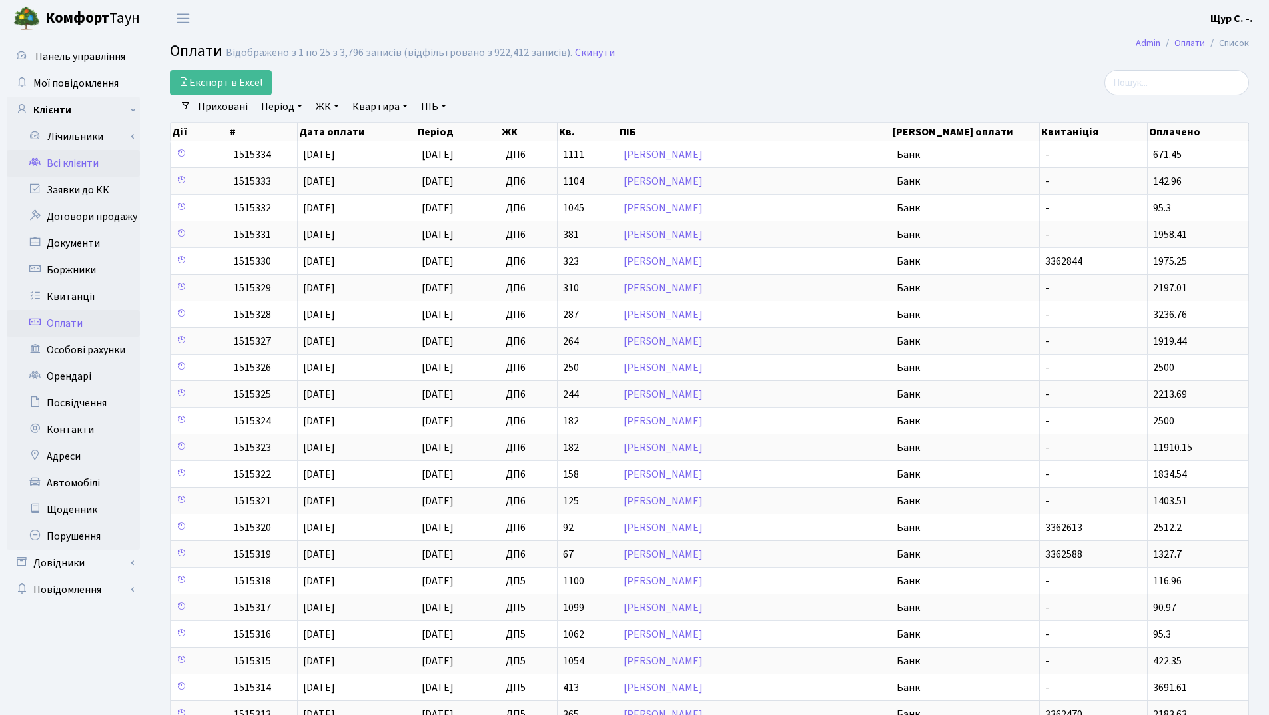
click at [87, 167] on link "Всі клієнти" at bounding box center [73, 163] width 133 height 27
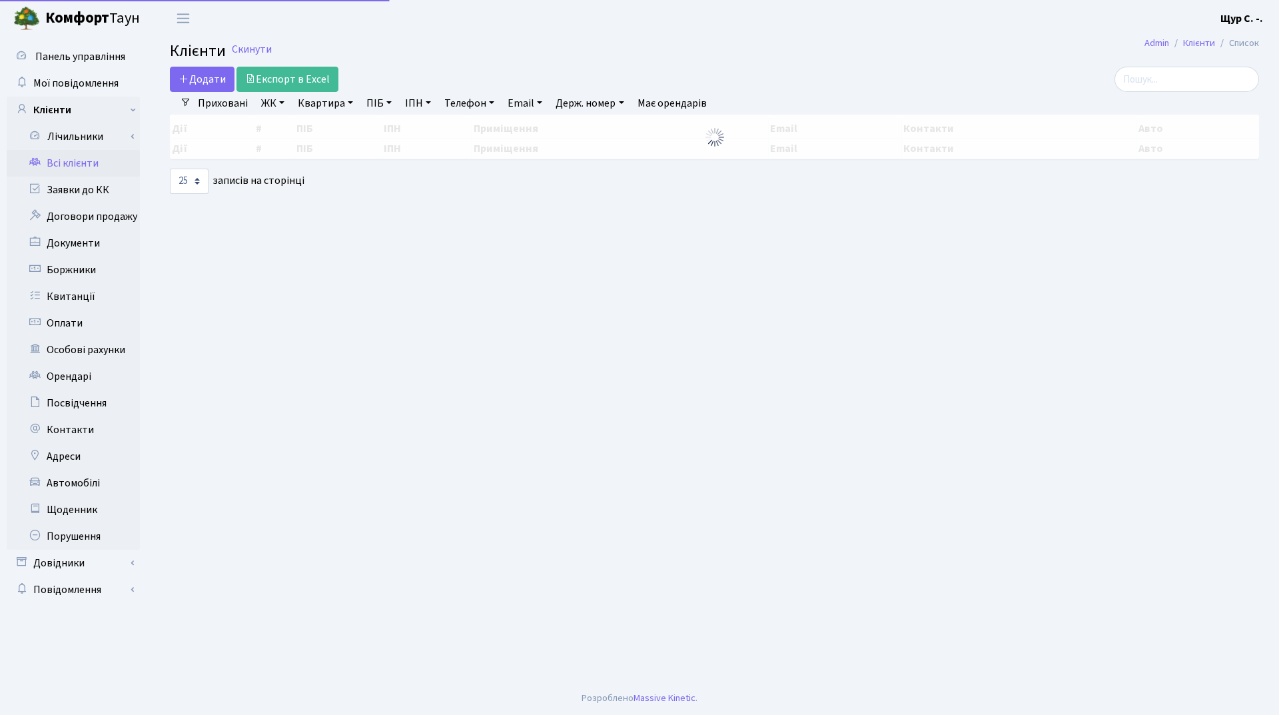
select select "25"
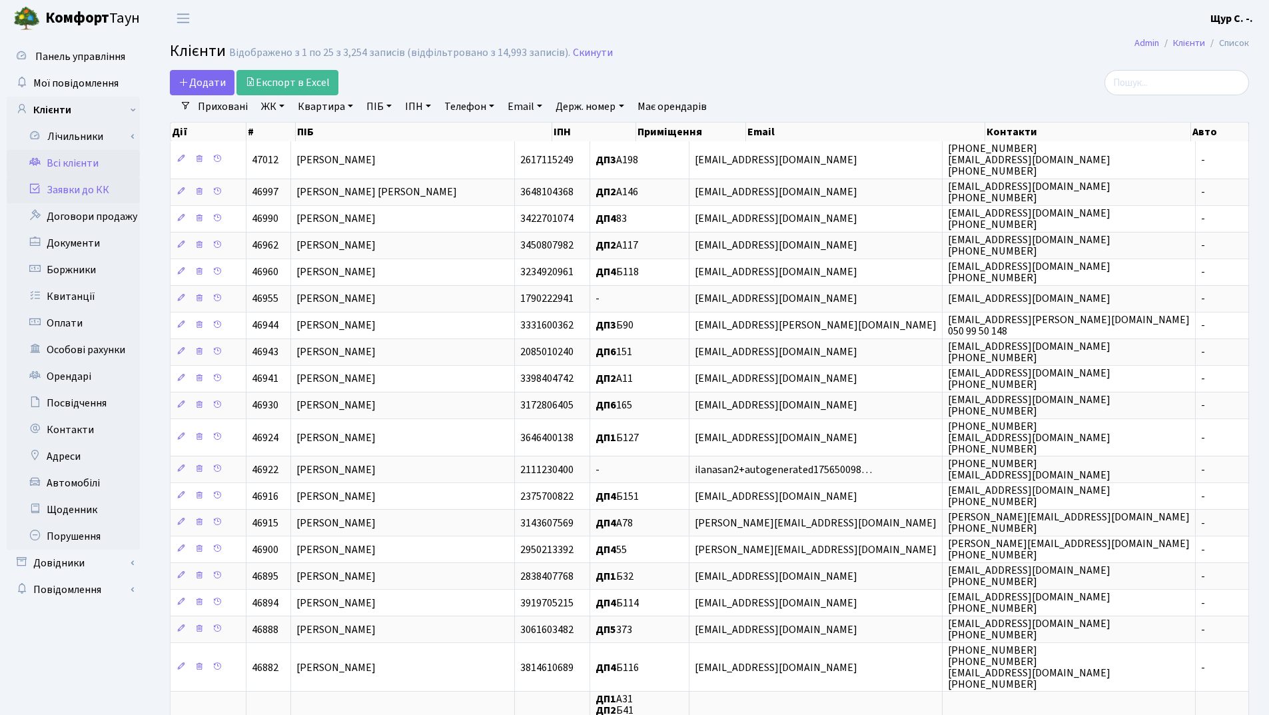
click at [79, 184] on link "Заявки до КК" at bounding box center [73, 190] width 133 height 27
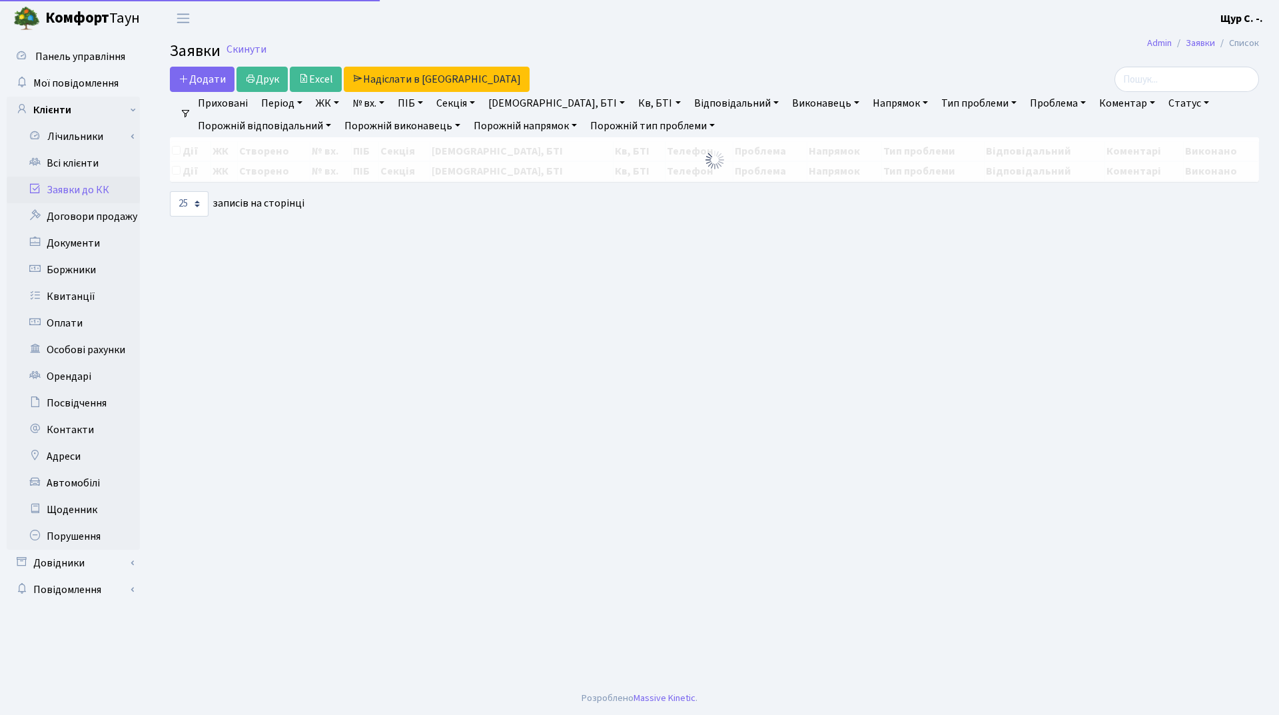
select select "25"
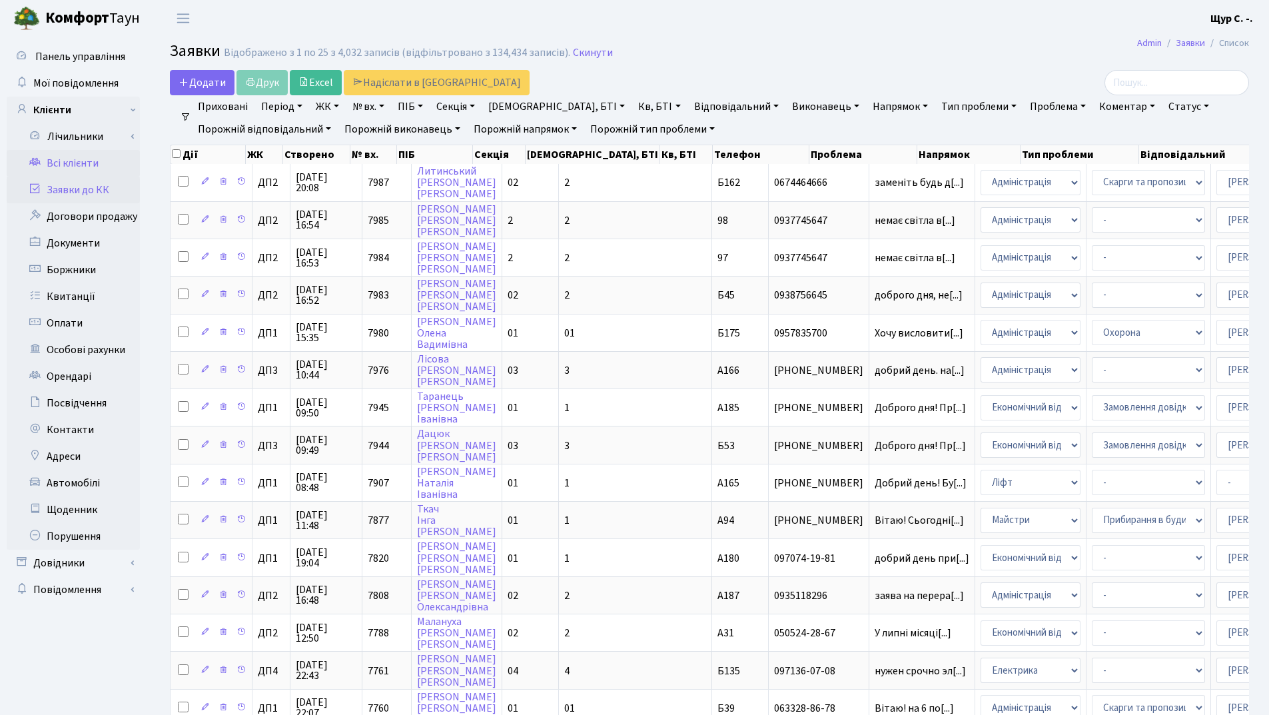
click at [59, 163] on link "Всі клієнти" at bounding box center [73, 163] width 133 height 27
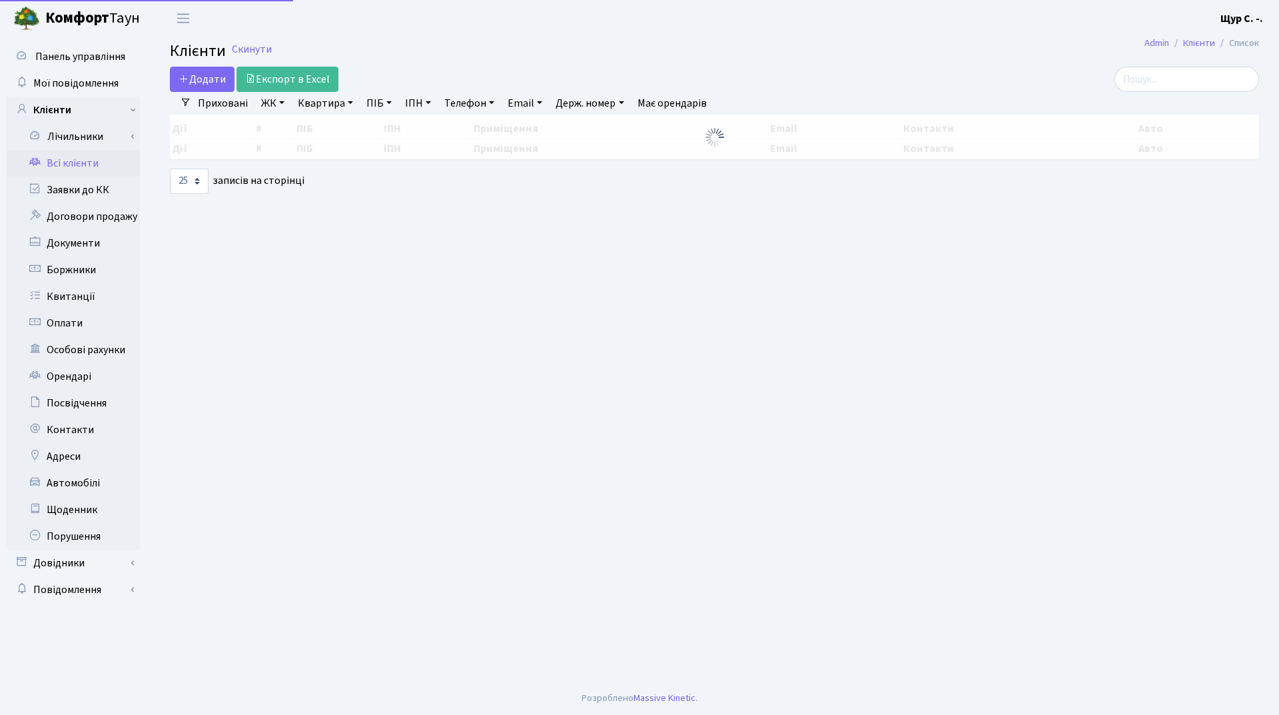
select select "25"
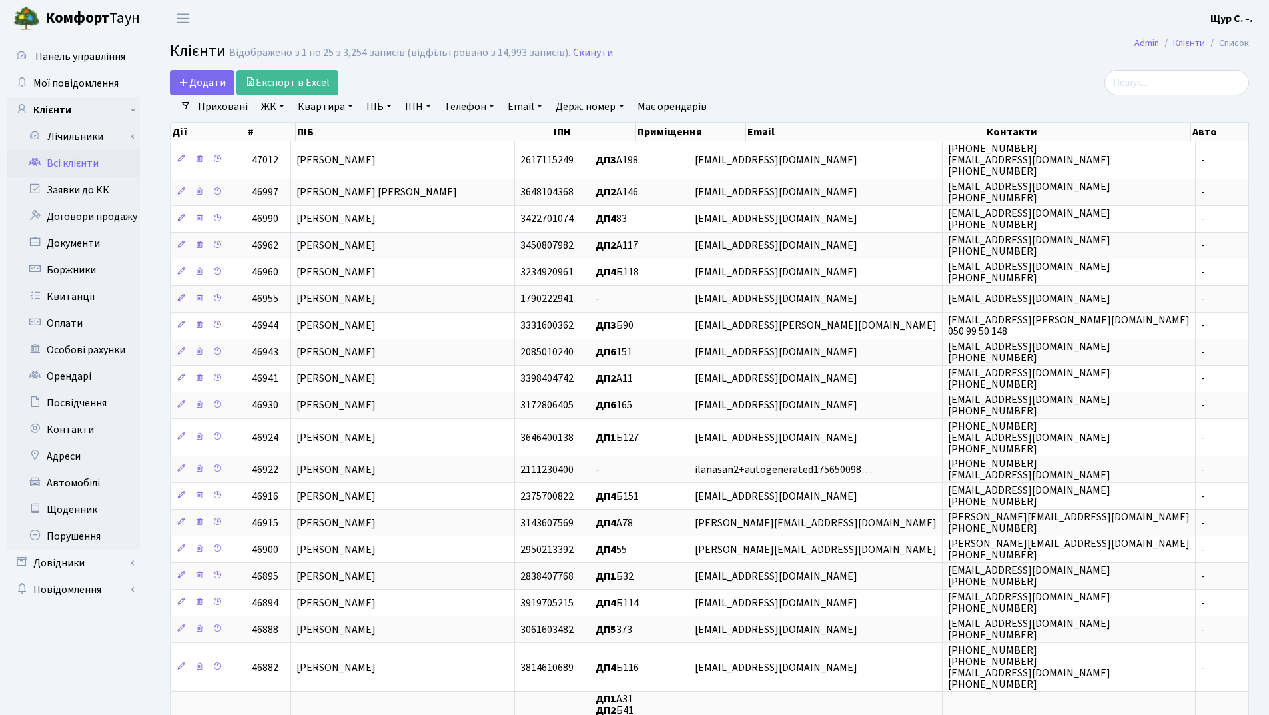
click at [332, 96] on link "Квартира" at bounding box center [325, 106] width 66 height 23
type input "11"
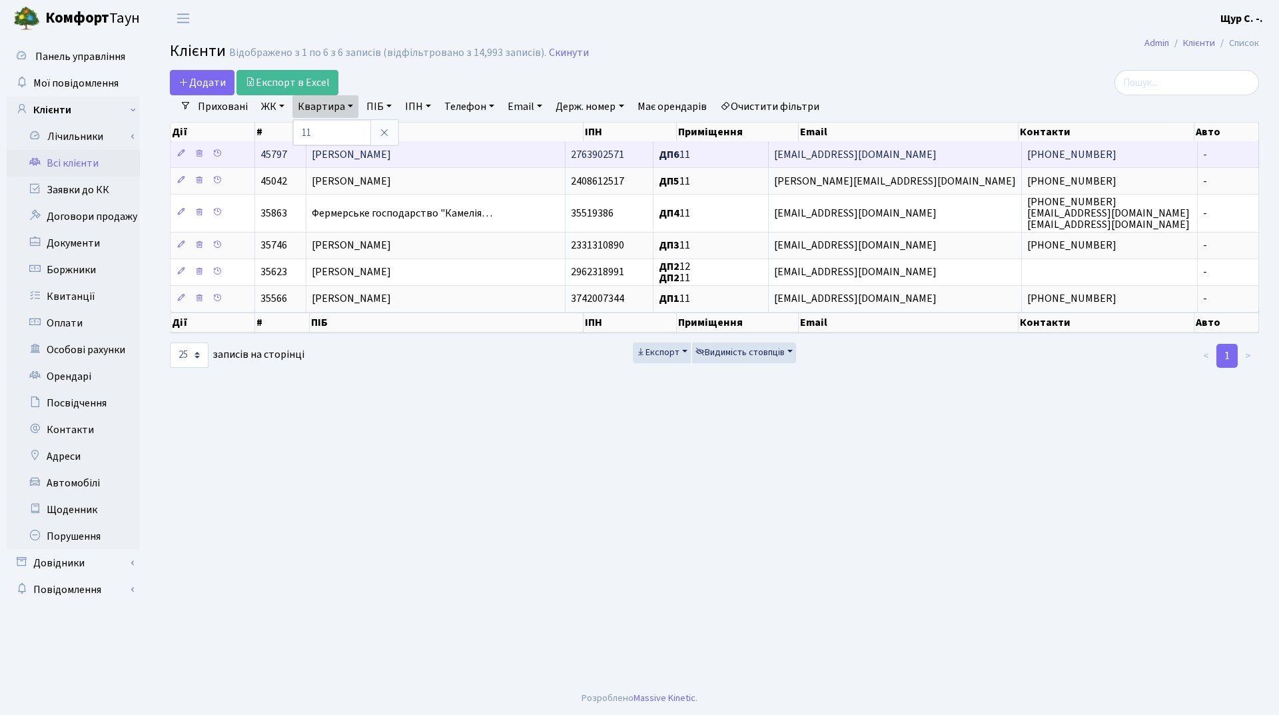
click at [391, 153] on span "[PERSON_NAME]" at bounding box center [351, 154] width 79 height 15
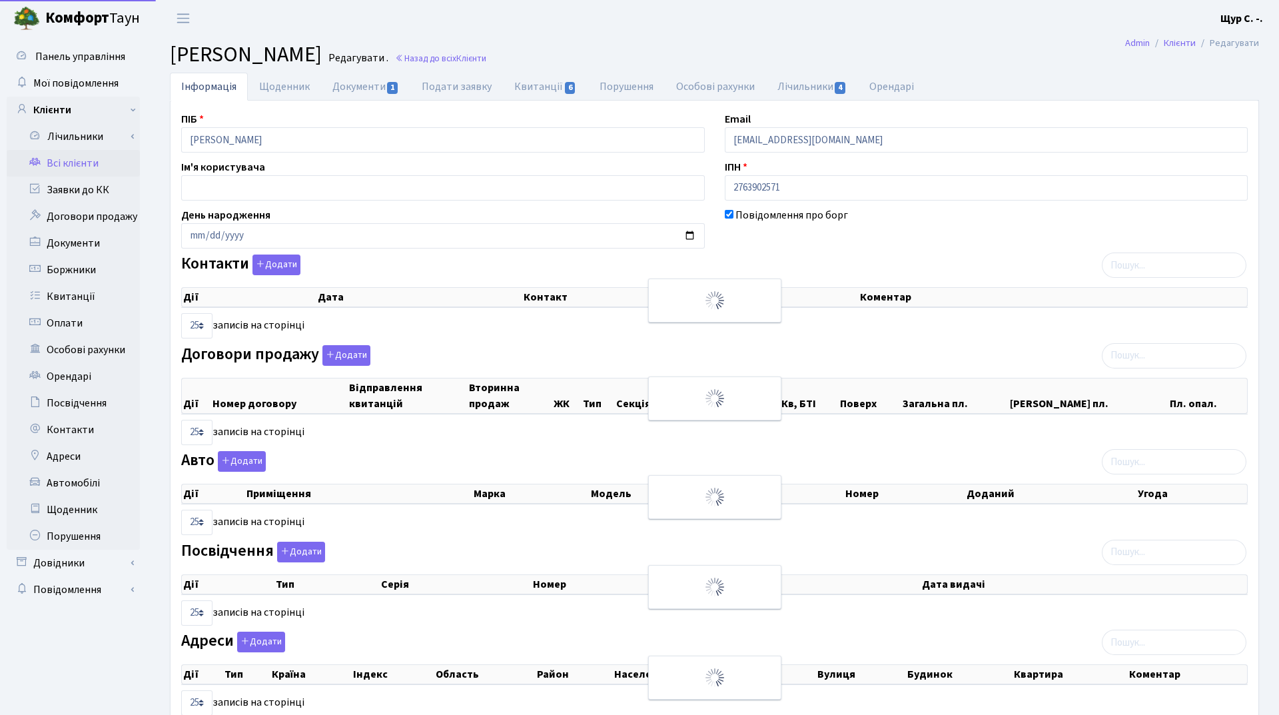
select select "25"
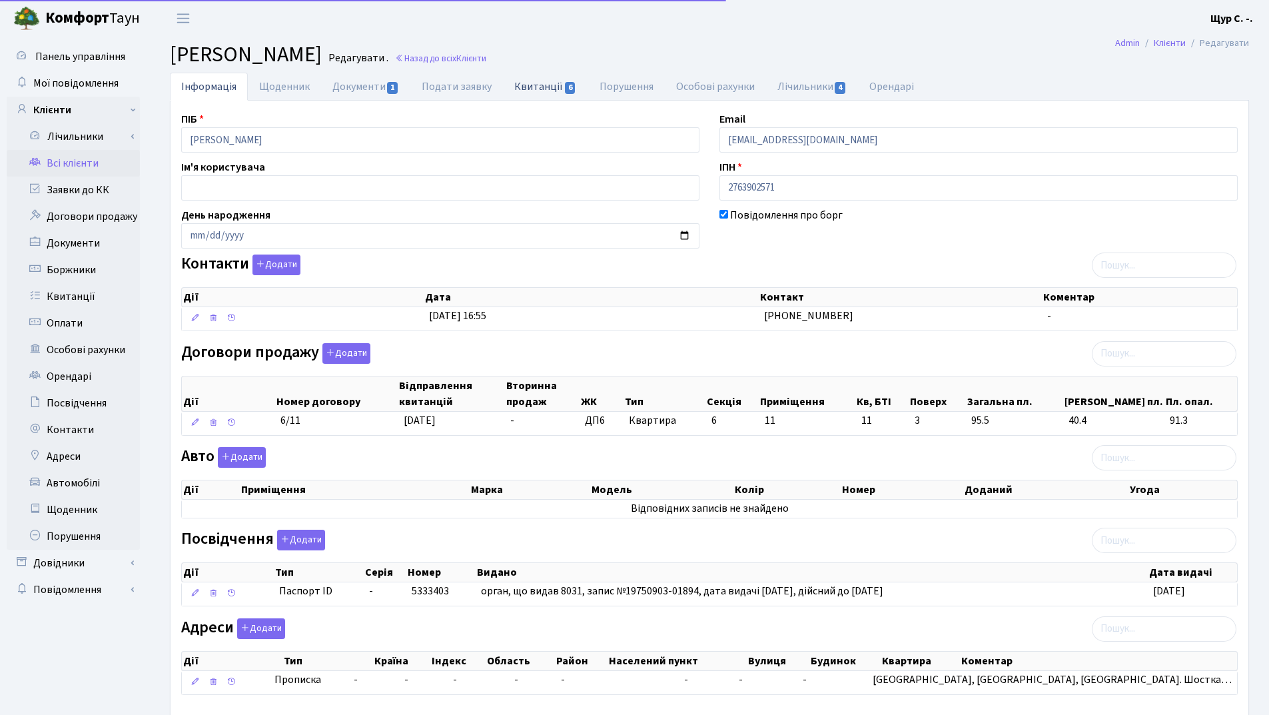
click at [537, 85] on link "Квитанції 6" at bounding box center [545, 86] width 85 height 27
select select "25"
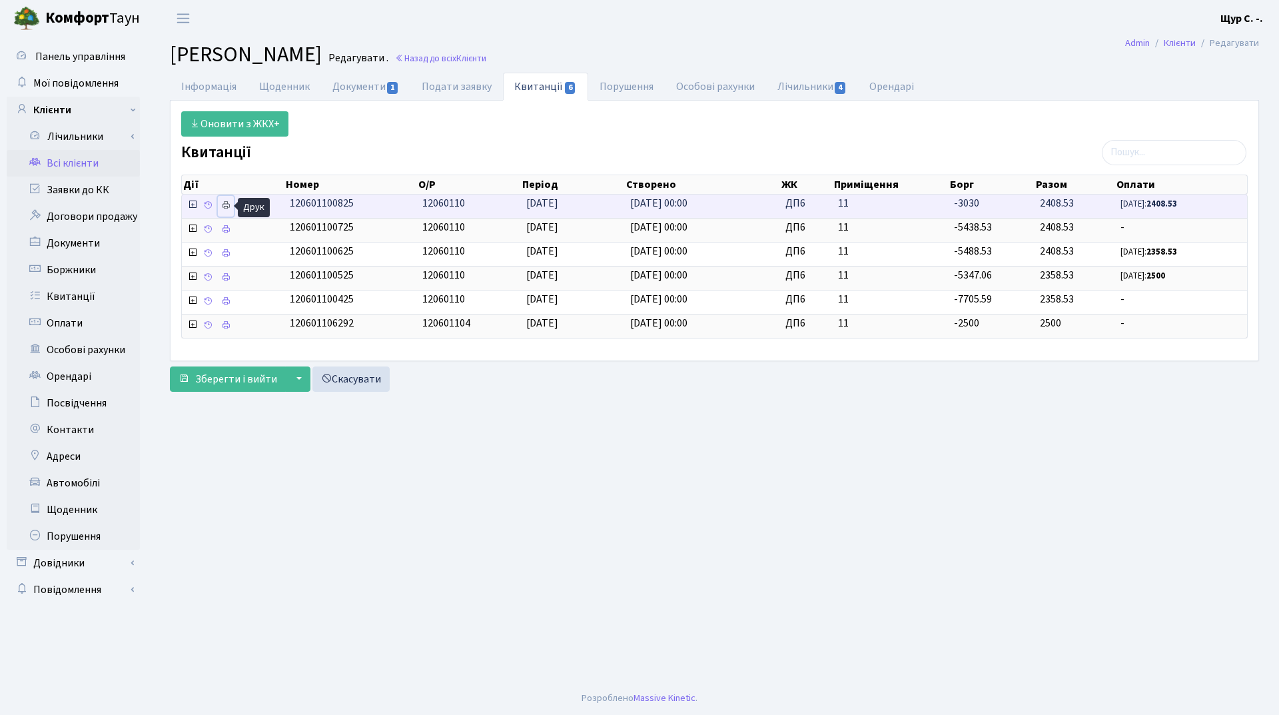
click at [223, 204] on icon at bounding box center [225, 205] width 9 height 9
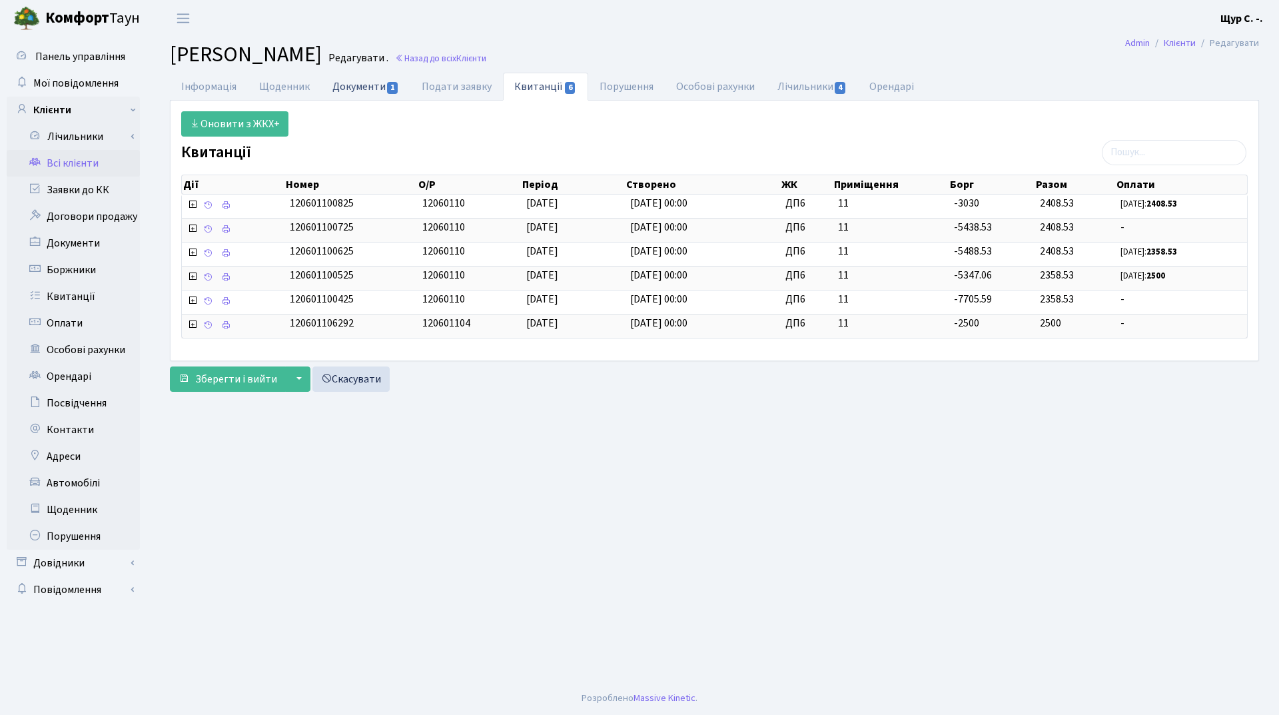
click at [373, 84] on link "Документи 1" at bounding box center [365, 86] width 89 height 27
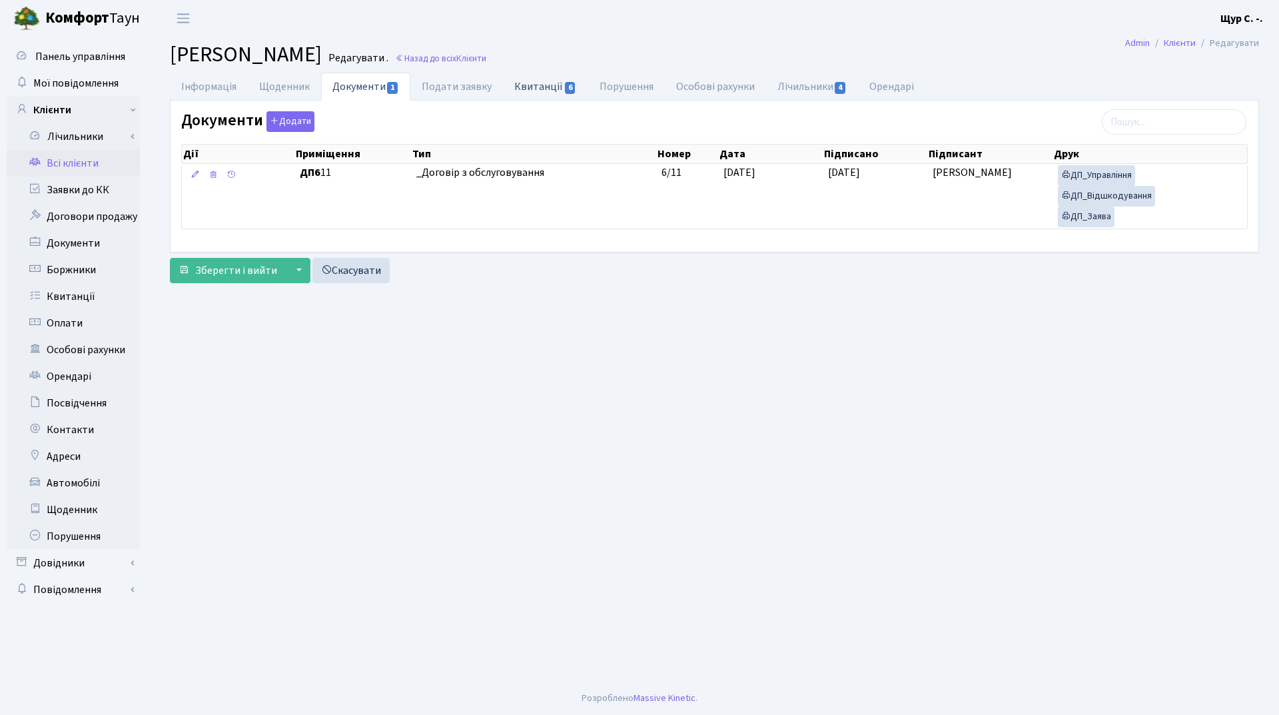
click at [527, 85] on link "Квитанції 6" at bounding box center [545, 86] width 85 height 27
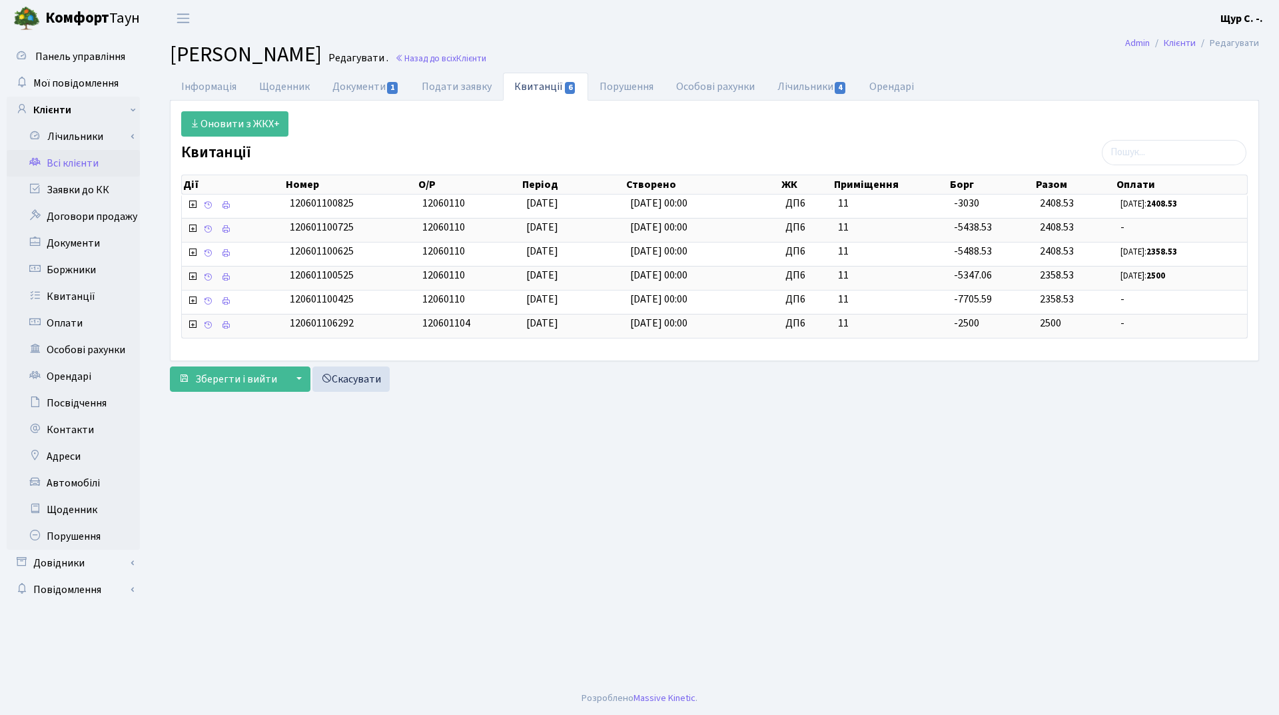
click at [90, 165] on link "Всі клієнти" at bounding box center [73, 163] width 133 height 27
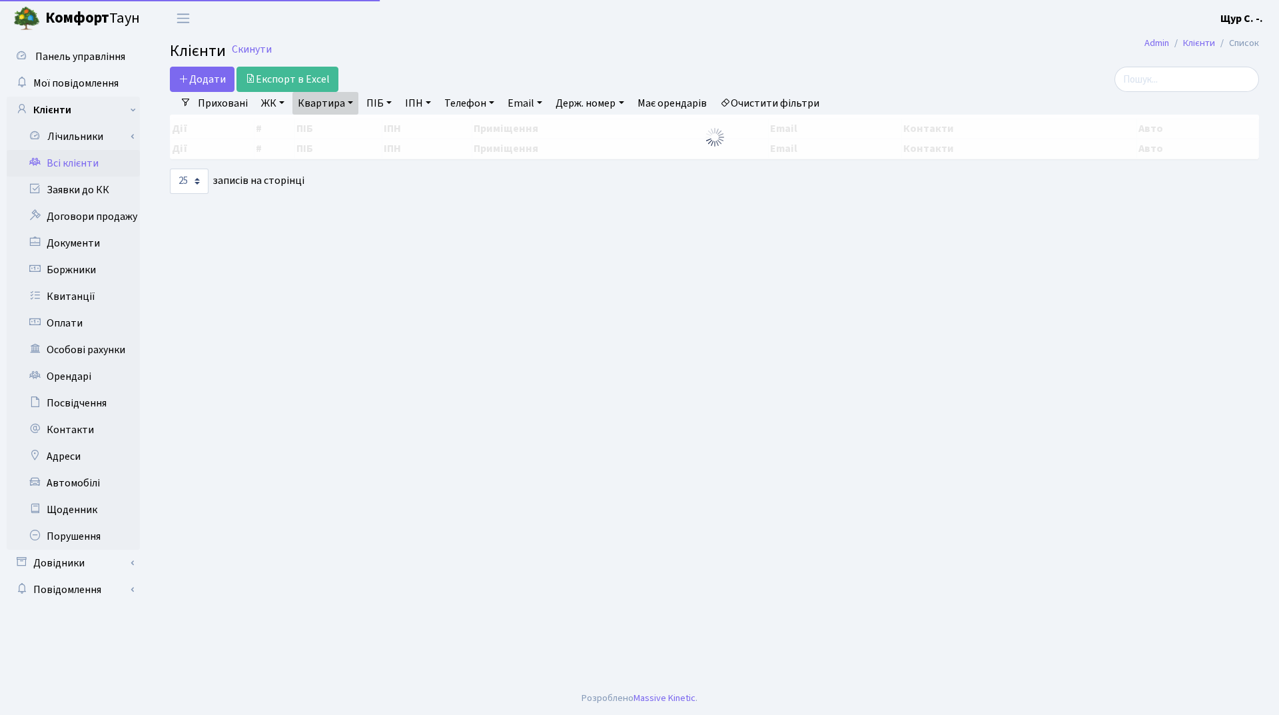
select select "25"
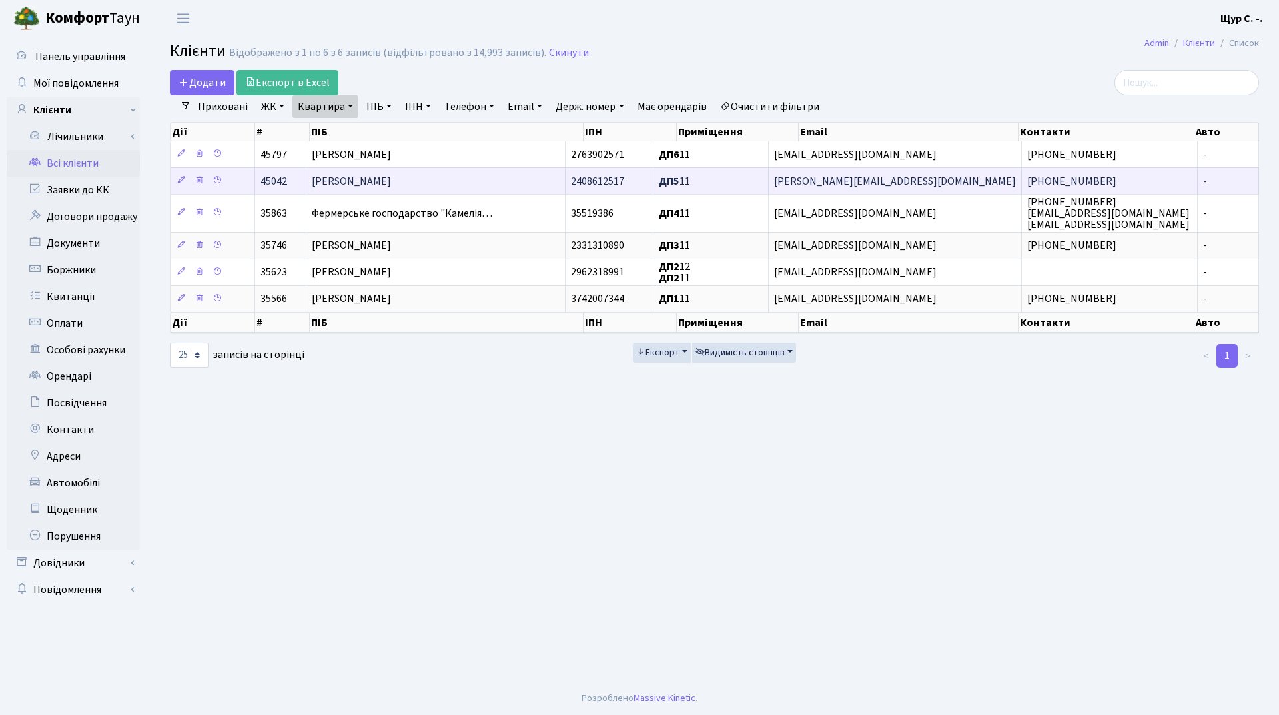
click at [391, 183] on span "[PERSON_NAME]" at bounding box center [351, 181] width 79 height 15
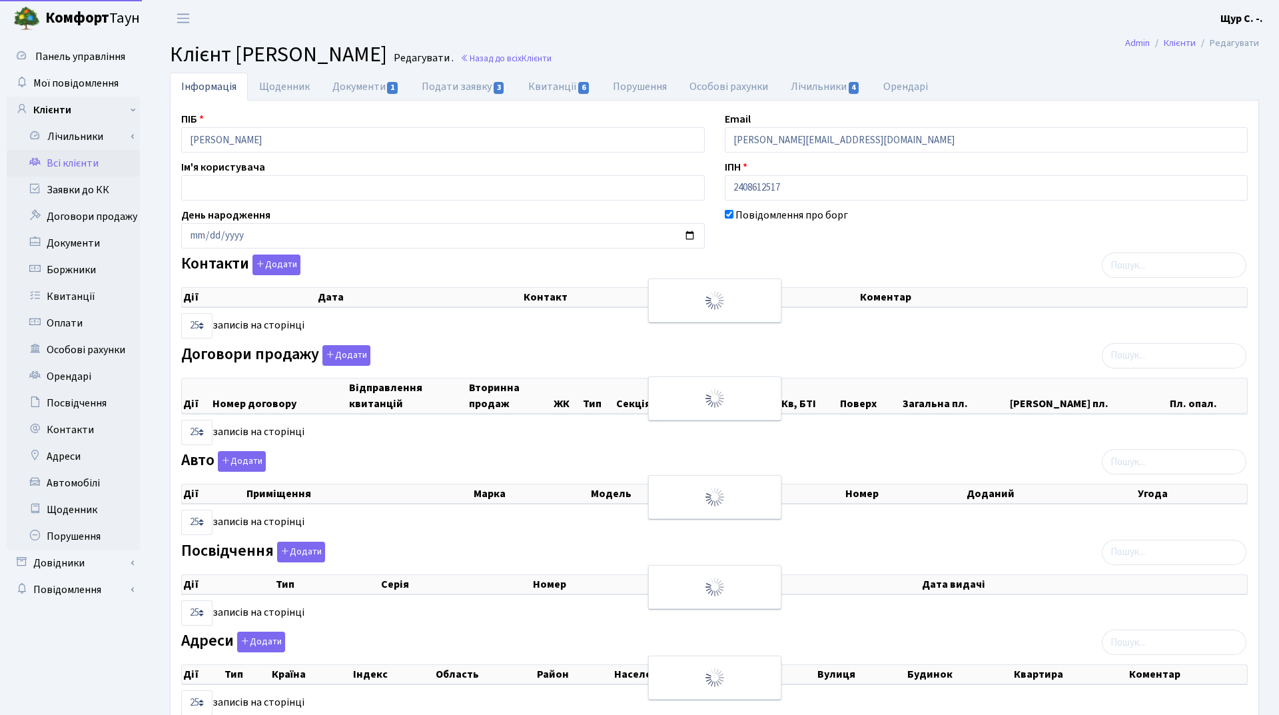
select select "25"
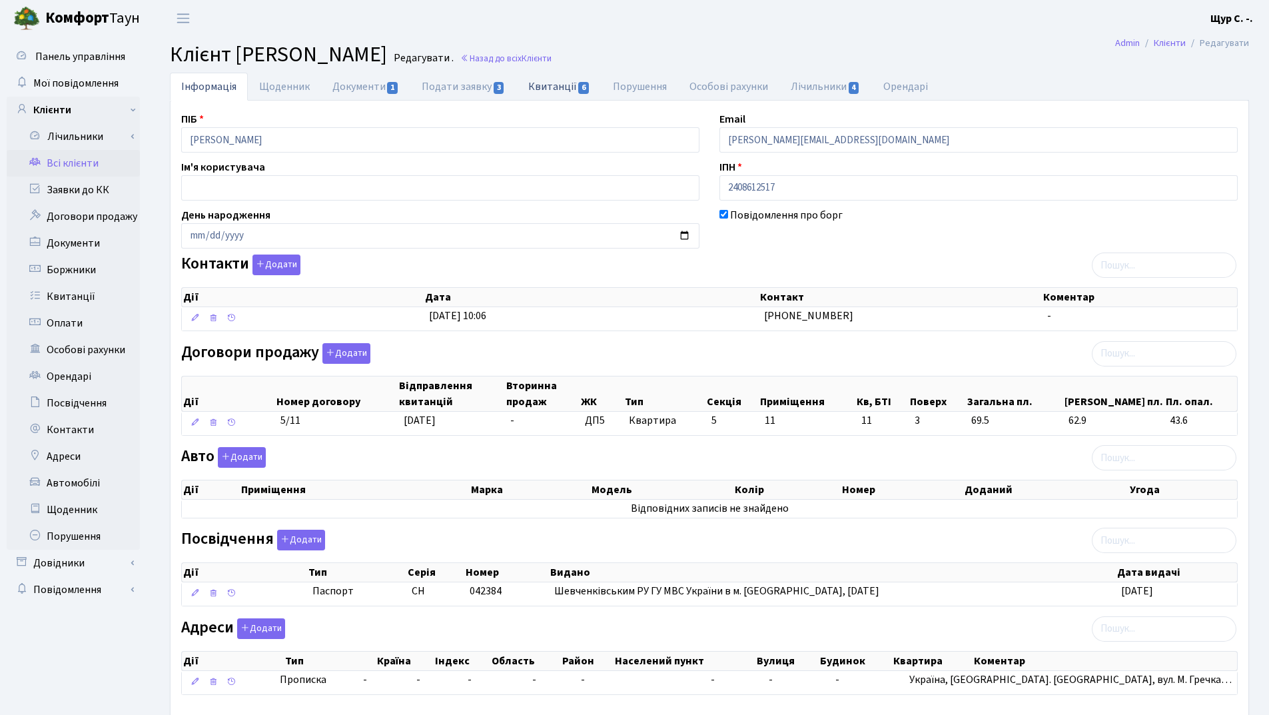
click at [564, 82] on link "Квитанції 6" at bounding box center [559, 86] width 85 height 27
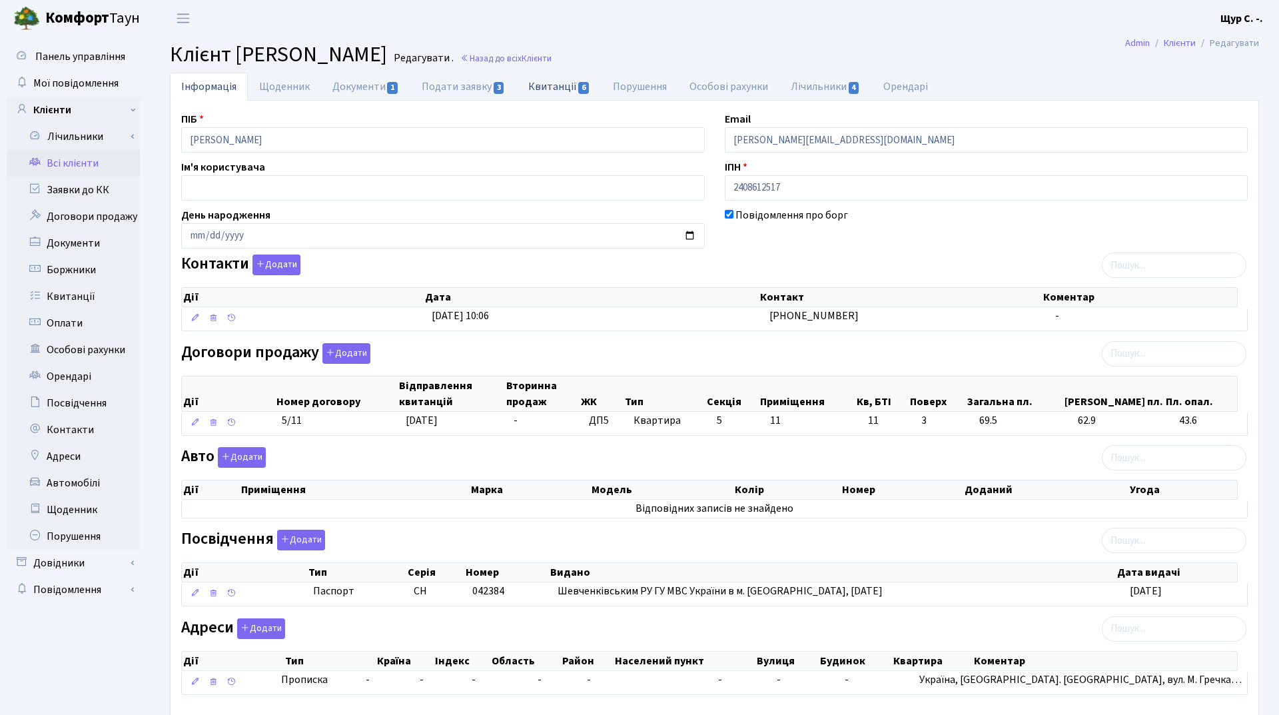
select select "25"
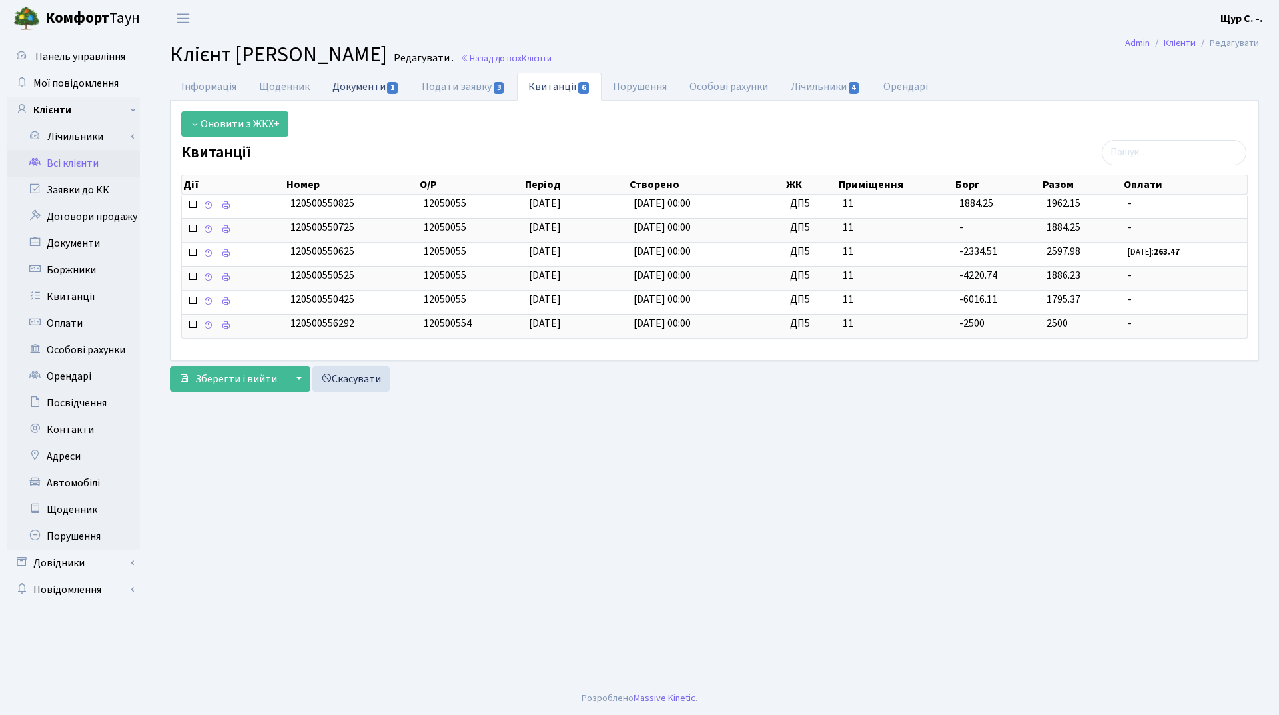
click at [367, 85] on link "Документи 1" at bounding box center [365, 86] width 89 height 27
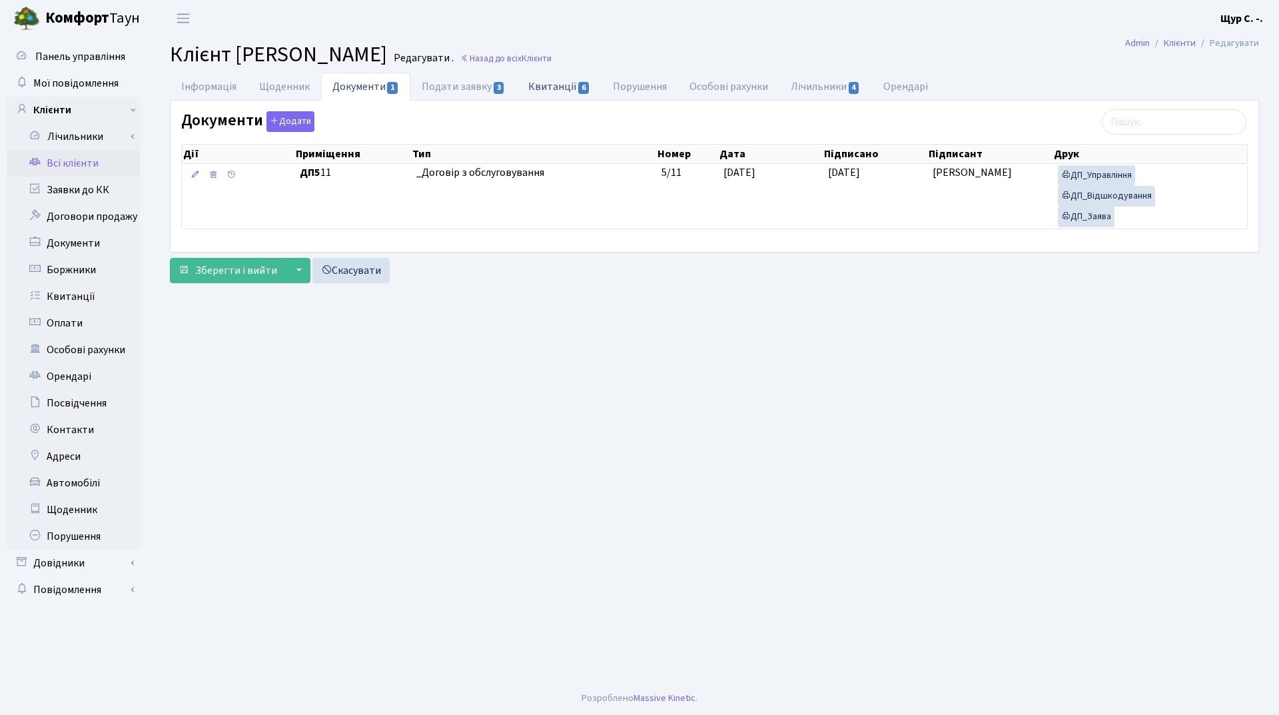
click at [554, 89] on link "Квитанції 6" at bounding box center [559, 86] width 85 height 27
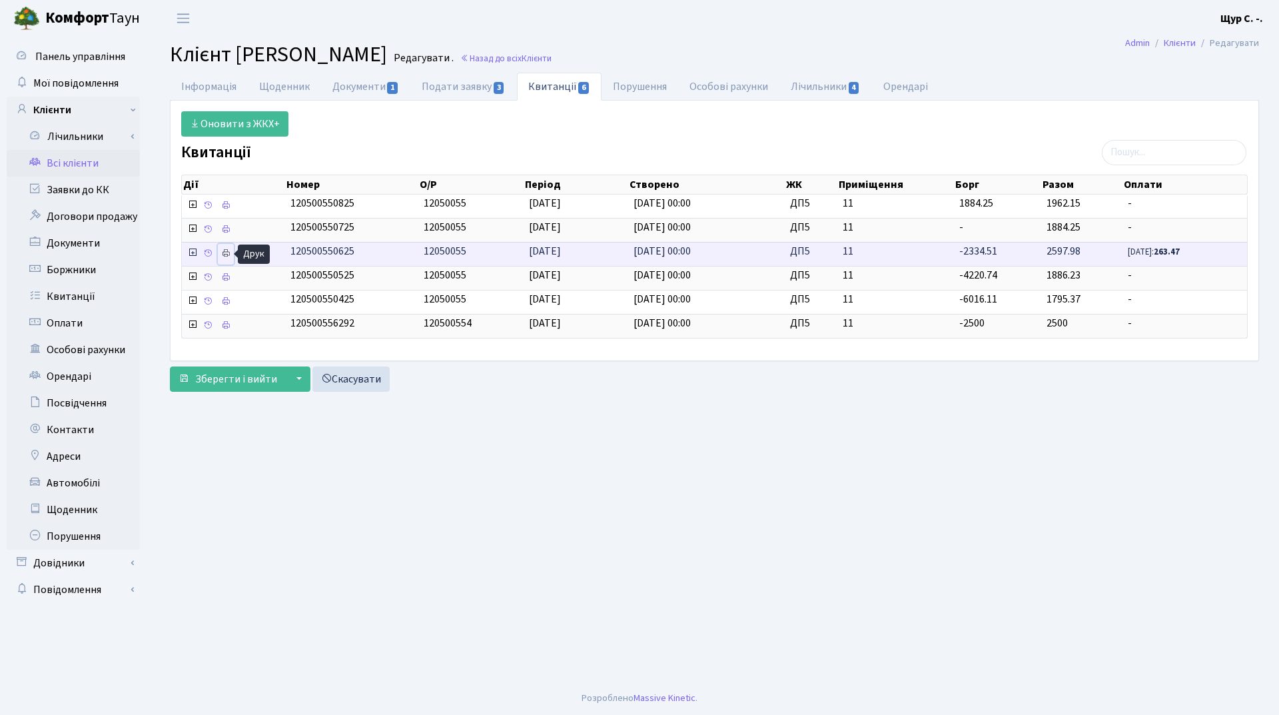
click at [224, 245] on link at bounding box center [226, 254] width 16 height 21
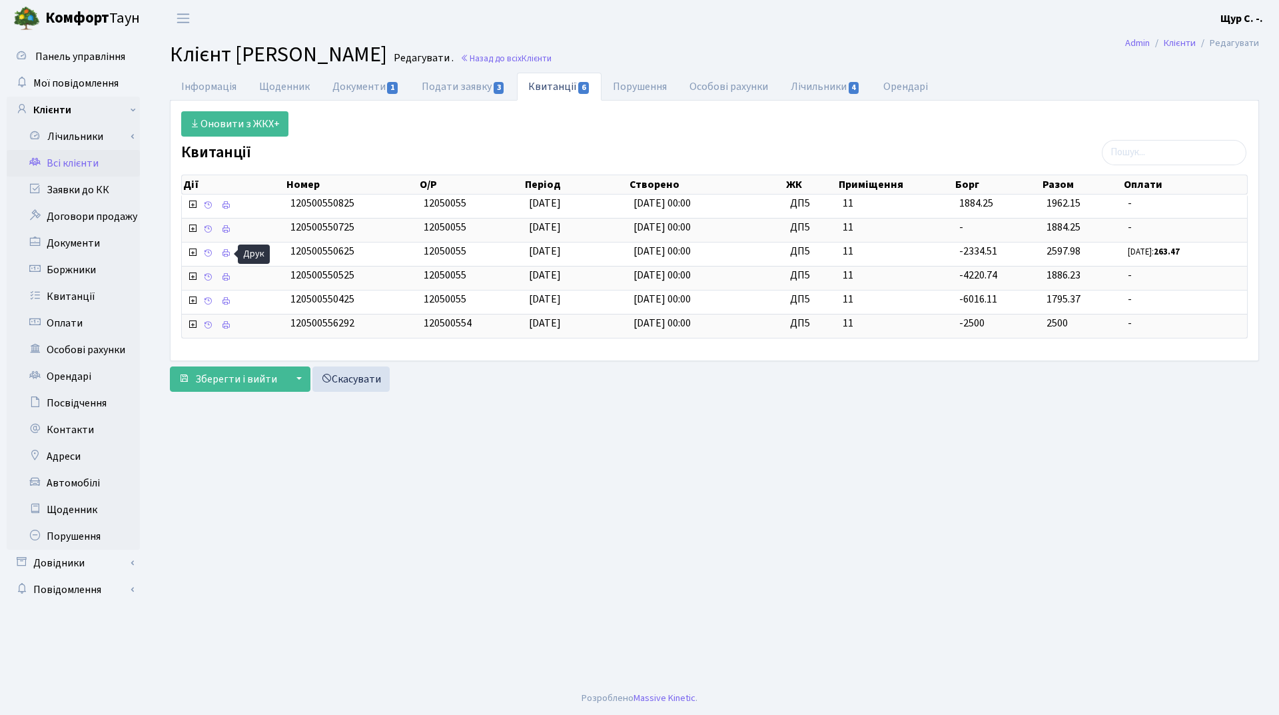
click at [86, 167] on link "Всі клієнти" at bounding box center [73, 163] width 133 height 27
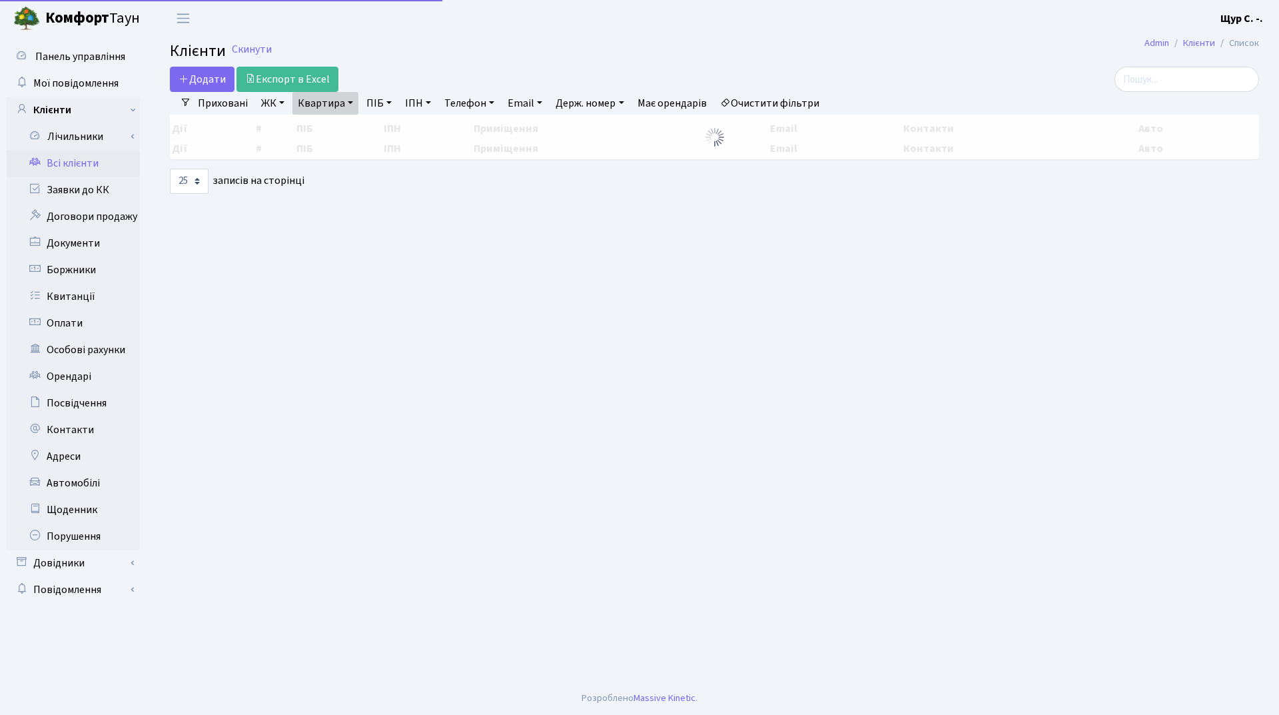
select select "25"
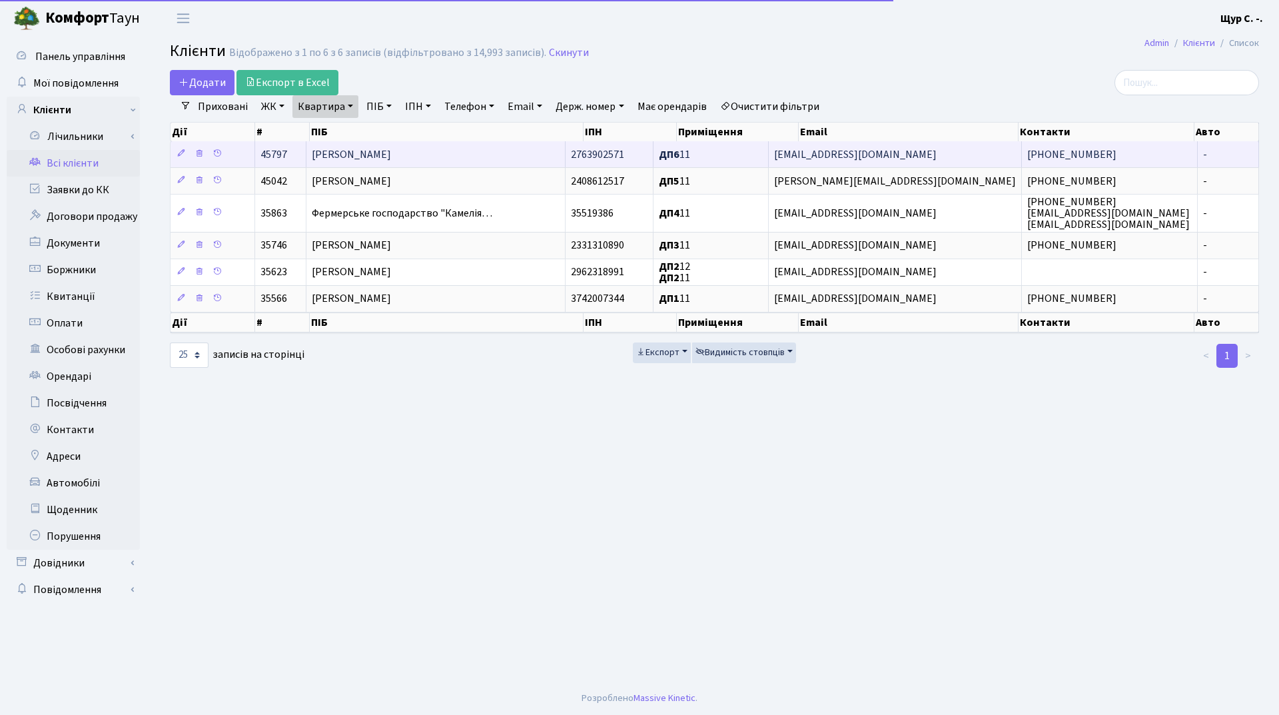
click at [367, 149] on span "[PERSON_NAME]" at bounding box center [351, 154] width 79 height 15
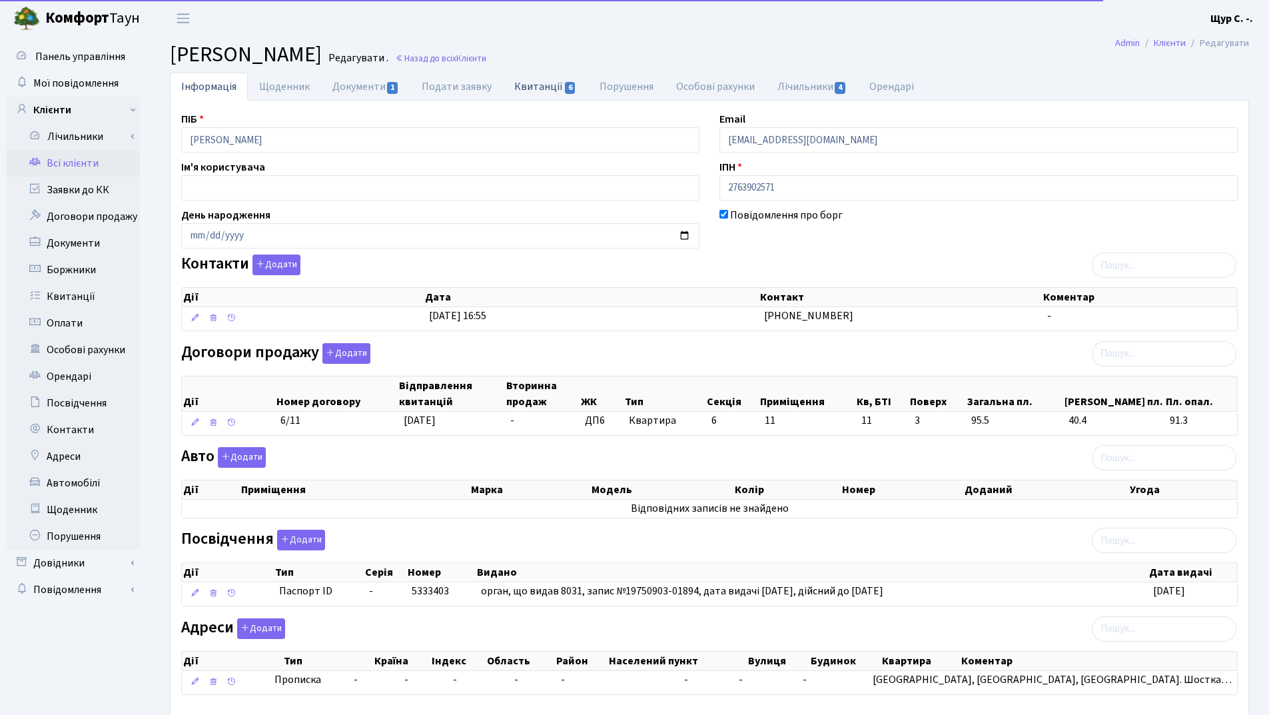
click at [547, 83] on link "Квитанції 6" at bounding box center [545, 86] width 85 height 27
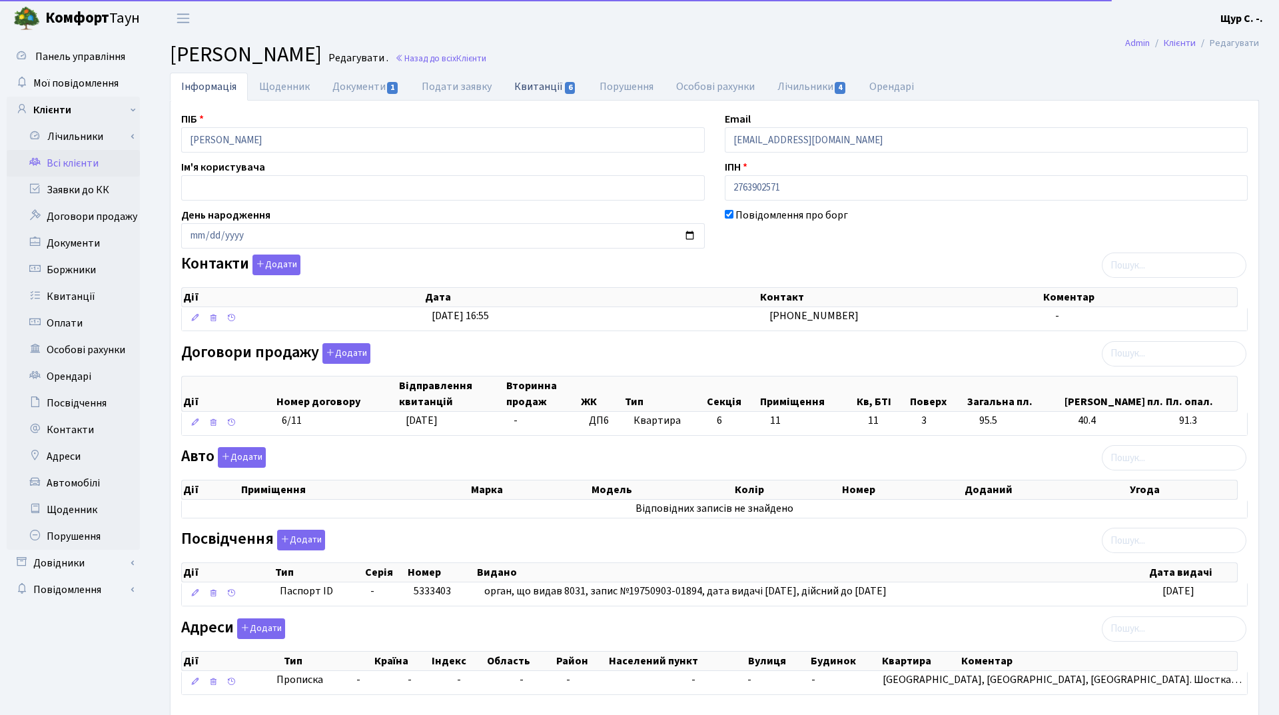
select select "25"
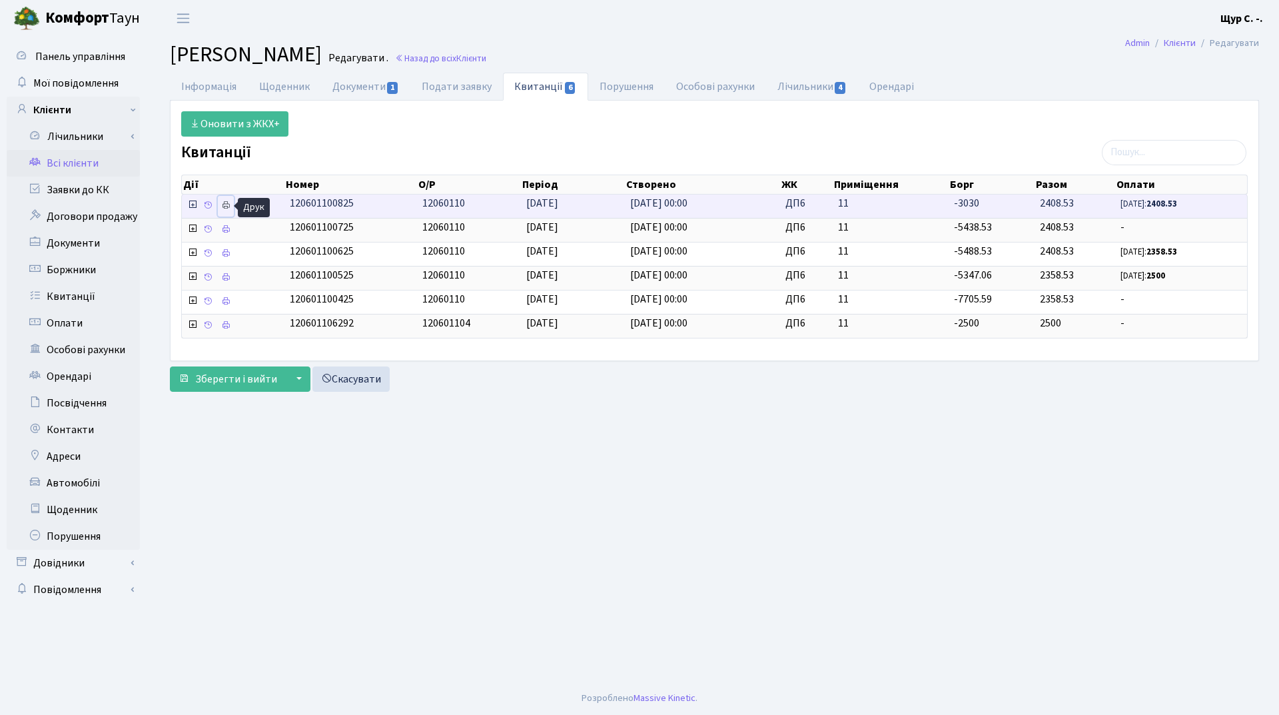
click at [222, 204] on icon at bounding box center [225, 205] width 9 height 9
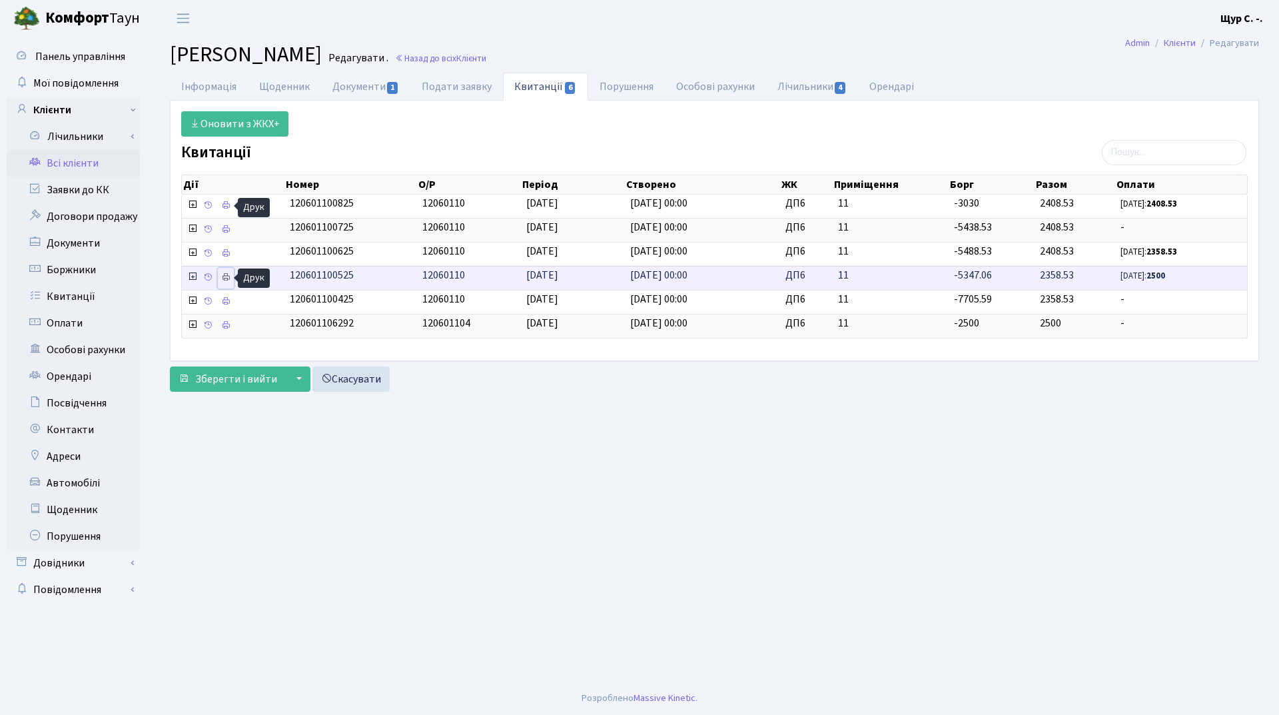
click at [228, 278] on icon at bounding box center [225, 276] width 9 height 9
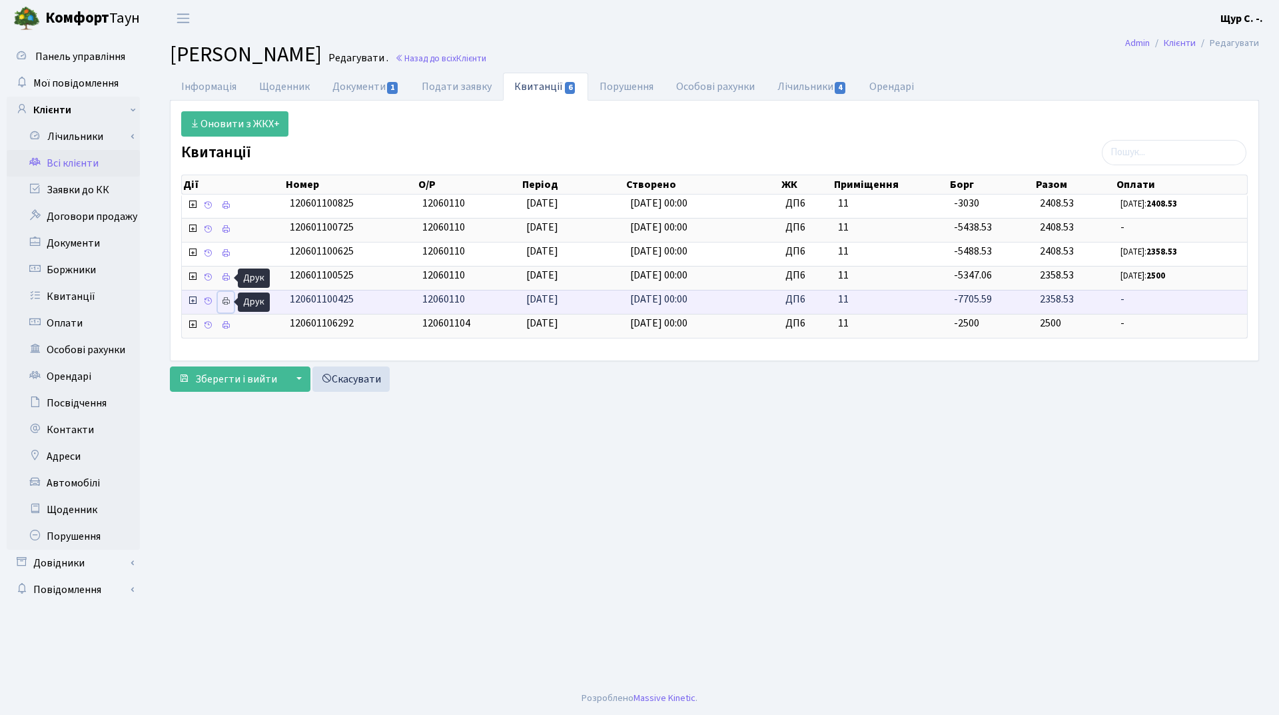
click at [221, 302] on icon at bounding box center [225, 300] width 9 height 9
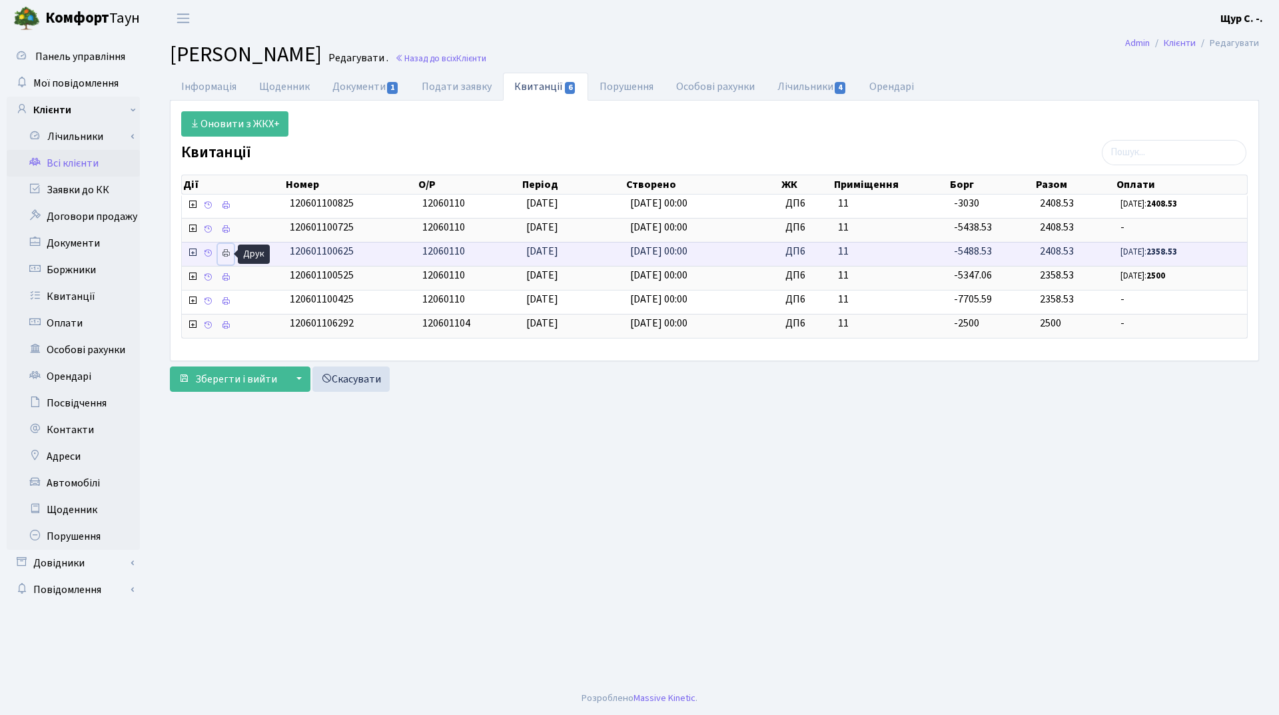
click at [222, 252] on icon at bounding box center [225, 252] width 9 height 9
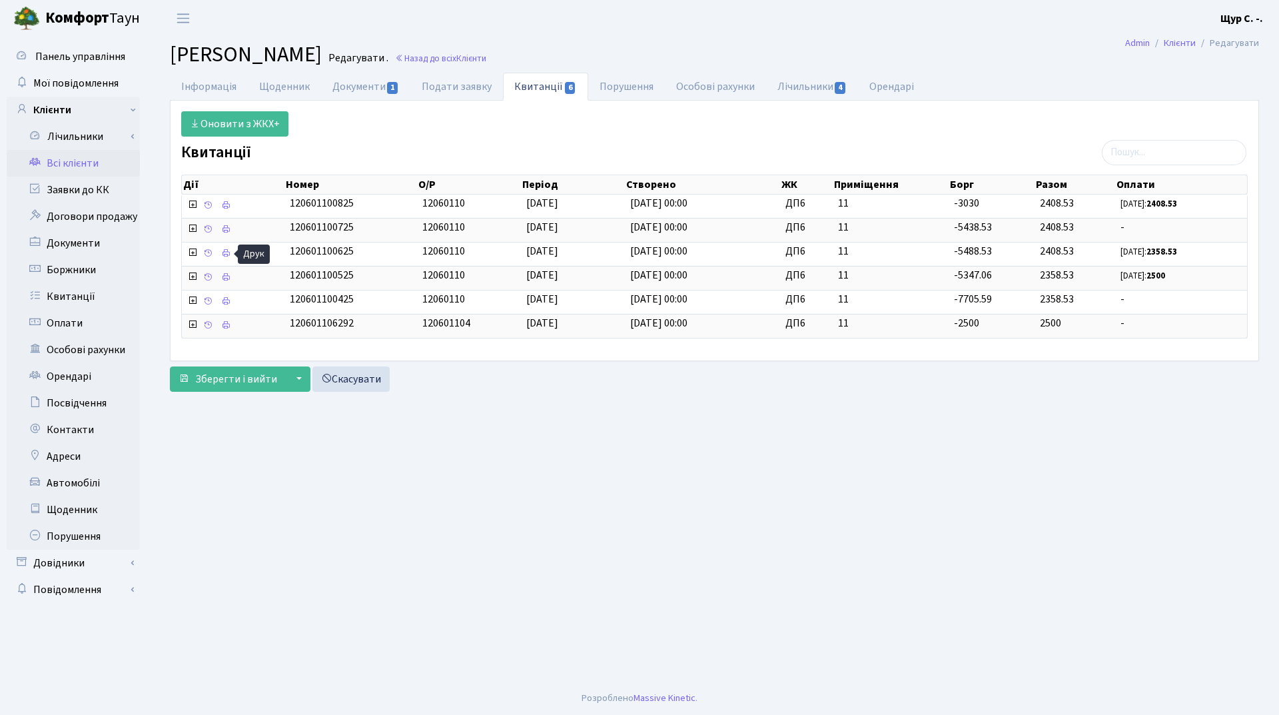
click at [87, 163] on link "Всі клієнти" at bounding box center [73, 163] width 133 height 27
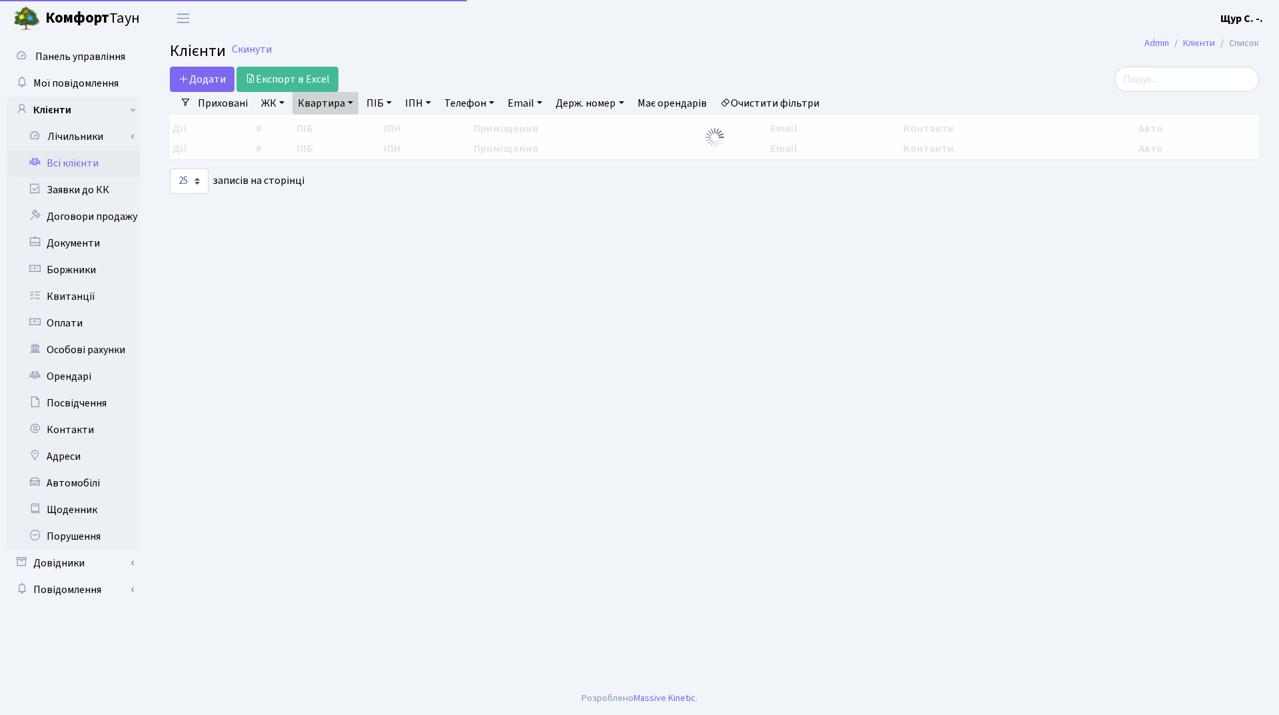
select select "25"
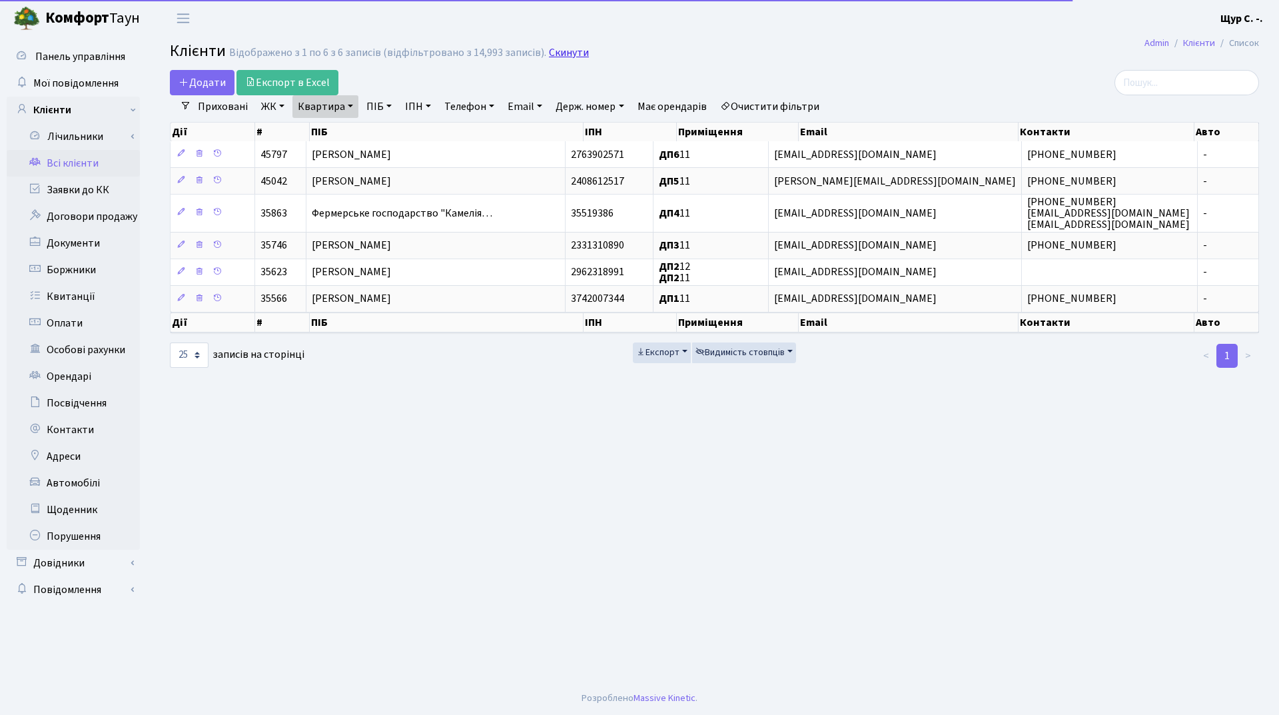
click at [567, 53] on link "Скинути" at bounding box center [569, 53] width 40 height 13
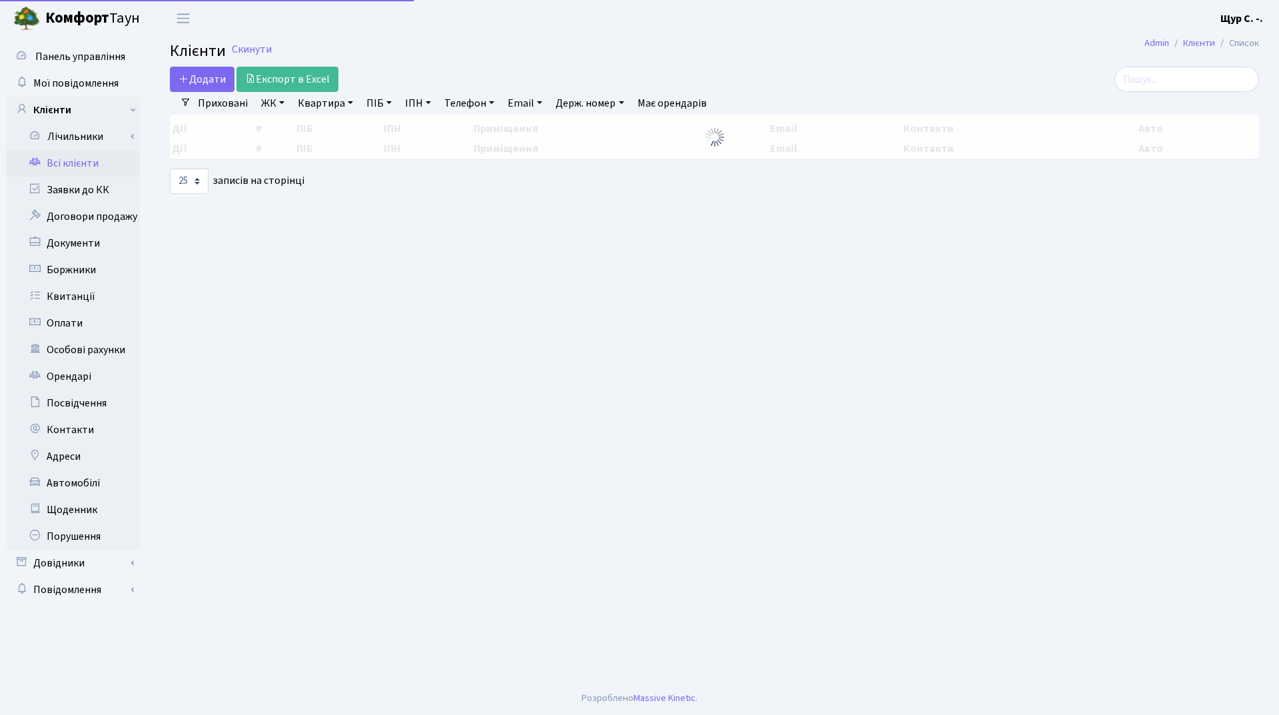
select select "25"
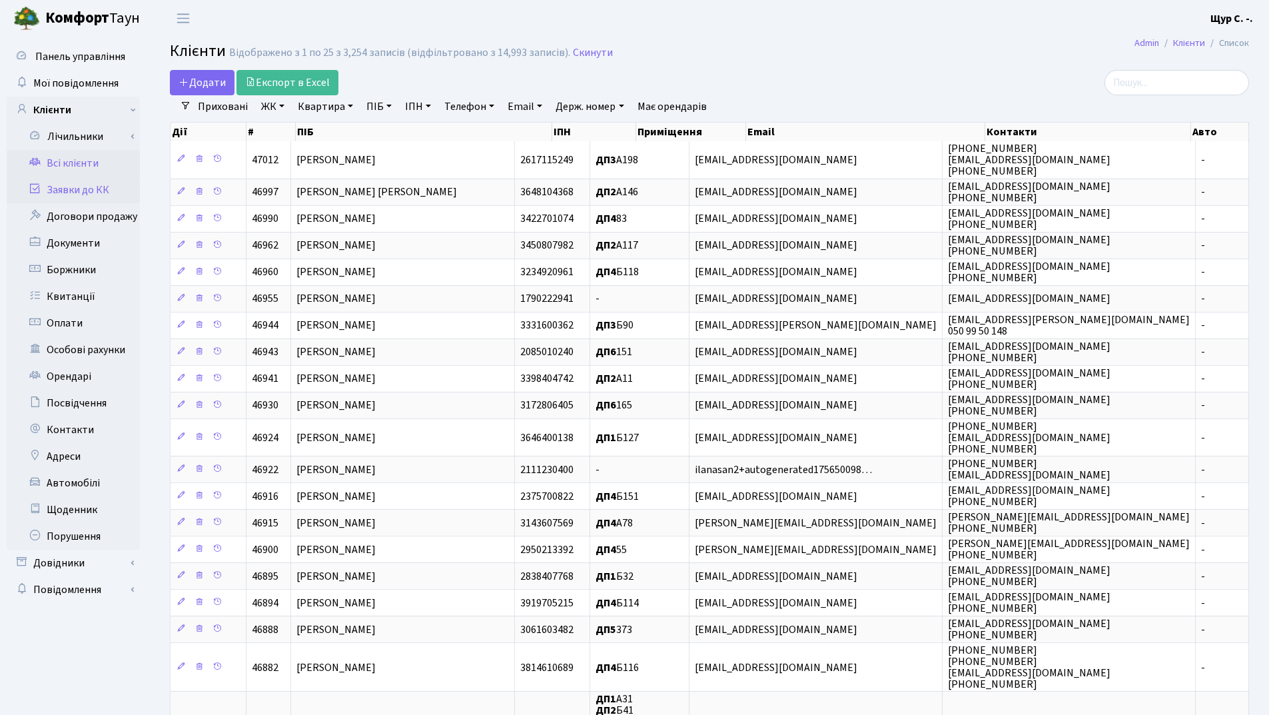
click at [89, 193] on link "Заявки до КК" at bounding box center [73, 190] width 133 height 27
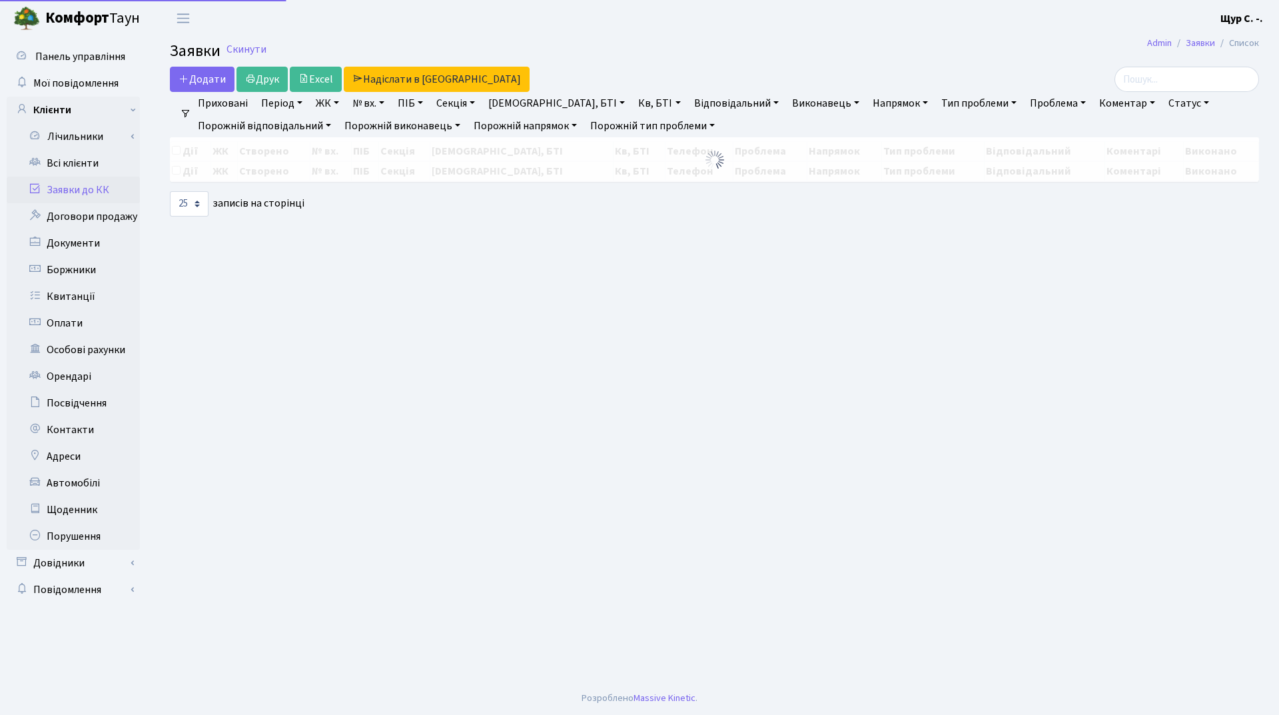
select select "25"
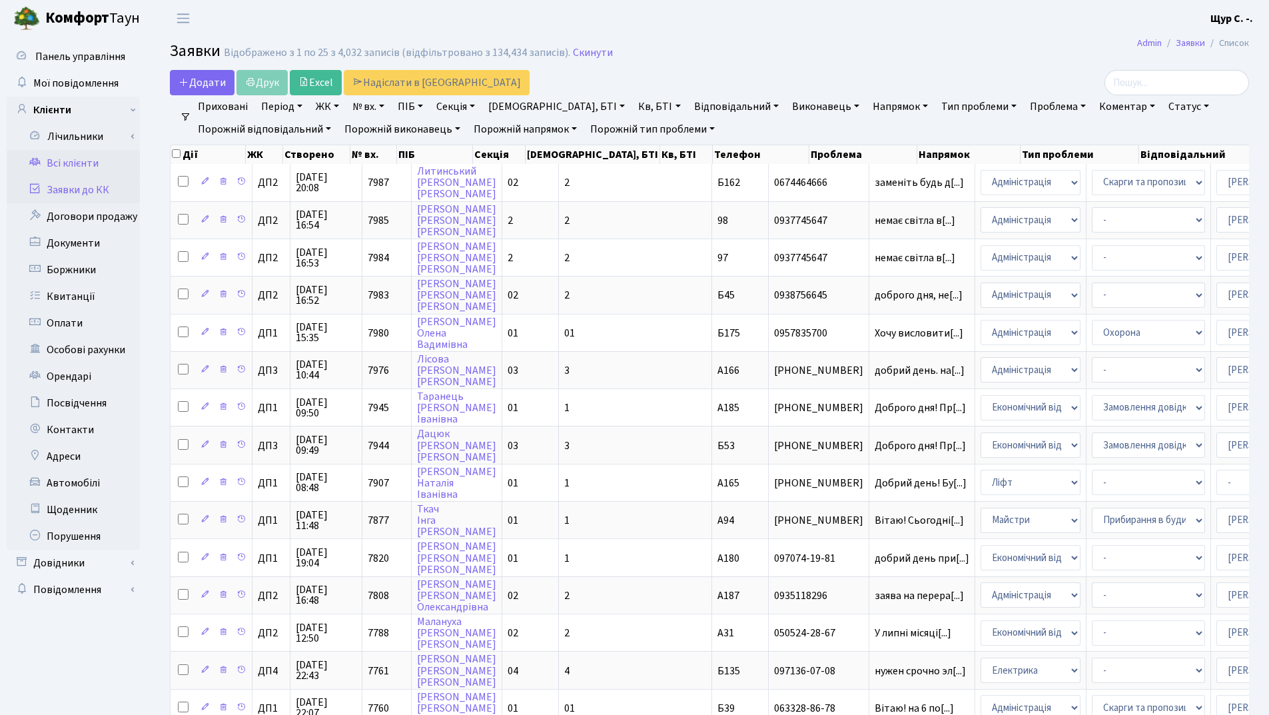
click at [87, 163] on link "Всі клієнти" at bounding box center [73, 163] width 133 height 27
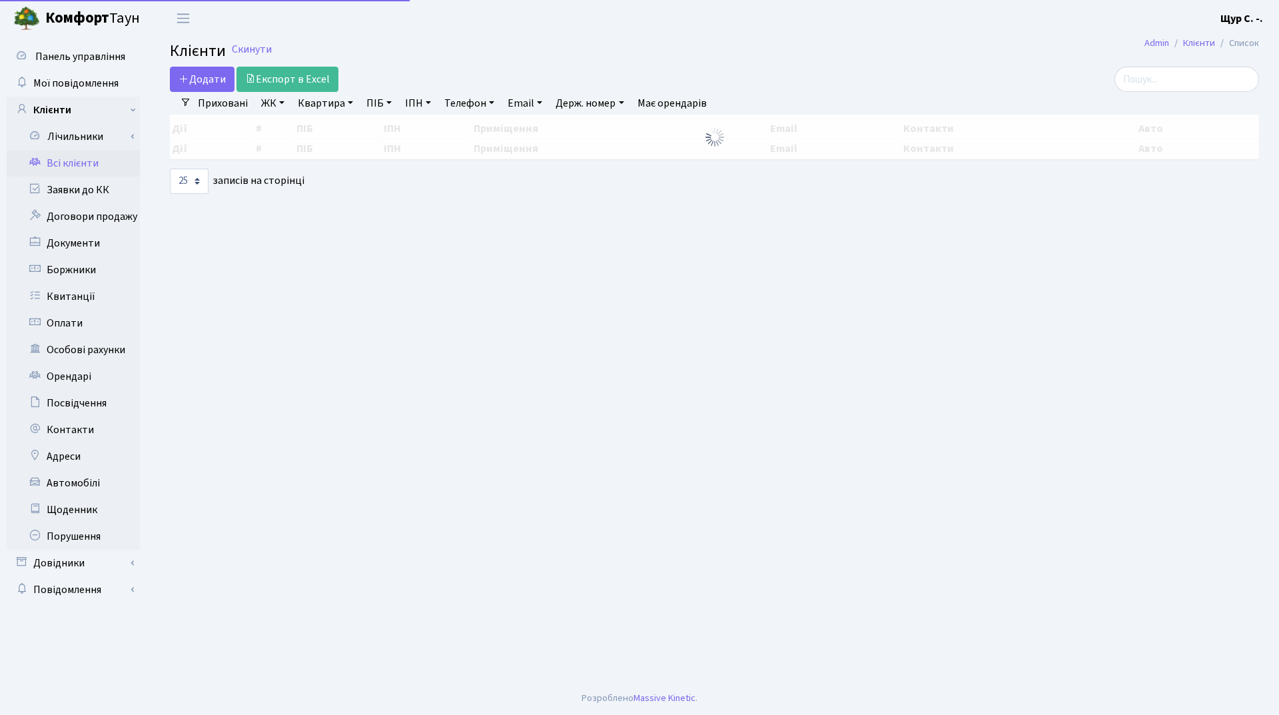
select select "25"
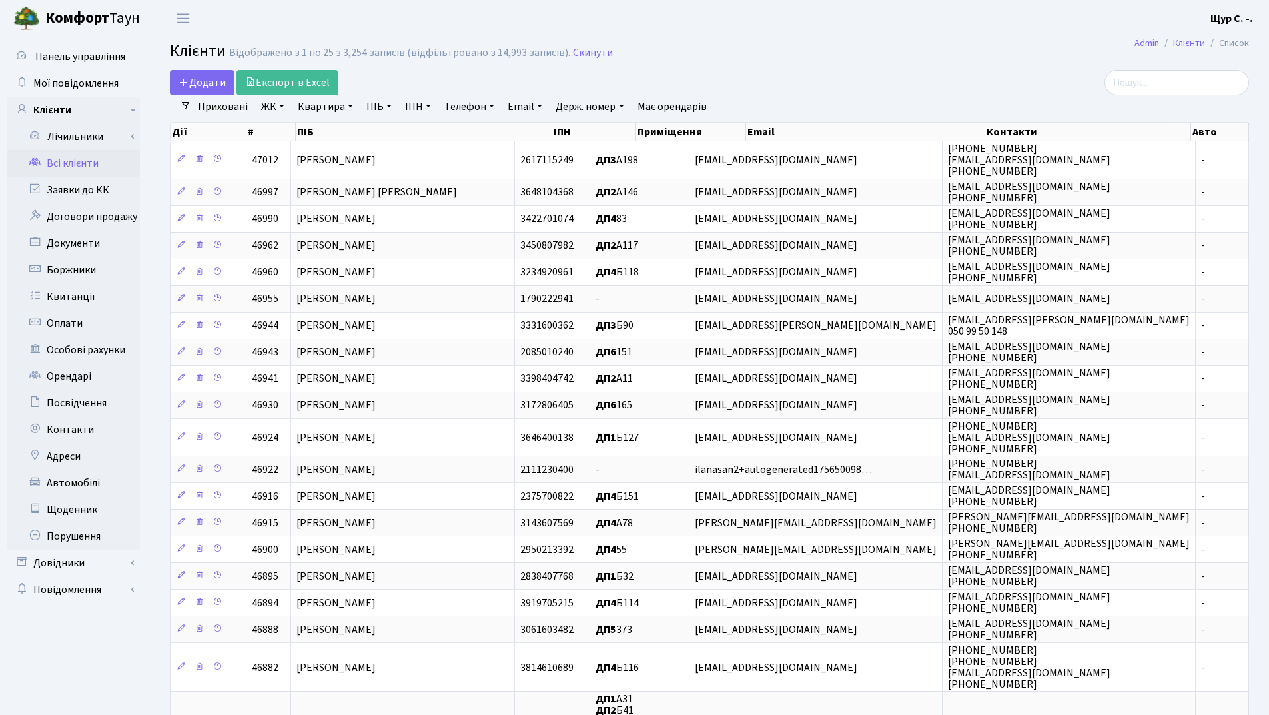
click at [320, 109] on link "Квартира" at bounding box center [325, 106] width 66 height 23
type input "1015"
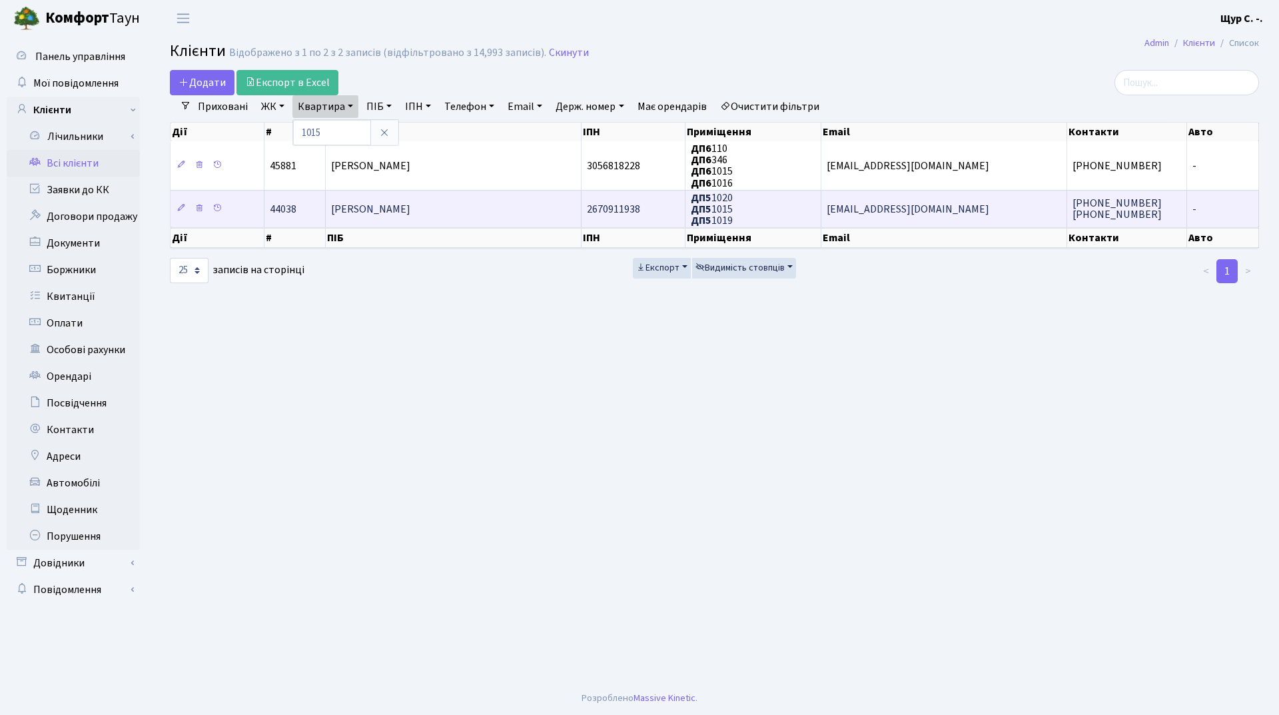
click at [401, 213] on span "Лебідь Юрій Леонідович" at bounding box center [370, 209] width 79 height 15
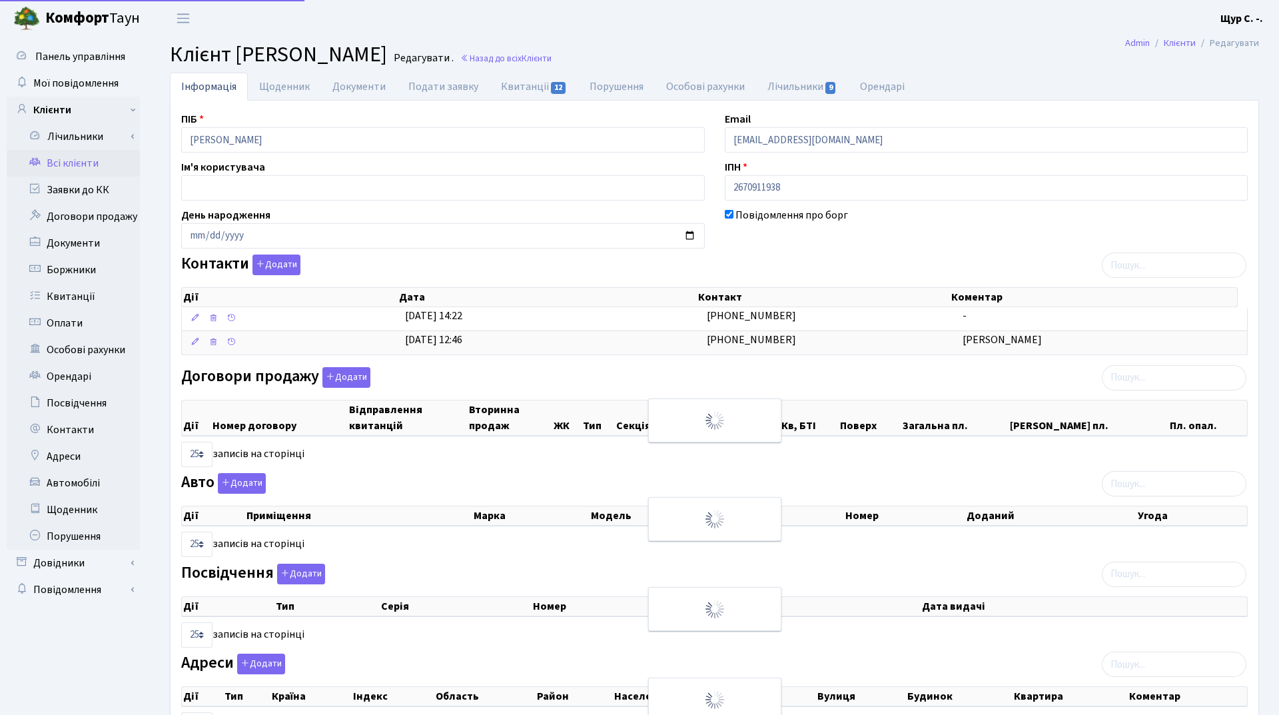
select select "25"
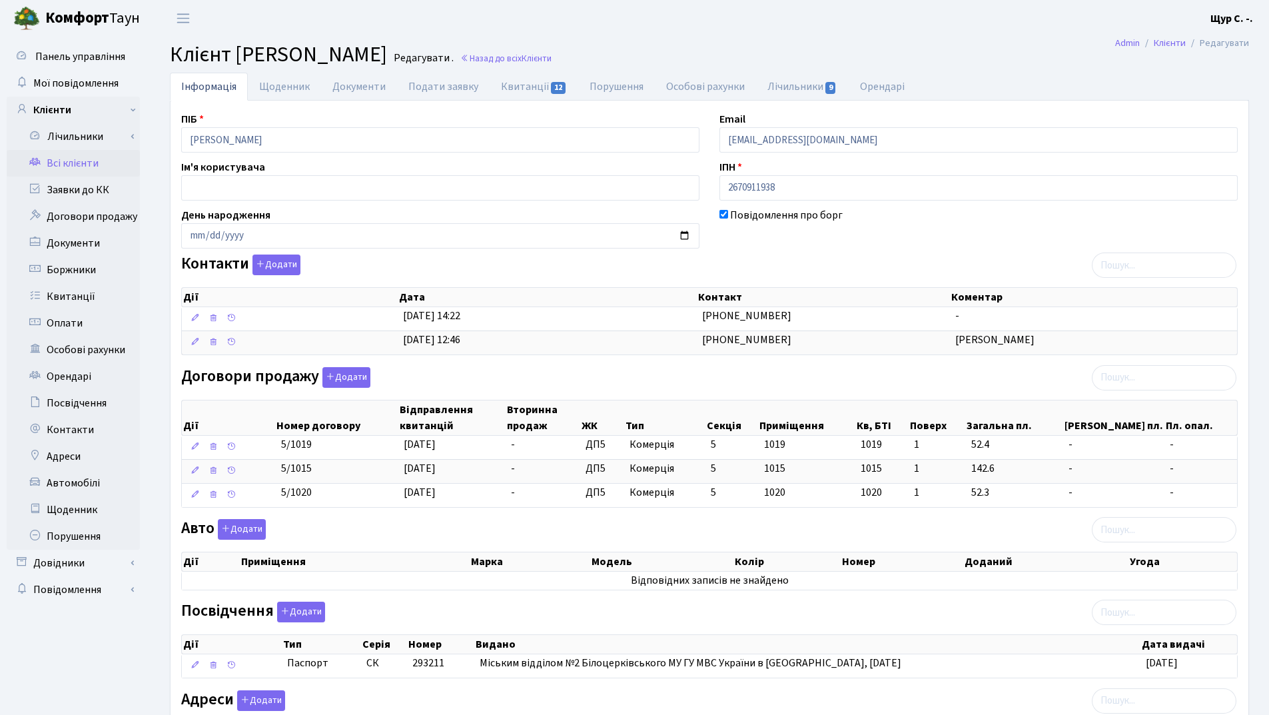
click at [95, 169] on link "Всі клієнти" at bounding box center [73, 163] width 133 height 27
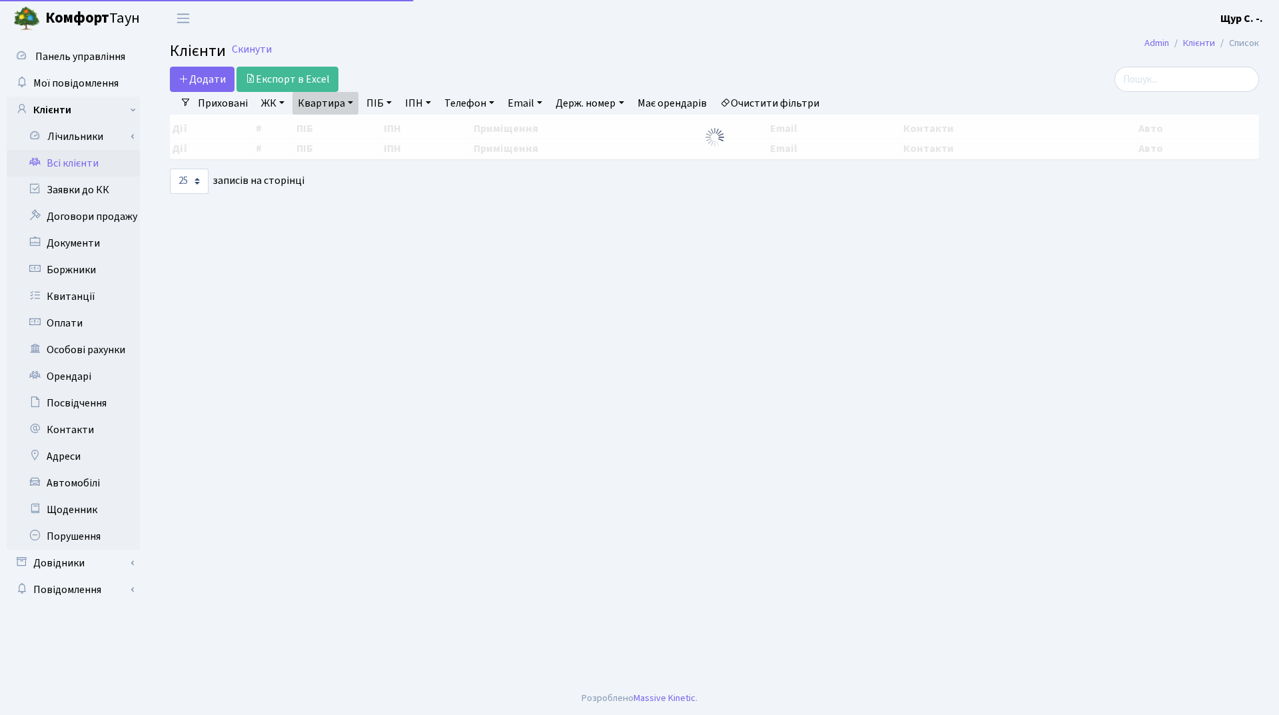
select select "25"
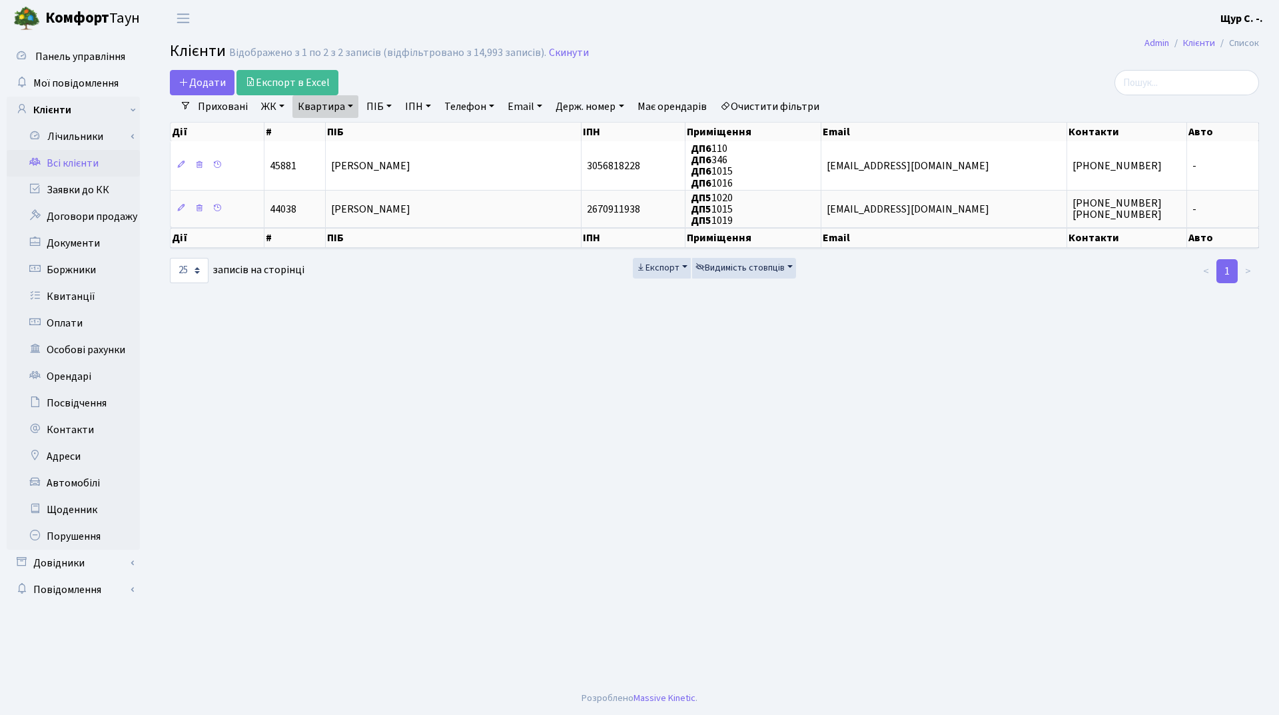
click at [348, 105] on link "Квартира" at bounding box center [325, 106] width 66 height 23
click at [351, 138] on input "1015" at bounding box center [332, 132] width 78 height 25
type input "1"
type input "256"
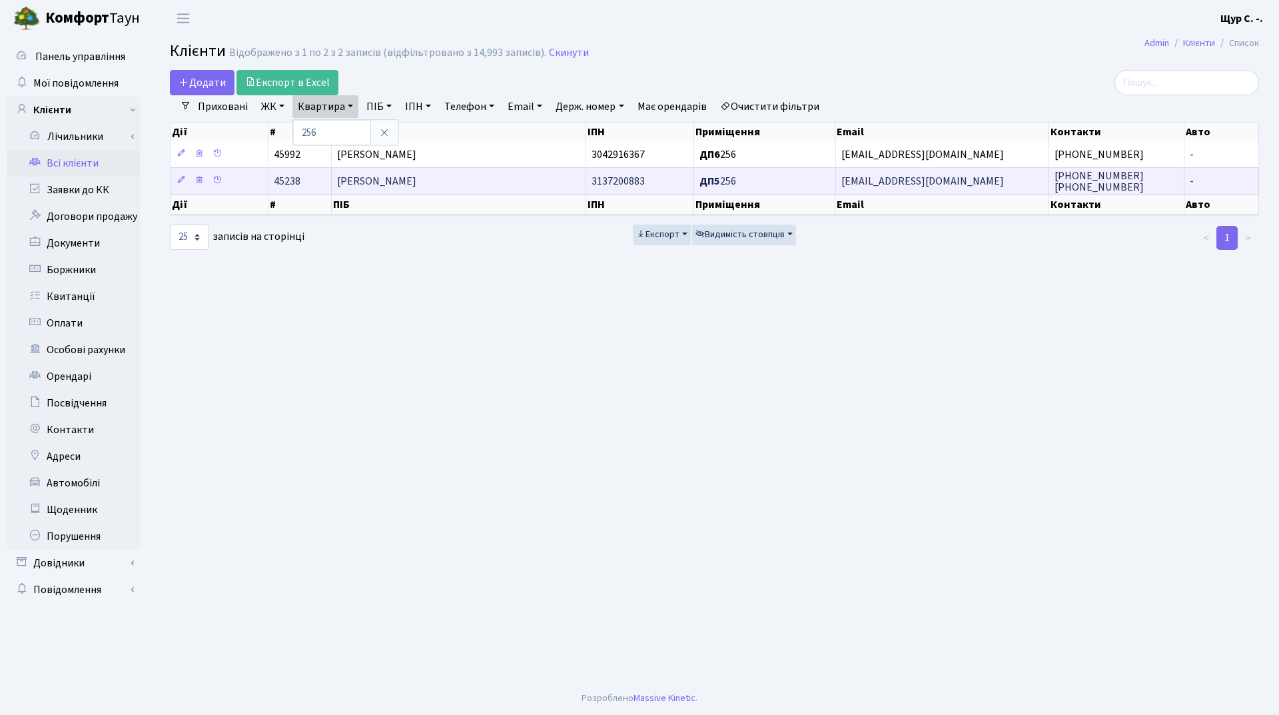
click at [362, 178] on span "Гуня Таміла Едуардівна" at bounding box center [376, 181] width 79 height 15
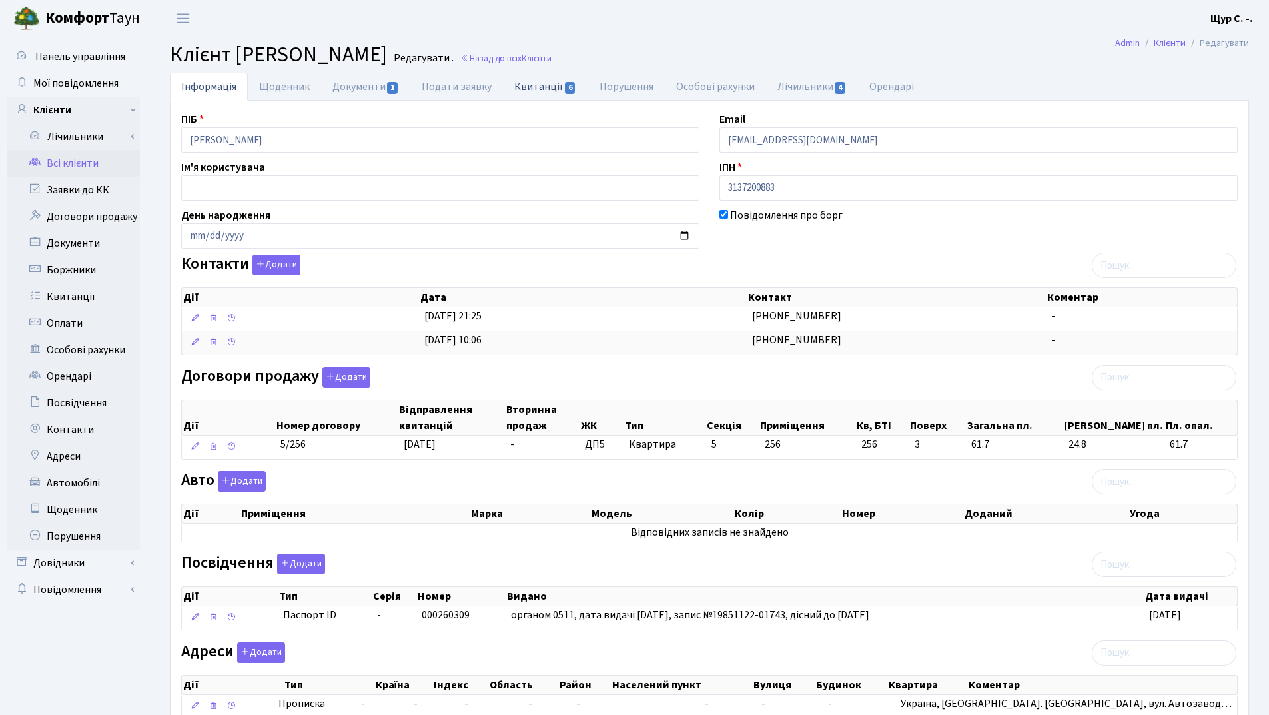
click at [542, 86] on link "Квитанції 6" at bounding box center [545, 86] width 85 height 27
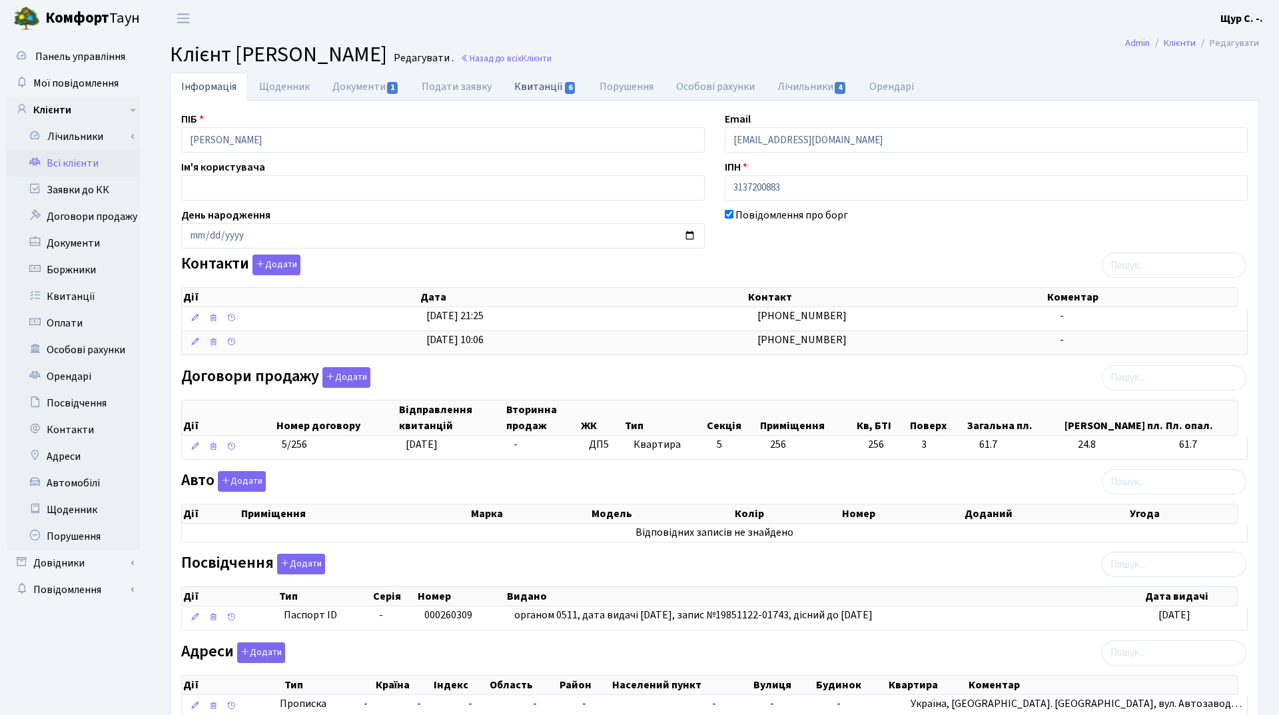
select select "25"
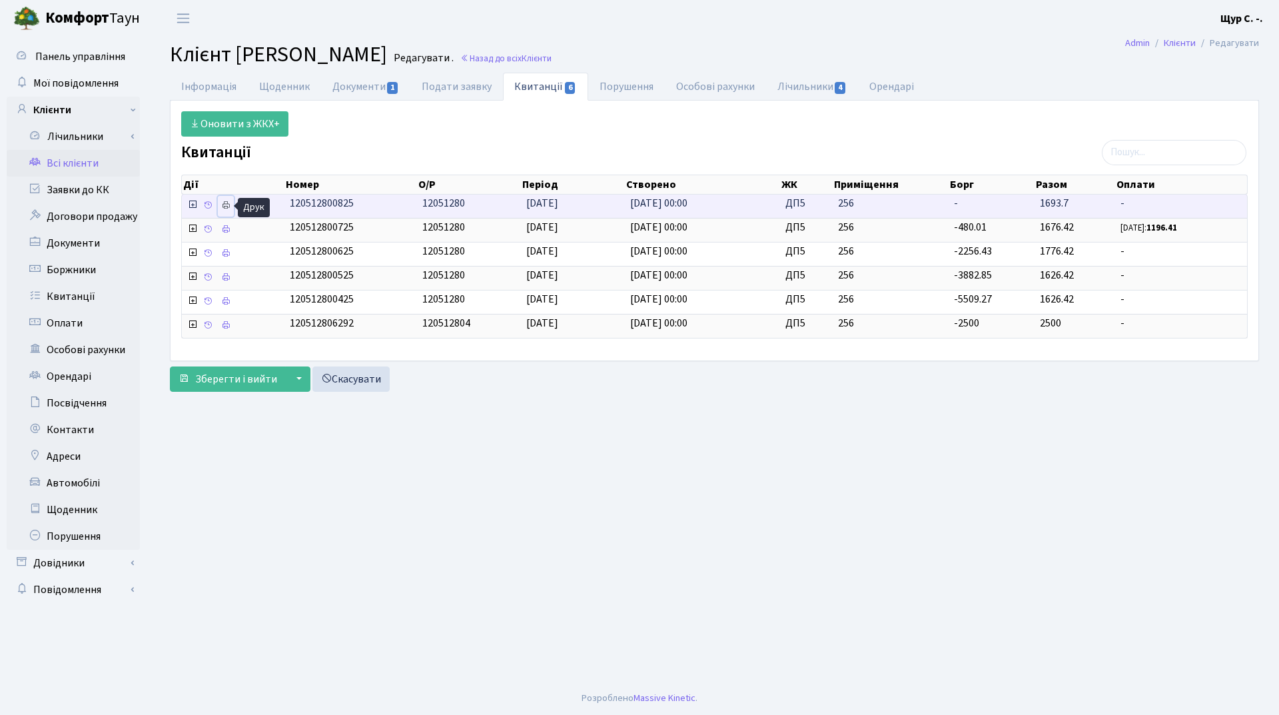
click at [228, 206] on icon at bounding box center [225, 205] width 9 height 9
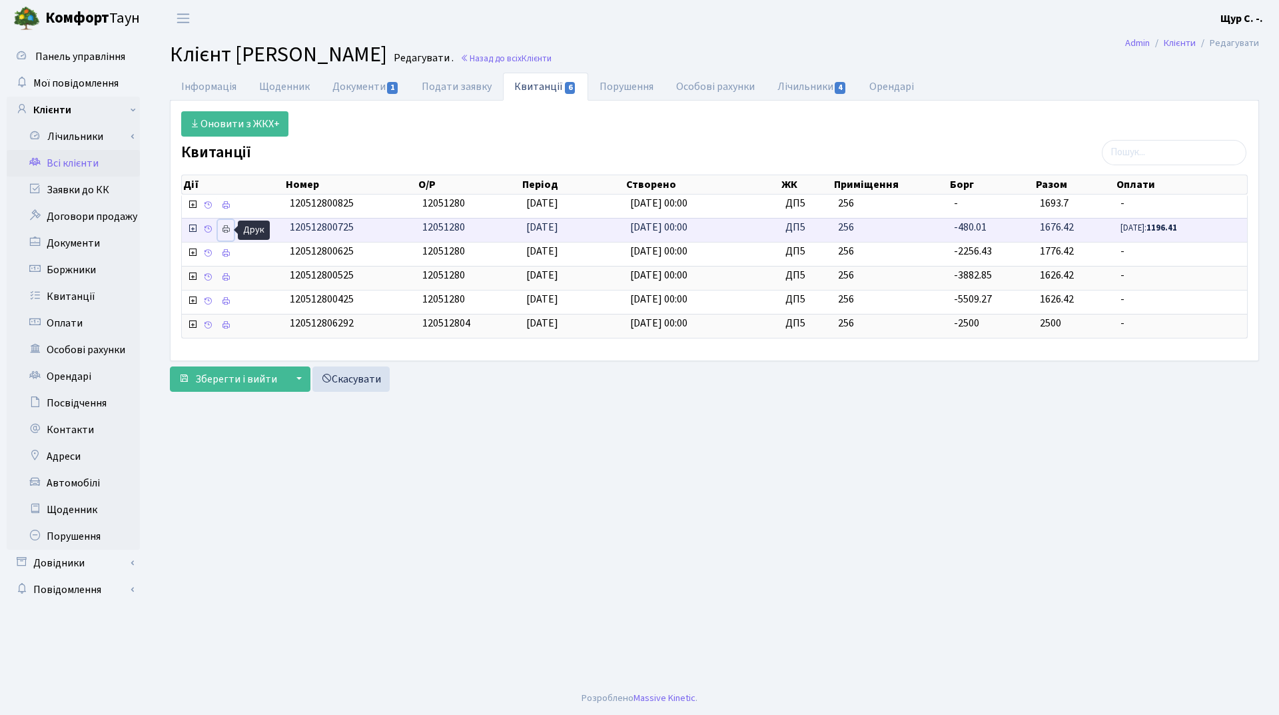
click at [226, 227] on icon at bounding box center [225, 228] width 9 height 9
click at [358, 84] on link "Документи 1" at bounding box center [365, 86] width 89 height 27
select select "25"
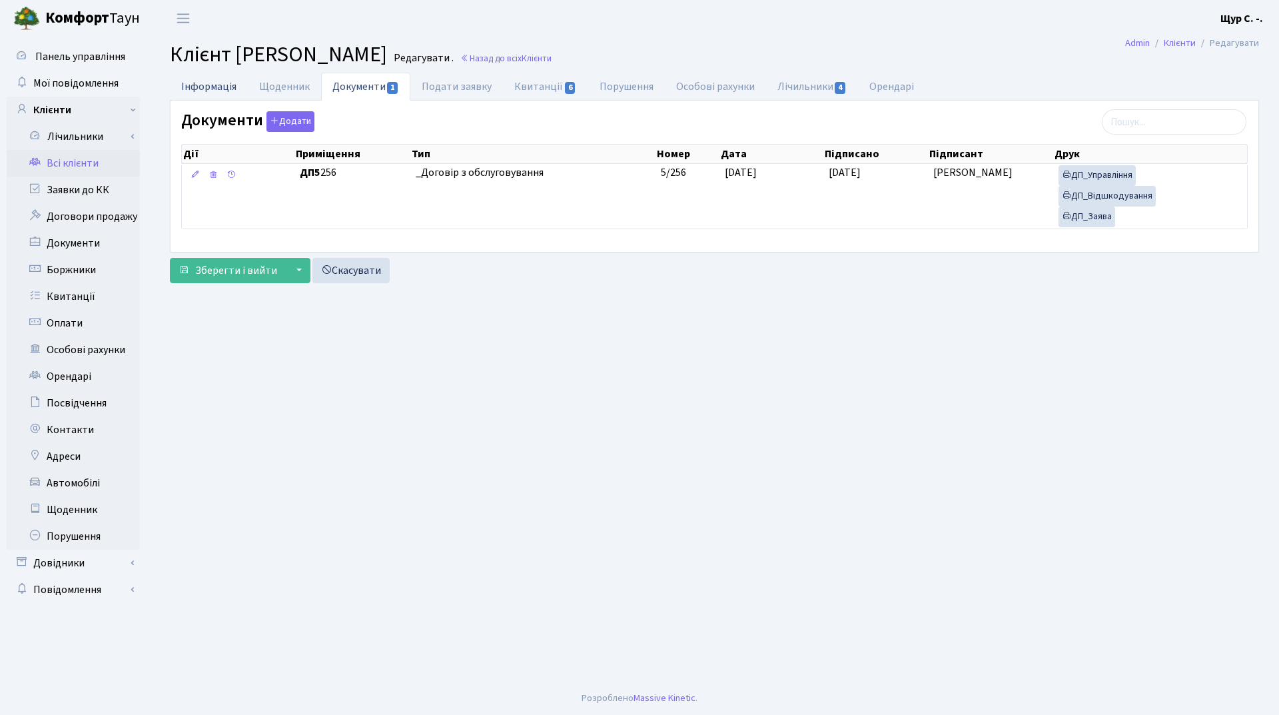
click at [213, 91] on link "Інформація" at bounding box center [209, 86] width 78 height 27
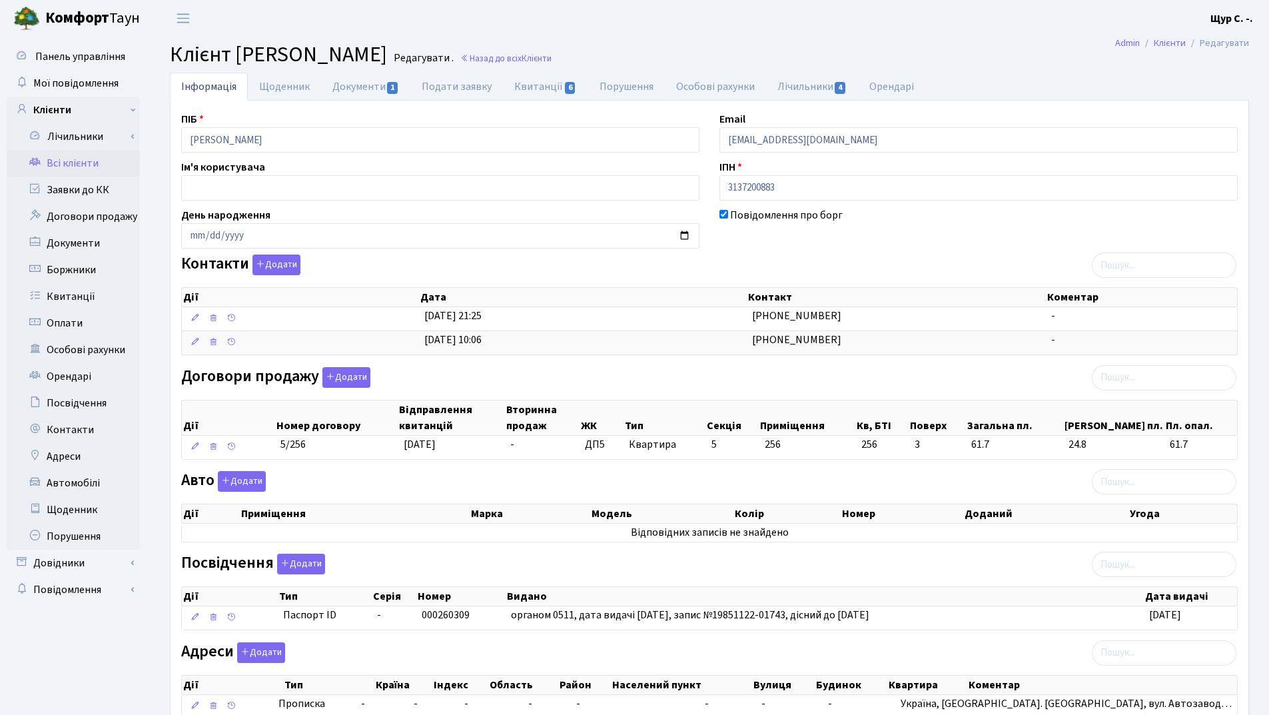
click at [85, 158] on link "Всі клієнти" at bounding box center [73, 163] width 133 height 27
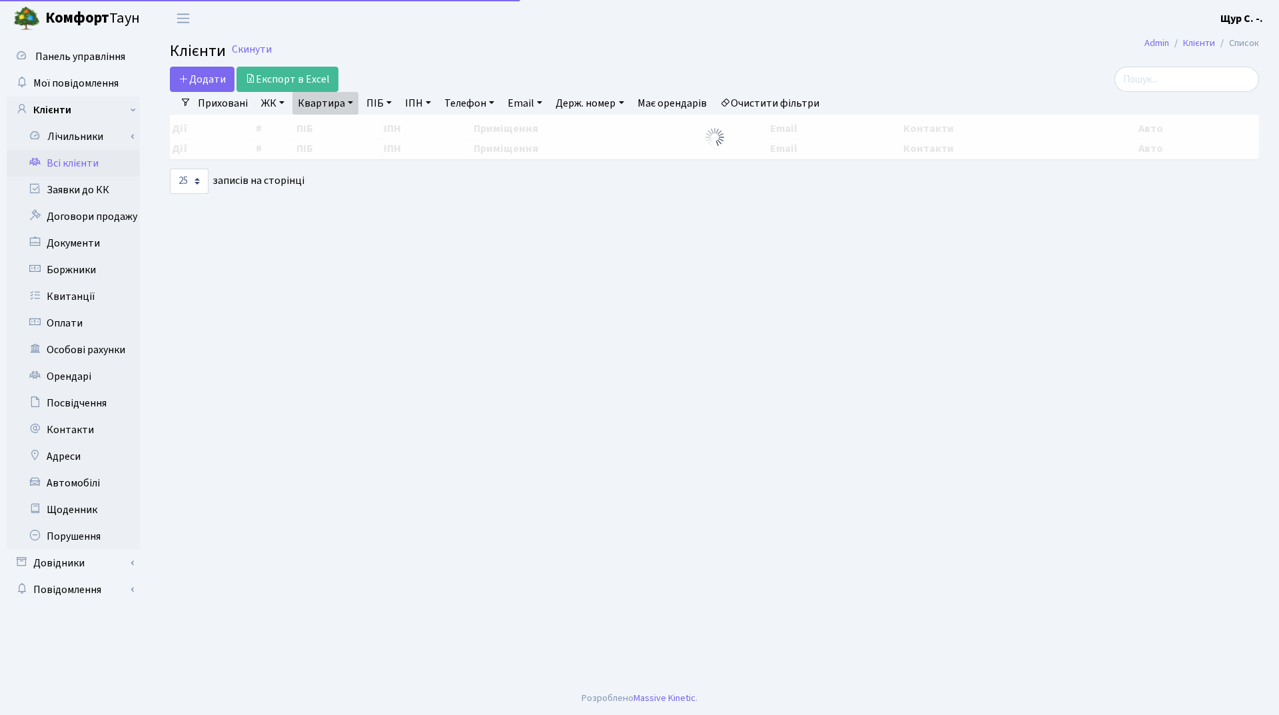
select select "25"
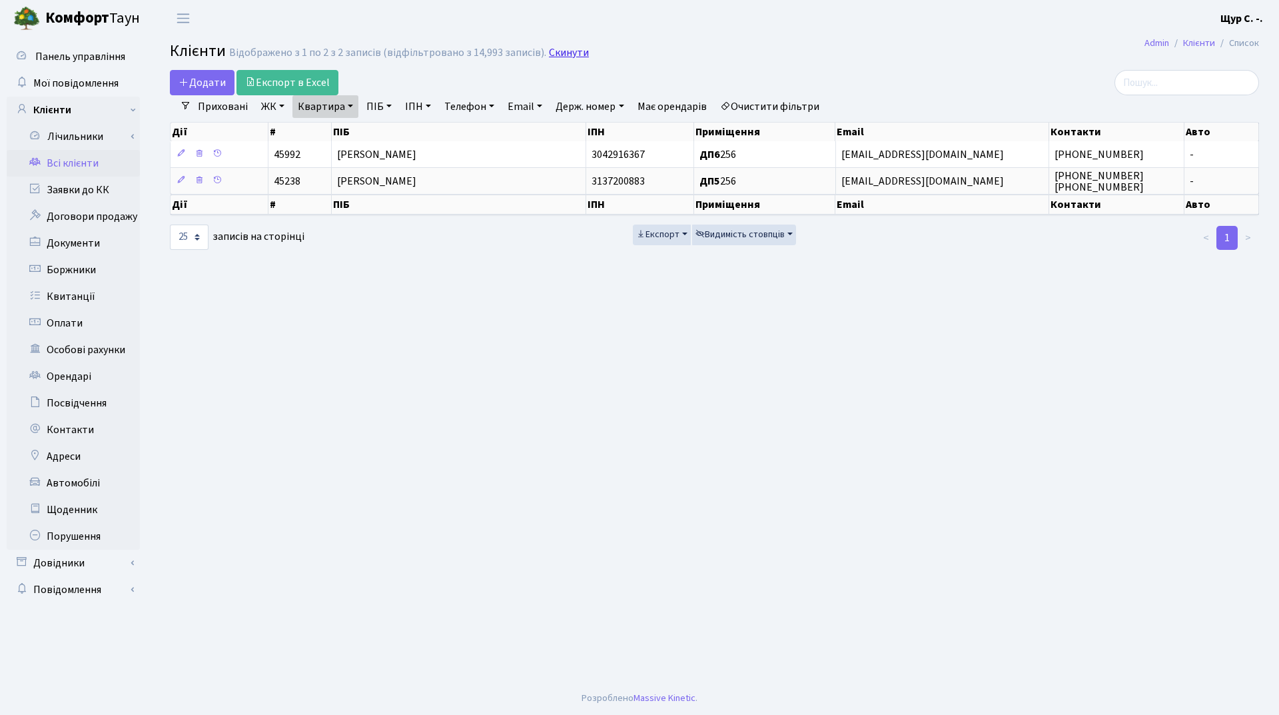
click at [552, 49] on link "Скинути" at bounding box center [569, 53] width 40 height 13
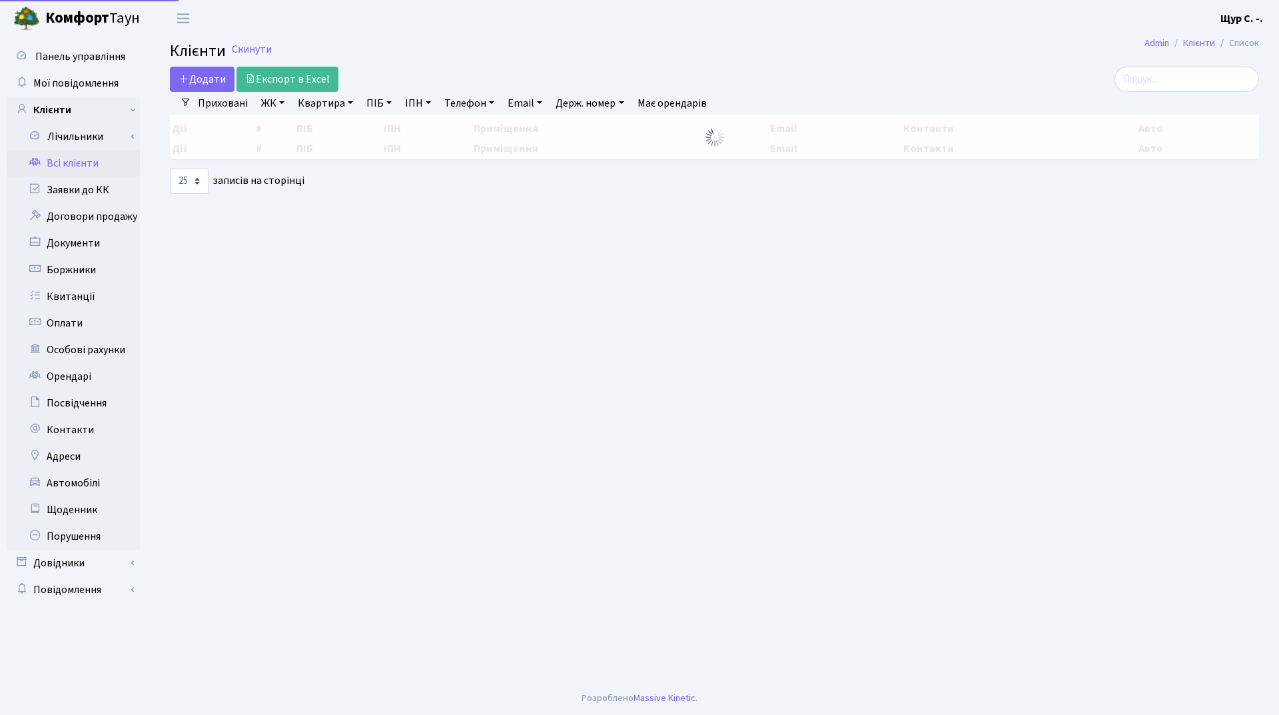
select select "25"
